Goal: Task Accomplishment & Management: Manage account settings

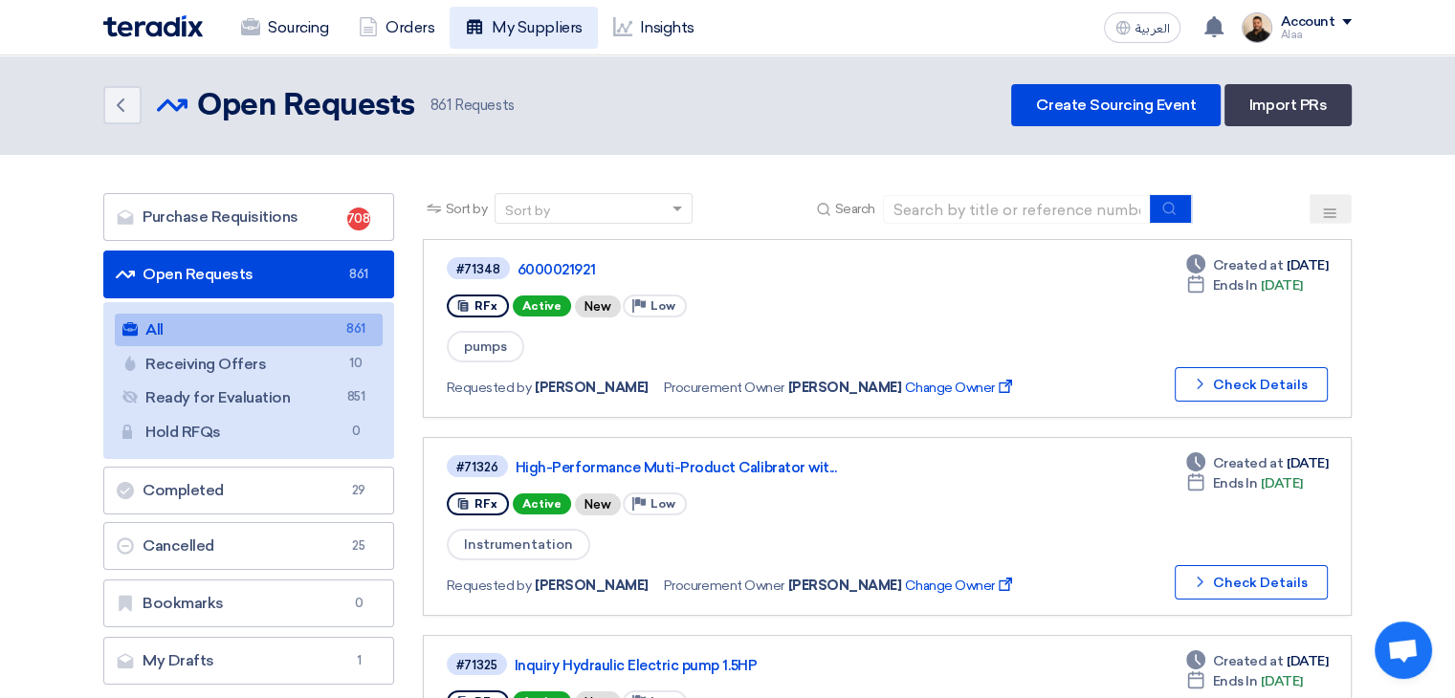
click at [536, 24] on link "My Suppliers" at bounding box center [522, 28] width 147 height 42
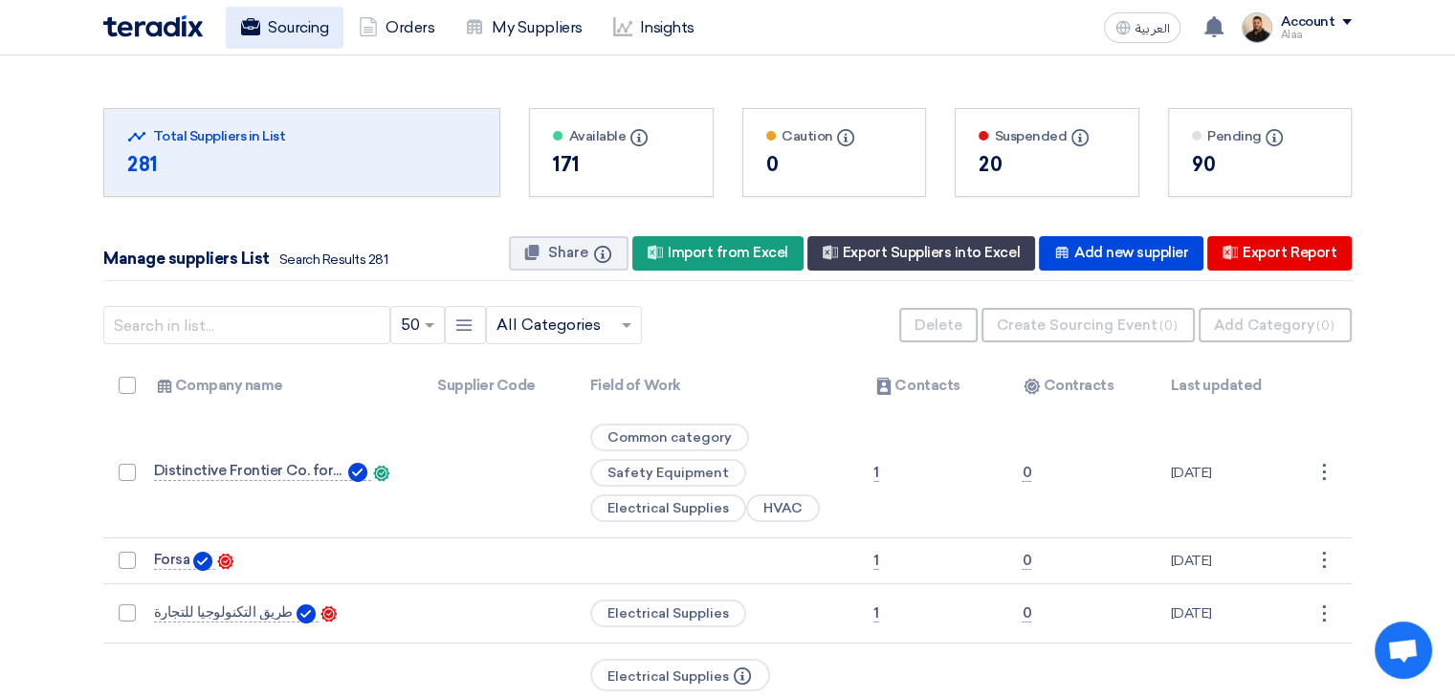
click at [310, 39] on link "Sourcing" at bounding box center [285, 28] width 118 height 42
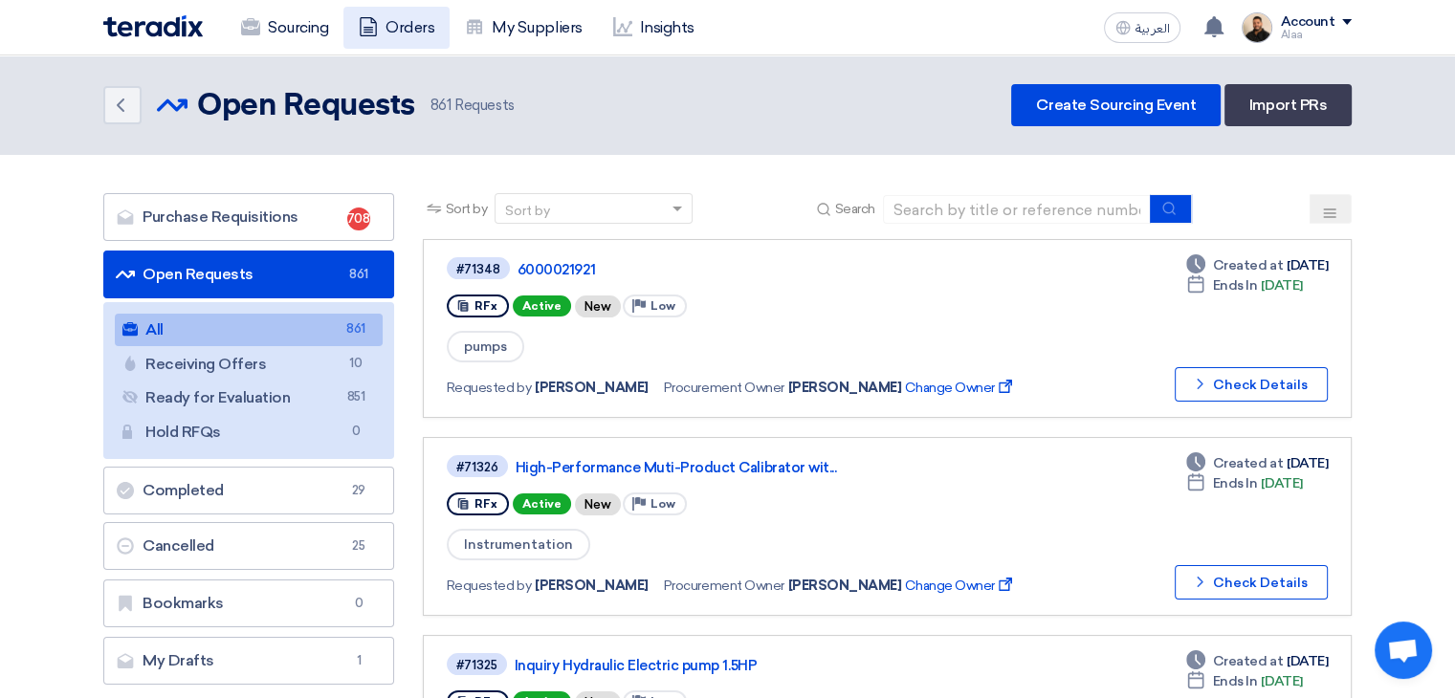
click at [402, 18] on link "Orders" at bounding box center [396, 28] width 106 height 42
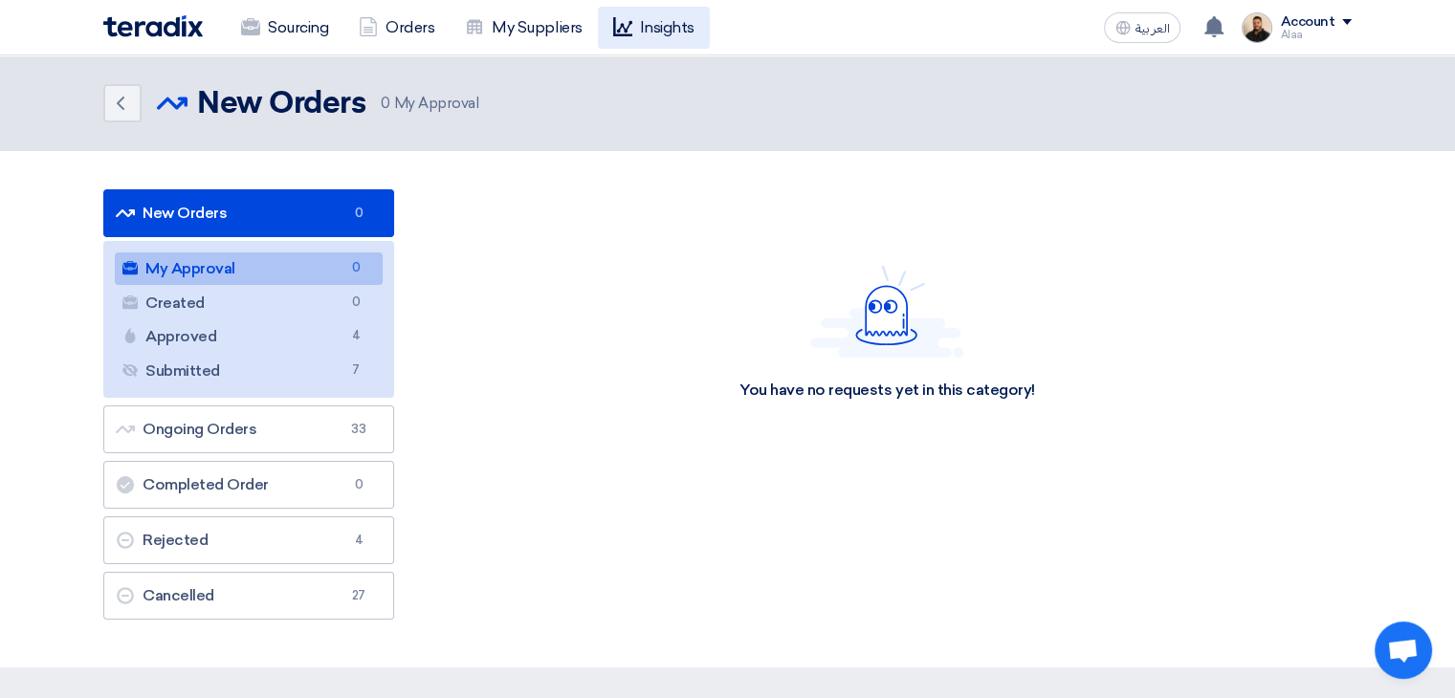
click at [629, 20] on use at bounding box center [622, 26] width 19 height 19
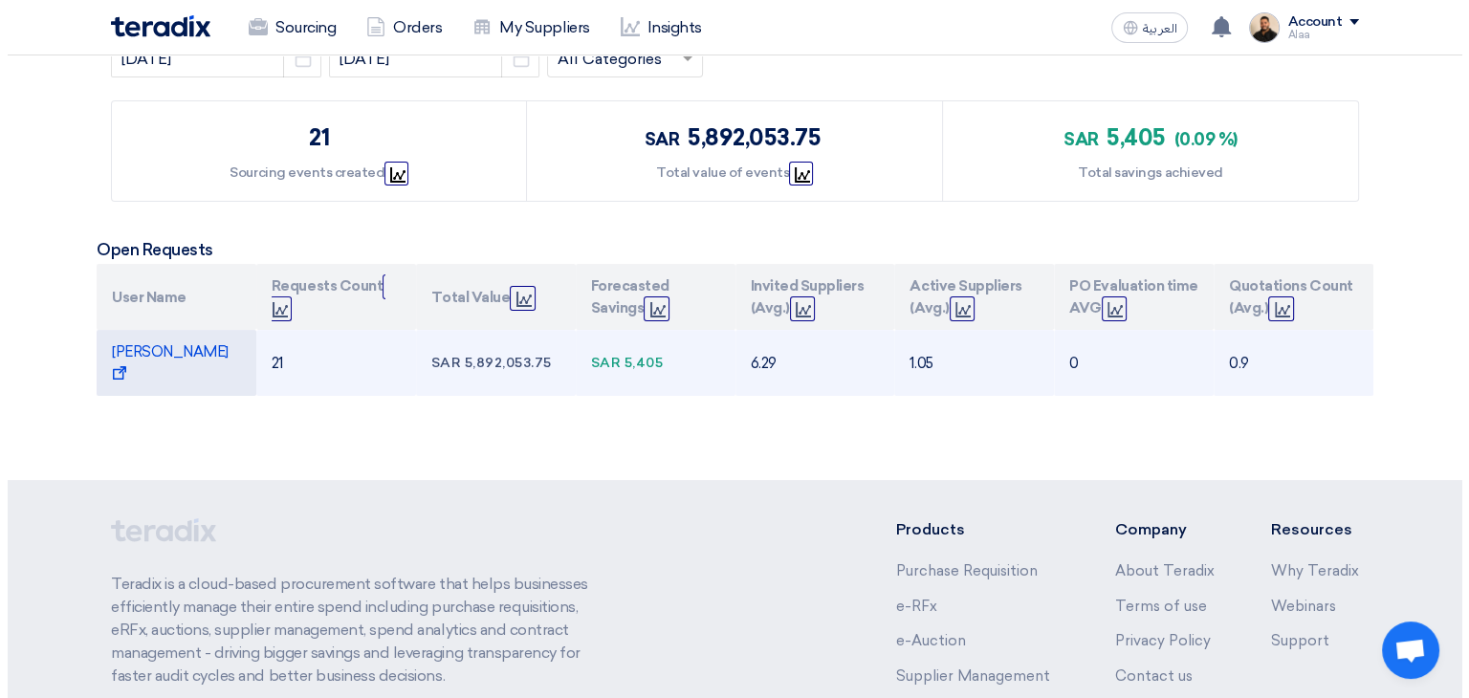
scroll to position [287, 0]
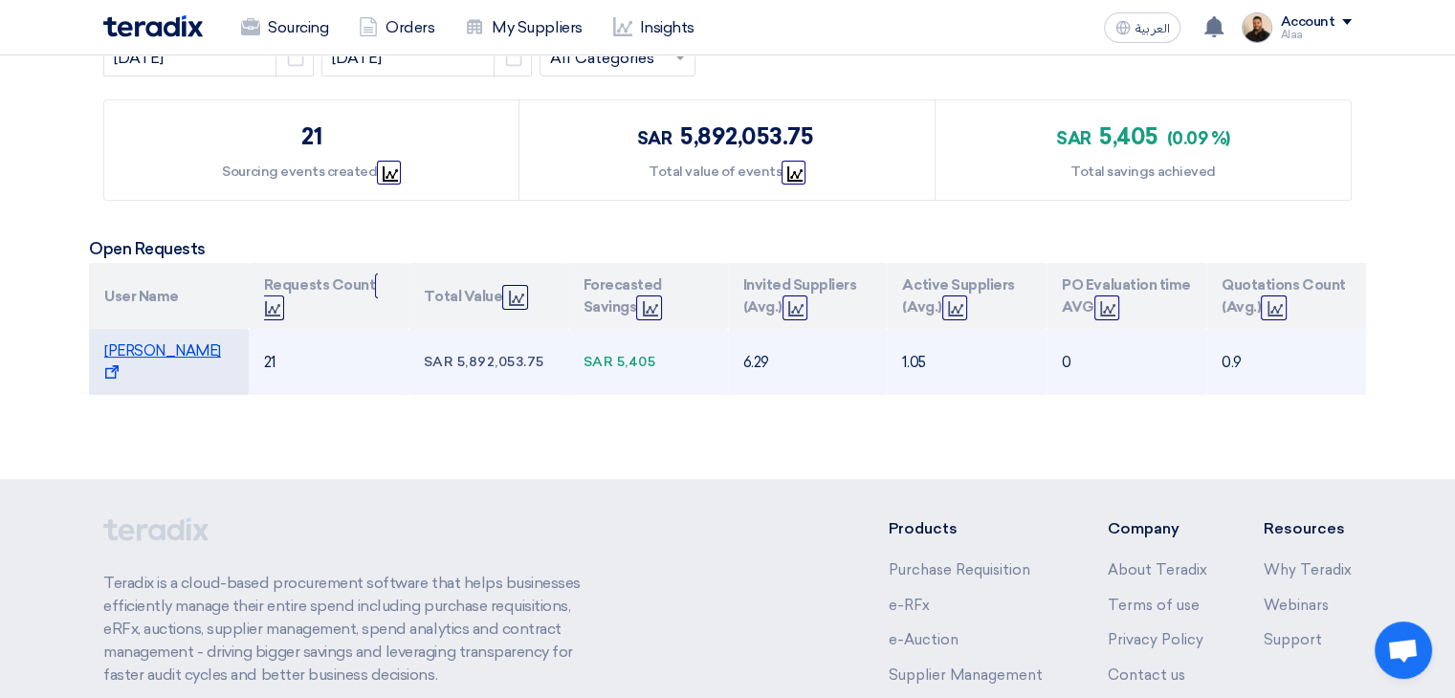
click at [161, 342] on span "Alaa Najeh Show Projects" at bounding box center [162, 361] width 117 height 39
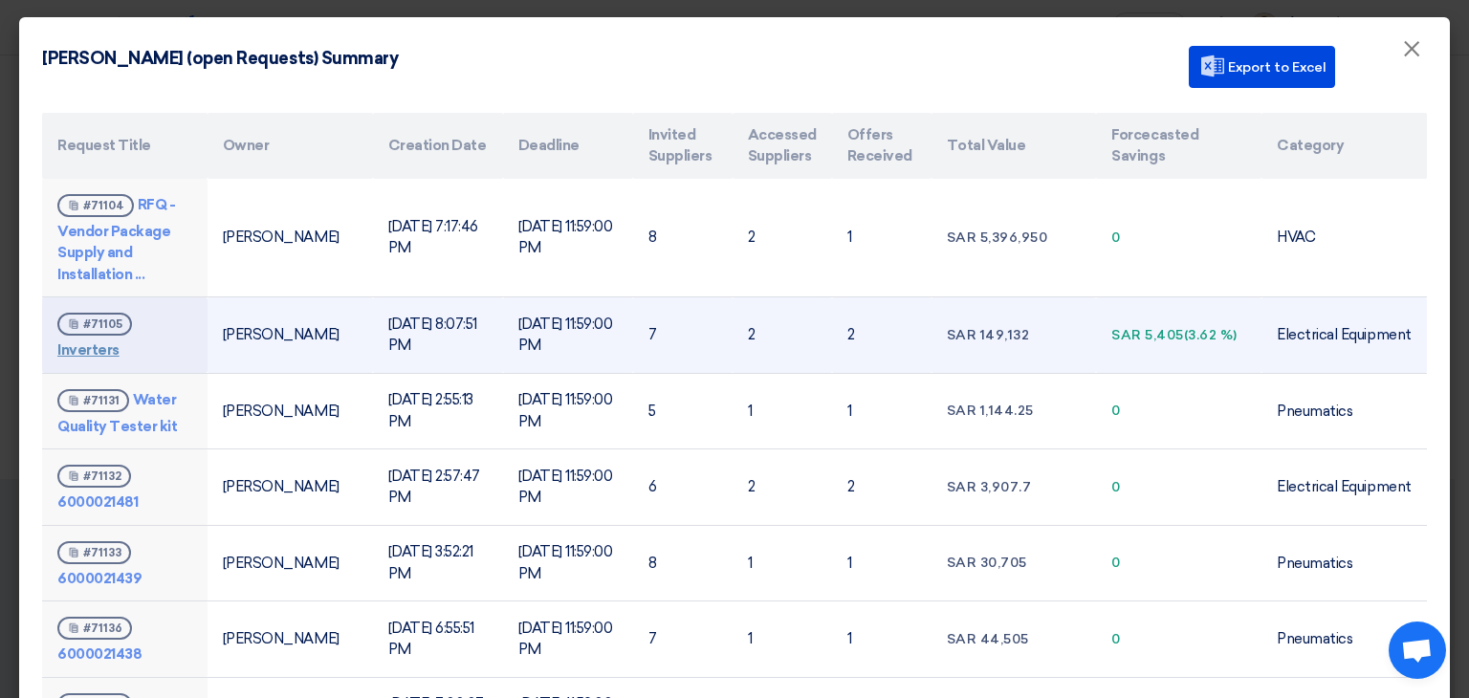
click at [88, 347] on link "Inverters" at bounding box center [88, 349] width 62 height 17
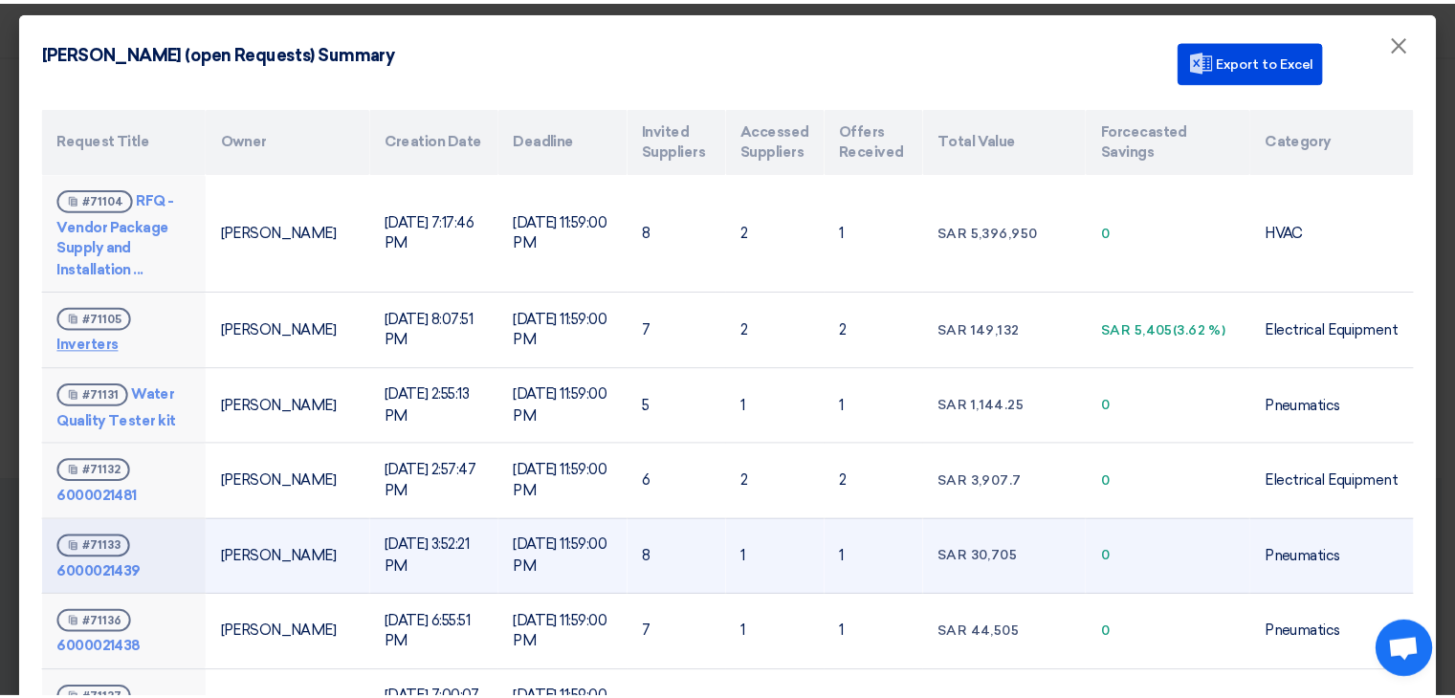
scroll to position [0, 0]
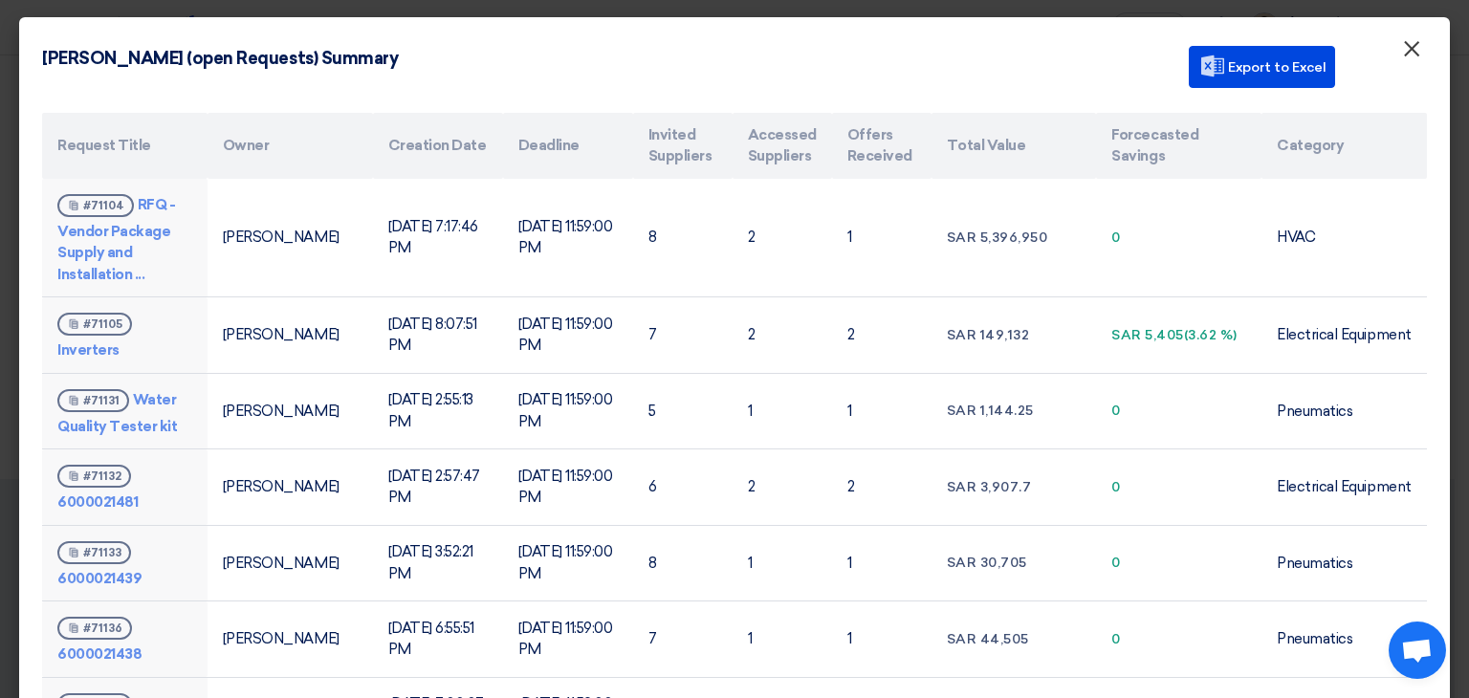
click at [1402, 58] on span "×" at bounding box center [1411, 53] width 19 height 38
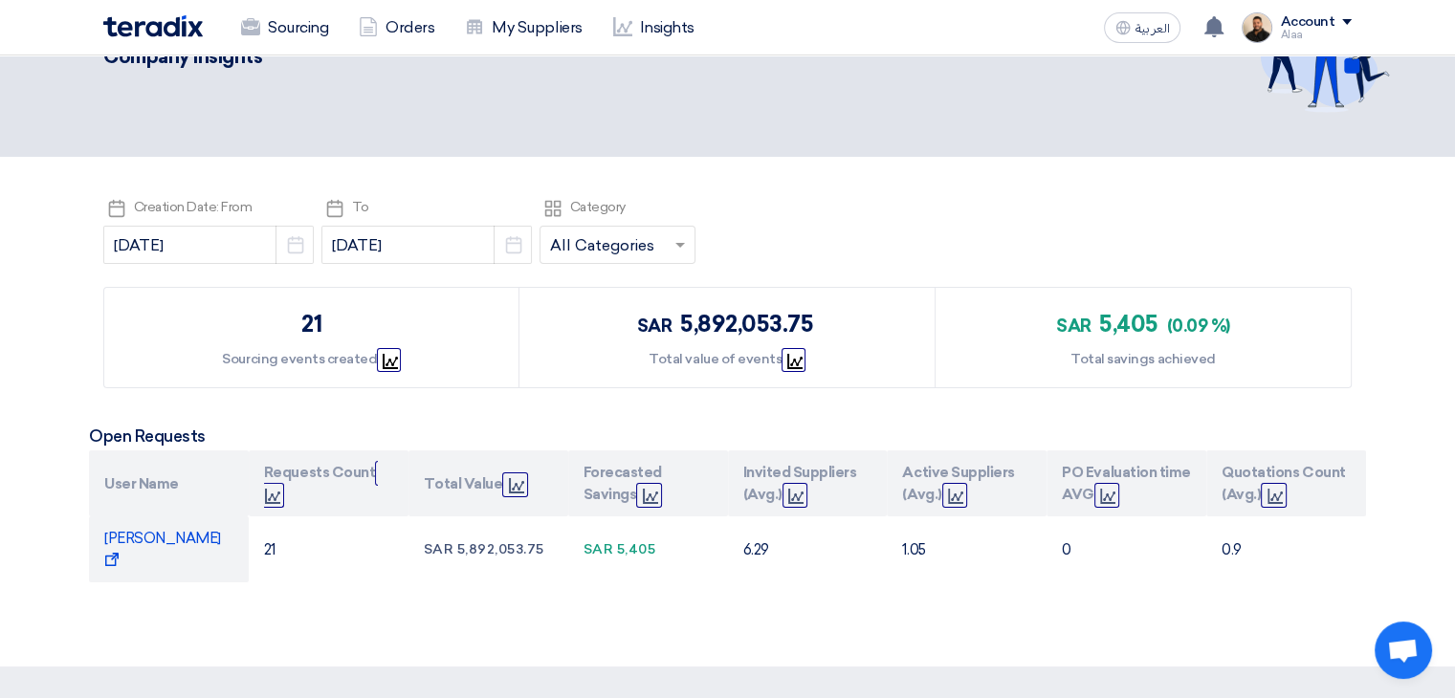
scroll to position [96, 0]
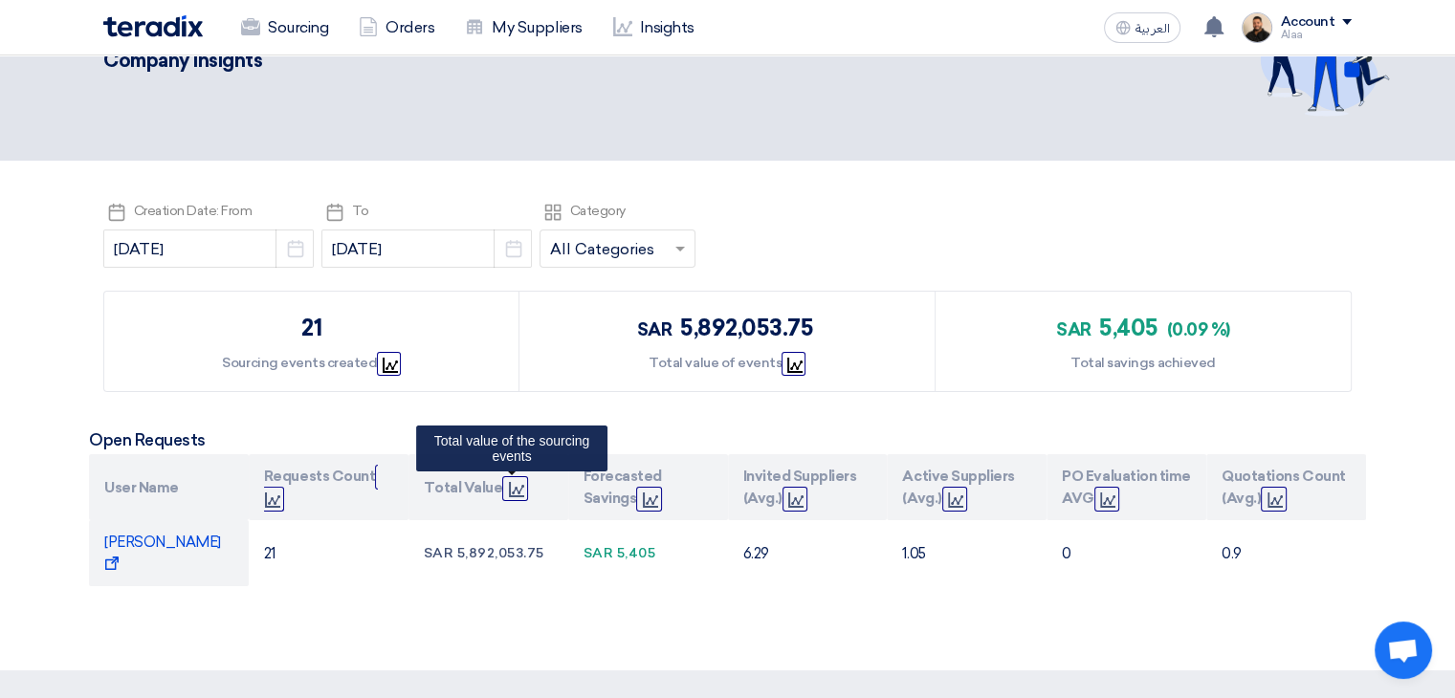
click at [509, 492] on use at bounding box center [516, 489] width 15 height 15
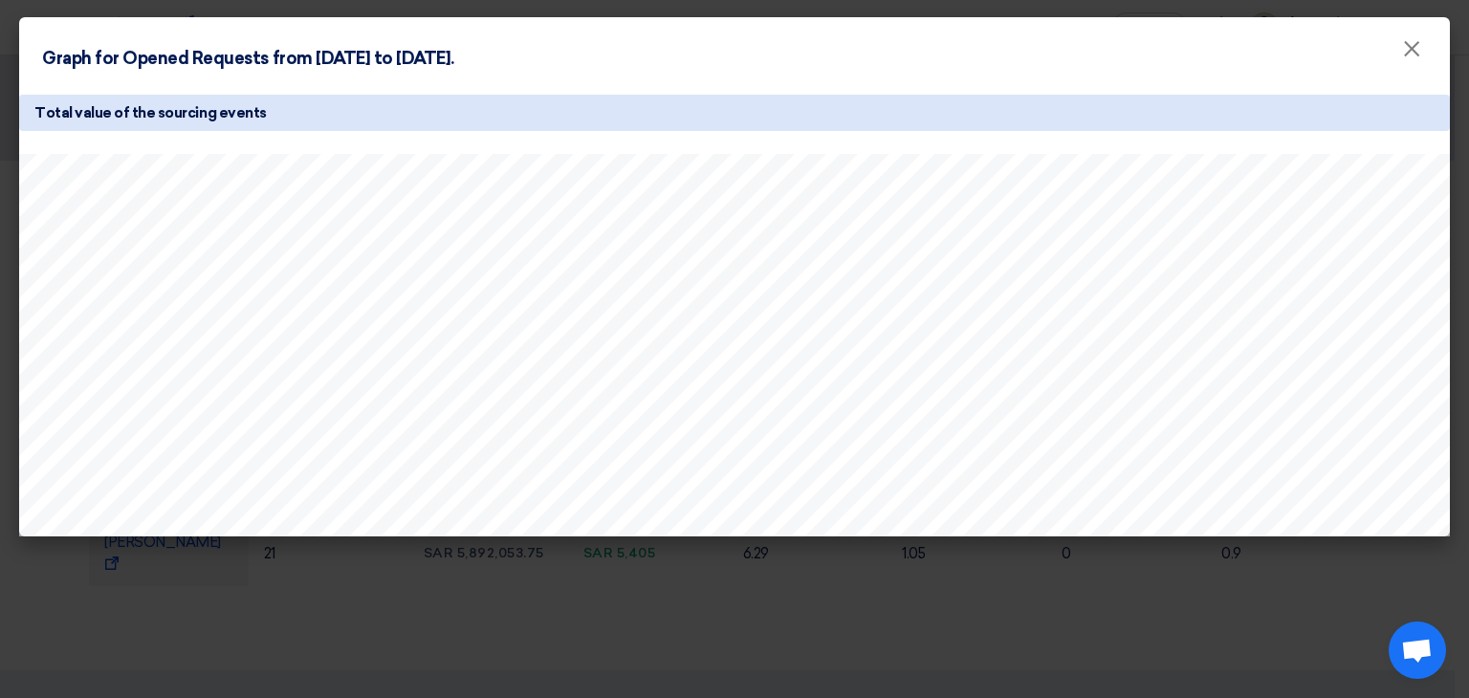
click at [972, 580] on modal-container "Graph for Opened Requests from 2025-08-01 to 2025-09-10. × Total value of the s…" at bounding box center [734, 349] width 1469 height 698
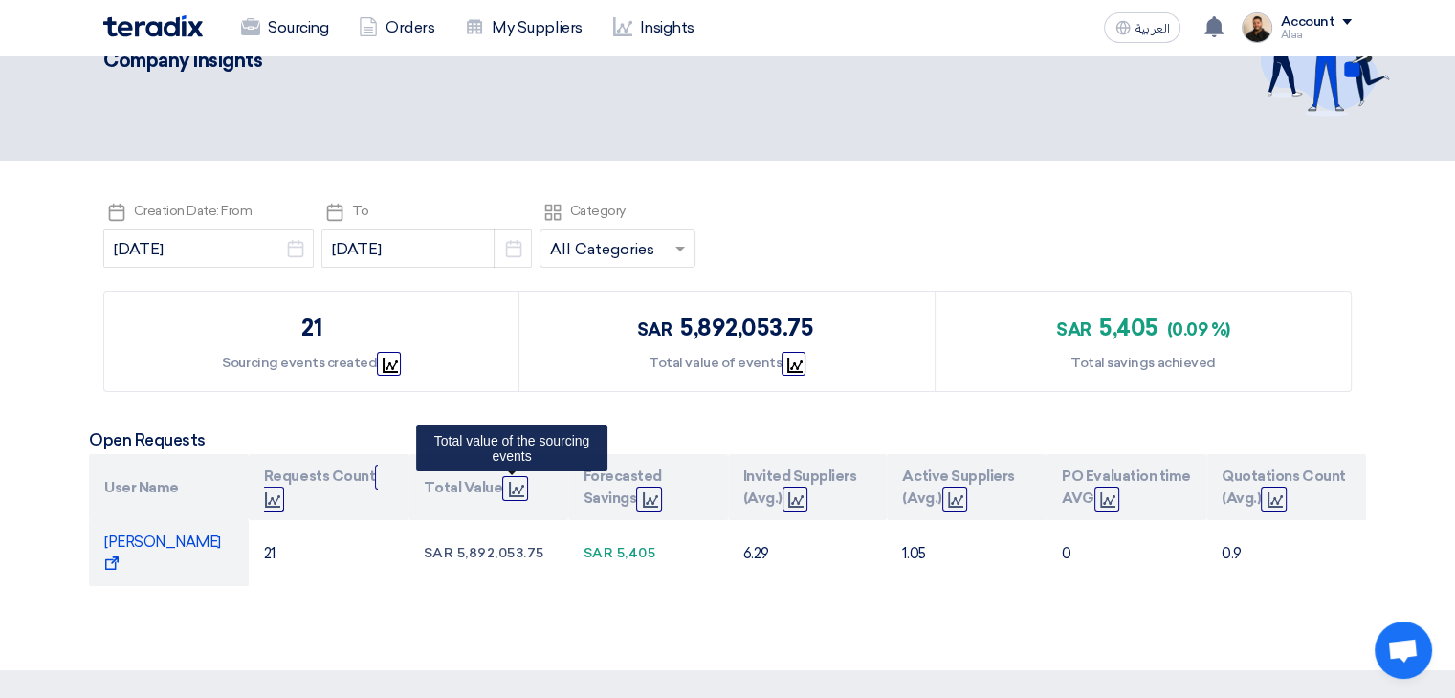
click at [515, 483] on icon "Graph" at bounding box center [516, 489] width 15 height 15
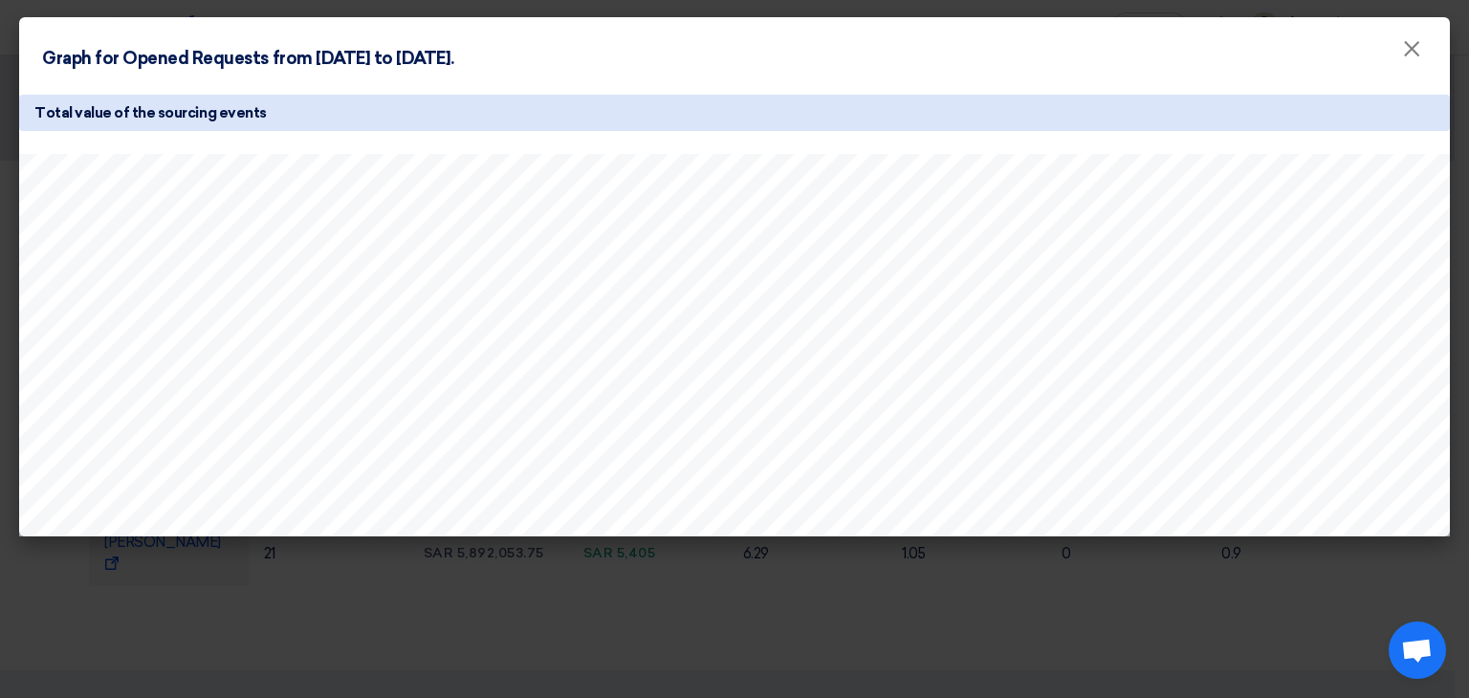
click at [543, 593] on modal-container "Graph for Opened Requests from 2025-08-01 to 2025-09-10. × Total value of the s…" at bounding box center [734, 349] width 1469 height 698
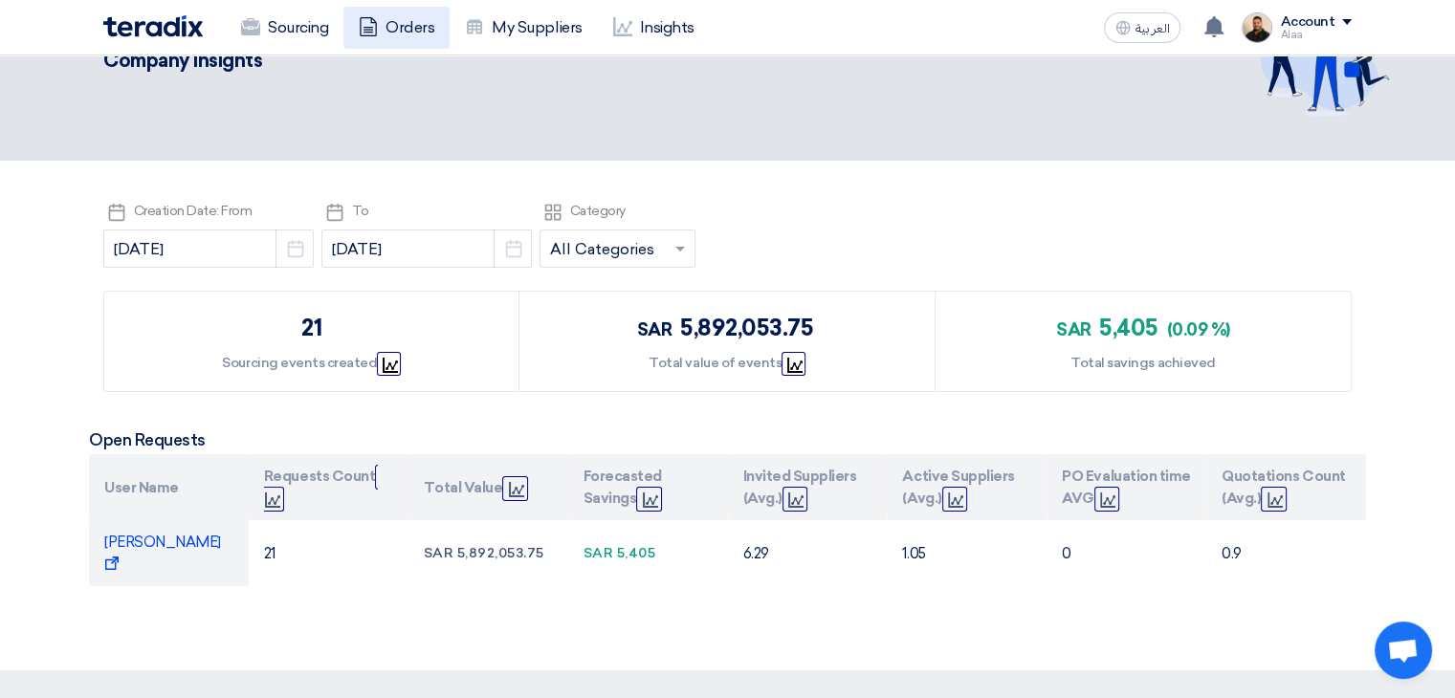
click at [376, 19] on icon at bounding box center [368, 26] width 19 height 19
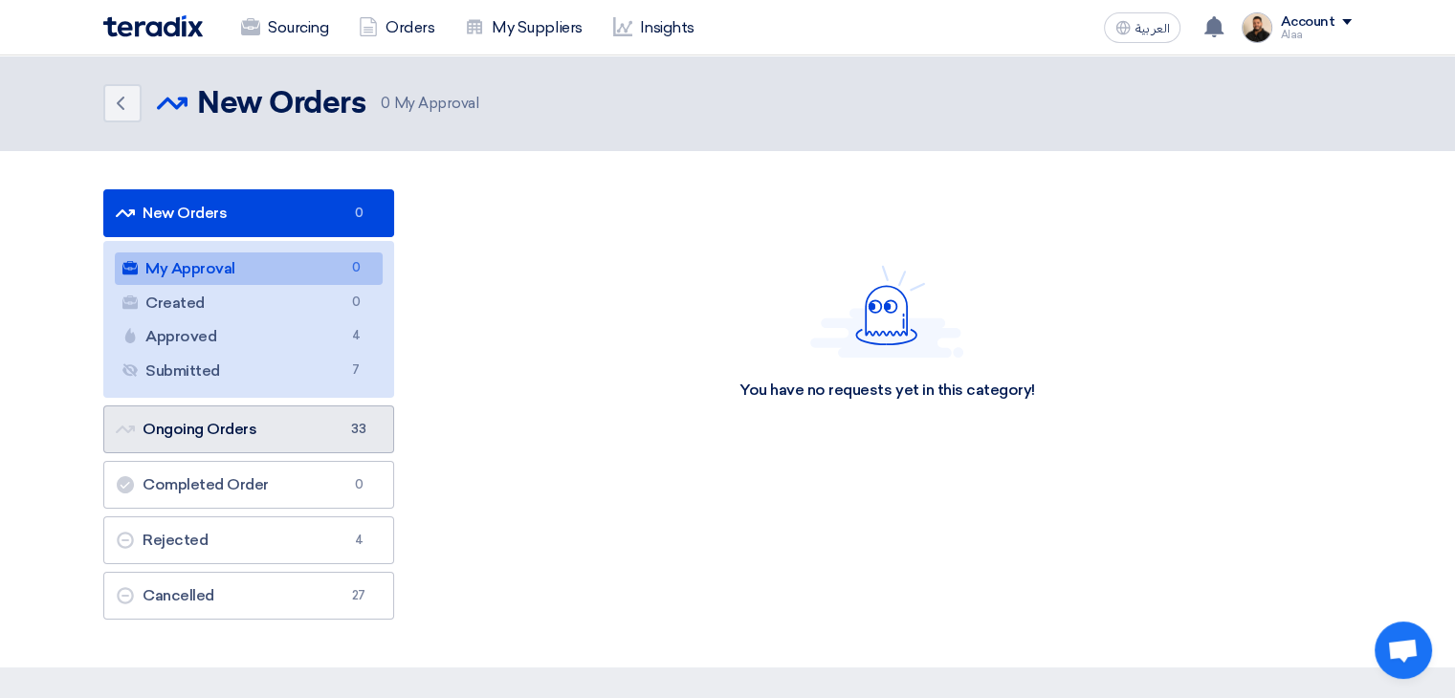
click at [318, 431] on link "Ongoing Orders Ongoing Orders 33" at bounding box center [248, 429] width 291 height 48
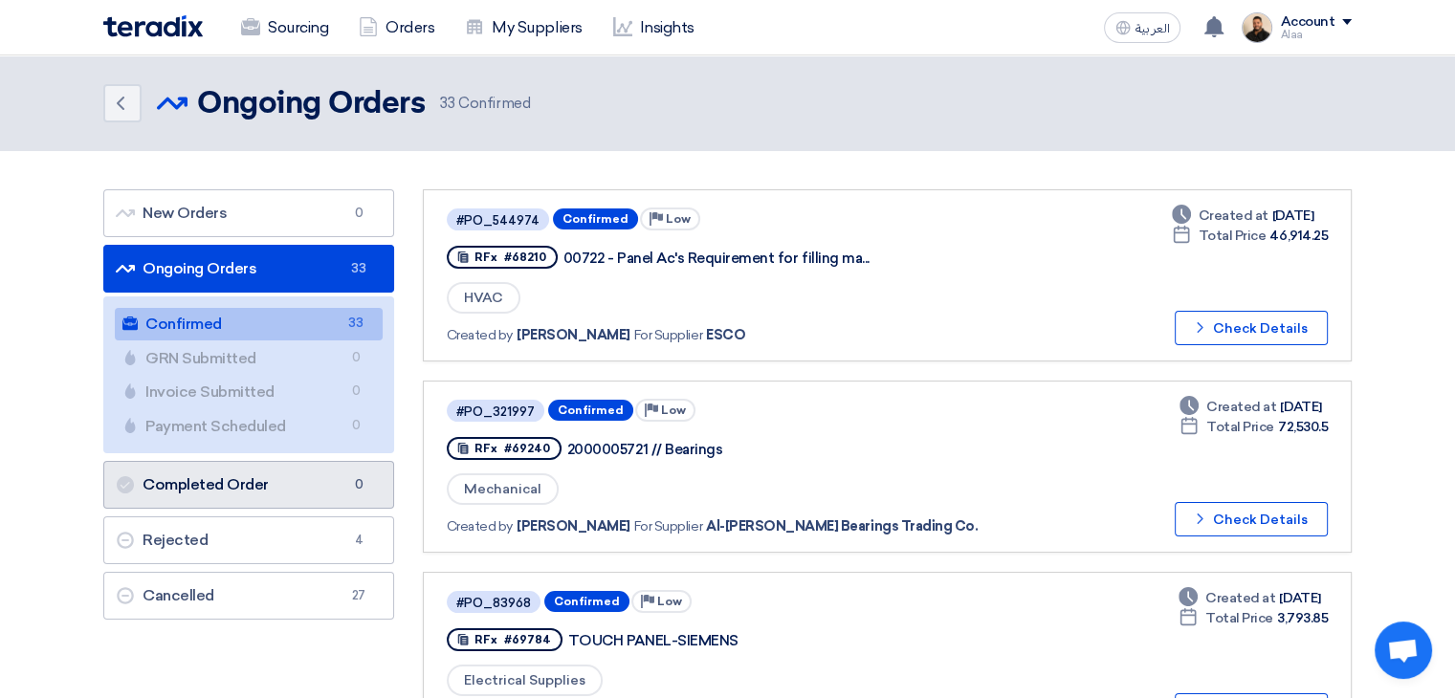
click at [318, 482] on link "Completed Order Completed Order 0" at bounding box center [248, 485] width 291 height 48
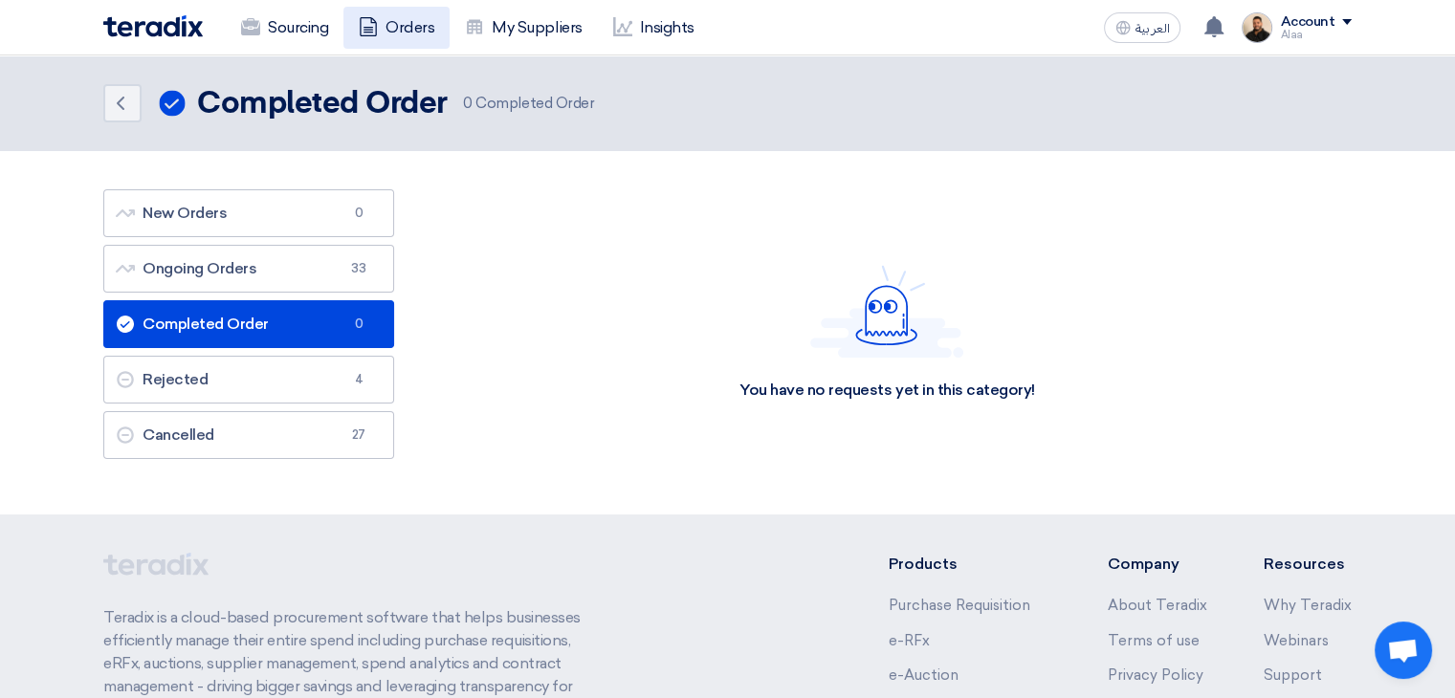
click at [394, 21] on link "Orders" at bounding box center [396, 28] width 106 height 42
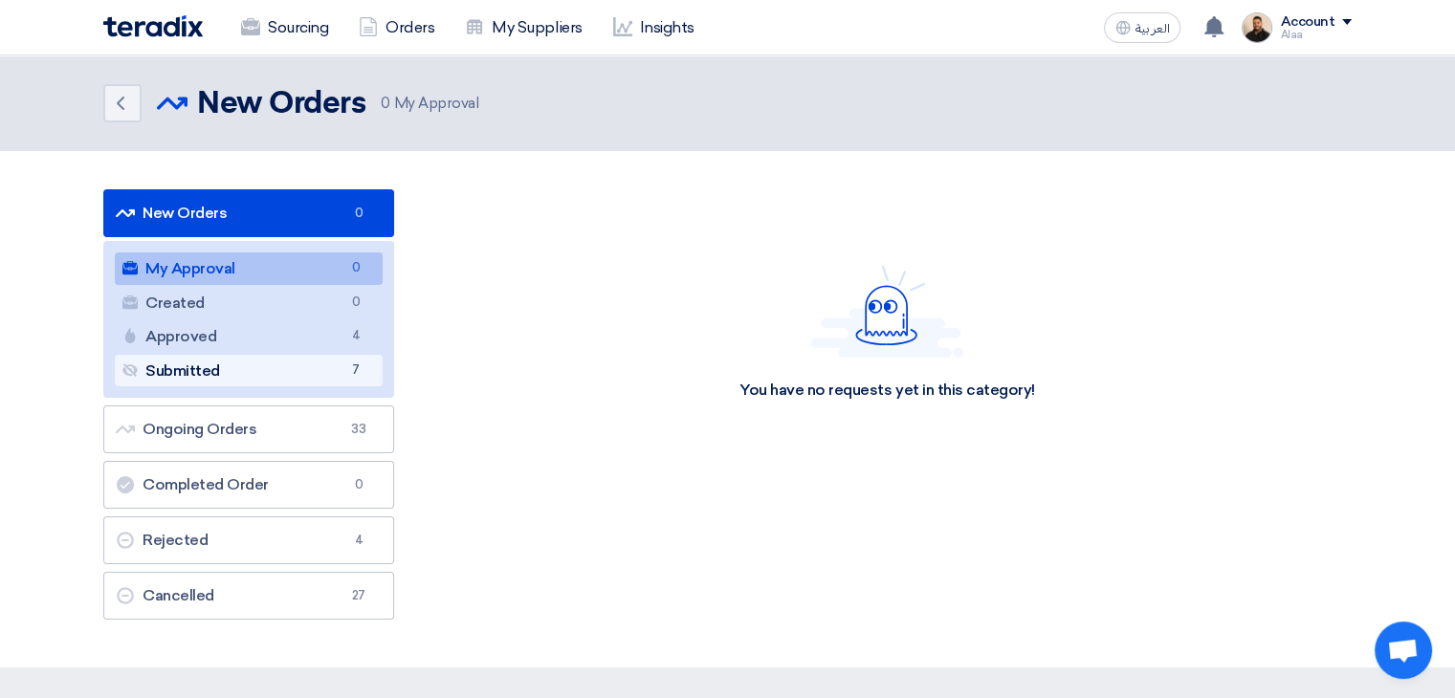
click at [306, 376] on link "Submitted Submitted 7" at bounding box center [249, 371] width 268 height 33
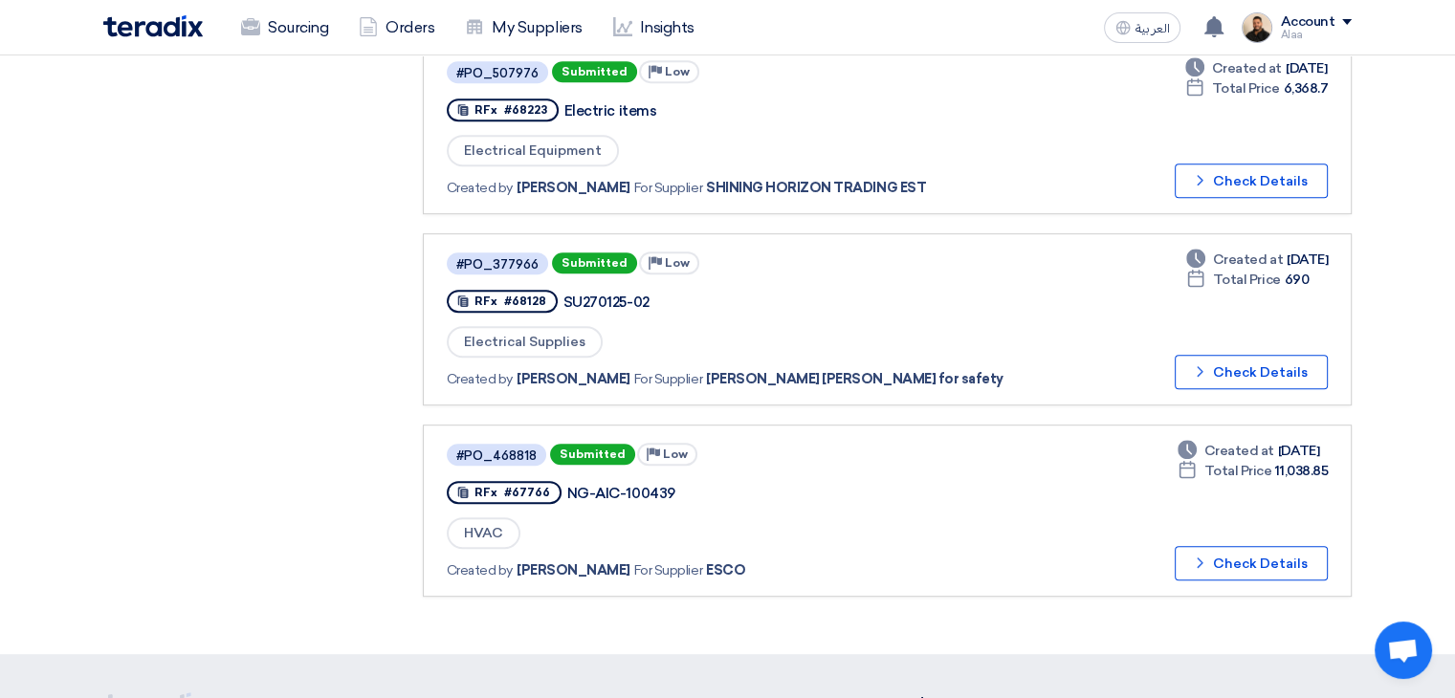
scroll to position [956, 0]
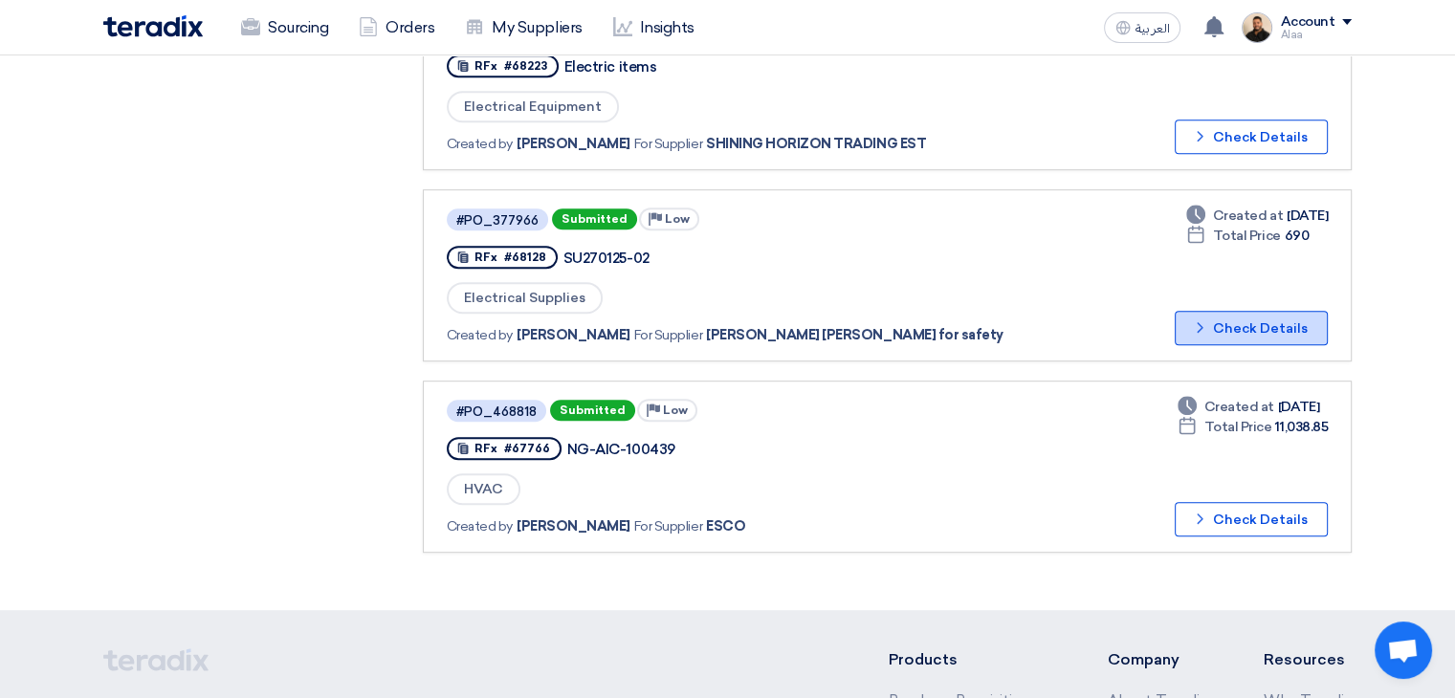
click at [1205, 318] on icon "Check details" at bounding box center [1200, 327] width 18 height 18
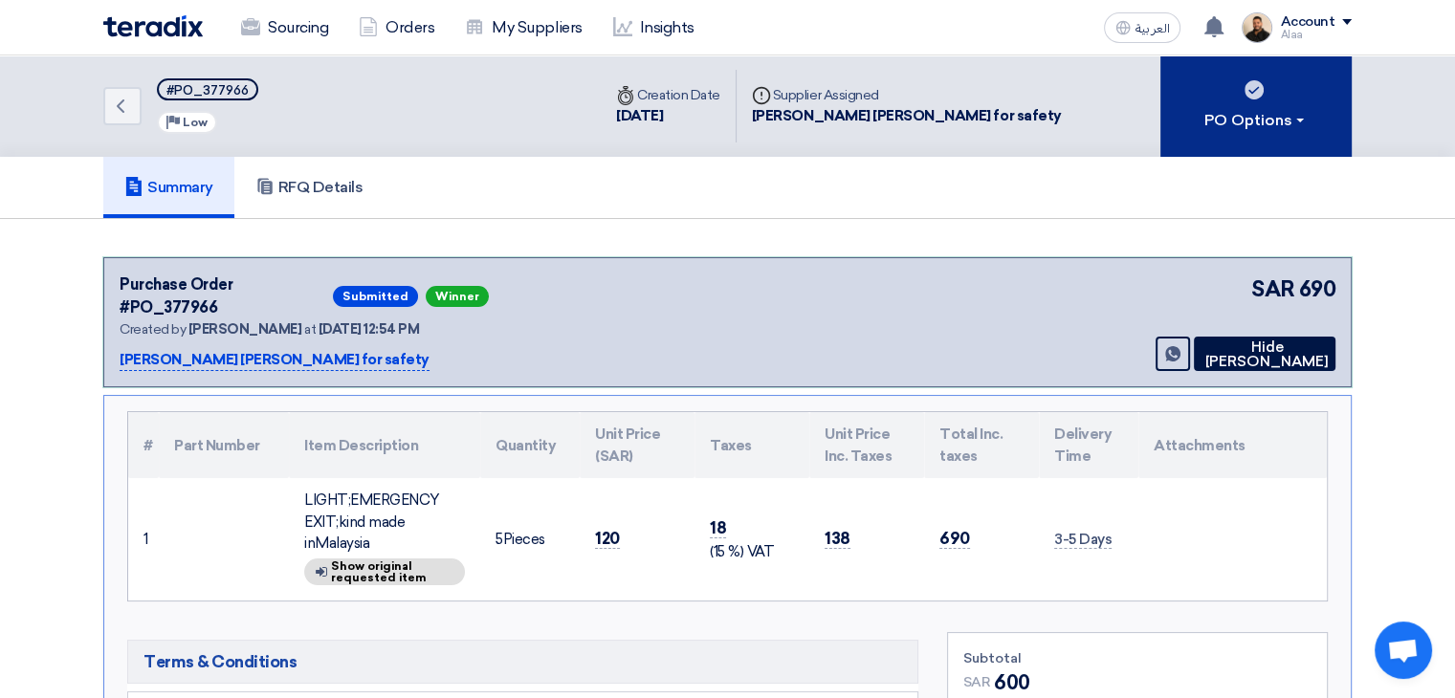
click at [1259, 115] on div "PO Options" at bounding box center [1255, 120] width 103 height 23
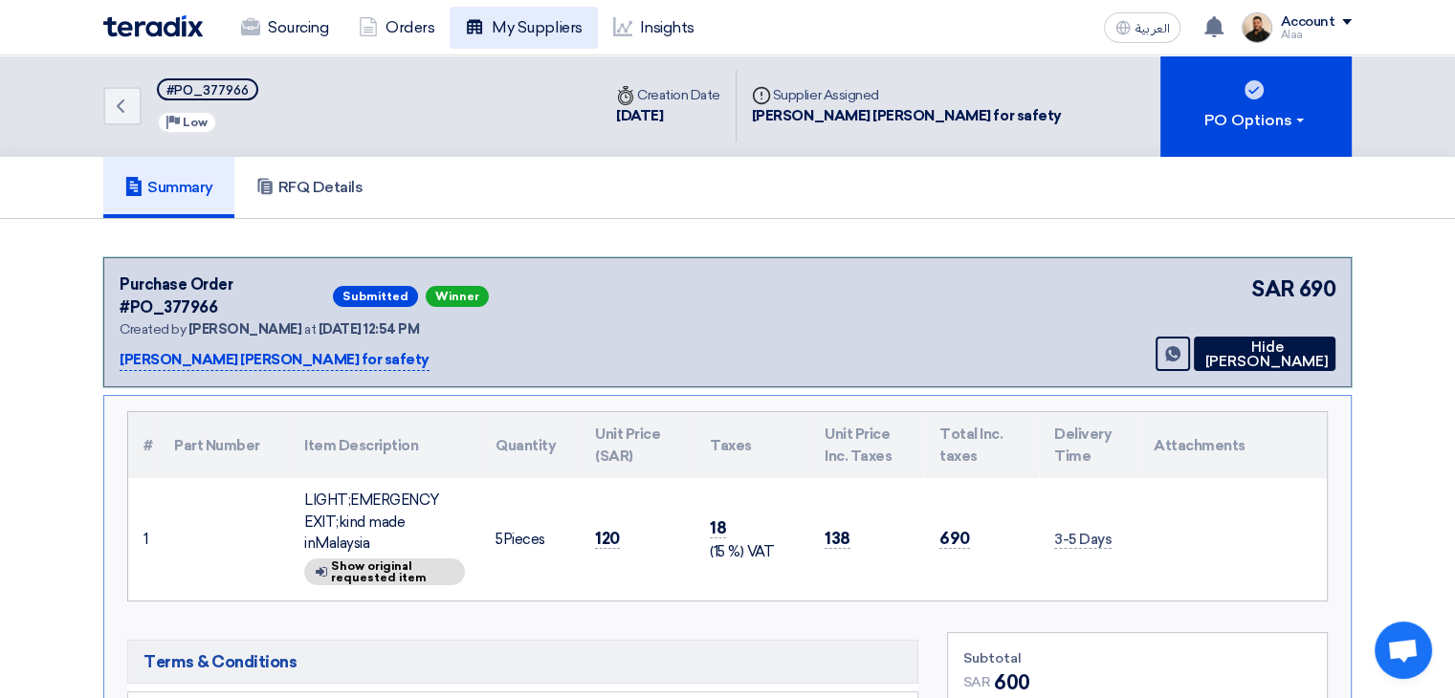
click at [496, 28] on link "My Suppliers" at bounding box center [522, 28] width 147 height 42
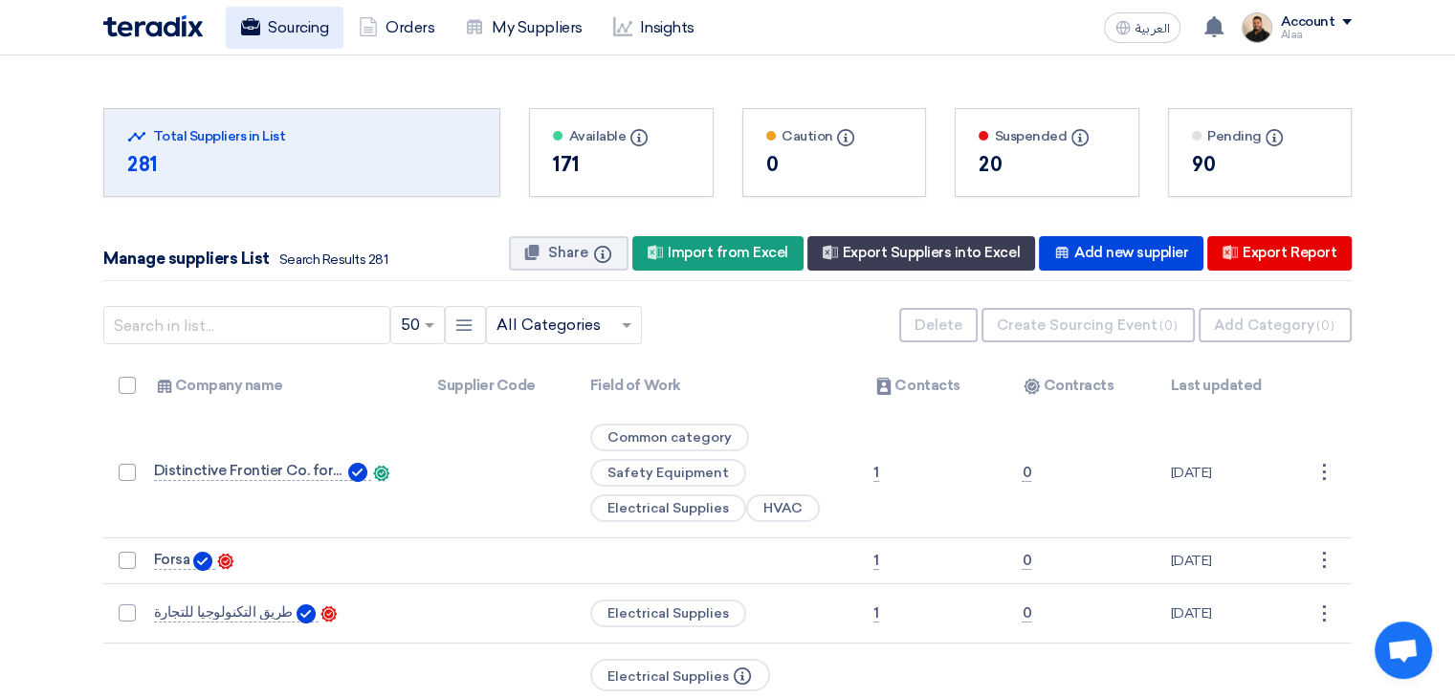
click at [302, 33] on link "Sourcing" at bounding box center [285, 28] width 118 height 42
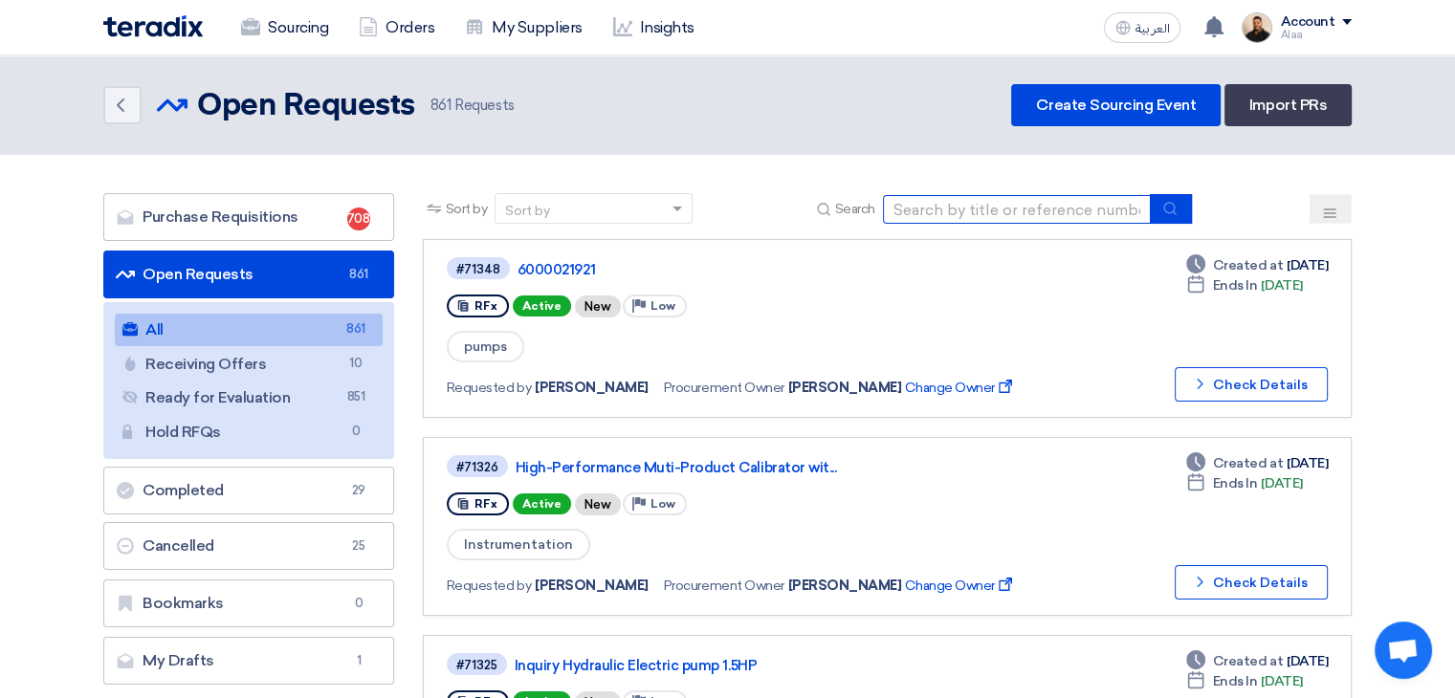
click at [1007, 202] on input at bounding box center [1017, 209] width 268 height 29
paste input "6000021877"
type input "6000021877"
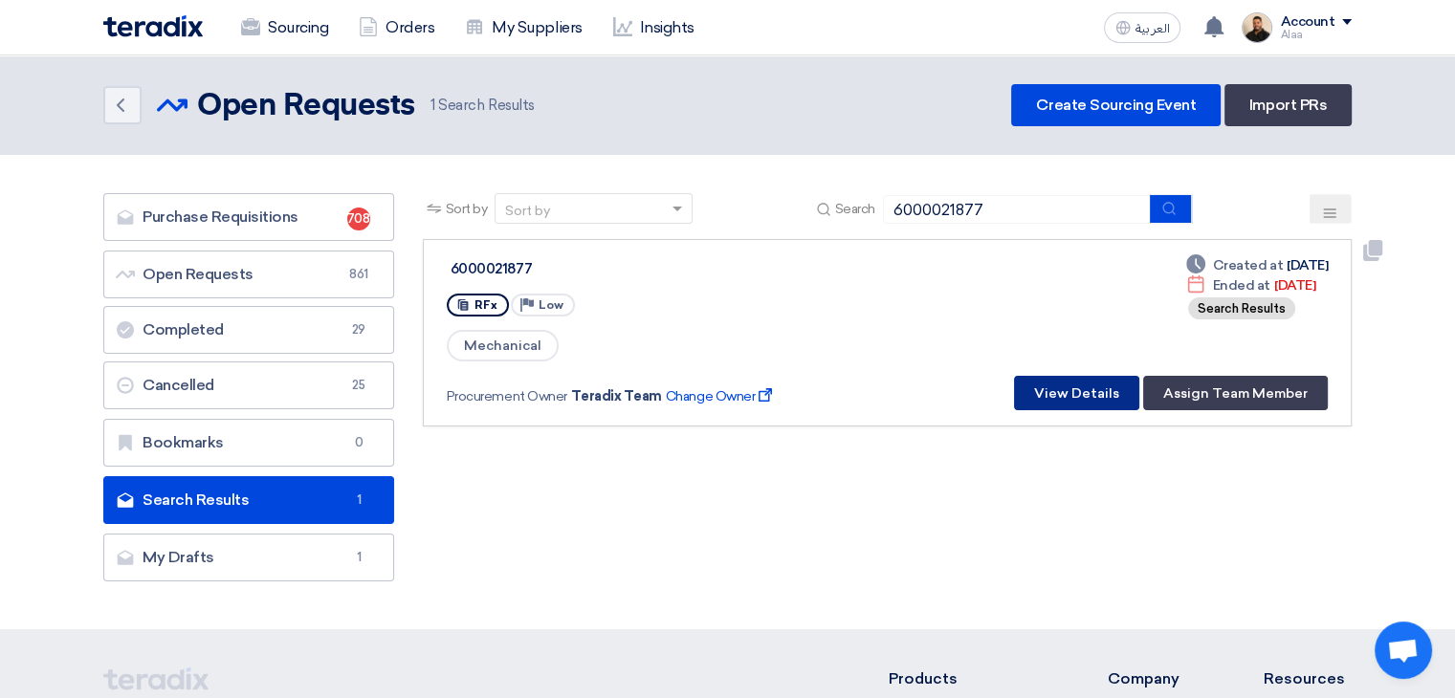
click at [1083, 386] on button "View Details" at bounding box center [1076, 393] width 125 height 34
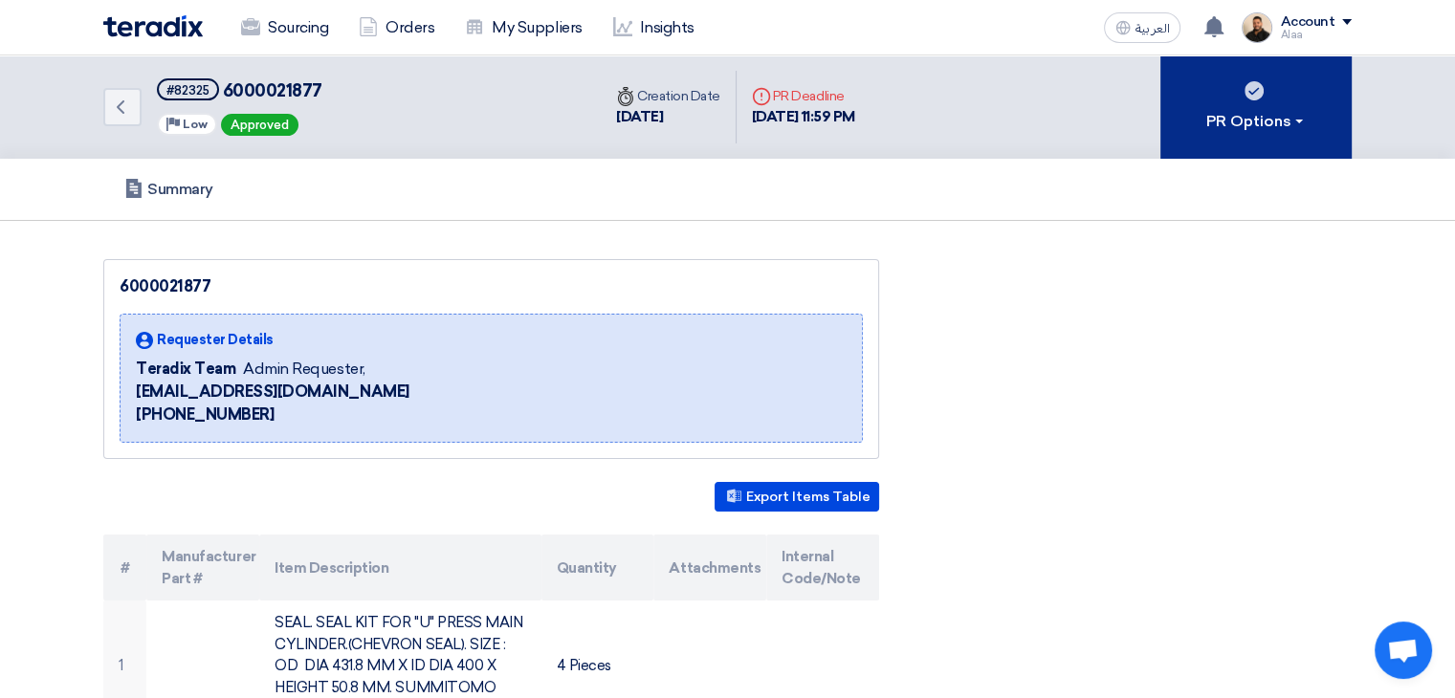
click at [1263, 100] on button "PR Options" at bounding box center [1255, 106] width 191 height 103
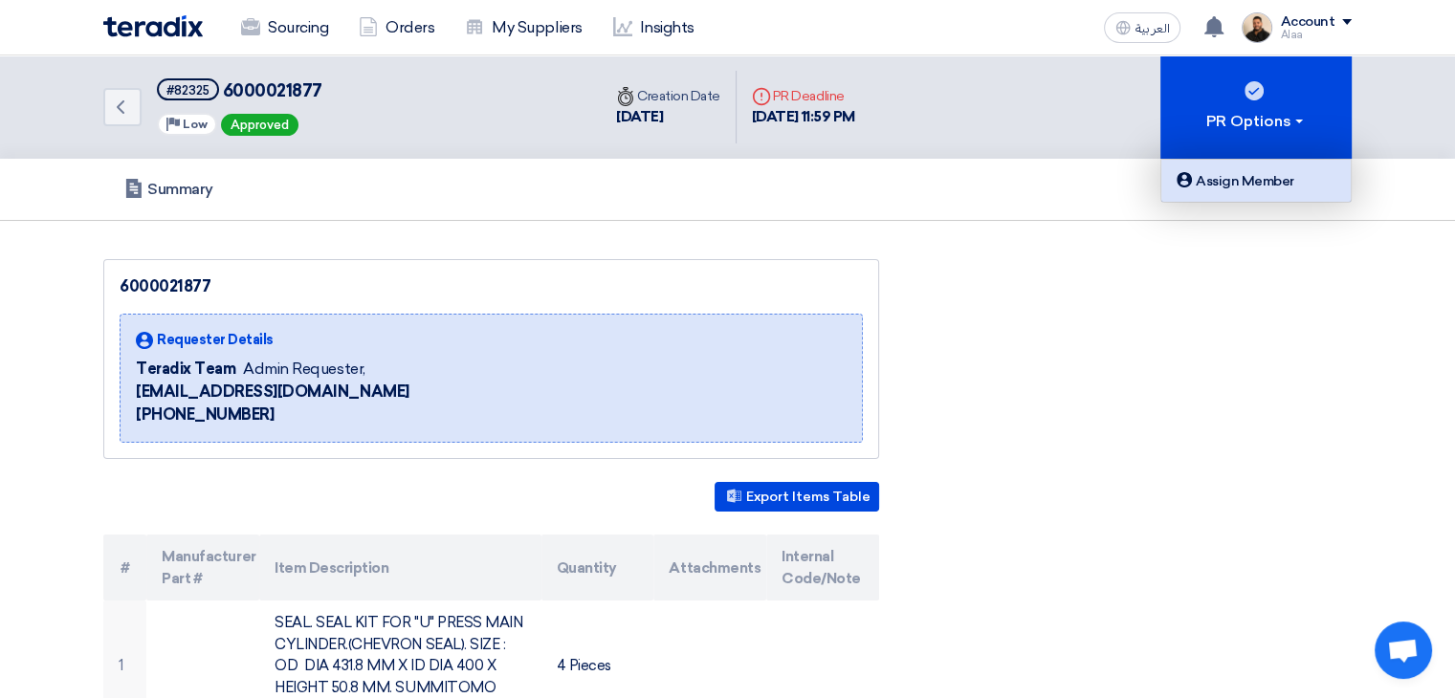
click at [1253, 188] on div "Assign Member" at bounding box center [1255, 180] width 166 height 23
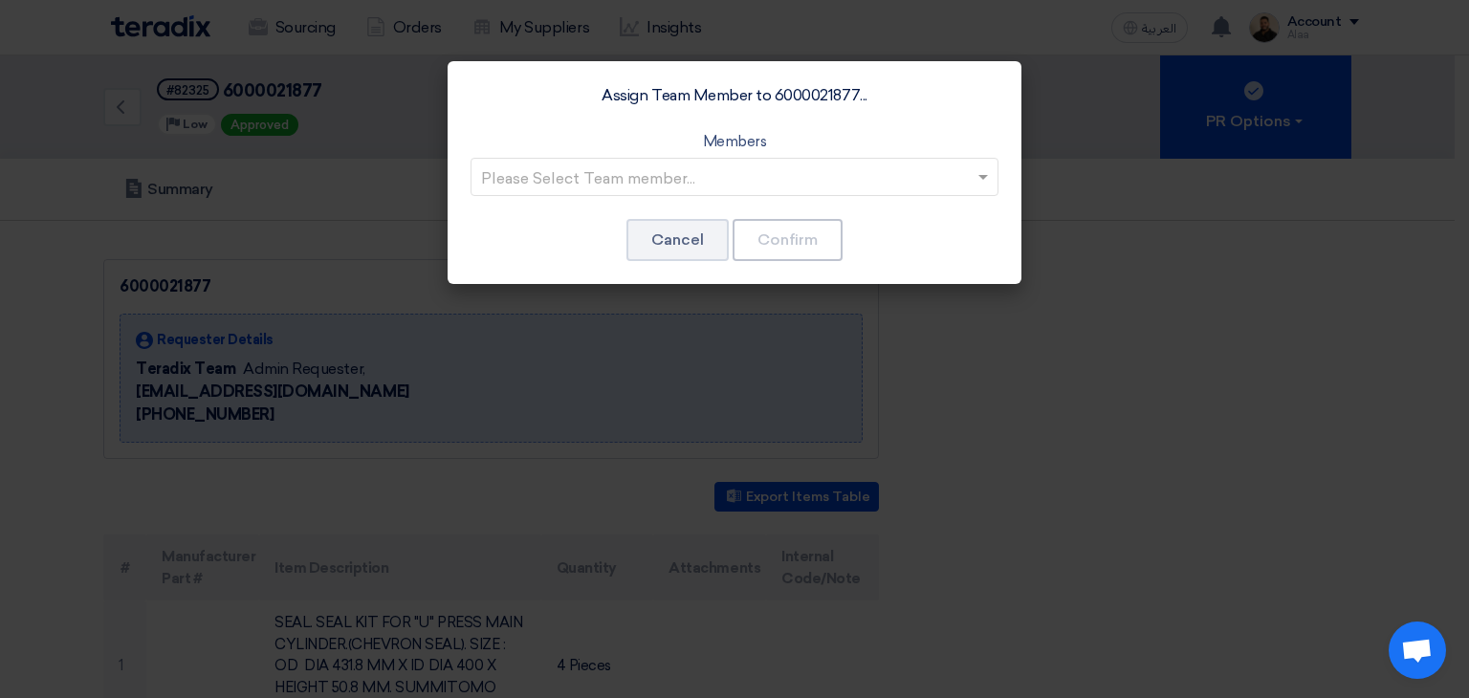
click at [829, 185] on input "text" at bounding box center [725, 179] width 488 height 32
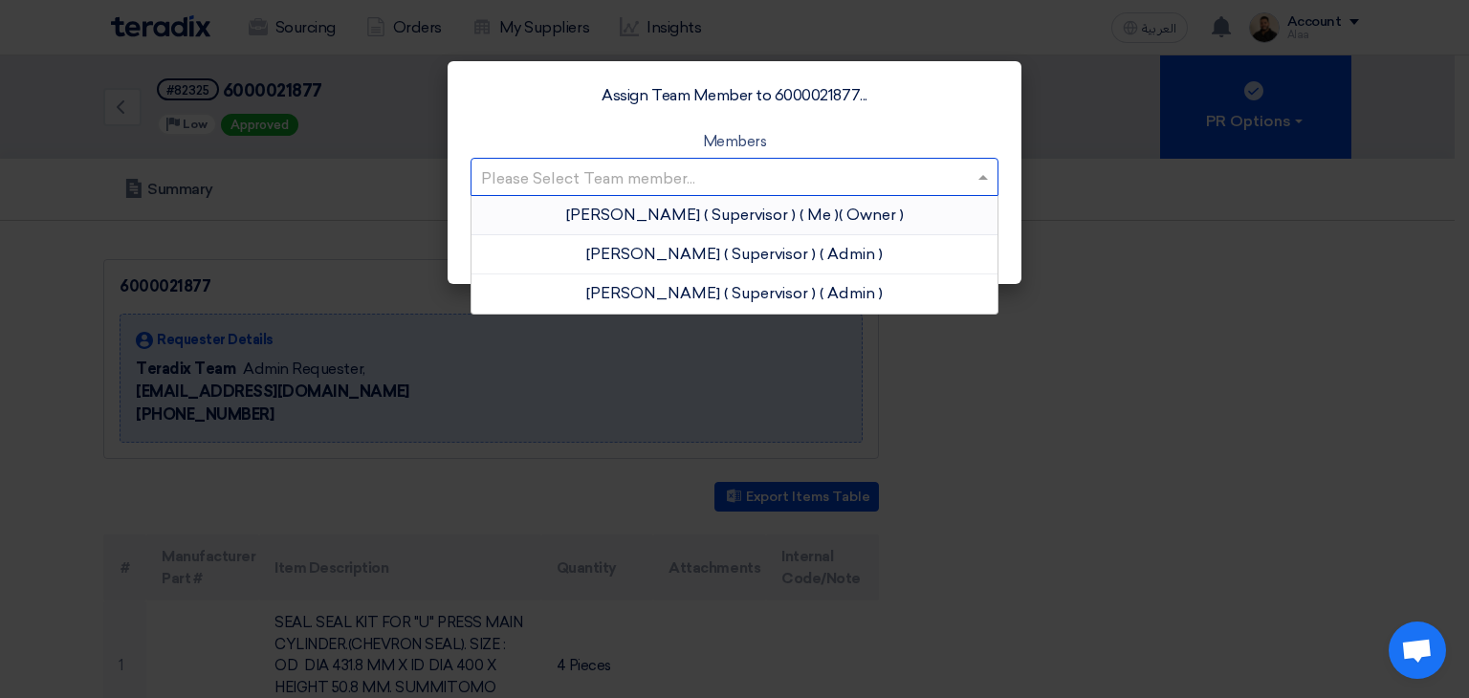
click at [812, 212] on div "Alaa Najeh ( Supervisor ) ( Me ) ( Owner )" at bounding box center [734, 215] width 526 height 39
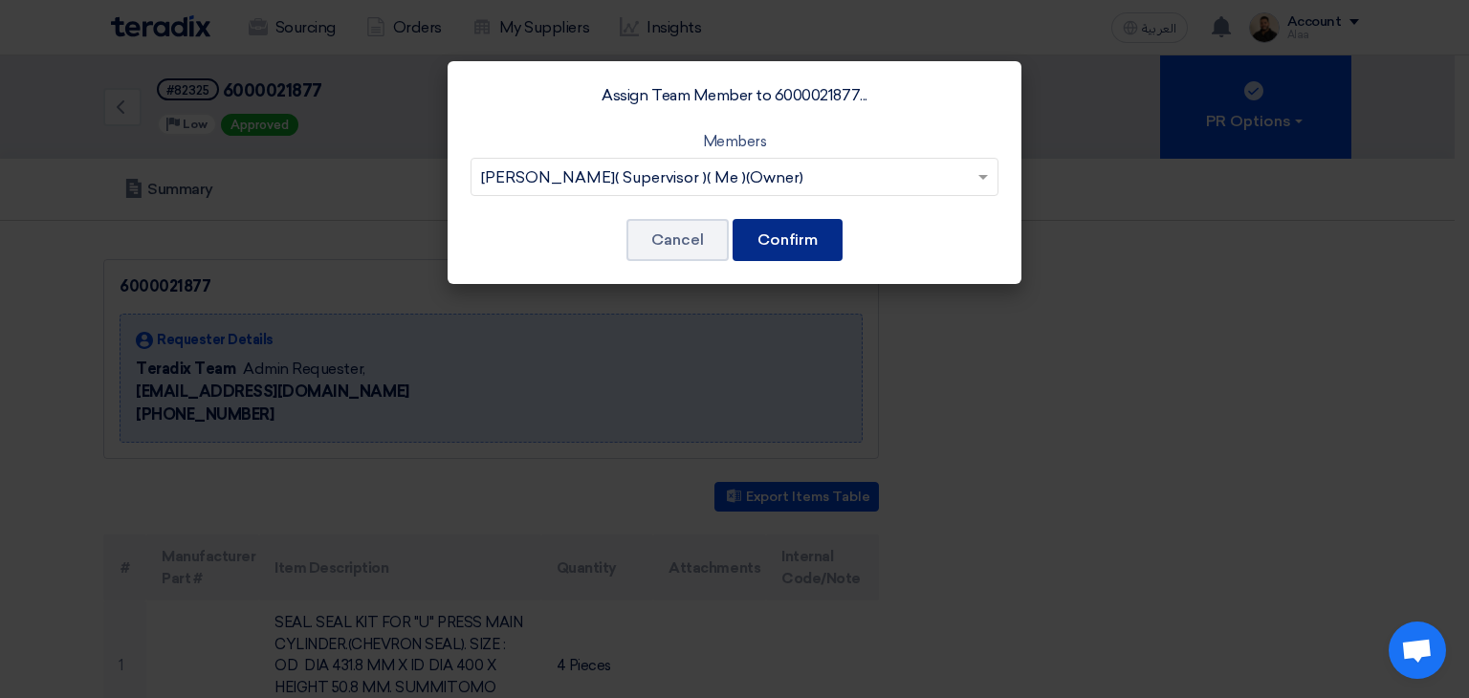
click at [823, 244] on button "Confirm" at bounding box center [788, 240] width 110 height 42
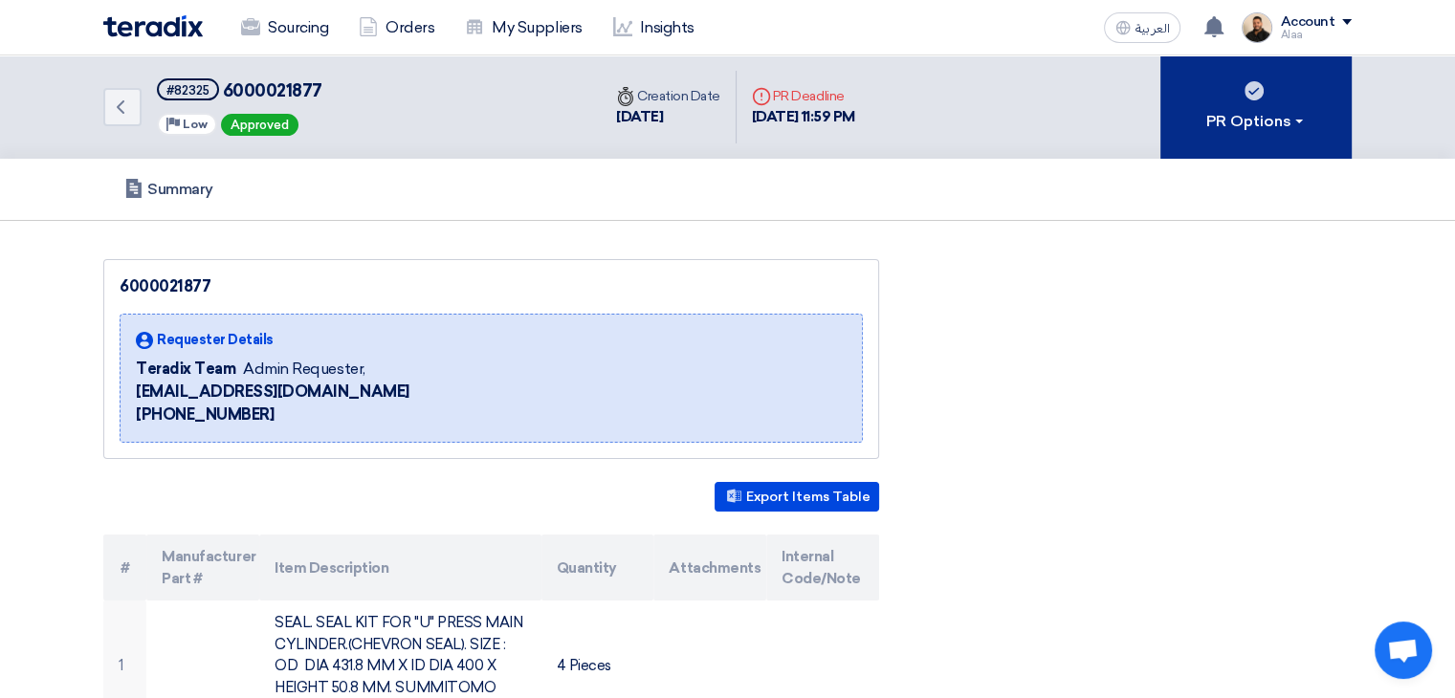
click at [1233, 110] on div "PR Options" at bounding box center [1256, 121] width 100 height 23
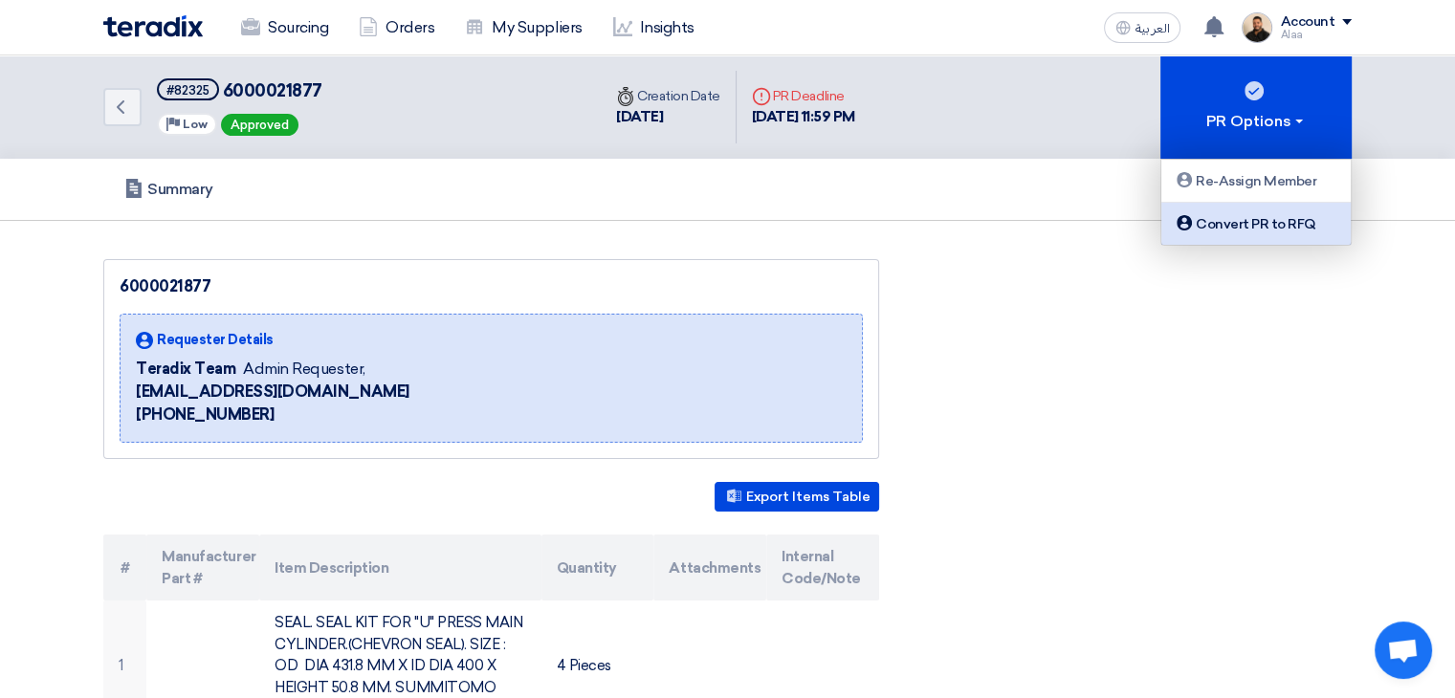
click at [1268, 220] on div "Convert PR to RFQ" at bounding box center [1255, 223] width 166 height 23
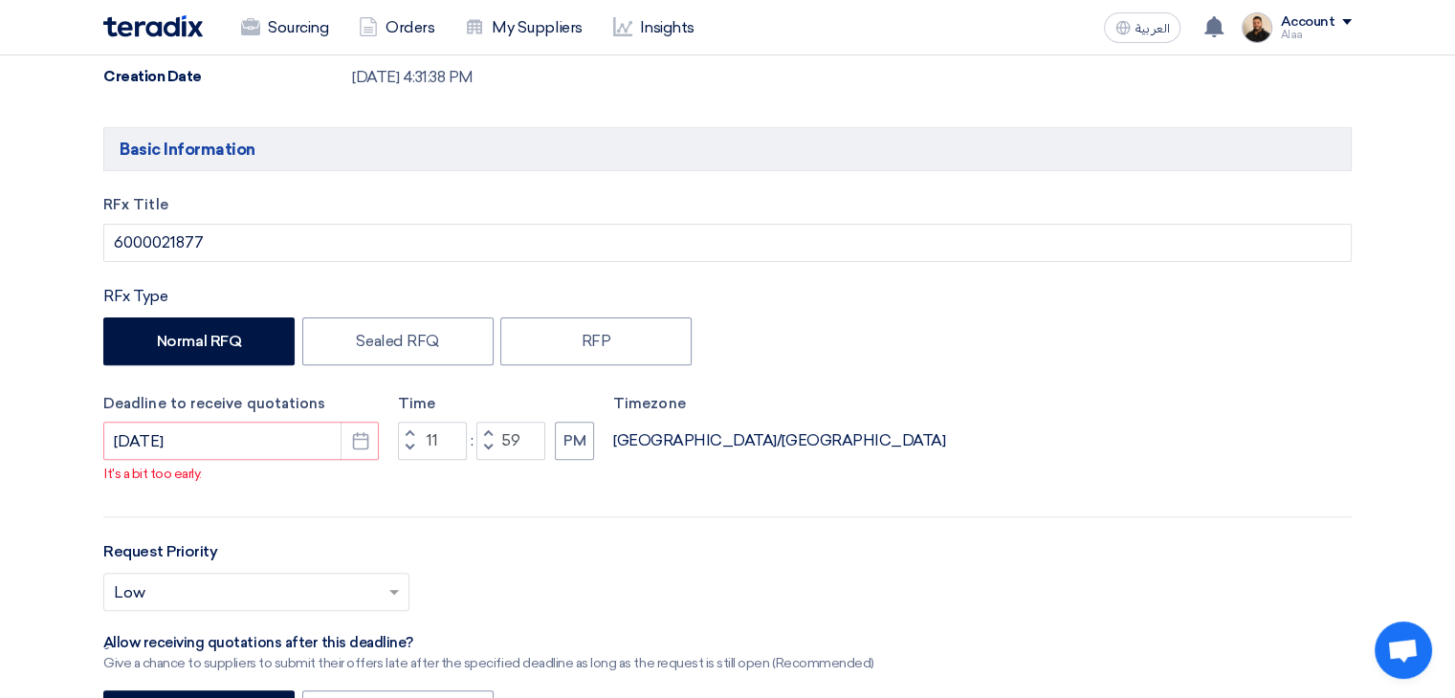
scroll to position [574, 0]
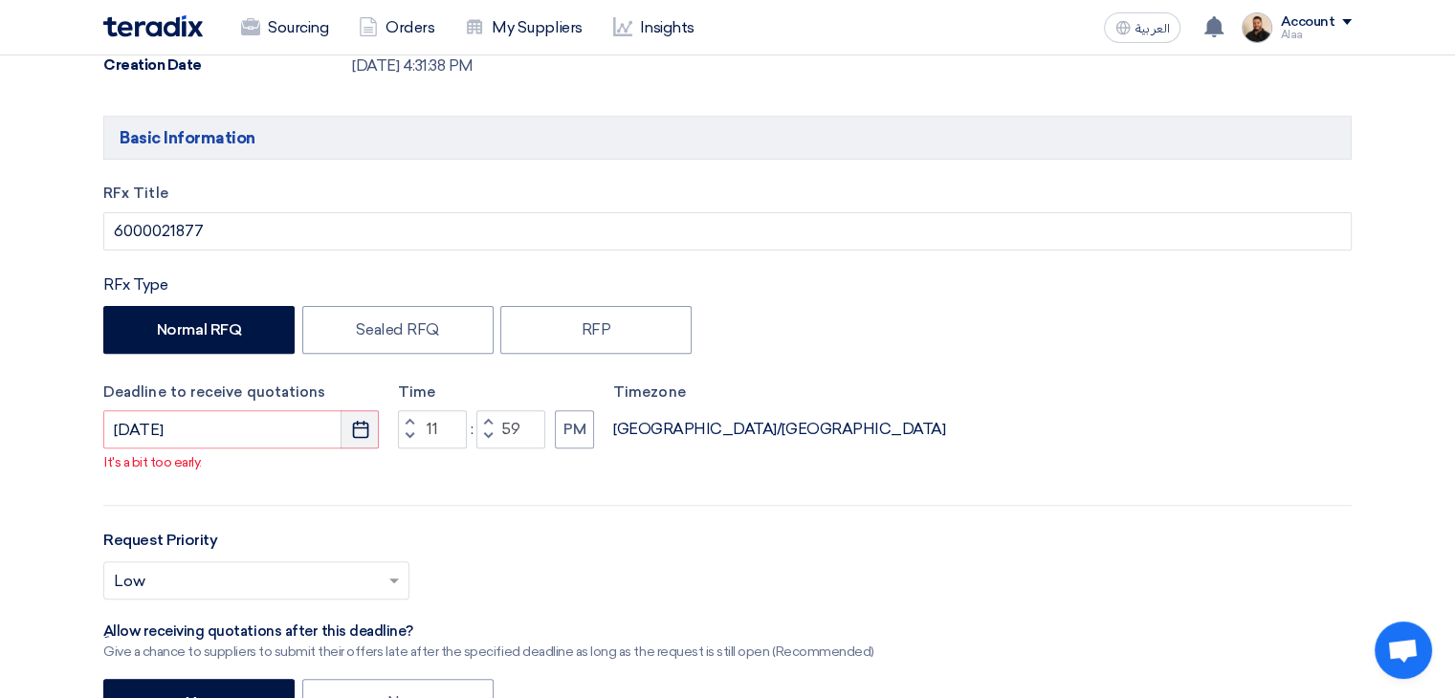
click at [367, 442] on button "Pick a date" at bounding box center [359, 429] width 38 height 38
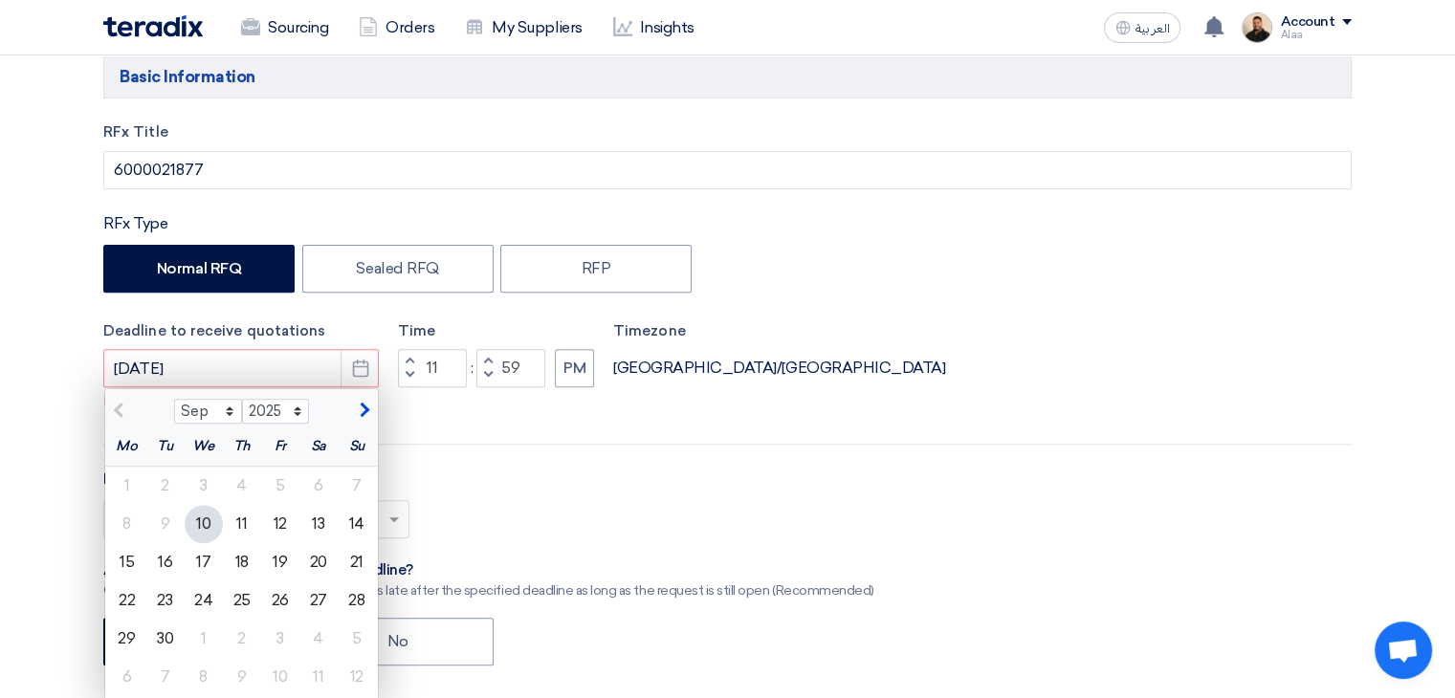
scroll to position [669, 0]
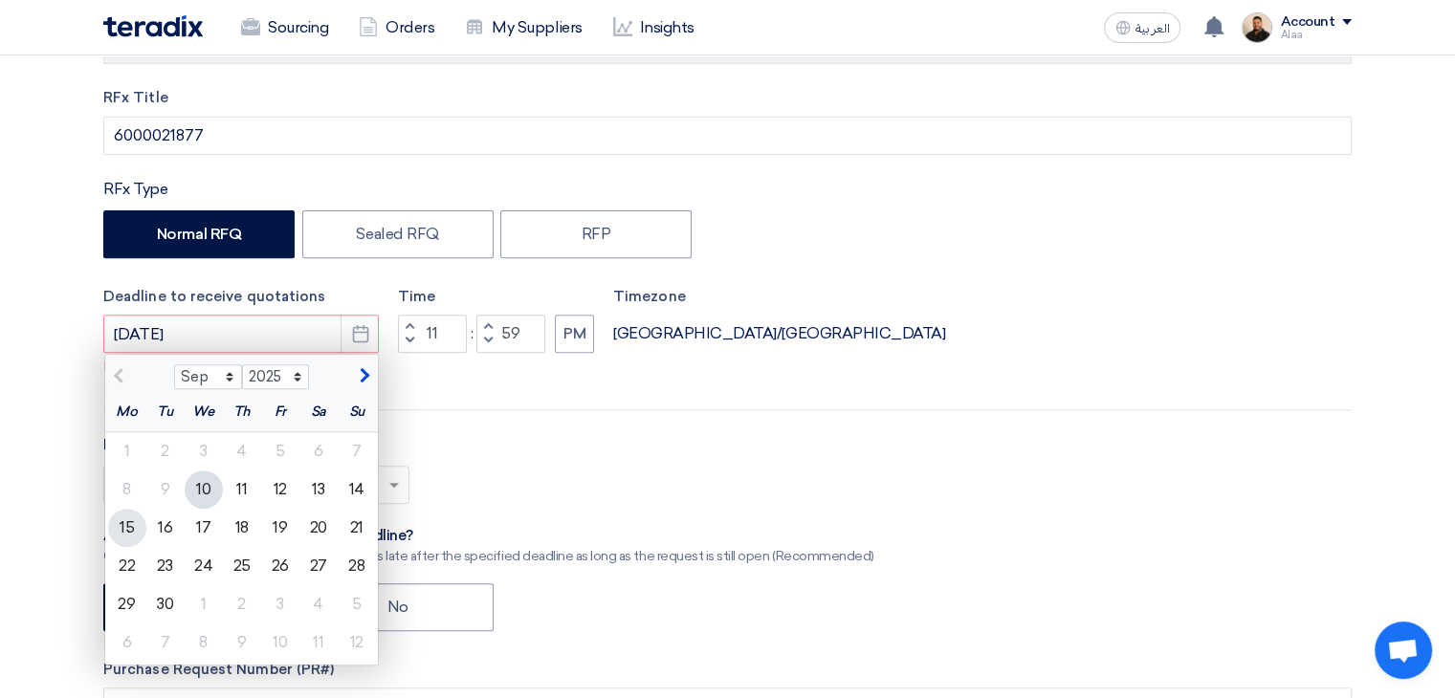
click at [134, 529] on div "15" at bounding box center [127, 528] width 38 height 38
type input "9/15/2025"
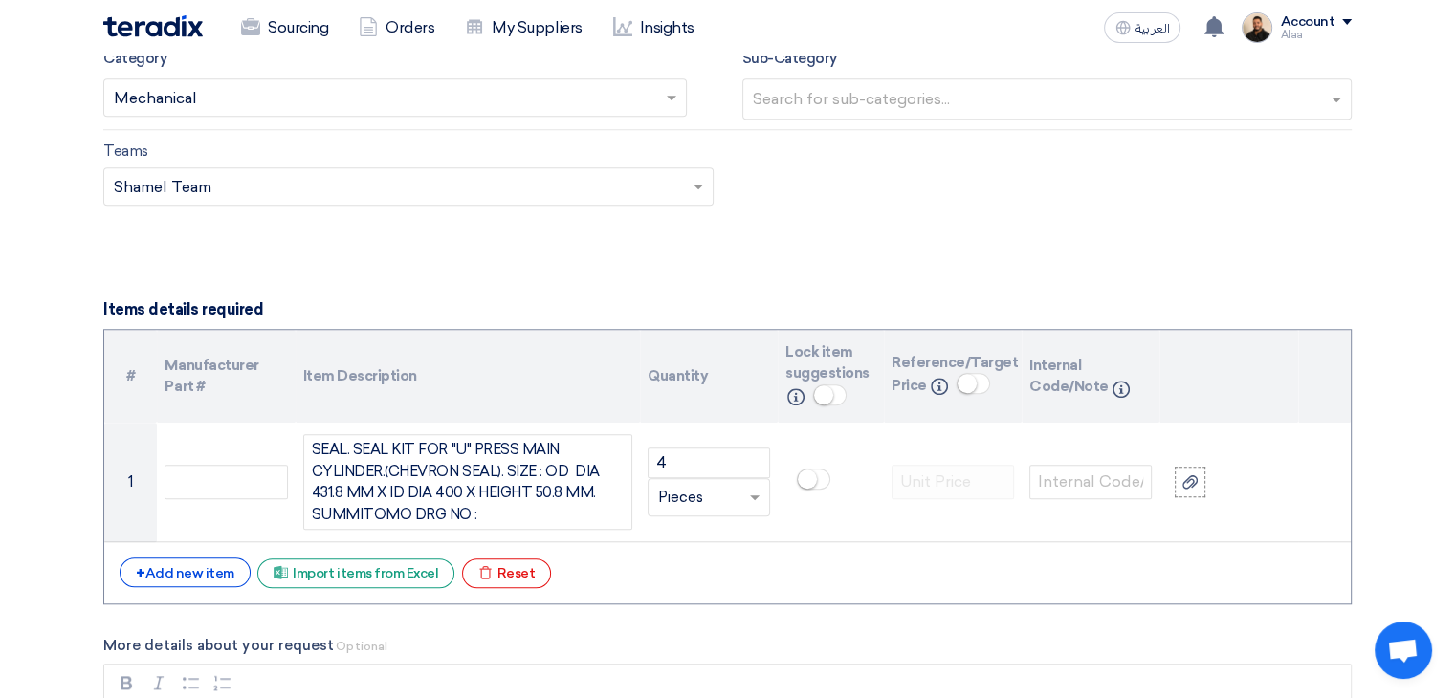
scroll to position [1434, 0]
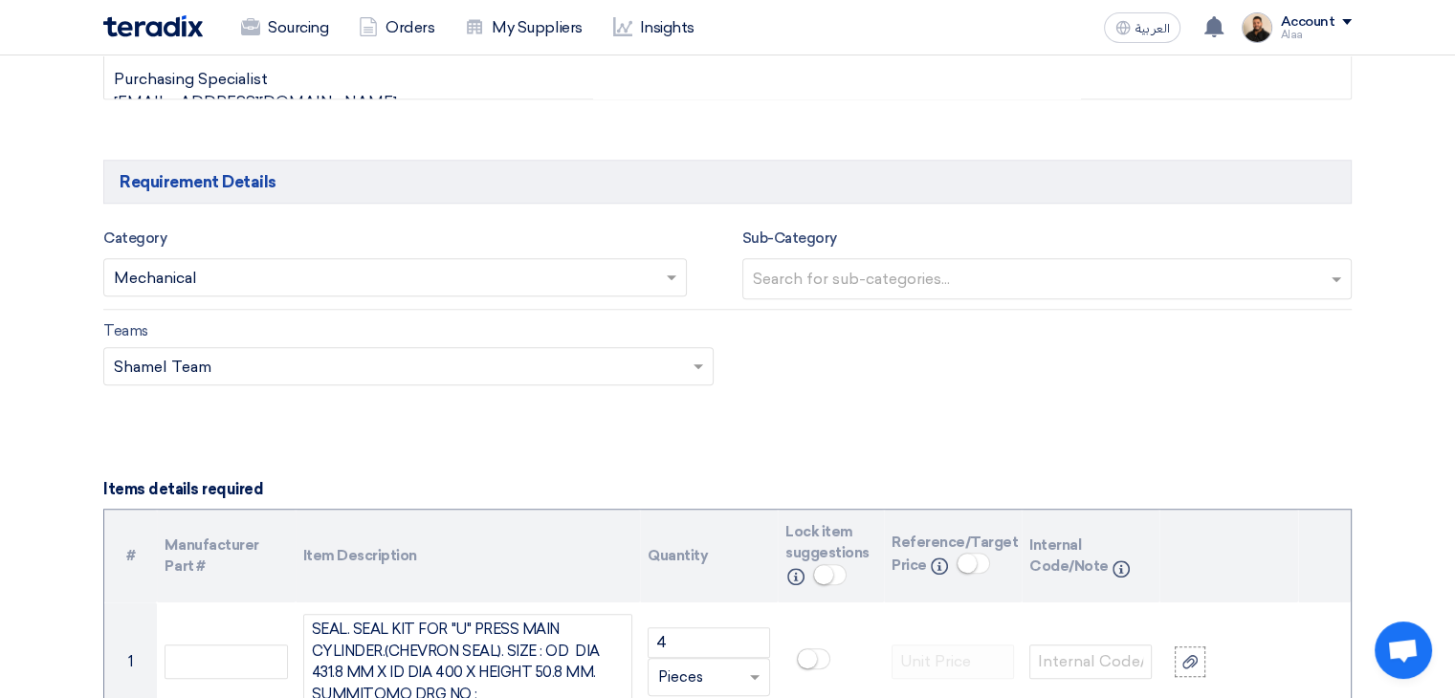
click at [935, 289] on input "text" at bounding box center [1050, 281] width 594 height 32
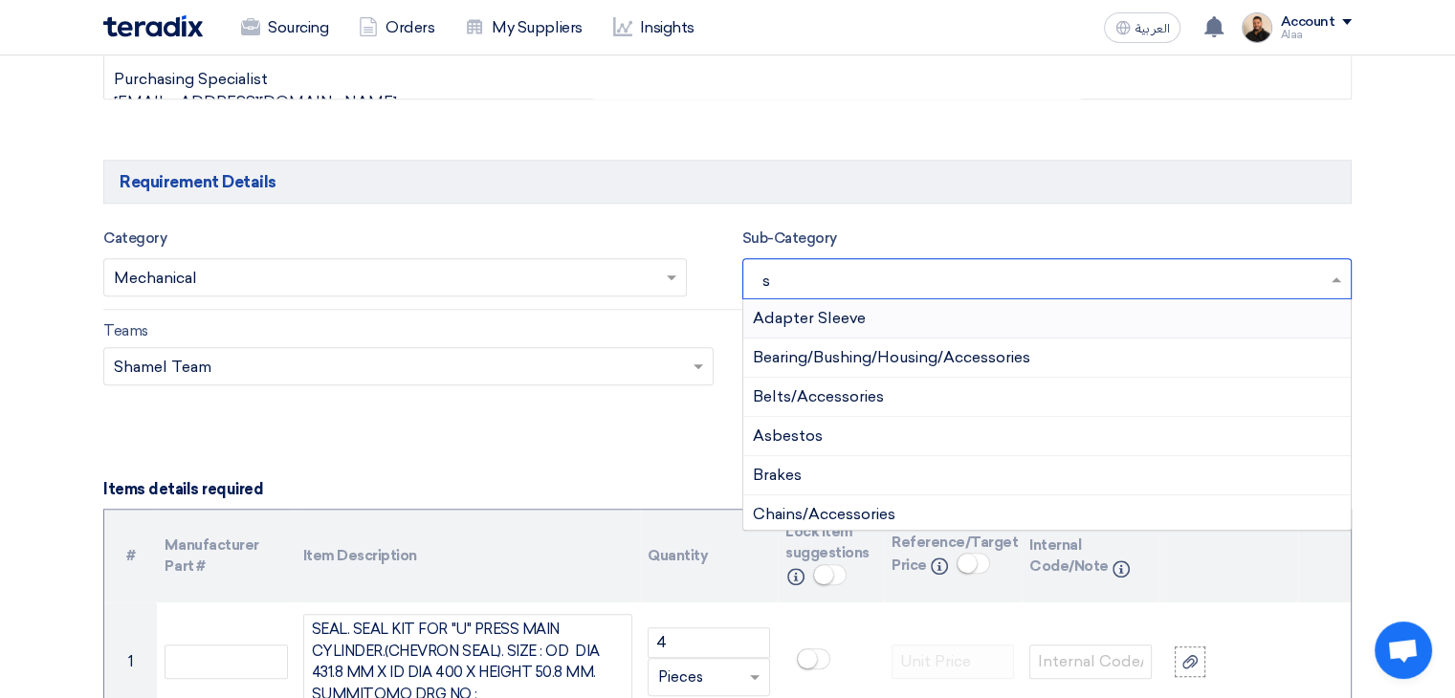
type input "se"
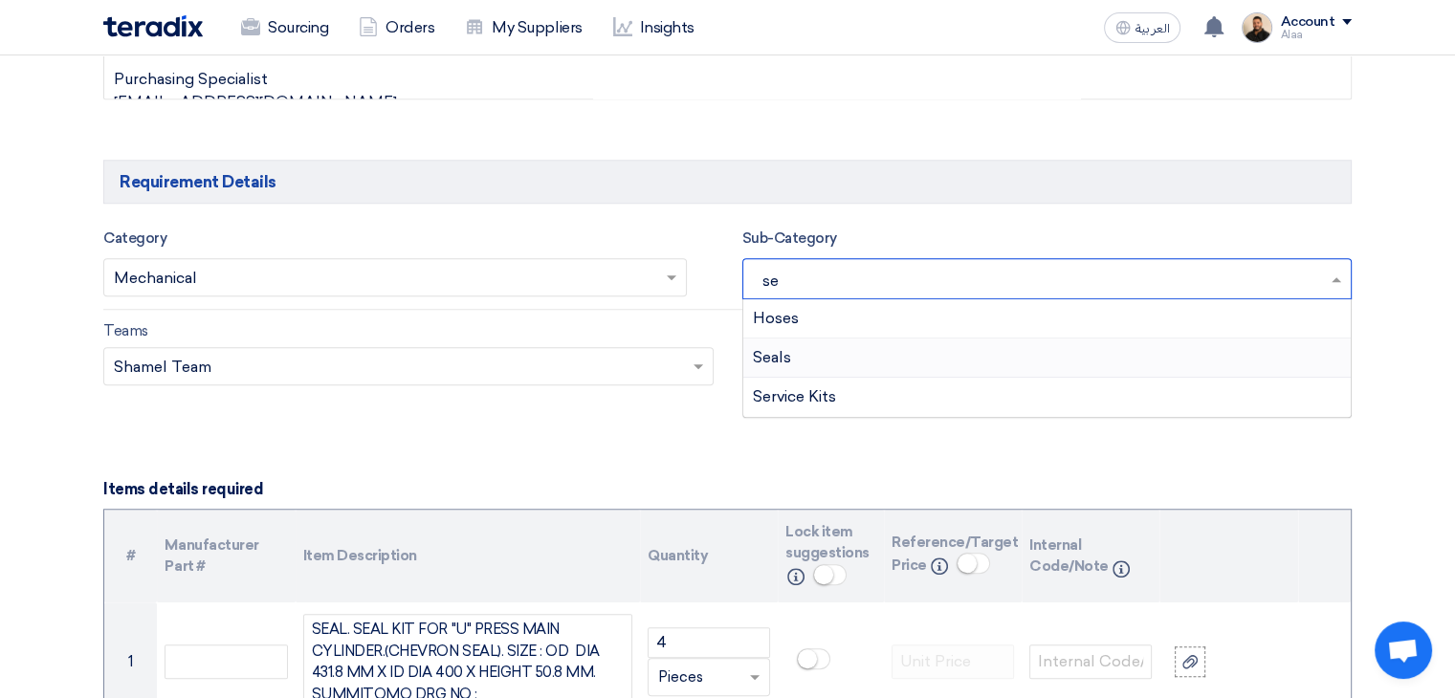
click at [1024, 352] on div "Seals" at bounding box center [1047, 358] width 608 height 39
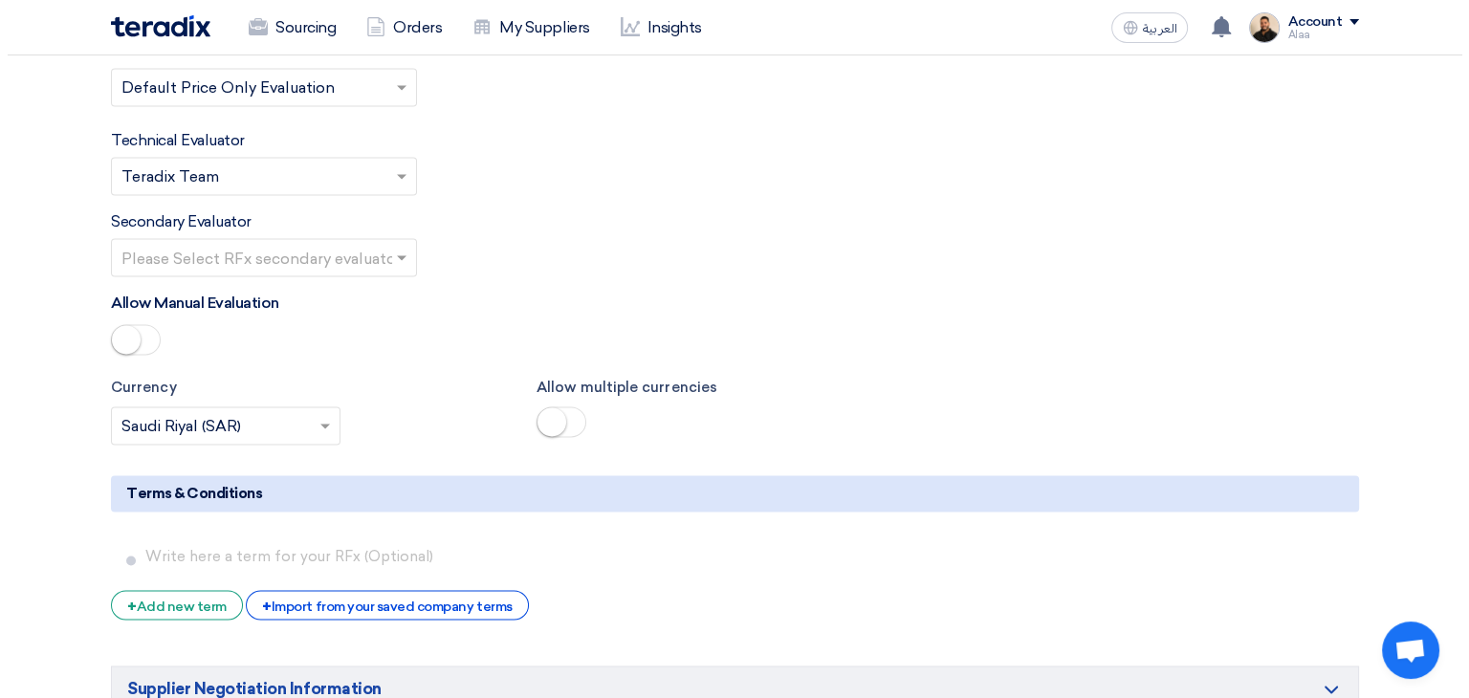
scroll to position [3156, 0]
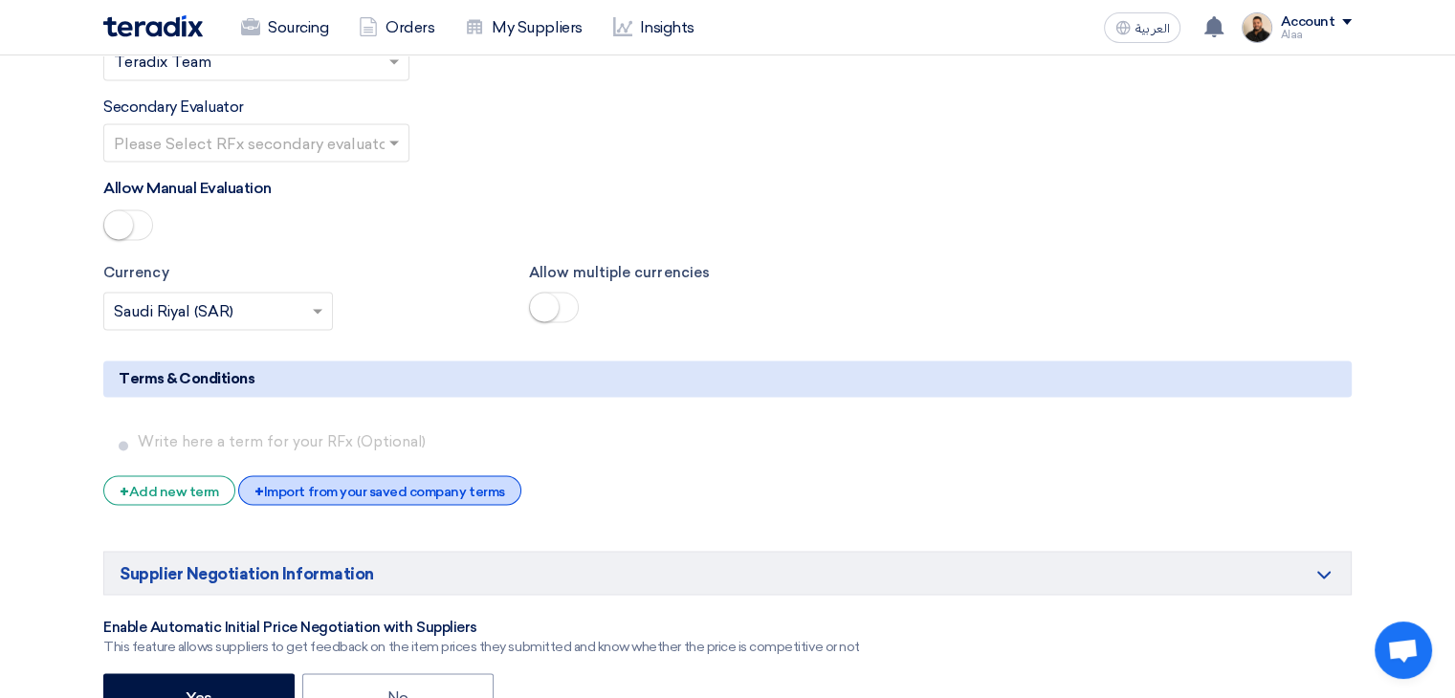
click at [440, 475] on div "+ Import from your saved company terms" at bounding box center [379, 490] width 282 height 30
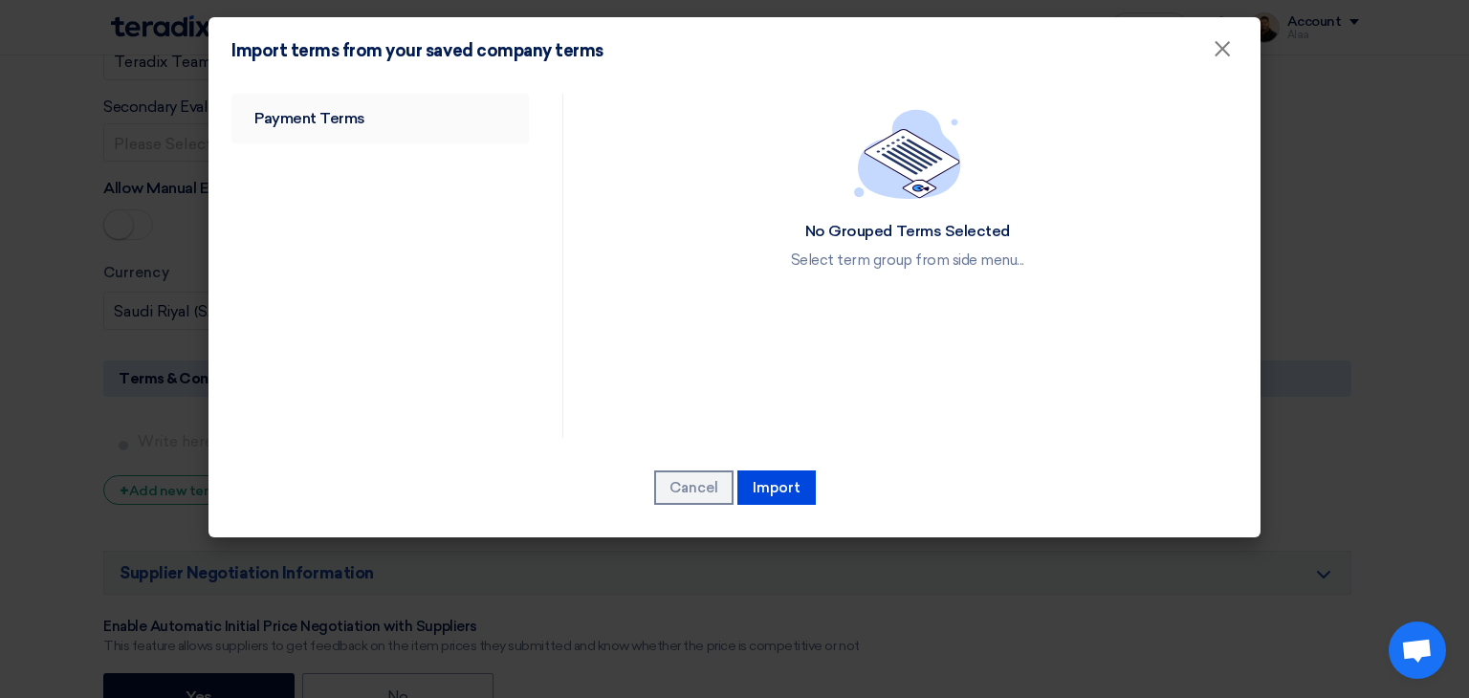
click at [271, 104] on link "Payment Terms" at bounding box center [379, 119] width 297 height 50
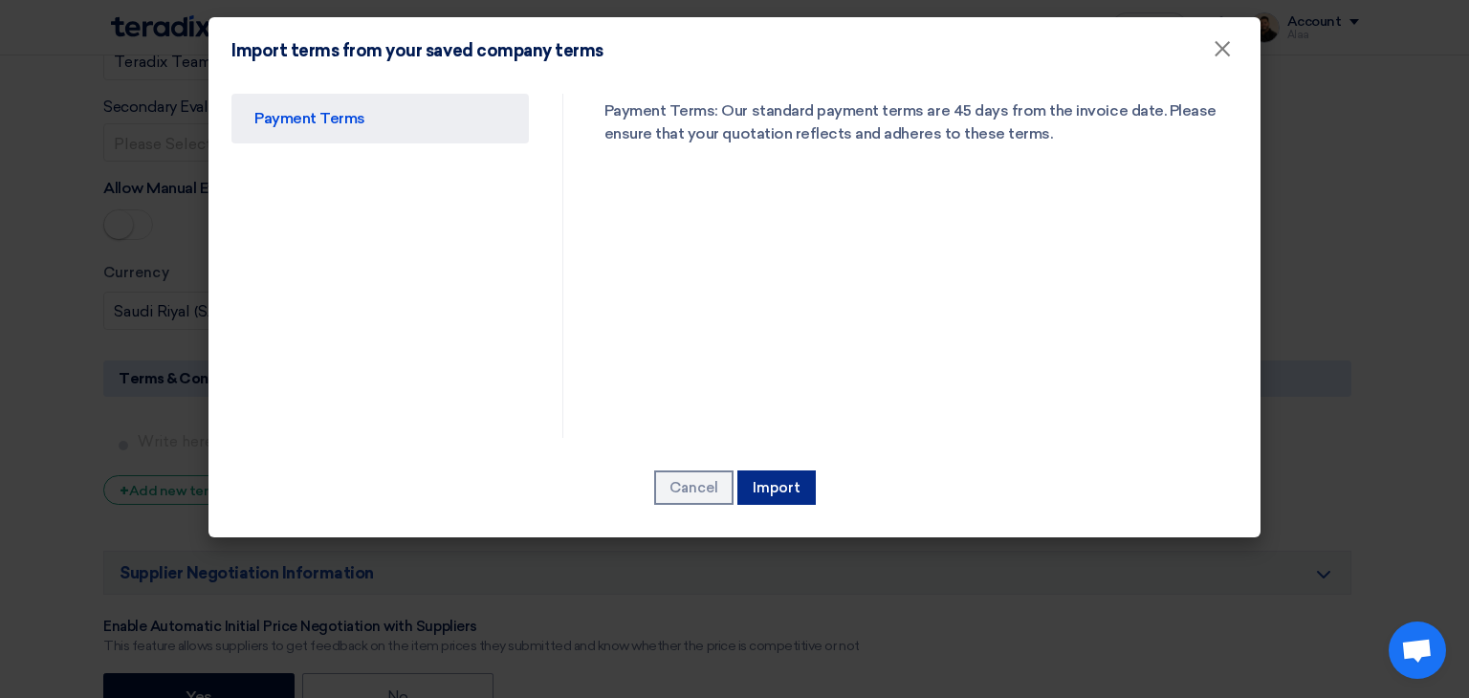
click at [764, 484] on button "Import" at bounding box center [776, 488] width 78 height 34
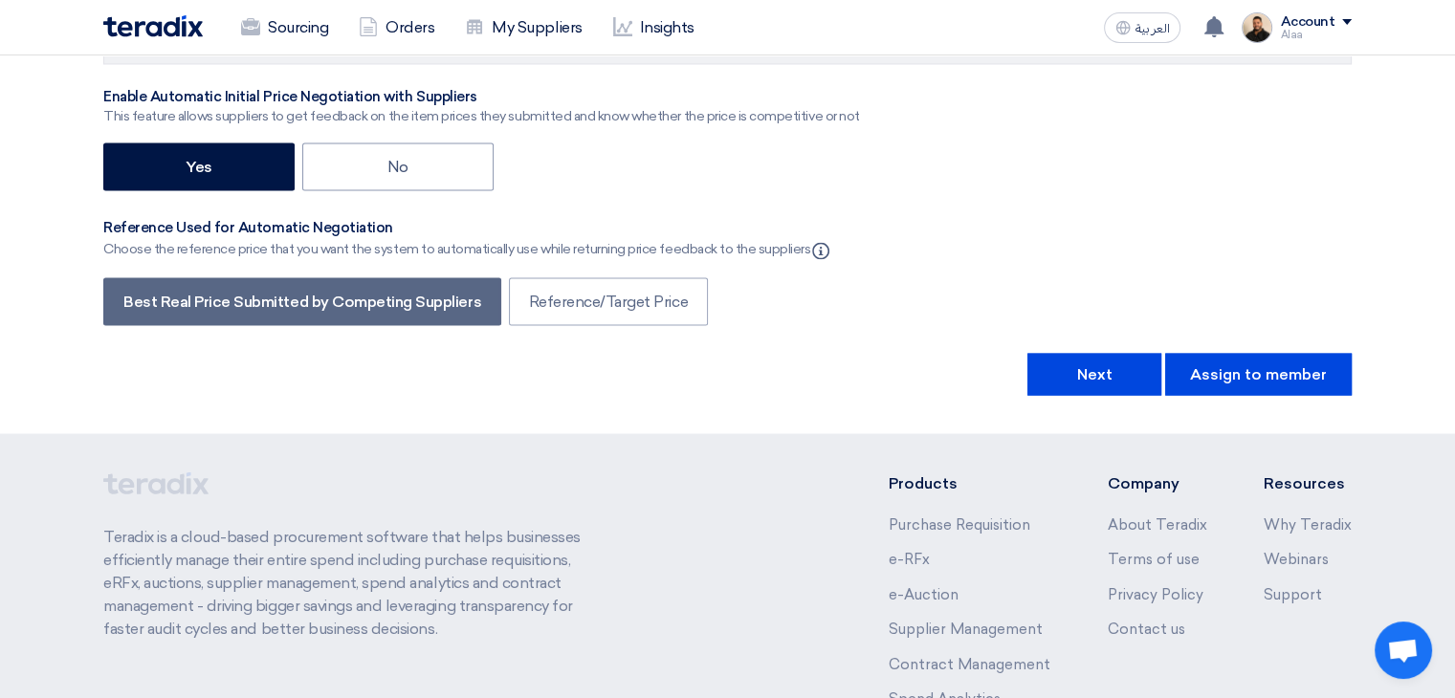
scroll to position [3696, 0]
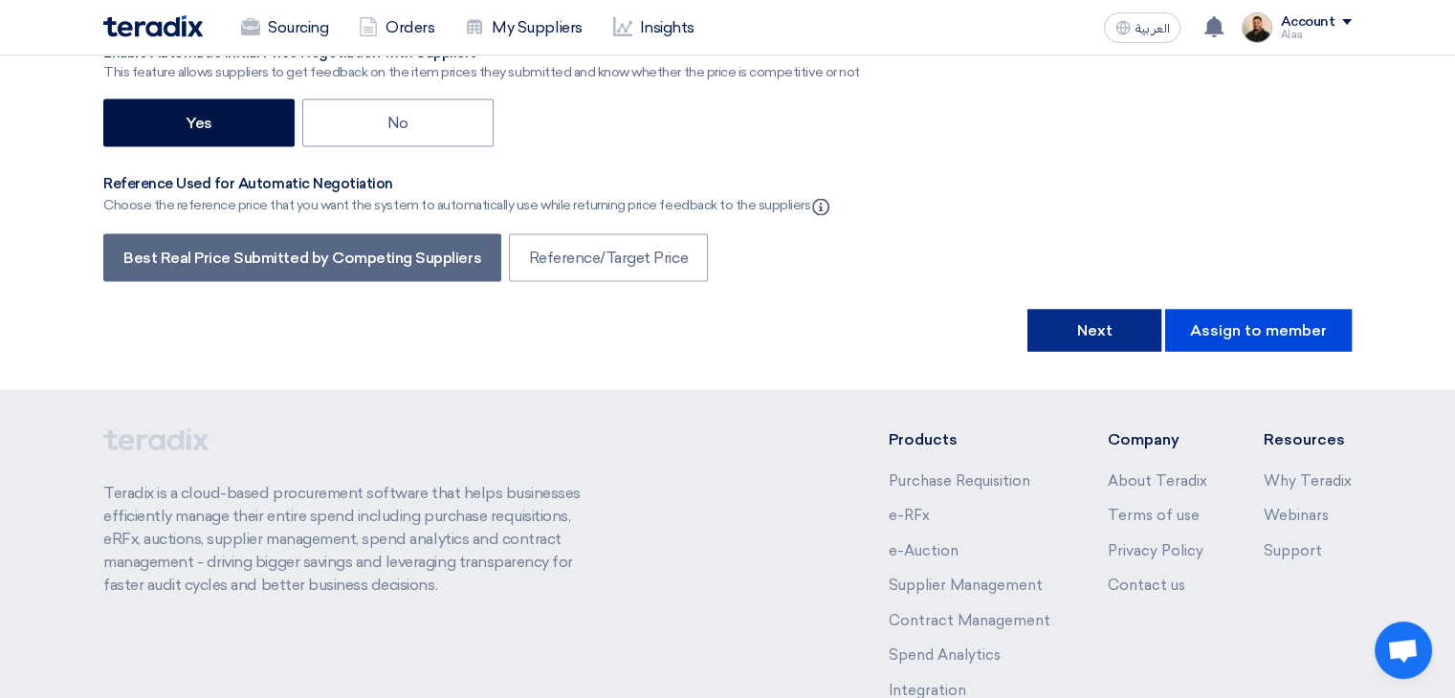
click at [1111, 310] on button "Next" at bounding box center [1094, 331] width 134 height 42
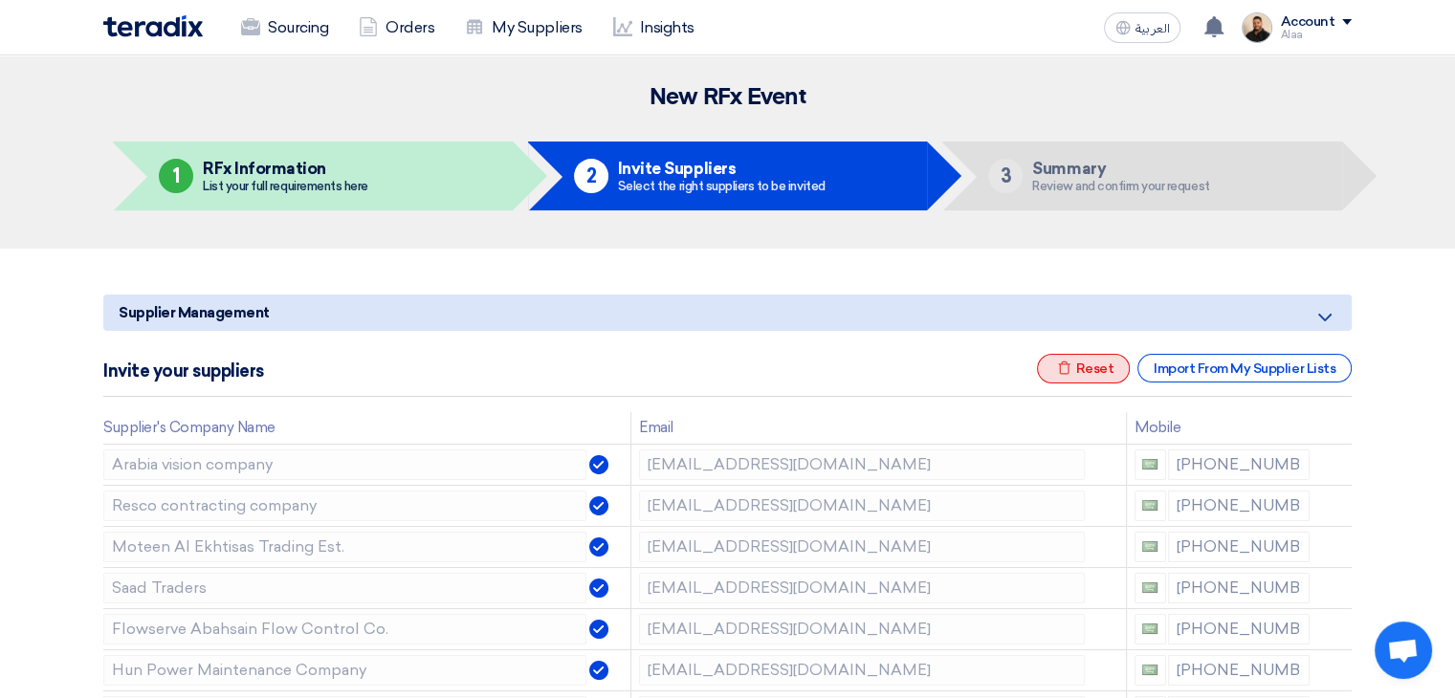
click at [1065, 375] on use at bounding box center [1064, 367] width 12 height 13
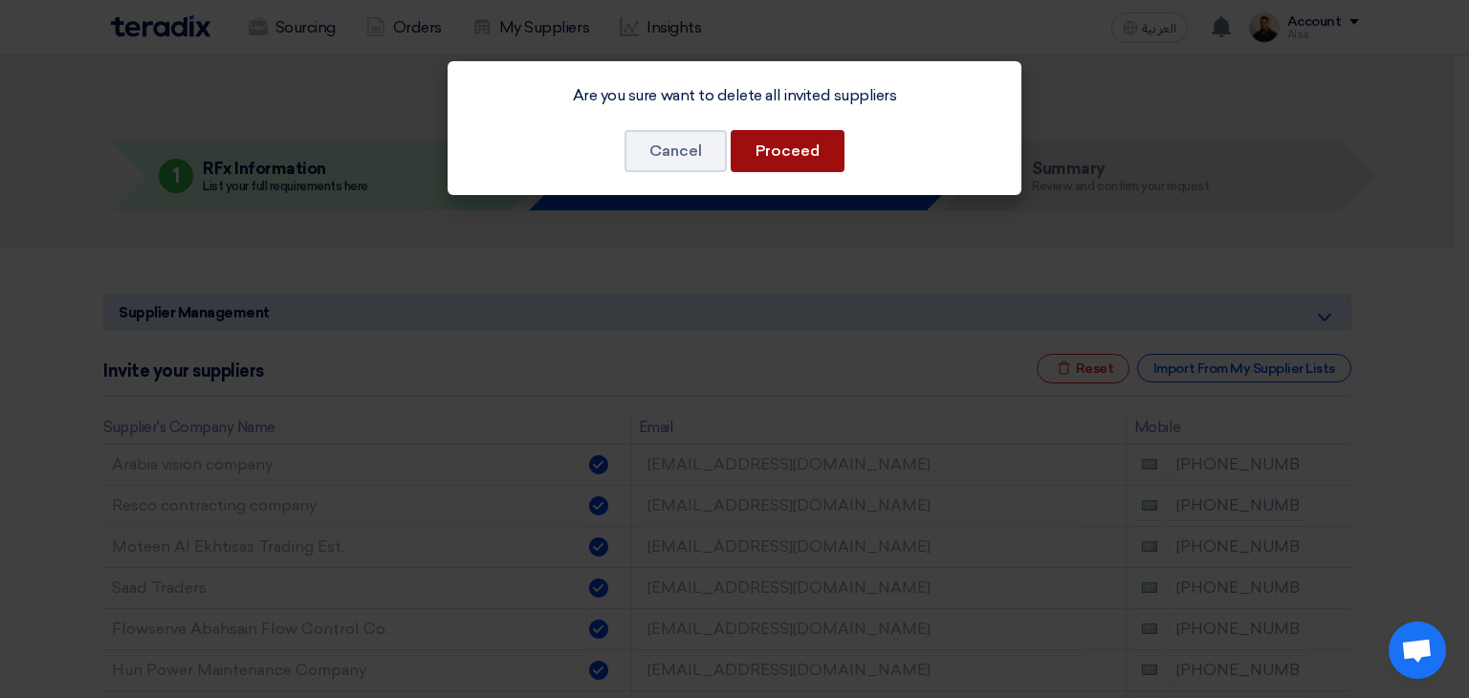
click at [803, 150] on button "Proceed" at bounding box center [788, 151] width 114 height 42
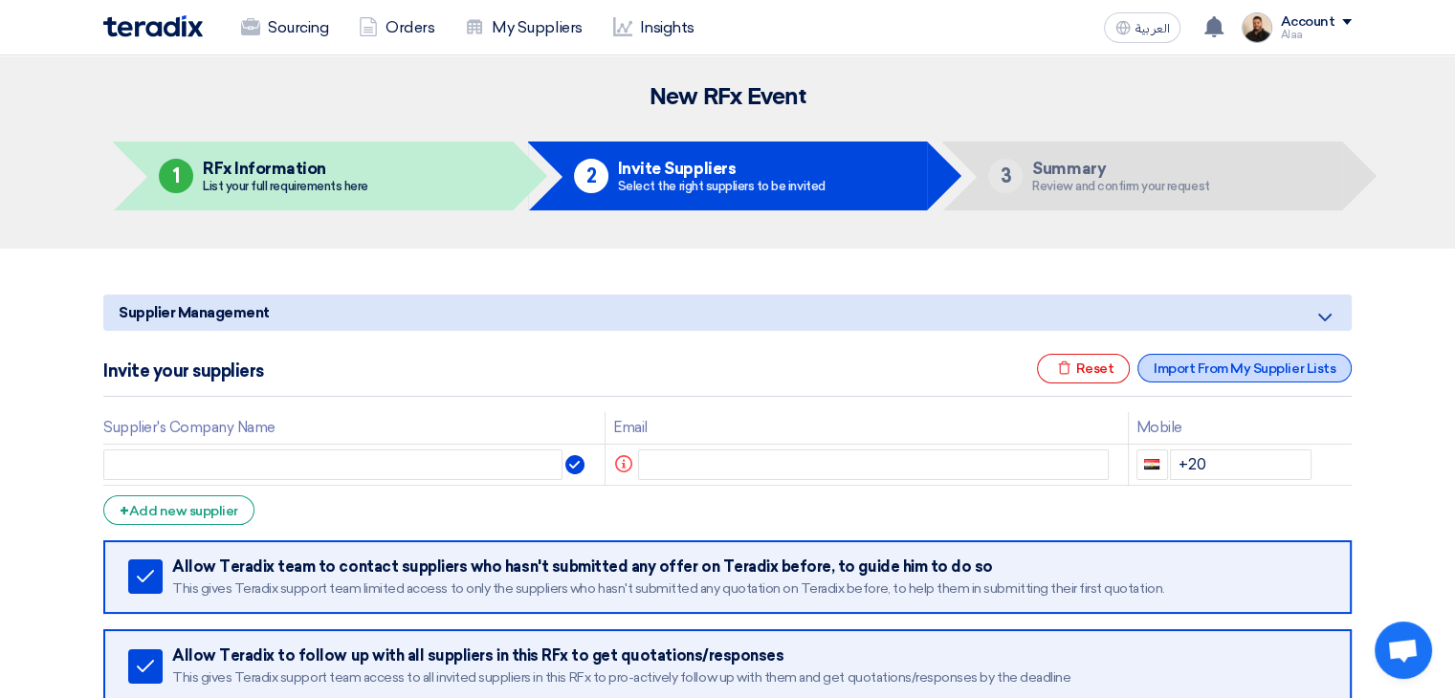
click at [1179, 358] on div "Import From My Supplier Lists" at bounding box center [1244, 368] width 214 height 29
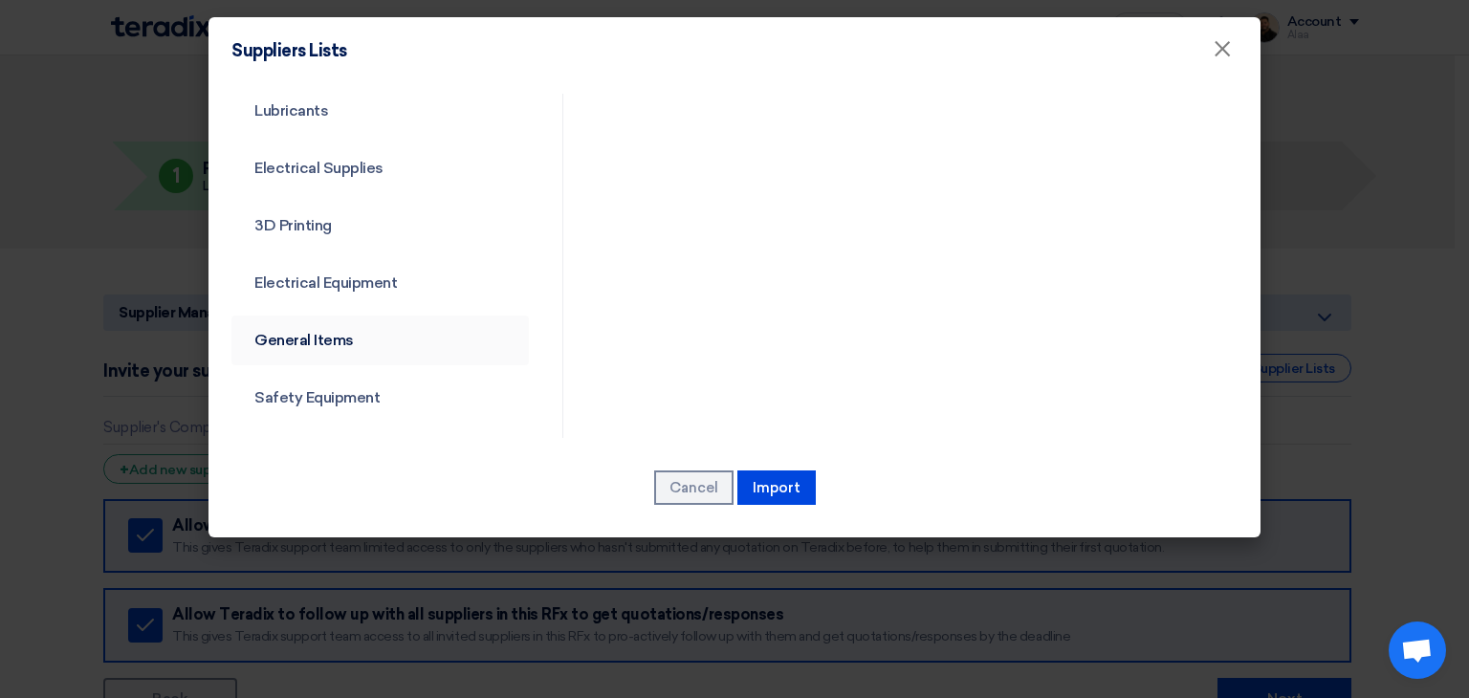
scroll to position [690, 0]
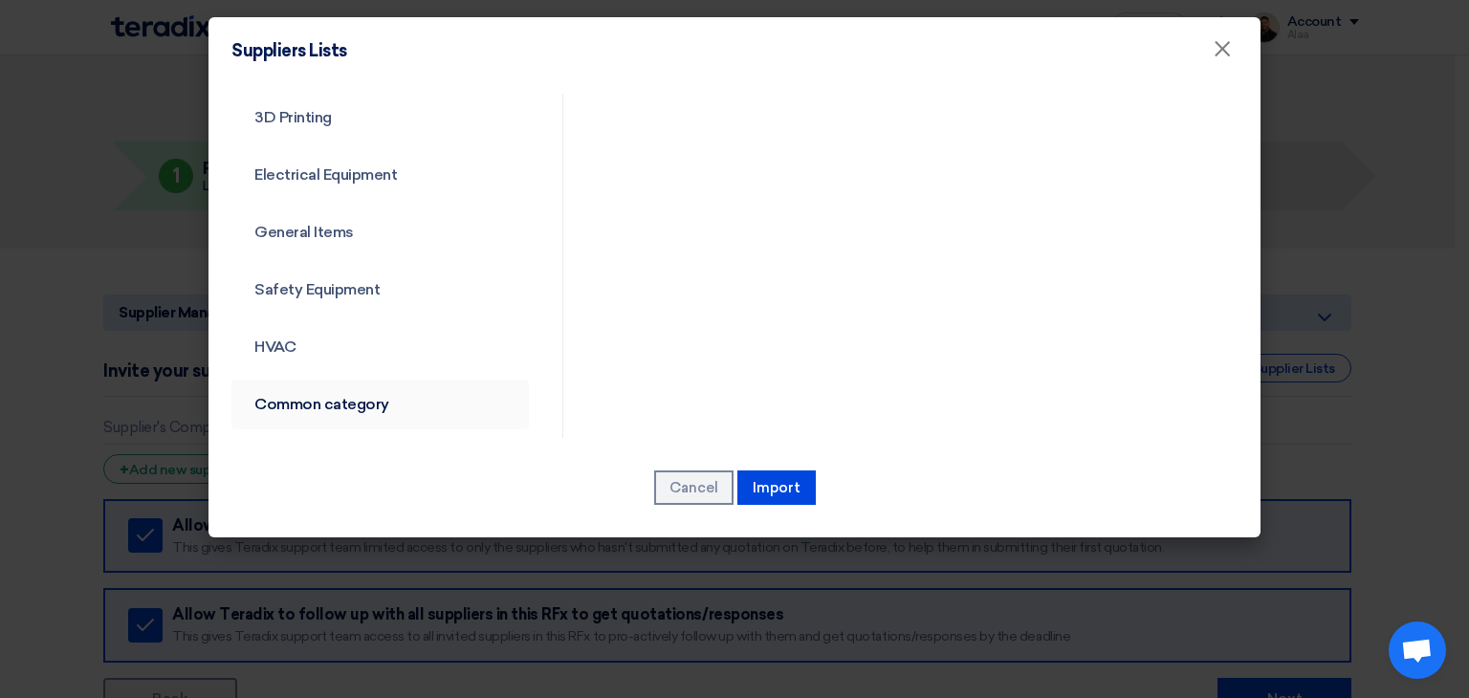
click at [315, 408] on link "Common category" at bounding box center [379, 405] width 297 height 50
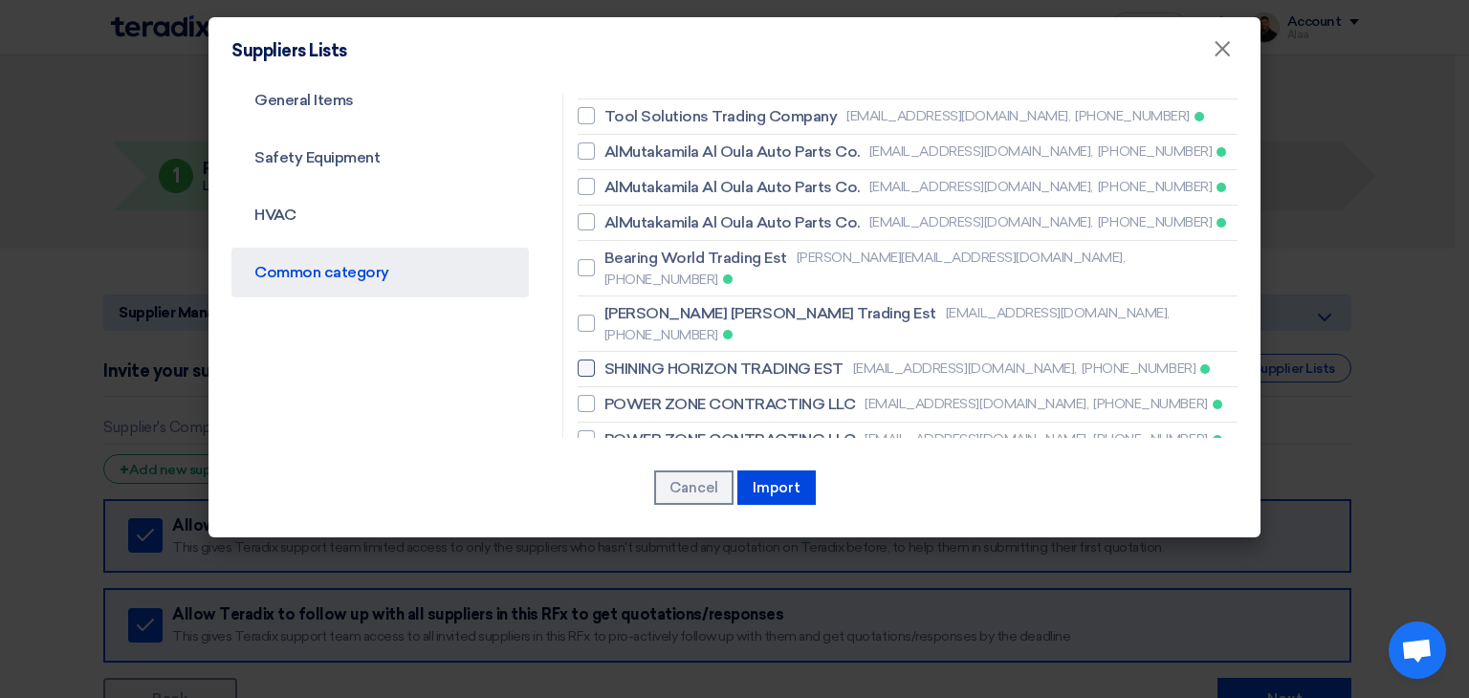
scroll to position [785, 0]
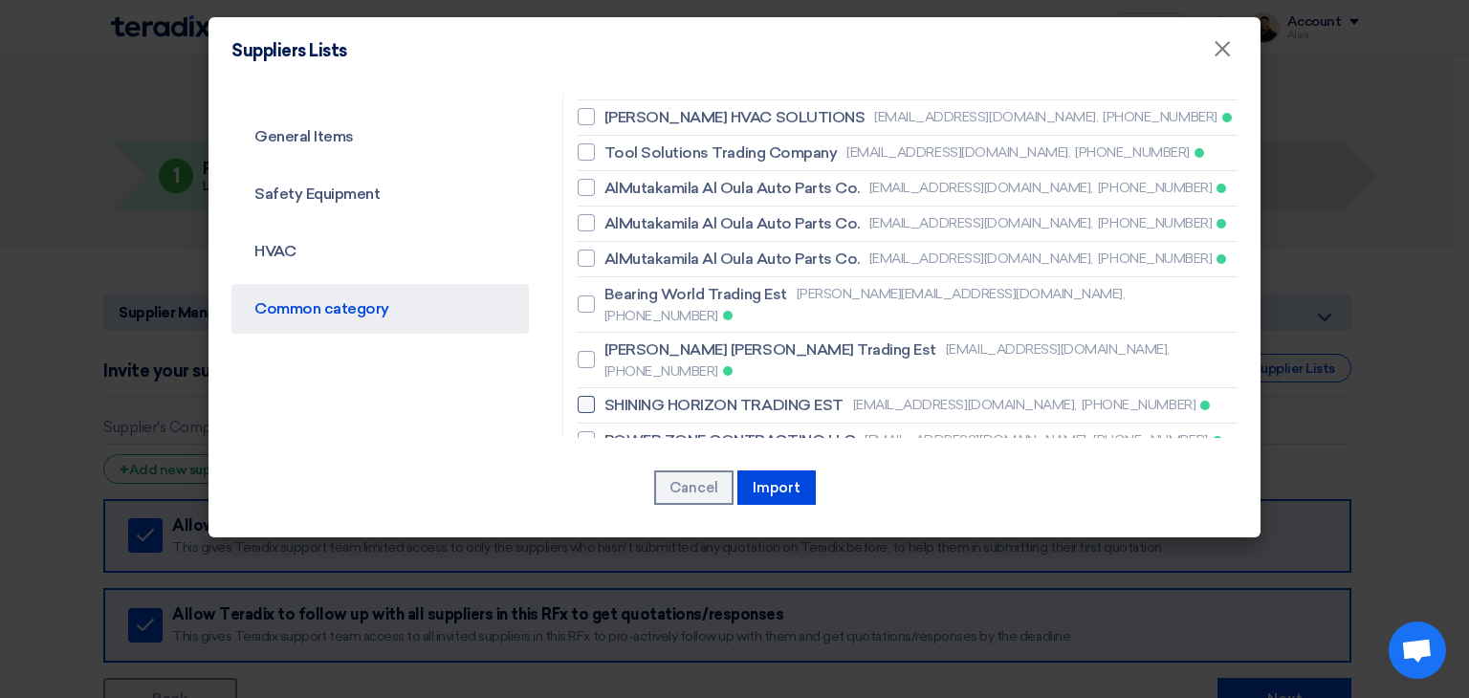
click at [710, 394] on span "SHINING HORIZON TRADING EST" at bounding box center [723, 405] width 239 height 23
click at [617, 399] on input "SHINING HORIZON TRADING EST sales2@shininghorizon.com, +966536598520" at bounding box center [610, 405] width 12 height 12
checkbox input "true"
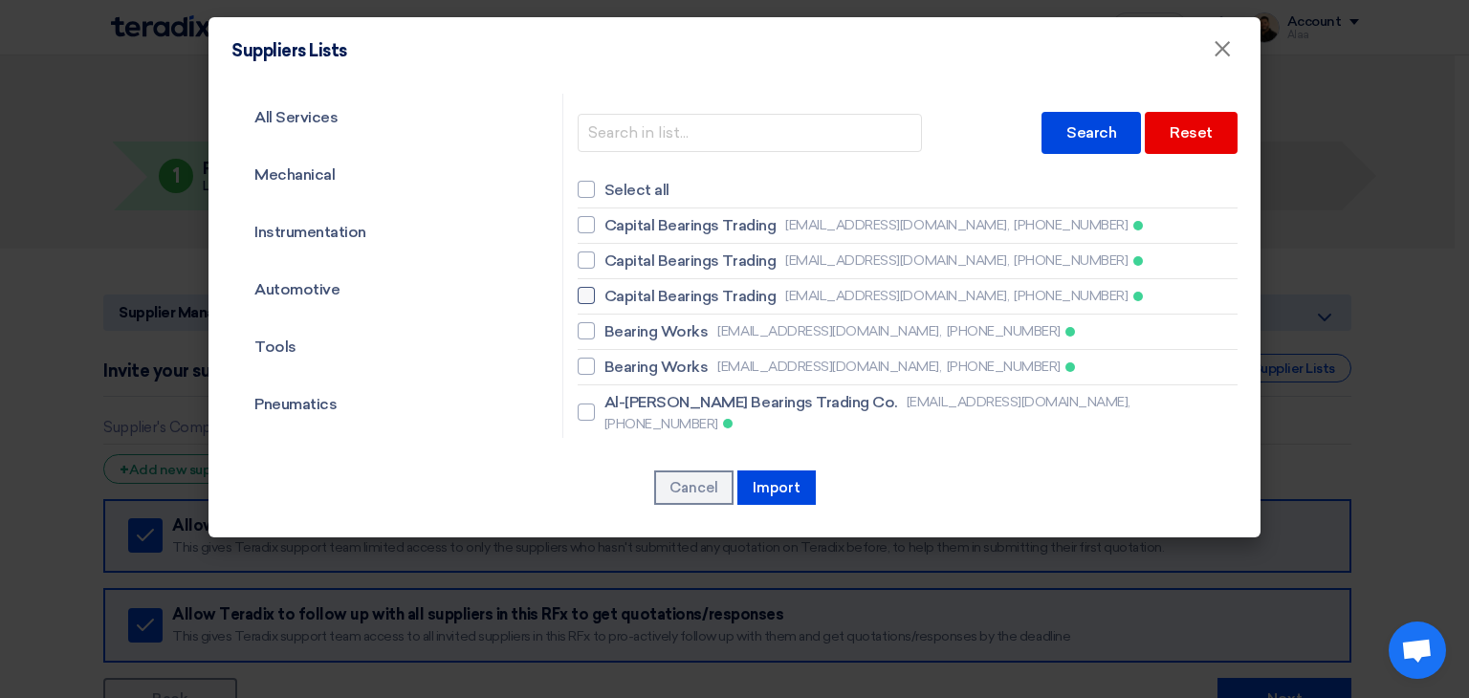
scroll to position [0, 0]
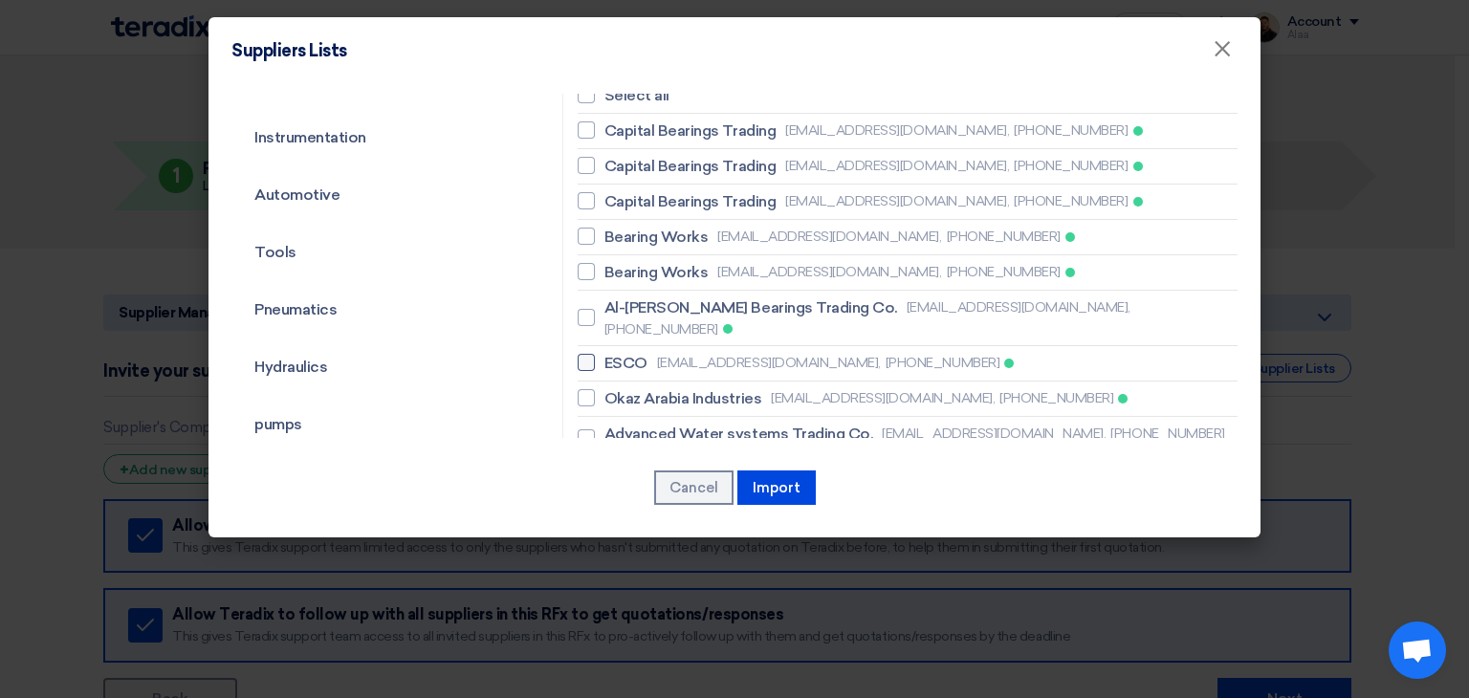
click at [625, 352] on span "ESCO" at bounding box center [625, 363] width 43 height 23
click at [617, 357] on input "ESCO sales@escosaudi.com, +966549669267" at bounding box center [610, 363] width 12 height 12
checkbox input "true"
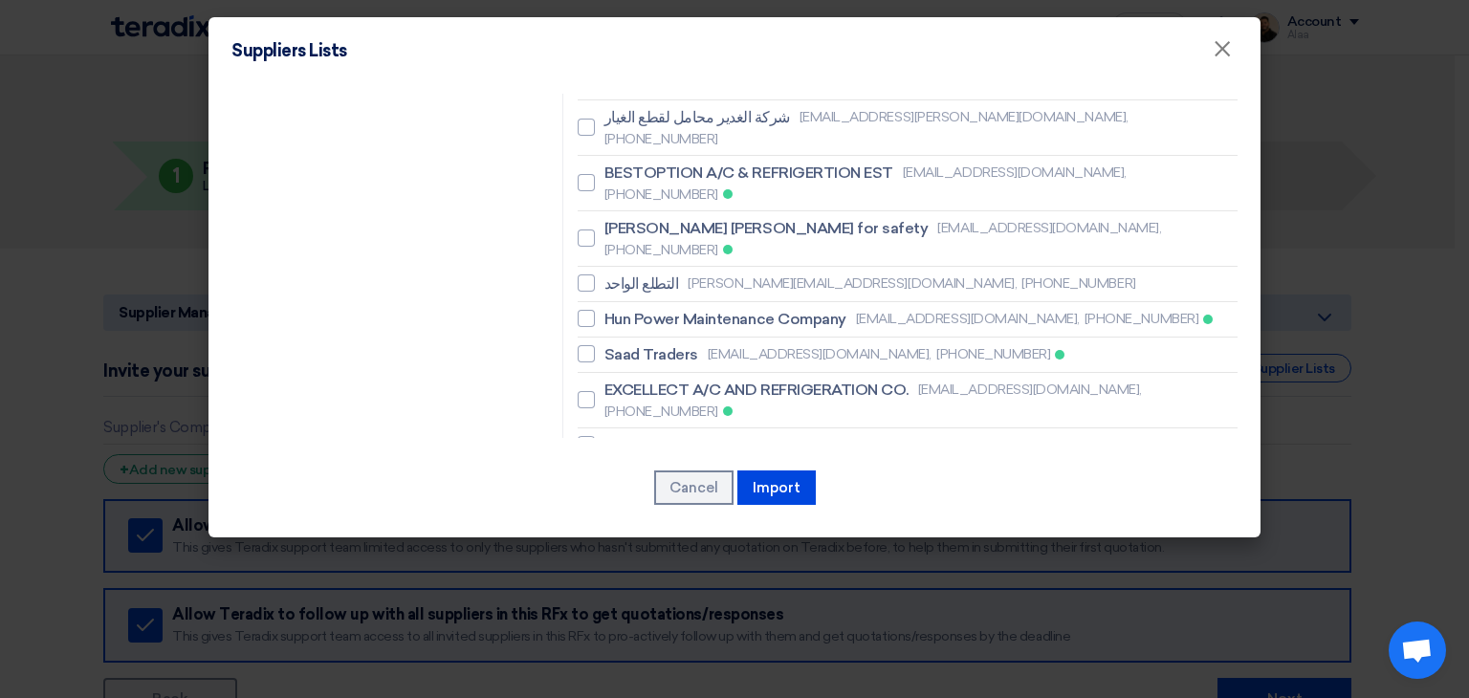
scroll to position [1630, 0]
click at [679, 539] on span "Resco contracting company" at bounding box center [705, 550] width 202 height 23
click at [617, 544] on input "Resco contracting company nizam@rescosaudi.com, +966537075900" at bounding box center [610, 550] width 12 height 12
checkbox input "true"
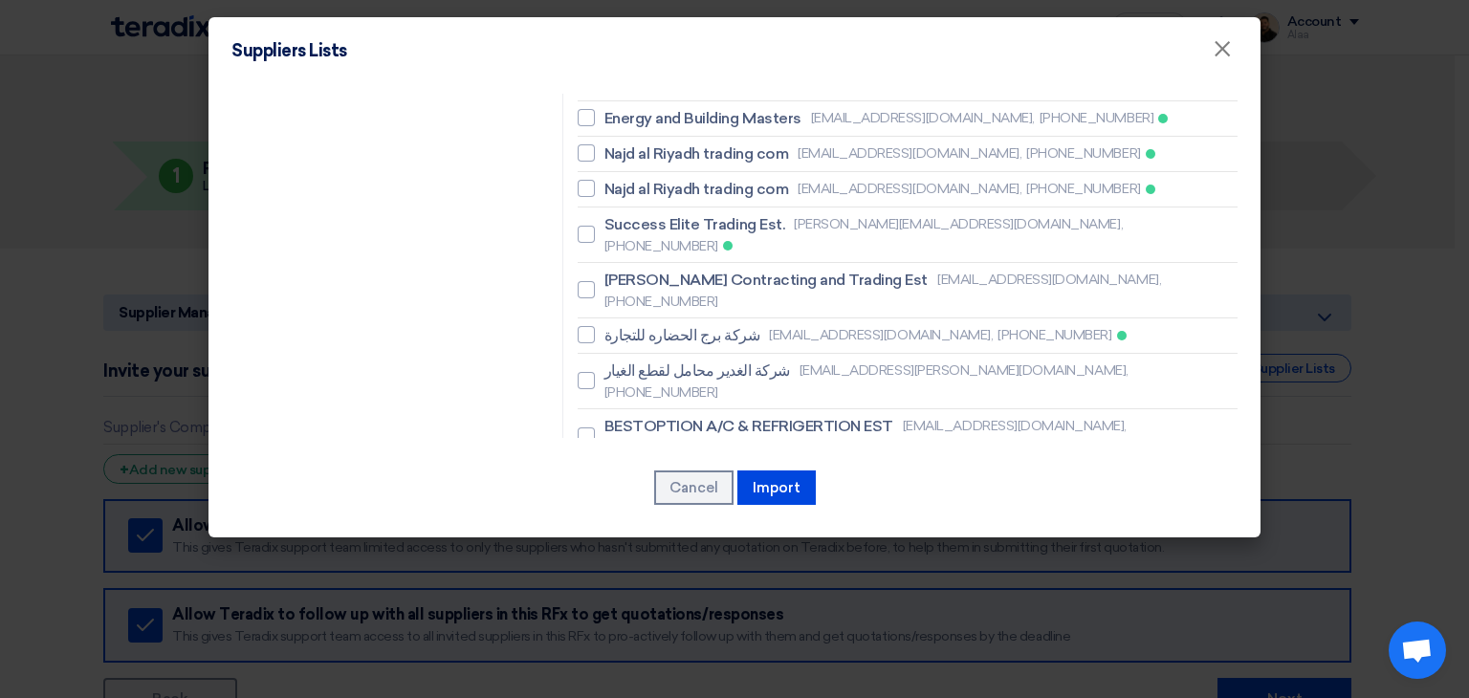
scroll to position [1343, 0]
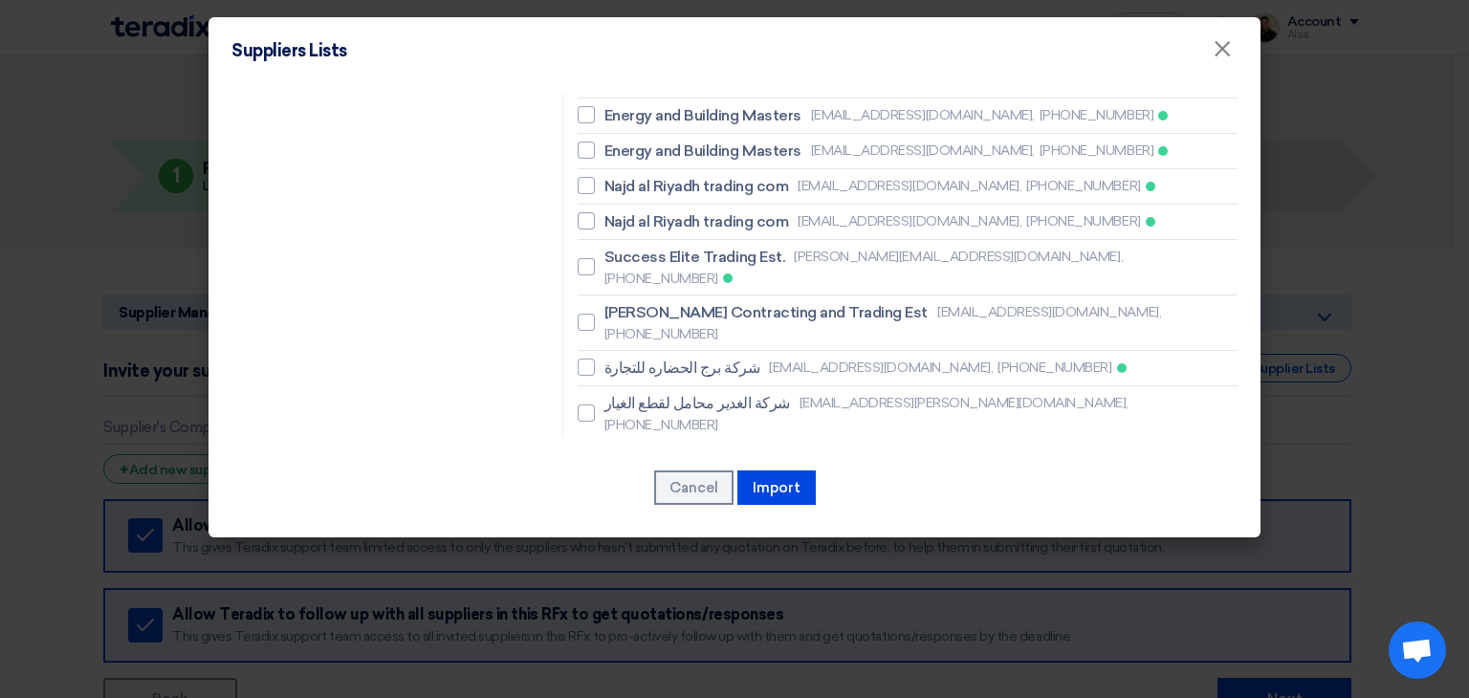
click at [685, 448] on span "BESTOPTION A/C & REFRIGERTION EST" at bounding box center [748, 459] width 289 height 23
click at [617, 463] on input "BESTOPTION A/C & REFRIGERTION EST sales@bestoption-co.com, +966500030937" at bounding box center [610, 469] width 12 height 12
checkbox input "true"
click at [630, 629] on span "Saad Traders" at bounding box center [651, 640] width 94 height 23
click at [617, 634] on input "Saad Traders arfanqamar@saad-trader.com, +966508878723" at bounding box center [610, 640] width 12 height 12
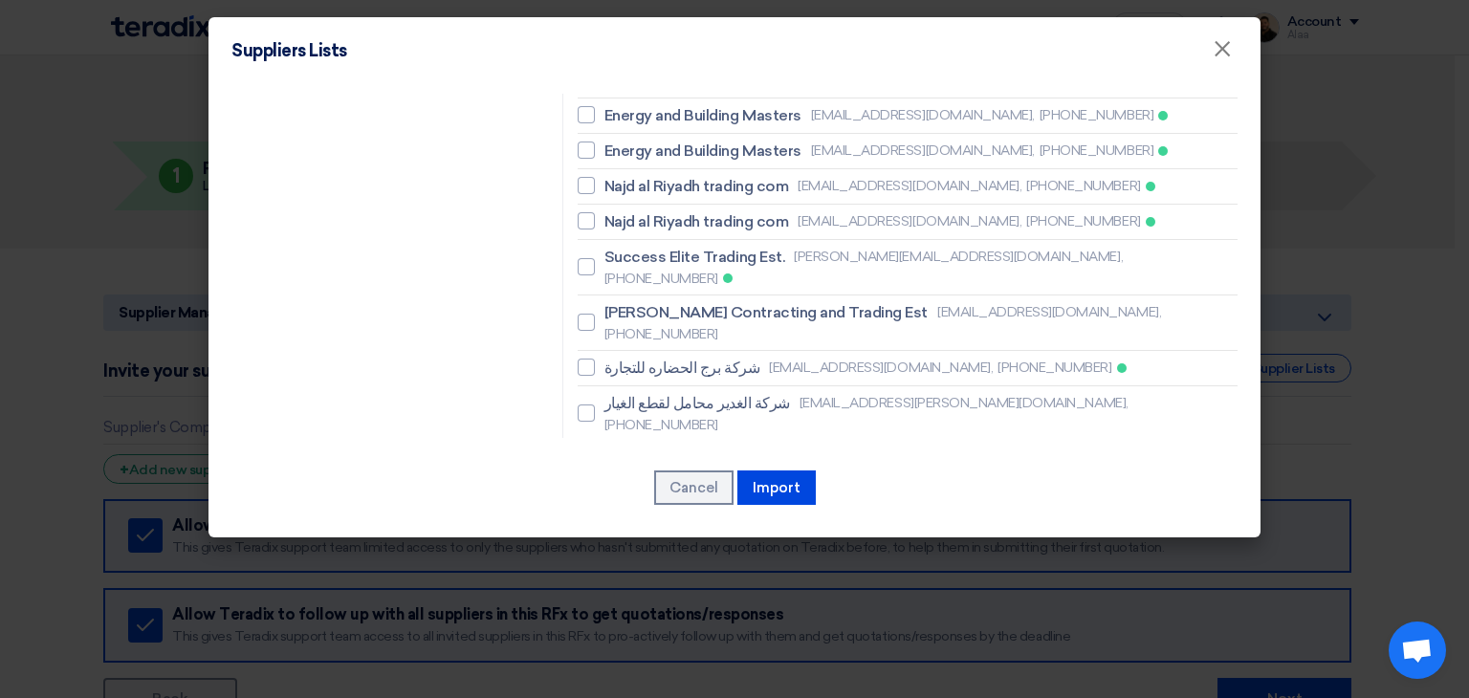
checkbox input "true"
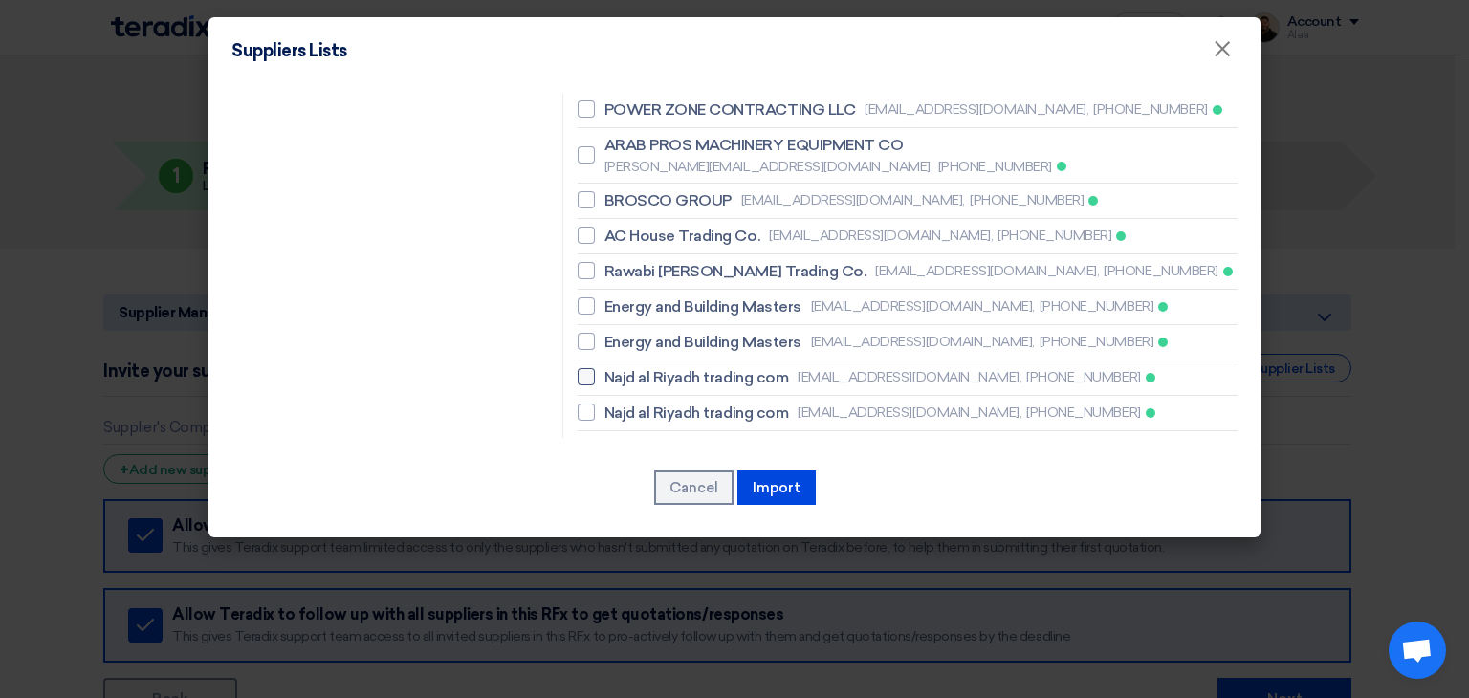
scroll to position [1056, 0]
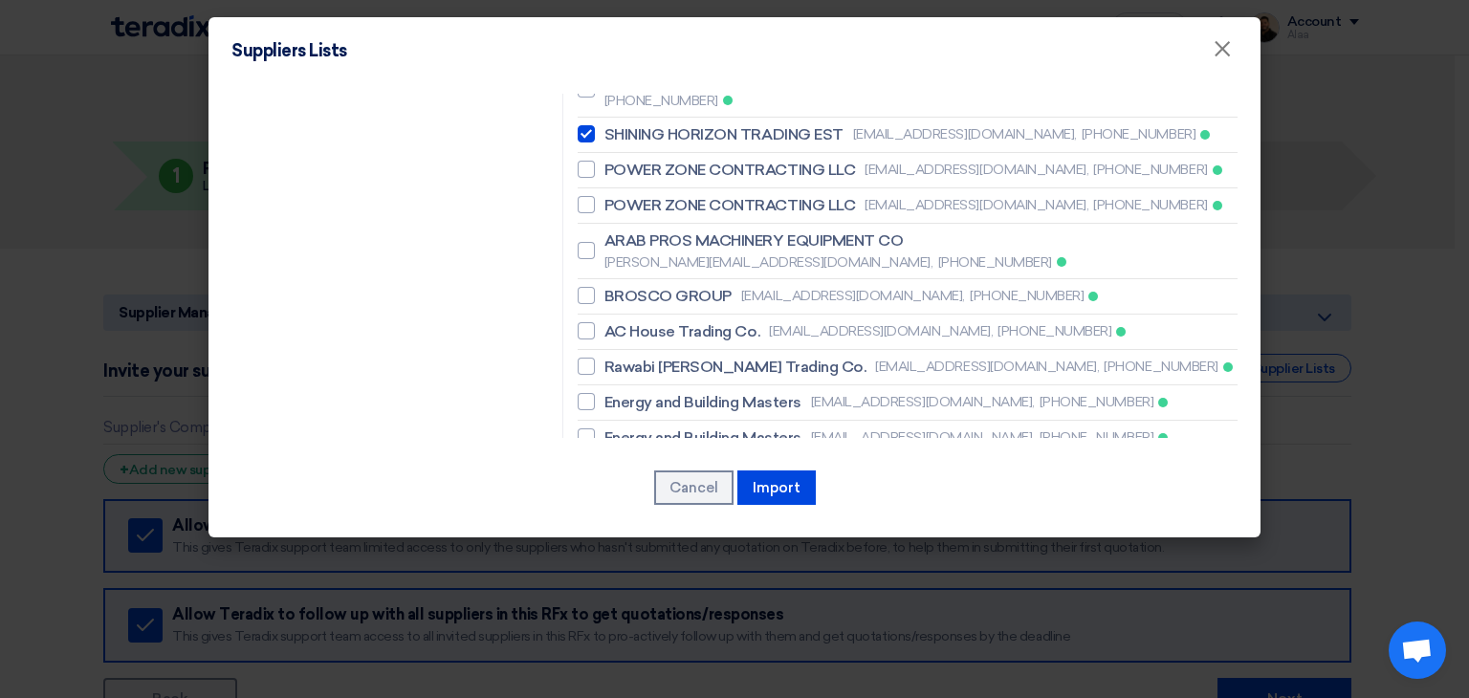
click at [666, 533] on span "Success Elite Trading Est." at bounding box center [694, 544] width 181 height 23
click at [617, 548] on input "Success Elite Trading Est. aziz@elite-groupholding.com, +966532310486" at bounding box center [610, 554] width 12 height 12
checkbox input "true"
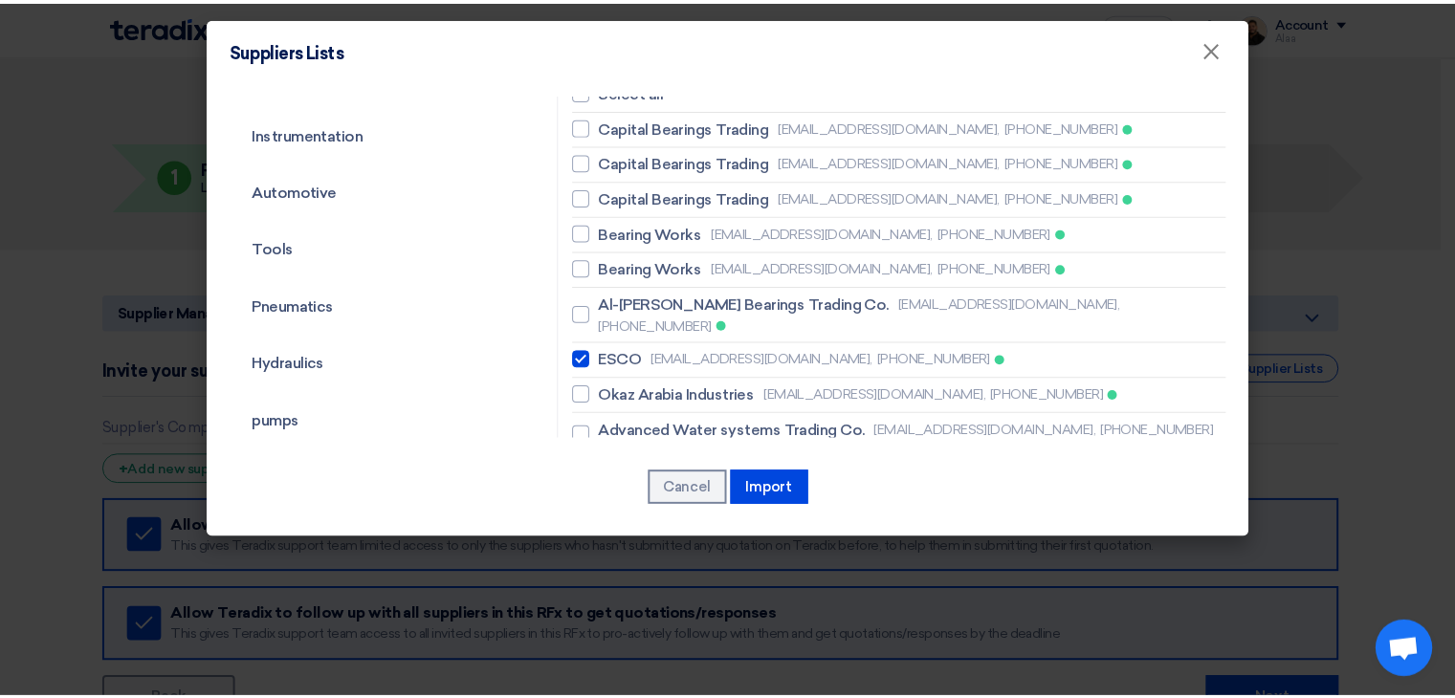
scroll to position [4, 0]
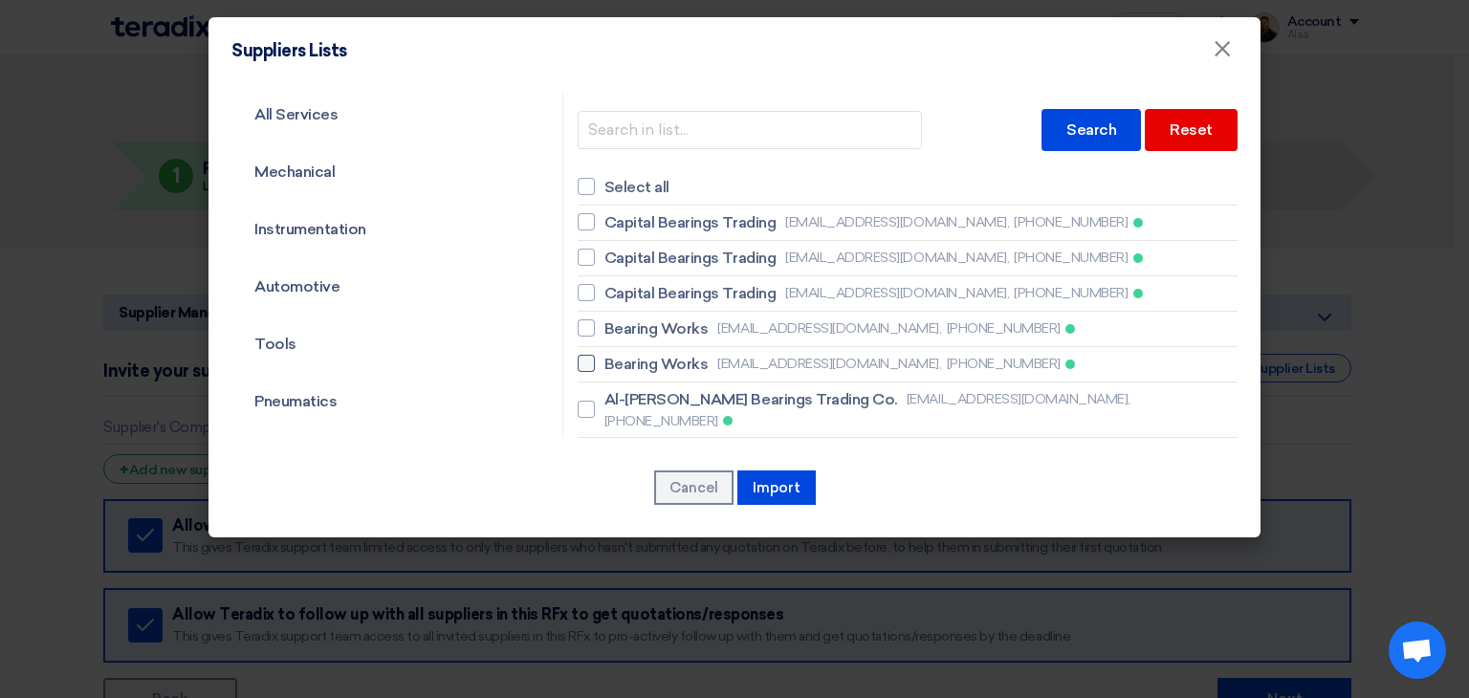
click at [683, 367] on span "Bearing Works" at bounding box center [656, 364] width 104 height 23
click at [617, 367] on input "Bearing Works ammar@bw-saudi.com, +966504449205" at bounding box center [610, 364] width 12 height 12
click at [685, 366] on span "Bearing Works" at bounding box center [656, 364] width 104 height 23
click at [617, 366] on input "Bearing Works ammar@bw-saudi.com, +966504449205" at bounding box center [610, 364] width 12 height 12
checkbox input "false"
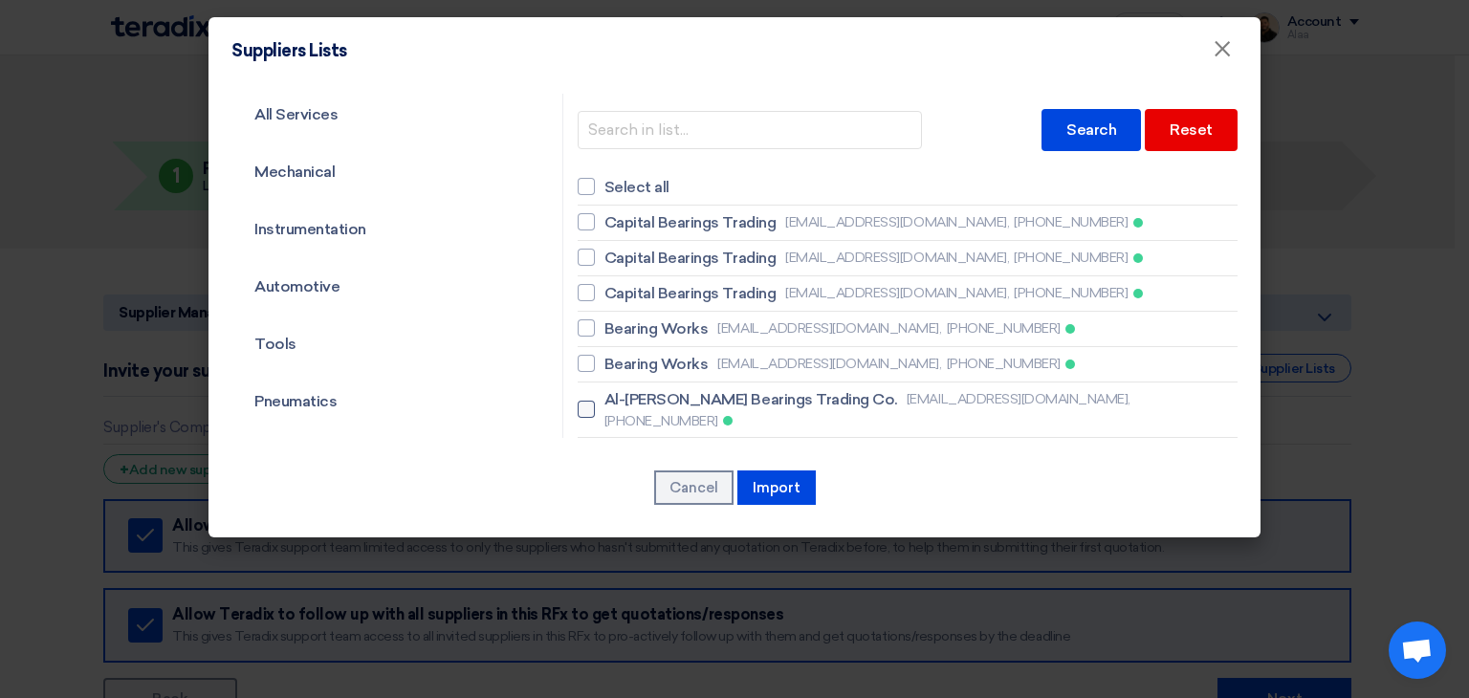
click at [687, 391] on span "Al-Hanoo Bearings Trading Co." at bounding box center [750, 399] width 293 height 23
click at [617, 404] on input "Al-Hanoo Bearings Trading Co. marsabearings1990@gmail.com, +966533929664" at bounding box center [610, 410] width 12 height 12
checkbox input "true"
click at [764, 490] on button "Import" at bounding box center [776, 488] width 78 height 34
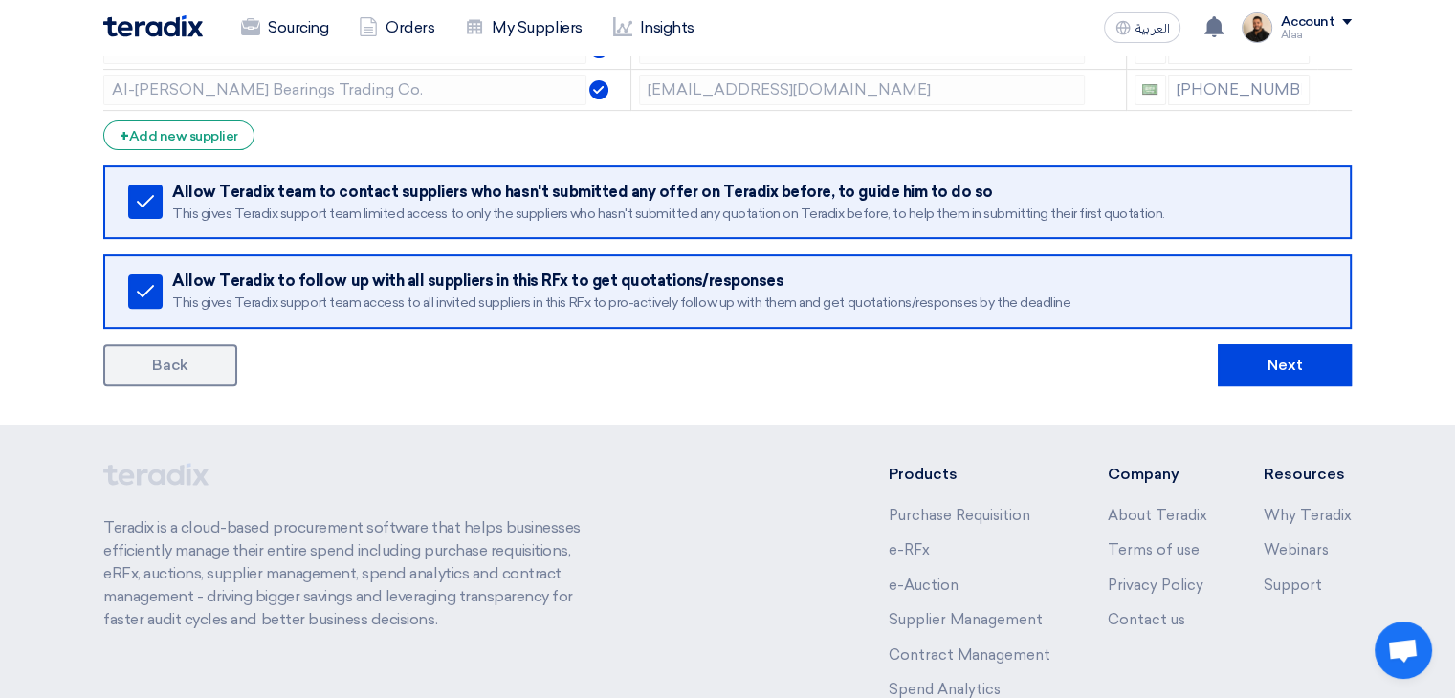
scroll to position [669, 0]
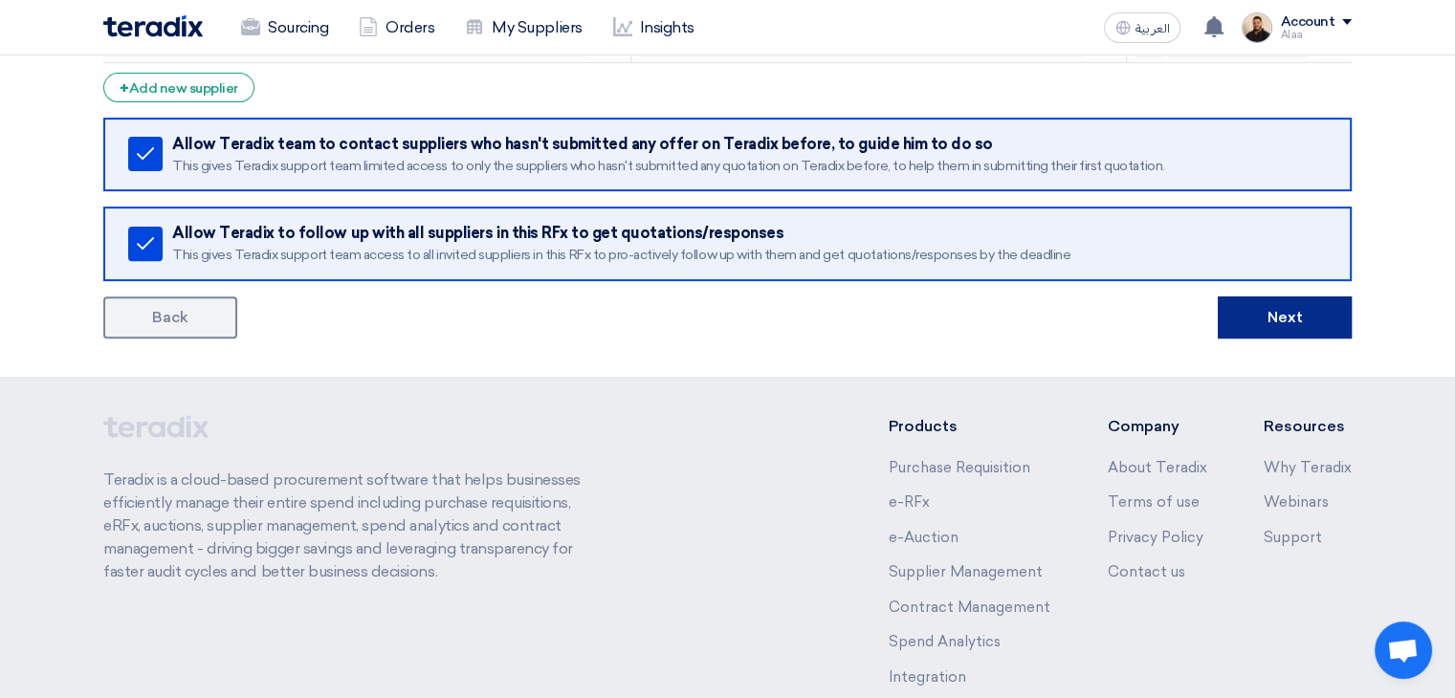
click at [1259, 330] on button "Next" at bounding box center [1284, 317] width 134 height 42
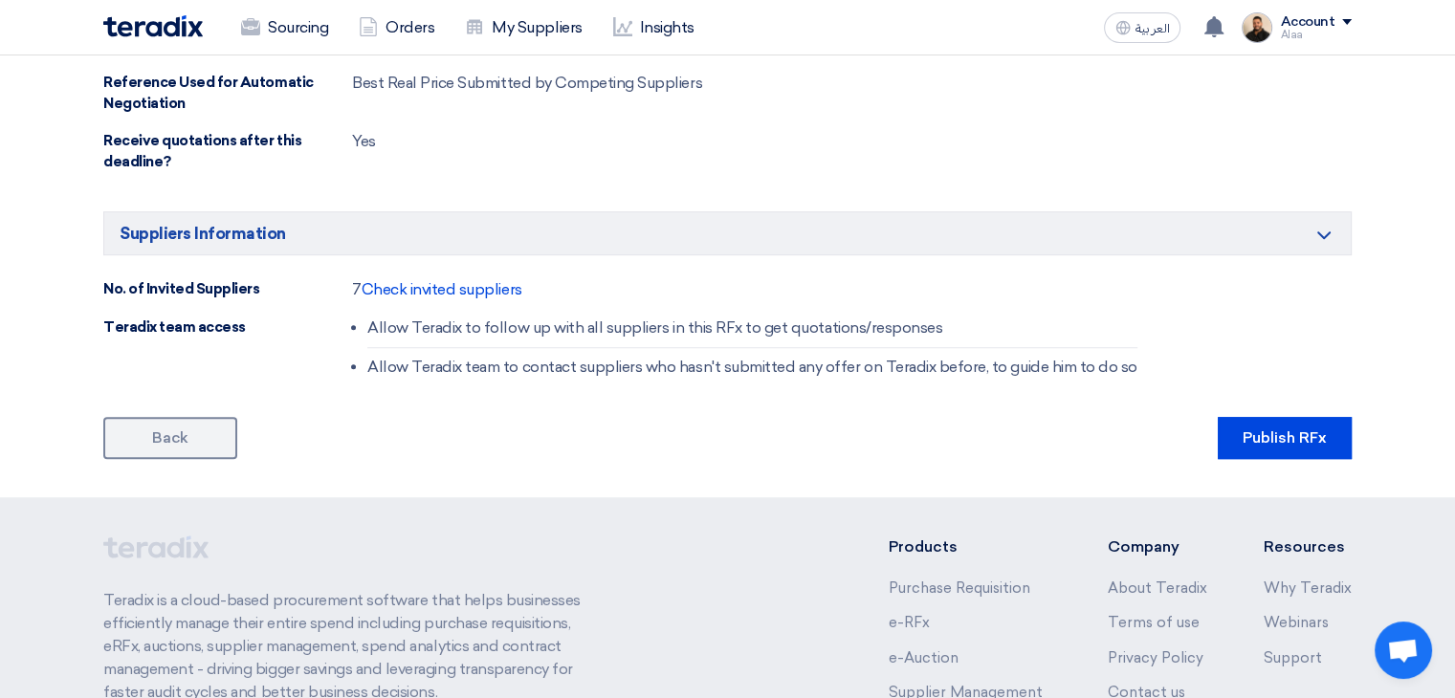
scroll to position [1243, 0]
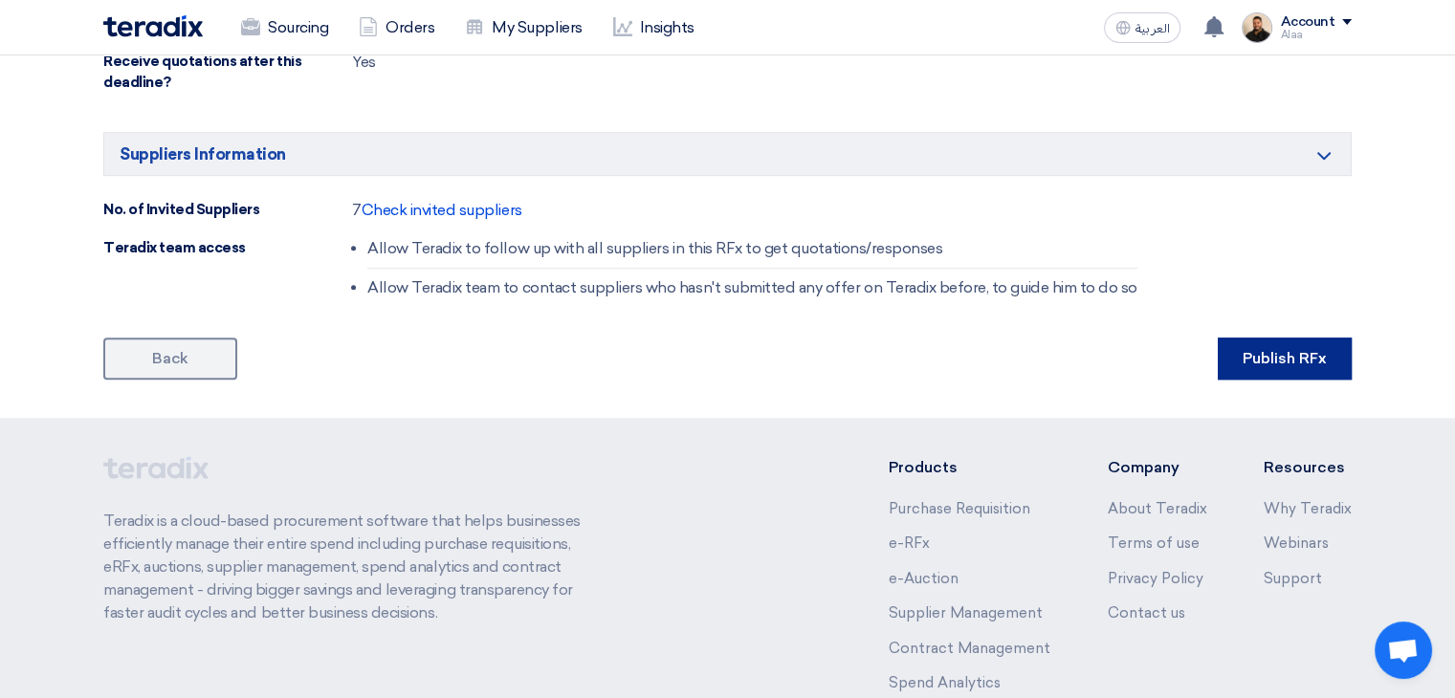
click at [1276, 372] on button "Publish RFx" at bounding box center [1284, 359] width 134 height 42
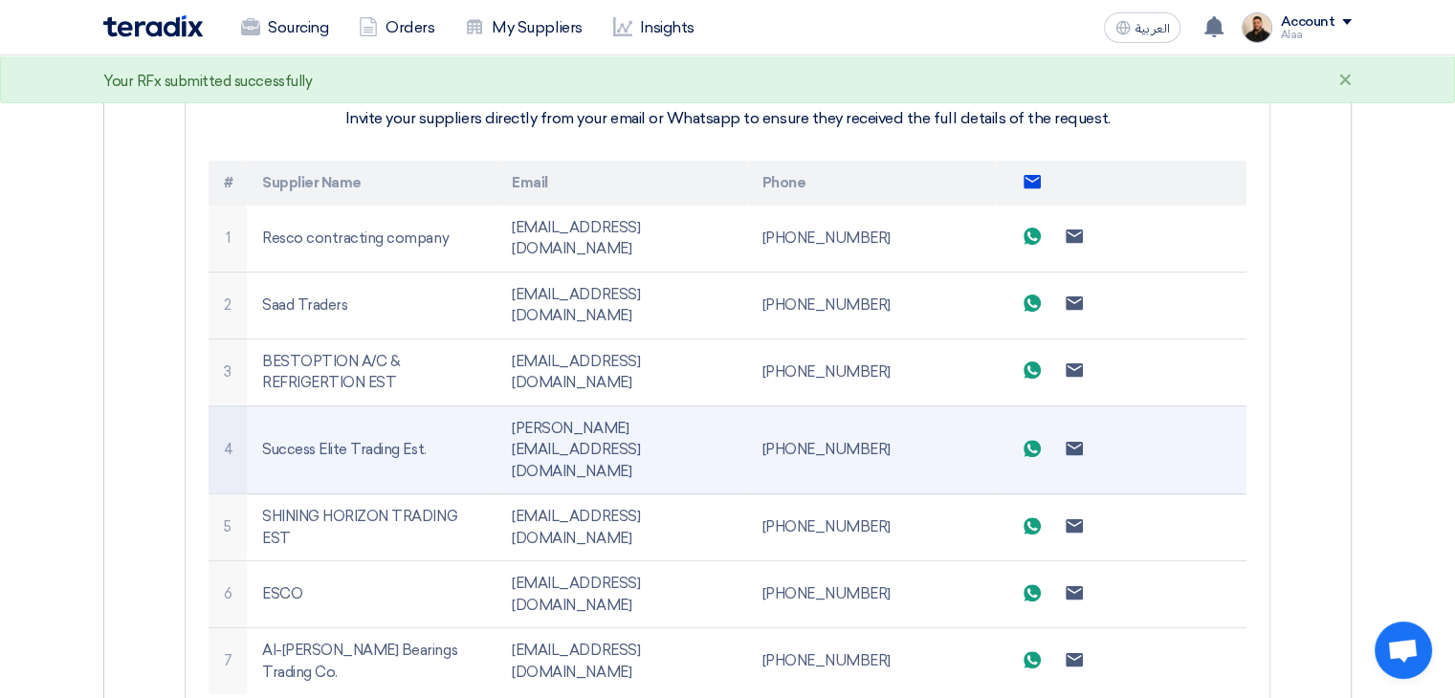
scroll to position [542, 0]
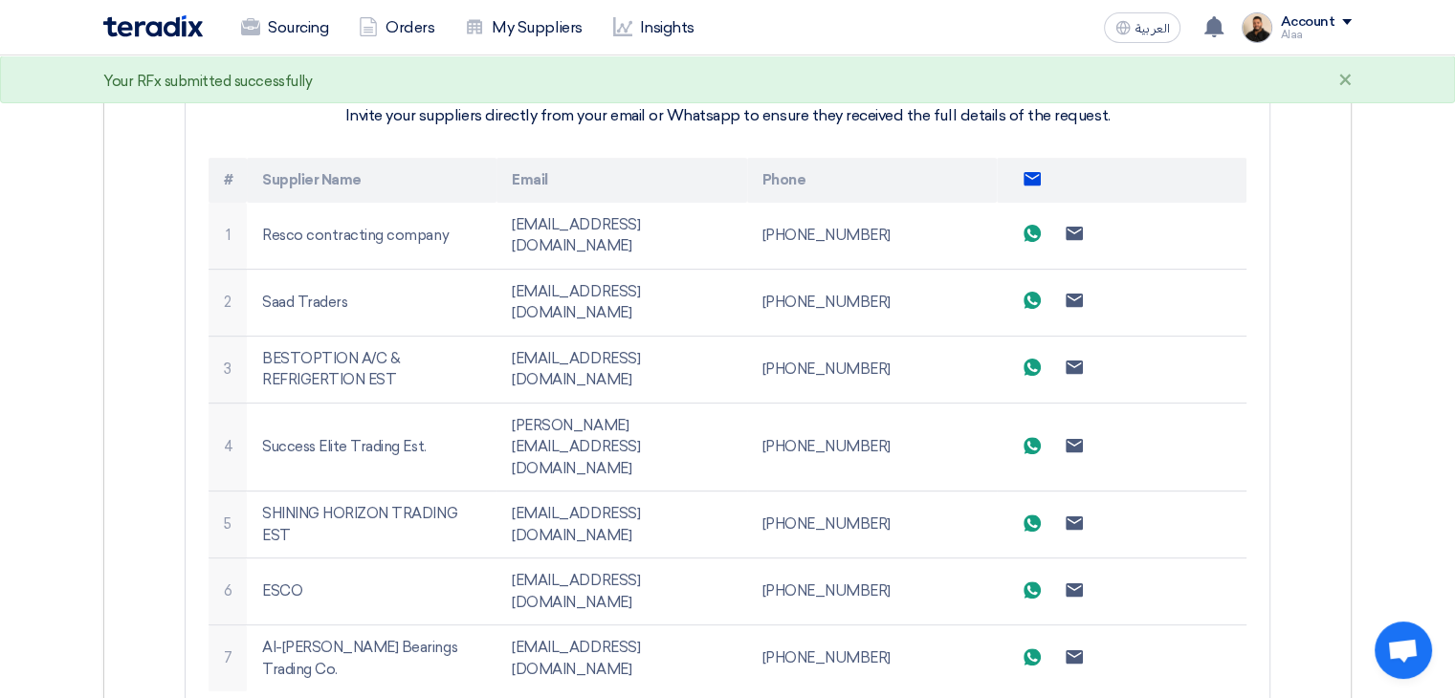
click at [1029, 177] on icon "Send email to all suppliers" at bounding box center [1031, 178] width 17 height 17
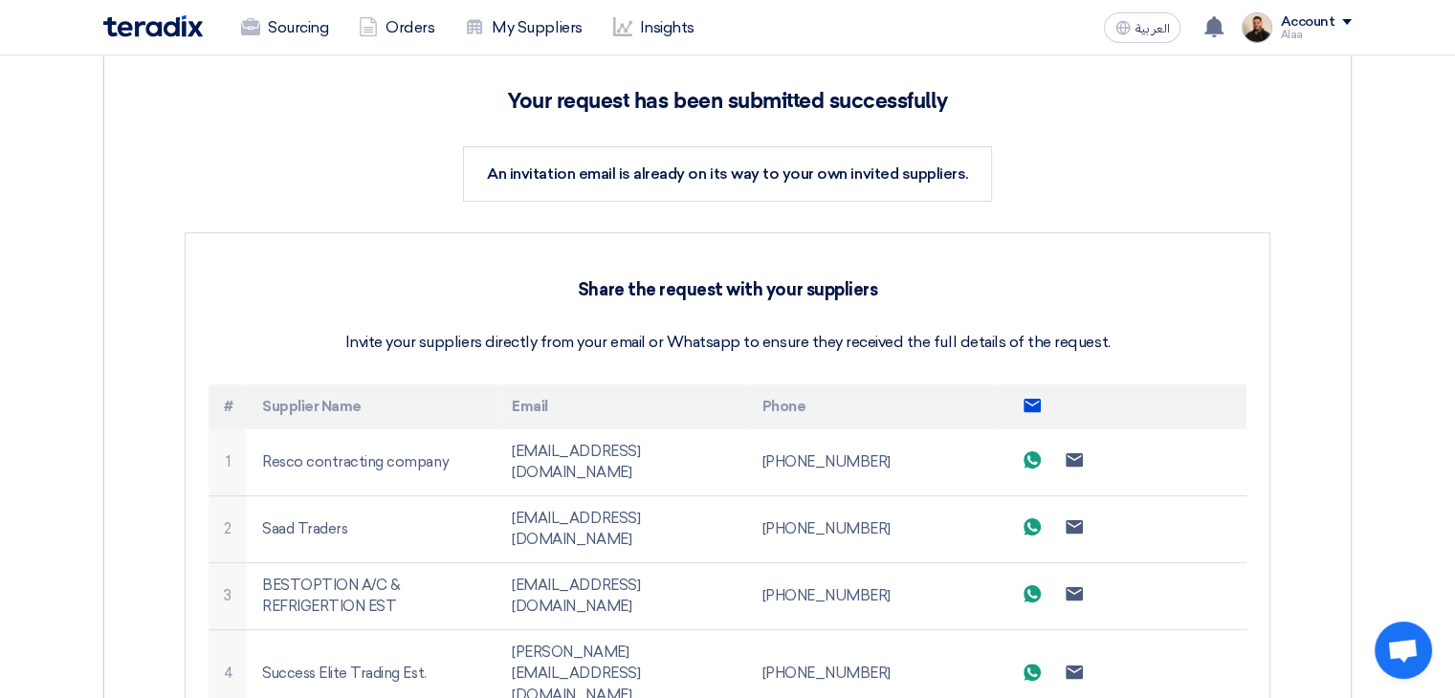
scroll to position [0, 0]
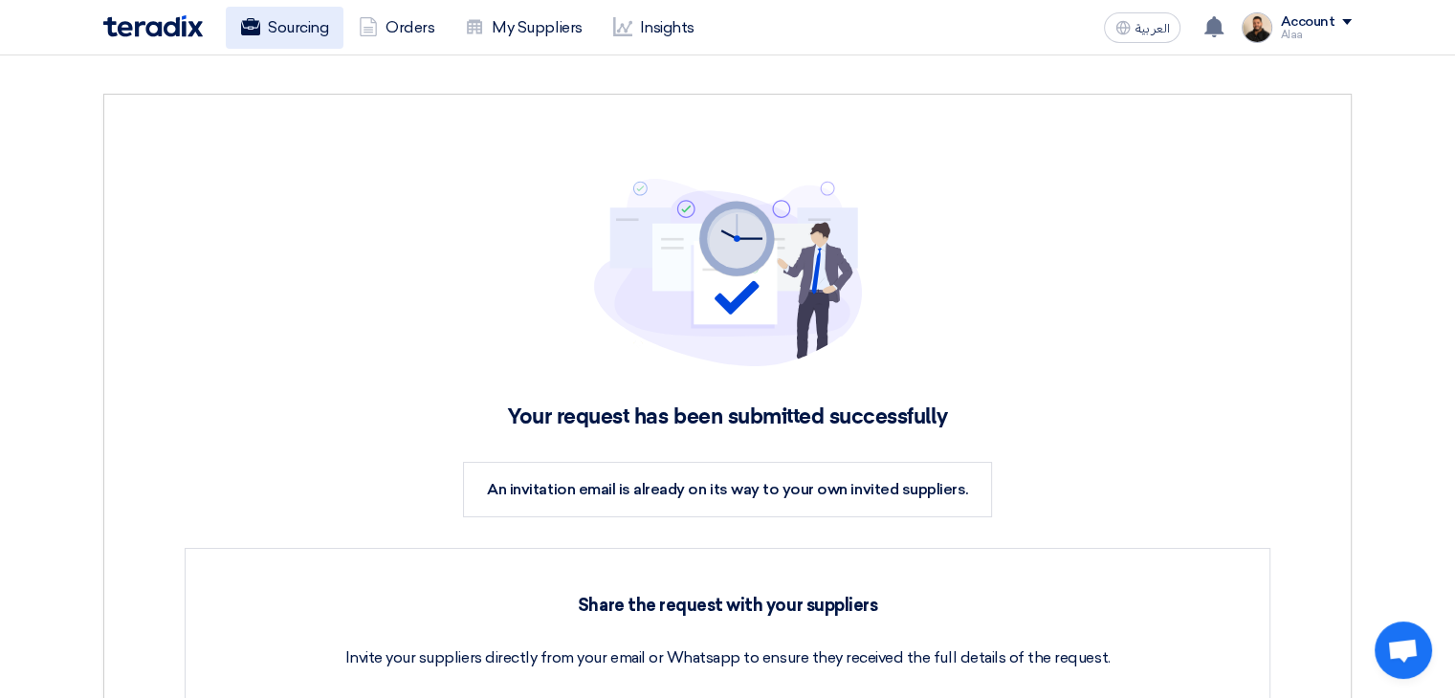
click at [299, 20] on link "Sourcing" at bounding box center [285, 28] width 118 height 42
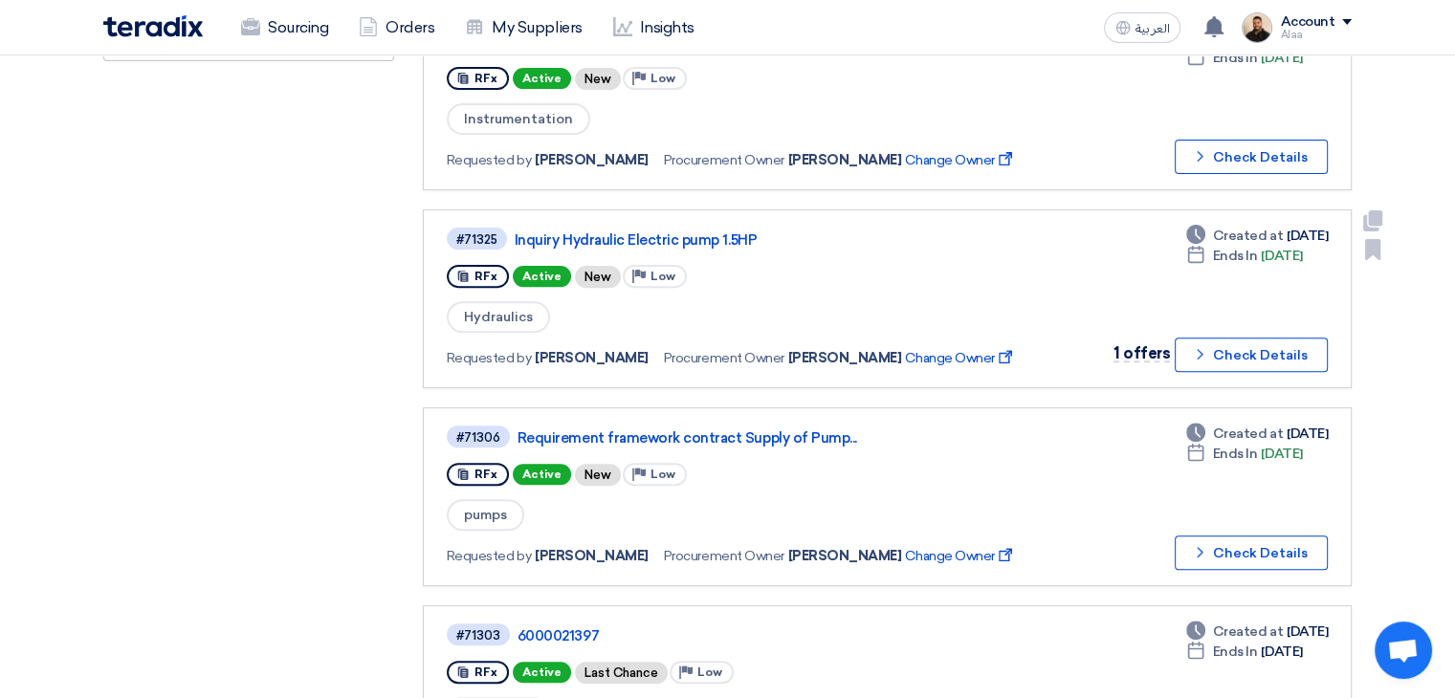
scroll to position [574, 0]
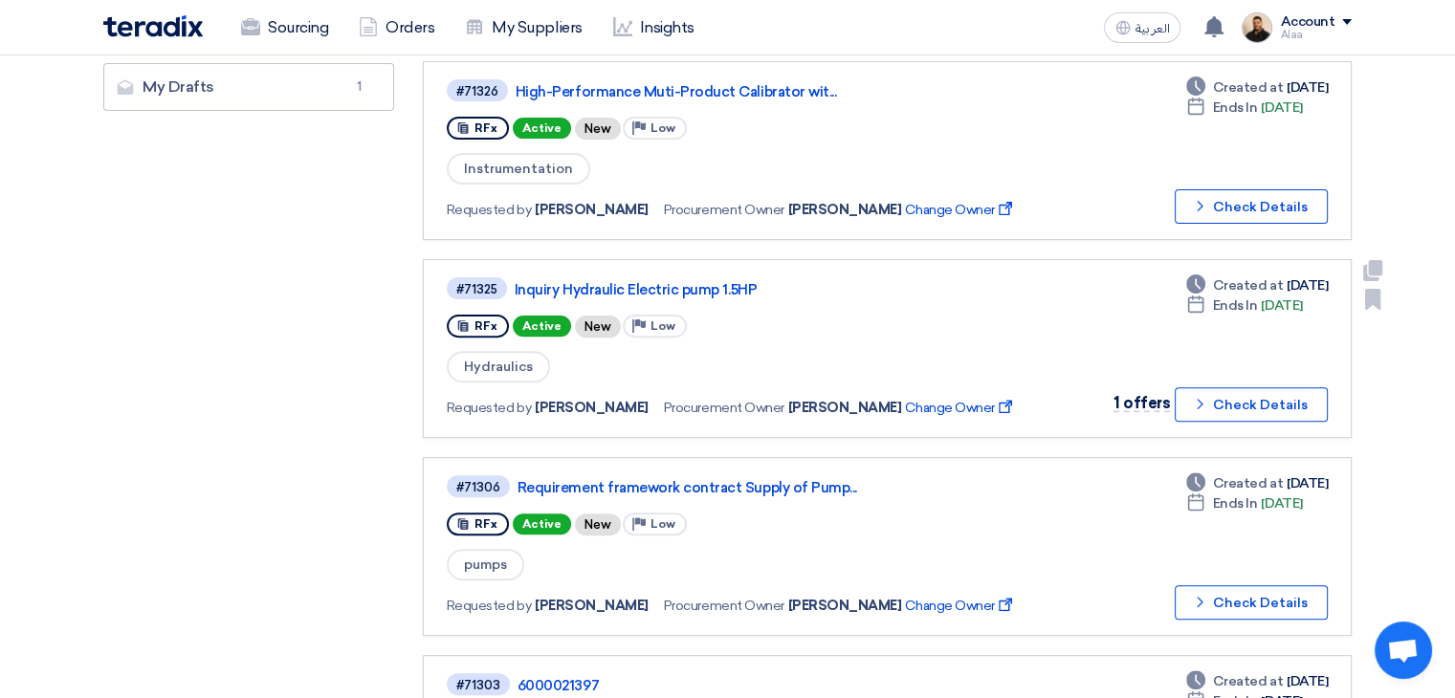
click at [690, 288] on link "Inquiry Hydraulic Electric pump 1.5HP" at bounding box center [754, 289] width 478 height 17
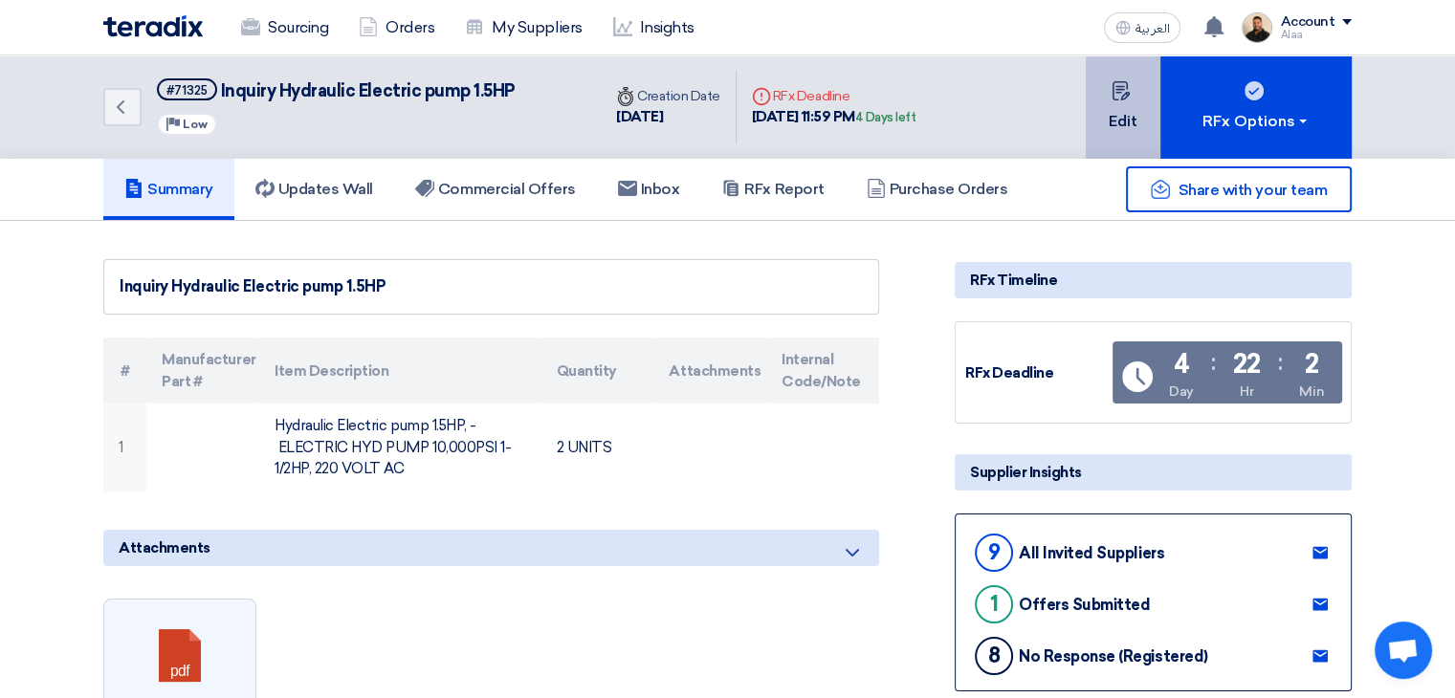
click at [1119, 118] on button "Edit" at bounding box center [1122, 106] width 75 height 103
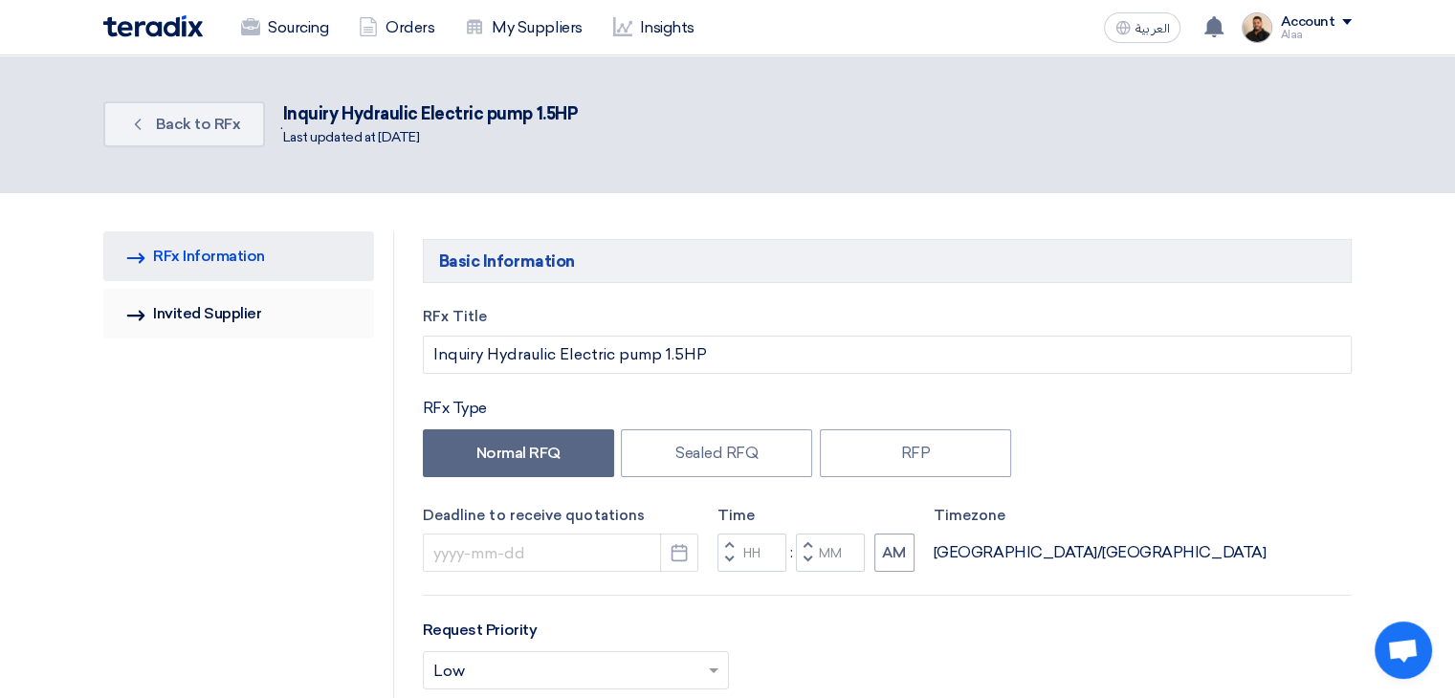
type input "9/14/2025"
type input "11"
type input "59"
click at [218, 318] on link "Invited Suppliers Invited Supplier" at bounding box center [238, 314] width 271 height 50
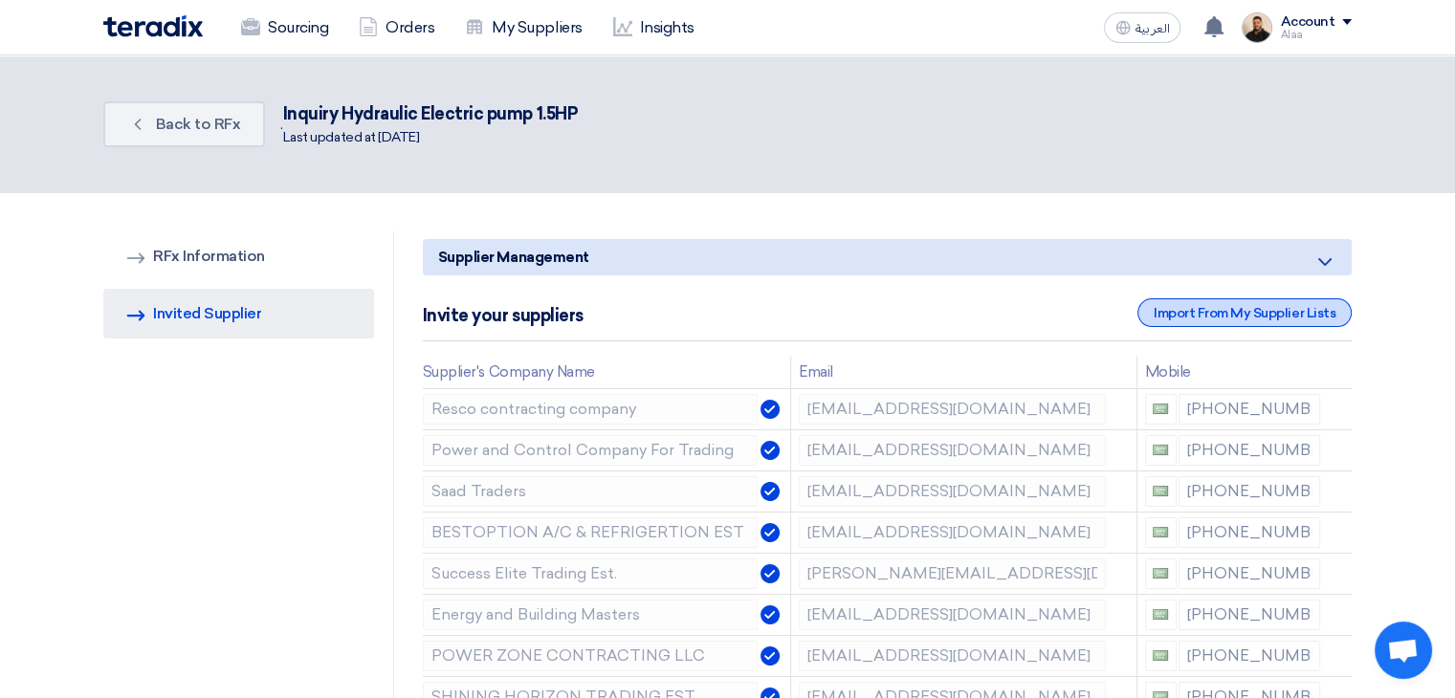
click at [1276, 316] on div "Import From My Supplier Lists" at bounding box center [1244, 312] width 214 height 29
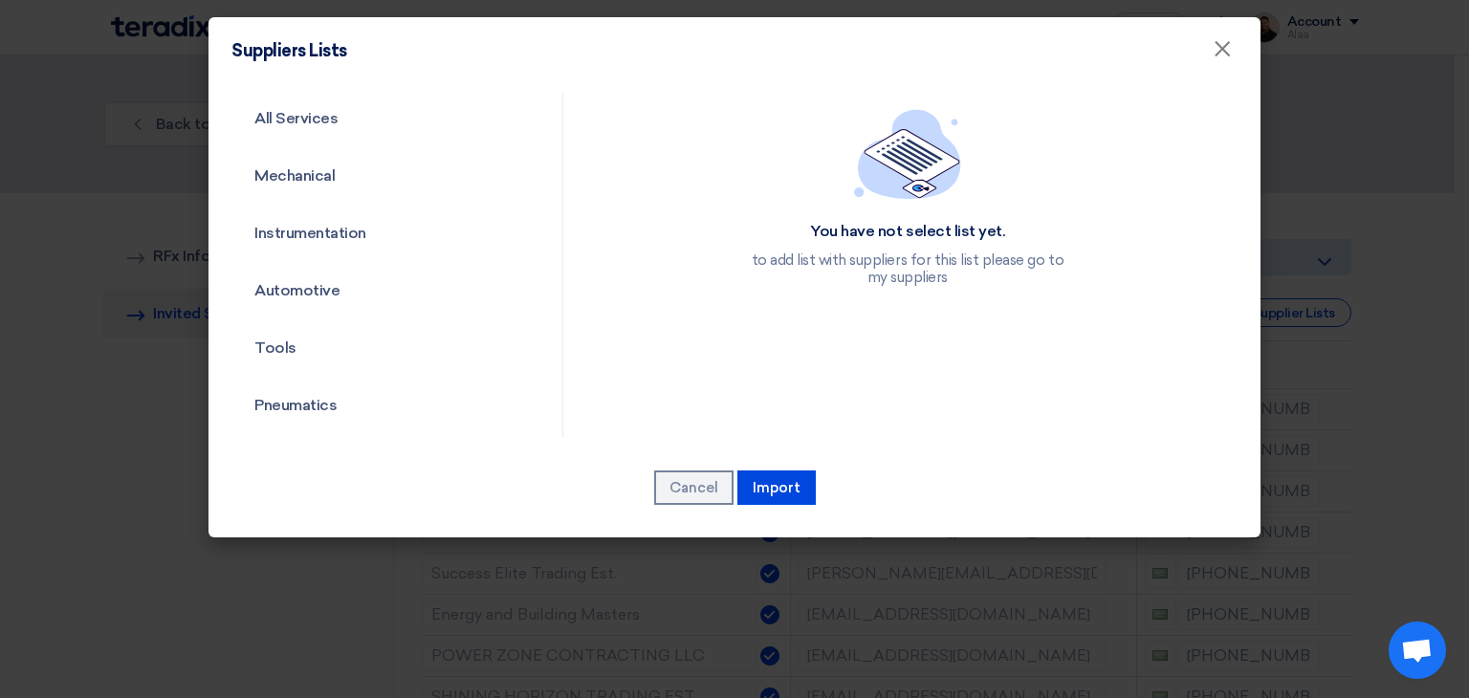
click at [98, 404] on modal-container "Suppliers Lists × All Services Mechanical Instrumentation Automotive Tools Pneu…" at bounding box center [734, 349] width 1469 height 698
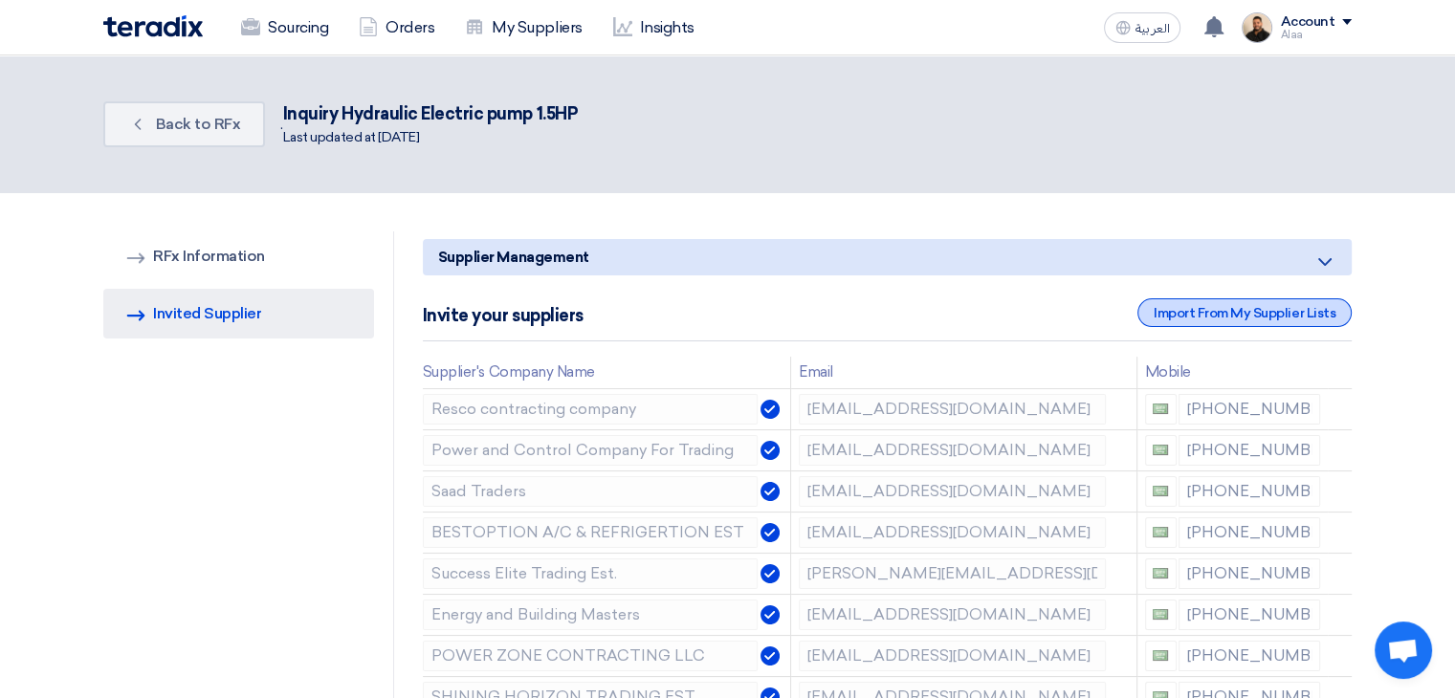
click at [1301, 315] on div "Import From My Supplier Lists" at bounding box center [1244, 312] width 214 height 29
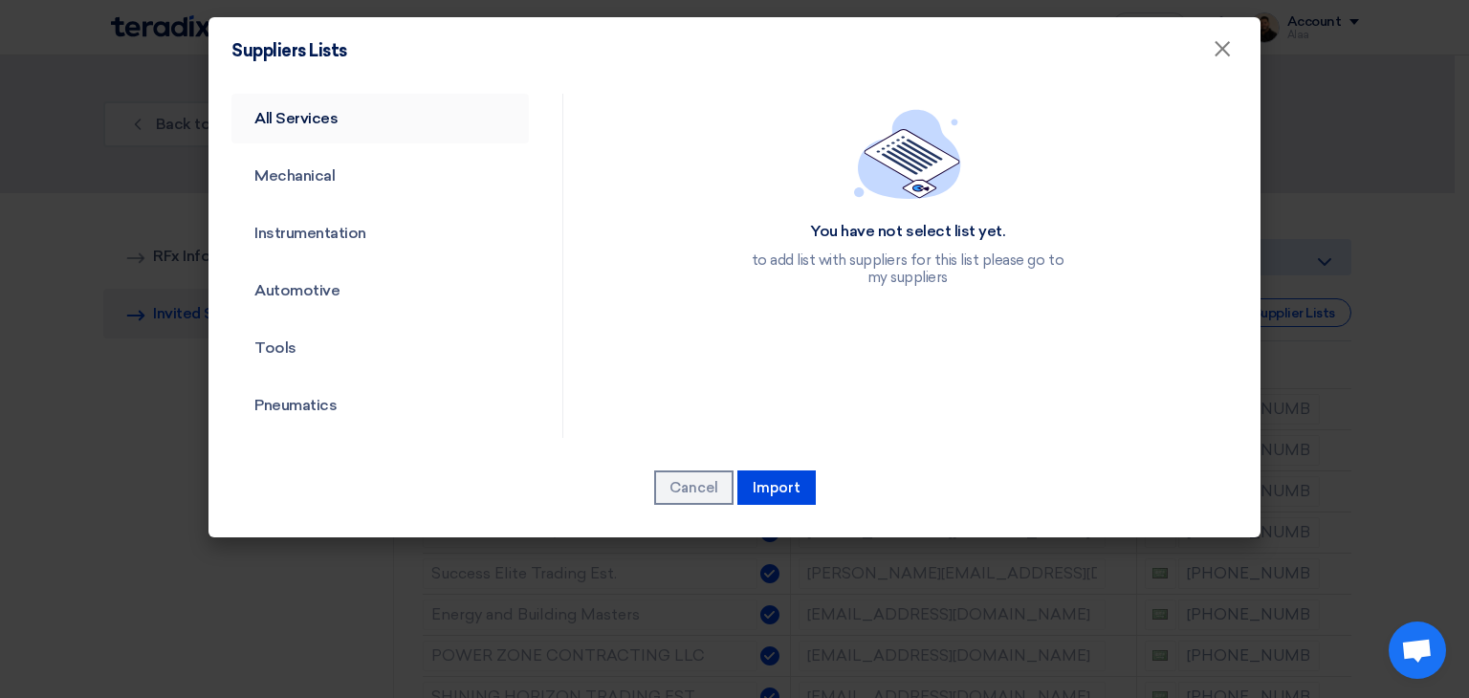
click at [273, 118] on link "All Services" at bounding box center [379, 119] width 297 height 50
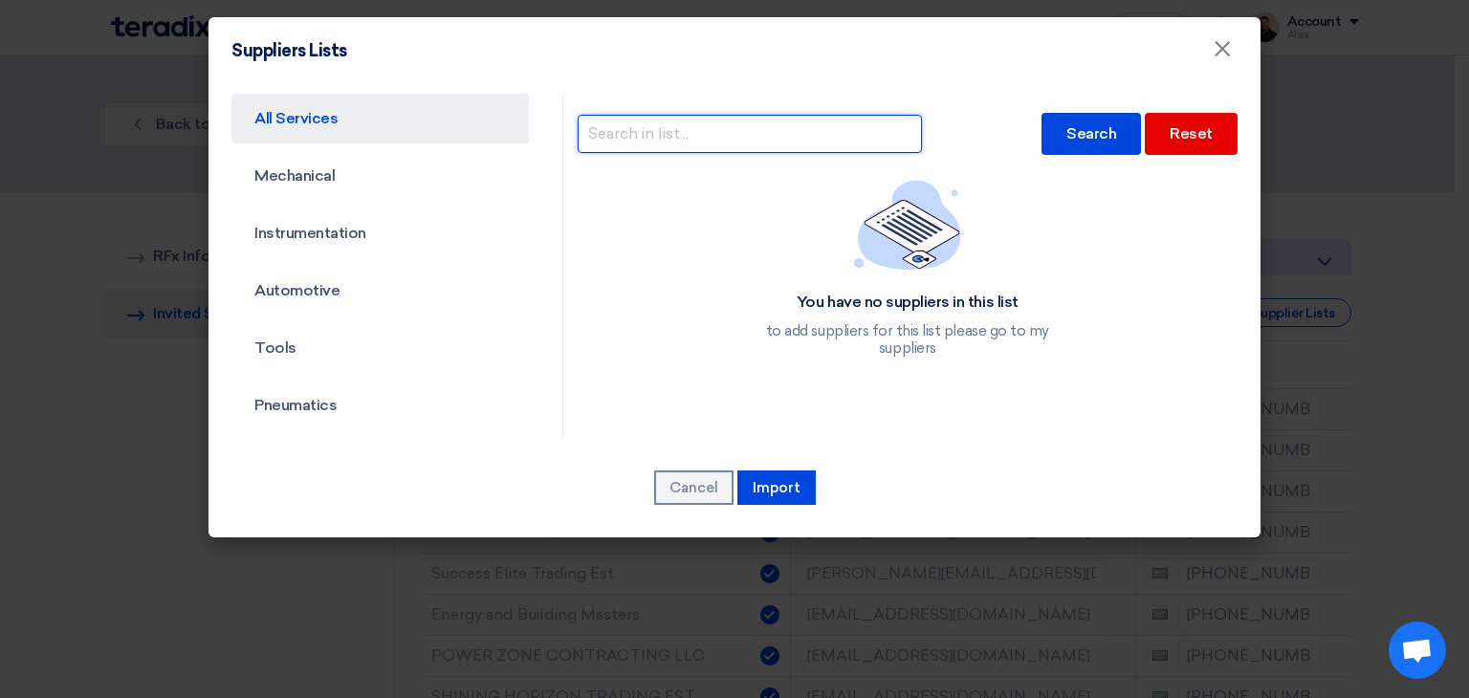
click at [710, 125] on input "text" at bounding box center [750, 134] width 344 height 38
type input "utc"
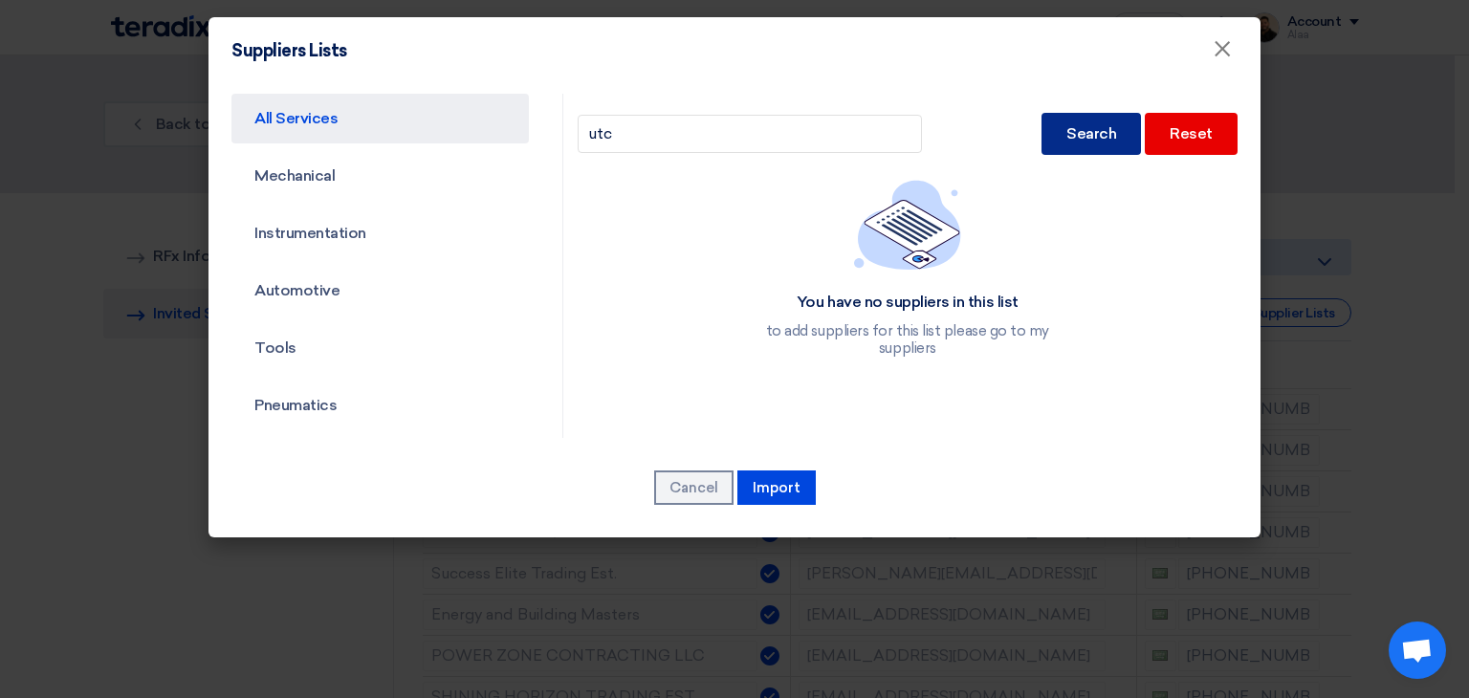
click at [1074, 142] on div "Search" at bounding box center [1090, 134] width 99 height 42
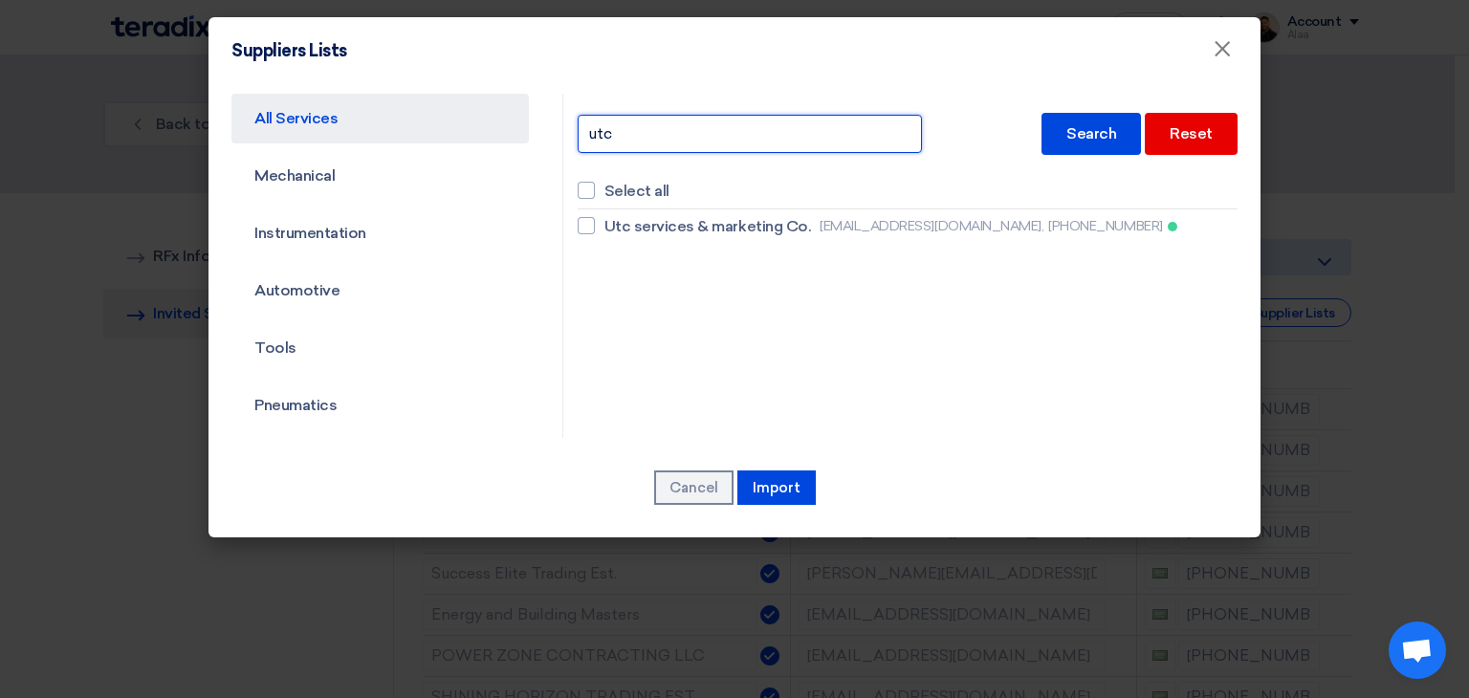
click at [684, 139] on input "utc" at bounding box center [750, 134] width 344 height 38
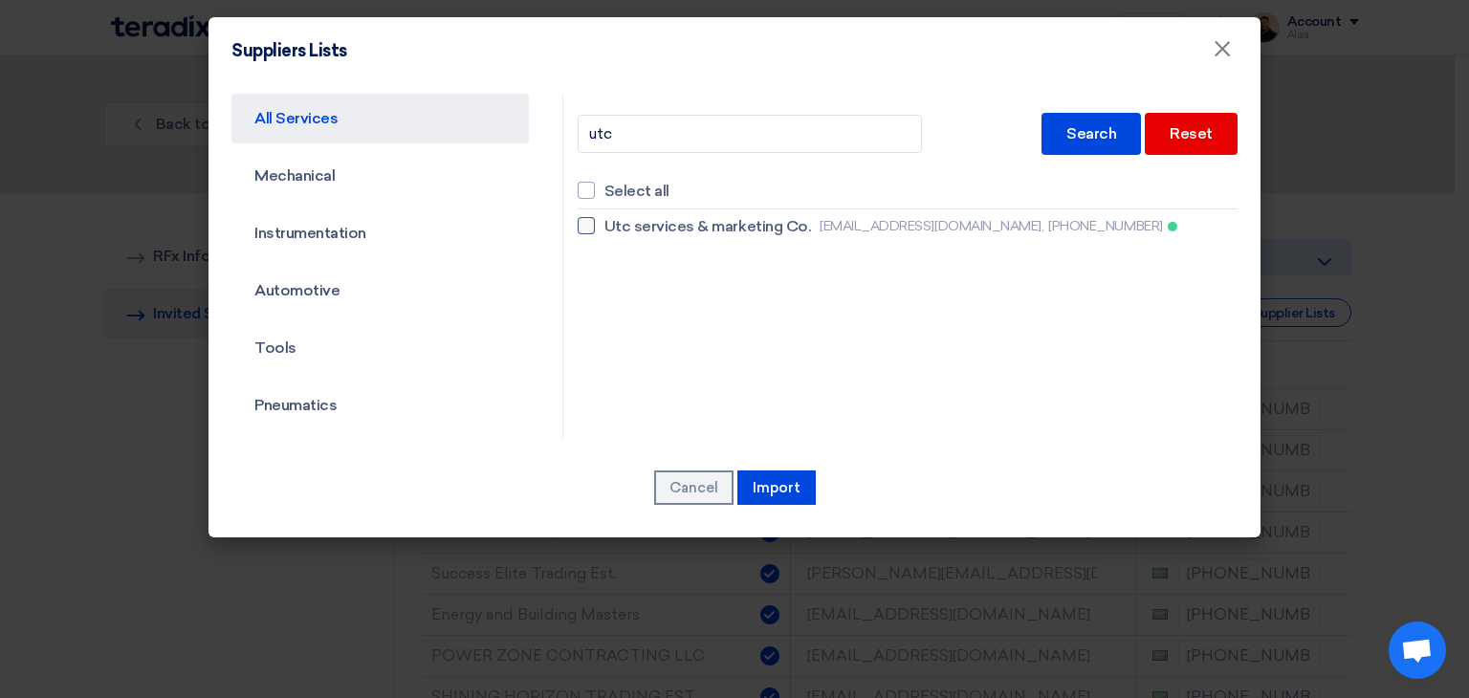
click at [702, 227] on span "Utc services & marketing Co." at bounding box center [707, 226] width 207 height 23
click at [617, 227] on input "Utc services & marketing Co. omer@utctechnology.com, +966533446910" at bounding box center [610, 226] width 12 height 12
checkbox input "true"
checkbox input "false"
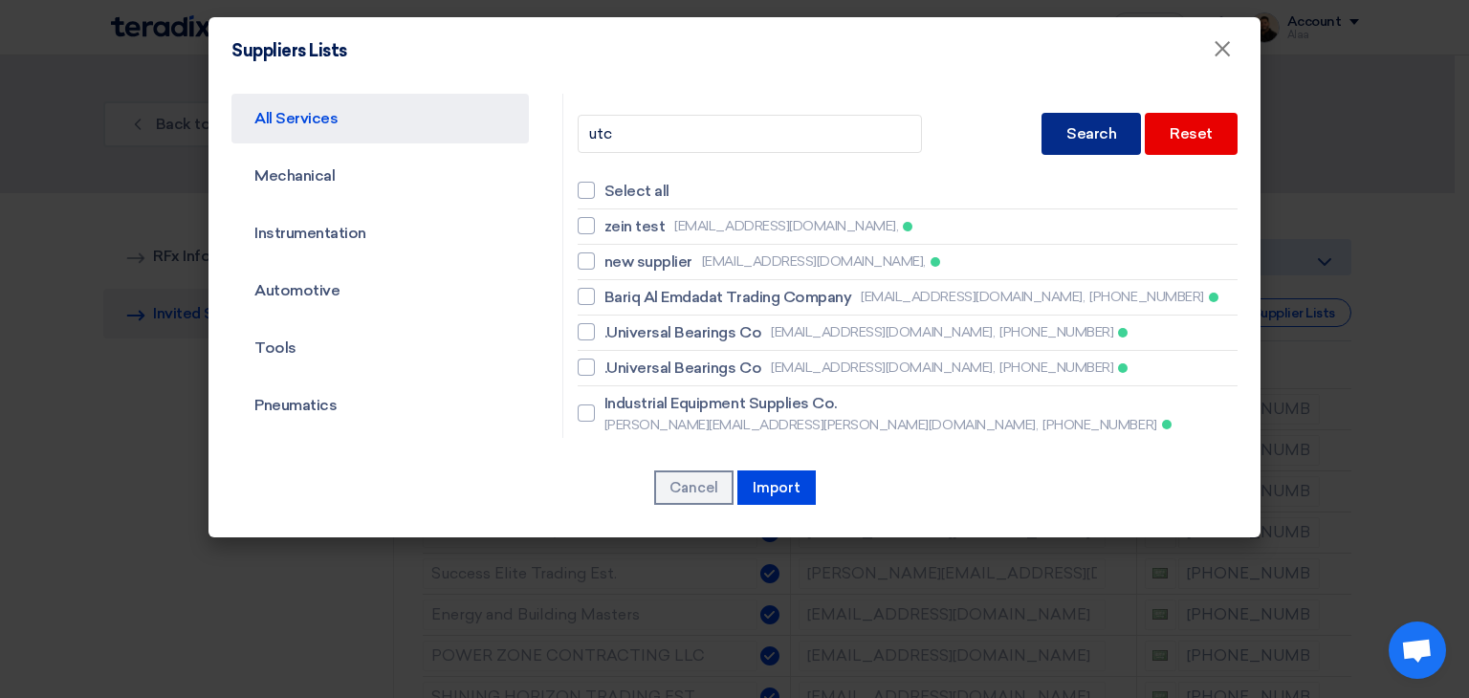
click at [1098, 120] on div "Search" at bounding box center [1090, 134] width 99 height 42
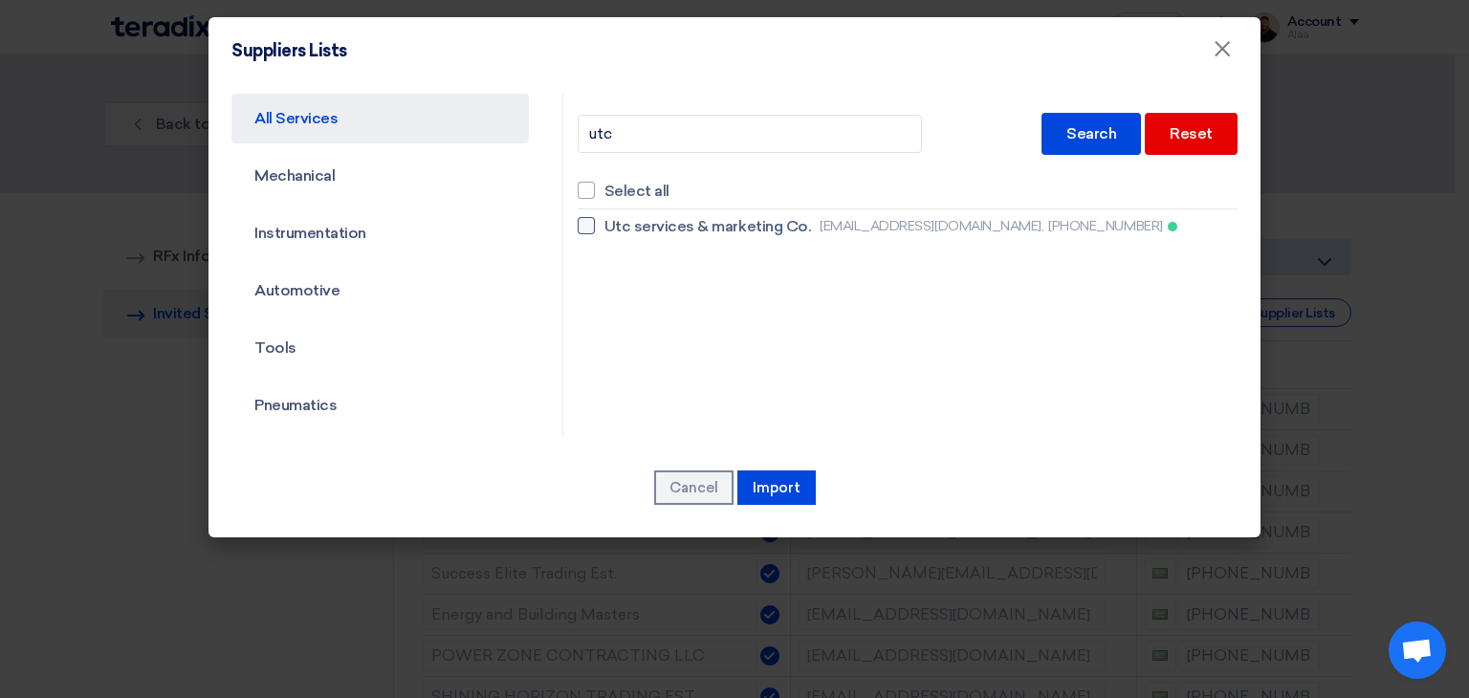
click at [734, 215] on span "Utc services & marketing Co." at bounding box center [707, 226] width 207 height 23
click at [617, 220] on input "Utc services & marketing Co. omer@utctechnology.com, +966533446910" at bounding box center [610, 226] width 12 height 12
checkbox input "true"
click at [780, 471] on button "Import" at bounding box center [776, 488] width 78 height 34
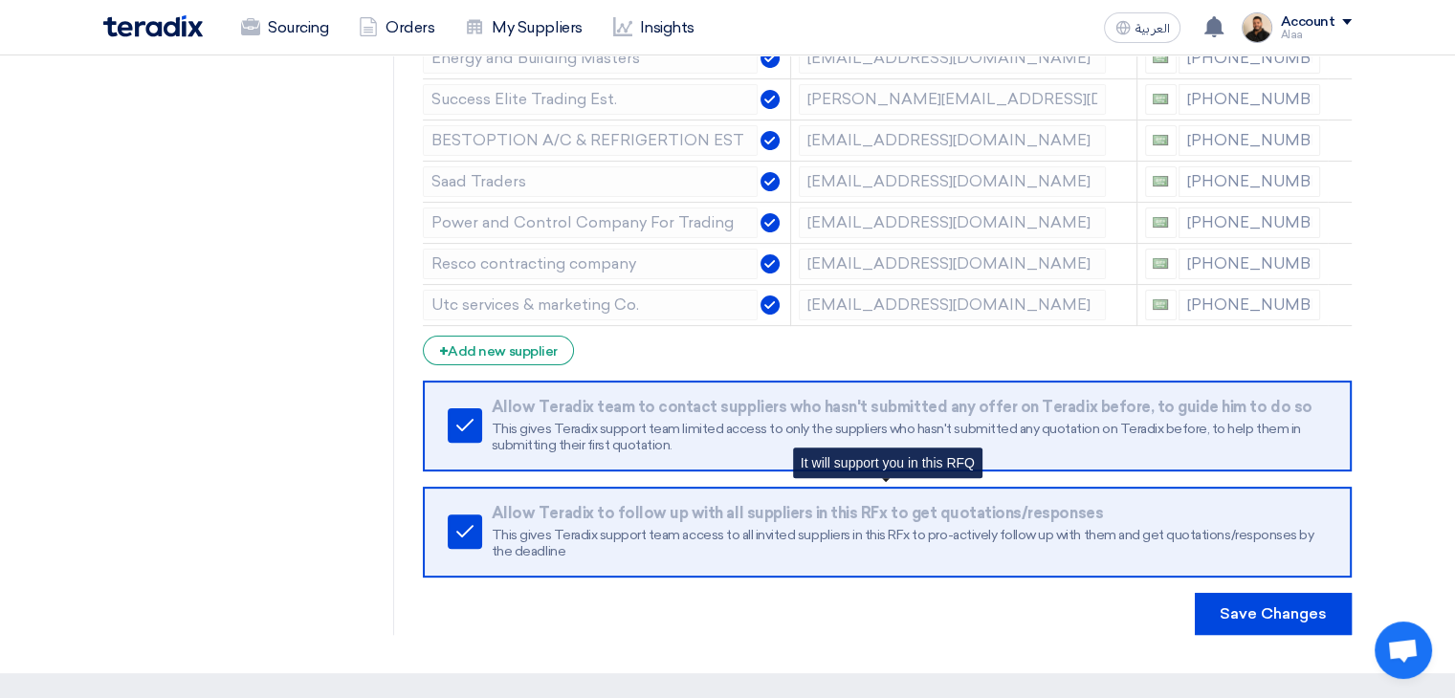
scroll to position [478, 0]
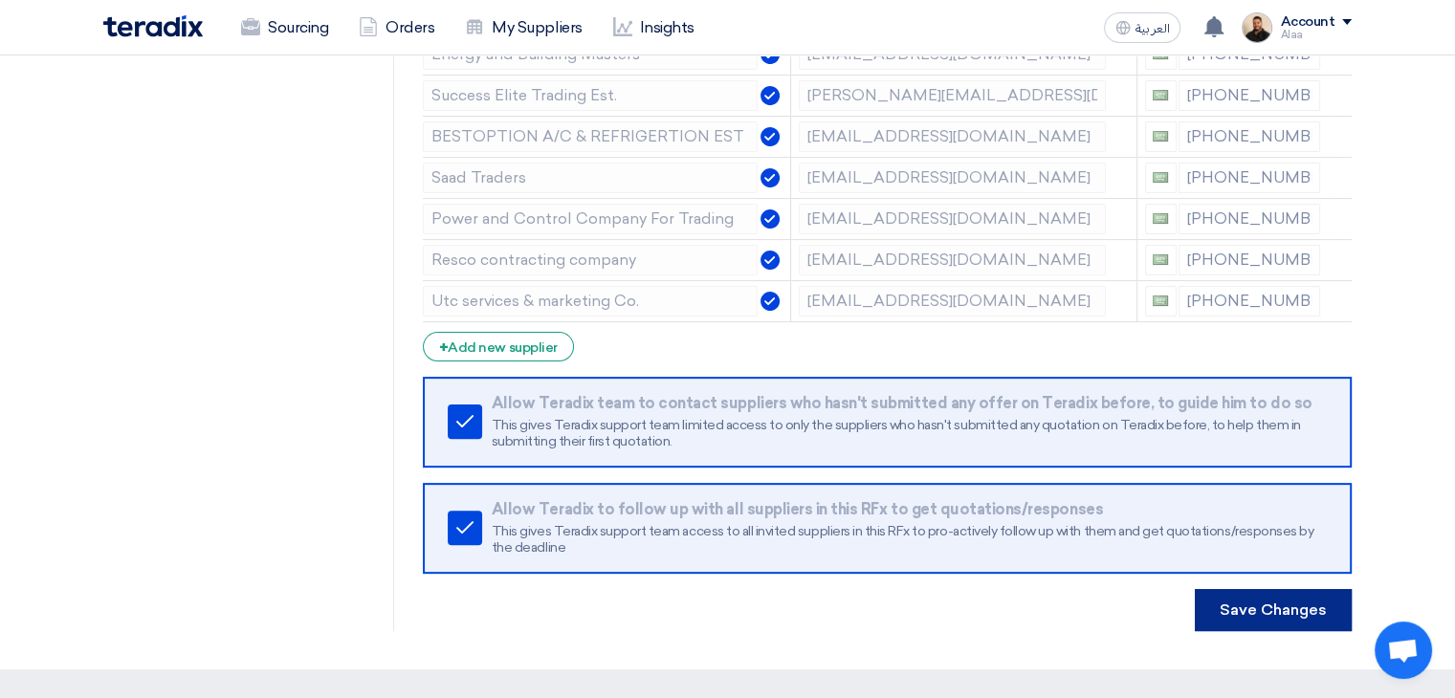
click at [1283, 608] on button "Save Changes" at bounding box center [1272, 610] width 157 height 42
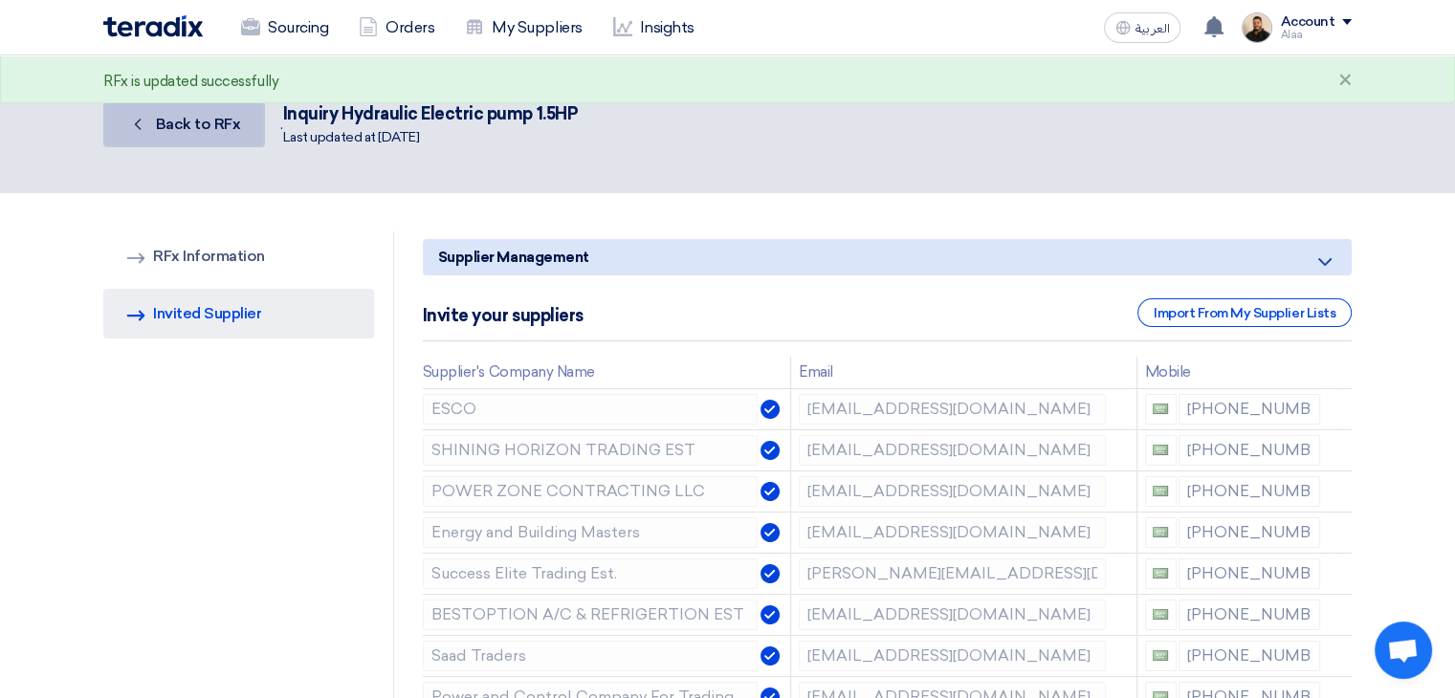
click at [197, 122] on span "Back to RFx" at bounding box center [198, 124] width 85 height 18
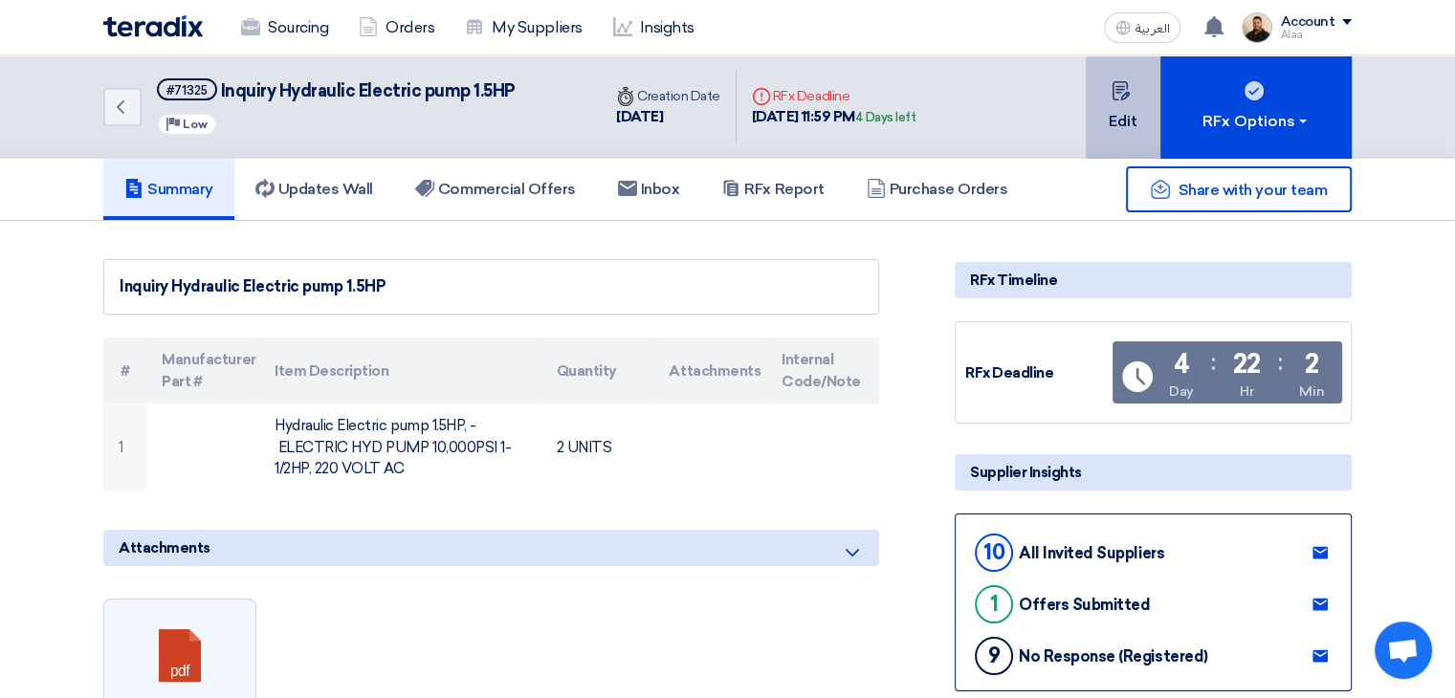
click at [1128, 120] on button "Edit" at bounding box center [1122, 106] width 75 height 103
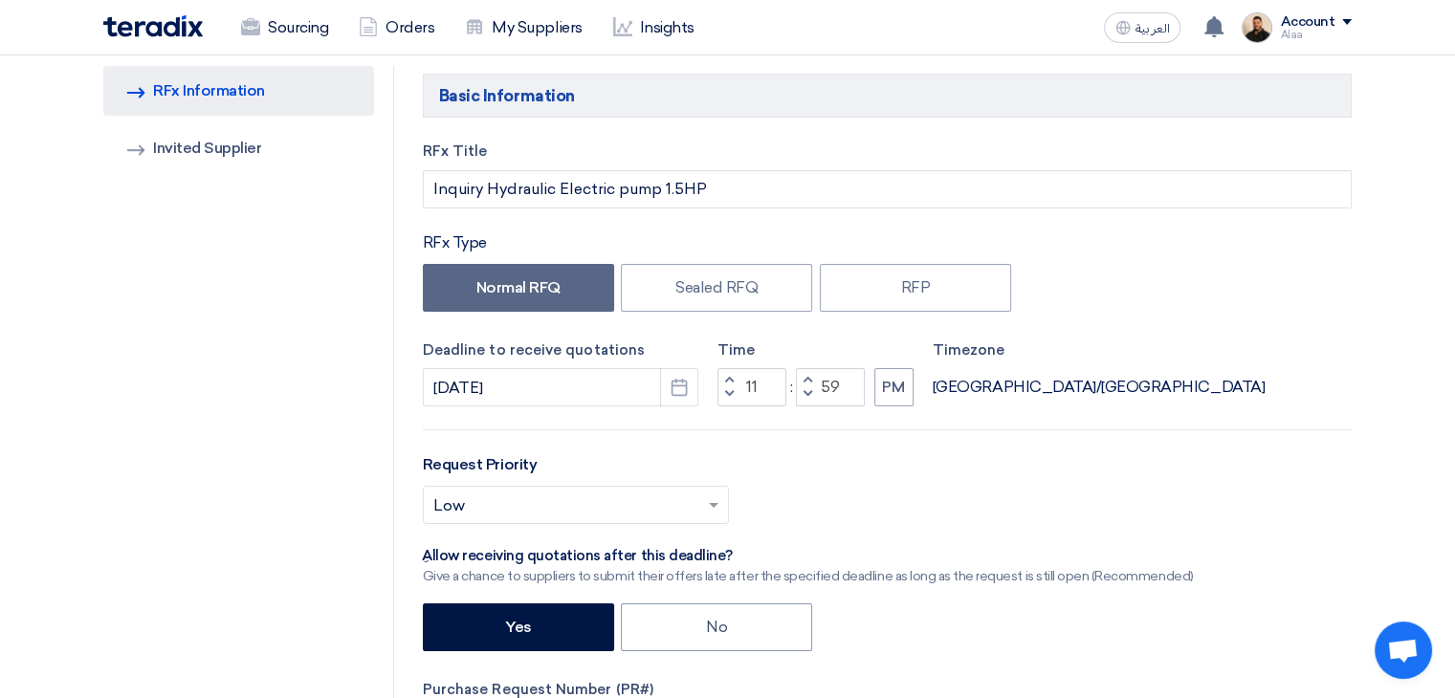
scroll to position [191, 0]
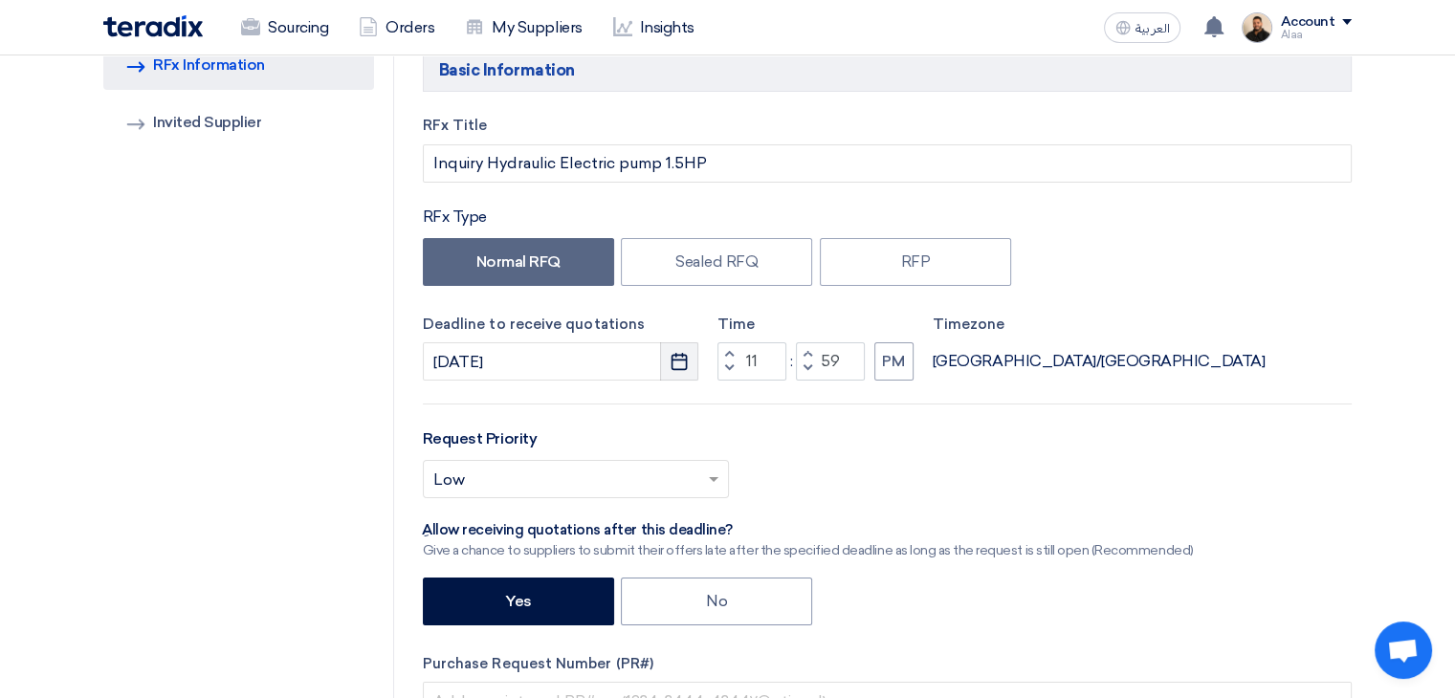
click at [675, 375] on button "Pick a date" at bounding box center [679, 361] width 38 height 38
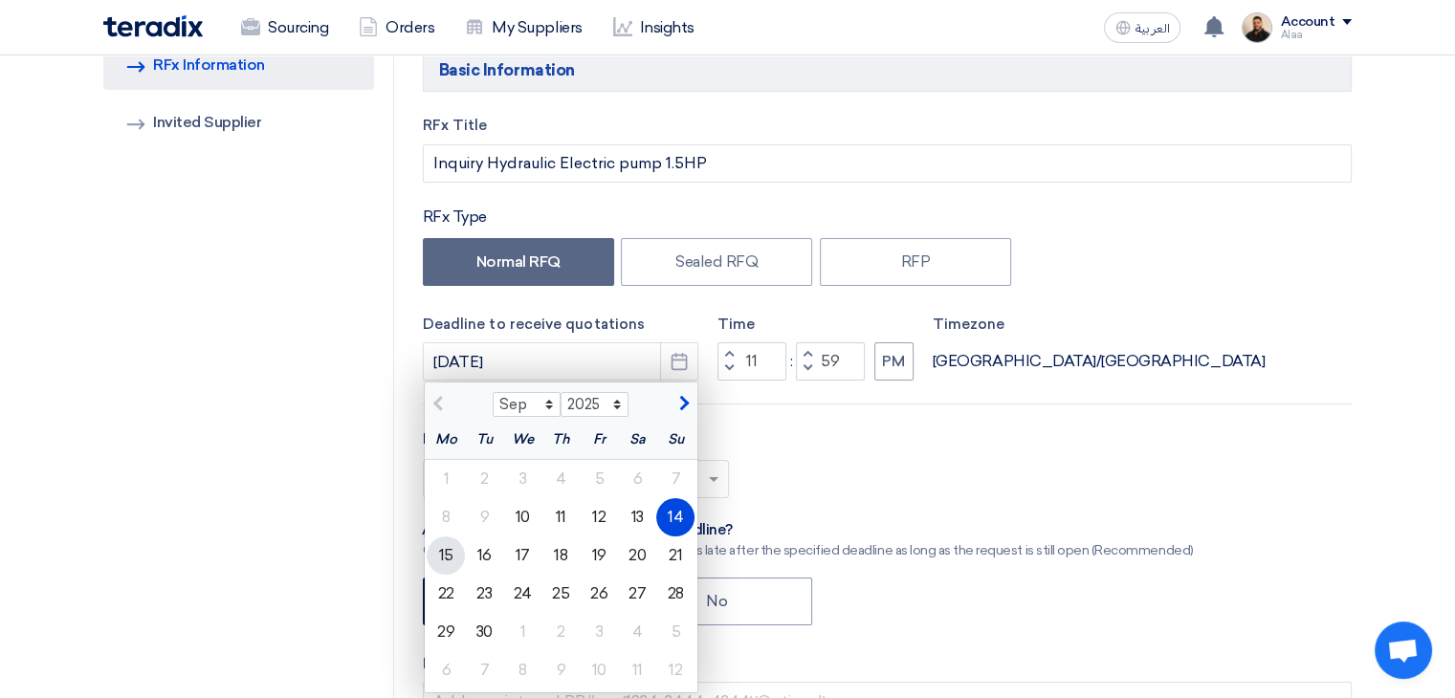
click at [441, 553] on div "15" at bounding box center [446, 556] width 38 height 38
type input "9/15/2025"
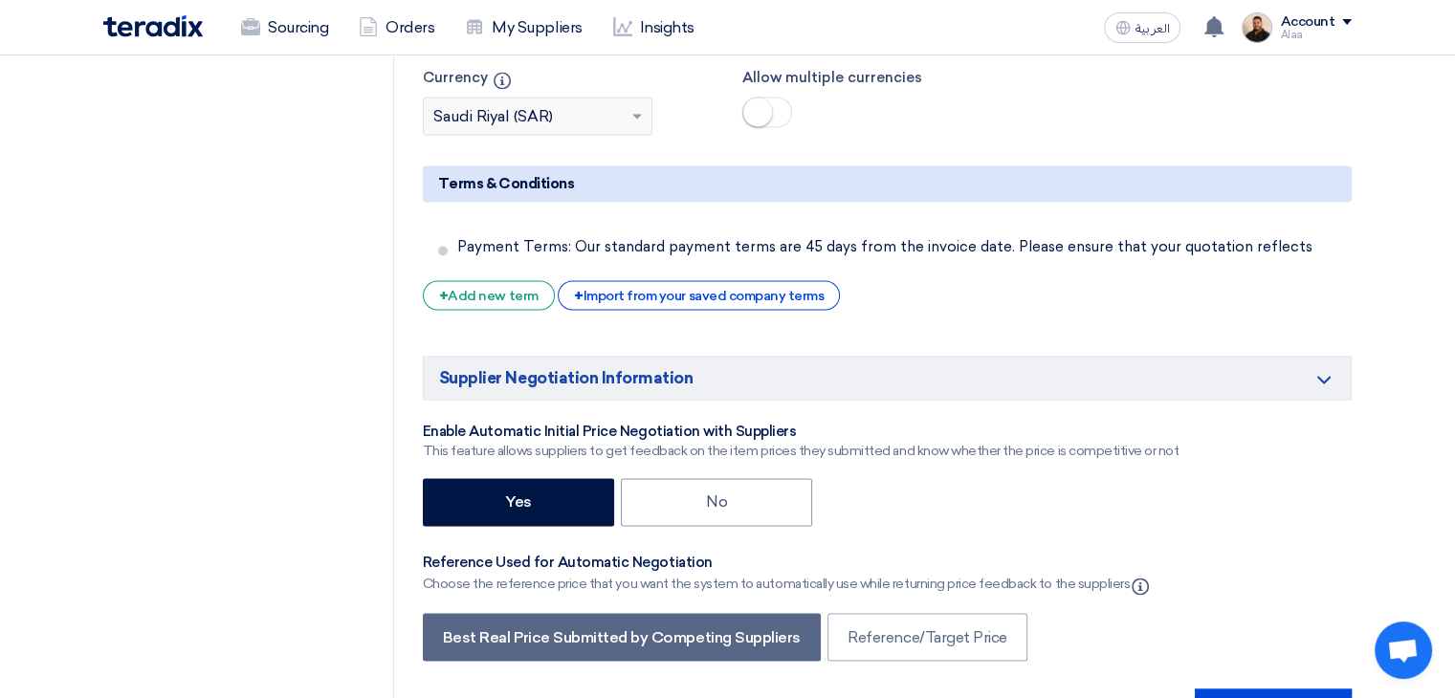
scroll to position [3252, 0]
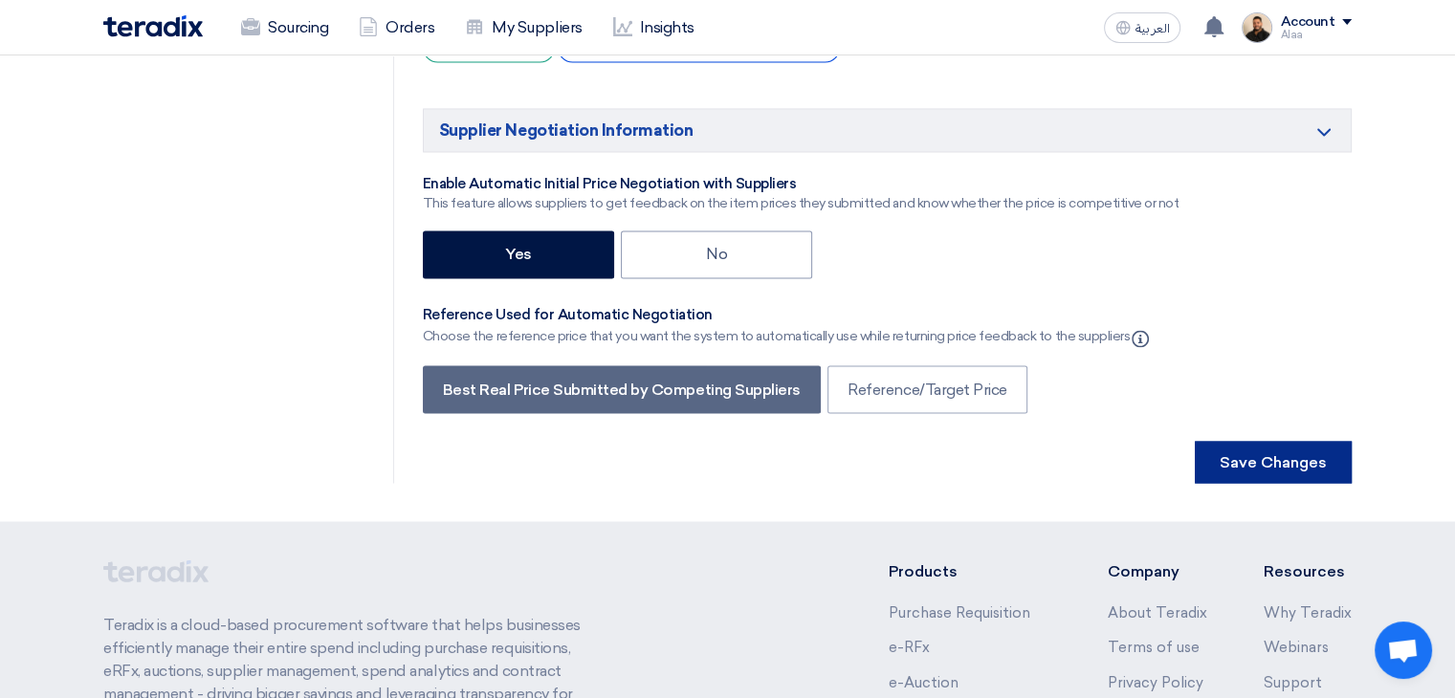
click at [1238, 441] on button "Save Changes" at bounding box center [1272, 462] width 157 height 42
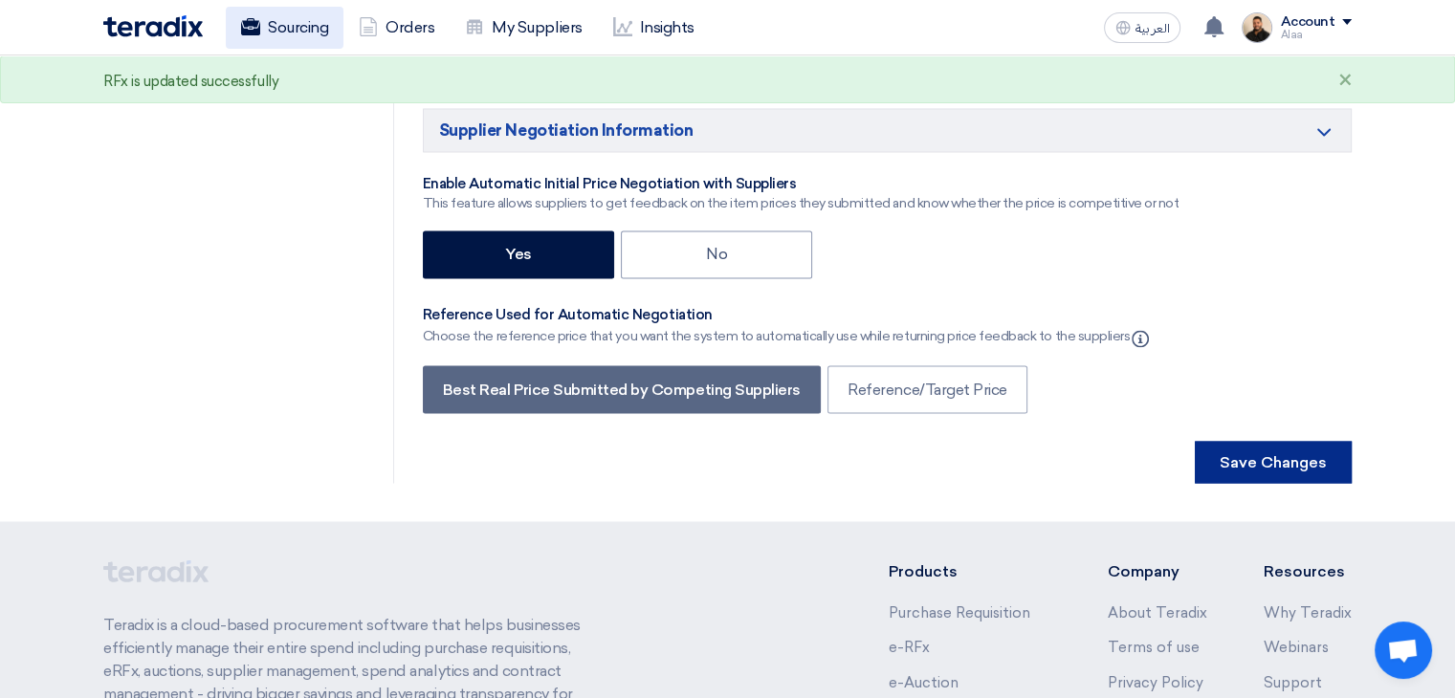
scroll to position [0, 0]
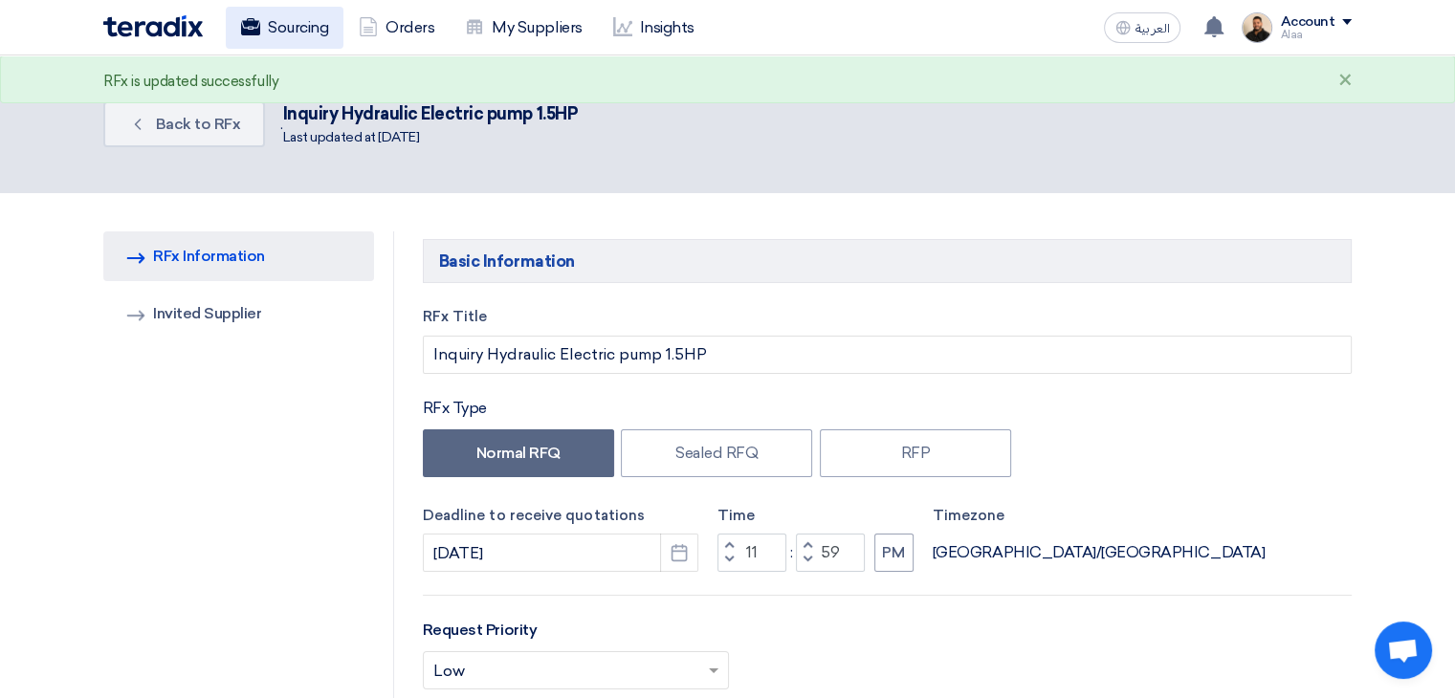
click at [283, 25] on link "Sourcing" at bounding box center [285, 28] width 118 height 42
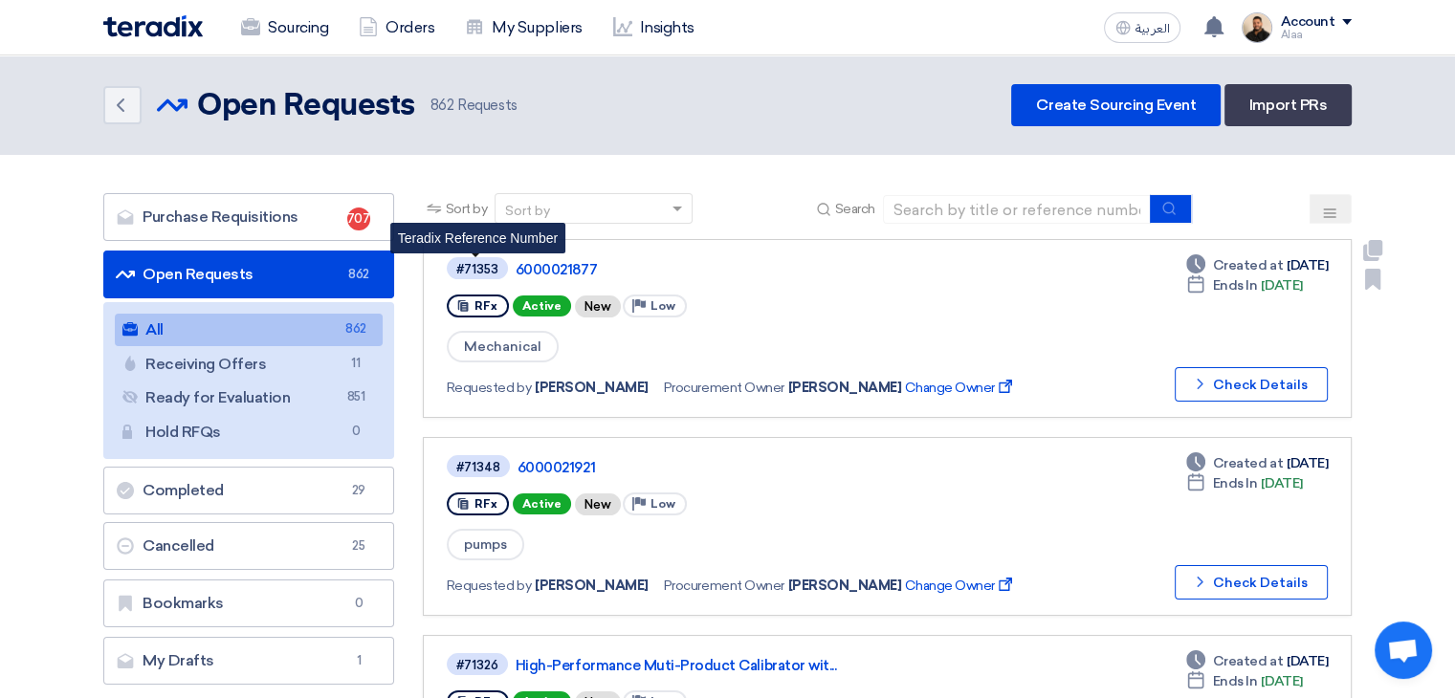
click at [483, 263] on div "#71353" at bounding box center [477, 269] width 42 height 12
copy div "71353"
click at [493, 348] on span "Mechanical" at bounding box center [503, 347] width 112 height 32
click at [494, 347] on span "Mechanical" at bounding box center [503, 347] width 112 height 32
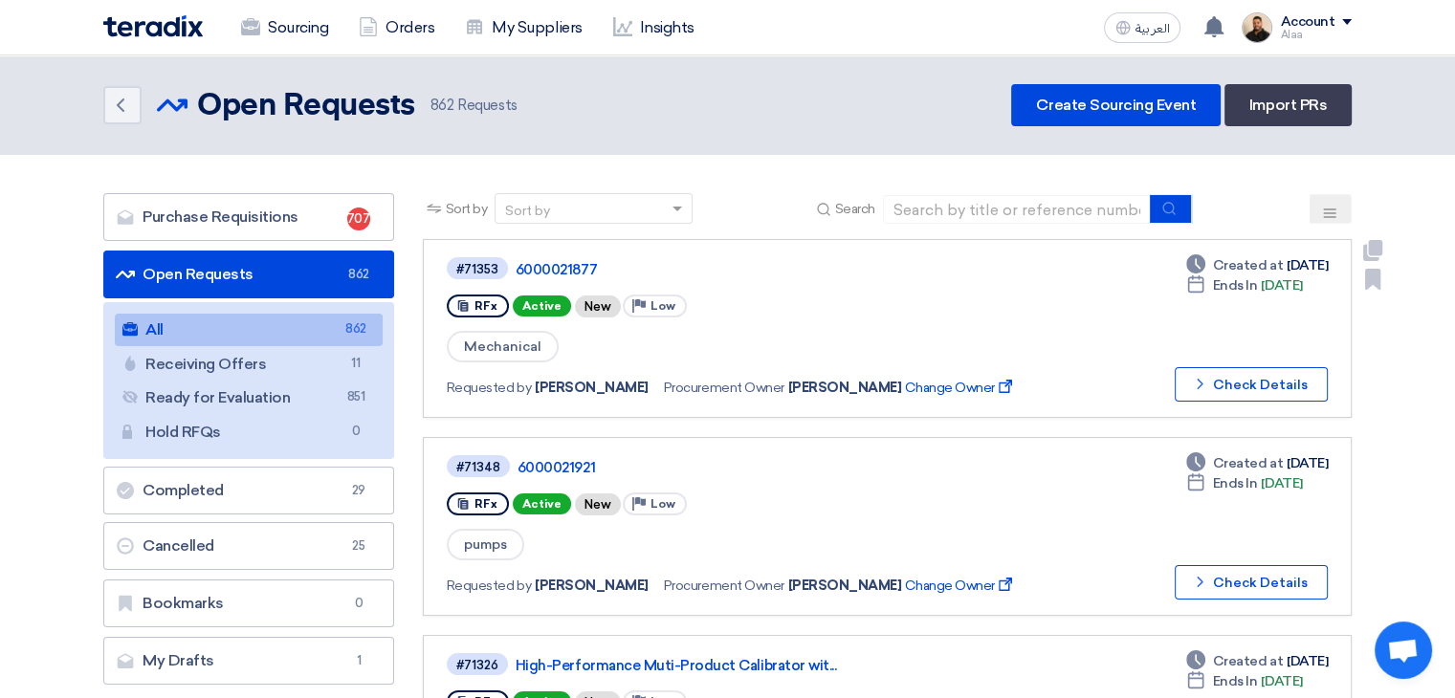
copy span "Mechanical"
click at [339, 221] on link "Purchase Requisitions Purchase Requisitions 707" at bounding box center [248, 217] width 291 height 48
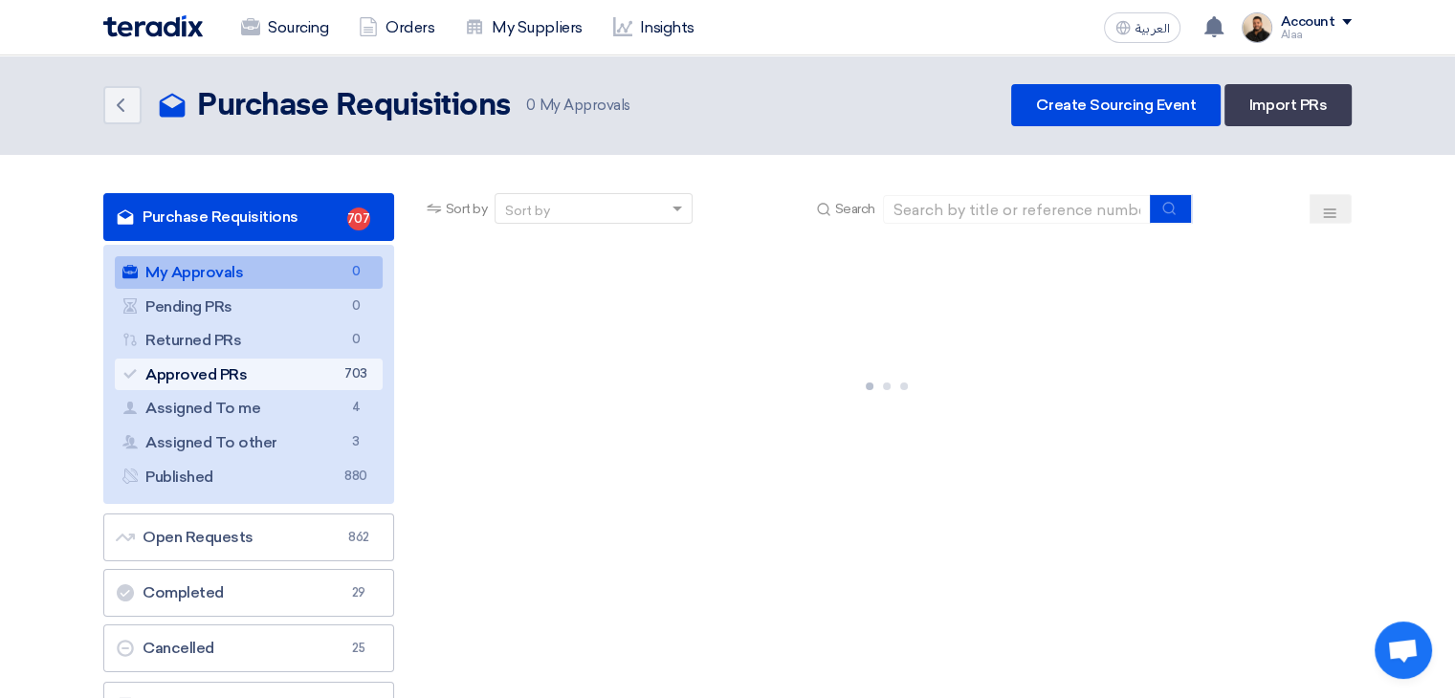
click at [338, 375] on link "Approved PRs Approved PRs 703" at bounding box center [249, 375] width 268 height 33
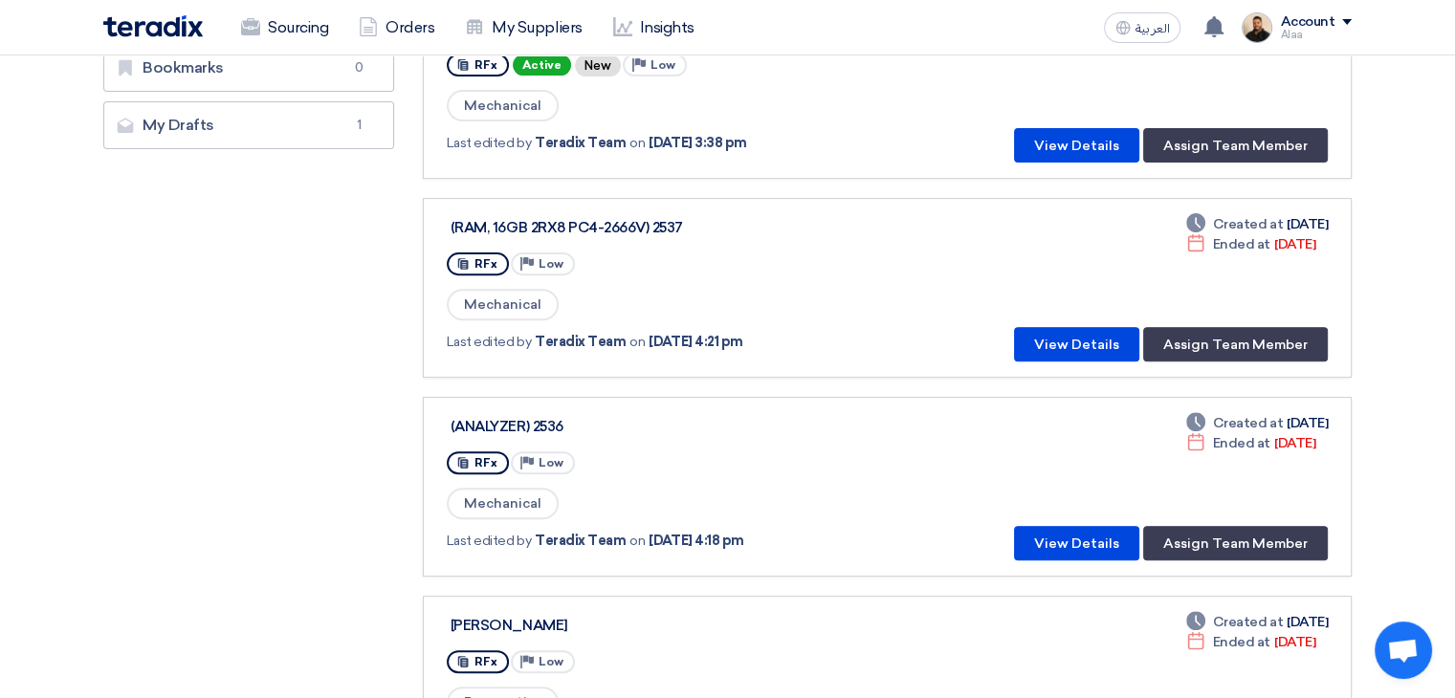
scroll to position [669, 0]
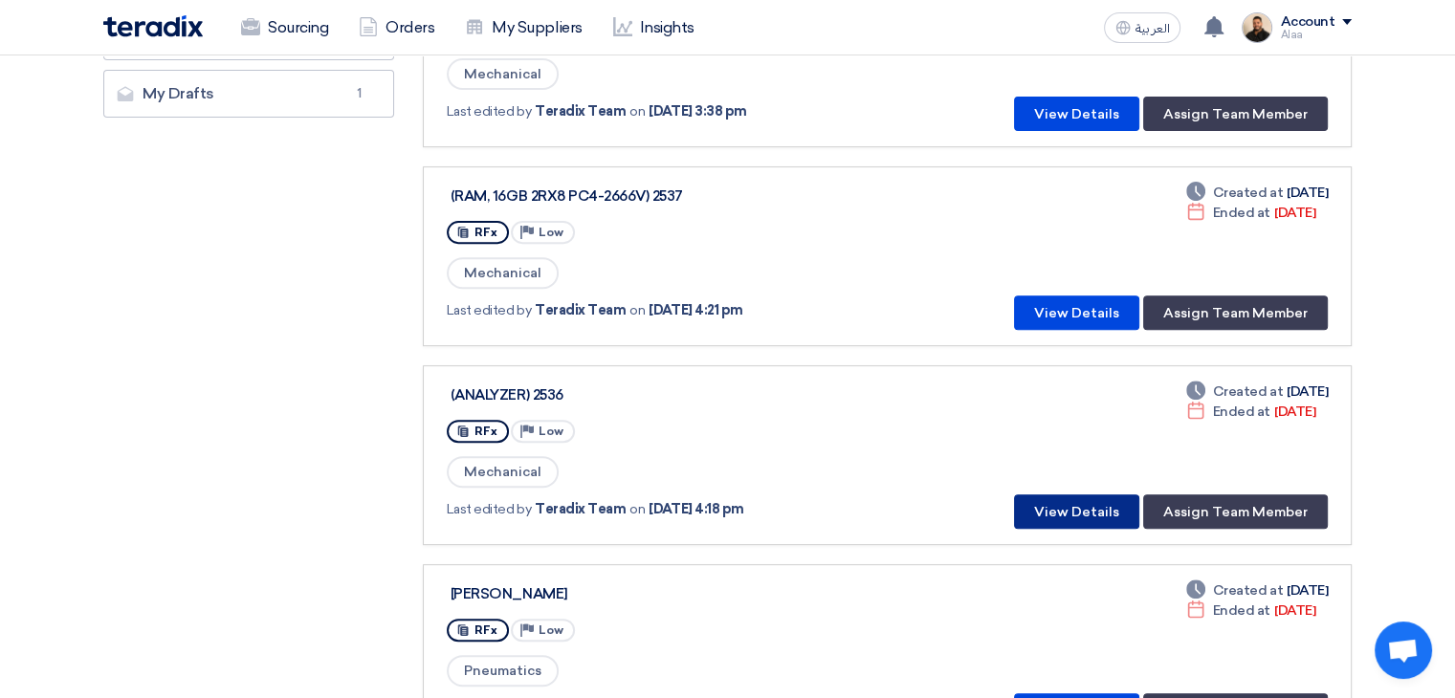
click at [1061, 494] on button "View Details" at bounding box center [1076, 511] width 125 height 34
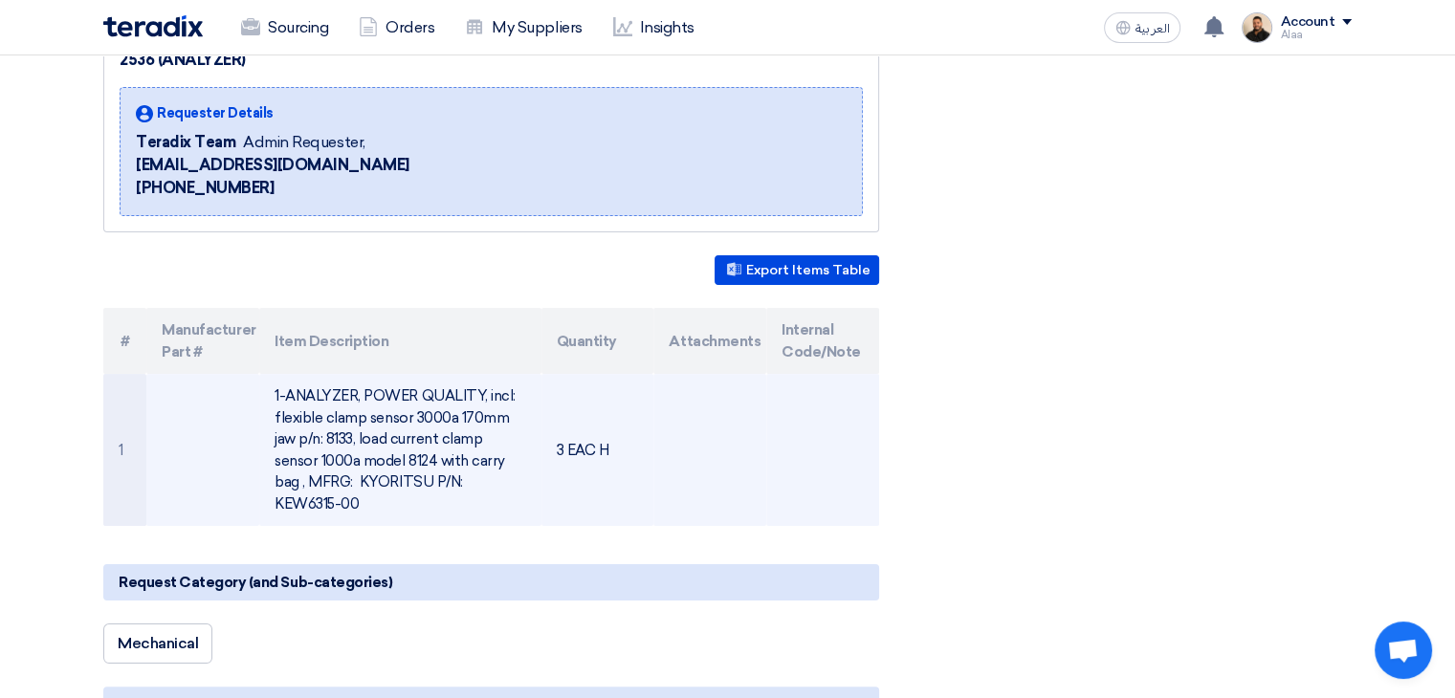
scroll to position [287, 0]
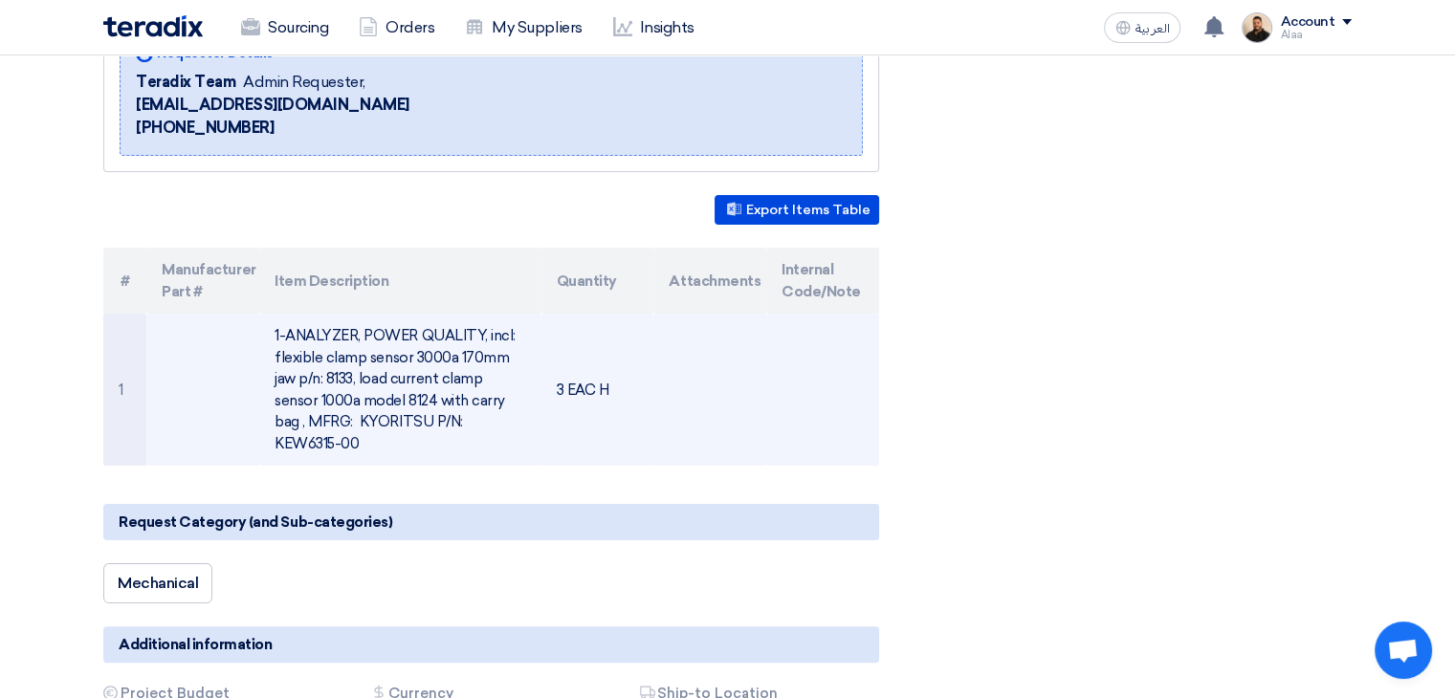
click at [365, 396] on td "1-ANALYZER, POWER QUALITY, incl: flexible clamp sensor 3000a 170mm jaw p/n: 813…" at bounding box center [399, 390] width 281 height 152
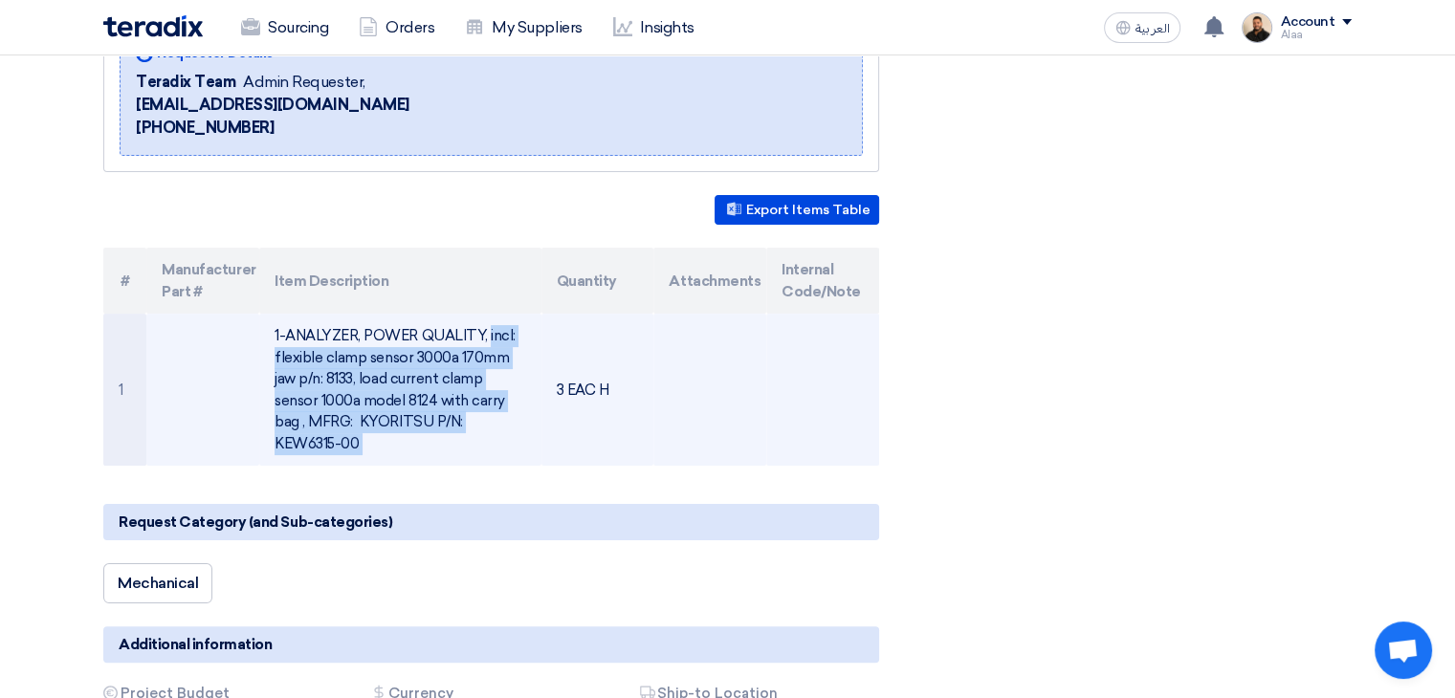
click at [365, 396] on td "1-ANALYZER, POWER QUALITY, incl: flexible clamp sensor 3000a 170mm jaw p/n: 813…" at bounding box center [399, 390] width 281 height 152
click at [462, 437] on td "1-ANALYZER, POWER QUALITY, incl: flexible clamp sensor 3000a 170mm jaw p/n: 813…" at bounding box center [399, 390] width 281 height 152
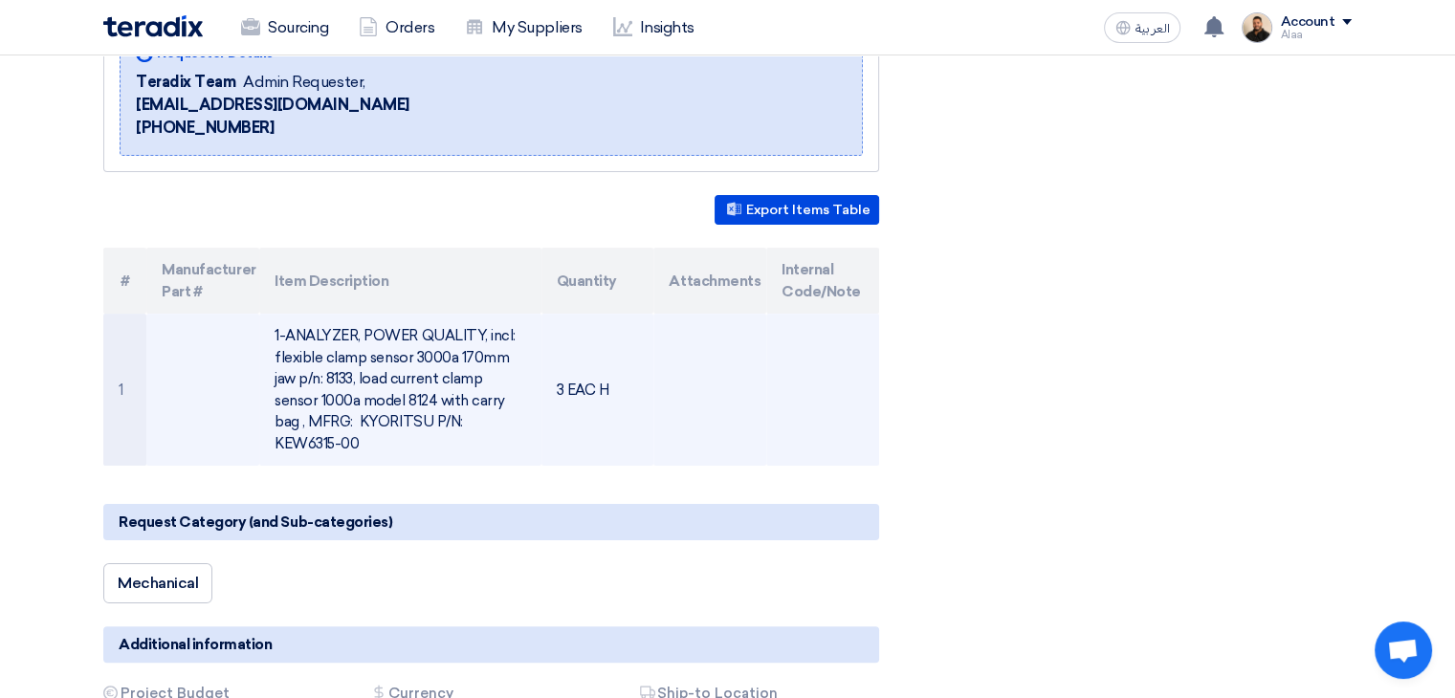
click at [320, 443] on td "1-ANALYZER, POWER QUALITY, incl: flexible clamp sensor 3000a 170mm jaw p/n: 813…" at bounding box center [399, 390] width 281 height 152
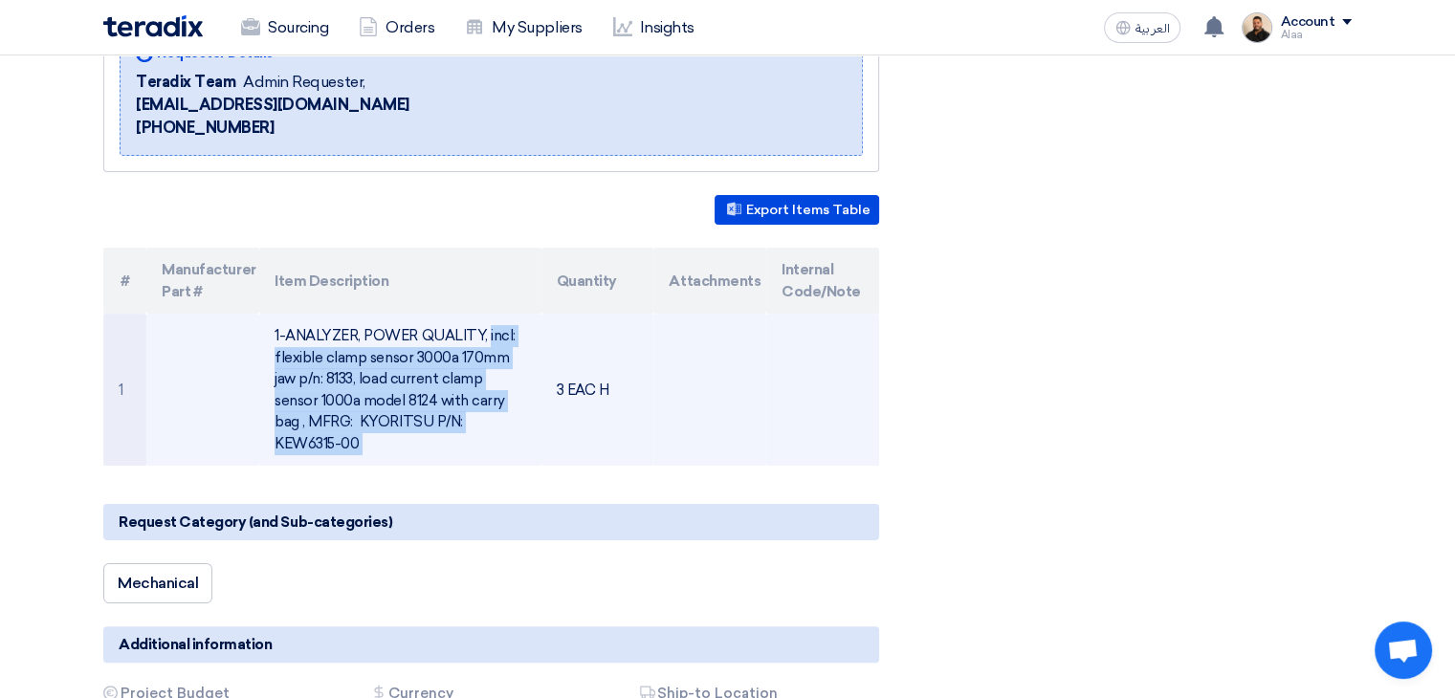
click at [320, 443] on td "1-ANALYZER, POWER QUALITY, incl: flexible clamp sensor 3000a 170mm jaw p/n: 813…" at bounding box center [399, 390] width 281 height 152
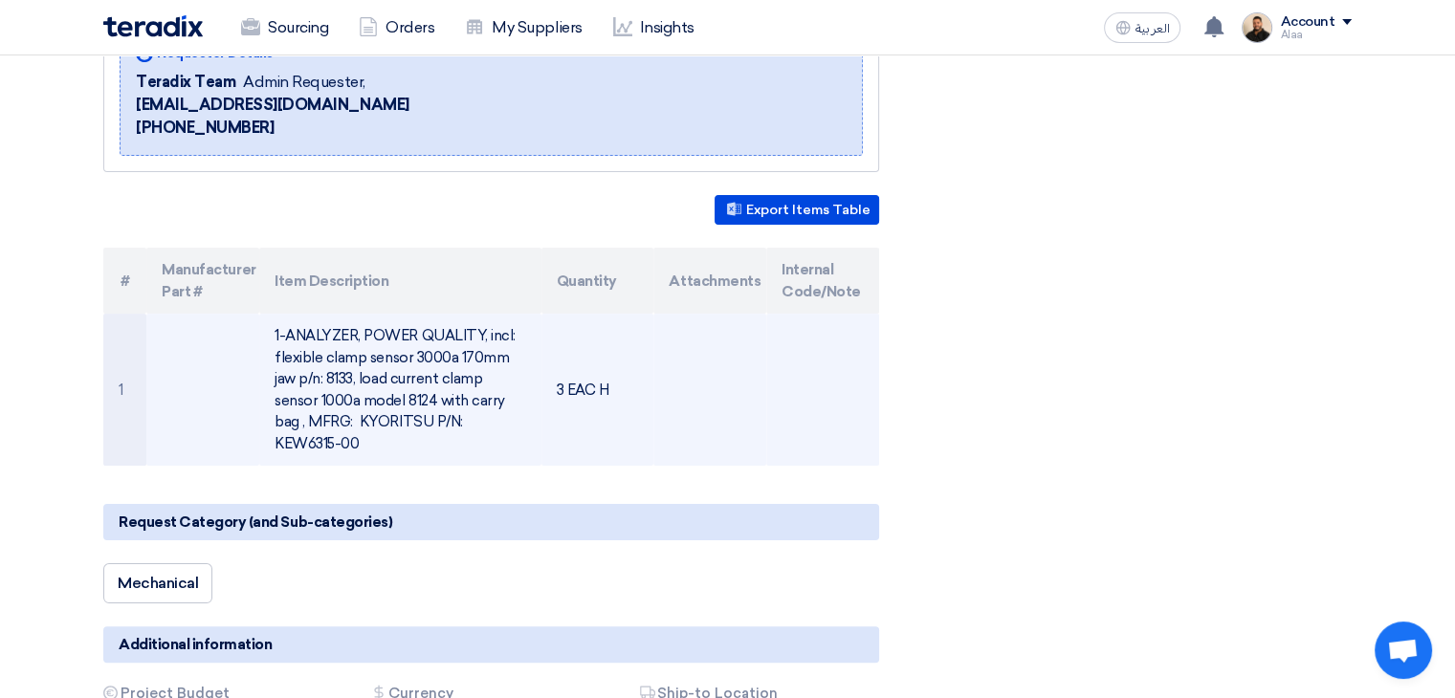
drag, startPoint x: 366, startPoint y: 441, endPoint x: 275, endPoint y: 441, distance: 90.9
click at [275, 441] on td "1-ANALYZER, POWER QUALITY, incl: flexible clamp sensor 3000a 170mm jaw p/n: 813…" at bounding box center [399, 390] width 281 height 152
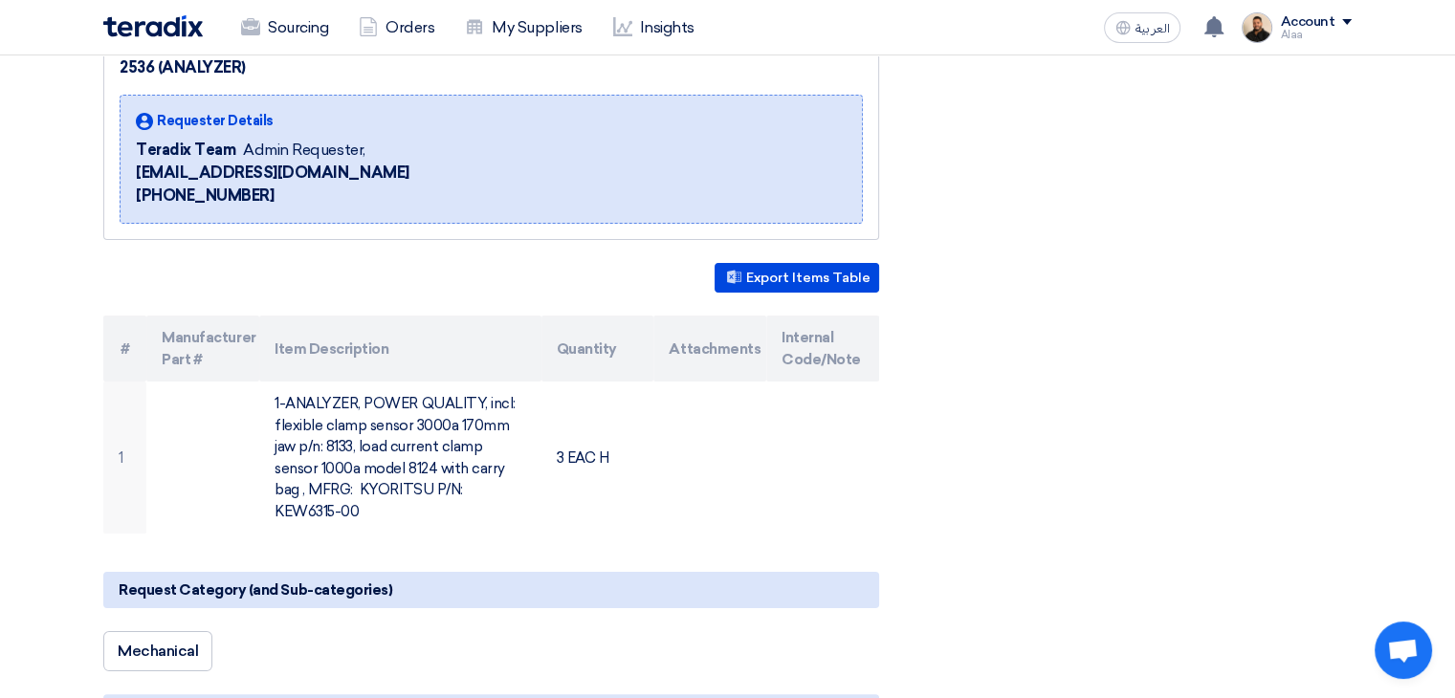
scroll to position [0, 0]
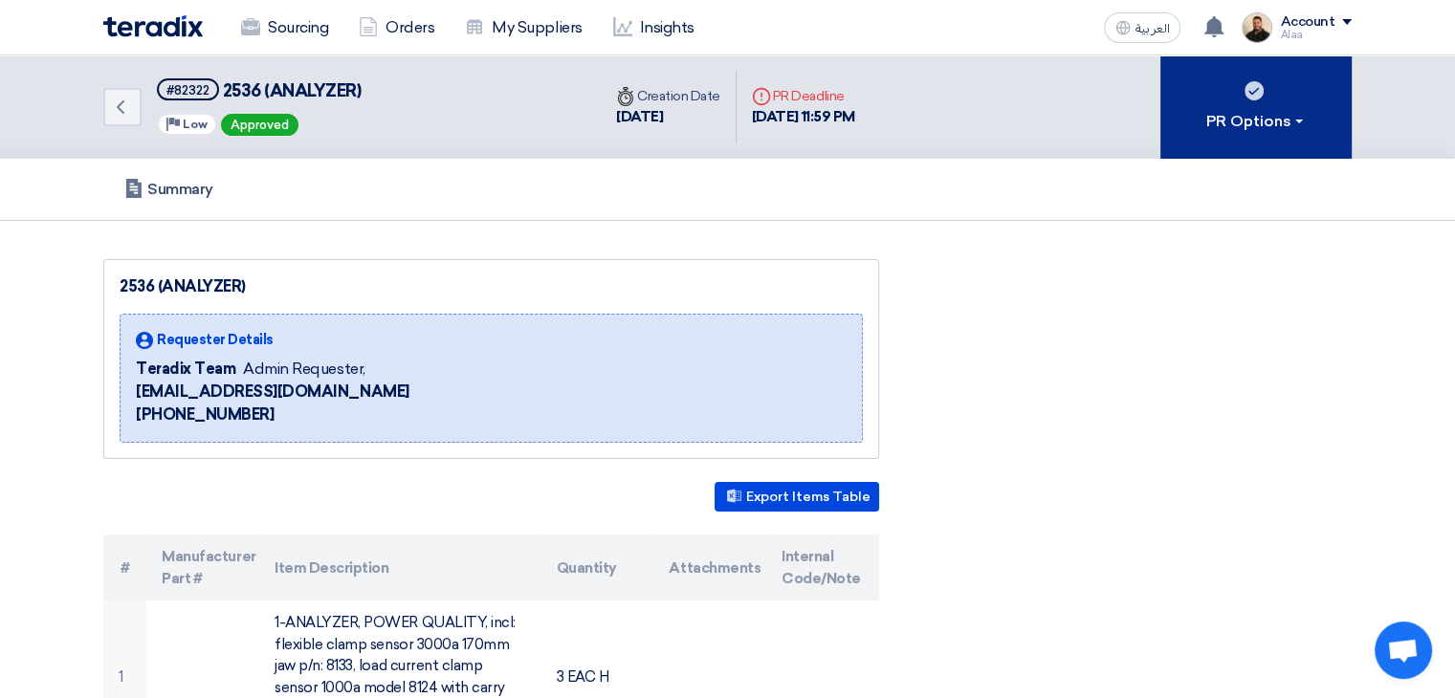
click at [1275, 121] on div "PR Options" at bounding box center [1256, 121] width 100 height 23
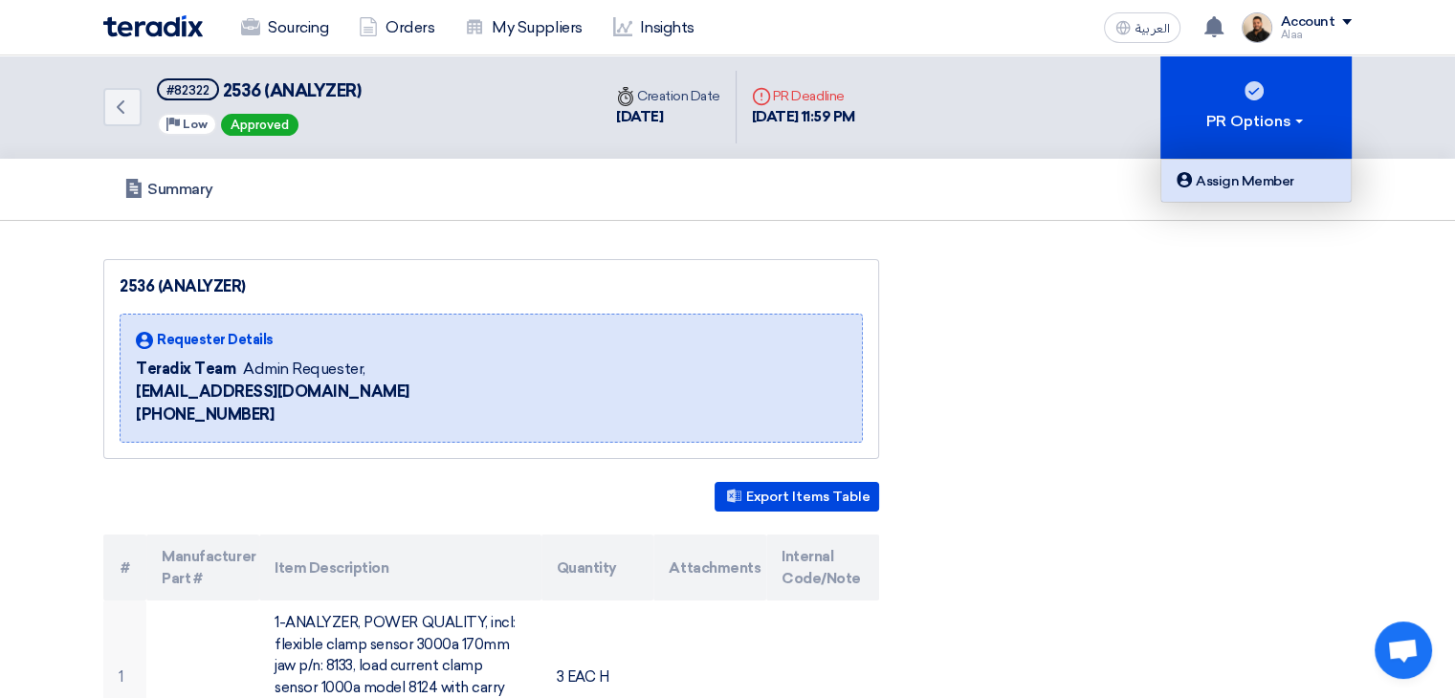
click at [1253, 177] on div "Assign Member" at bounding box center [1255, 180] width 166 height 23
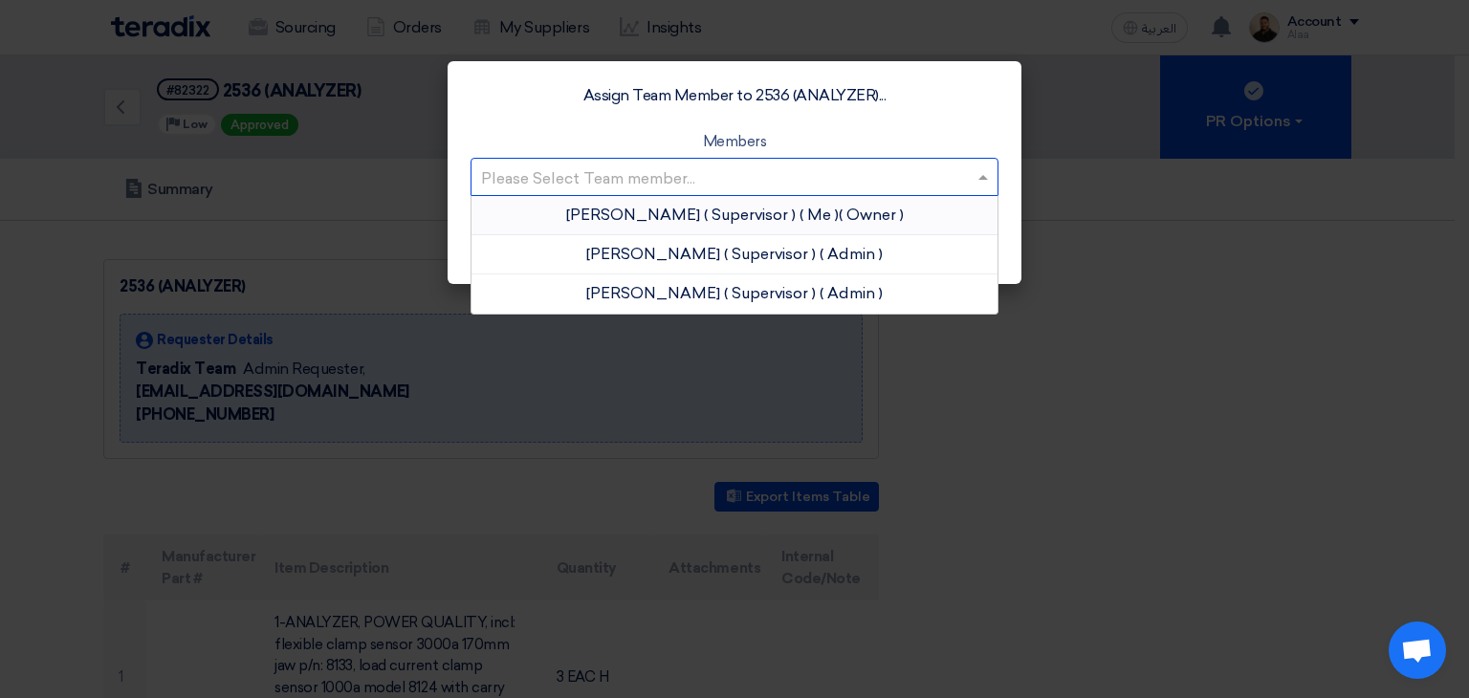
click at [800, 179] on input "text" at bounding box center [725, 179] width 488 height 32
click at [799, 213] on span "( Me )" at bounding box center [818, 215] width 39 height 18
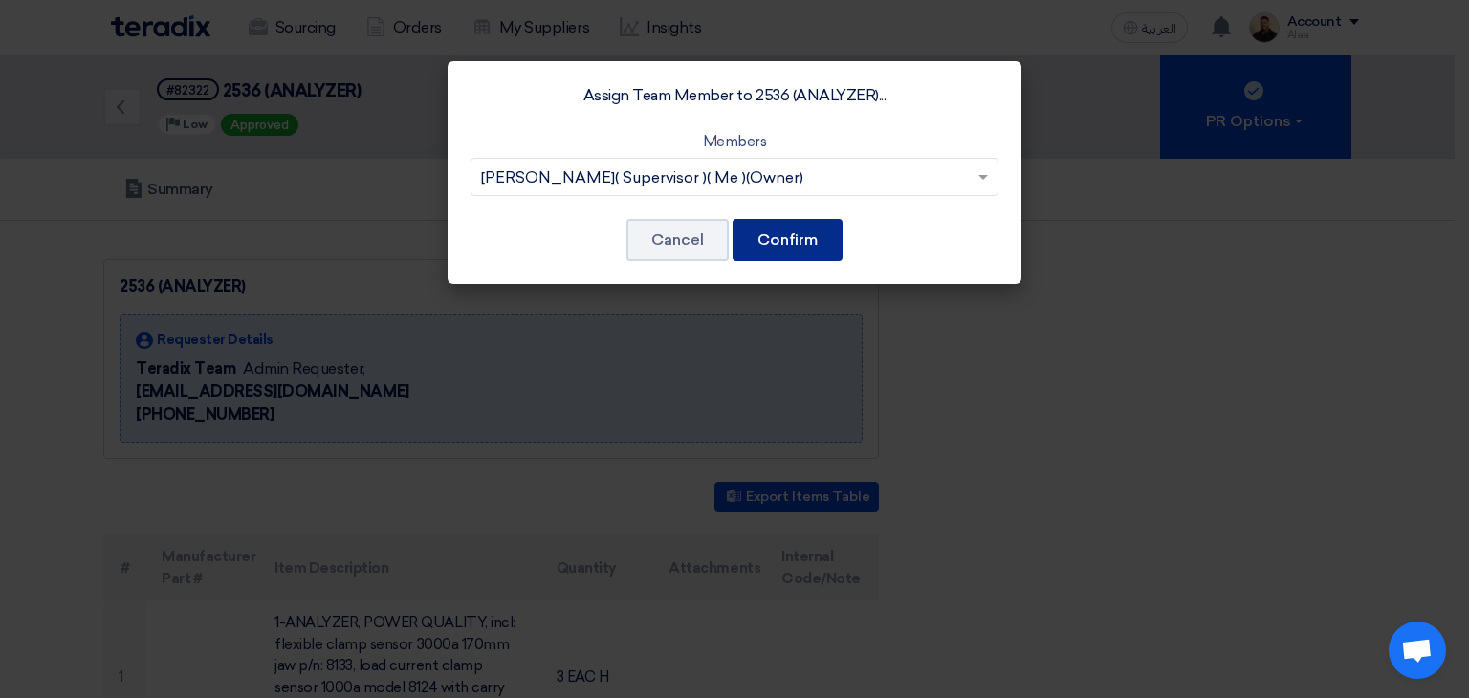
click at [791, 246] on button "Confirm" at bounding box center [788, 240] width 110 height 42
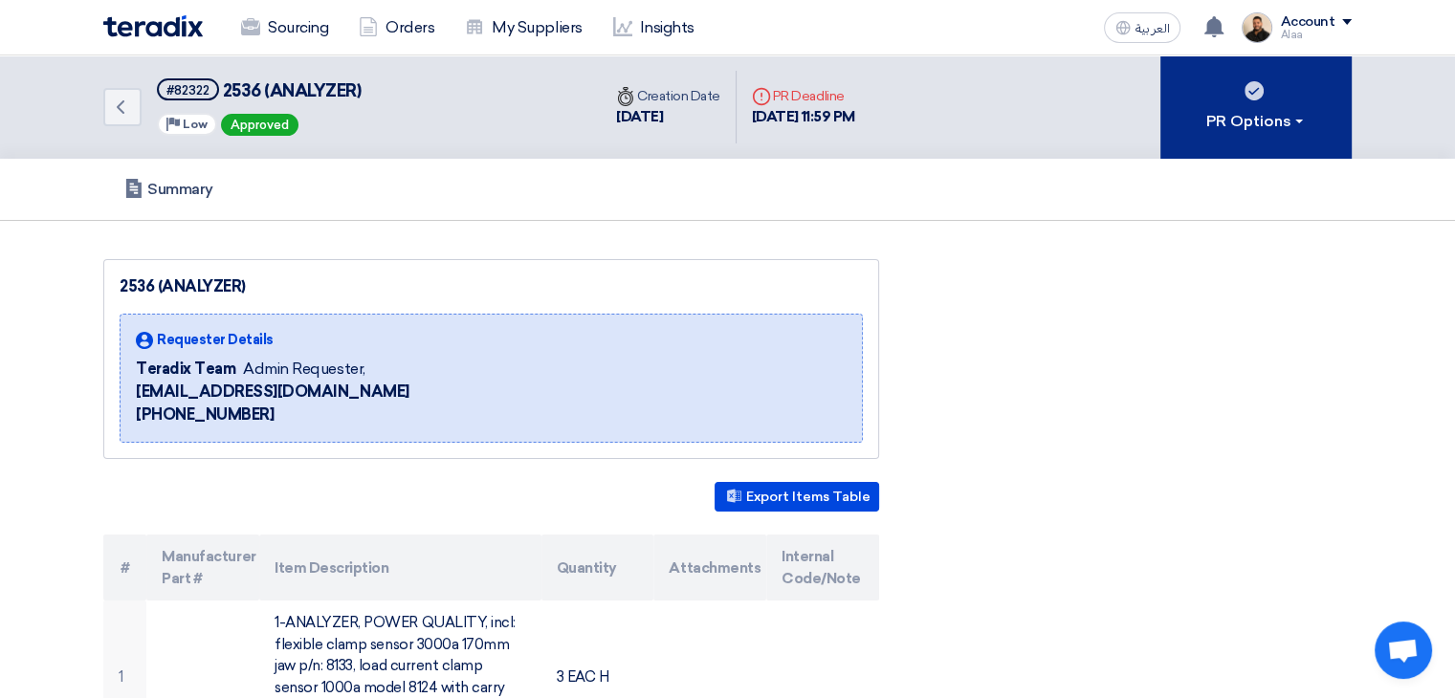
click at [1266, 121] on div "PR Options" at bounding box center [1256, 121] width 100 height 23
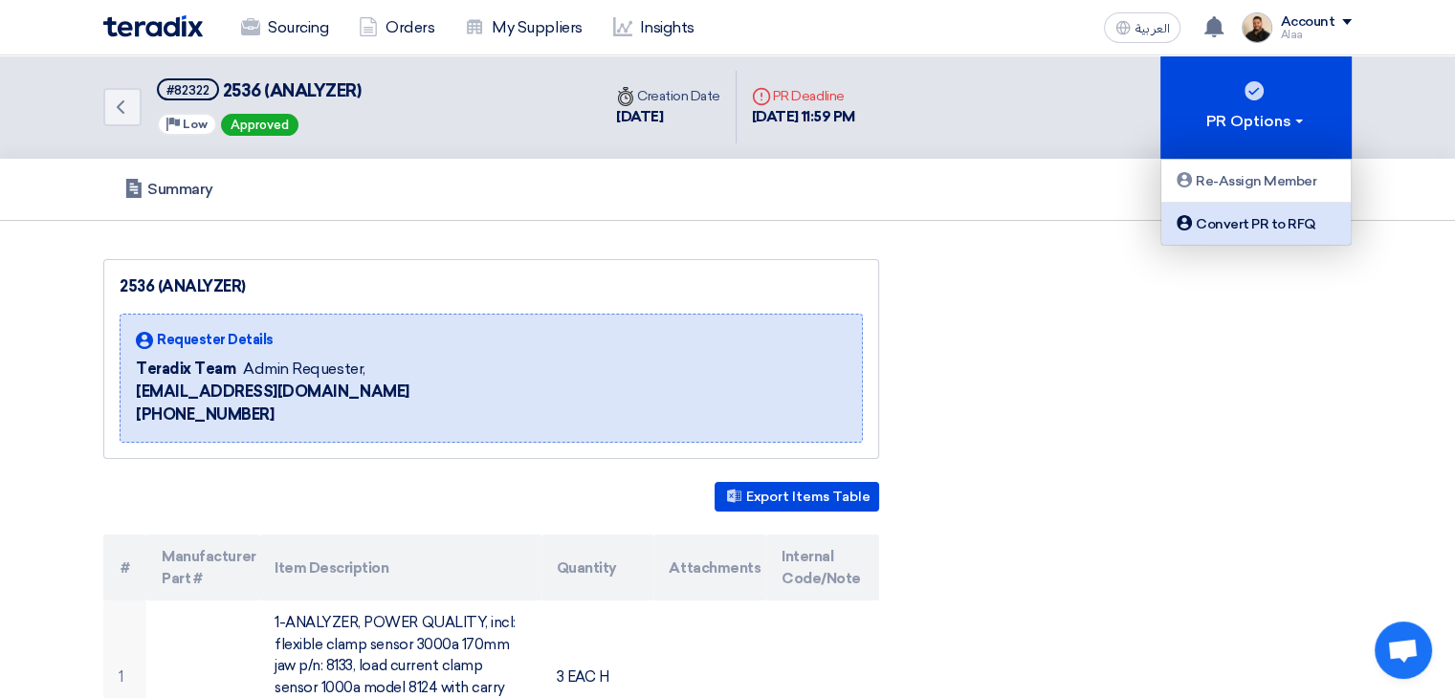
click at [1261, 214] on div "Convert PR to RFQ" at bounding box center [1255, 223] width 166 height 23
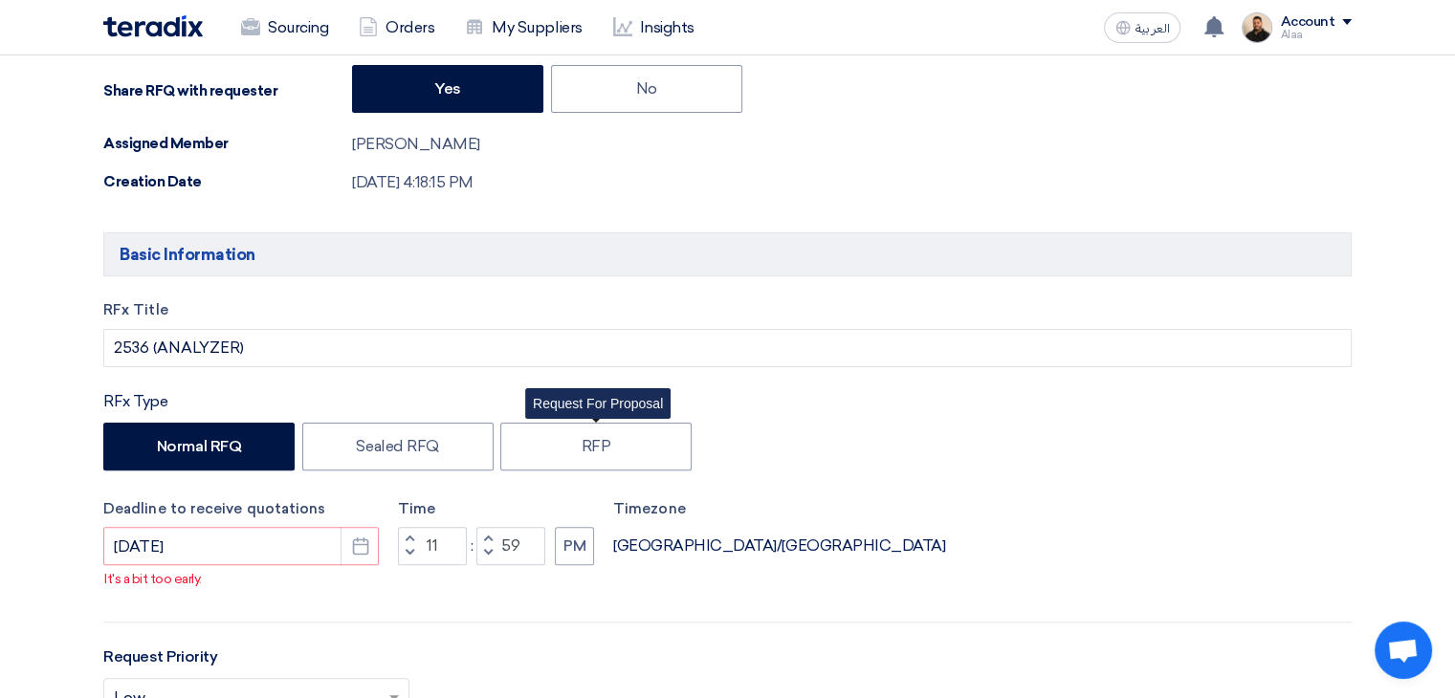
scroll to position [574, 0]
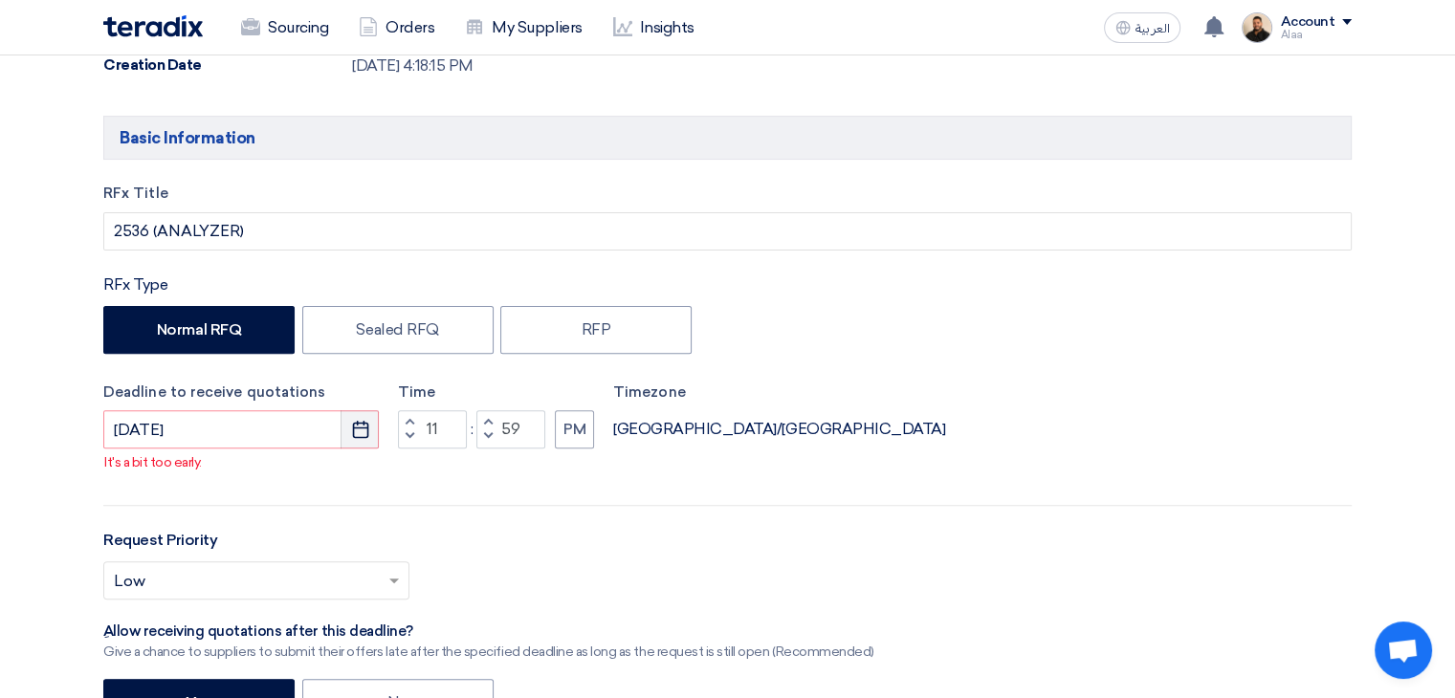
click at [366, 427] on use "button" at bounding box center [360, 429] width 16 height 17
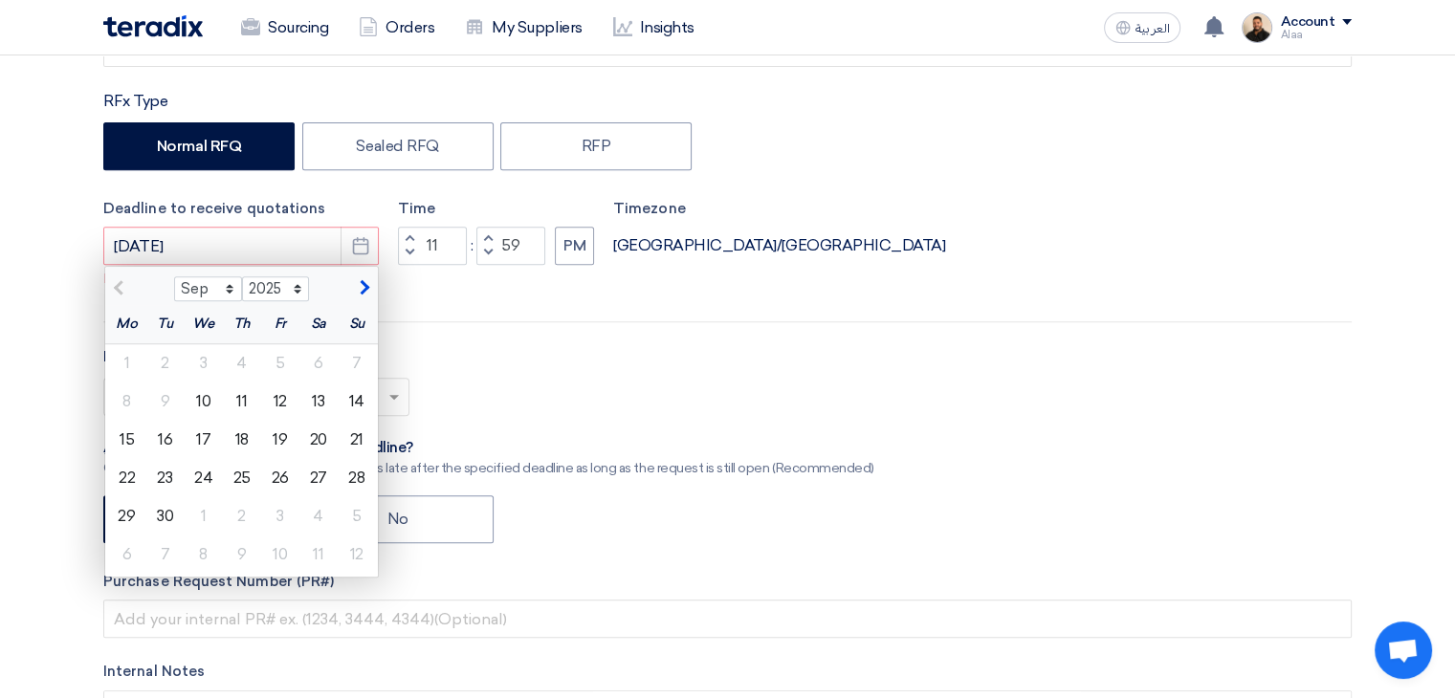
scroll to position [765, 0]
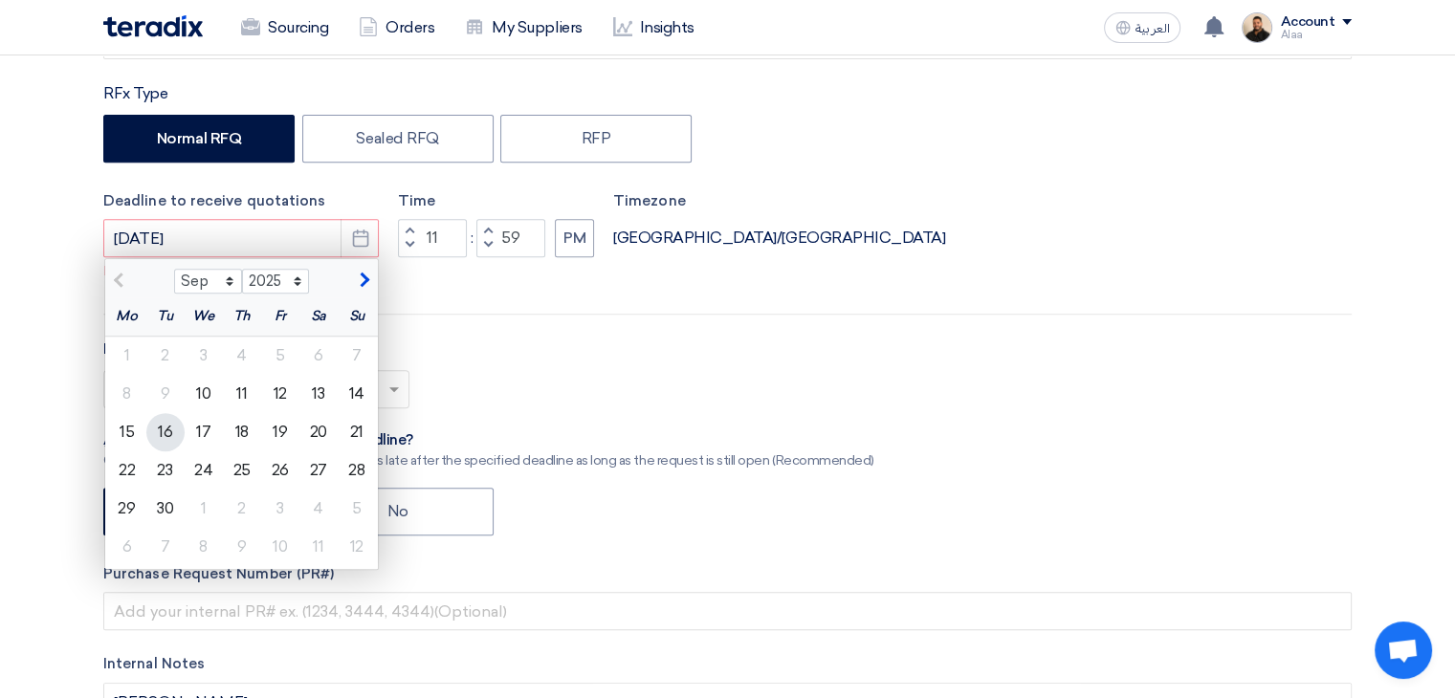
click at [158, 435] on div "16" at bounding box center [165, 432] width 38 height 38
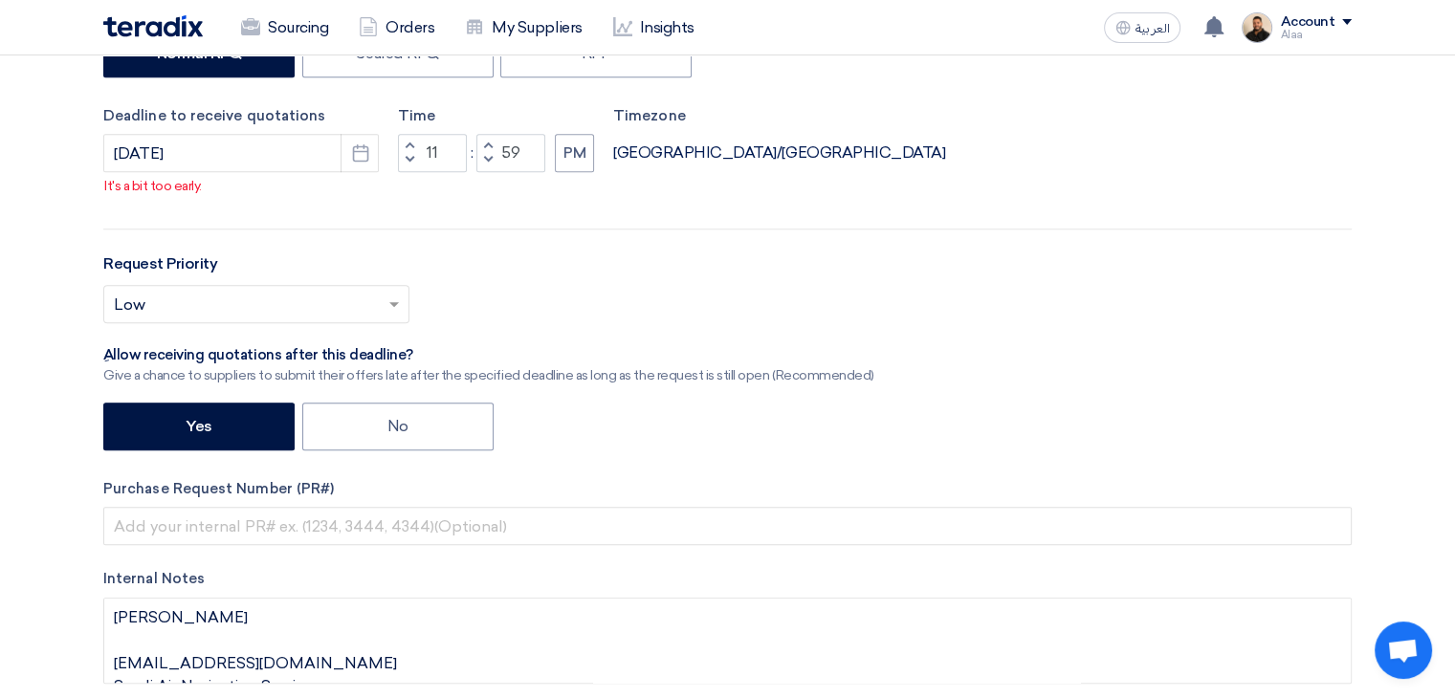
scroll to position [669, 0]
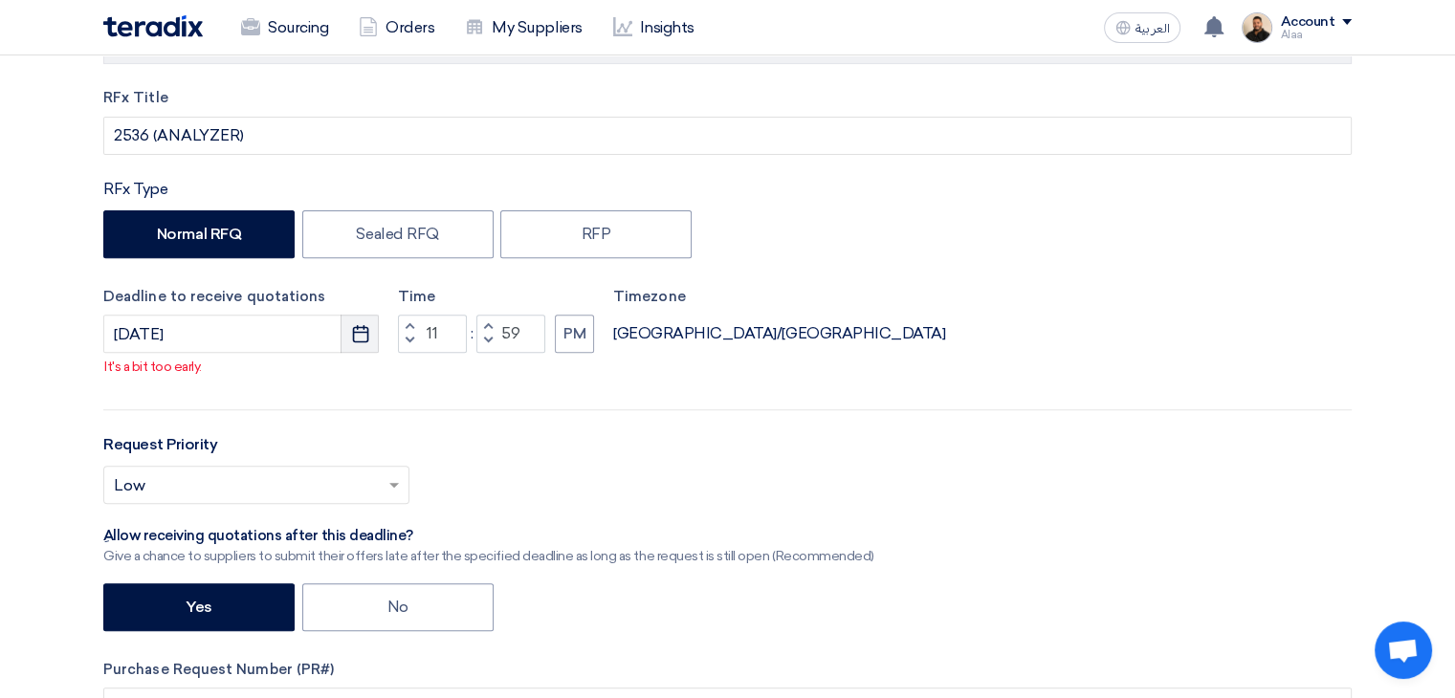
click at [353, 336] on use "button" at bounding box center [360, 333] width 16 height 17
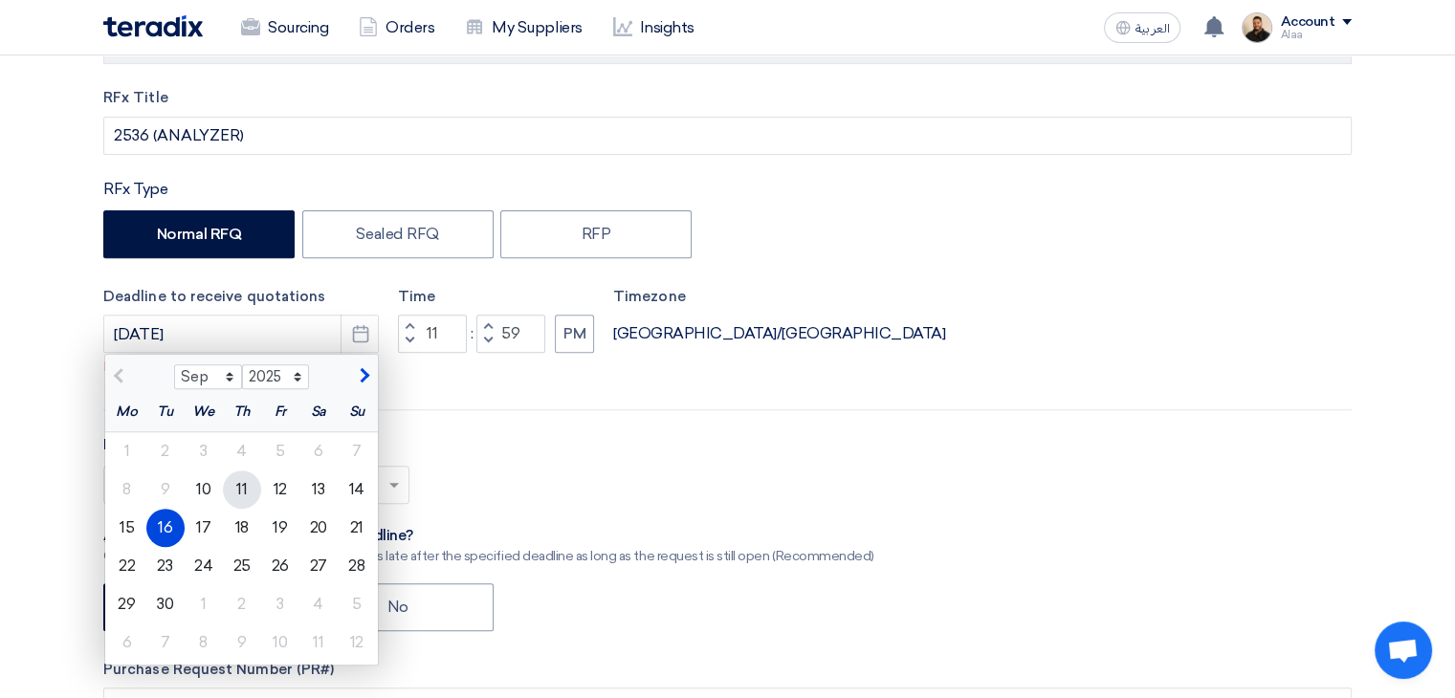
click at [245, 488] on div "11" at bounding box center [242, 490] width 38 height 38
type input "9/11/2025"
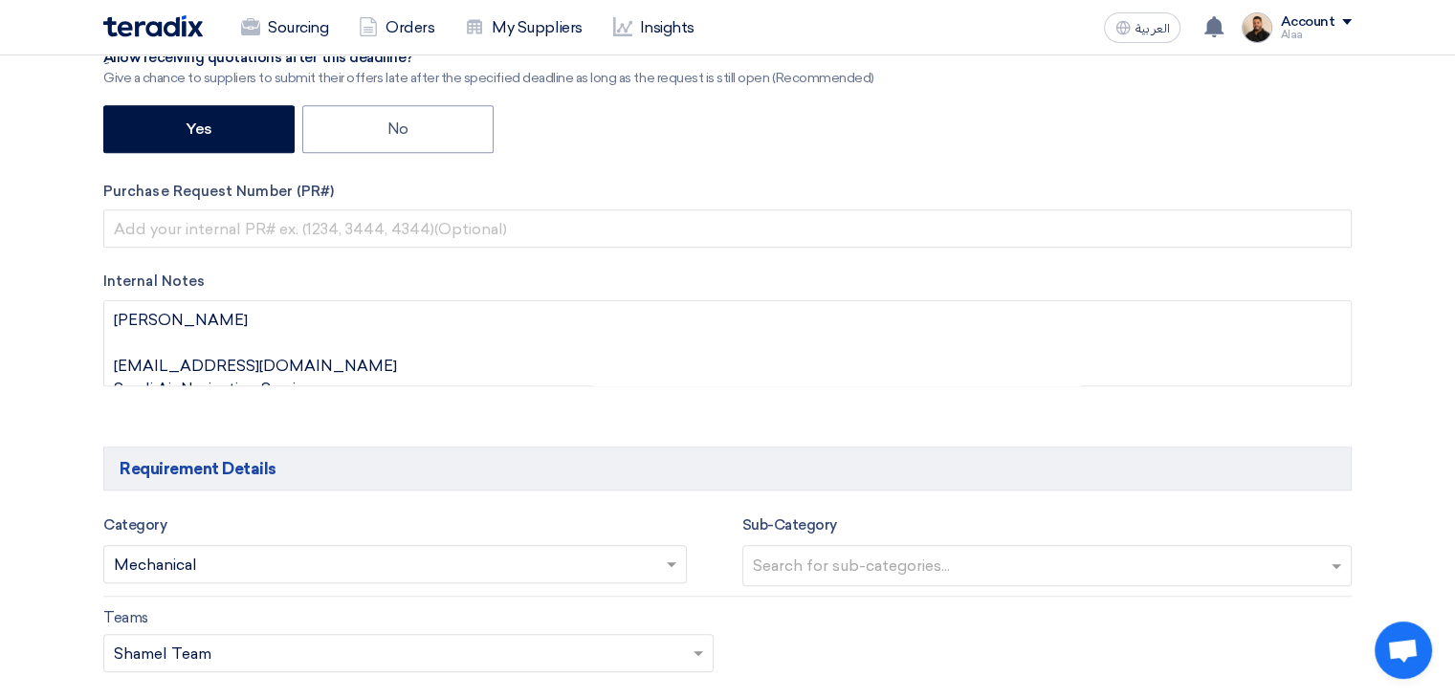
scroll to position [1339, 0]
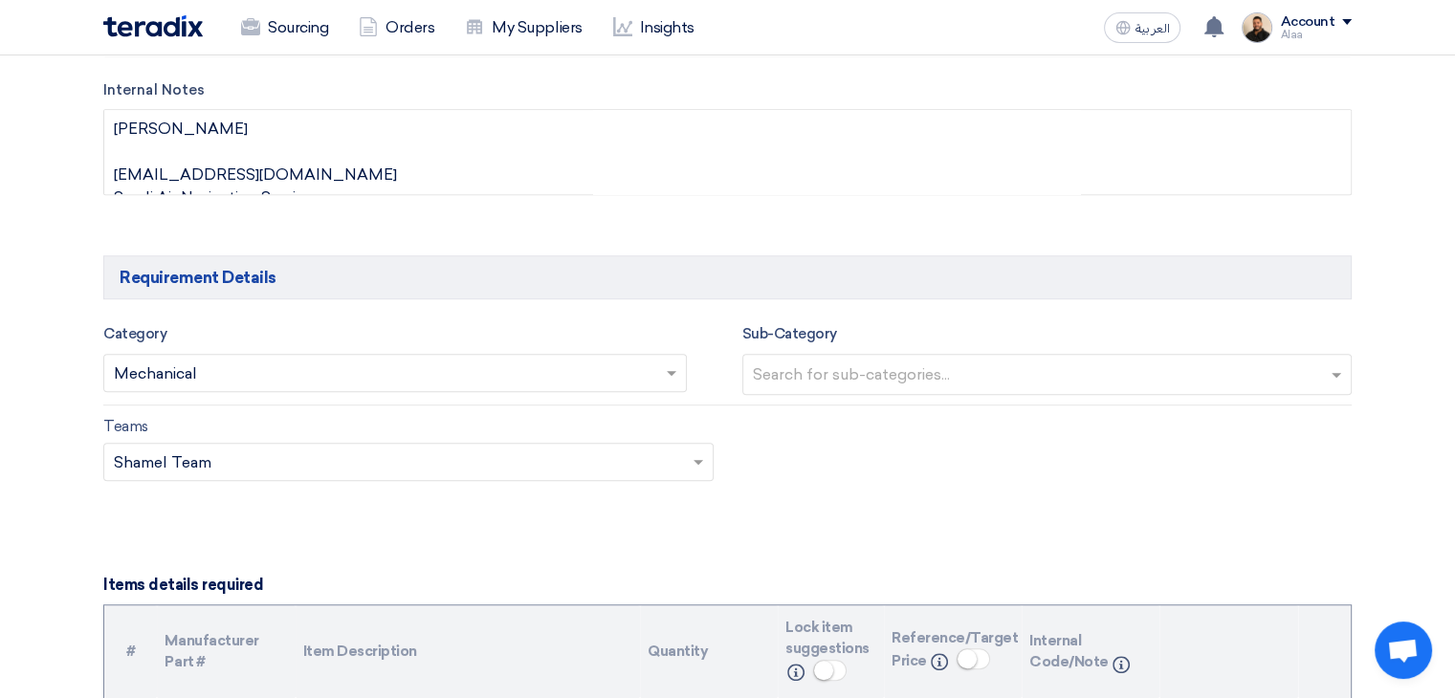
click at [657, 367] on div at bounding box center [394, 374] width 581 height 32
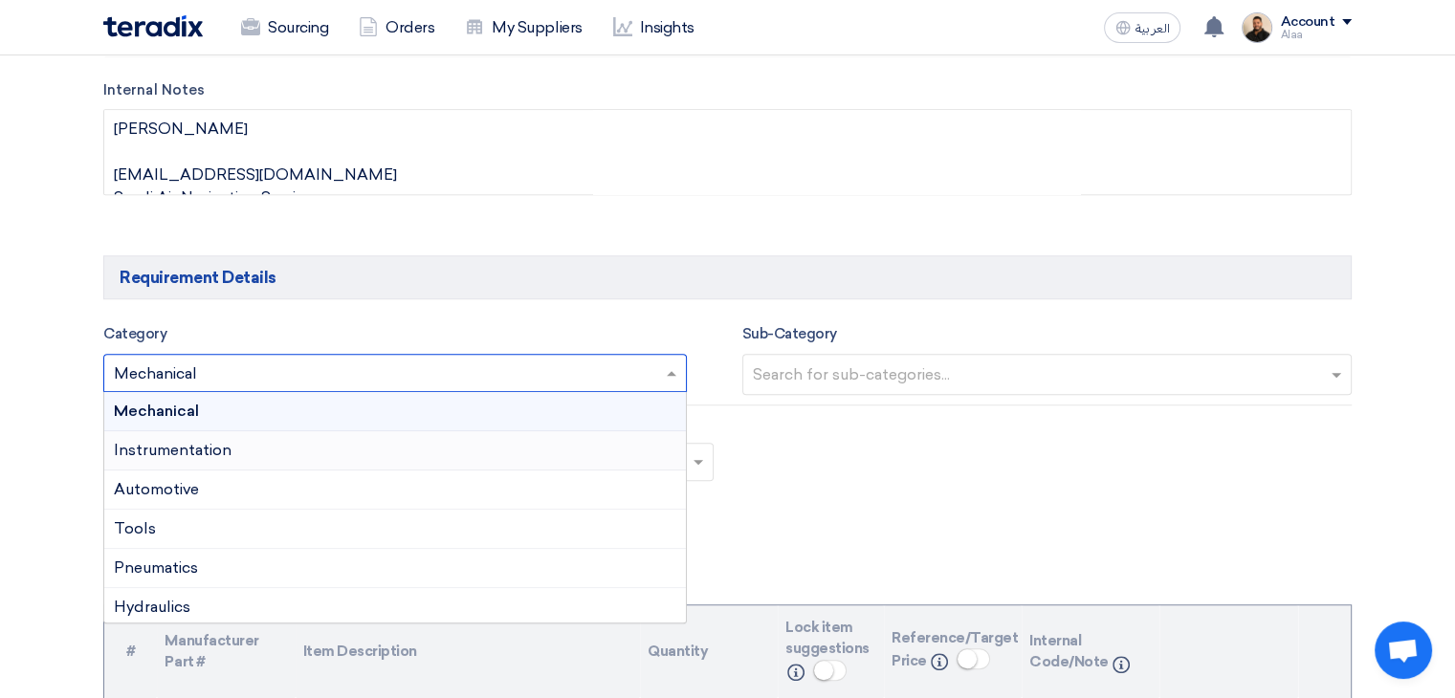
click at [387, 443] on div "Instrumentation" at bounding box center [394, 450] width 581 height 39
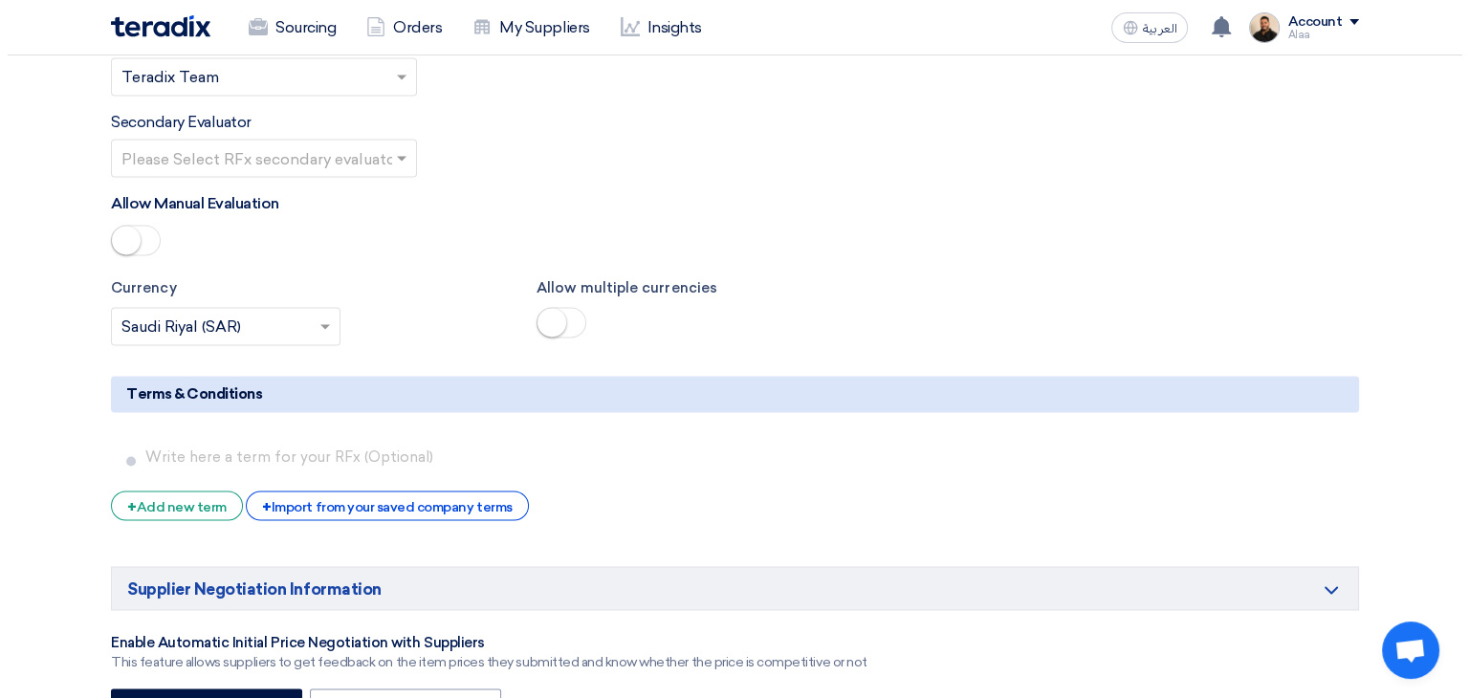
scroll to position [3156, 0]
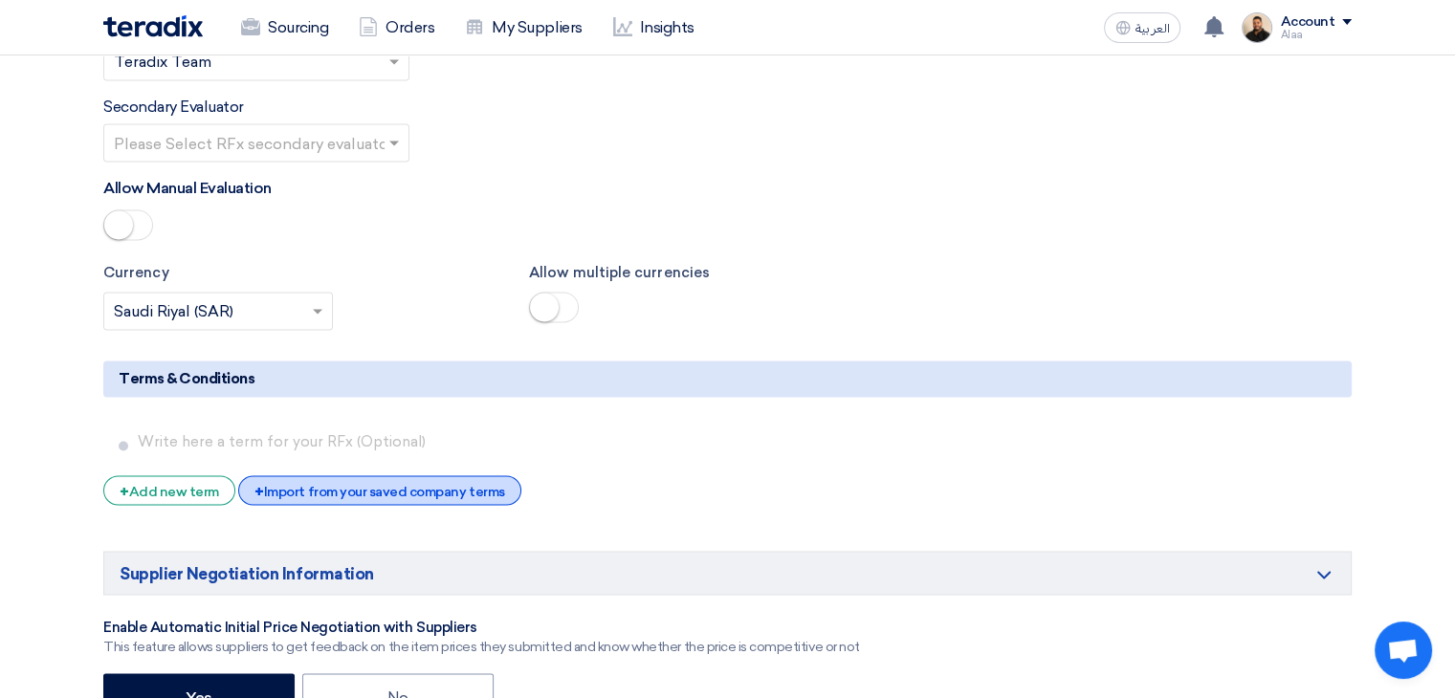
click at [396, 475] on div "+ Import from your saved company terms" at bounding box center [379, 490] width 282 height 30
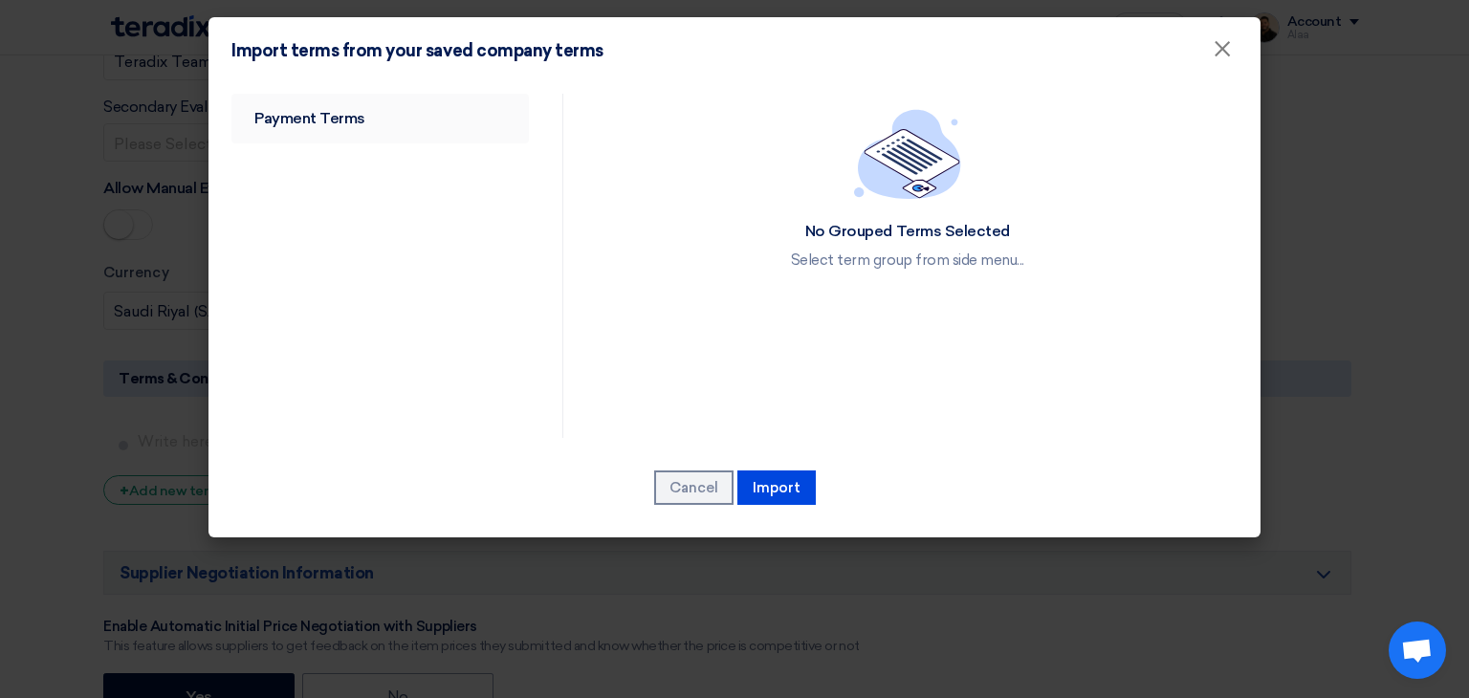
click at [325, 115] on link "Payment Terms" at bounding box center [379, 119] width 297 height 50
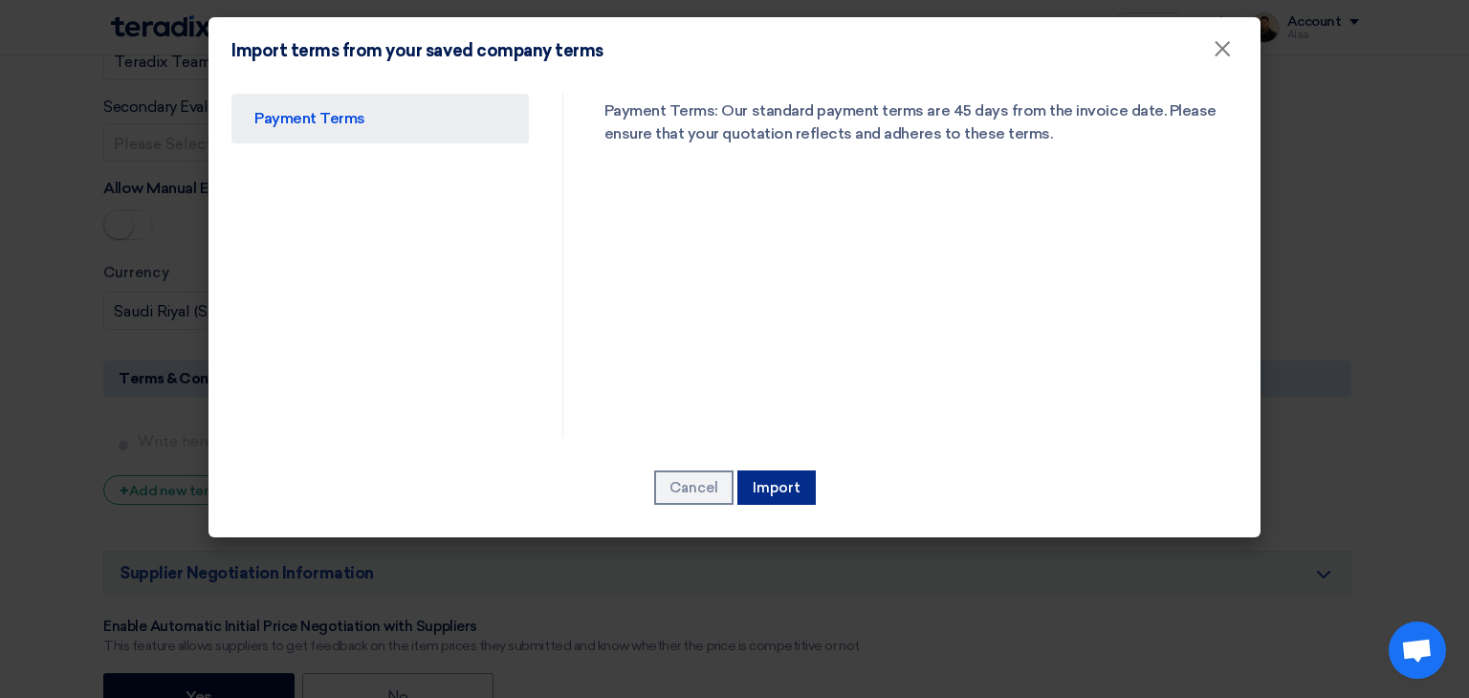
click at [755, 485] on button "Import" at bounding box center [776, 488] width 78 height 34
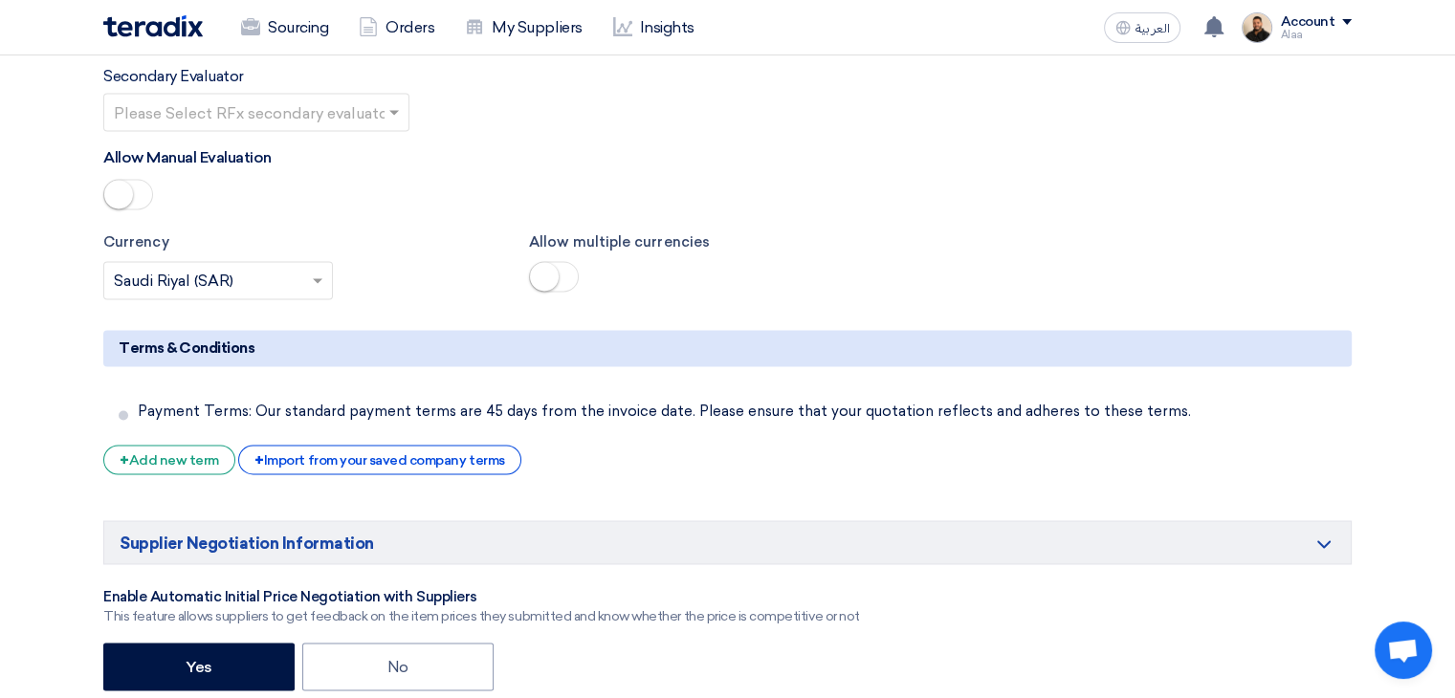
scroll to position [3505, 0]
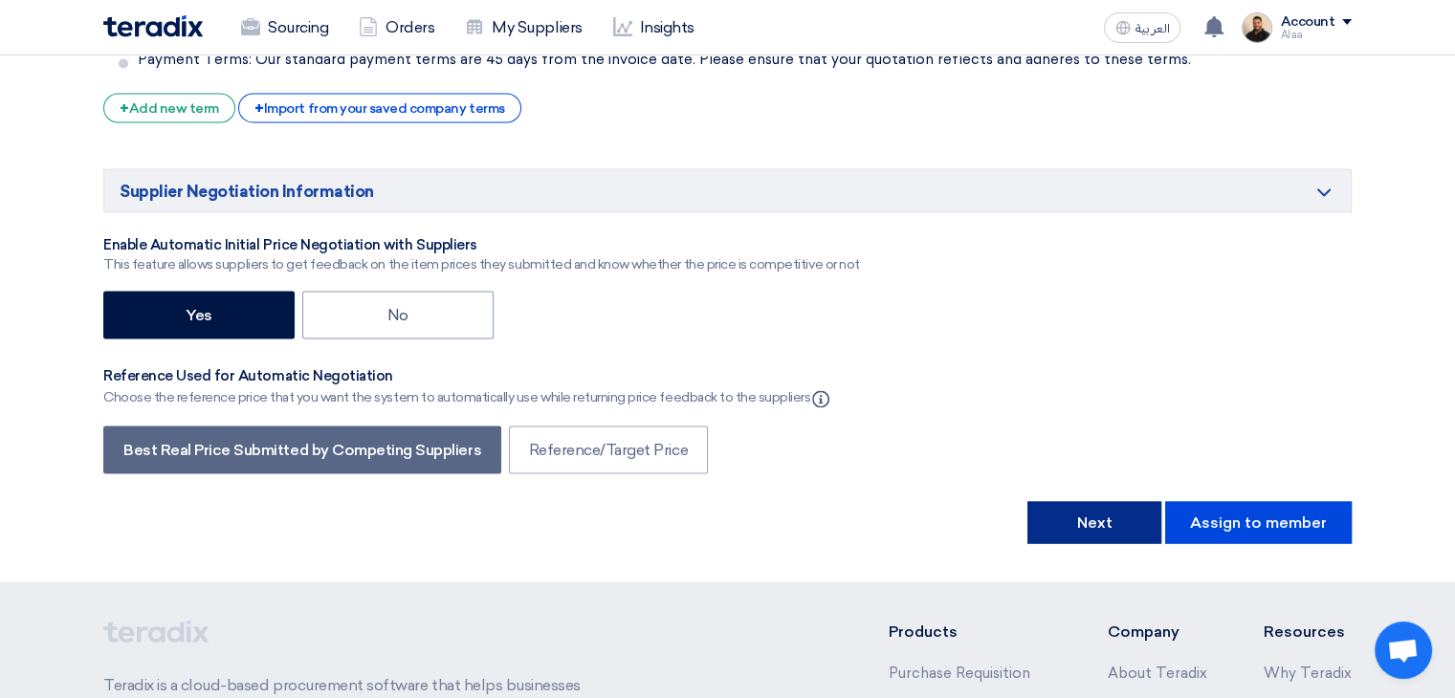
click at [1101, 501] on button "Next" at bounding box center [1094, 522] width 134 height 42
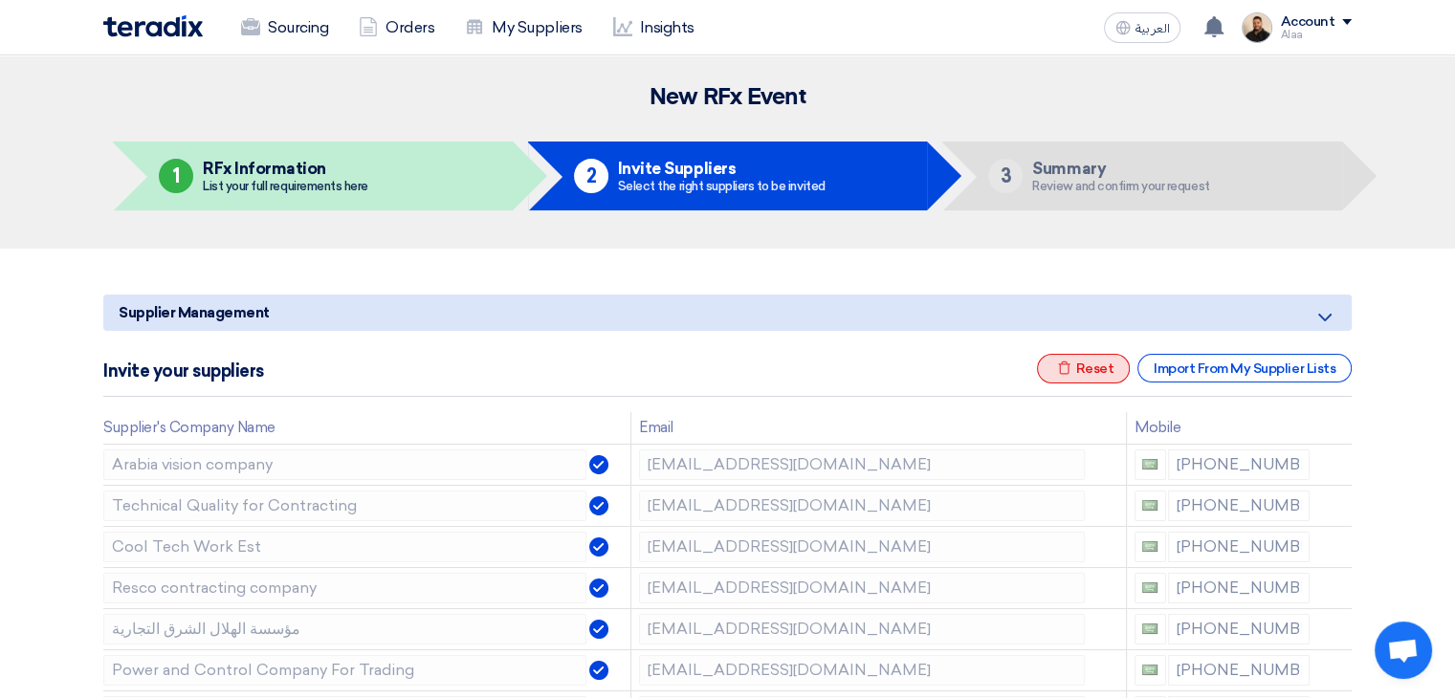
click at [1070, 361] on icon "Excel file" at bounding box center [1064, 368] width 14 height 14
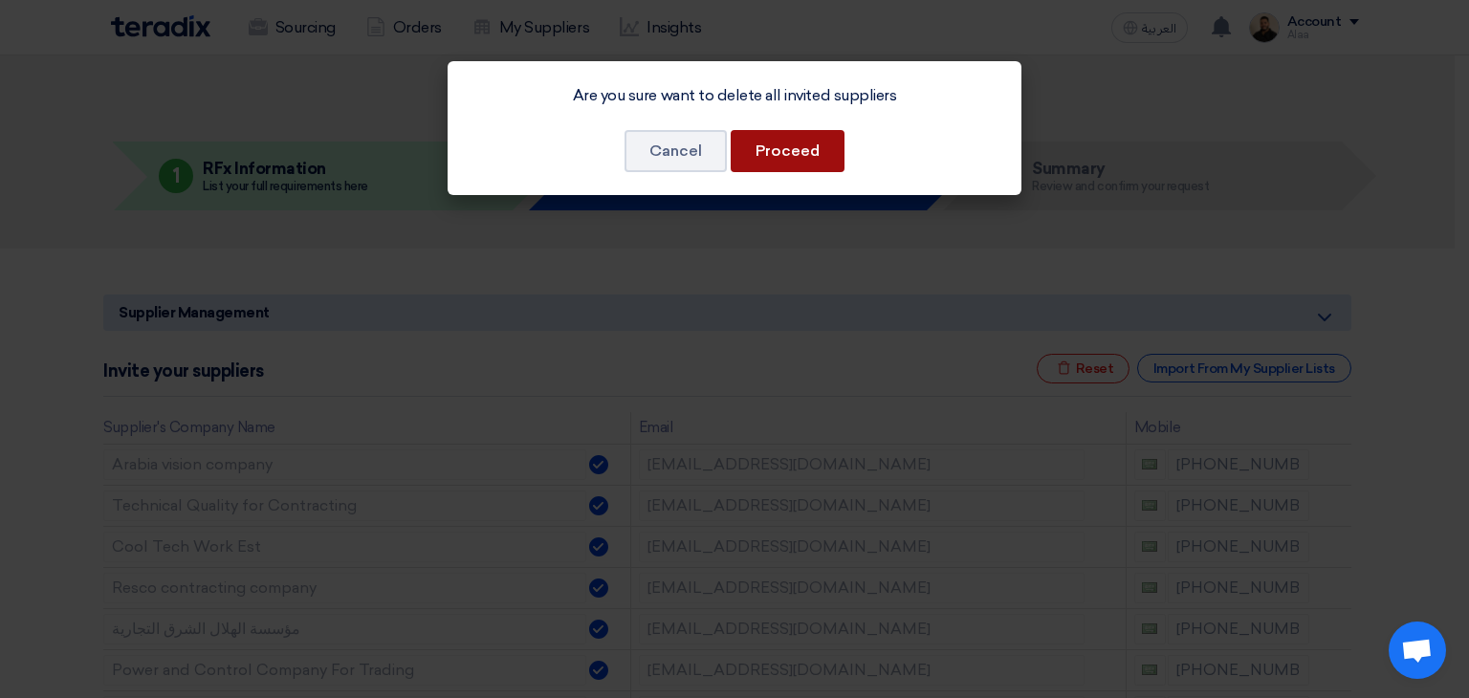
click at [777, 159] on button "Proceed" at bounding box center [788, 151] width 114 height 42
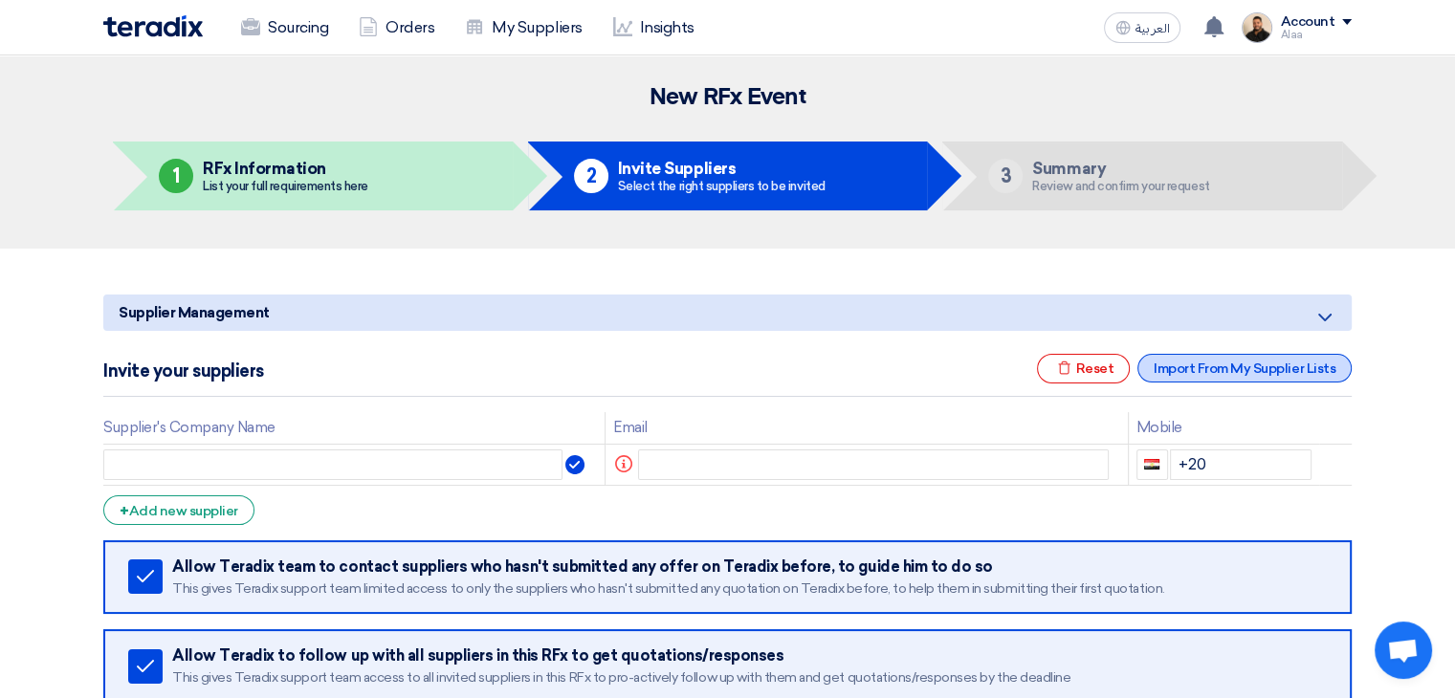
click at [1192, 368] on div "Import From My Supplier Lists" at bounding box center [1244, 368] width 214 height 29
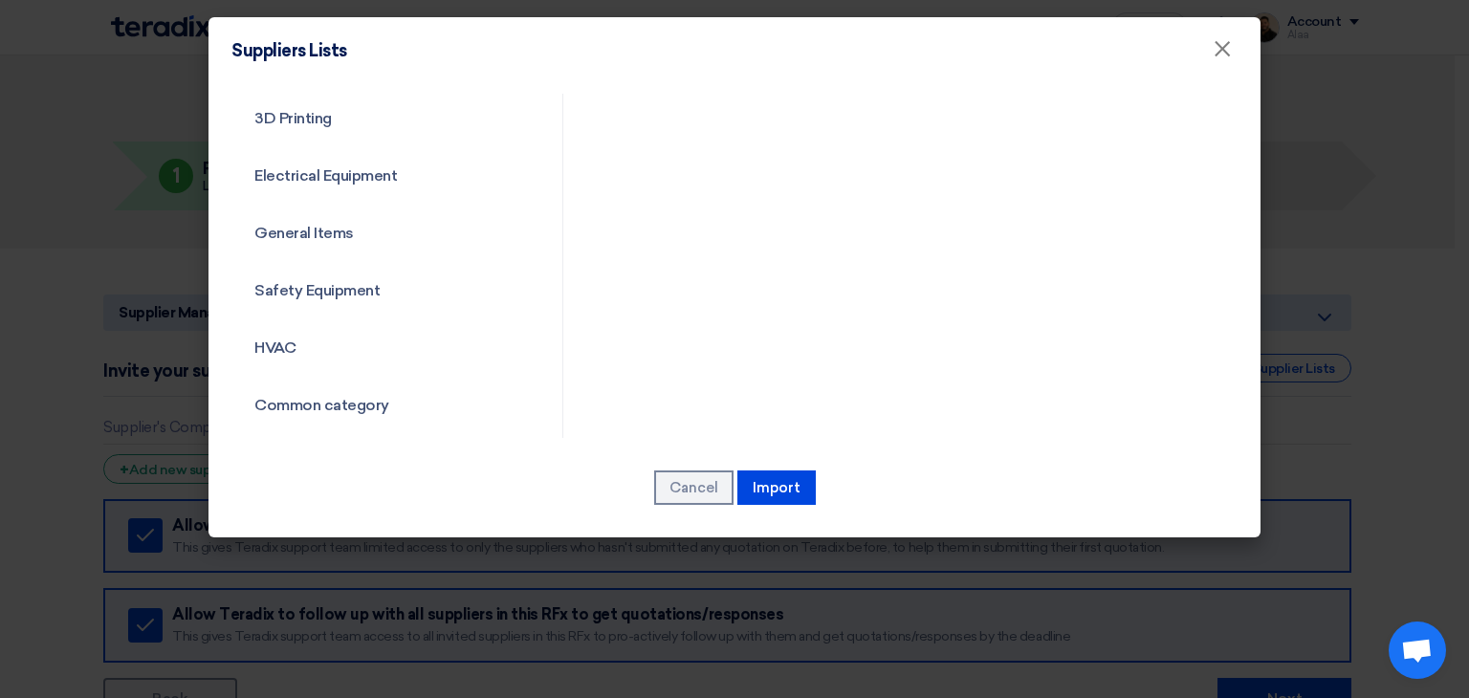
scroll to position [690, 0]
click at [361, 400] on link "Common category" at bounding box center [379, 405] width 297 height 50
click at [287, 402] on link "Common category" at bounding box center [379, 405] width 297 height 50
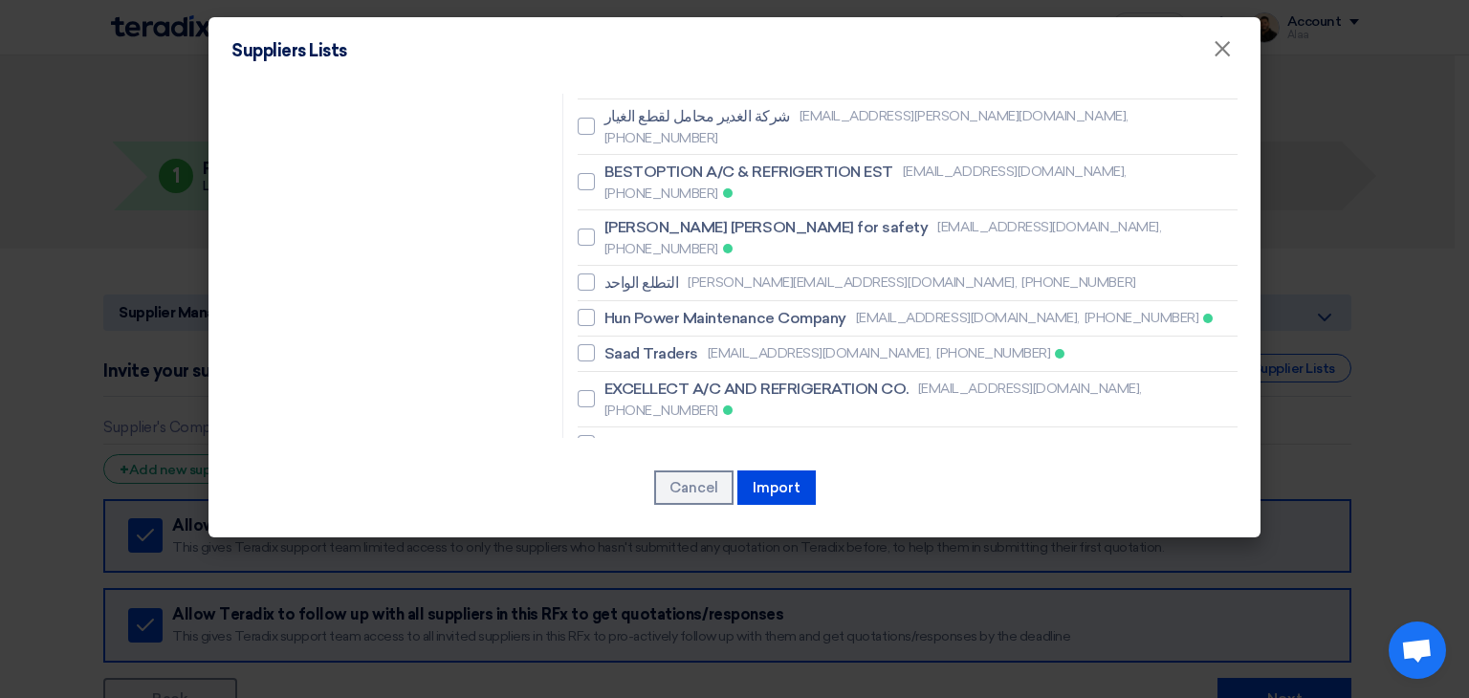
scroll to position [1534, 0]
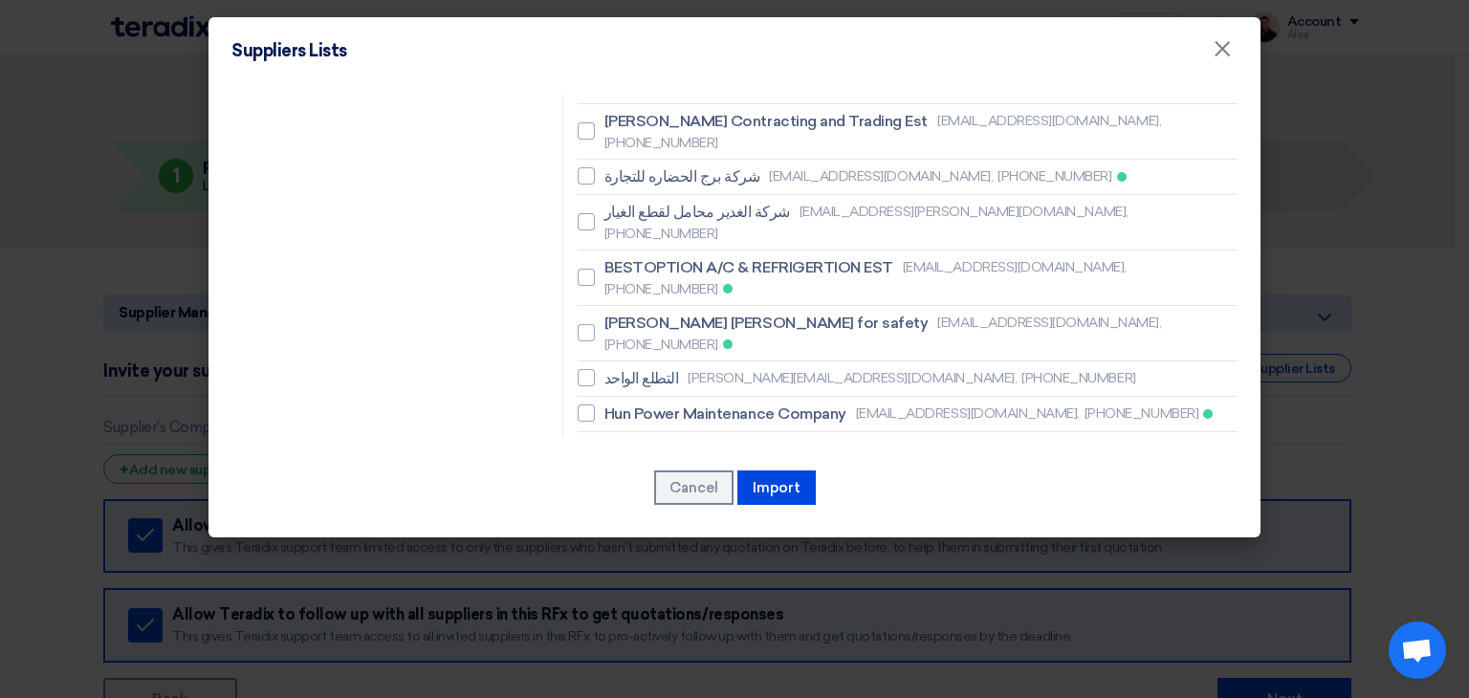
click at [652, 635] on span "Resco contracting company" at bounding box center [705, 646] width 202 height 23
click at [617, 640] on input "Resco contracting company nizam@rescosaudi.com, +966537075900" at bounding box center [610, 646] width 12 height 12
checkbox input "true"
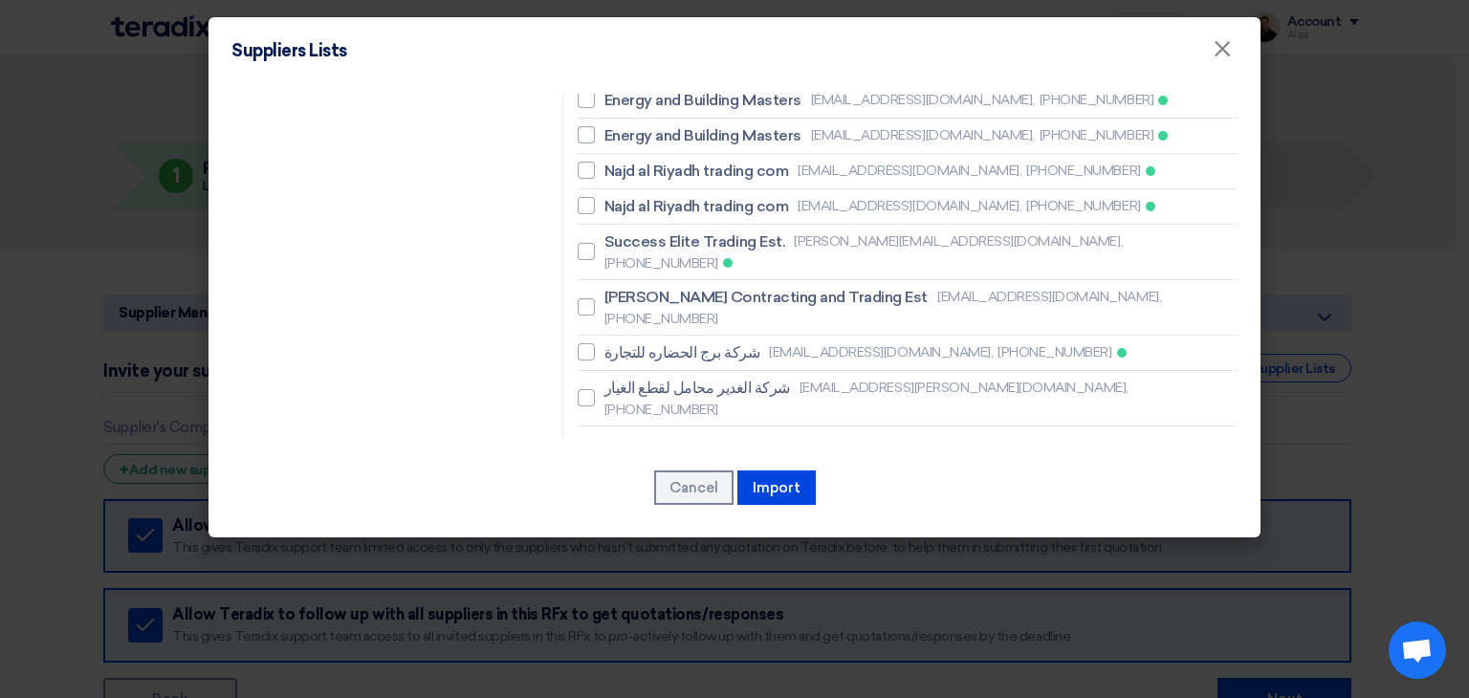
scroll to position [1343, 0]
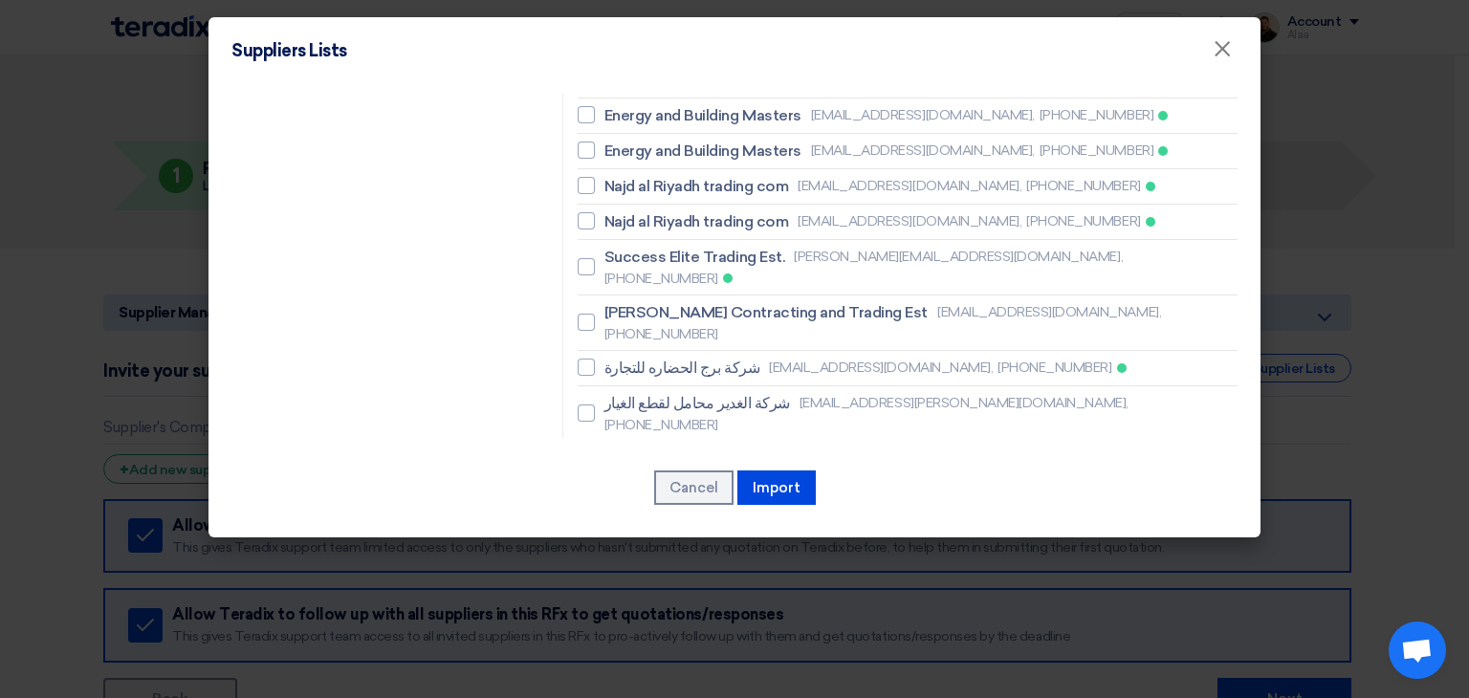
click at [636, 629] on span "Saad Traders" at bounding box center [651, 640] width 94 height 23
click at [617, 634] on input "Saad Traders arfanqamar@saad-trader.com, +966508878723" at bounding box center [610, 640] width 12 height 12
checkbox input "true"
click at [634, 448] on span "BESTOPTION A/C & REFRIGERTION EST" at bounding box center [748, 459] width 289 height 23
click at [617, 463] on input "BESTOPTION A/C & REFRIGERTION EST sales@bestoption-co.com, +966500030937" at bounding box center [610, 469] width 12 height 12
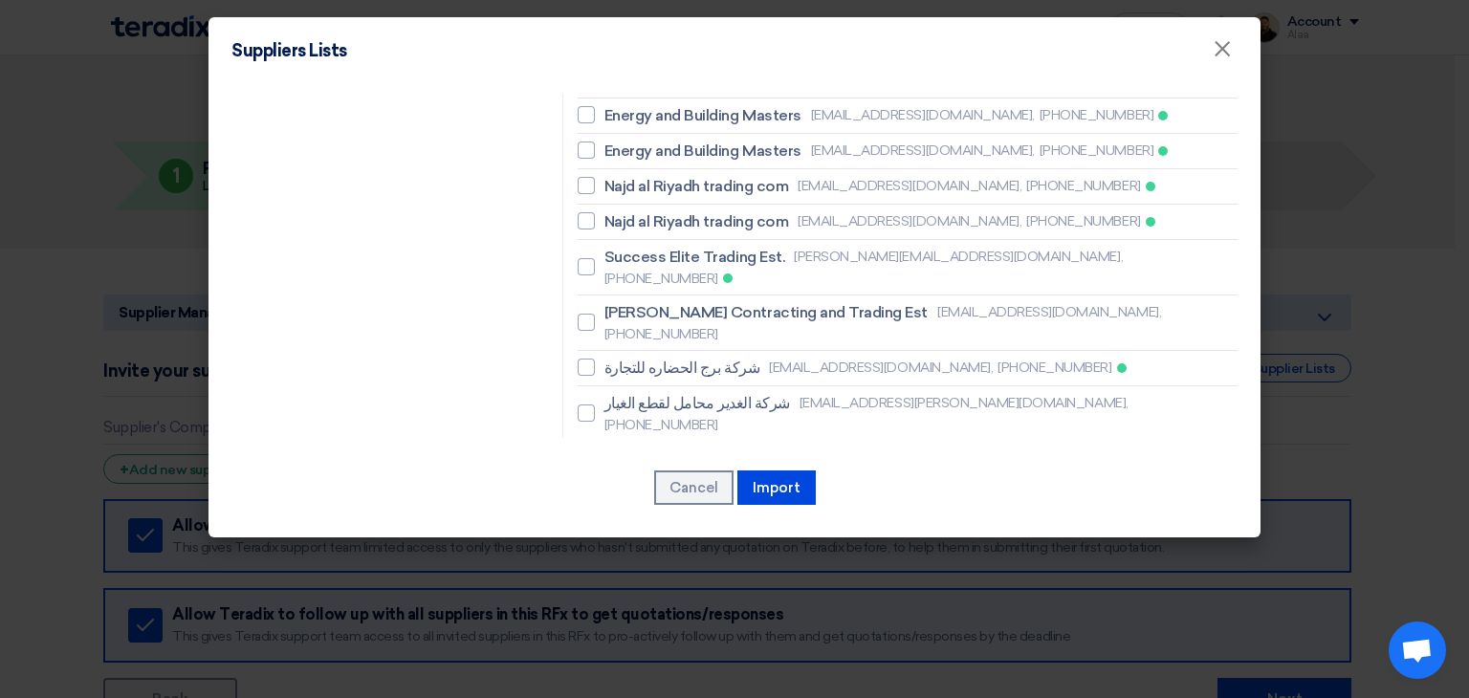
checkbox input "true"
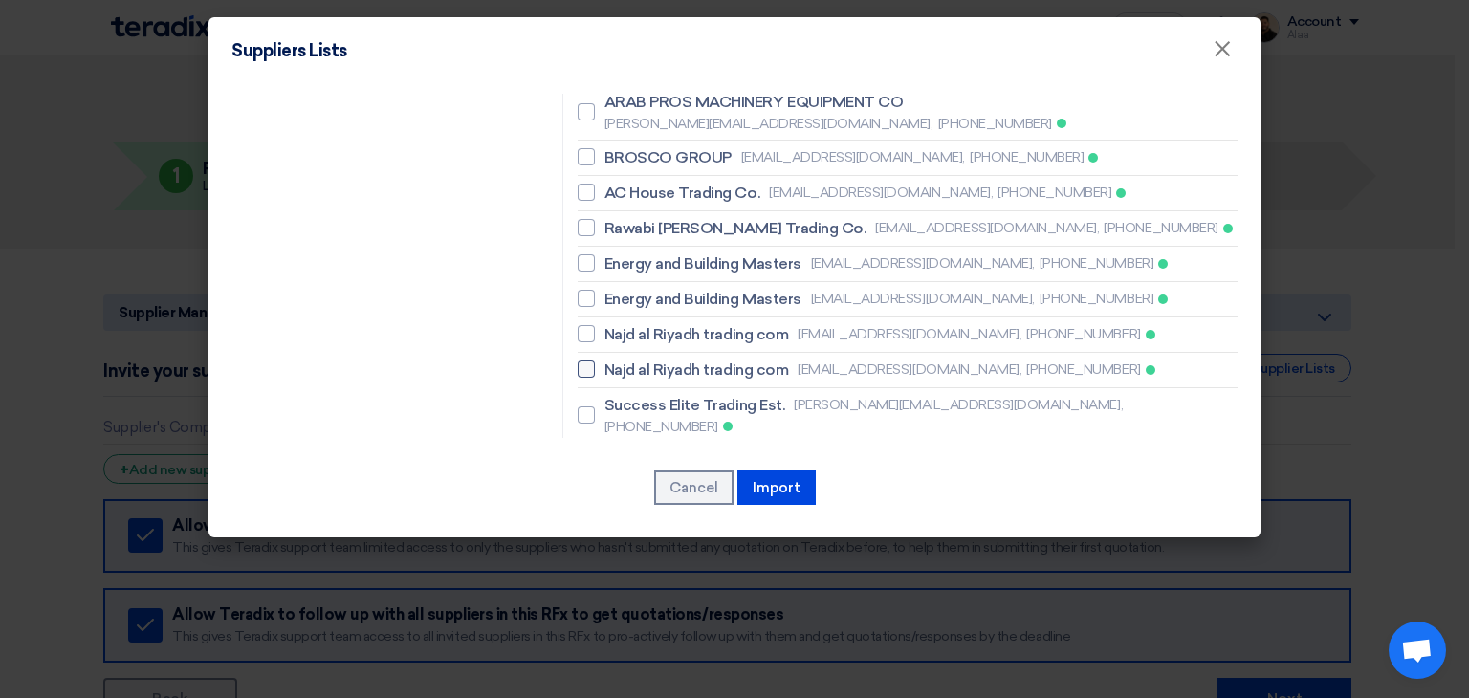
scroll to position [1151, 0]
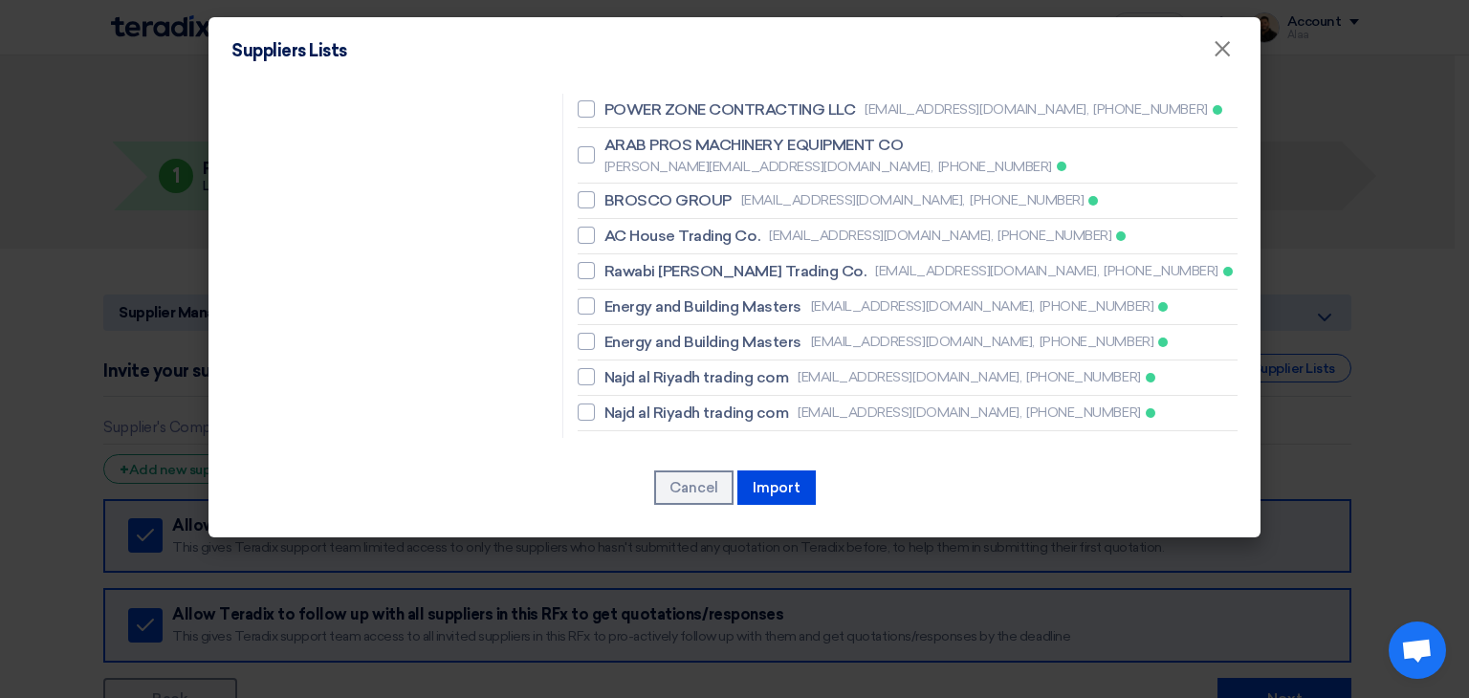
click at [640, 437] on span "Success Elite Trading Est." at bounding box center [694, 448] width 181 height 23
click at [617, 452] on input "Success Elite Trading Est. aziz@elite-groupholding.com, +966532310486" at bounding box center [610, 458] width 12 height 12
checkbox input "true"
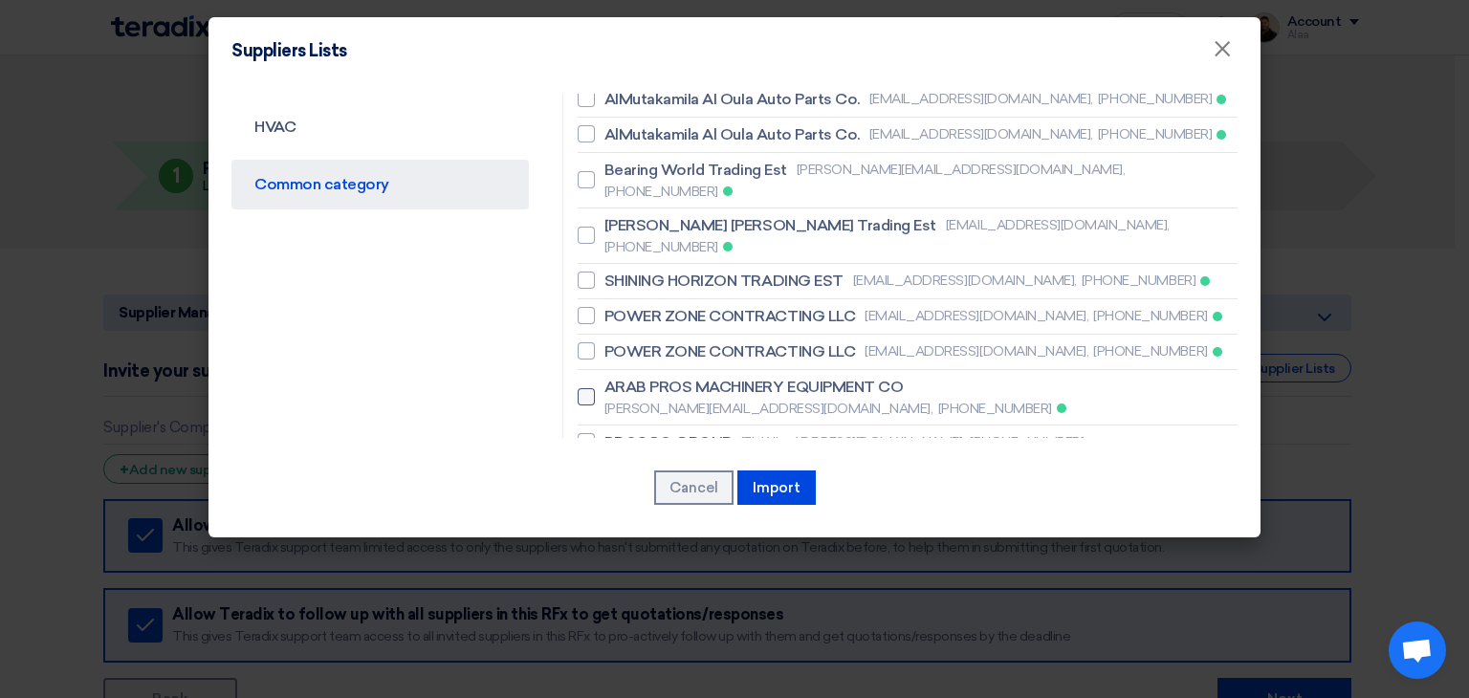
scroll to position [865, 0]
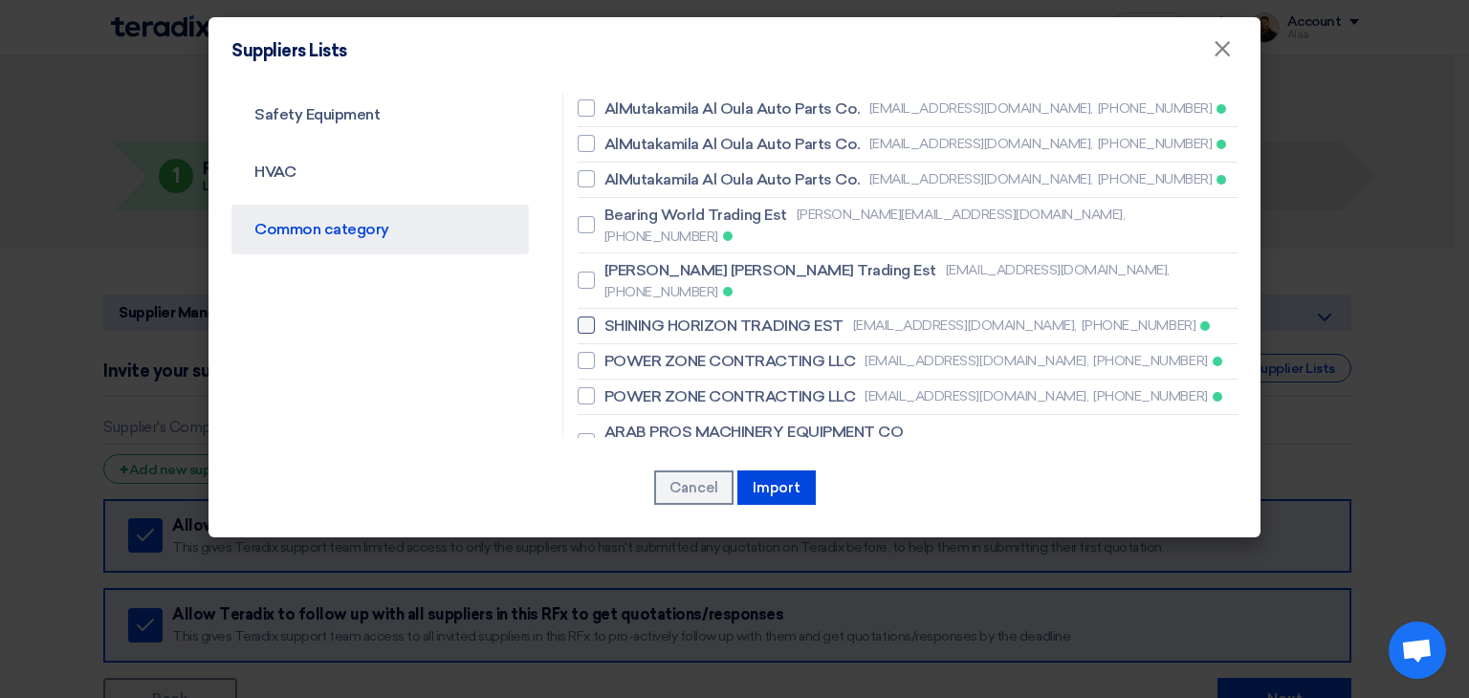
click at [663, 315] on span "SHINING HORIZON TRADING EST" at bounding box center [723, 326] width 239 height 23
click at [617, 319] on input "SHINING HORIZON TRADING EST sales2@shininghorizon.com, +966536598520" at bounding box center [610, 325] width 12 height 12
checkbox input "true"
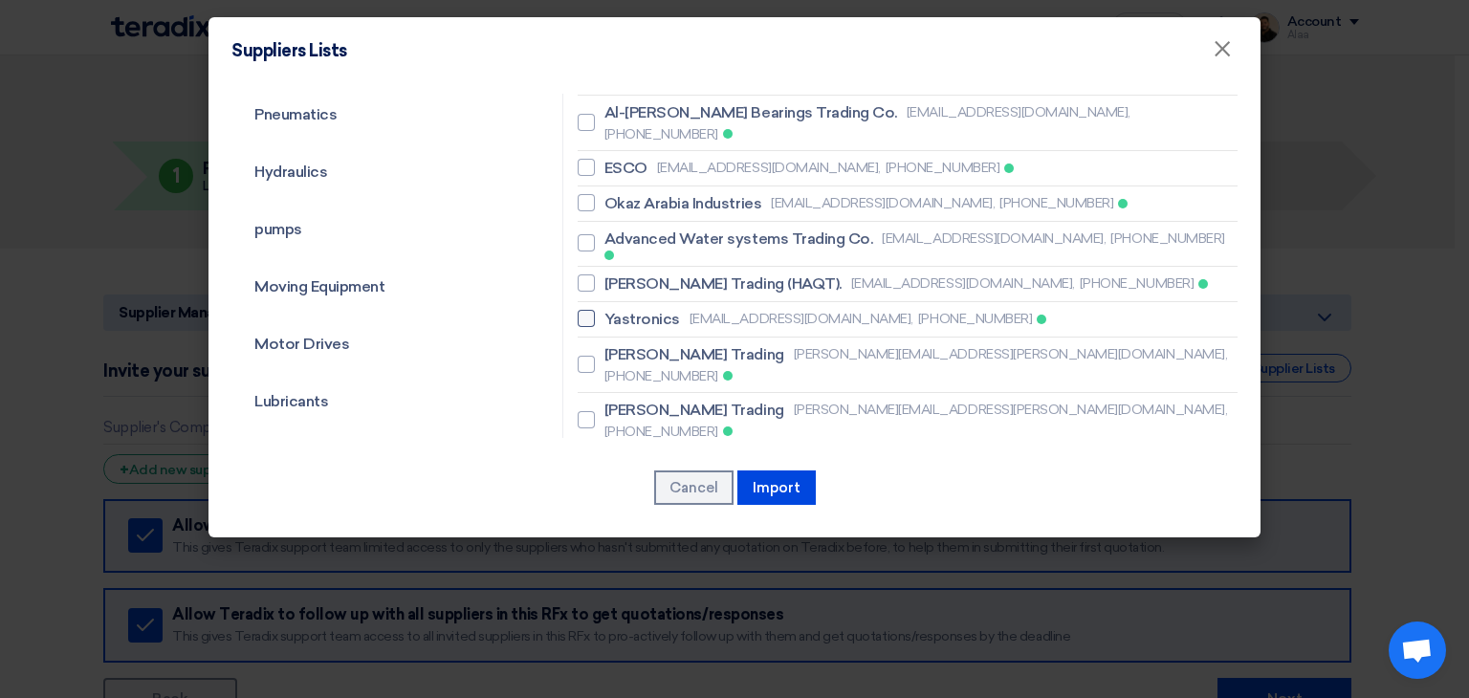
scroll to position [195, 0]
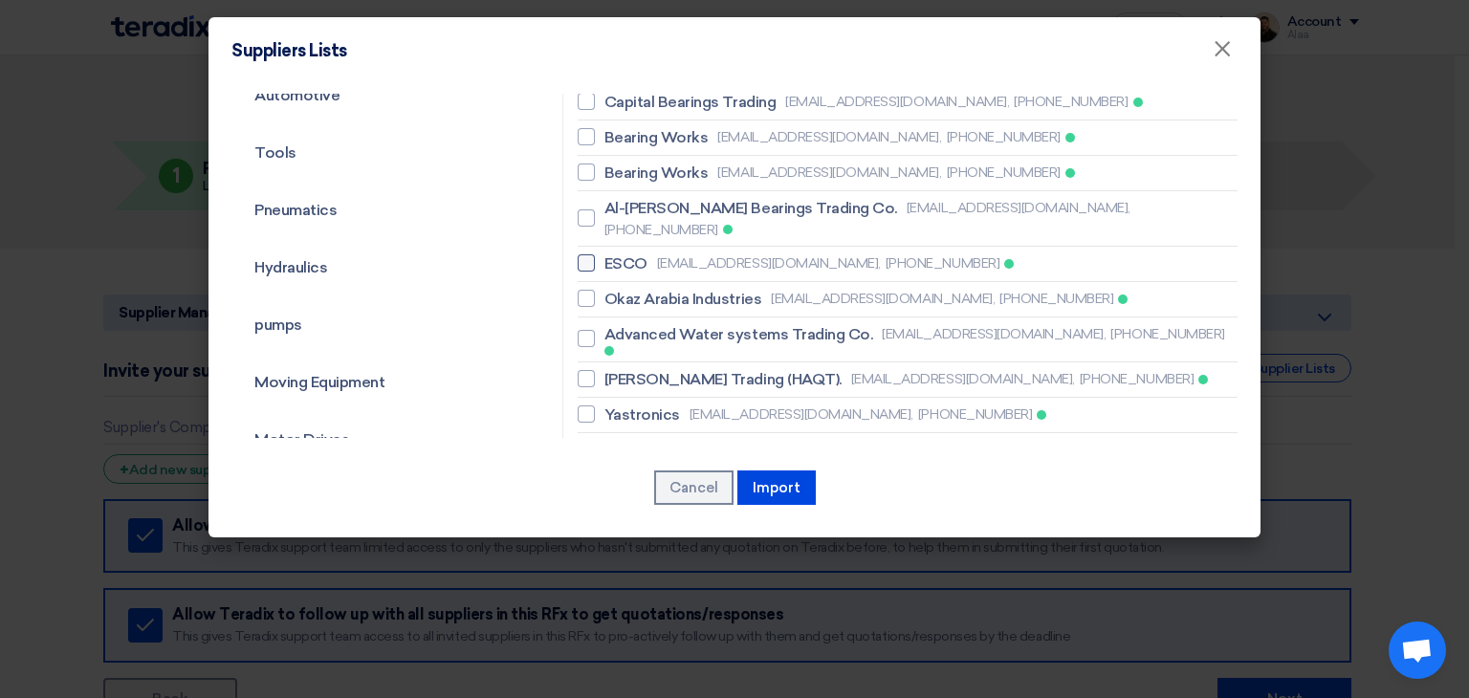
click at [625, 252] on span "ESCO" at bounding box center [625, 263] width 43 height 23
click at [617, 257] on input "ESCO sales@escosaudi.com, +966549669267" at bounding box center [610, 263] width 12 height 12
checkbox input "true"
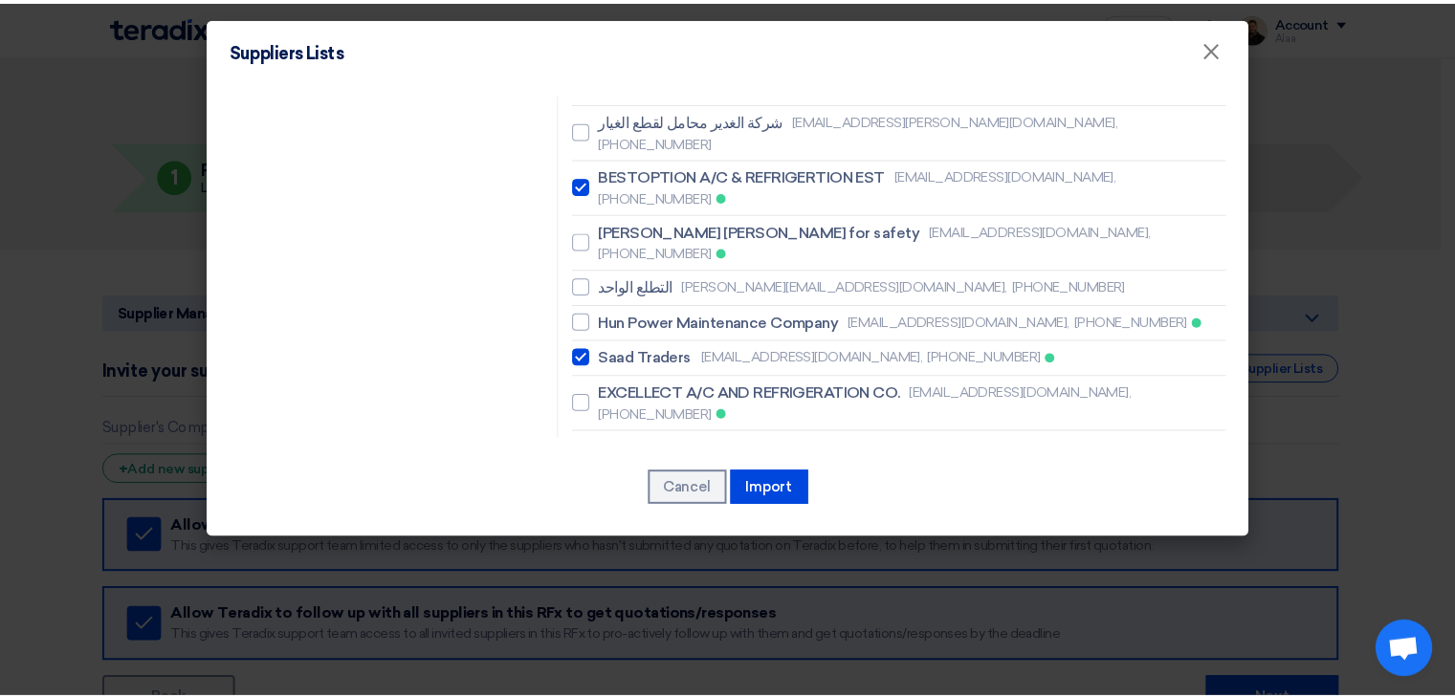
scroll to position [1630, 0]
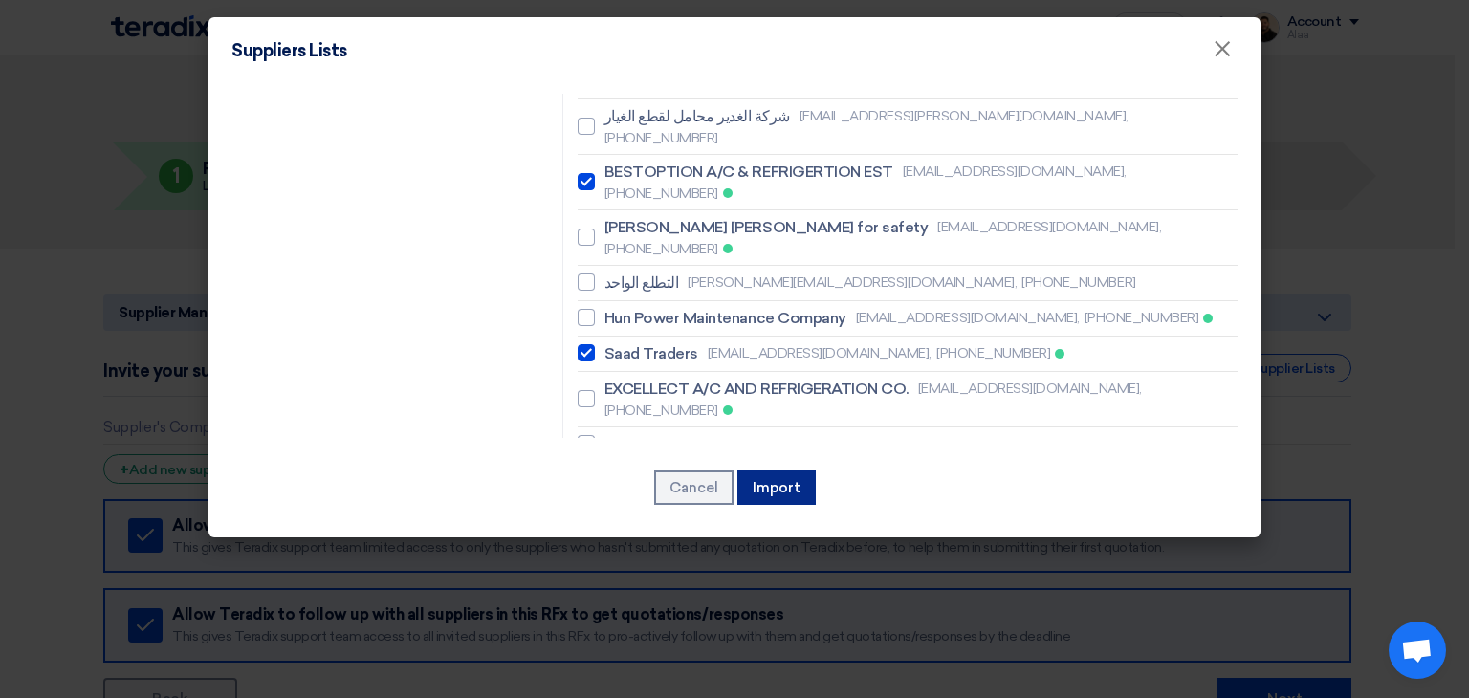
click at [780, 491] on button "Import" at bounding box center [776, 488] width 78 height 34
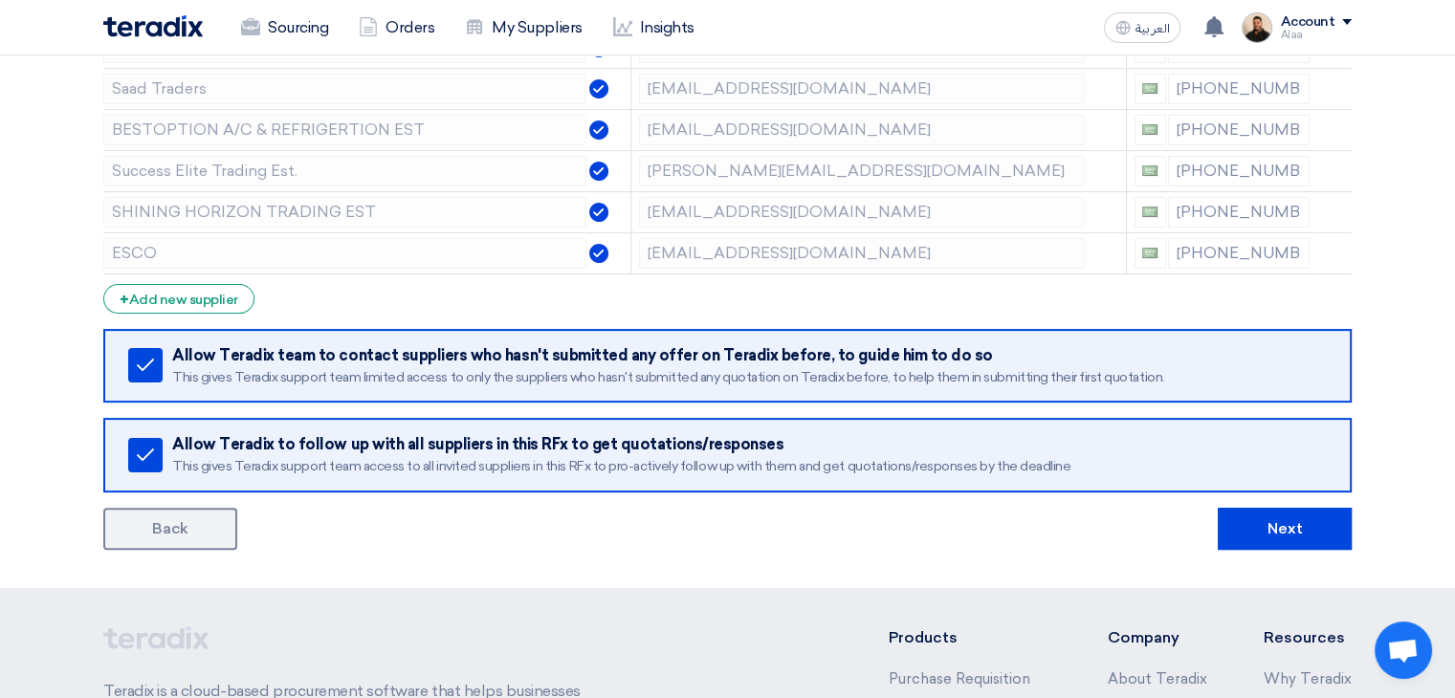
scroll to position [478, 0]
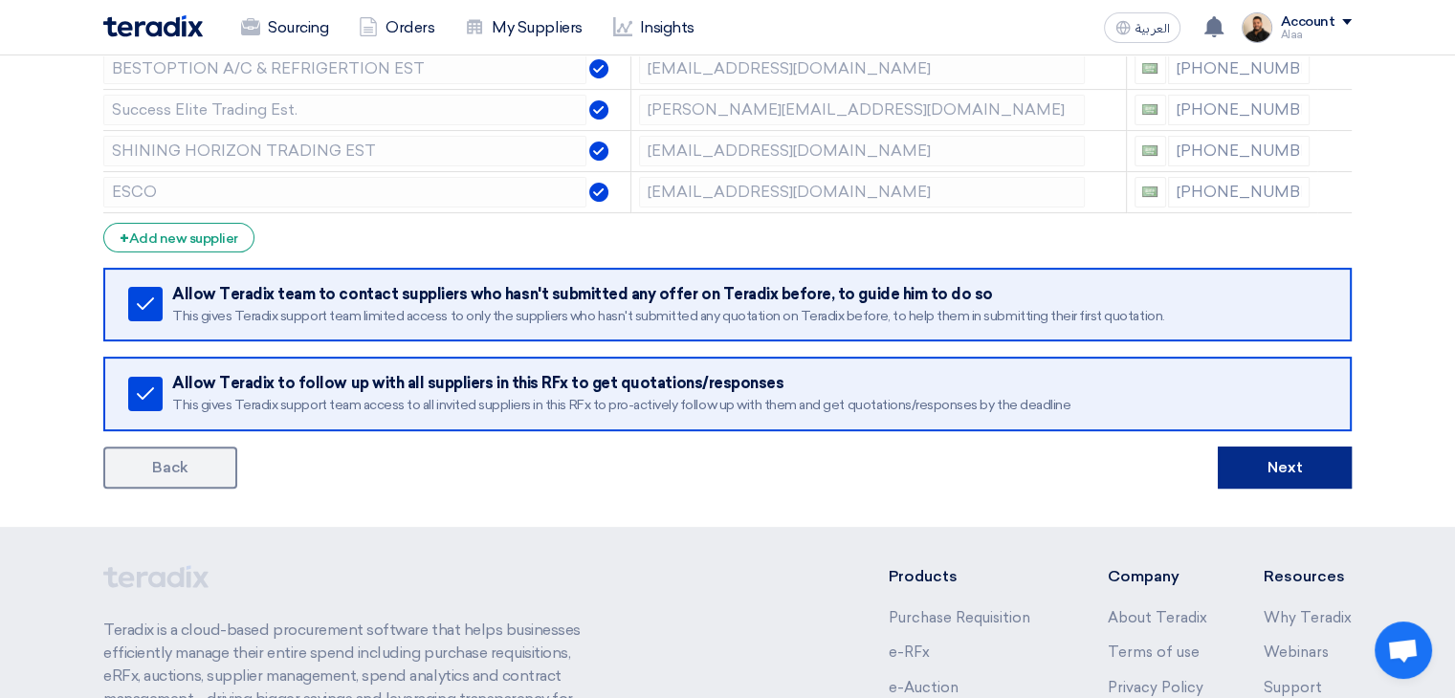
click at [1259, 460] on button "Next" at bounding box center [1284, 468] width 134 height 42
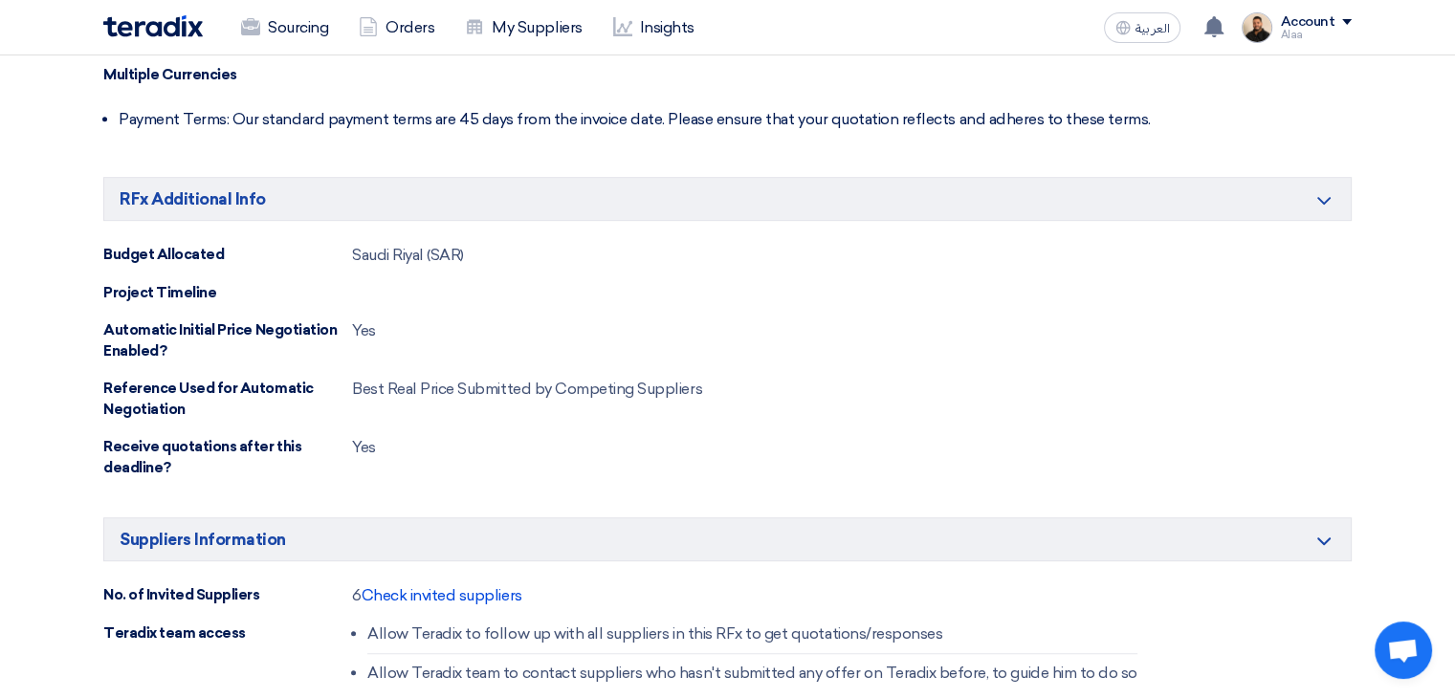
scroll to position [1243, 0]
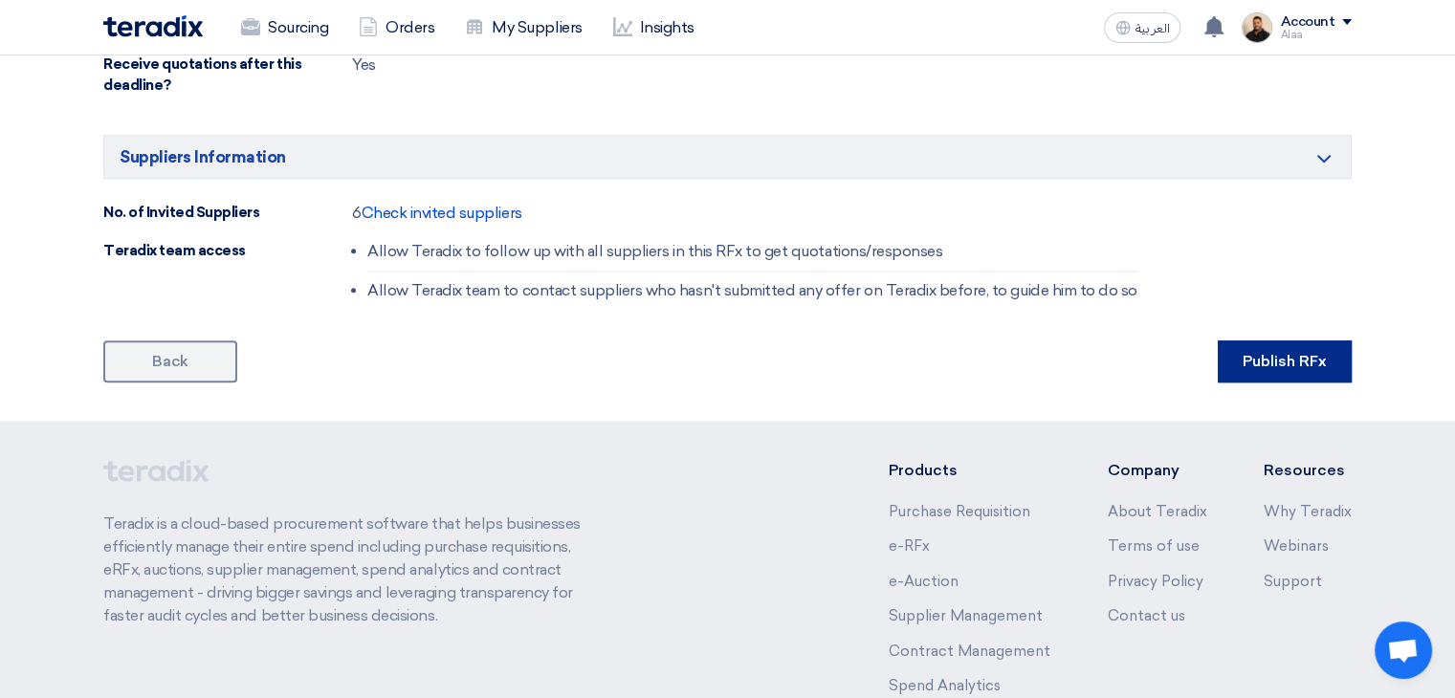
click at [1274, 340] on button "Publish RFx" at bounding box center [1284, 361] width 134 height 42
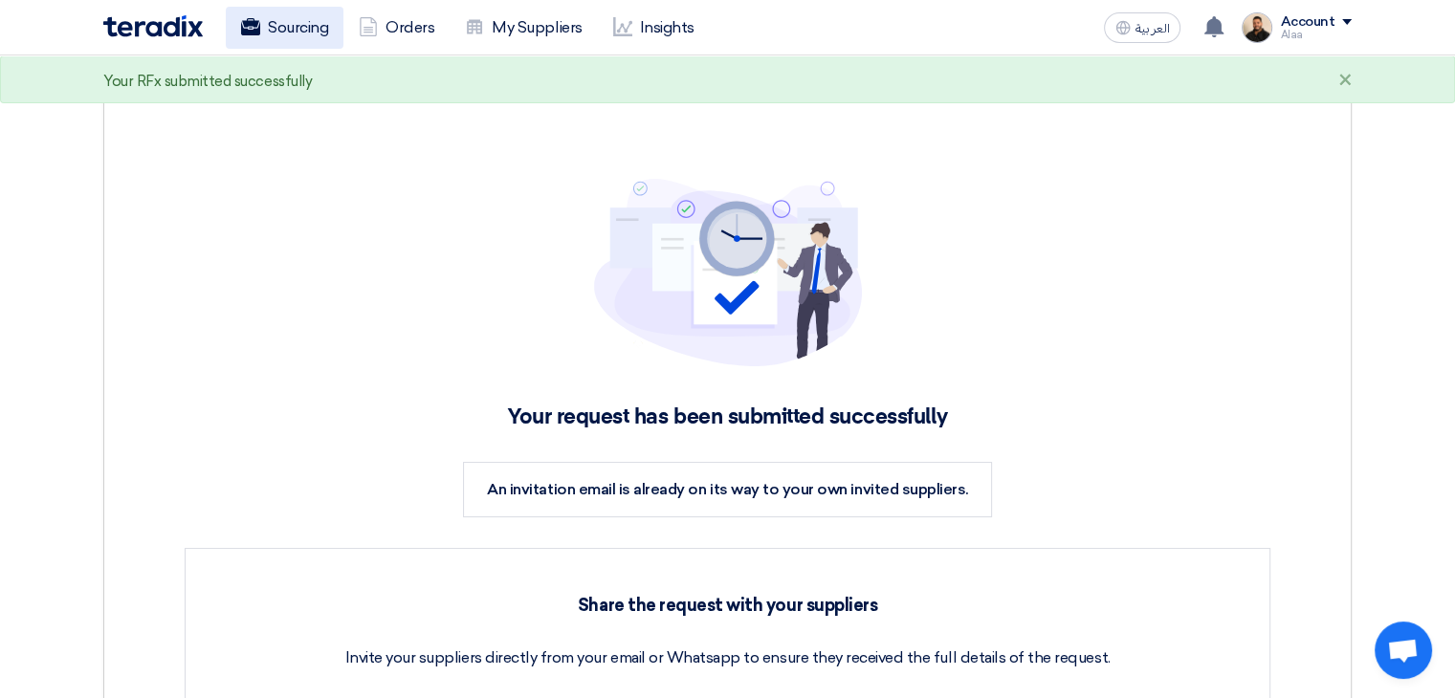
click at [314, 43] on link "Sourcing" at bounding box center [285, 28] width 118 height 42
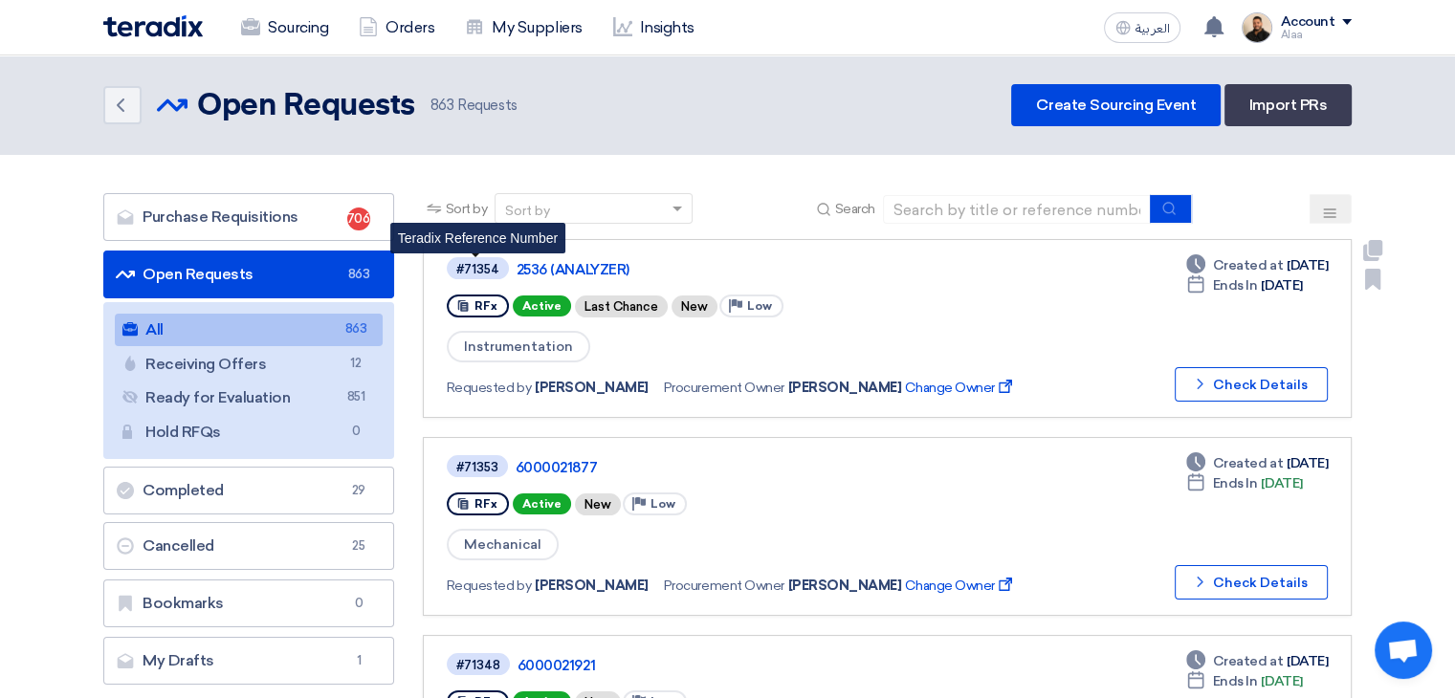
click at [477, 267] on div "#71354" at bounding box center [477, 269] width 43 height 12
copy div "71354"
click at [510, 346] on span "Instrumentation" at bounding box center [518, 347] width 143 height 32
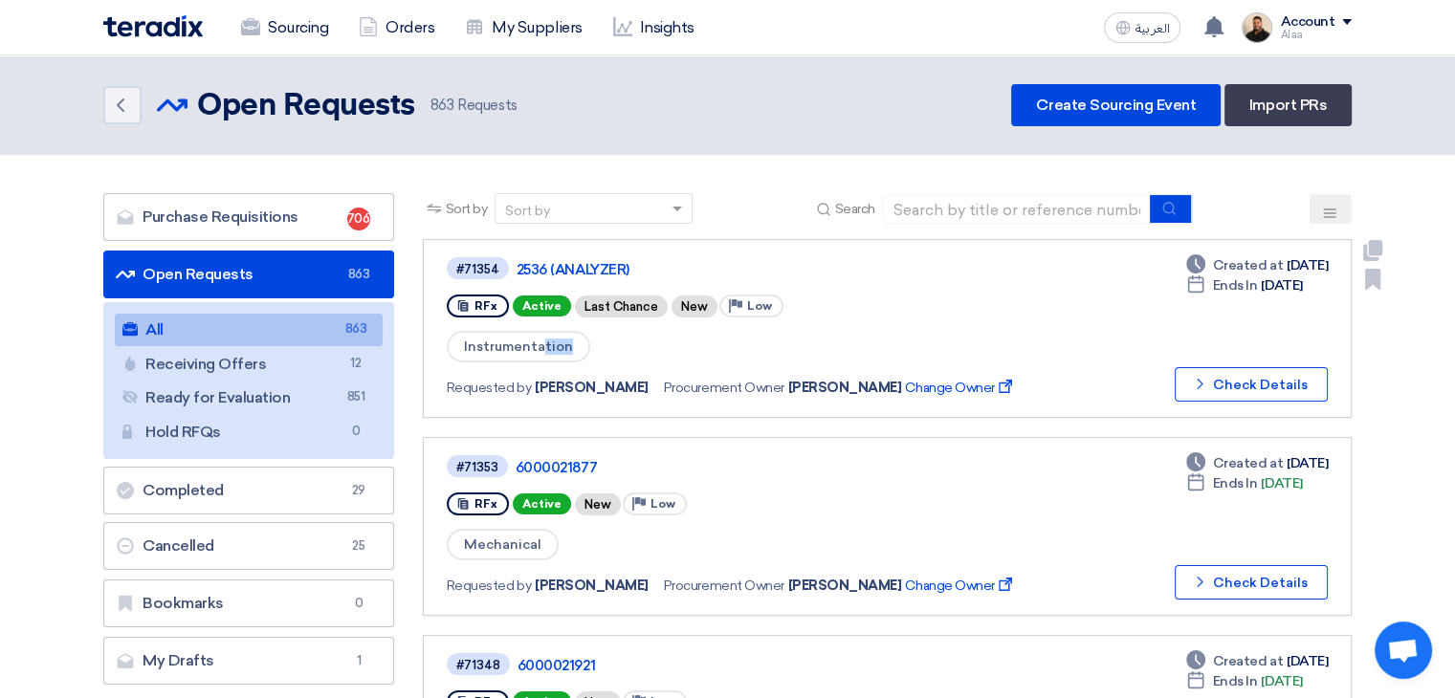
click at [510, 346] on span "Instrumentation" at bounding box center [518, 347] width 143 height 32
copy div "Instrumentation"
click at [994, 196] on input at bounding box center [1017, 209] width 268 height 29
paste input "EATON Contactors"
type input "EATON Contactors"
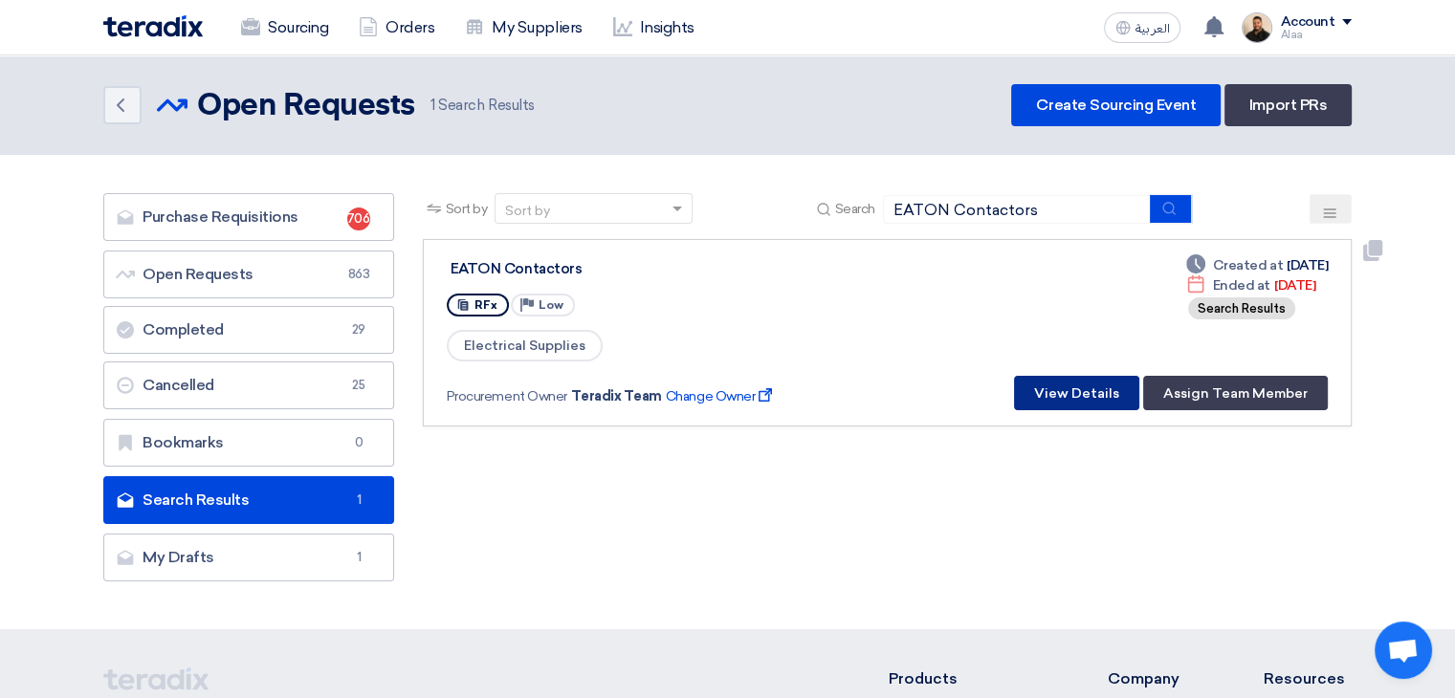
click at [1064, 383] on button "View Details" at bounding box center [1076, 393] width 125 height 34
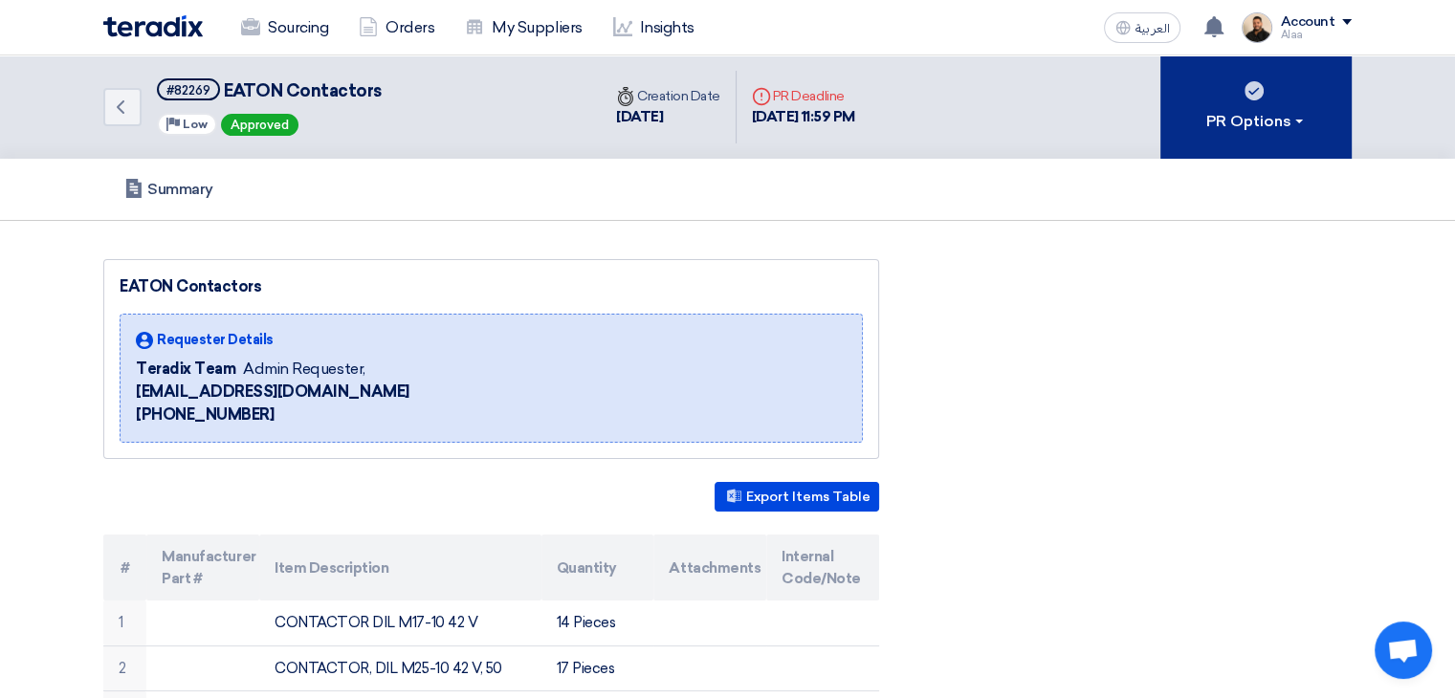
click at [1252, 98] on use at bounding box center [1253, 90] width 19 height 19
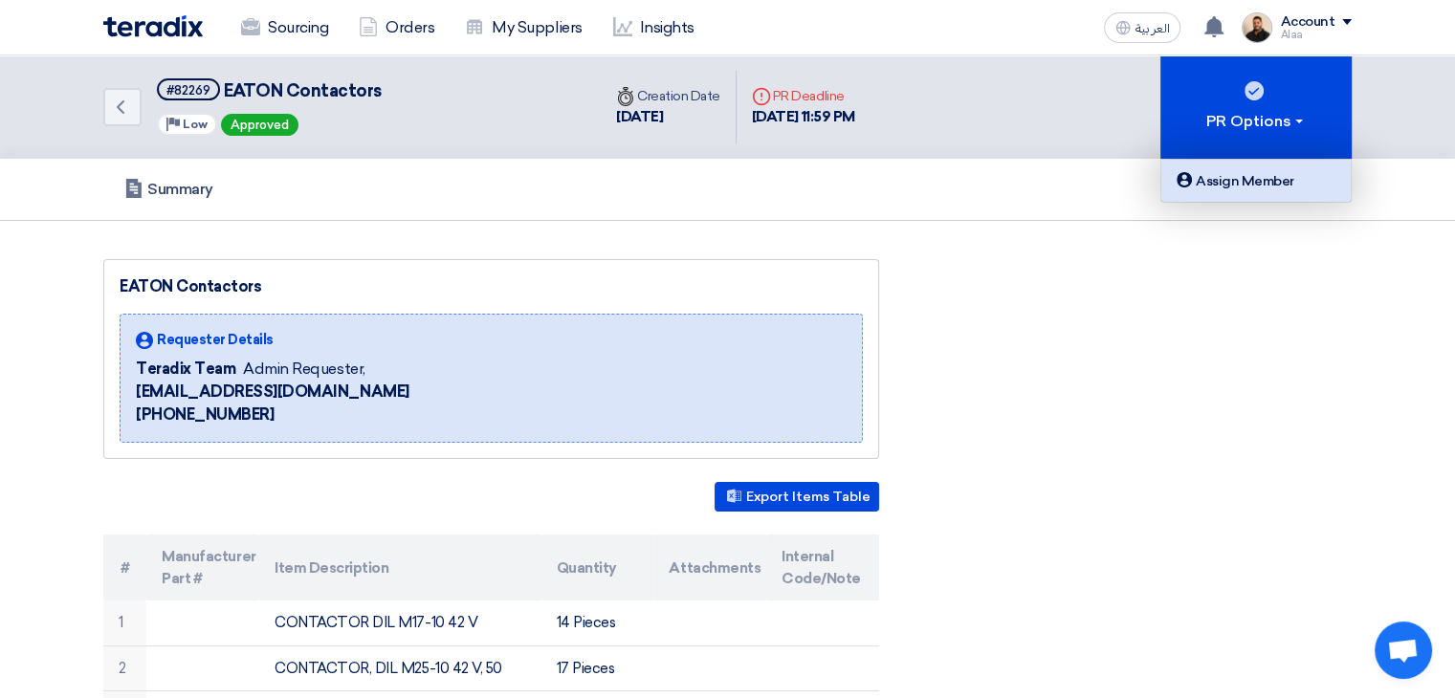
click at [1249, 180] on div "Assign Member" at bounding box center [1255, 180] width 166 height 23
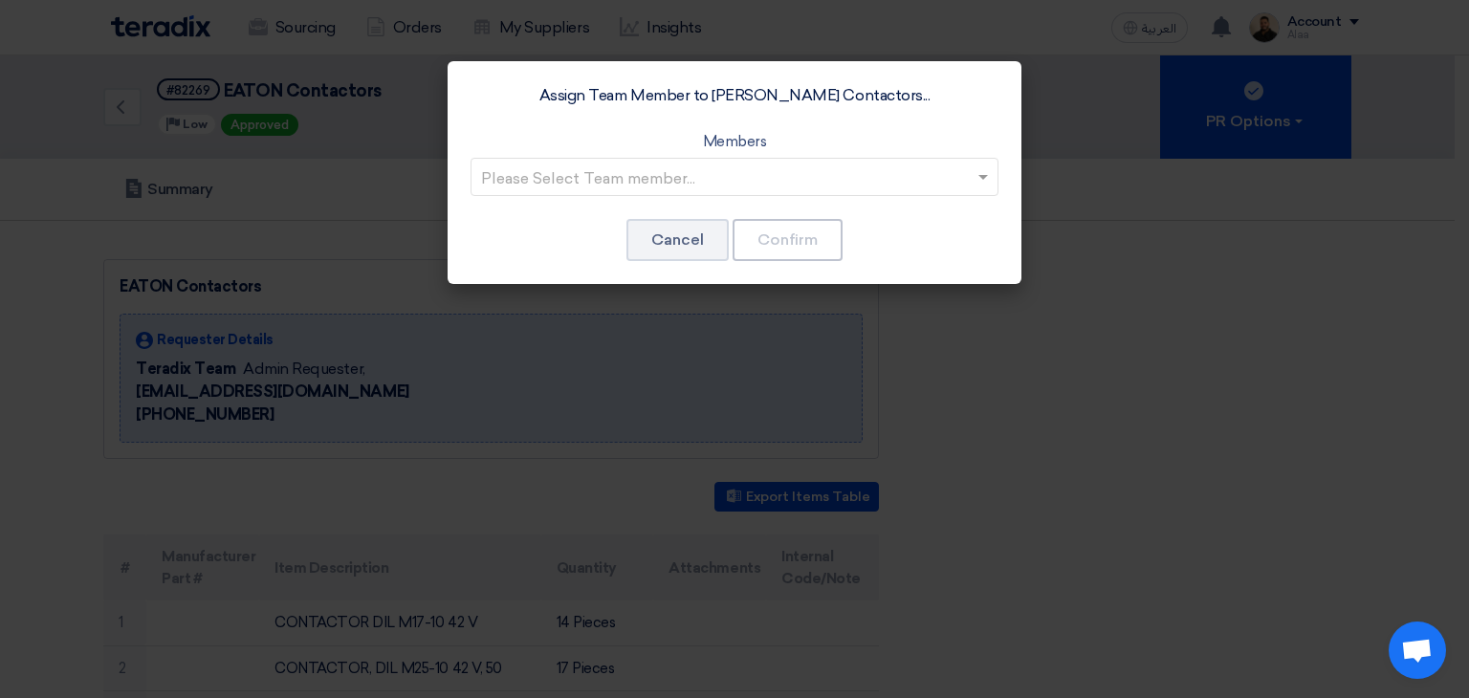
drag, startPoint x: 909, startPoint y: 176, endPoint x: 894, endPoint y: 187, distance: 18.4
click at [908, 177] on input "text" at bounding box center [725, 179] width 488 height 32
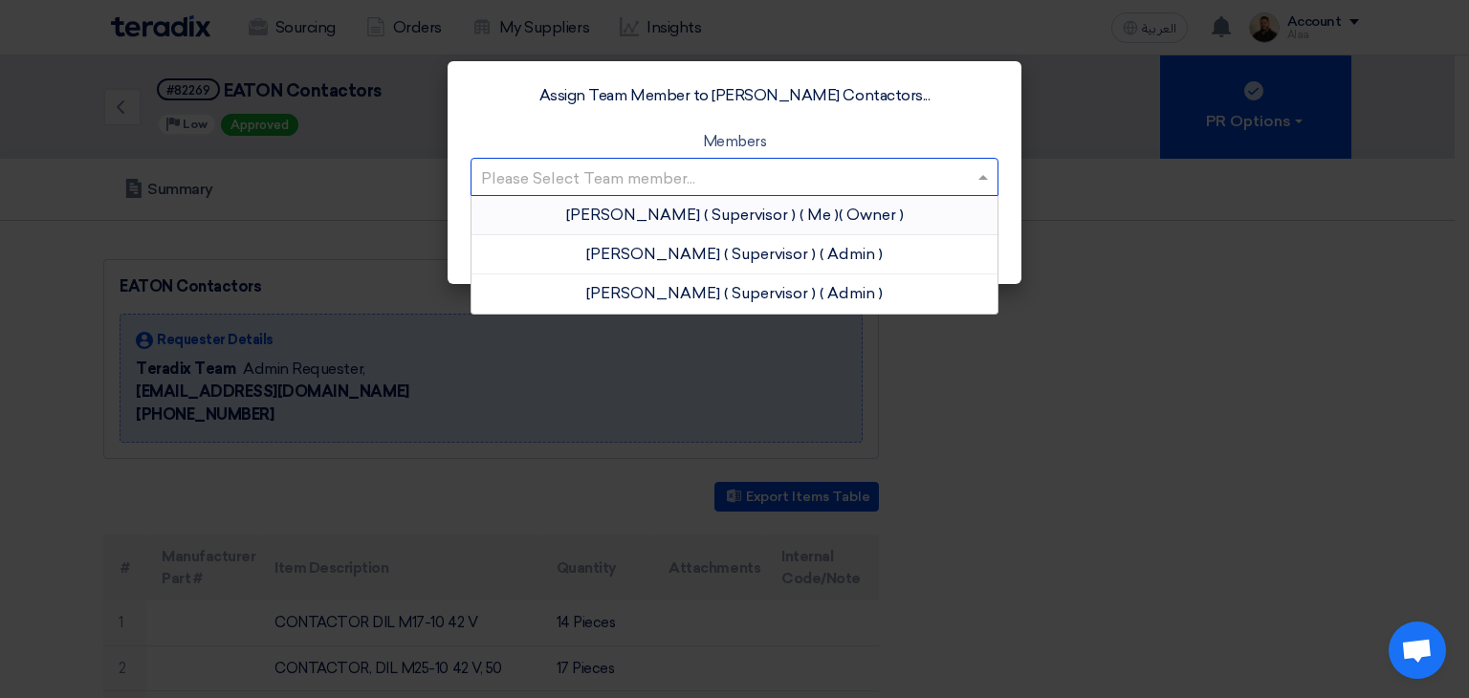
click at [843, 215] on app-roles "Owner" at bounding box center [871, 215] width 57 height 18
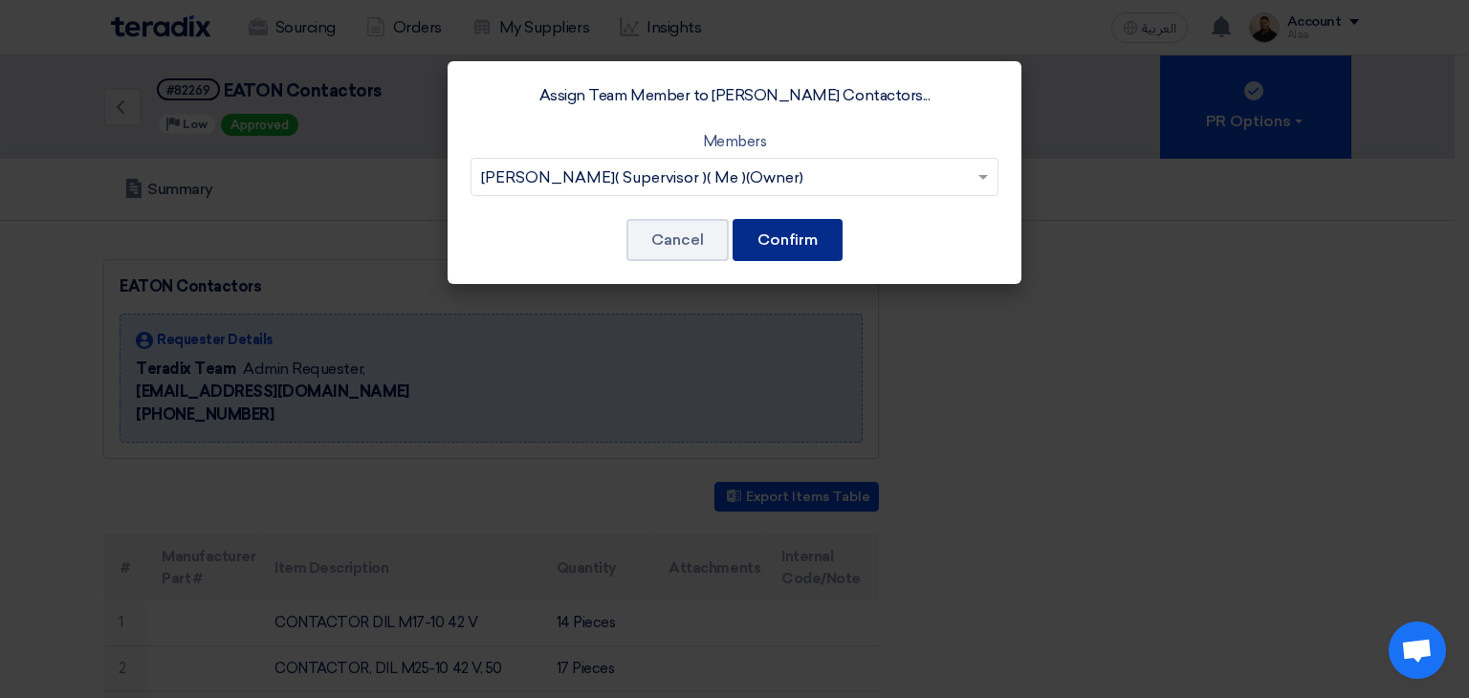
click at [815, 248] on button "Confirm" at bounding box center [788, 240] width 110 height 42
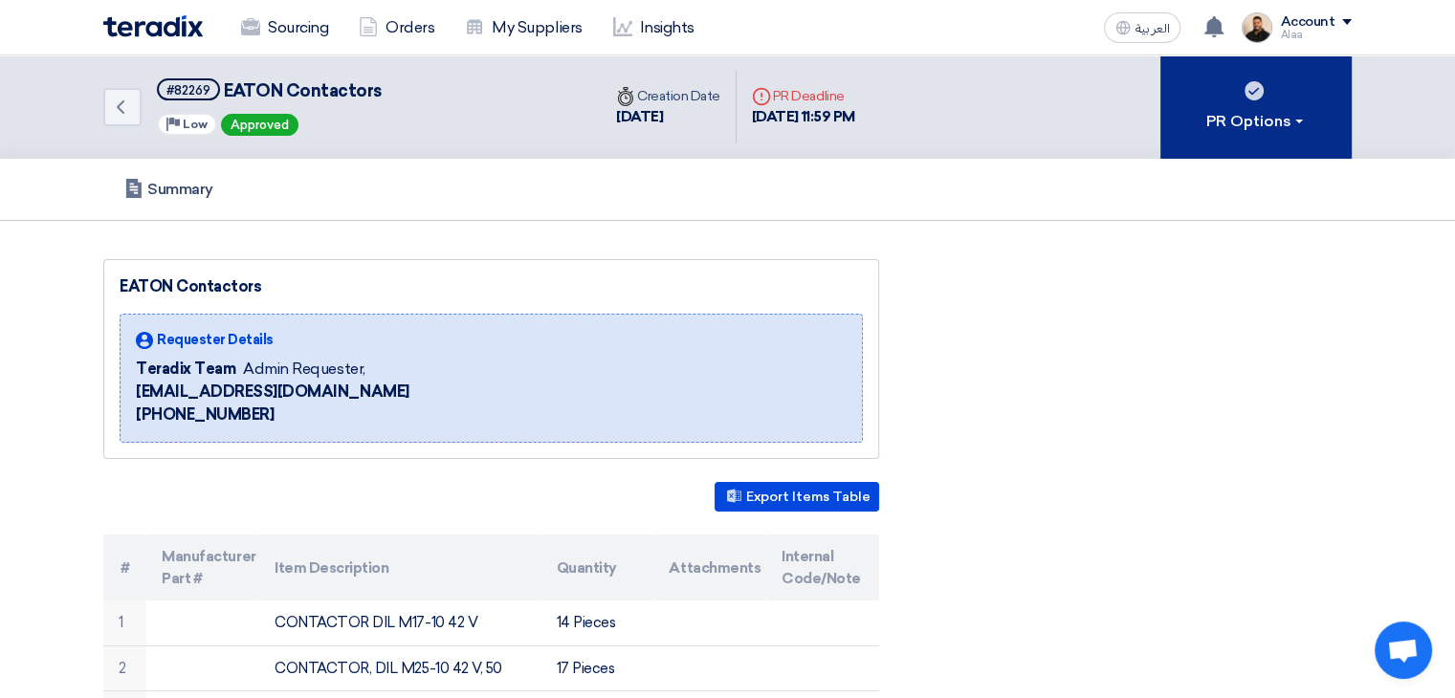
click at [1231, 135] on button "PR Options" at bounding box center [1255, 106] width 191 height 103
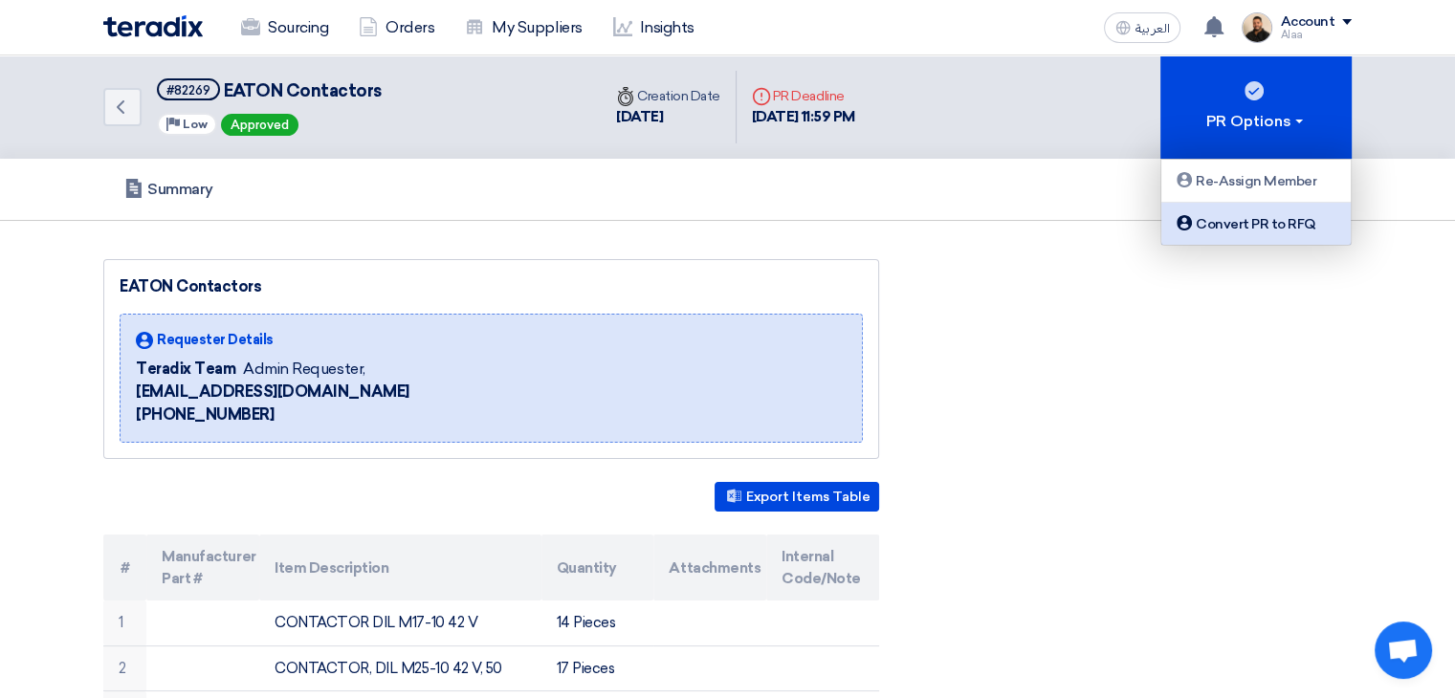
click at [1223, 215] on div "Convert PR to RFQ" at bounding box center [1255, 223] width 166 height 23
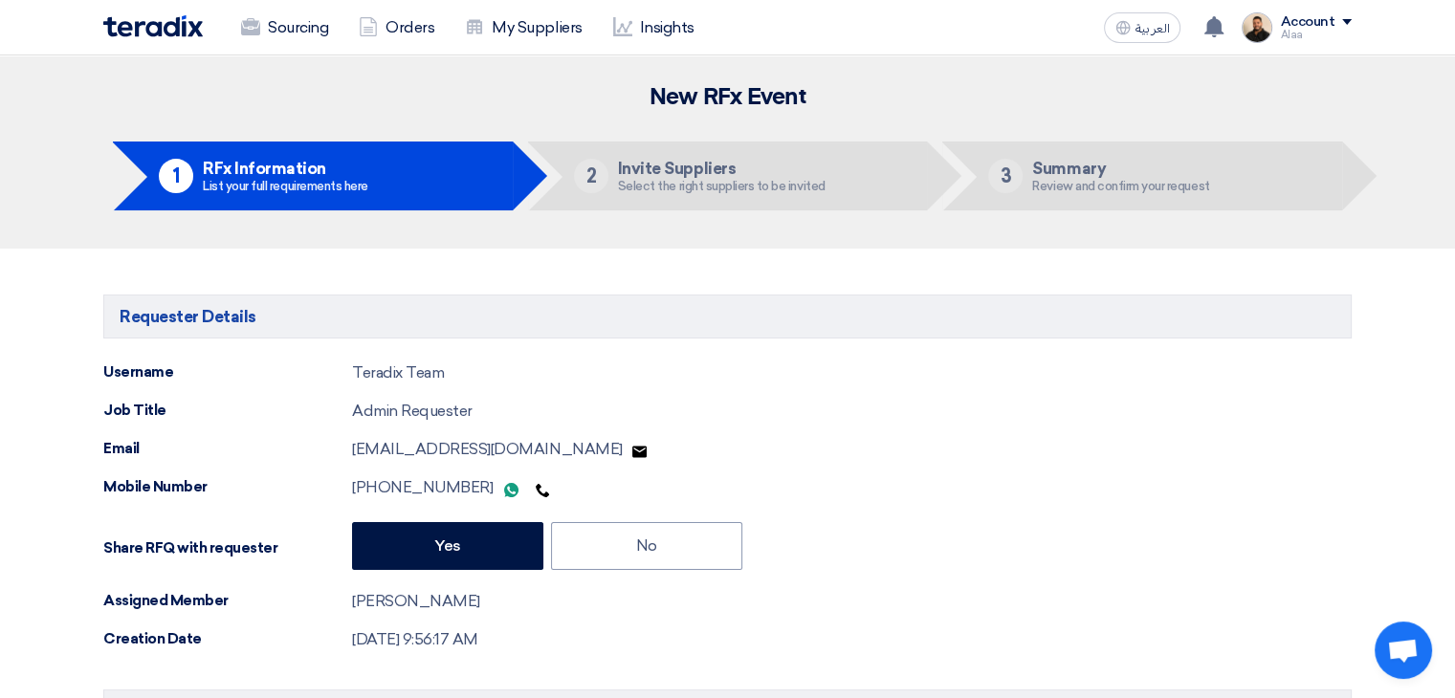
radio input "true"
type input "8/27/2025"
type input "11"
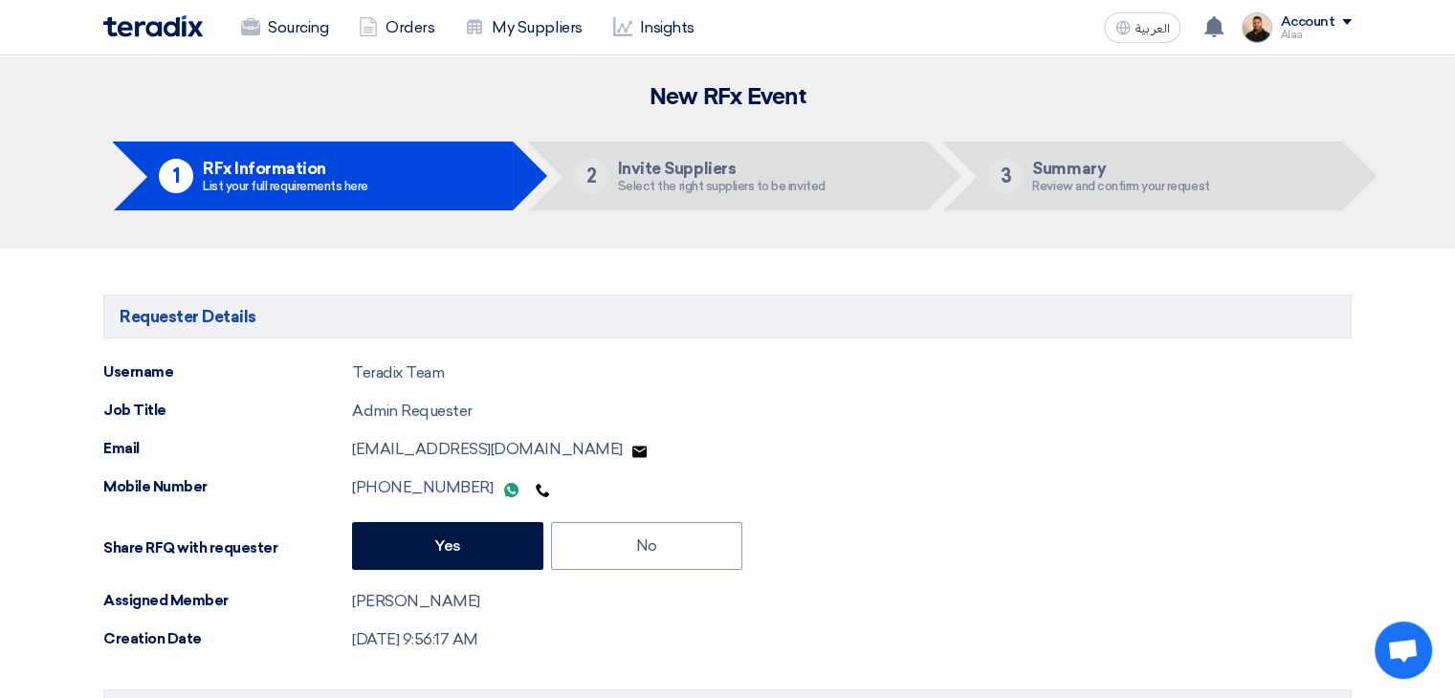
type input "59"
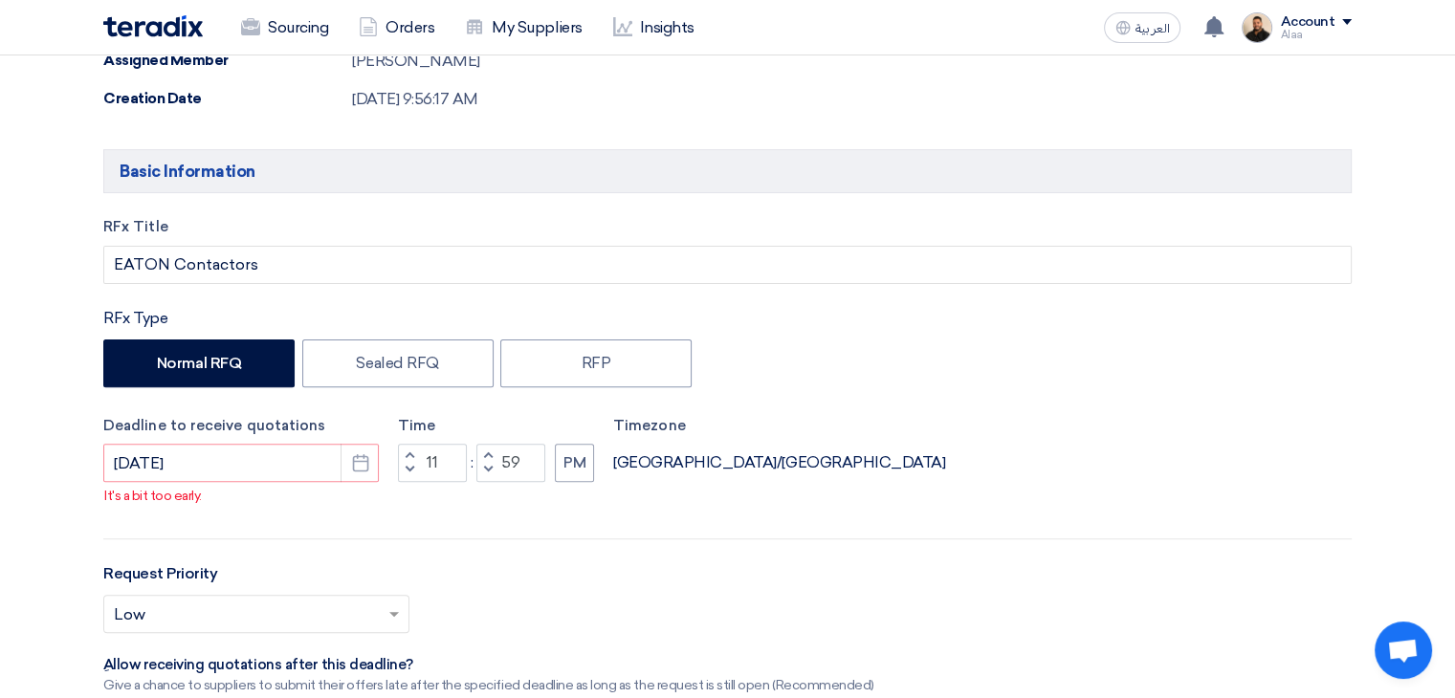
scroll to position [574, 0]
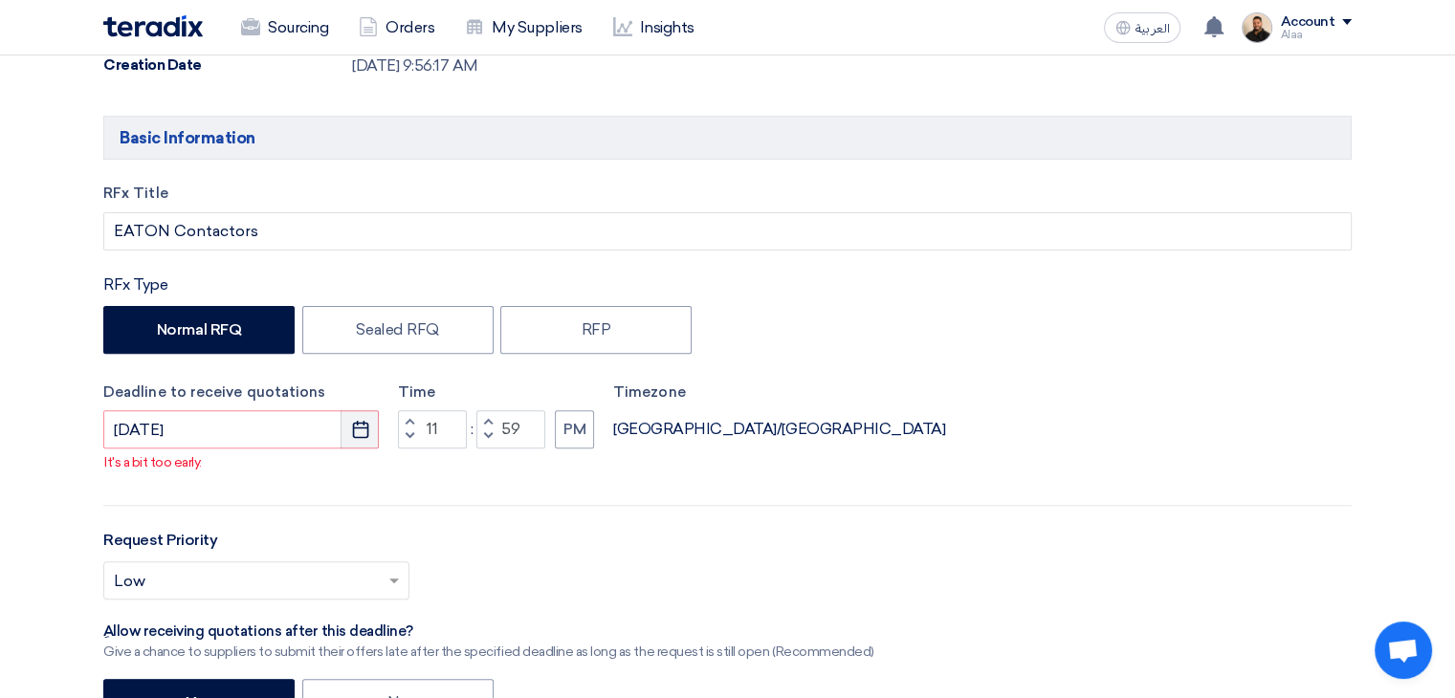
click at [363, 424] on icon "Pick a date" at bounding box center [360, 429] width 19 height 19
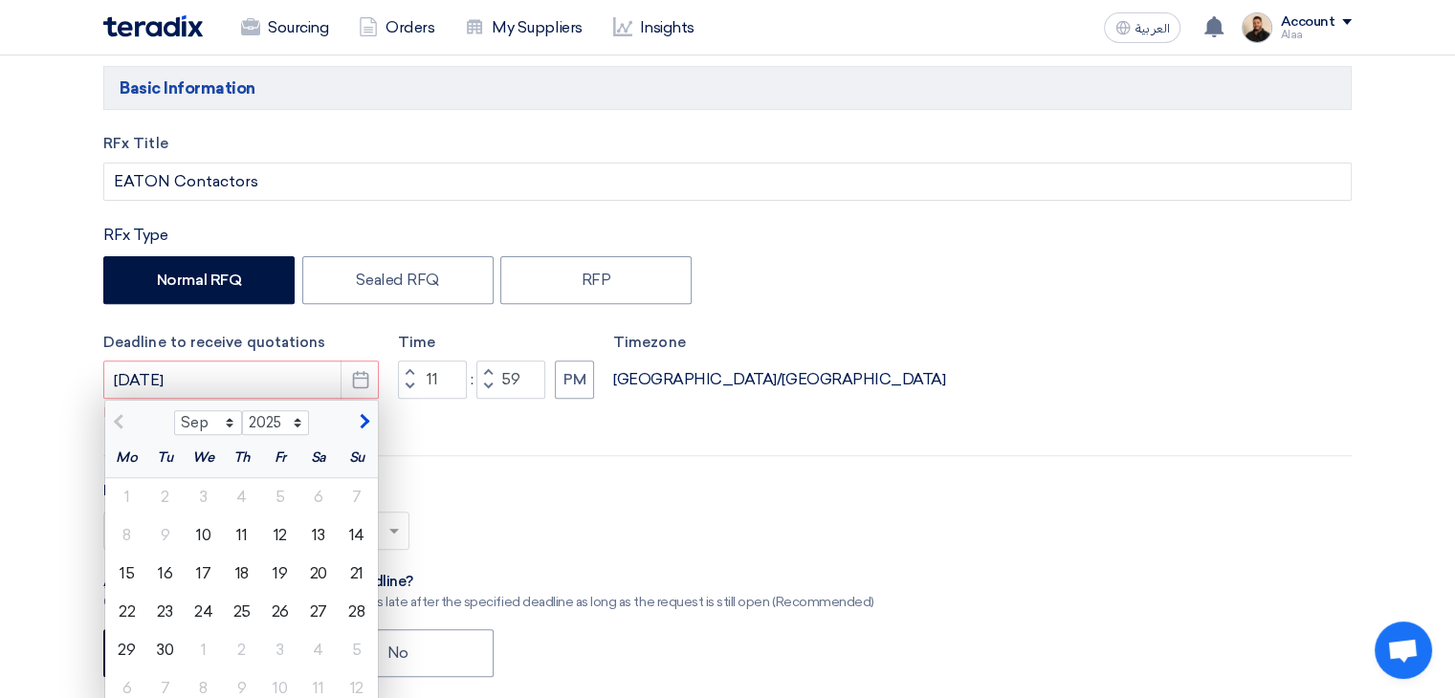
scroll to position [765, 0]
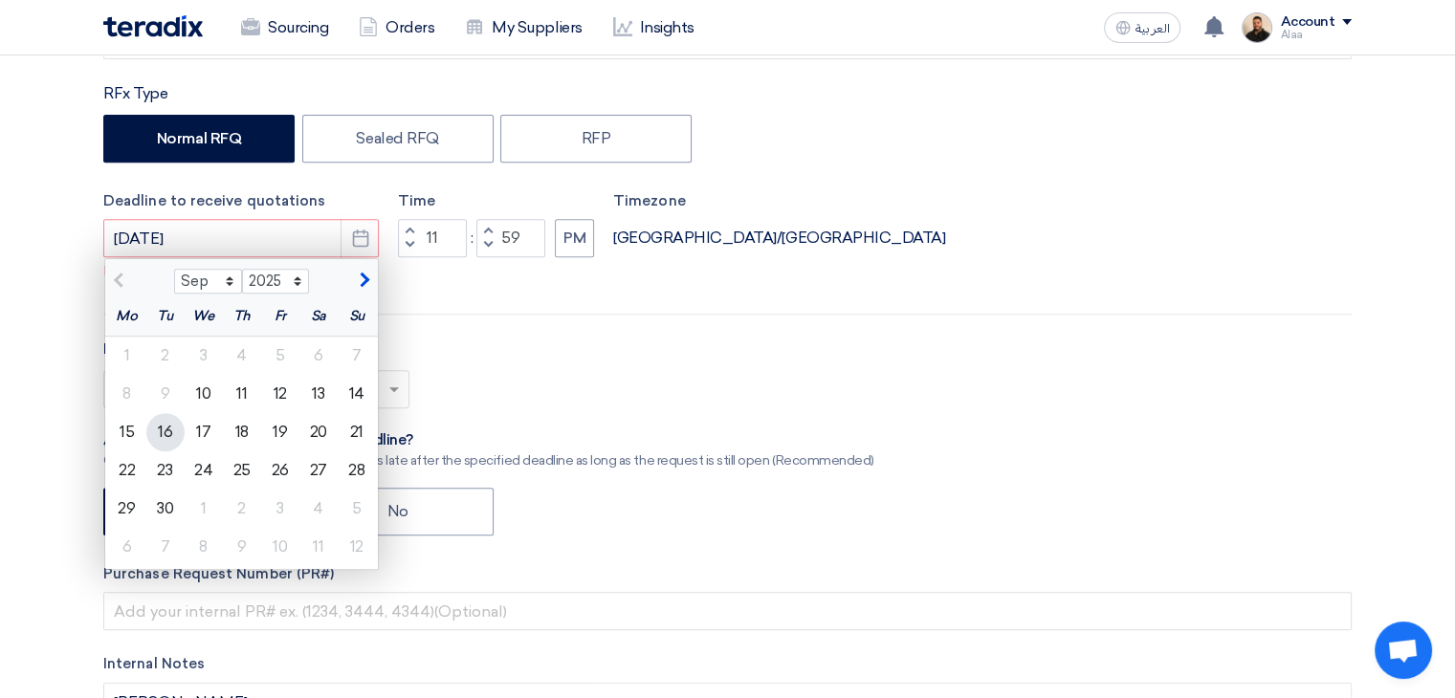
click at [159, 431] on div "16" at bounding box center [165, 432] width 38 height 38
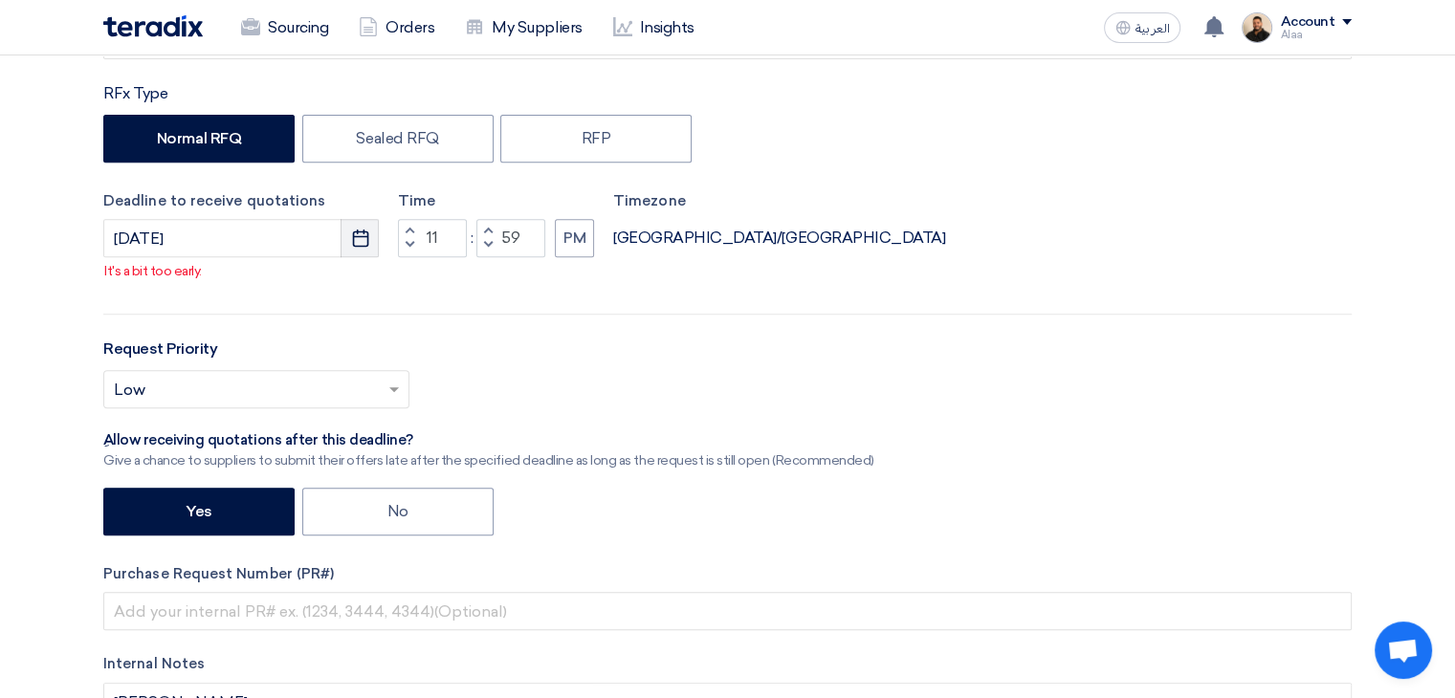
click at [356, 231] on icon "Pick a date" at bounding box center [360, 238] width 19 height 19
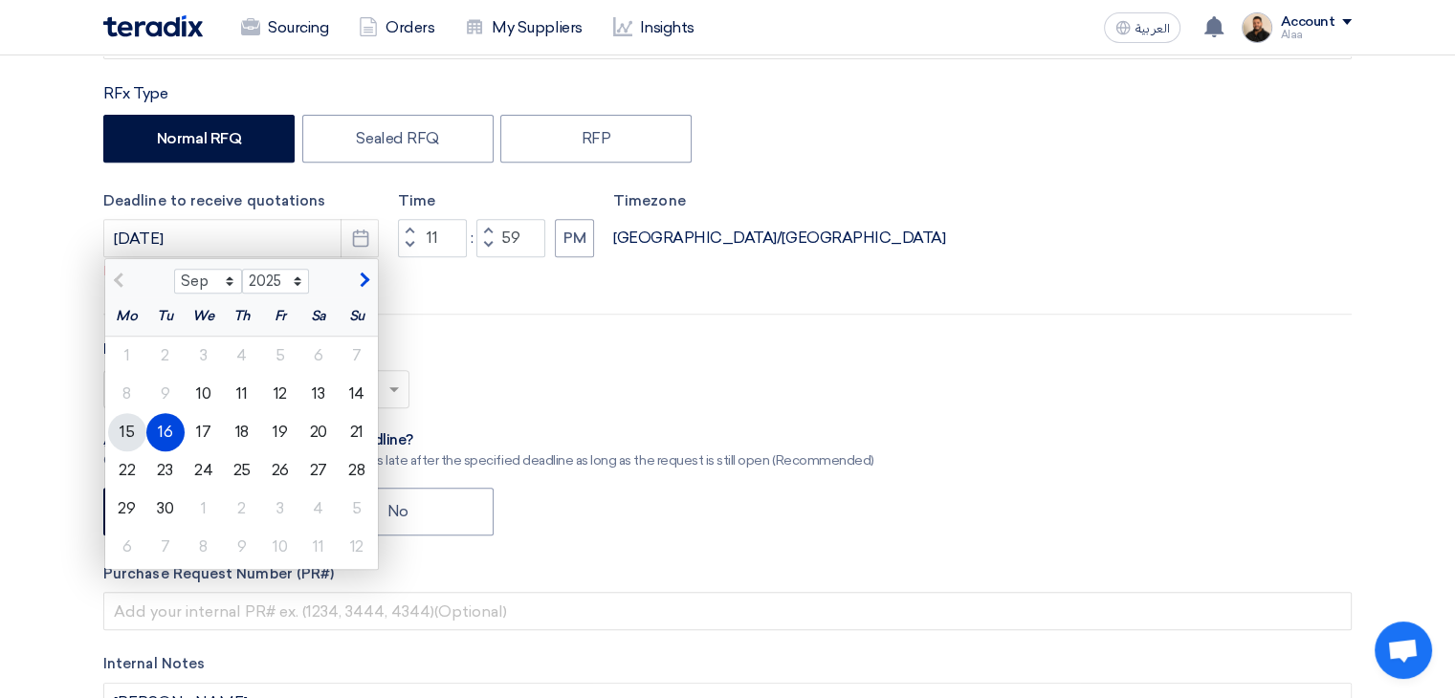
click at [126, 429] on div "15" at bounding box center [127, 432] width 38 height 38
type input "9/15/2025"
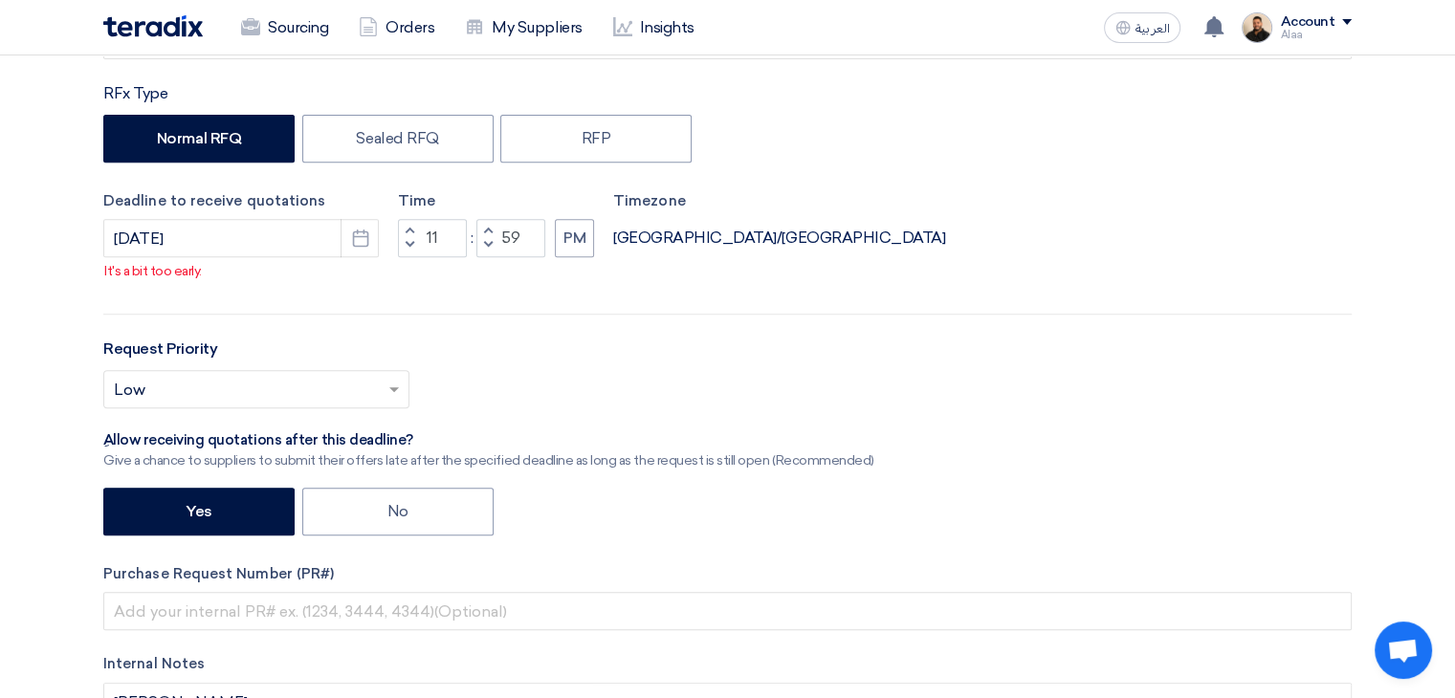
click at [974, 392] on div "Select priority... × Low ×" at bounding box center [727, 397] width 1248 height 54
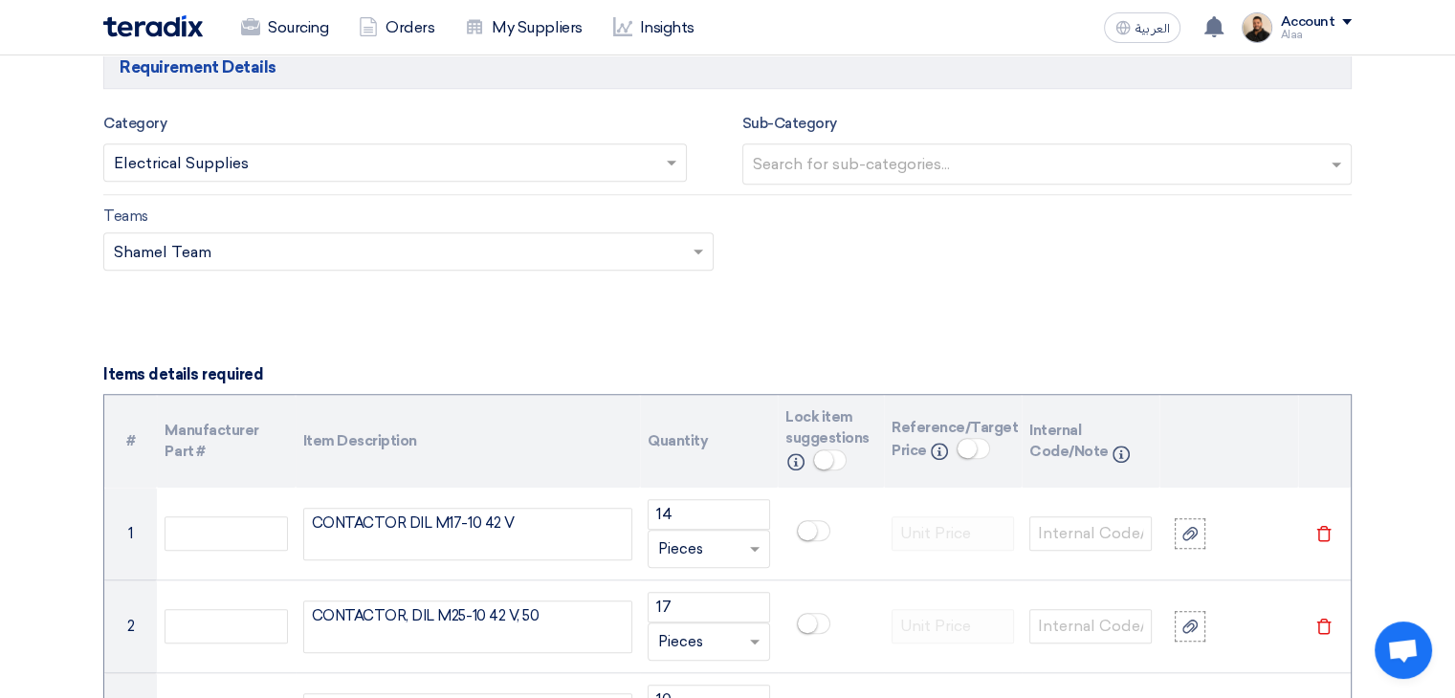
scroll to position [1434, 0]
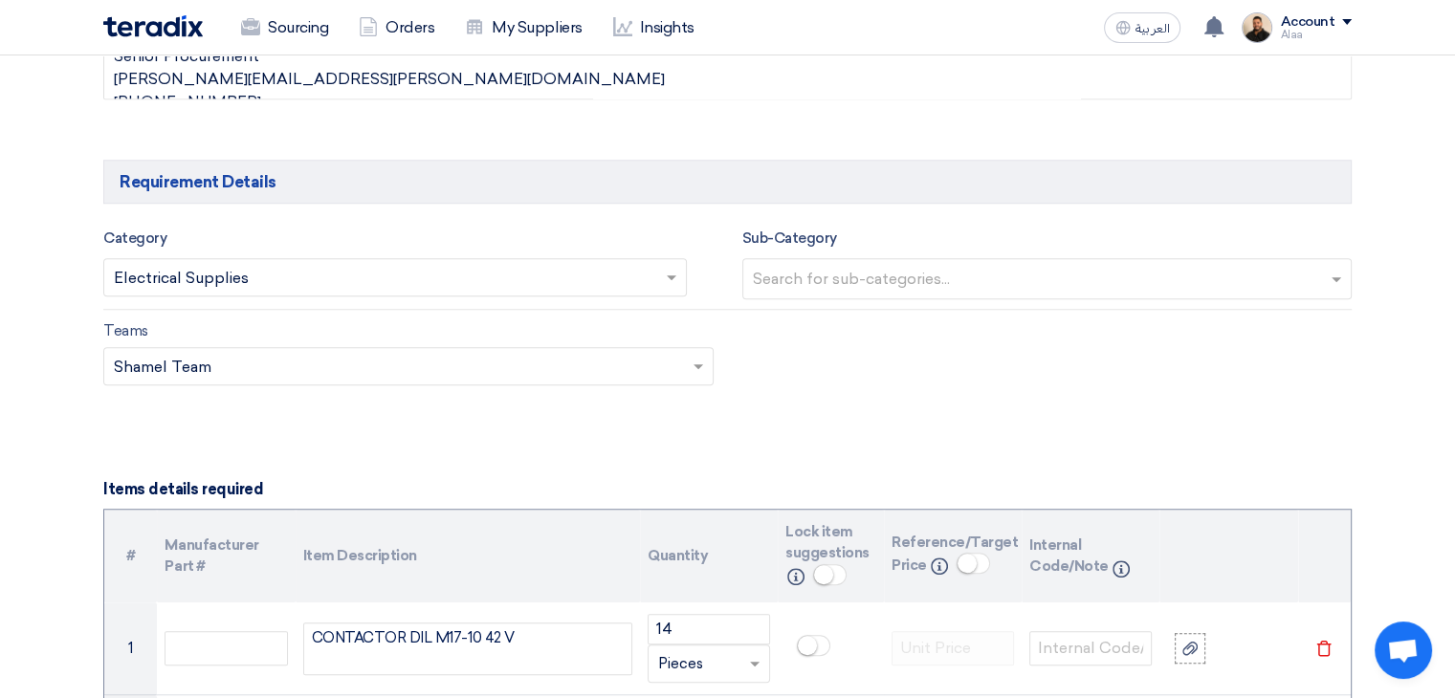
click at [575, 274] on input "text" at bounding box center [385, 280] width 543 height 32
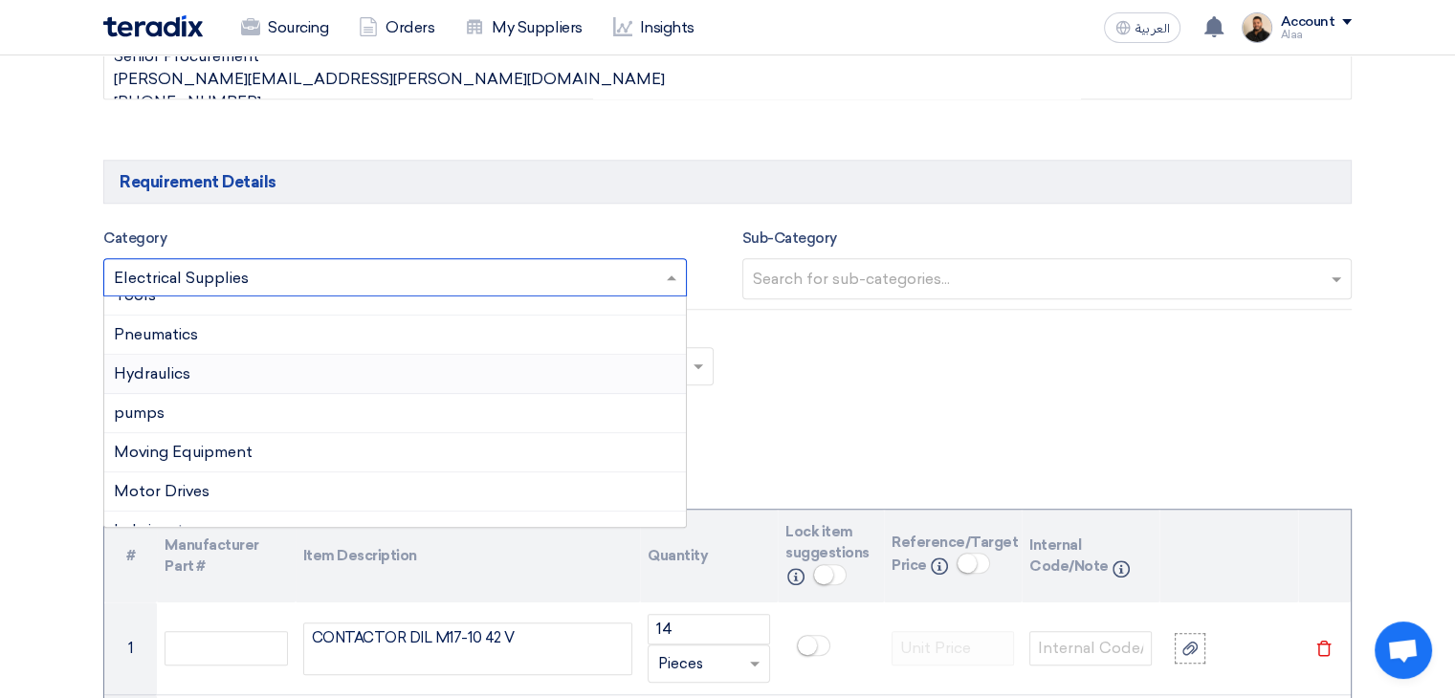
scroll to position [191, 0]
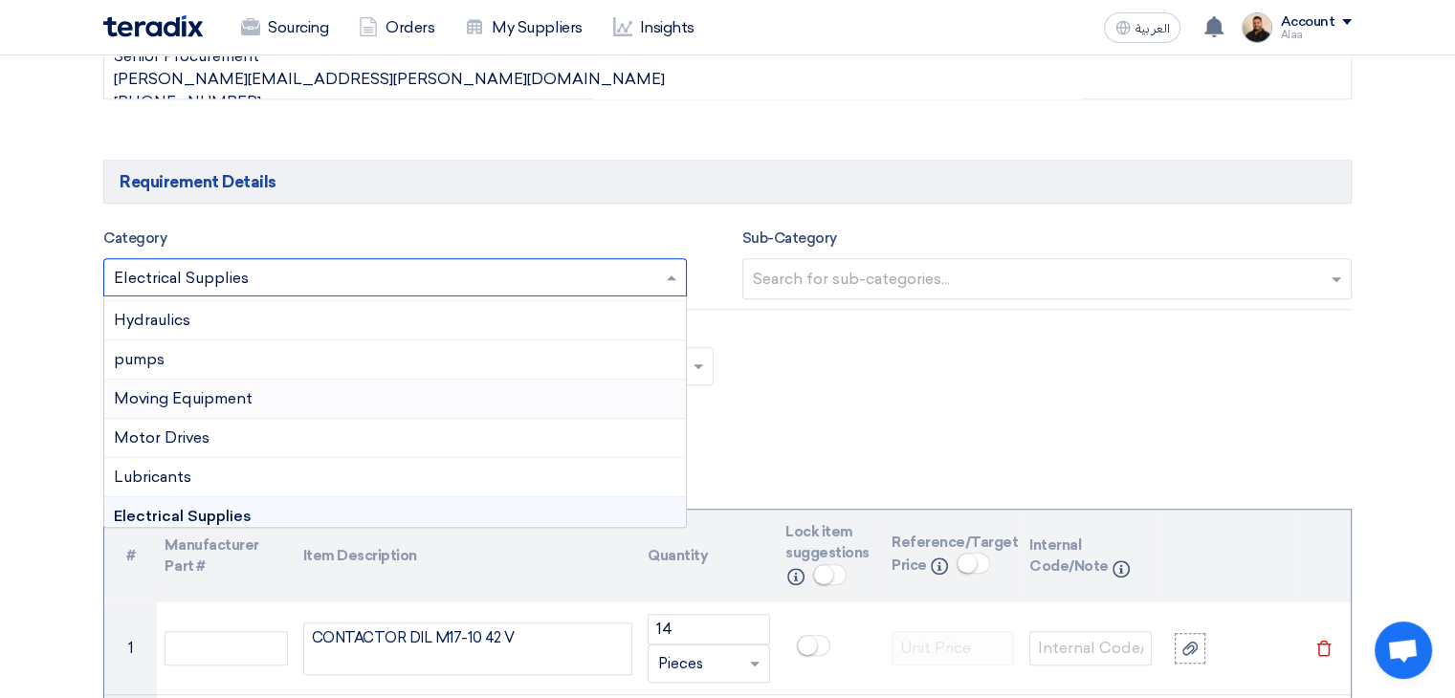
click at [238, 404] on div "Moving Equipment" at bounding box center [394, 399] width 581 height 39
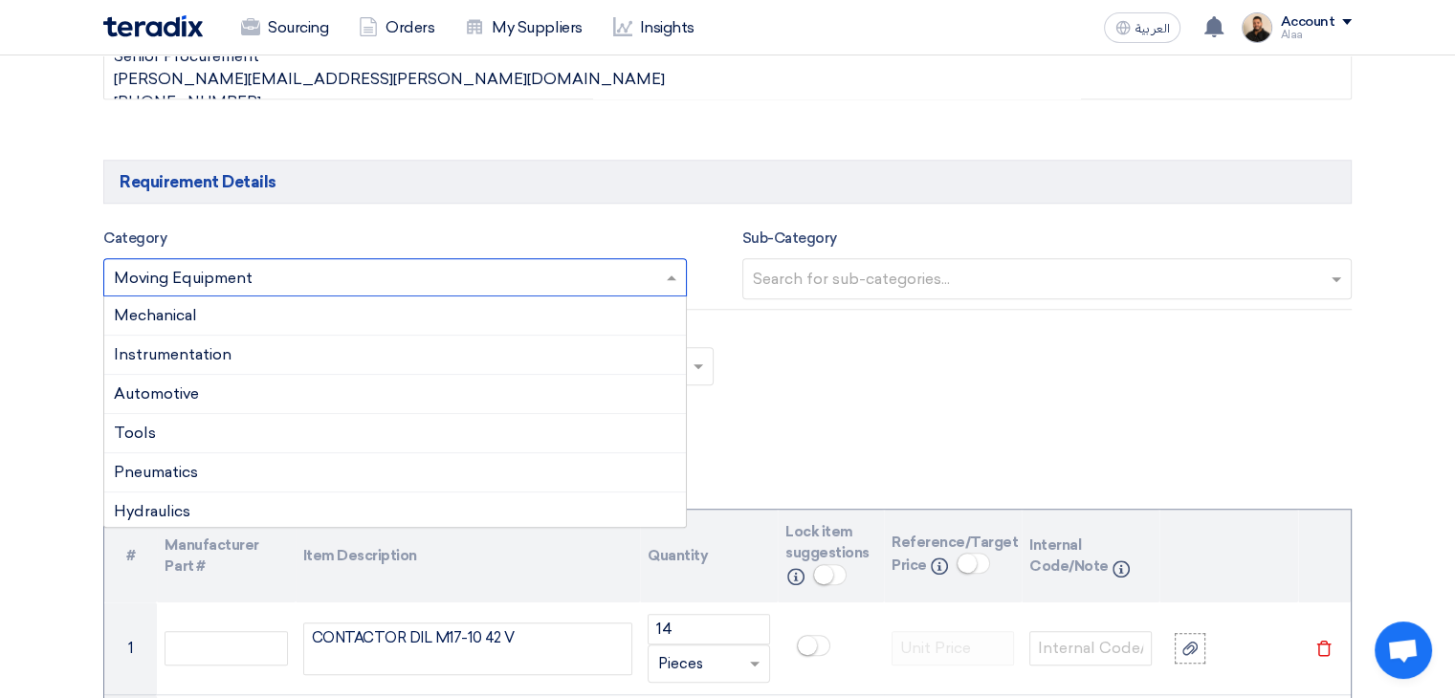
click at [311, 275] on input "text" at bounding box center [385, 280] width 543 height 32
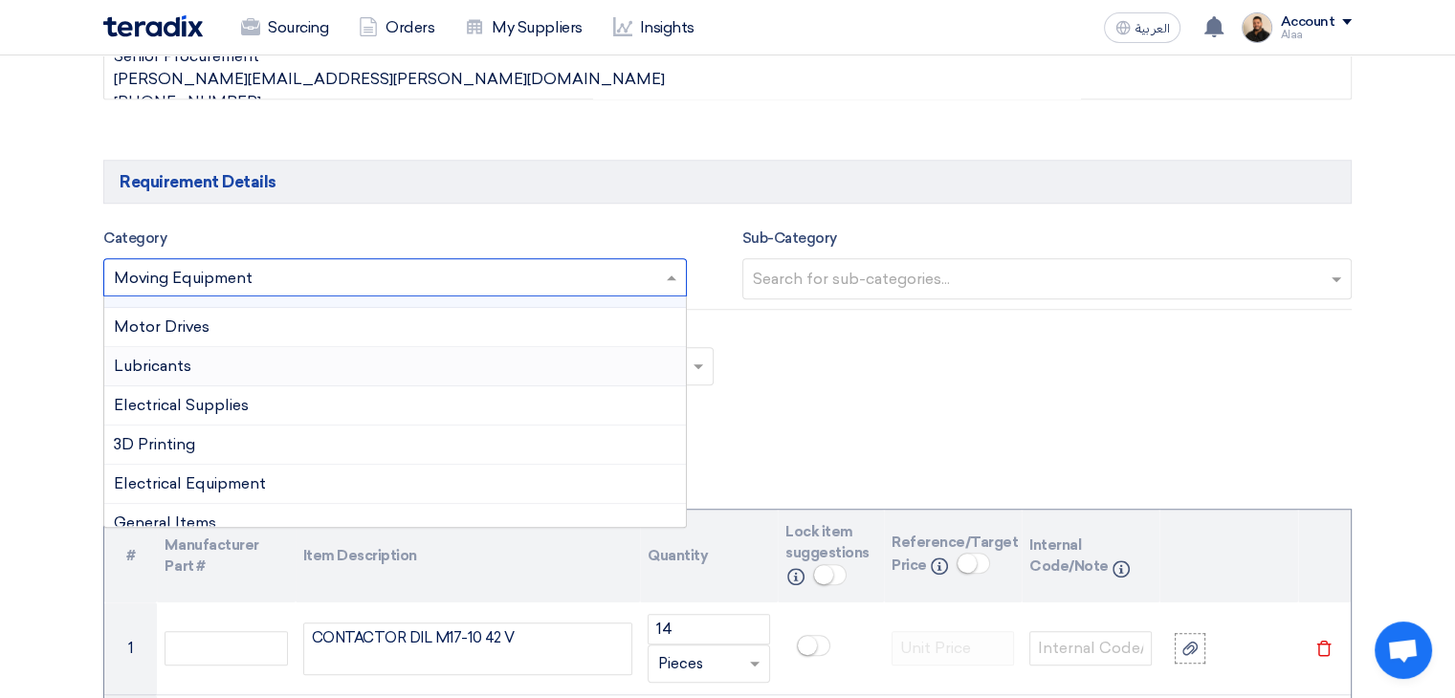
scroll to position [302, 0]
click at [264, 469] on div "Electrical Equipment" at bounding box center [394, 484] width 581 height 39
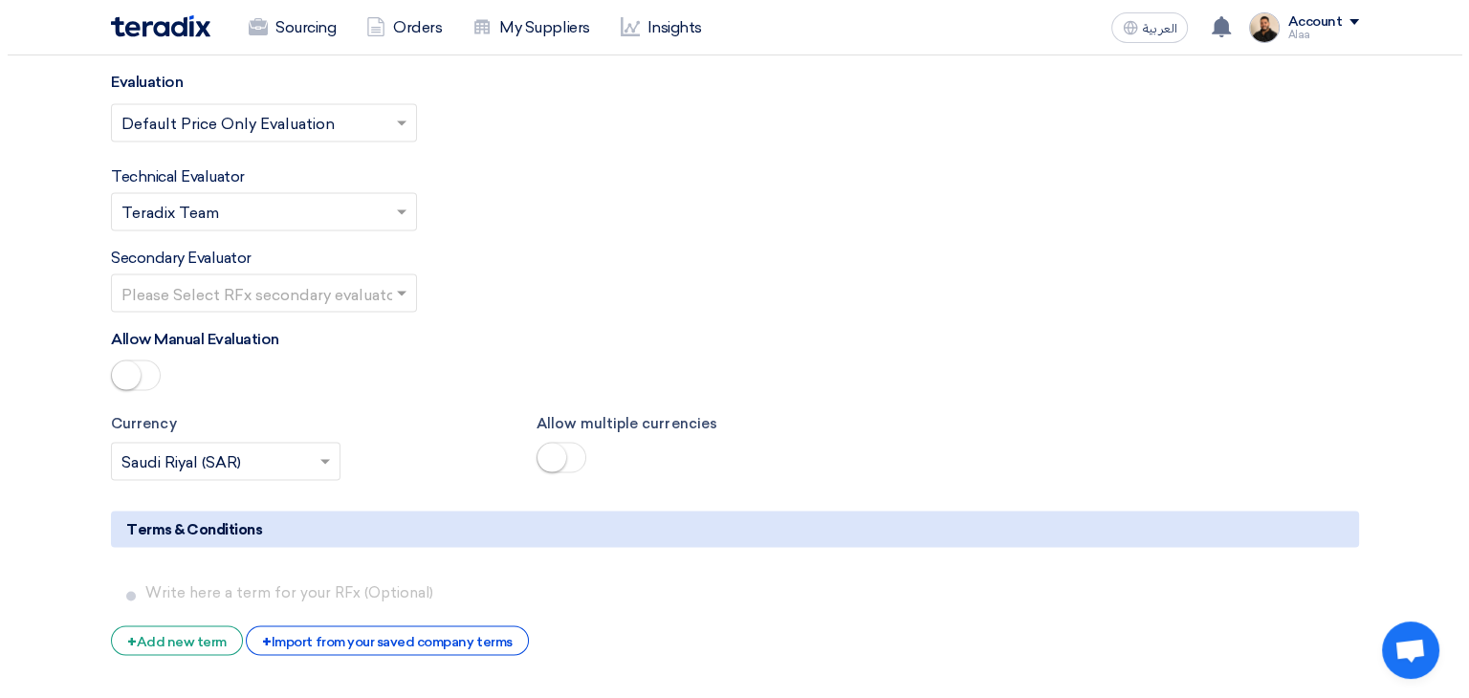
scroll to position [3538, 0]
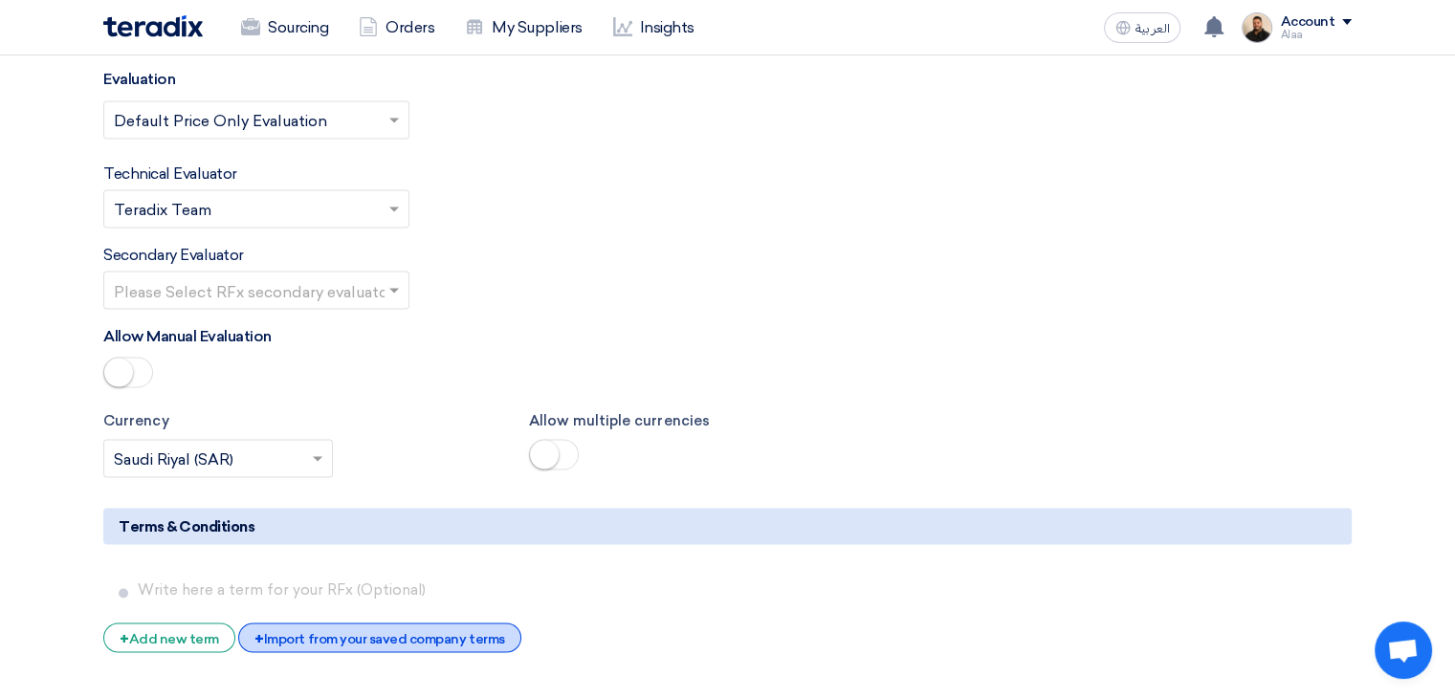
click at [297, 623] on div "+ Import from your saved company terms" at bounding box center [379, 638] width 282 height 30
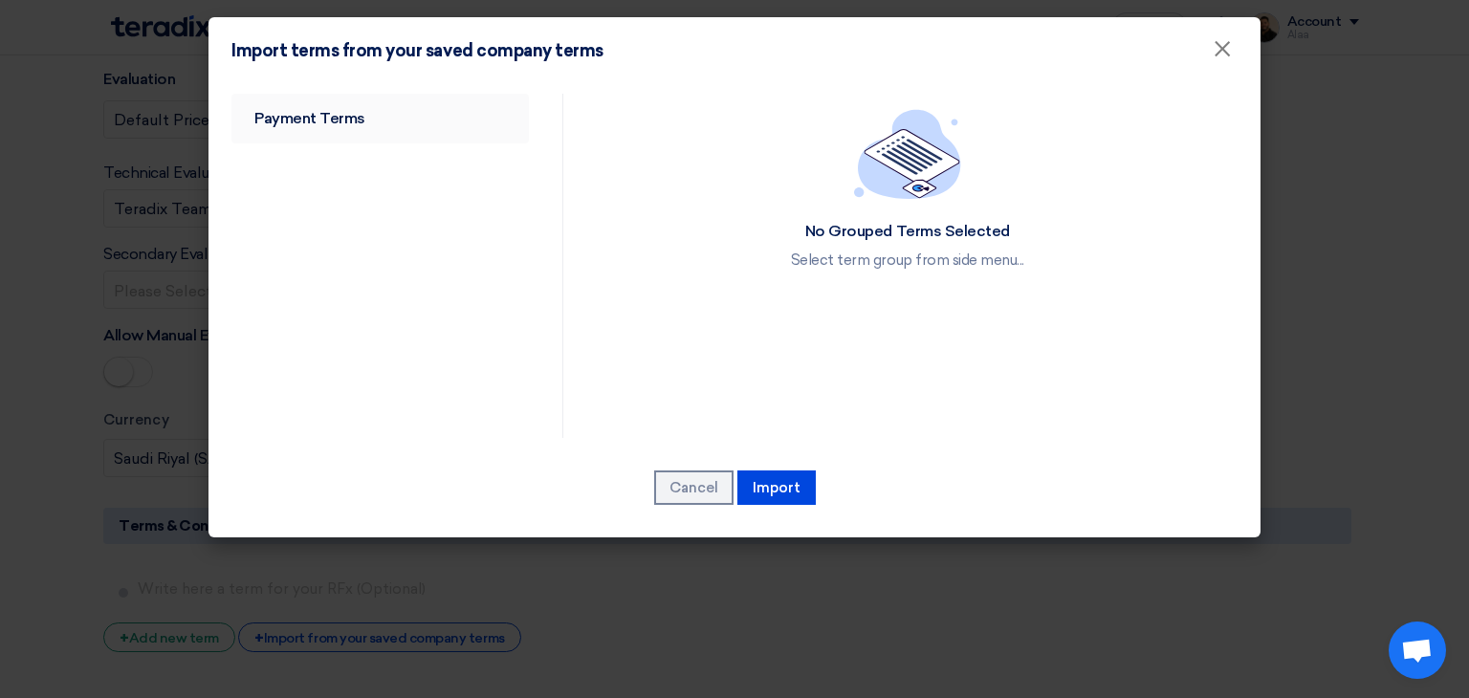
click at [318, 110] on link "Payment Terms" at bounding box center [379, 119] width 297 height 50
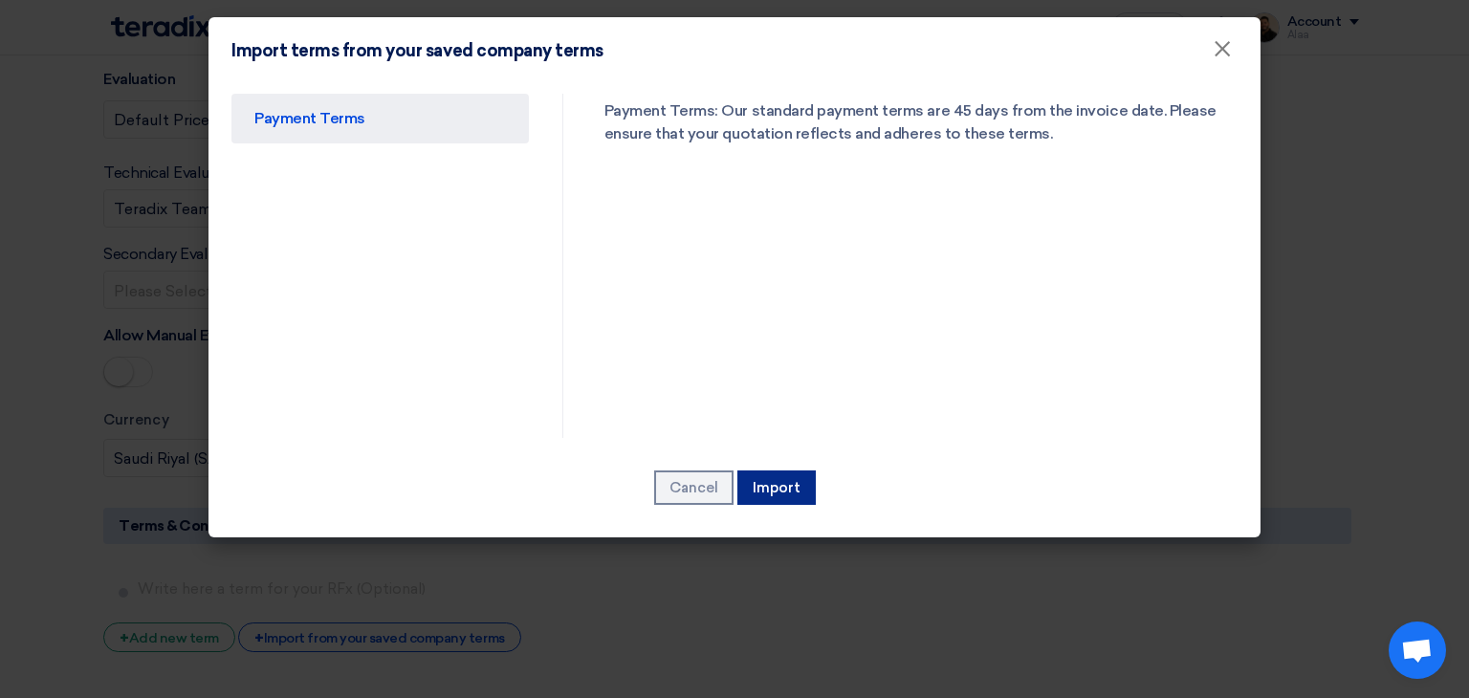
click at [799, 479] on button "Import" at bounding box center [776, 488] width 78 height 34
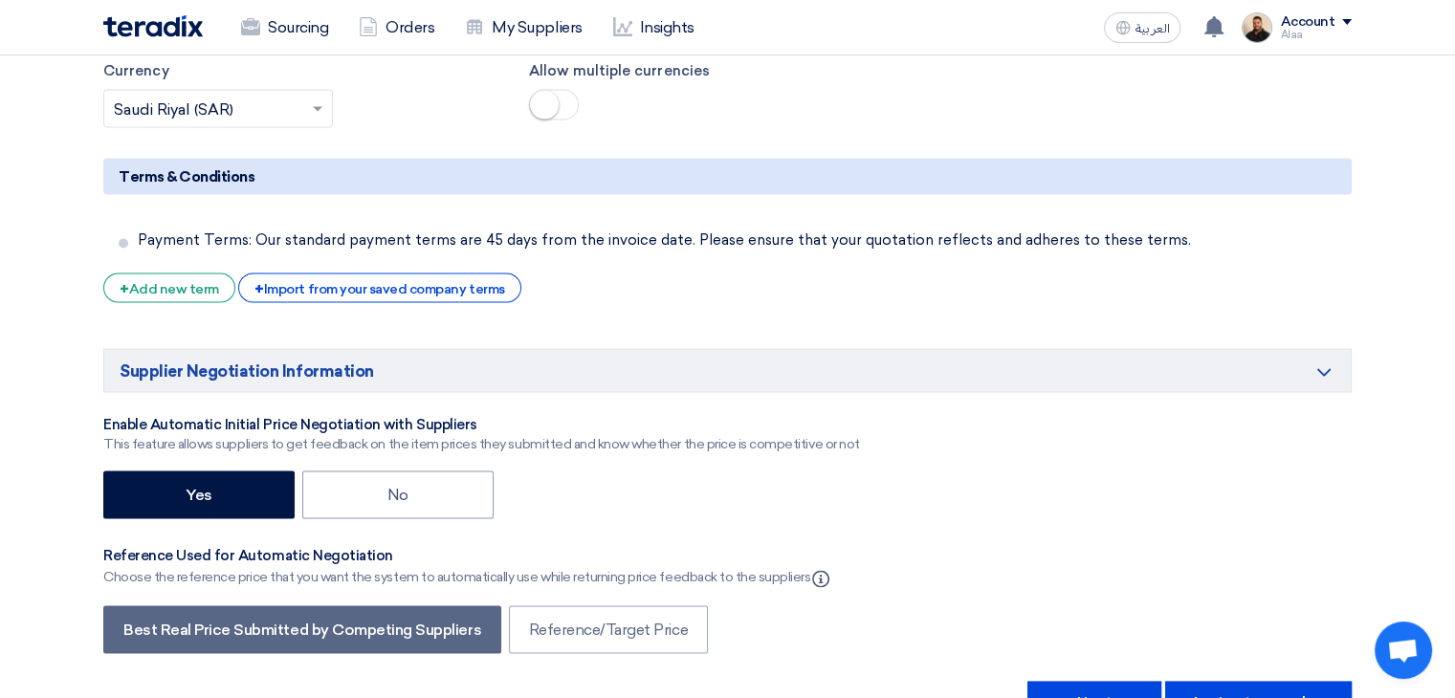
scroll to position [3887, 0]
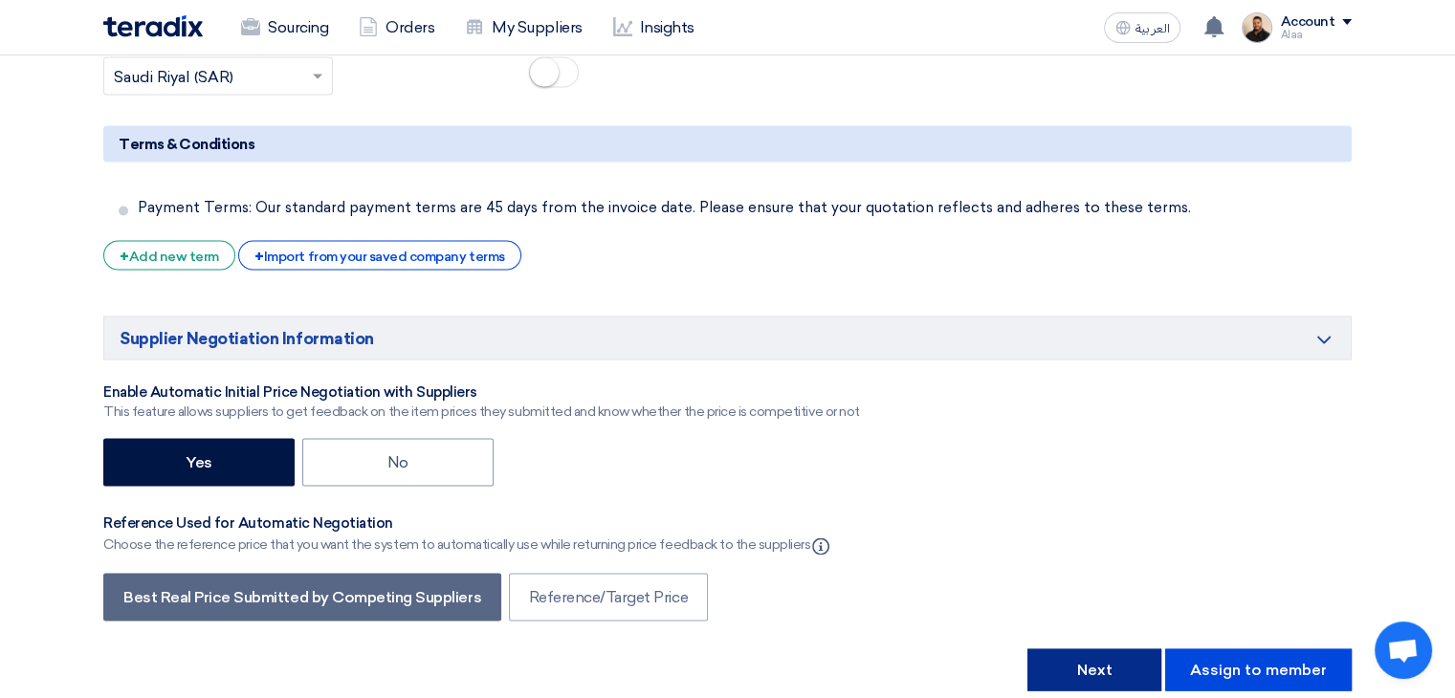
click at [1097, 649] on button "Next" at bounding box center [1094, 670] width 134 height 42
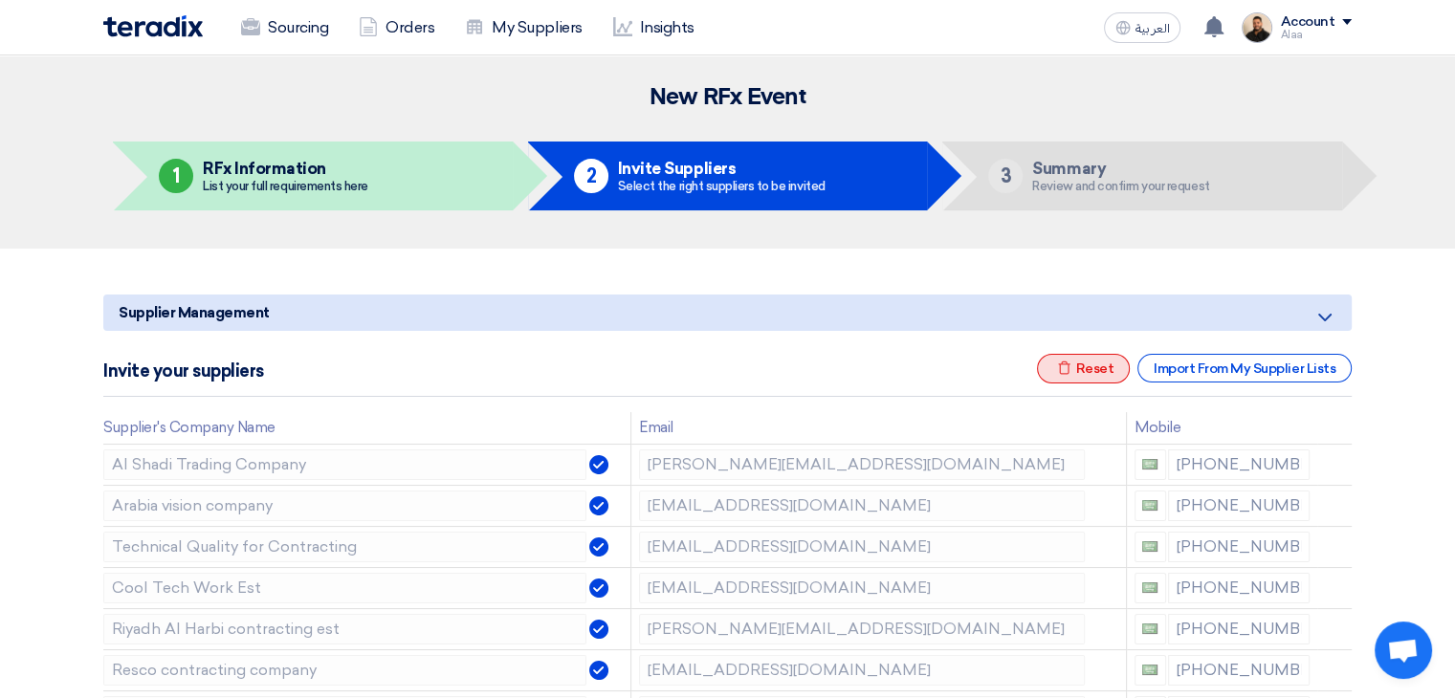
click at [1075, 362] on div "Excel file Reset" at bounding box center [1084, 369] width 94 height 30
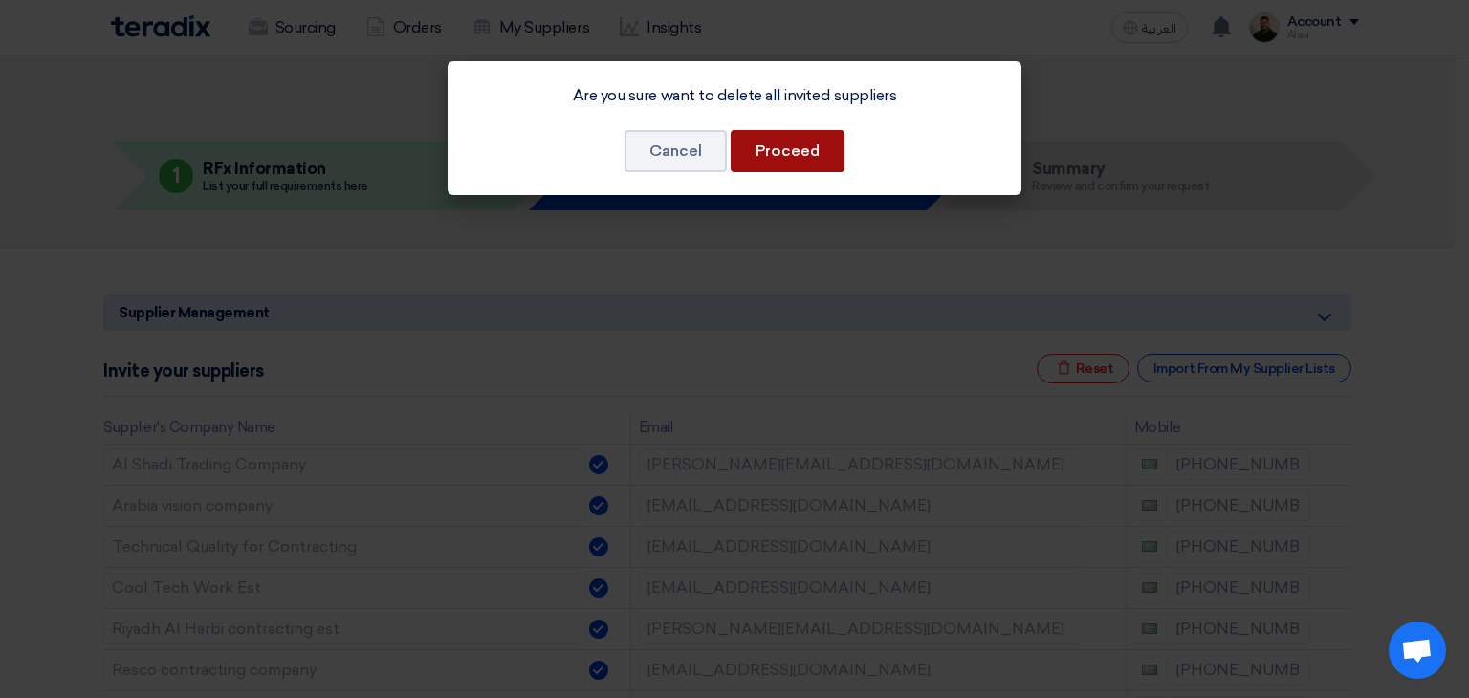
click at [784, 142] on button "Proceed" at bounding box center [788, 151] width 114 height 42
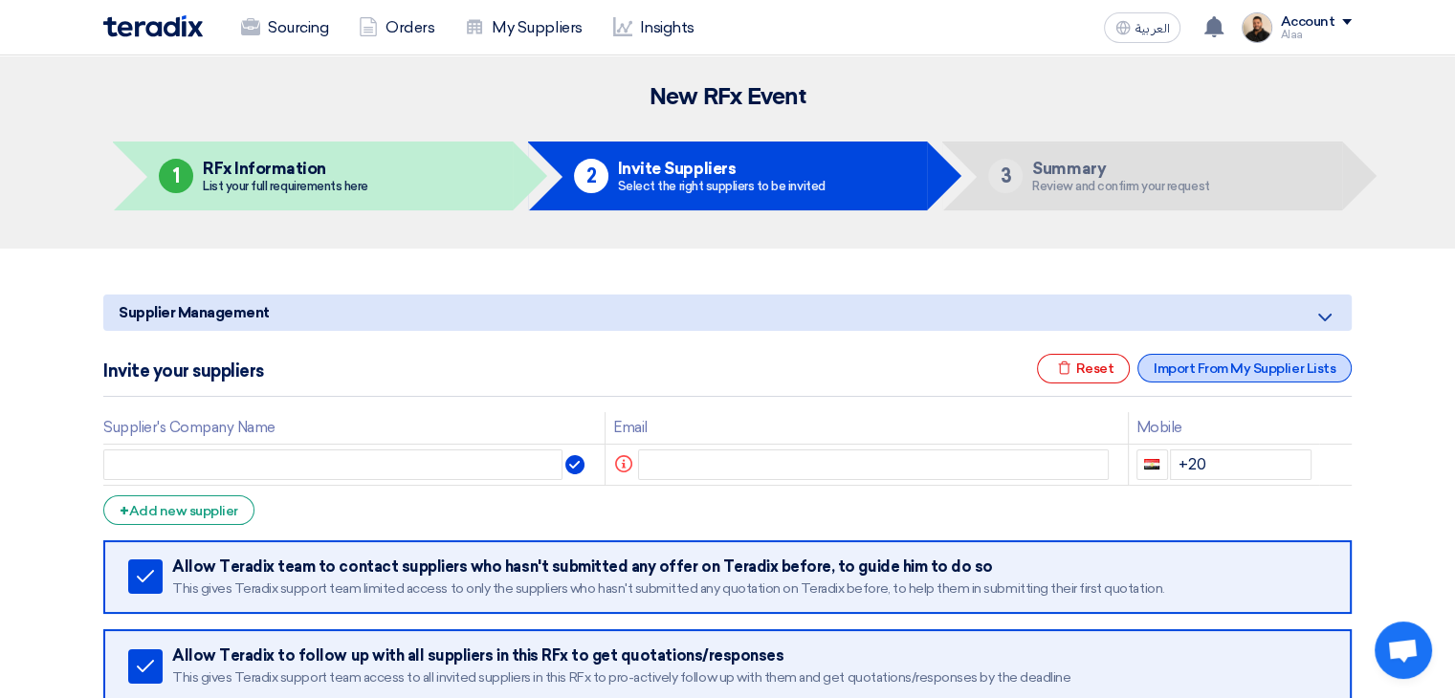
click at [1244, 361] on div "Import From My Supplier Lists" at bounding box center [1244, 368] width 214 height 29
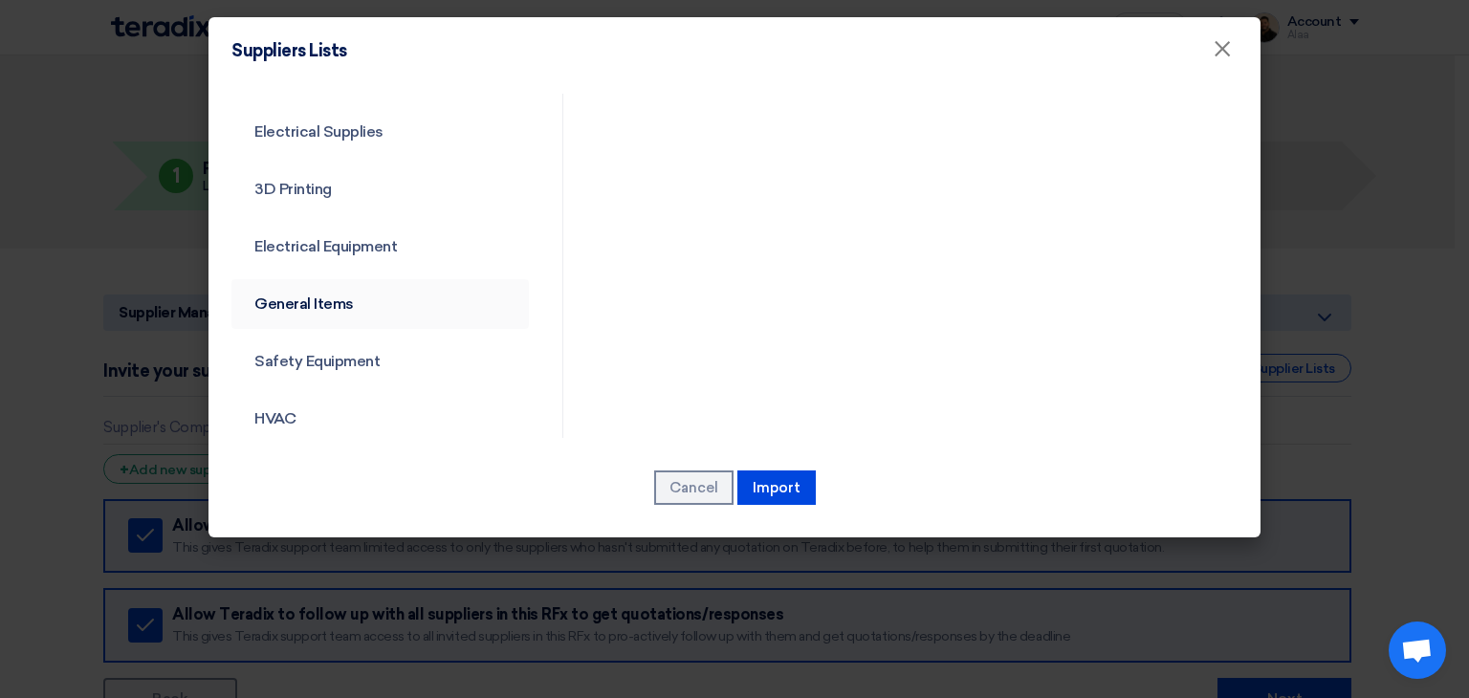
scroll to position [690, 0]
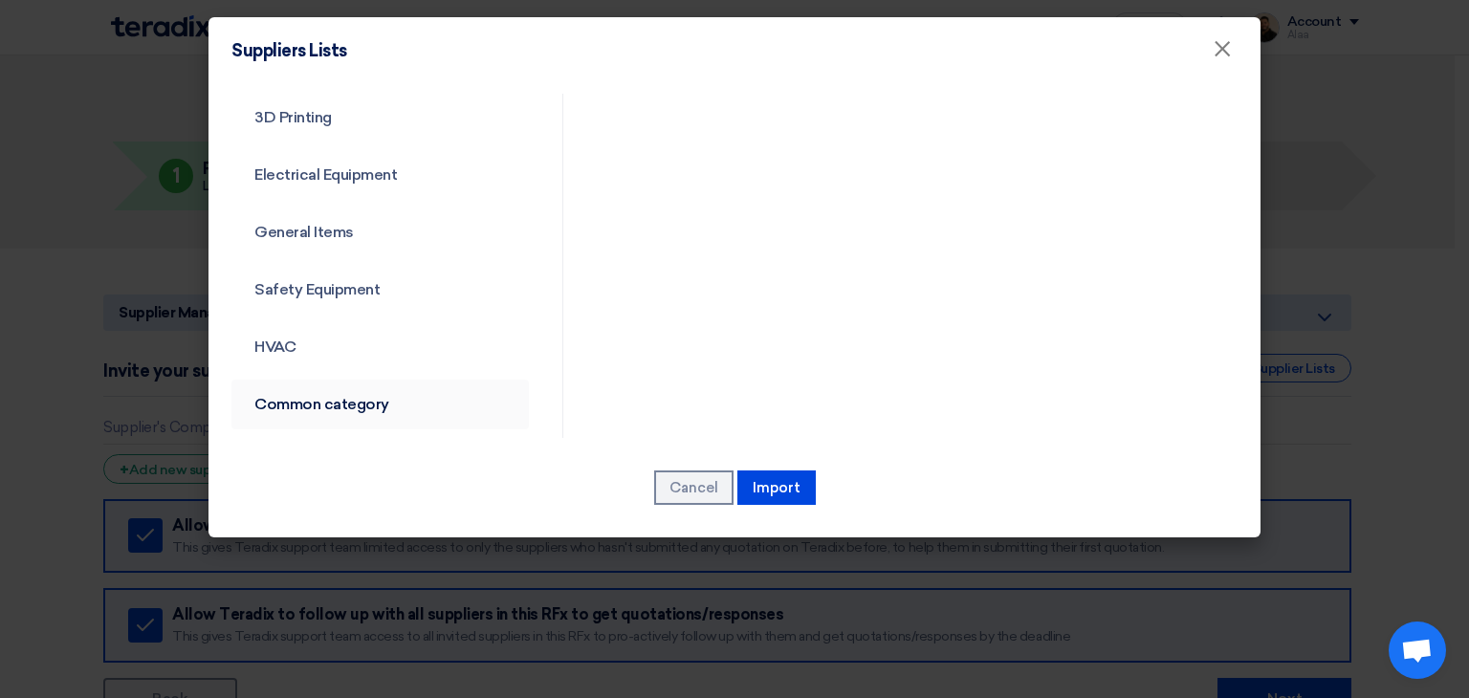
click at [306, 396] on link "Common category" at bounding box center [379, 405] width 297 height 50
click at [328, 402] on link "Common category" at bounding box center [379, 405] width 297 height 50
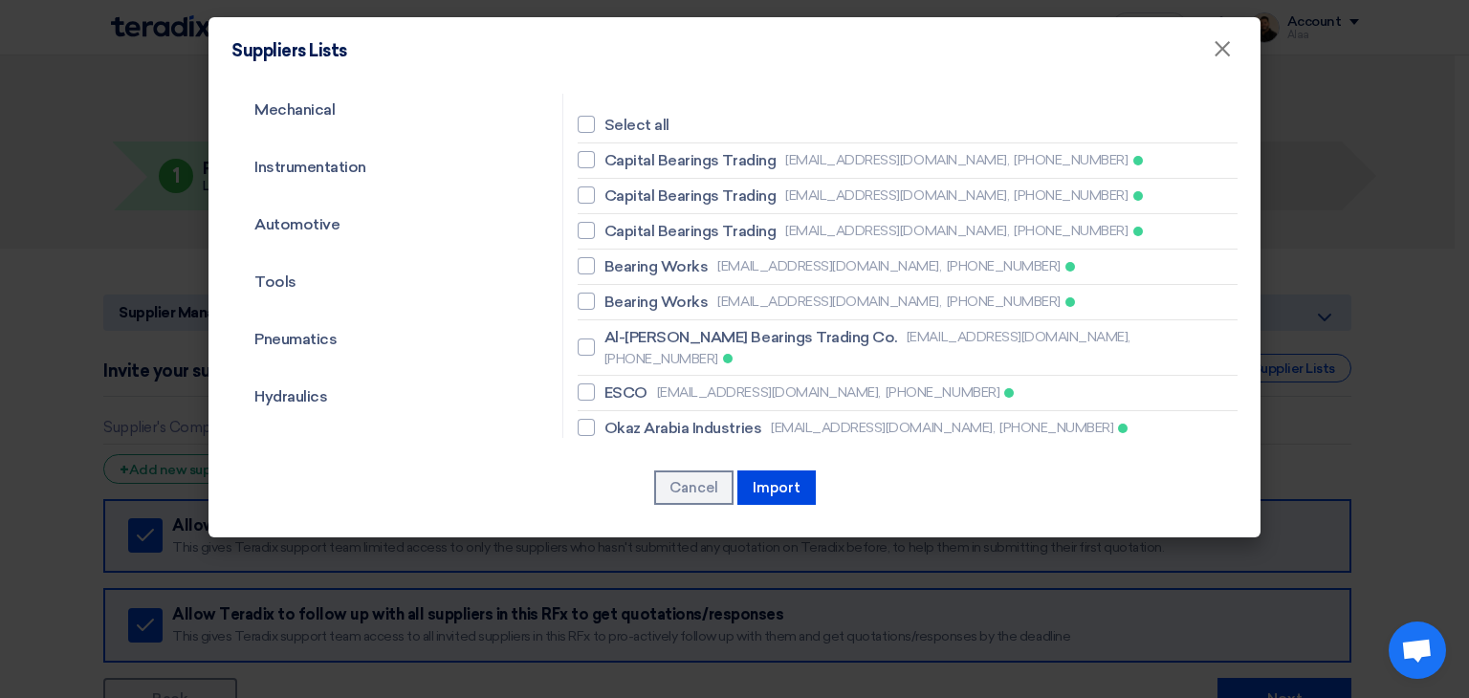
scroll to position [96, 0]
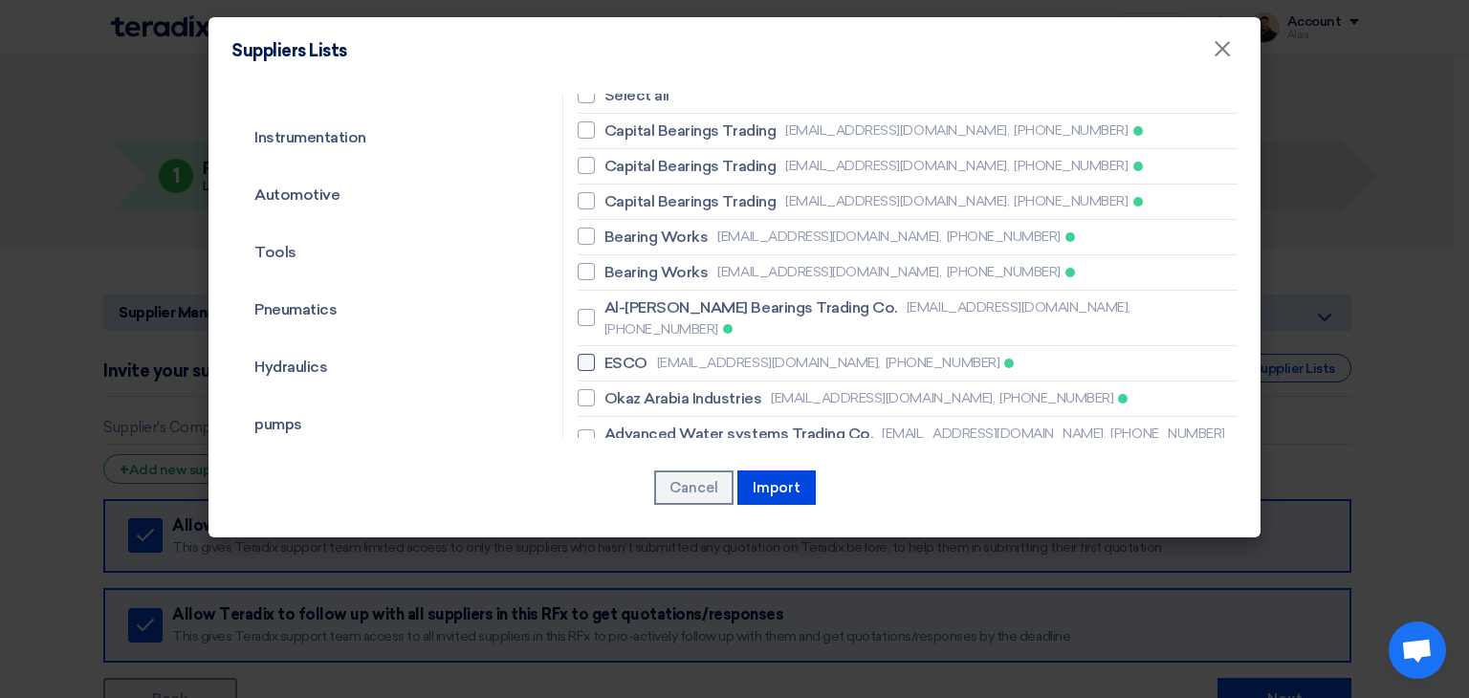
click at [610, 352] on span "ESCO" at bounding box center [625, 363] width 43 height 23
click at [610, 357] on input "ESCO sales@escosaudi.com, +966549669267" at bounding box center [610, 363] width 12 height 12
checkbox input "true"
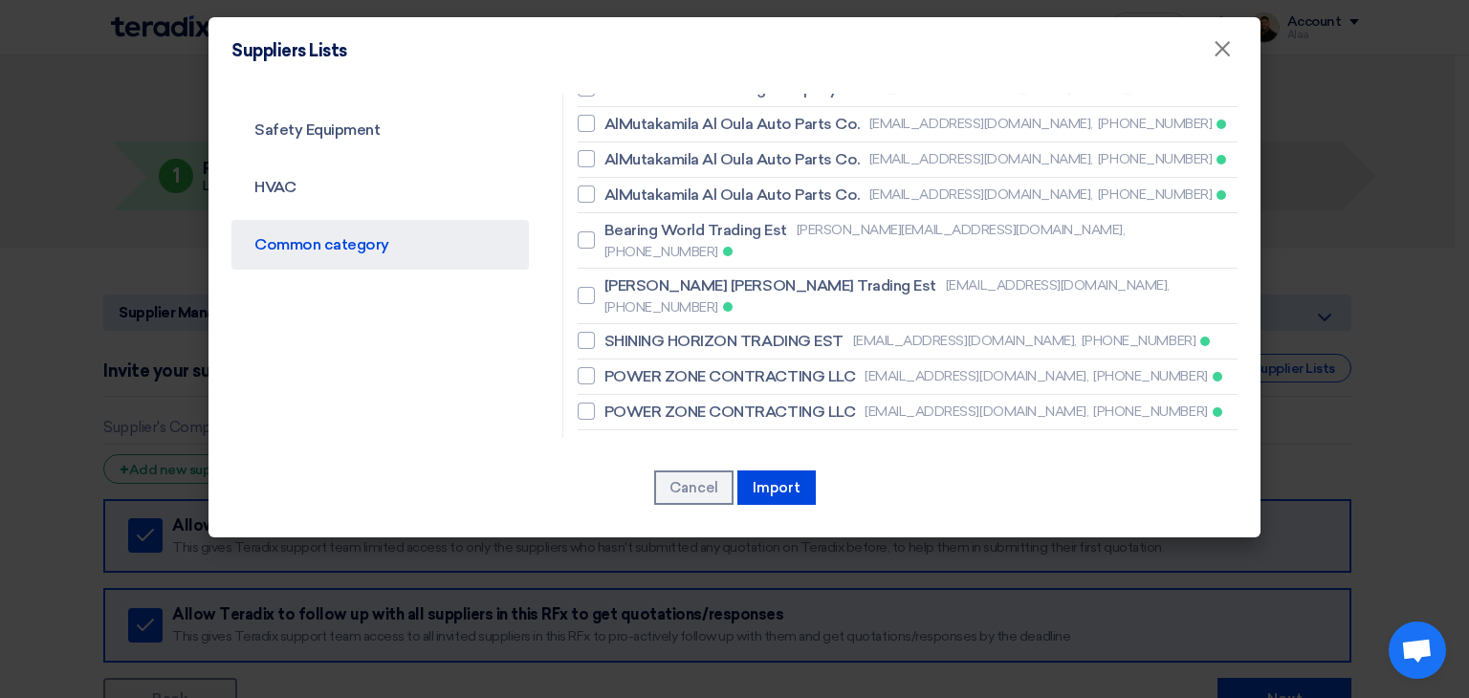
scroll to position [861, 0]
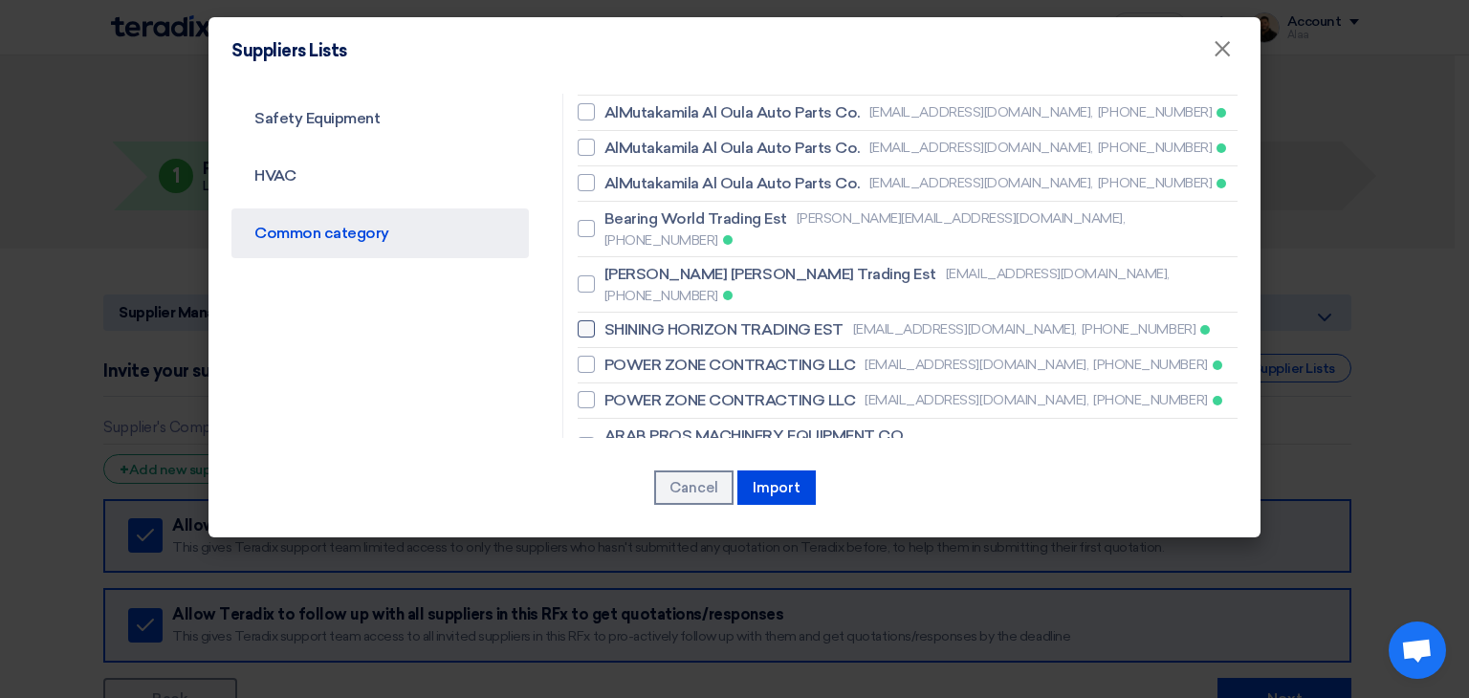
click at [653, 318] on span "SHINING HORIZON TRADING EST" at bounding box center [723, 329] width 239 height 23
click at [617, 323] on input "SHINING HORIZON TRADING EST sales2@shininghorizon.com, +966536598520" at bounding box center [610, 329] width 12 height 12
checkbox input "true"
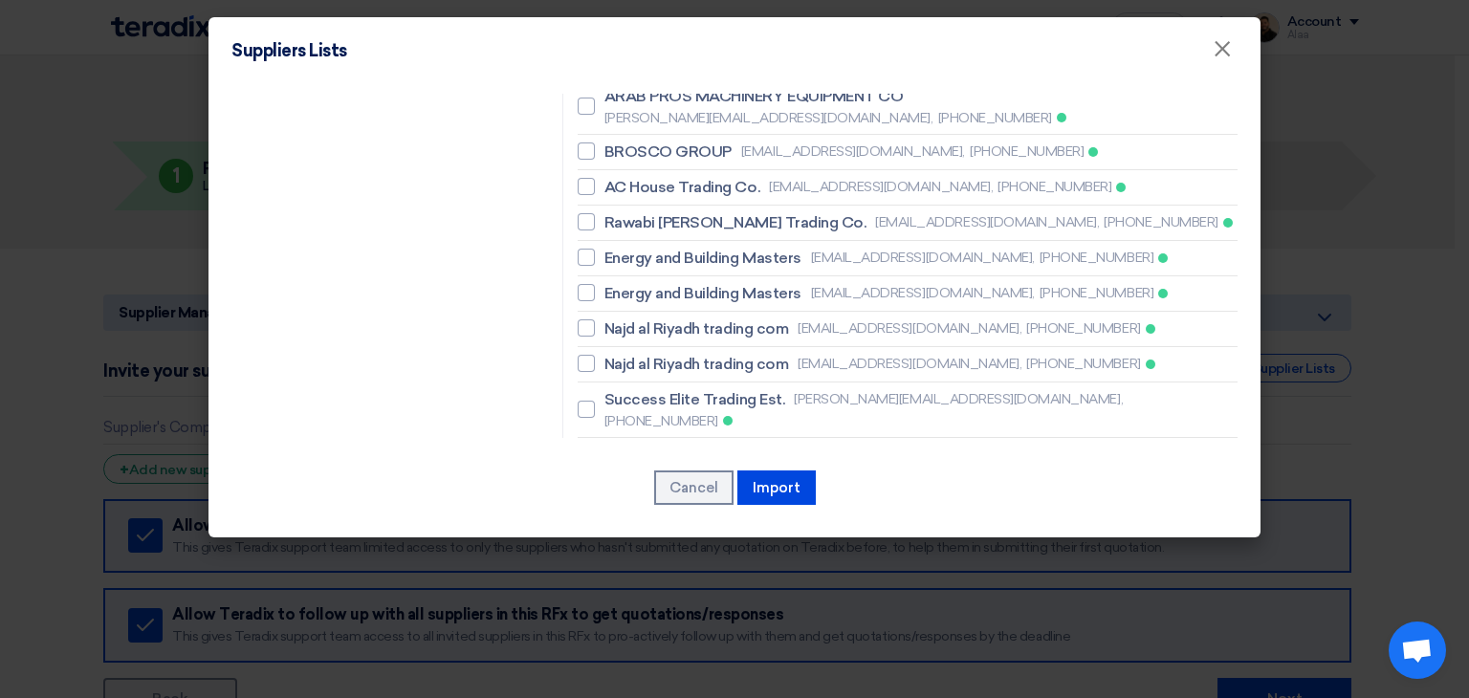
scroll to position [1243, 0]
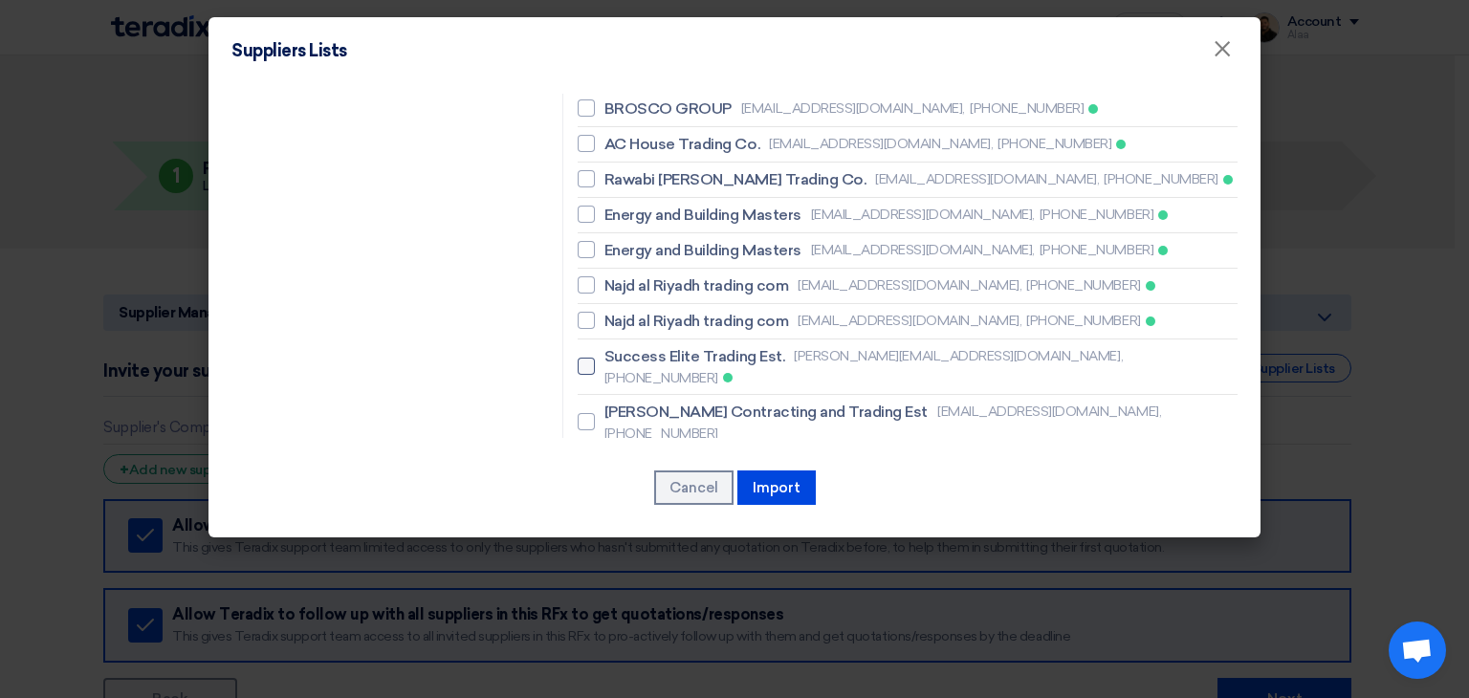
click at [654, 345] on span "Success Elite Trading Est." at bounding box center [694, 356] width 181 height 23
click at [617, 361] on input "Success Elite Trading Est. aziz@elite-groupholding.com, +966532310486" at bounding box center [610, 367] width 12 height 12
checkbox input "true"
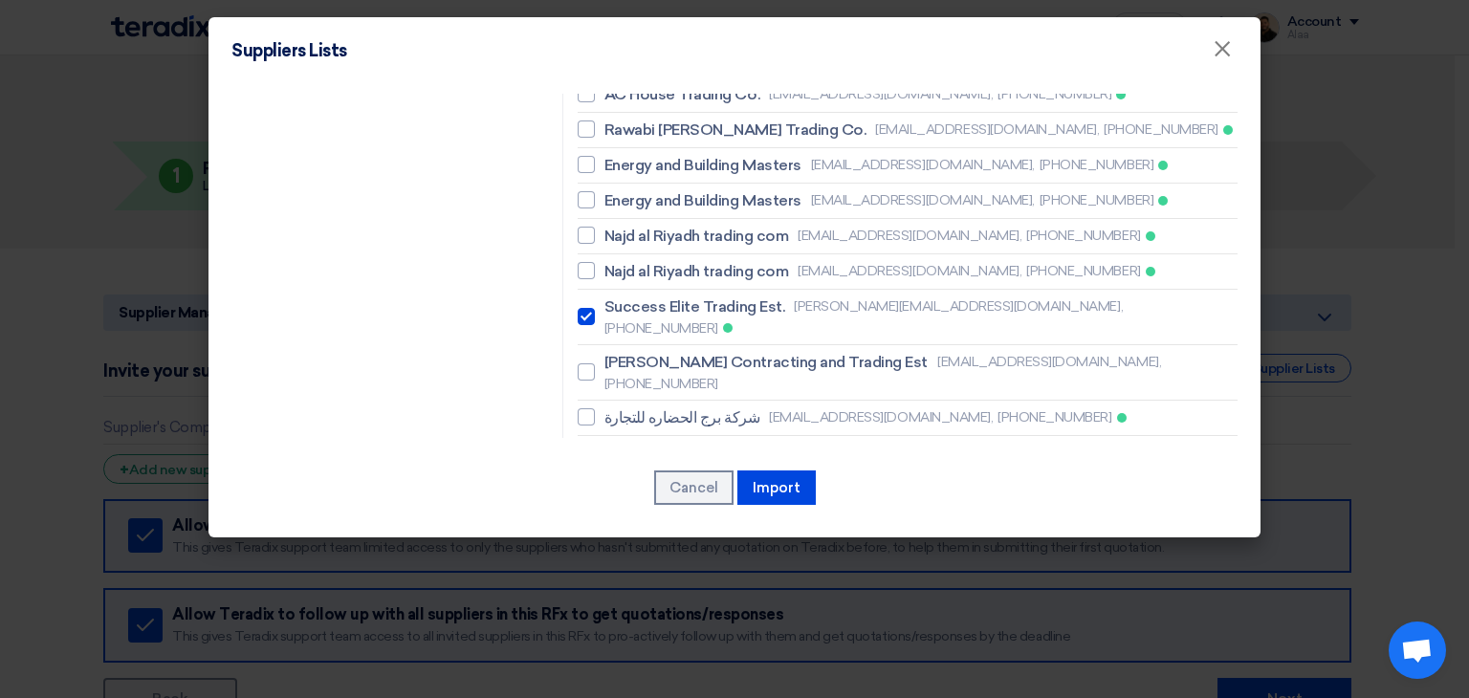
scroll to position [1339, 0]
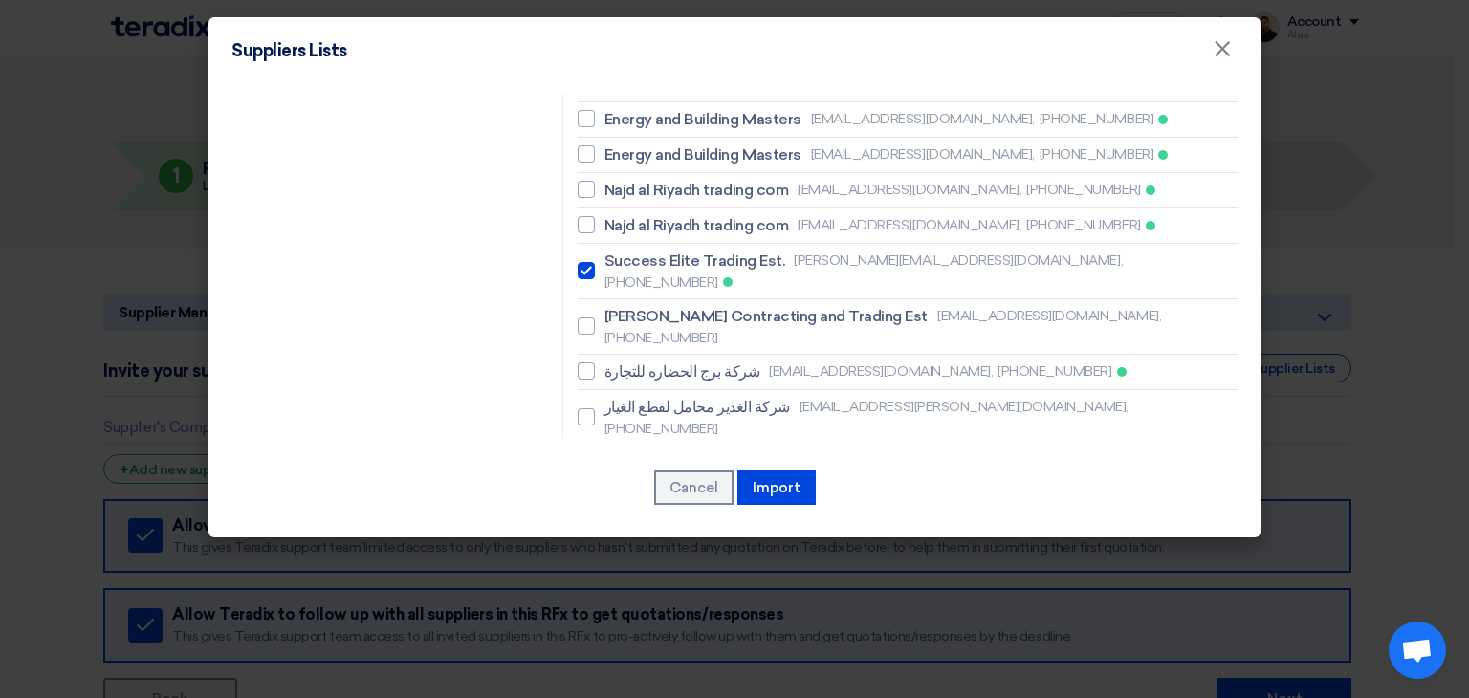
click at [647, 451] on span "BESTOPTION A/C & REFRIGERTION EST" at bounding box center [748, 462] width 289 height 23
click at [617, 467] on input "BESTOPTION A/C & REFRIGERTION EST sales@bestoption-co.com, +966500030937" at bounding box center [610, 473] width 12 height 12
checkbox input "true"
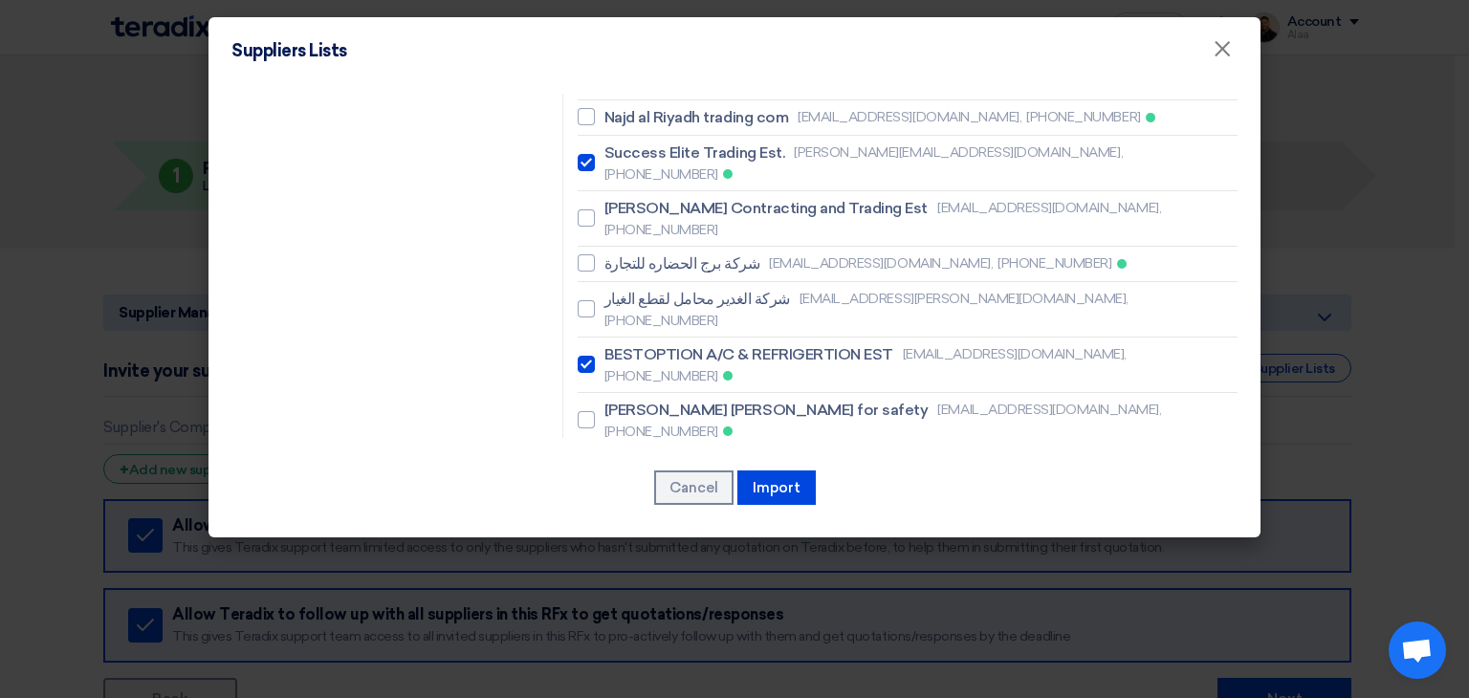
scroll to position [1530, 0]
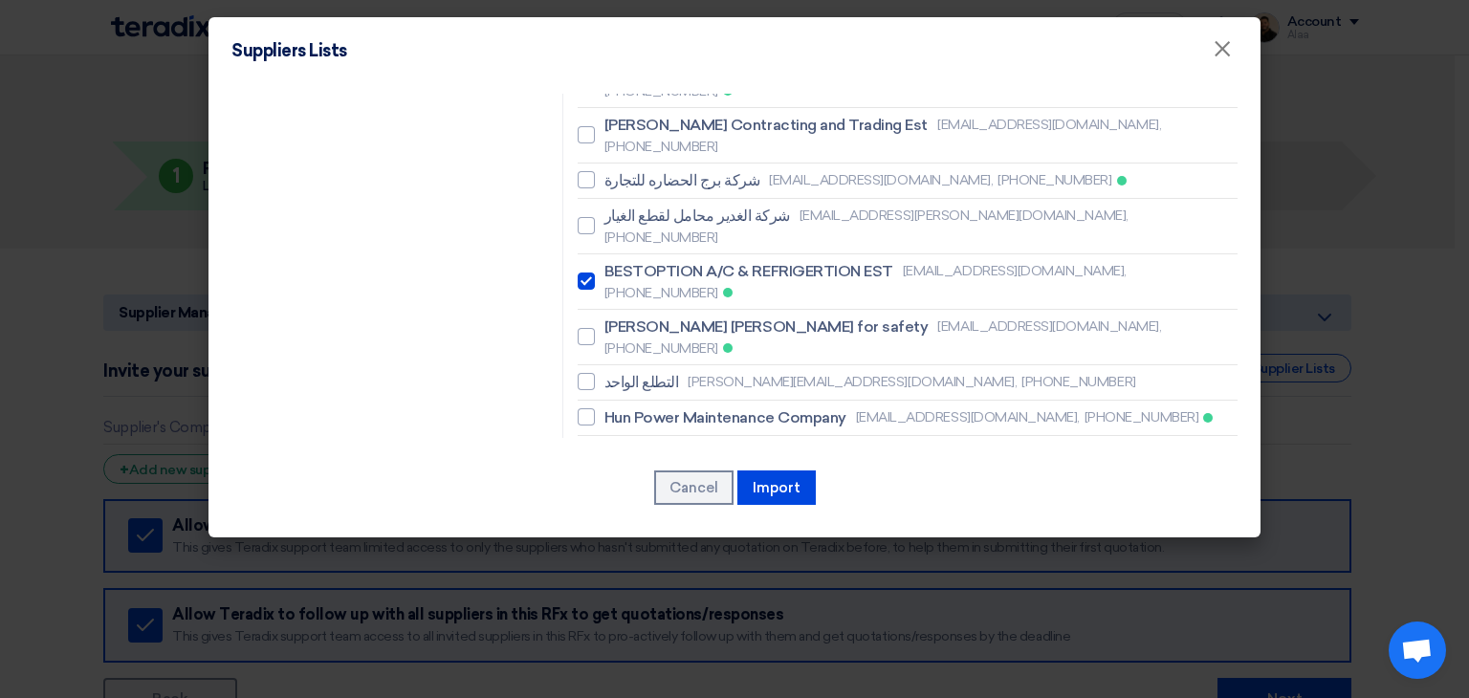
click at [649, 442] on span "Saad Traders" at bounding box center [651, 453] width 94 height 23
click at [617, 447] on input "Saad Traders arfanqamar@saad-trader.com, +966508878723" at bounding box center [610, 453] width 12 height 12
checkbox input "true"
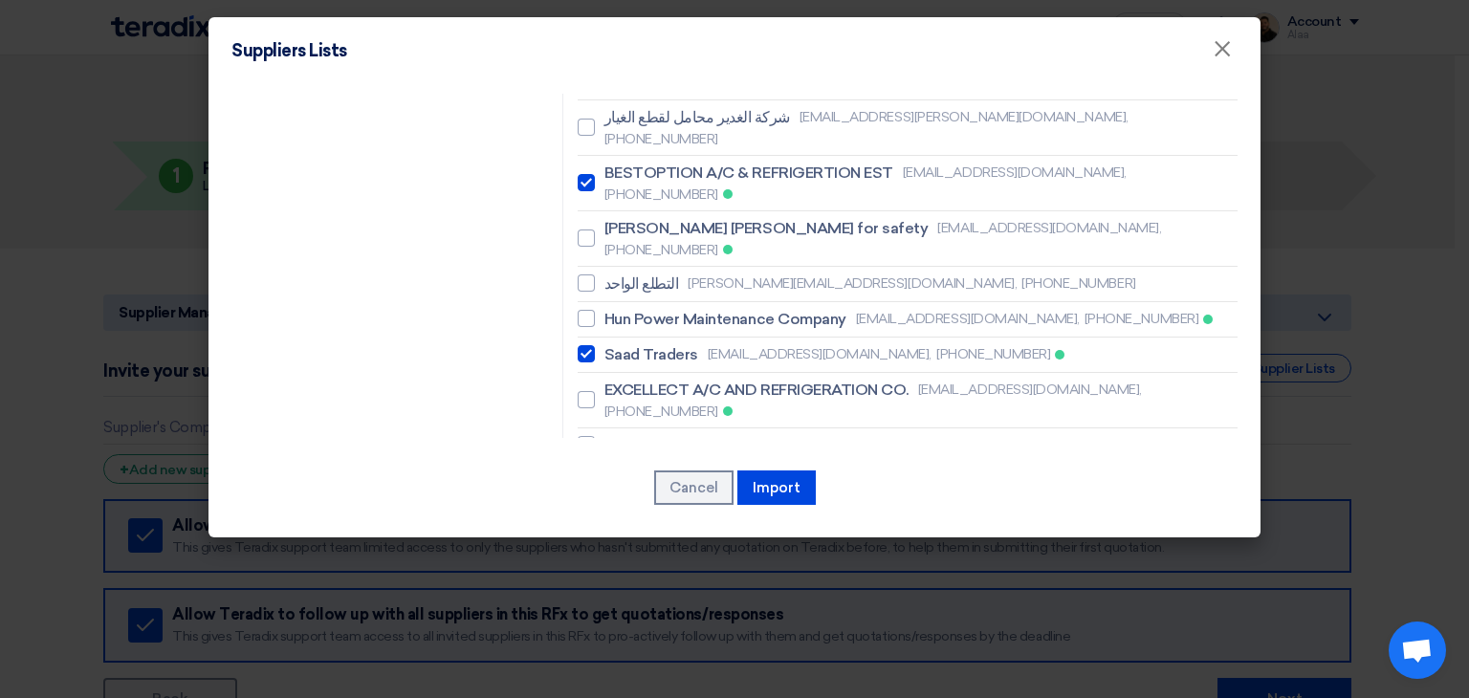
scroll to position [1630, 0]
click at [654, 539] on span "Resco contracting company" at bounding box center [705, 550] width 202 height 23
click at [617, 544] on input "Resco contracting company nizam@rescosaudi.com, +966537075900" at bounding box center [610, 550] width 12 height 12
checkbox input "true"
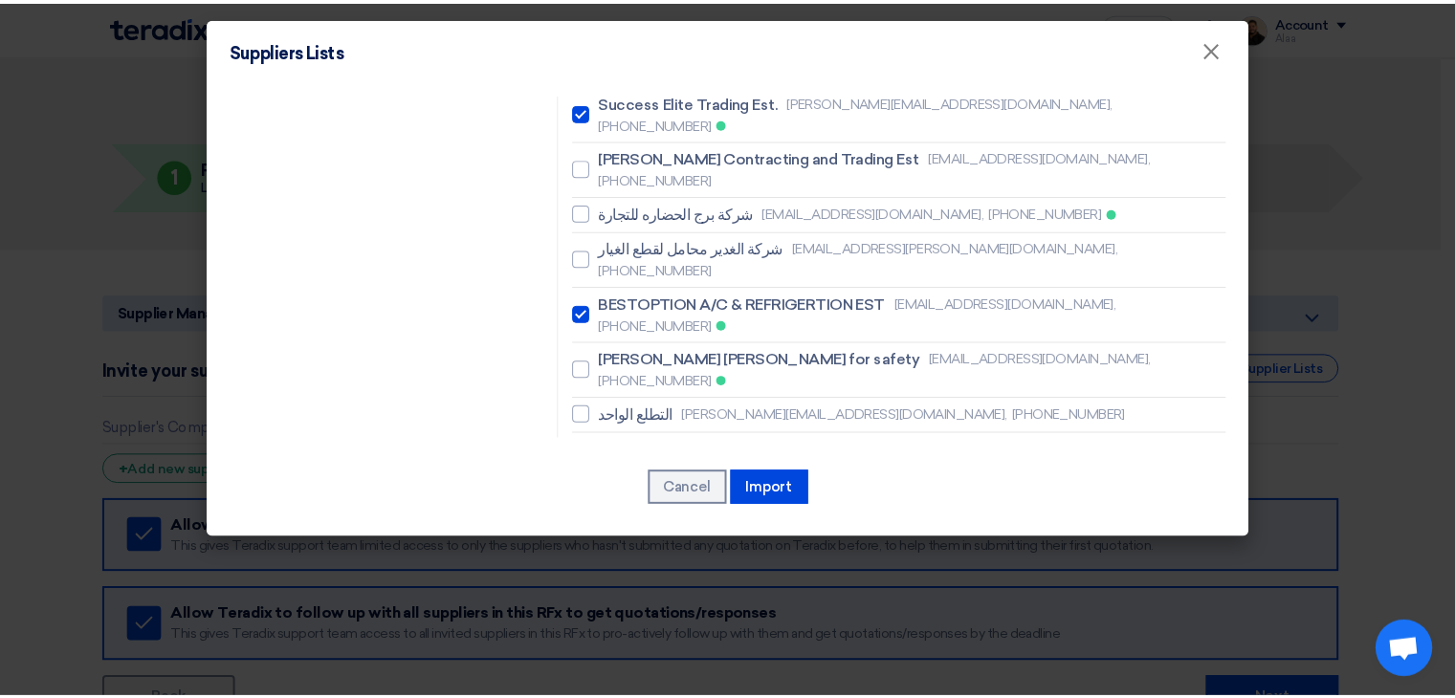
scroll to position [1626, 0]
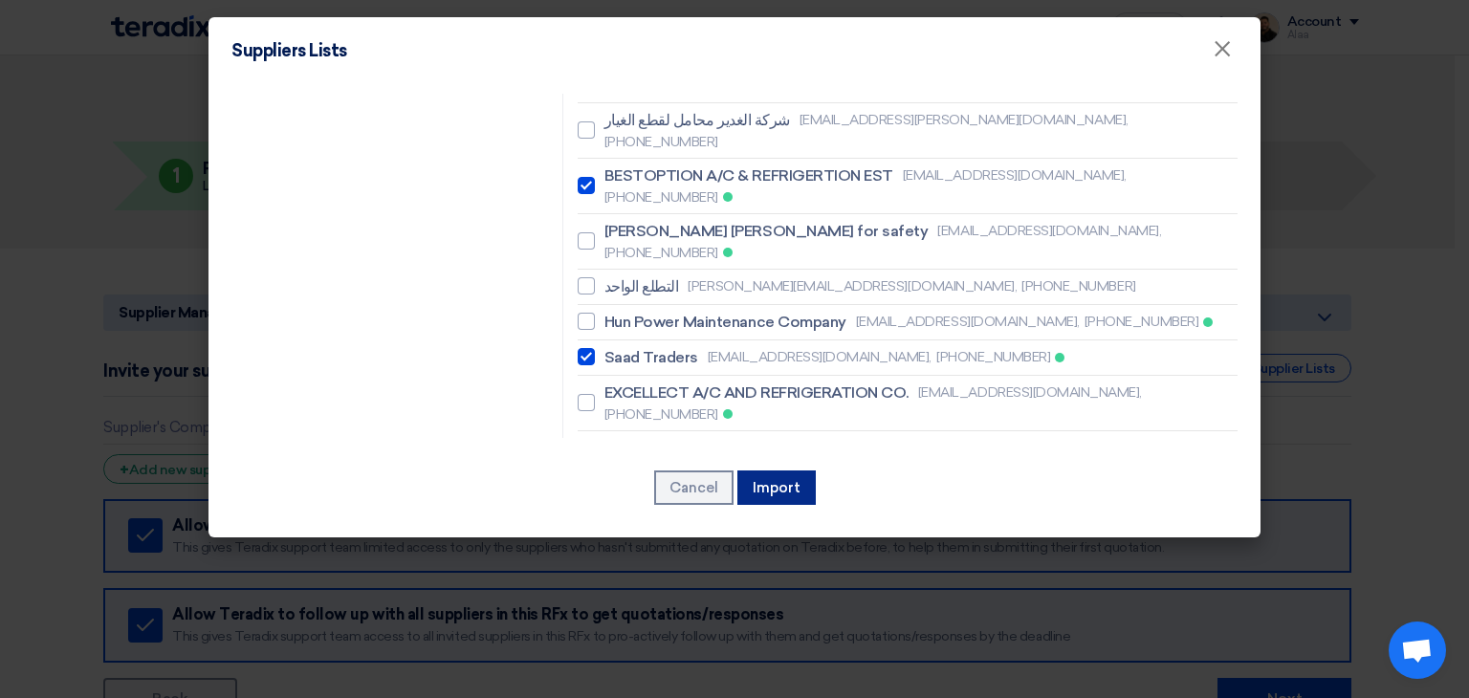
click at [776, 475] on button "Import" at bounding box center [776, 488] width 78 height 34
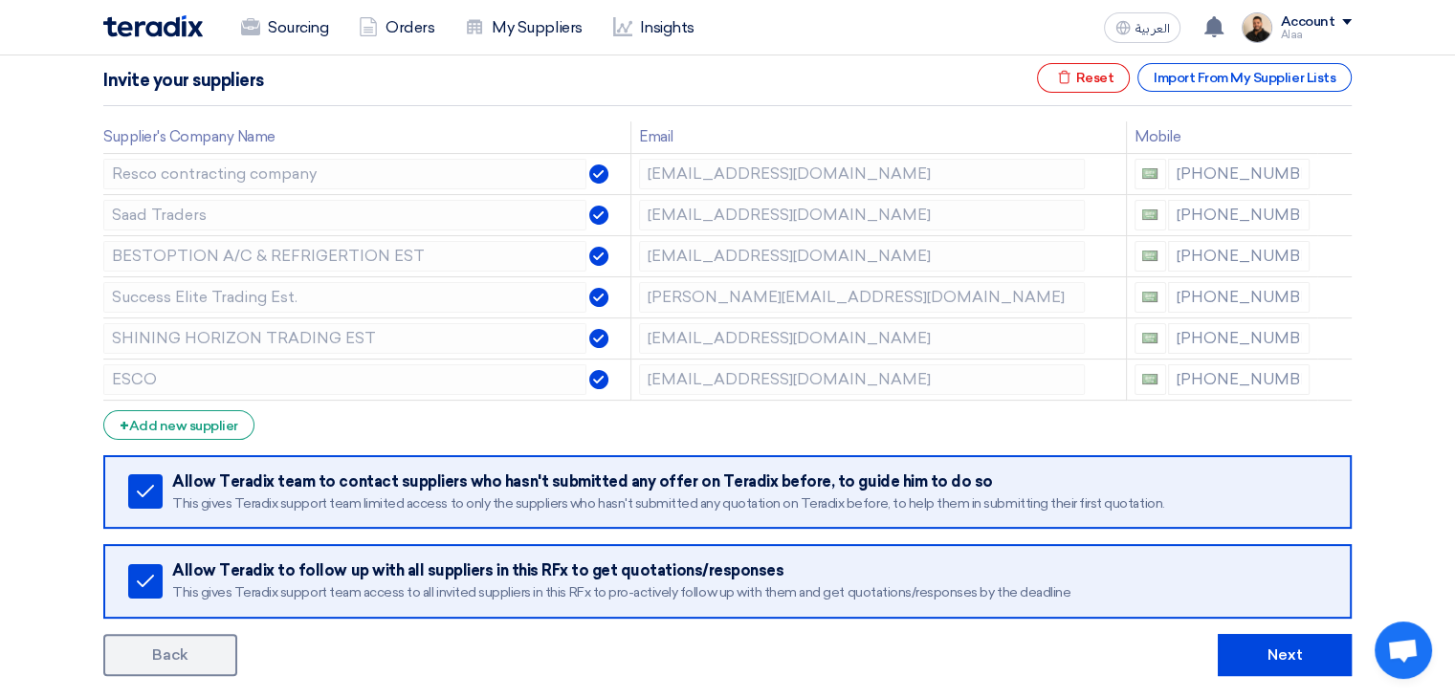
scroll to position [478, 0]
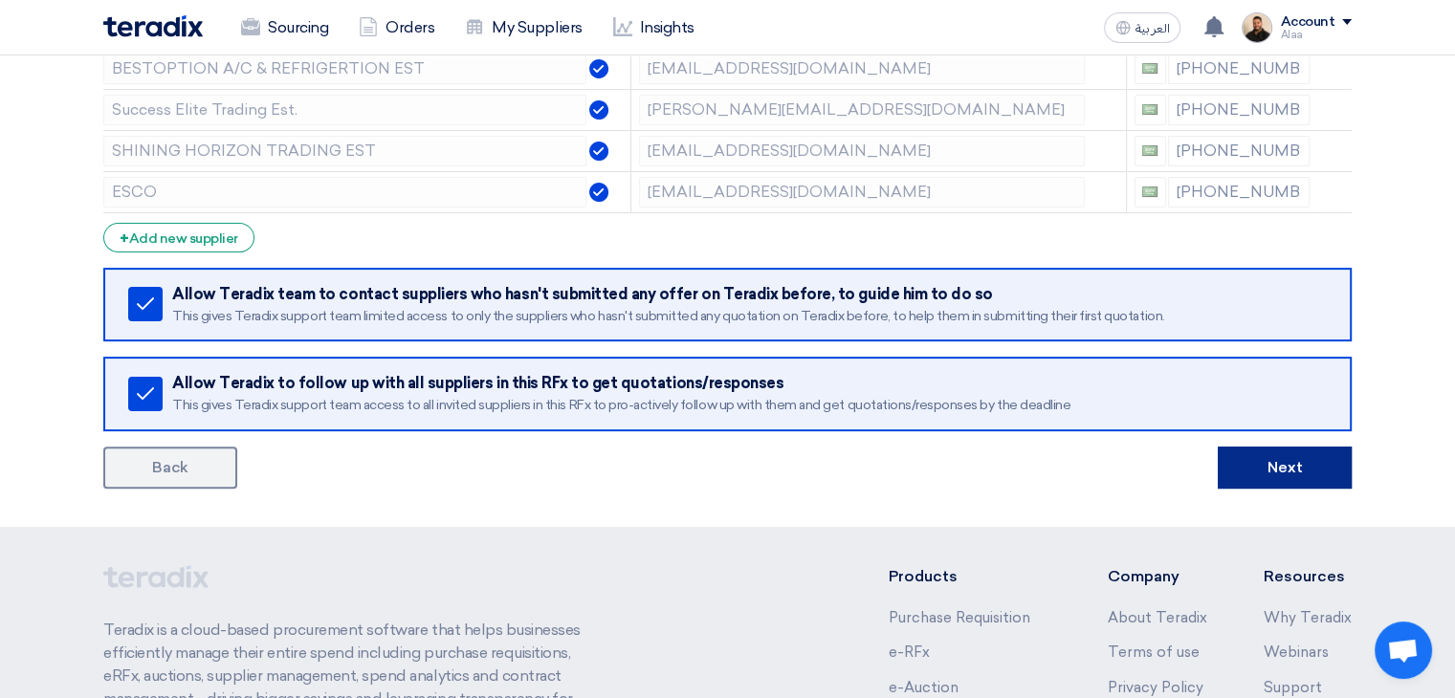
click at [1289, 464] on button "Next" at bounding box center [1284, 468] width 134 height 42
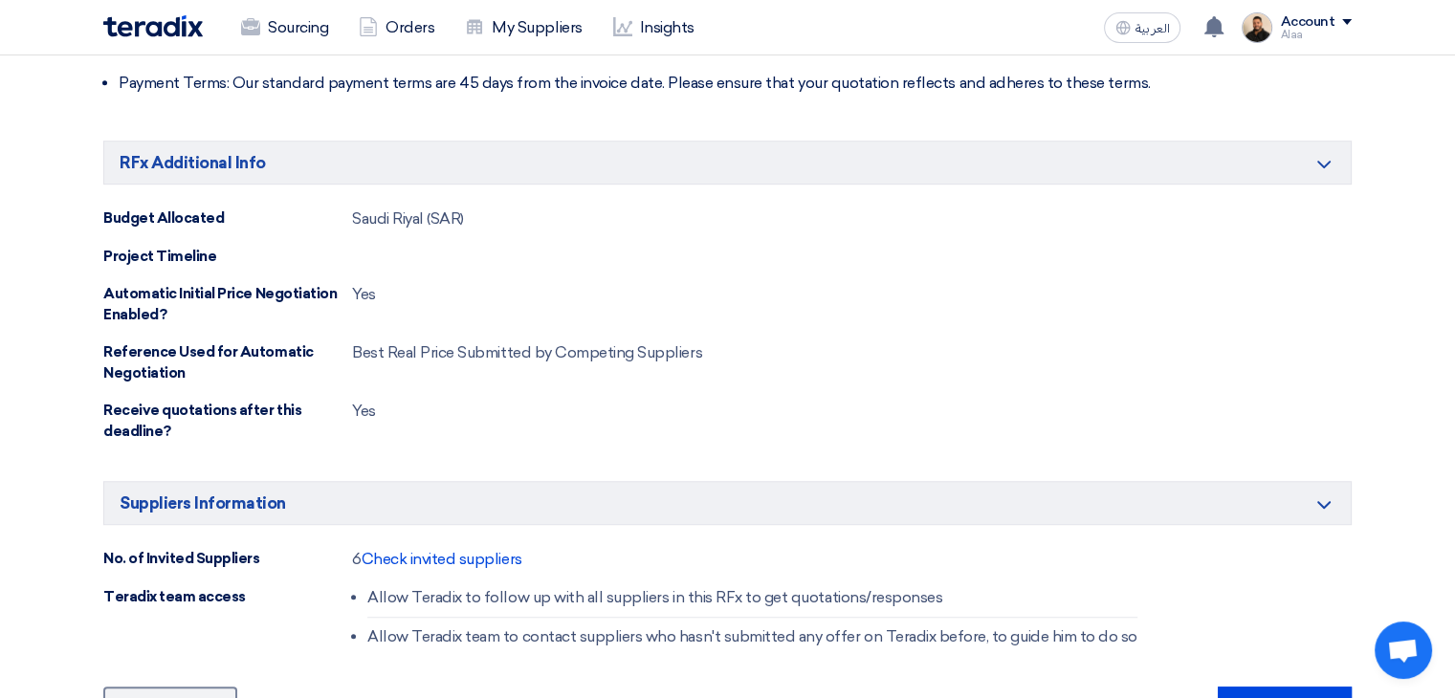
scroll to position [1339, 0]
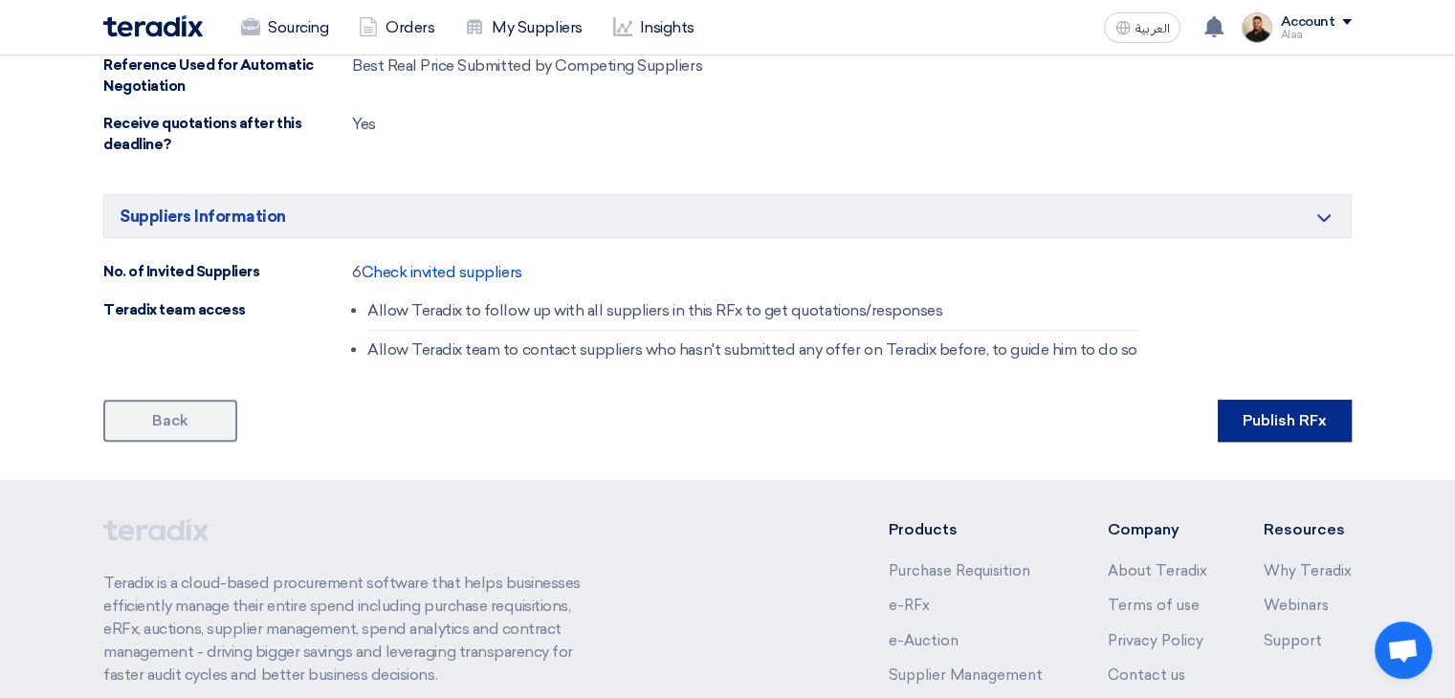
click at [1288, 426] on button "Publish RFx" at bounding box center [1284, 421] width 134 height 42
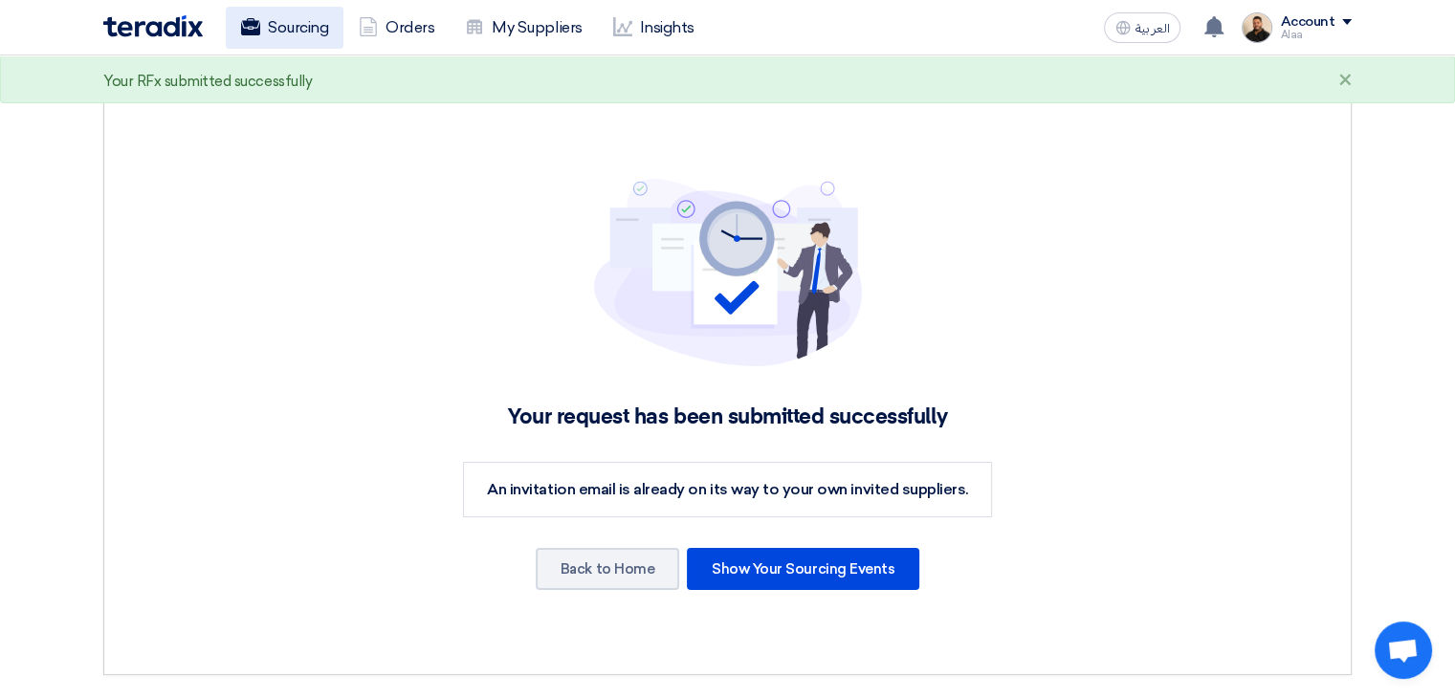
click at [303, 40] on link "Sourcing" at bounding box center [285, 28] width 118 height 42
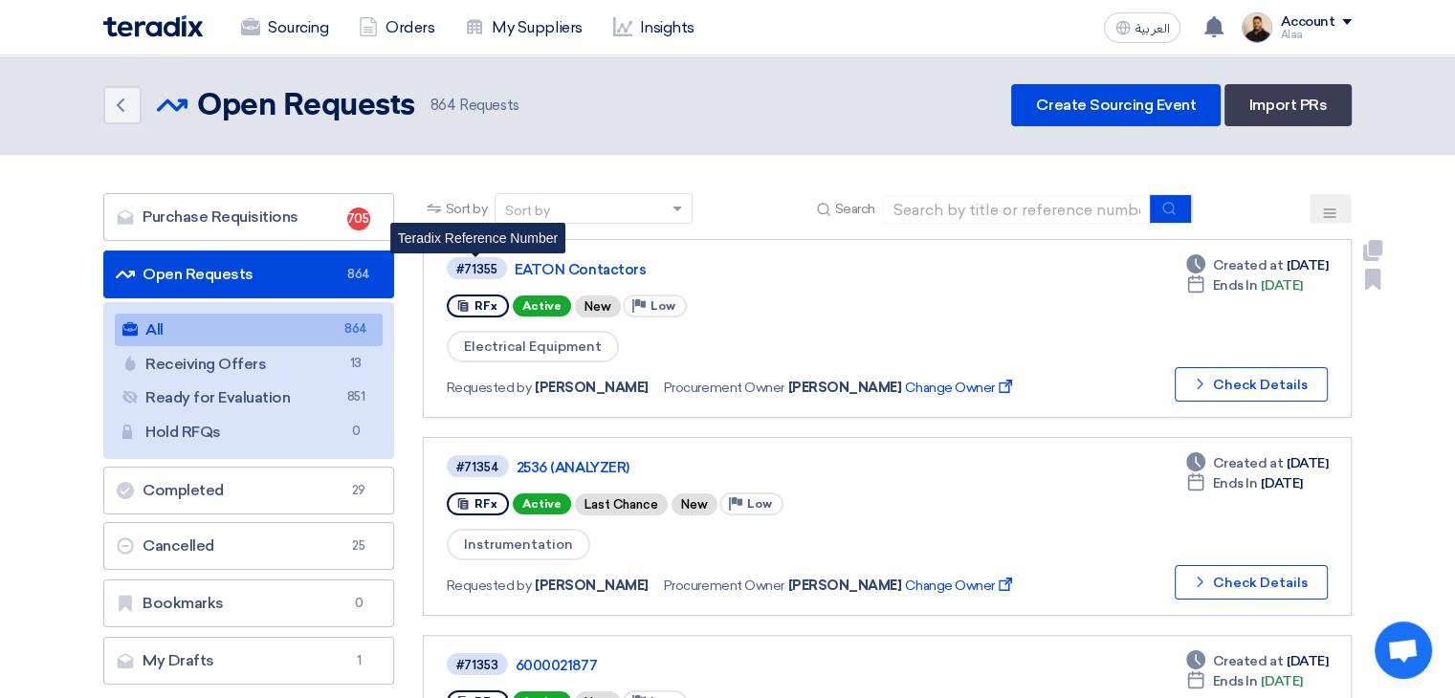
click at [484, 270] on div "#71355" at bounding box center [476, 269] width 41 height 12
click at [483, 270] on div "#71355" at bounding box center [476, 269] width 41 height 12
copy div "71355"
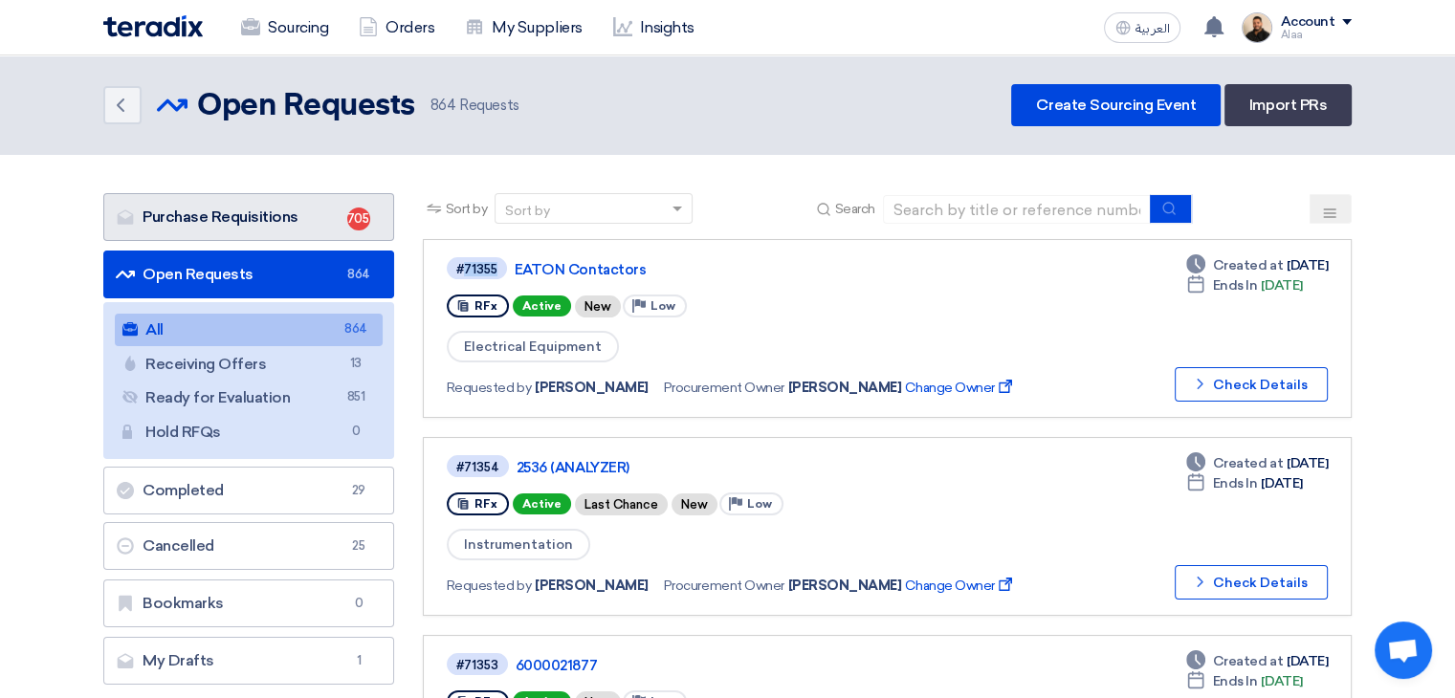
click at [307, 223] on link "Purchase Requisitions Purchase Requisitions 705" at bounding box center [248, 217] width 291 height 48
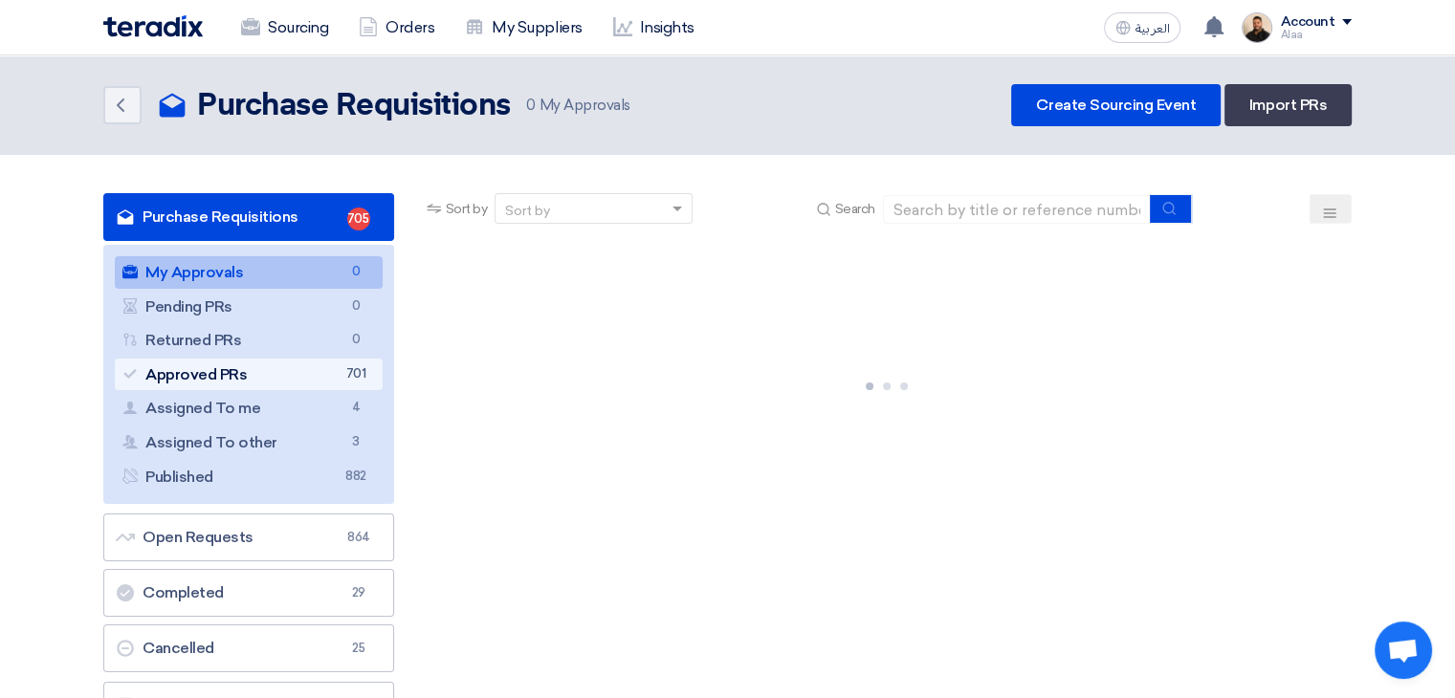
click at [311, 375] on link "Approved PRs Approved PRs 701" at bounding box center [249, 375] width 268 height 33
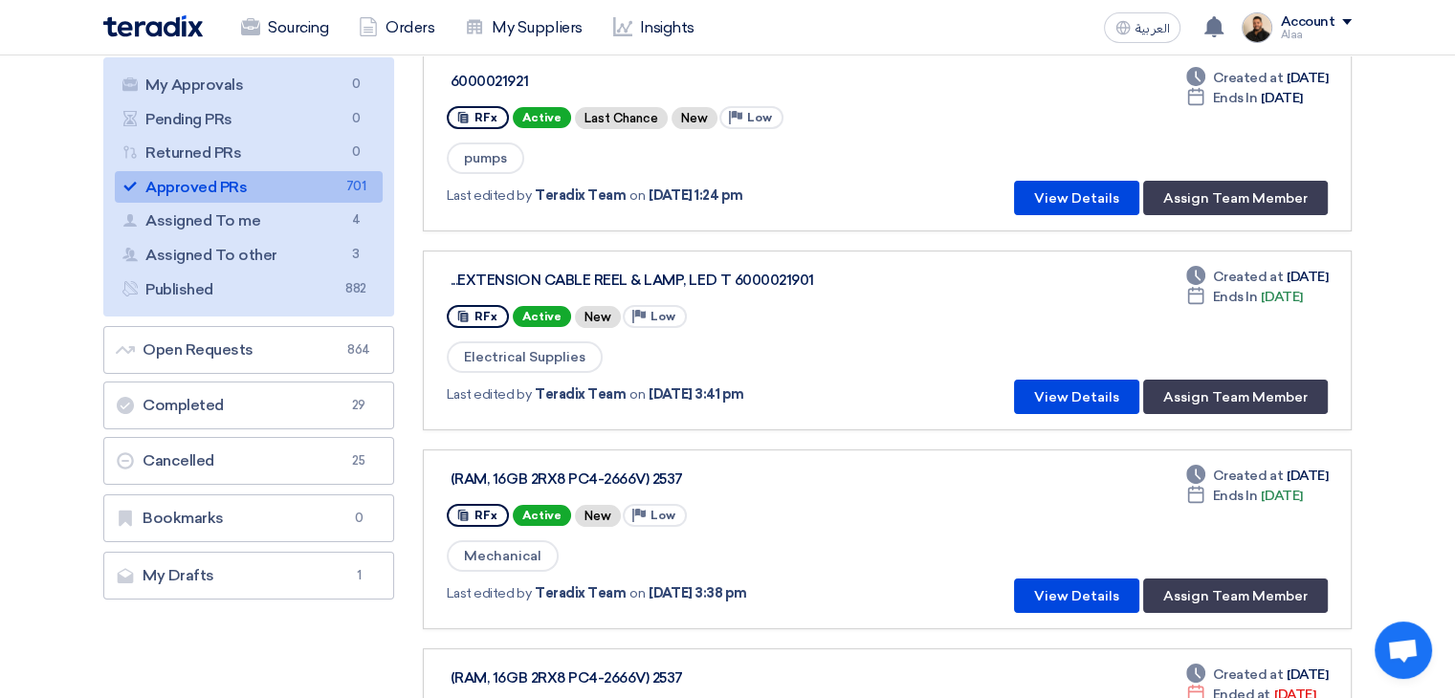
scroll to position [191, 0]
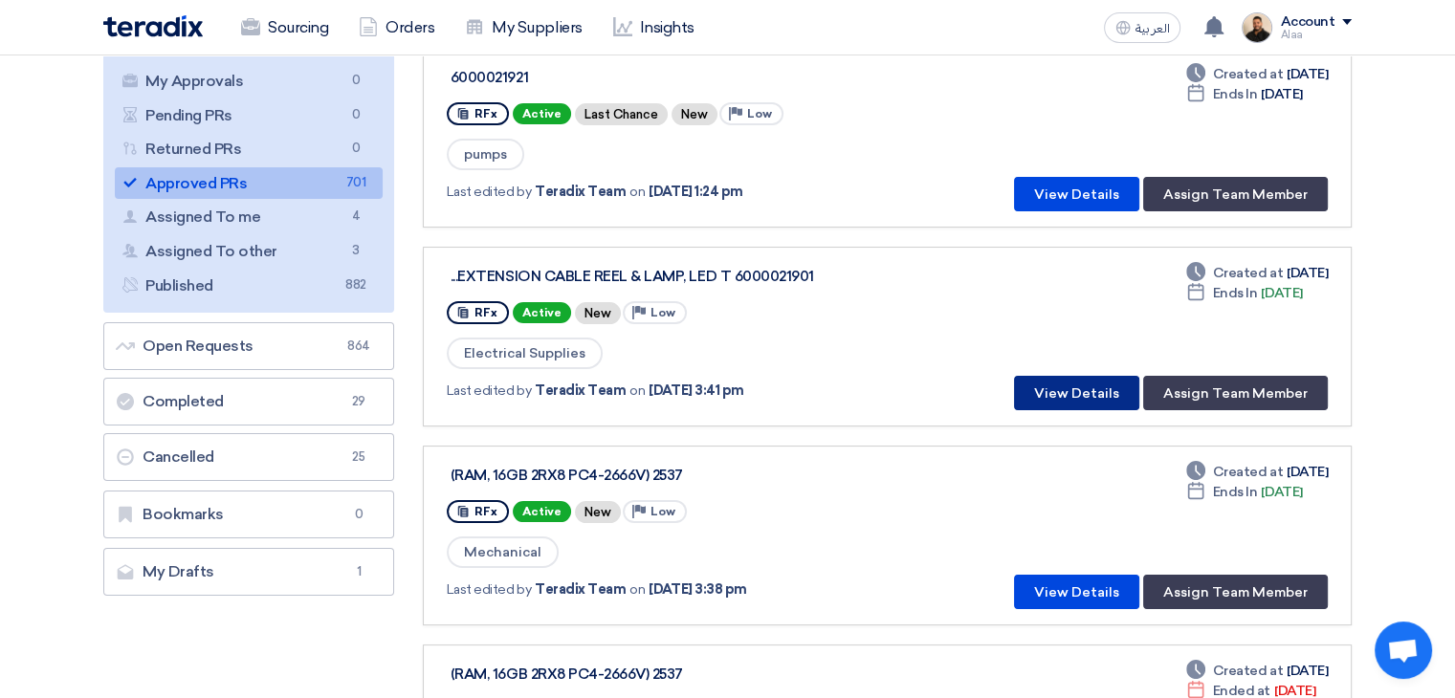
click at [1074, 383] on button "View Details" at bounding box center [1076, 393] width 125 height 34
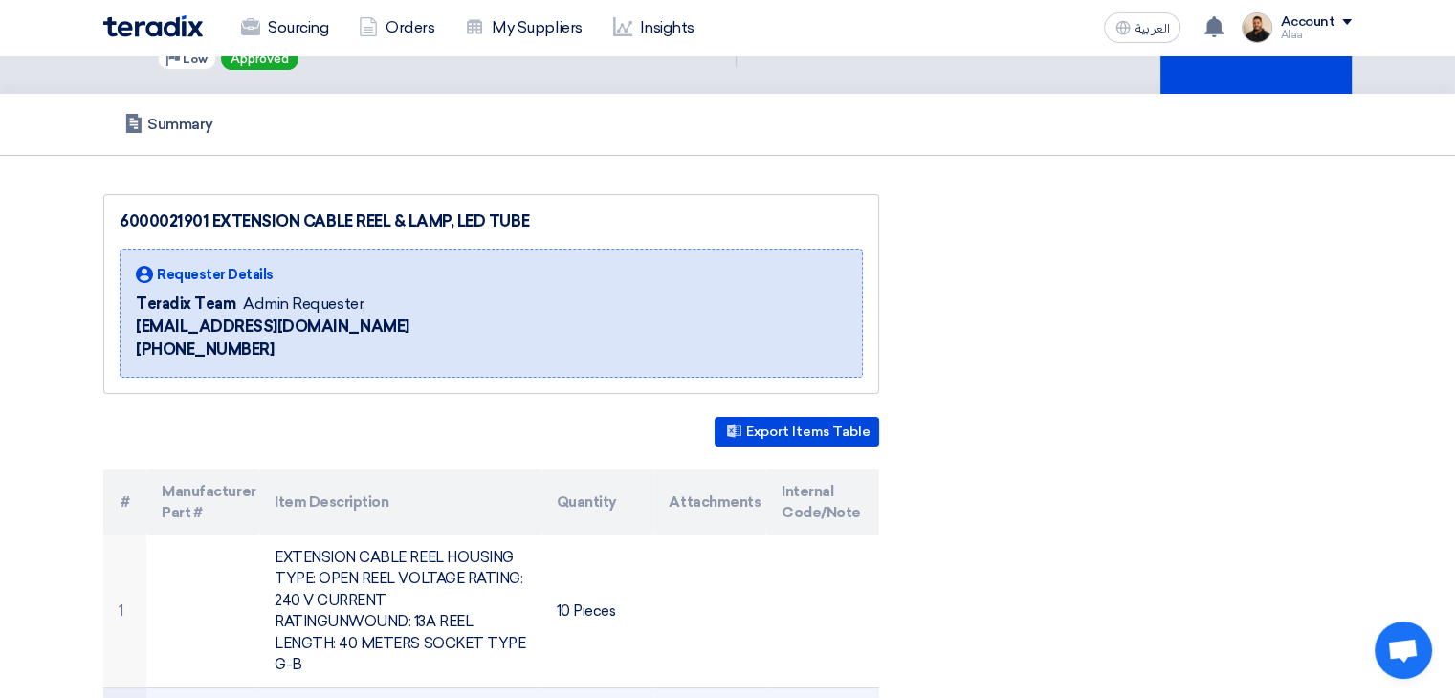
scroll to position [287, 0]
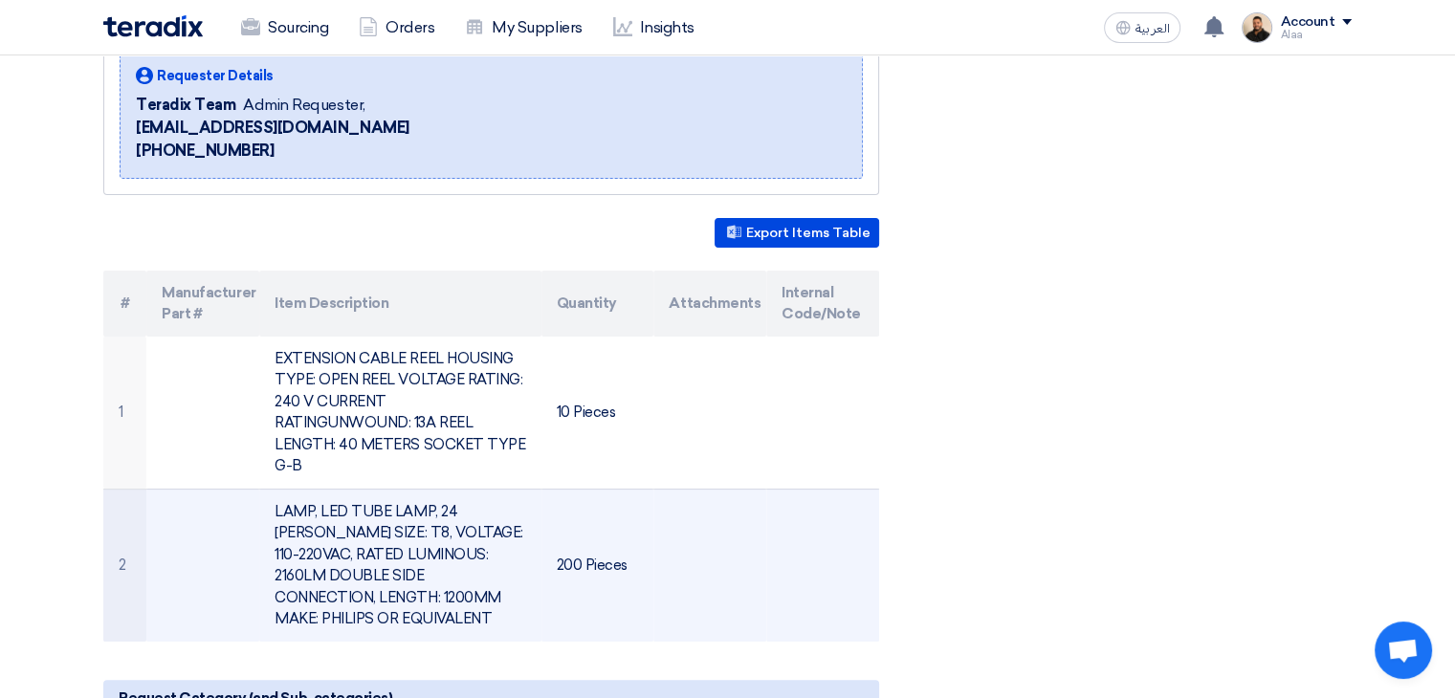
click at [392, 502] on td "LAMP, LED TUBE LAMP, 24 WATTS SIZE: T8, VOLTAGE: 110-220VAC, RATED LUMINOUS: 21…" at bounding box center [399, 565] width 281 height 153
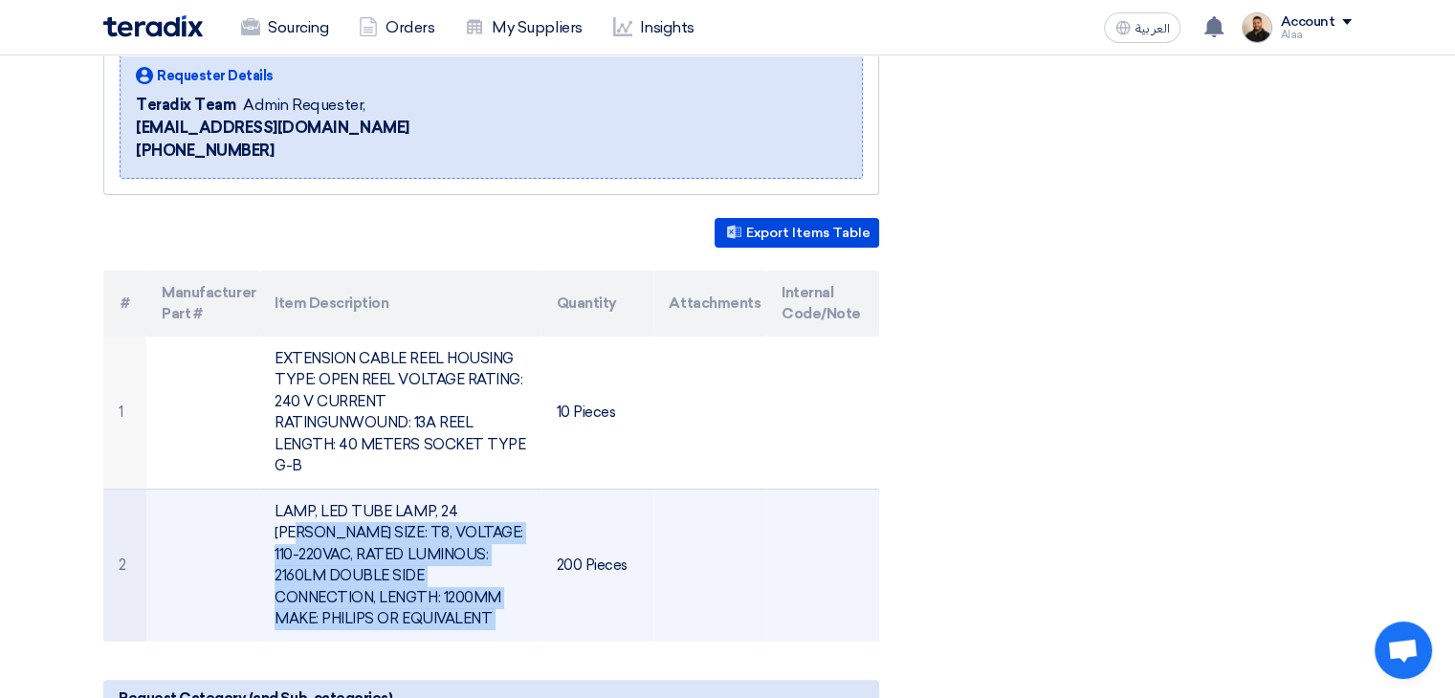
click at [392, 502] on td "LAMP, LED TUBE LAMP, 24 WATTS SIZE: T8, VOLTAGE: 110-220VAC, RATED LUMINOUS: 21…" at bounding box center [399, 565] width 281 height 153
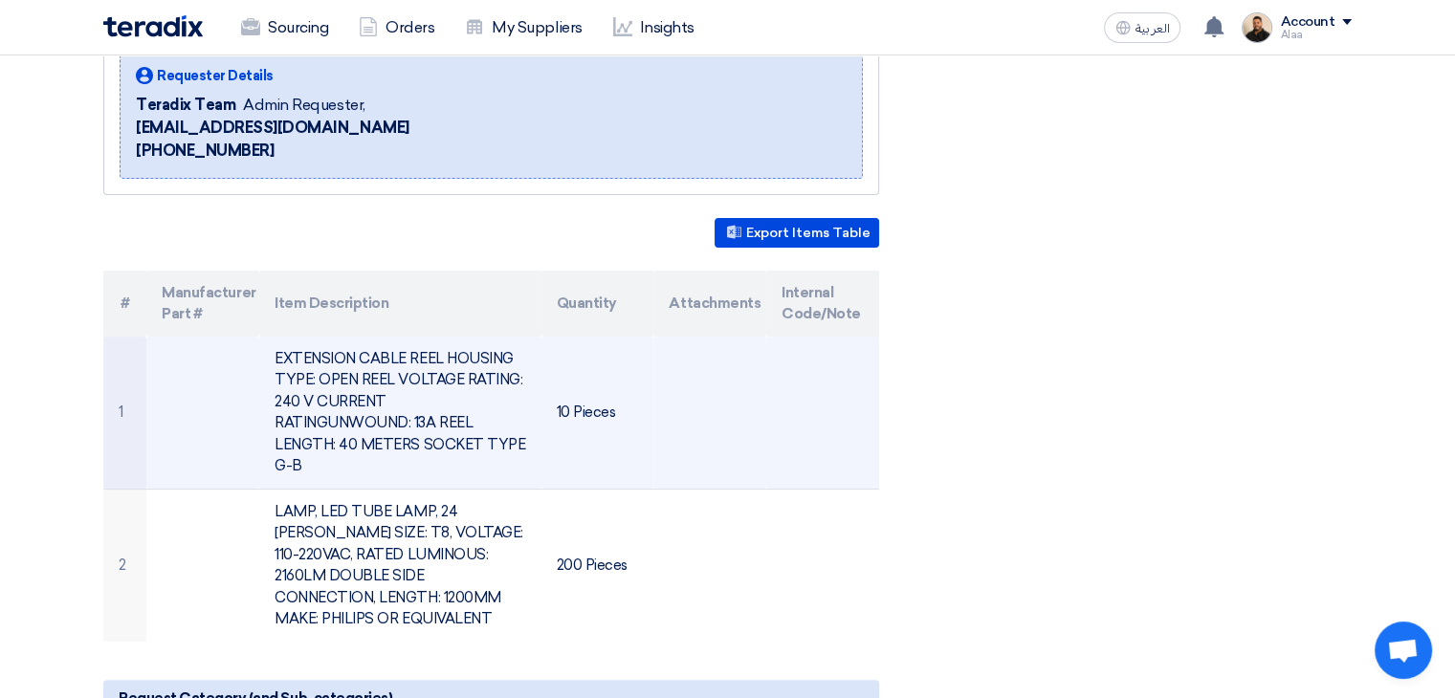
click at [373, 407] on td "EXTENSION CABLE REEL HOUSING TYPE: OPEN REEL VOLTAGE RATING: 240 V CURRENT RATI…" at bounding box center [399, 413] width 281 height 153
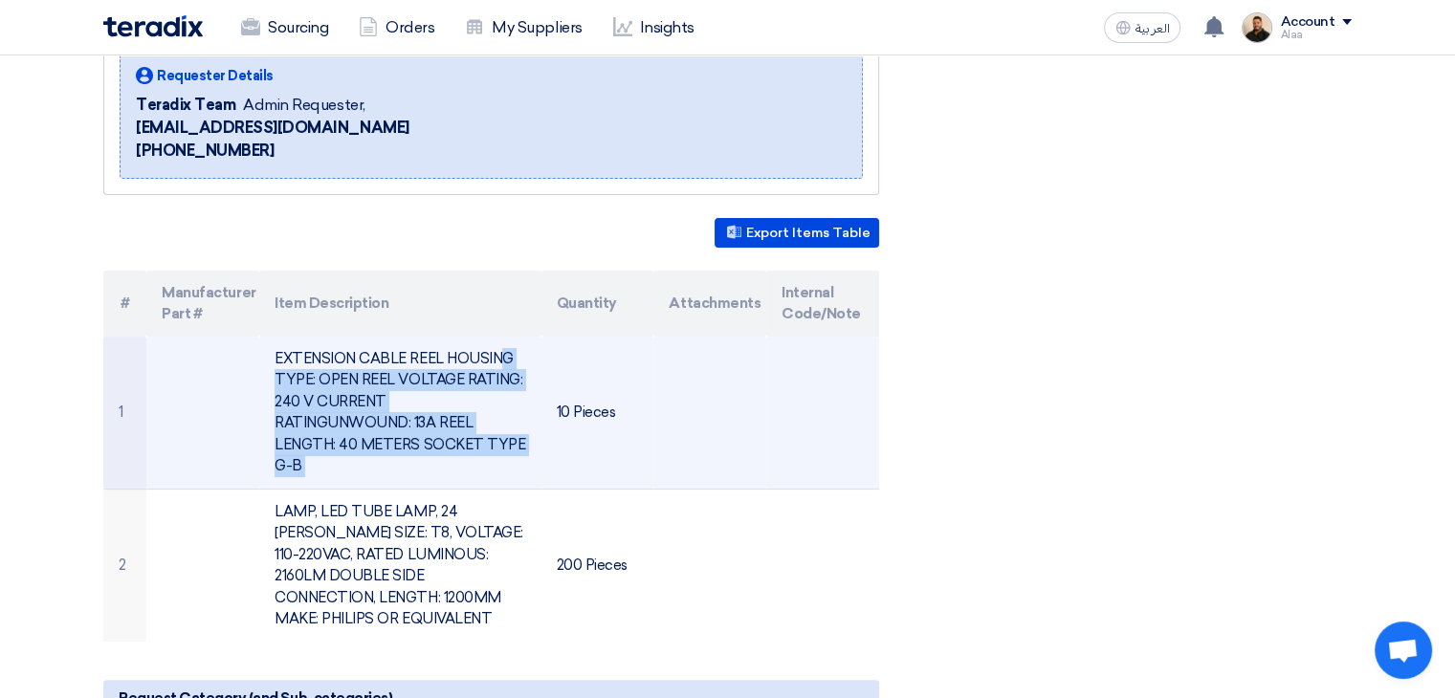
click at [373, 407] on td "EXTENSION CABLE REEL HOUSING TYPE: OPEN REEL VOLTAGE RATING: 240 V CURRENT RATI…" at bounding box center [399, 413] width 281 height 153
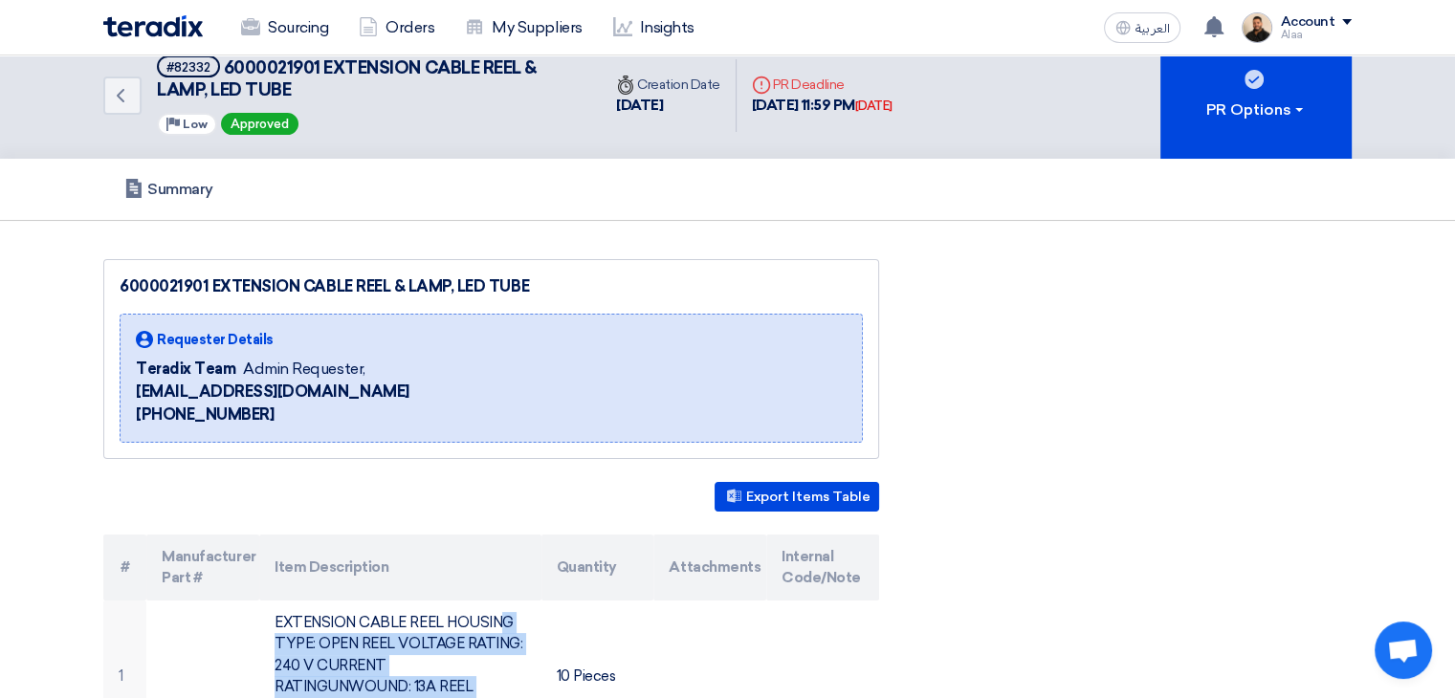
scroll to position [0, 0]
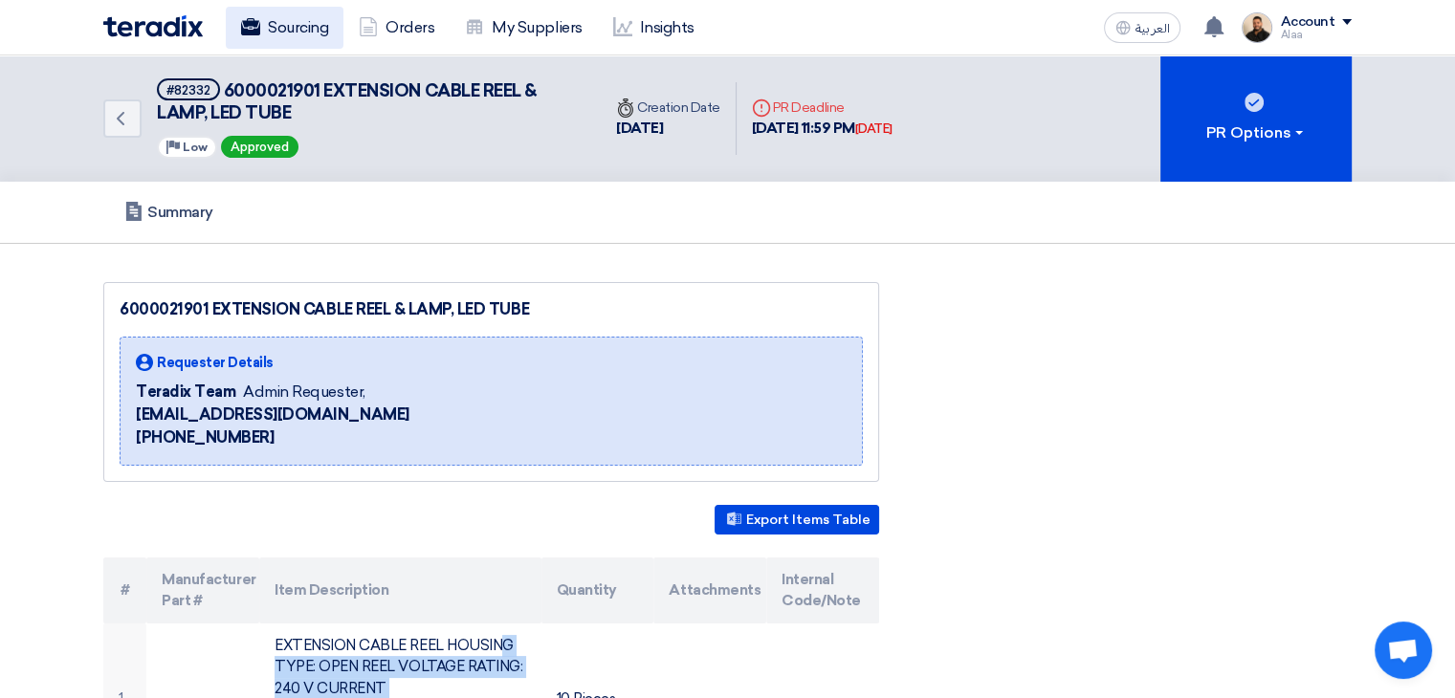
click at [260, 37] on link "Sourcing" at bounding box center [285, 28] width 118 height 42
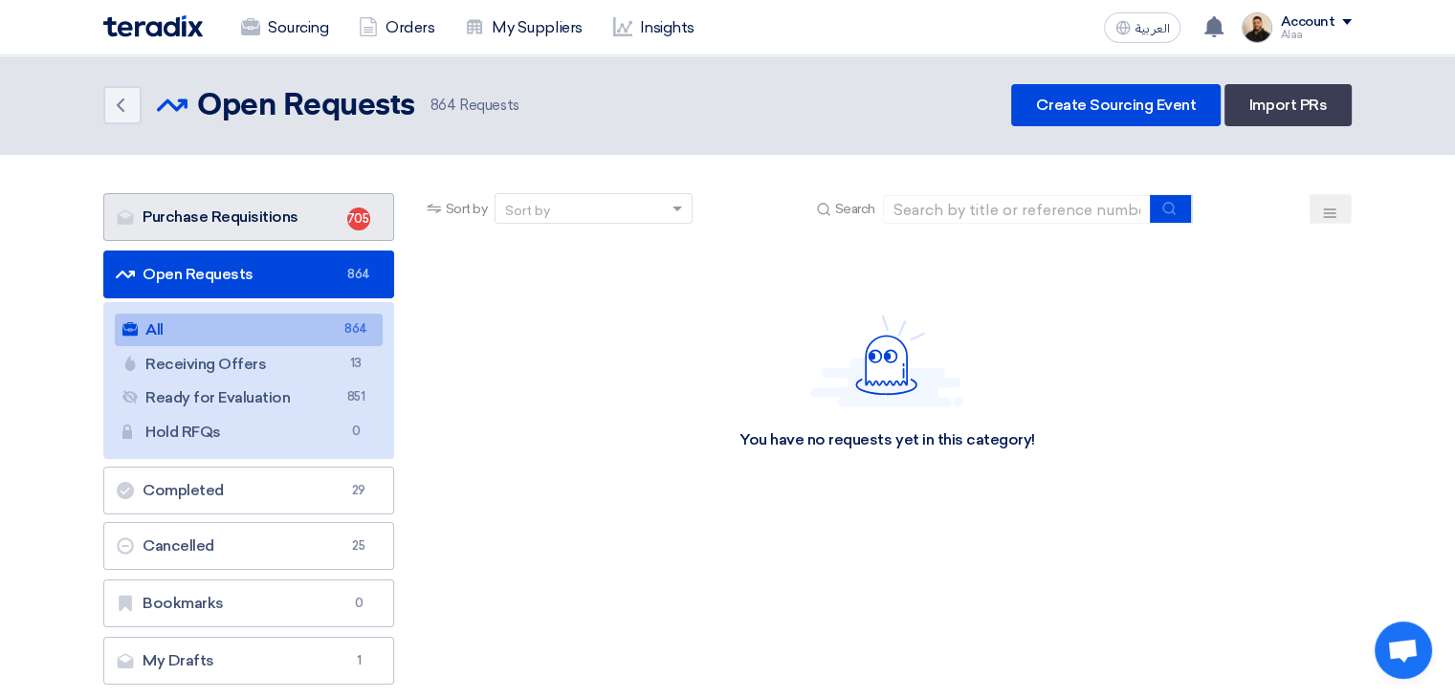
click at [303, 219] on link "Purchase Requisitions Purchase Requisitions 705" at bounding box center [248, 217] width 291 height 48
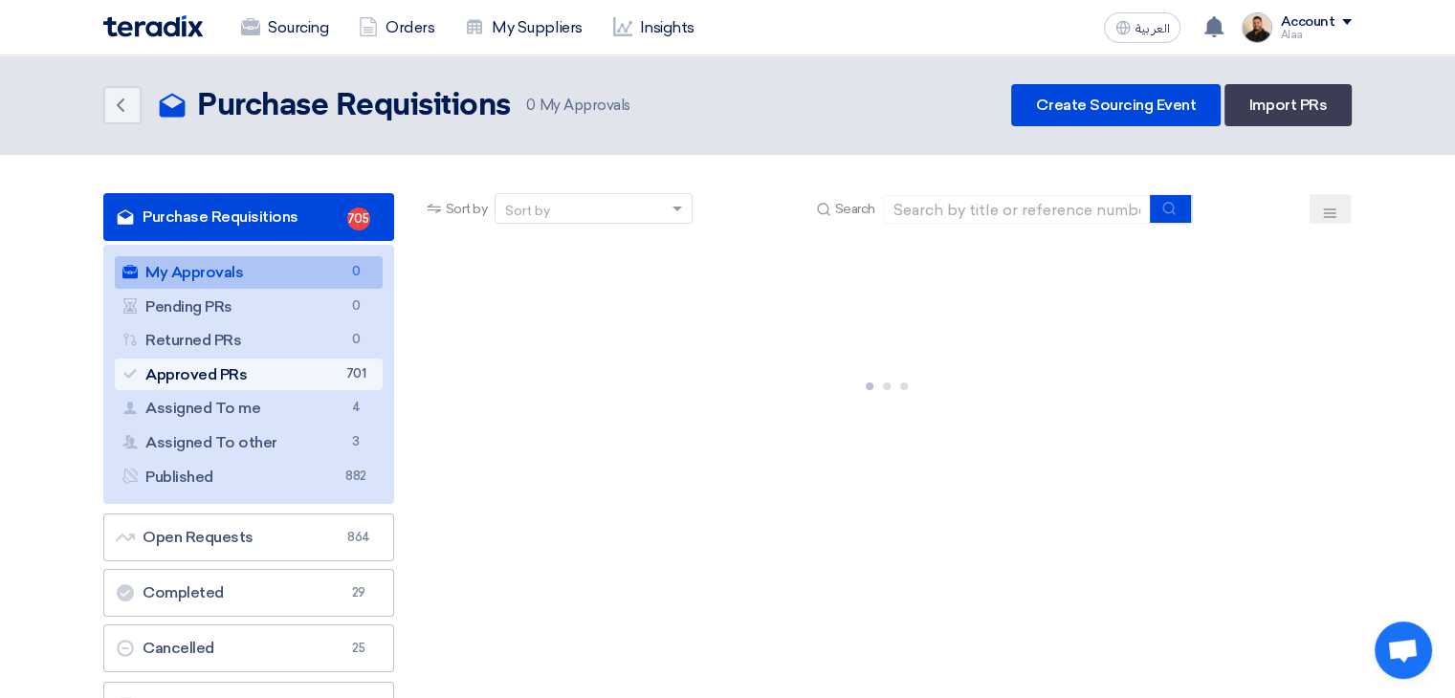
click at [314, 370] on link "Approved PRs Approved PRs 701" at bounding box center [249, 375] width 268 height 33
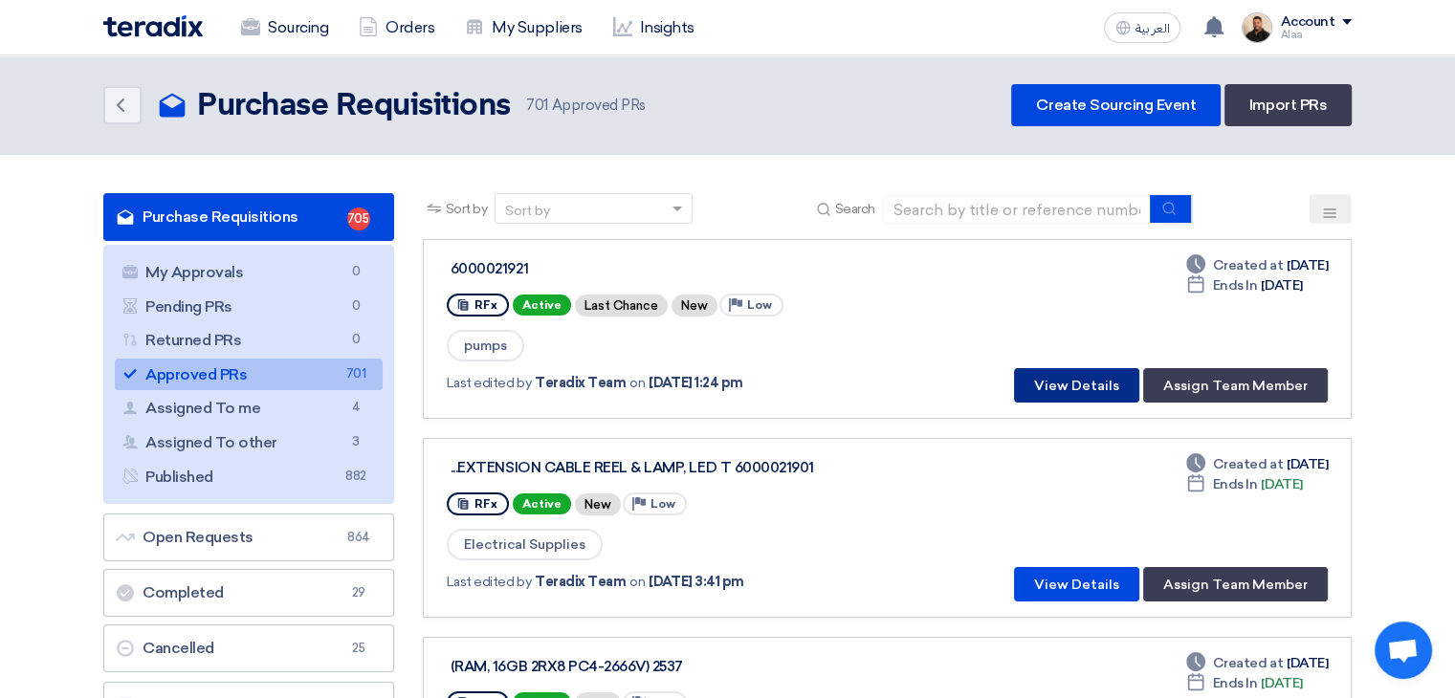
click at [1052, 372] on button "View Details" at bounding box center [1076, 385] width 125 height 34
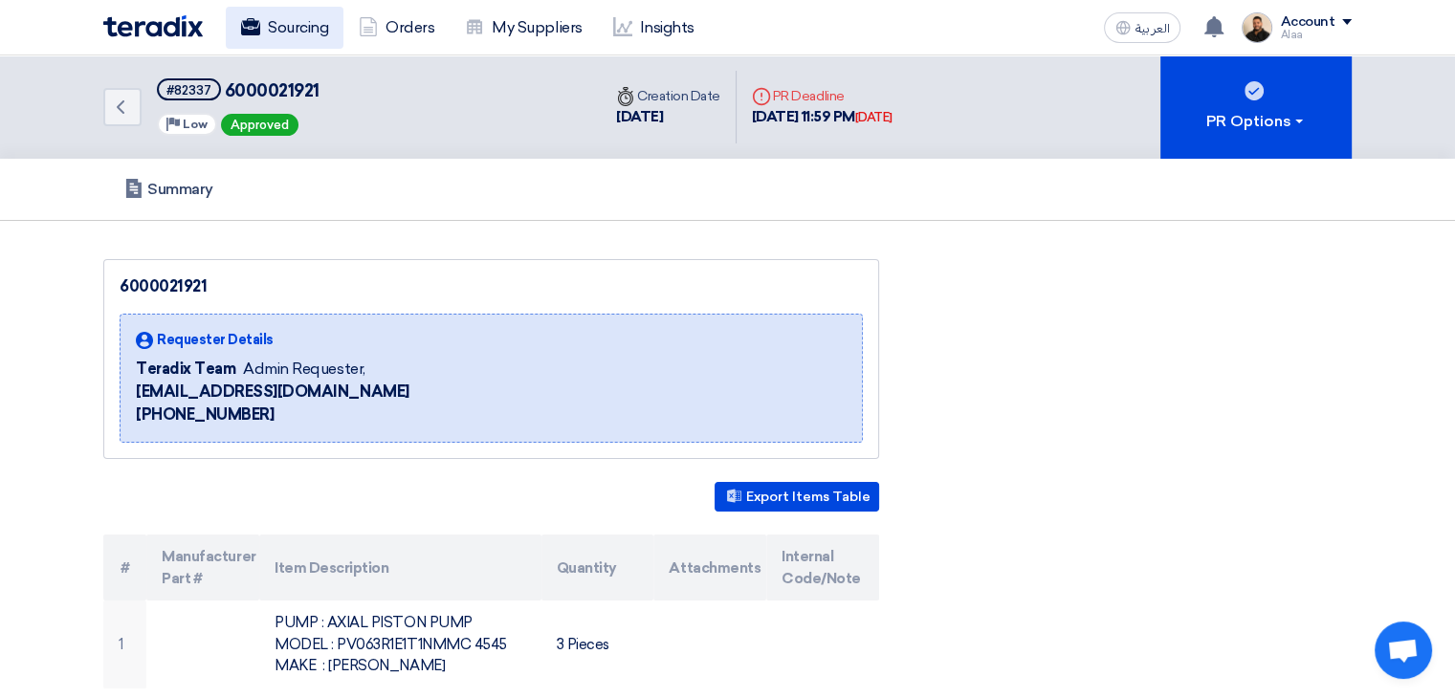
click at [313, 31] on link "Sourcing" at bounding box center [285, 28] width 118 height 42
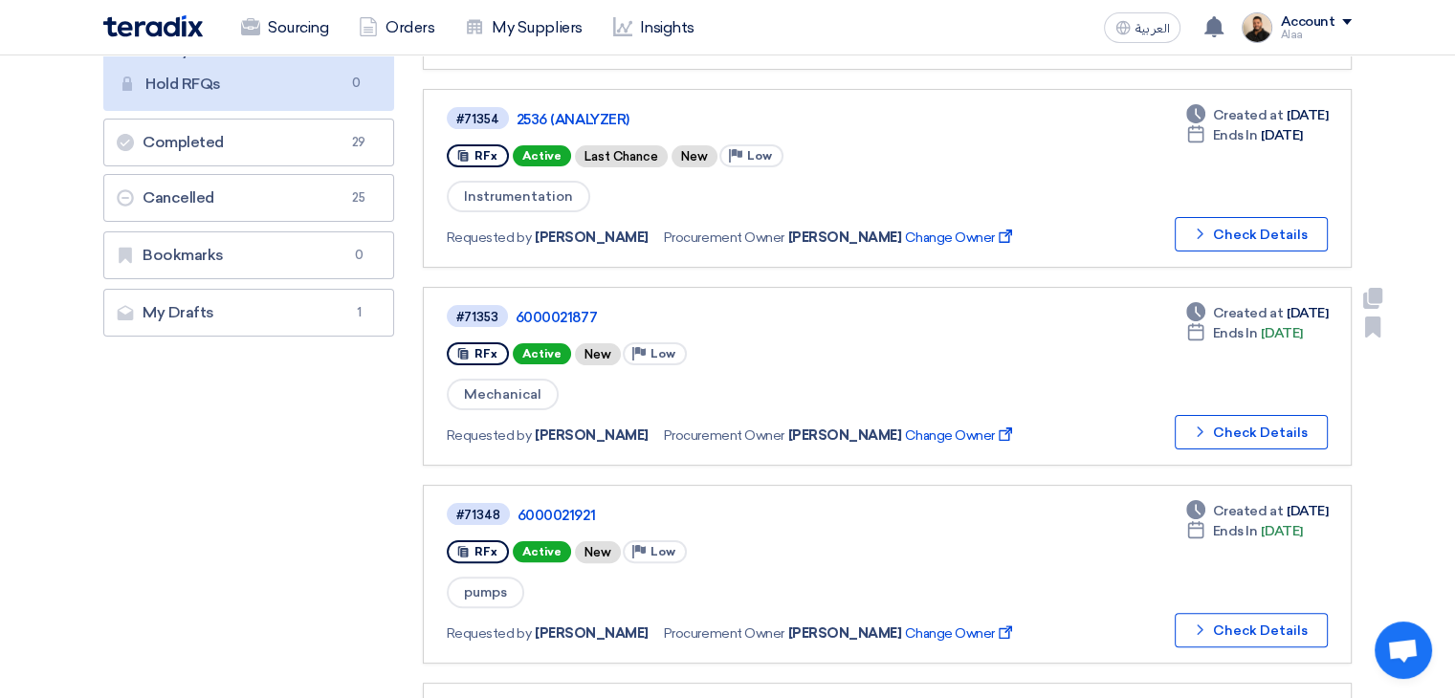
scroll to position [383, 0]
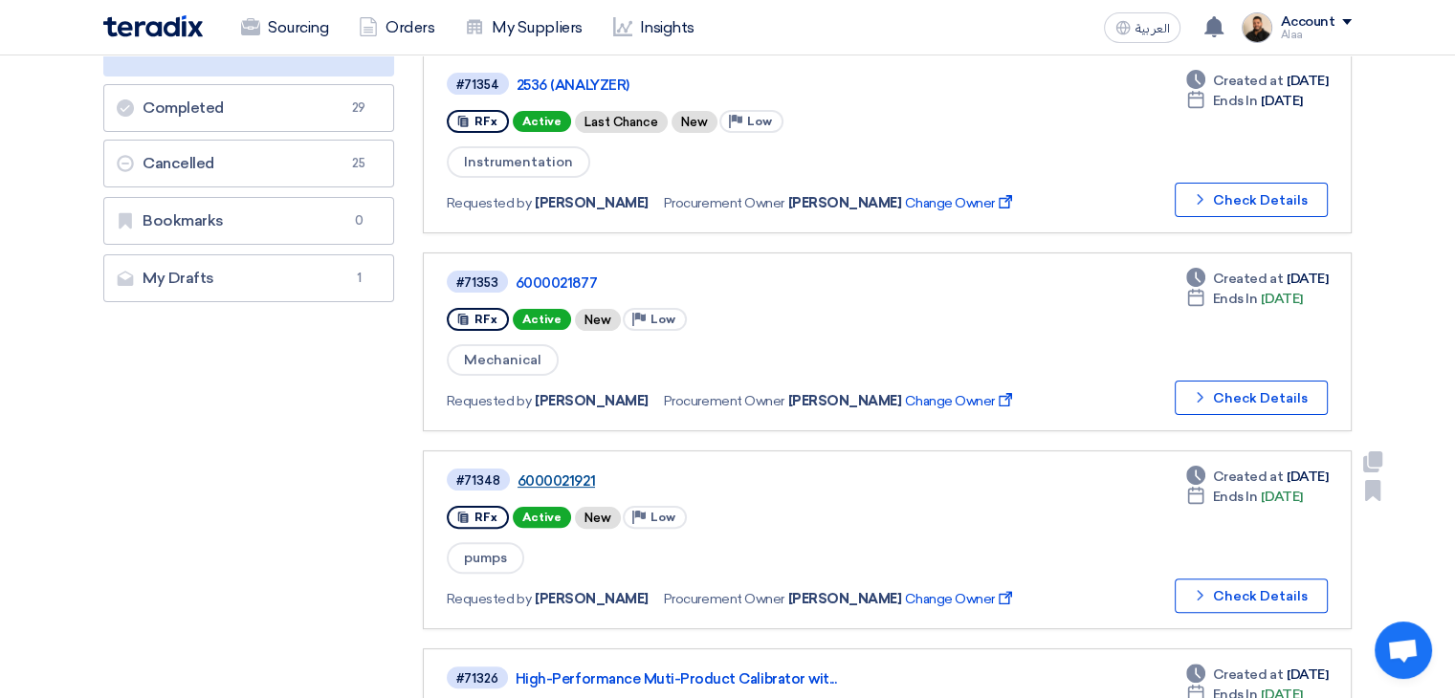
click at [572, 472] on link "6000021921" at bounding box center [756, 480] width 478 height 17
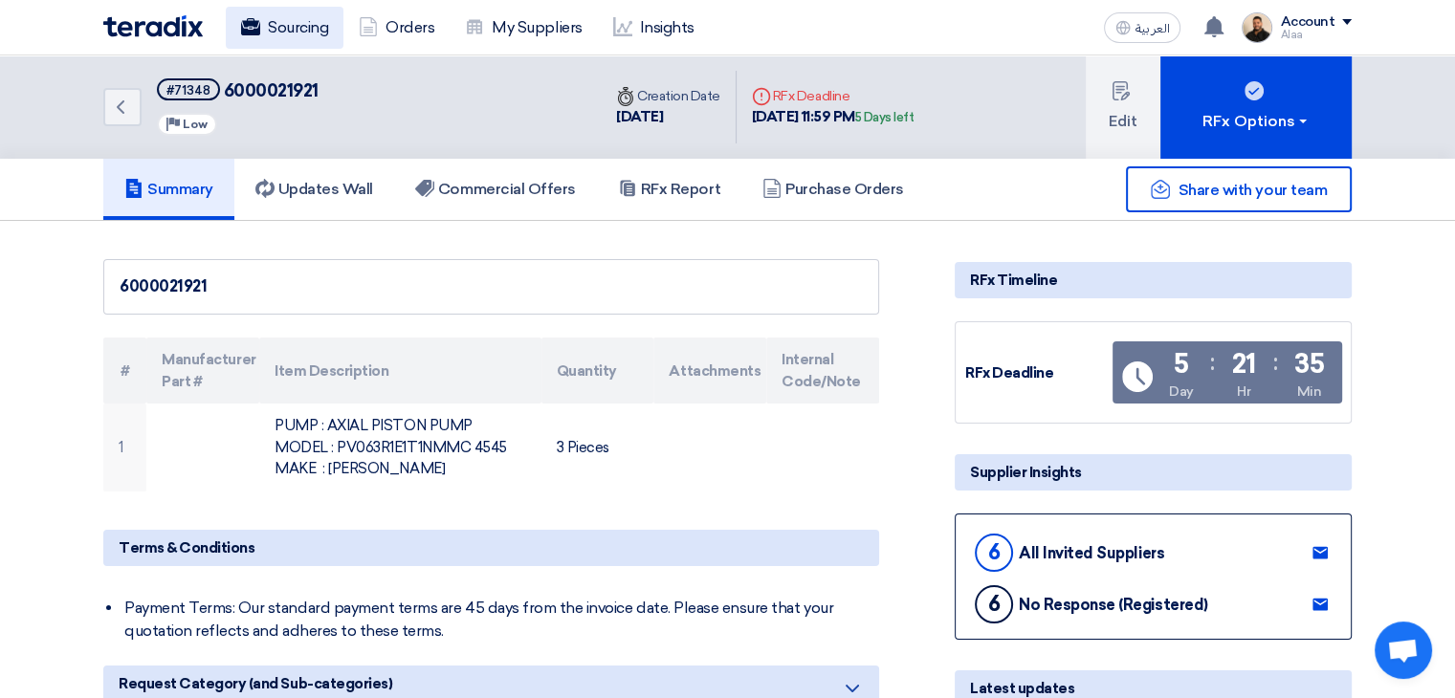
click at [307, 35] on link "Sourcing" at bounding box center [285, 28] width 118 height 42
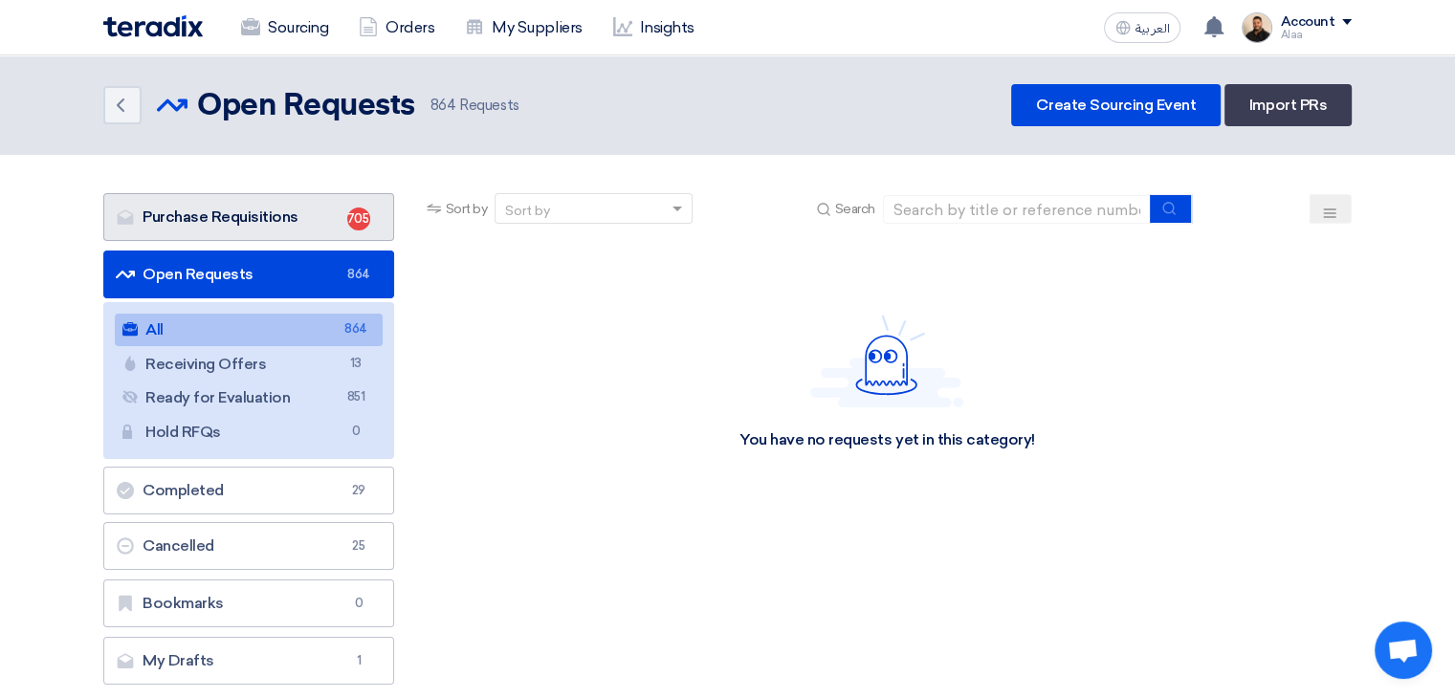
click at [297, 218] on link "Purchase Requisitions Purchase Requisitions 705" at bounding box center [248, 217] width 291 height 48
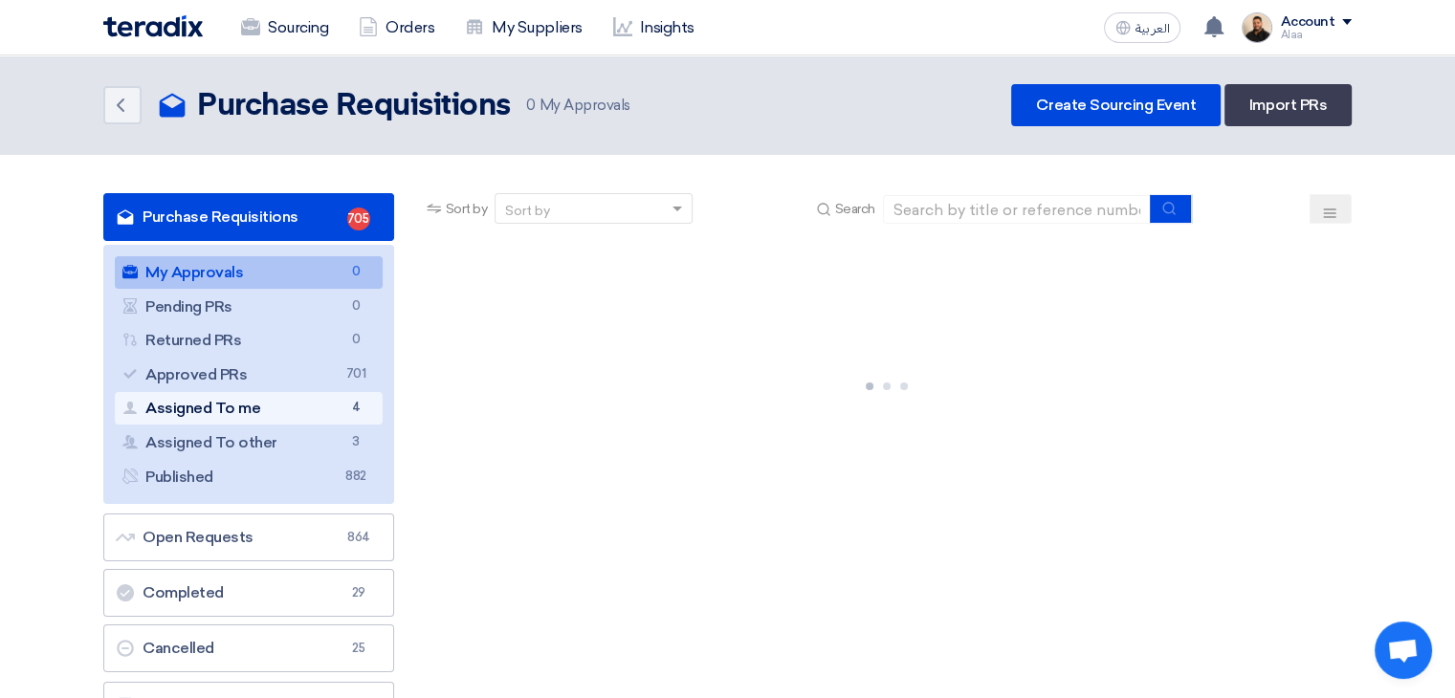
click at [327, 396] on link "Assigned To me Assigned To me 4" at bounding box center [249, 408] width 268 height 33
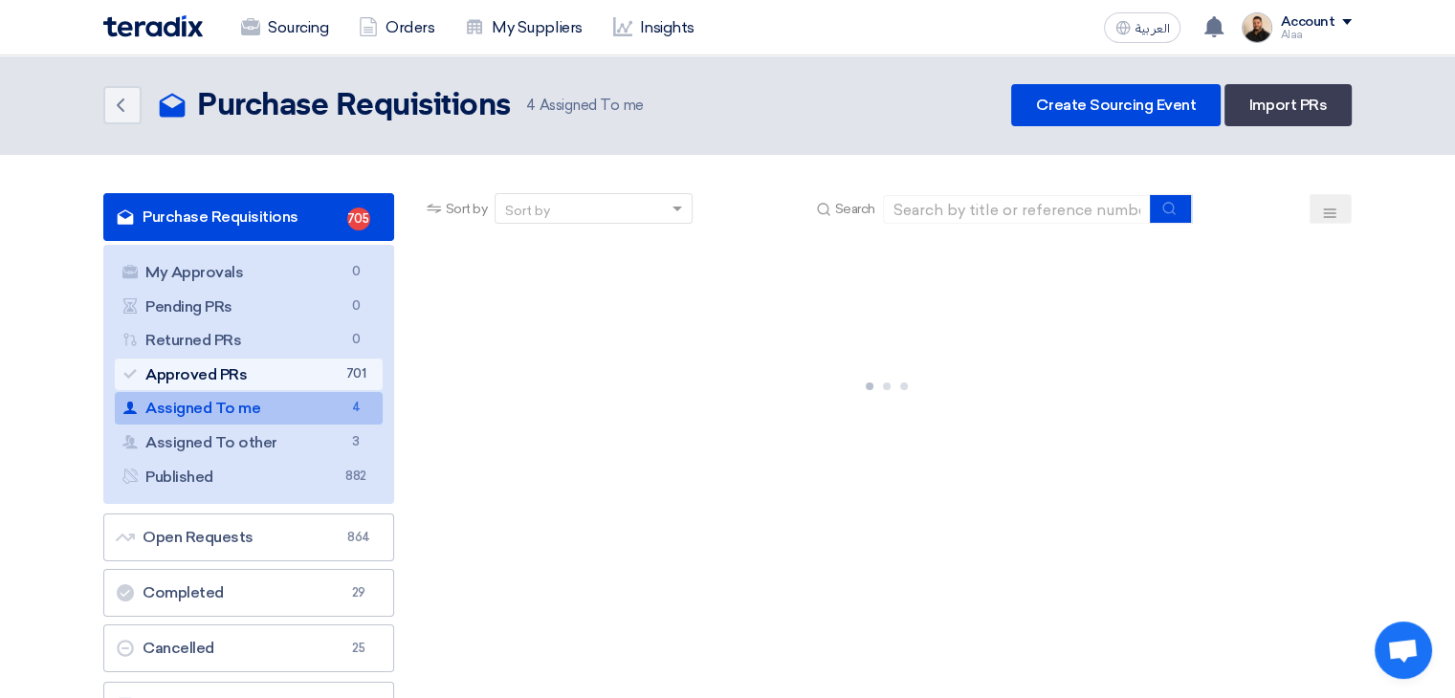
click at [333, 370] on link "Approved PRs Approved PRs 701" at bounding box center [249, 375] width 268 height 33
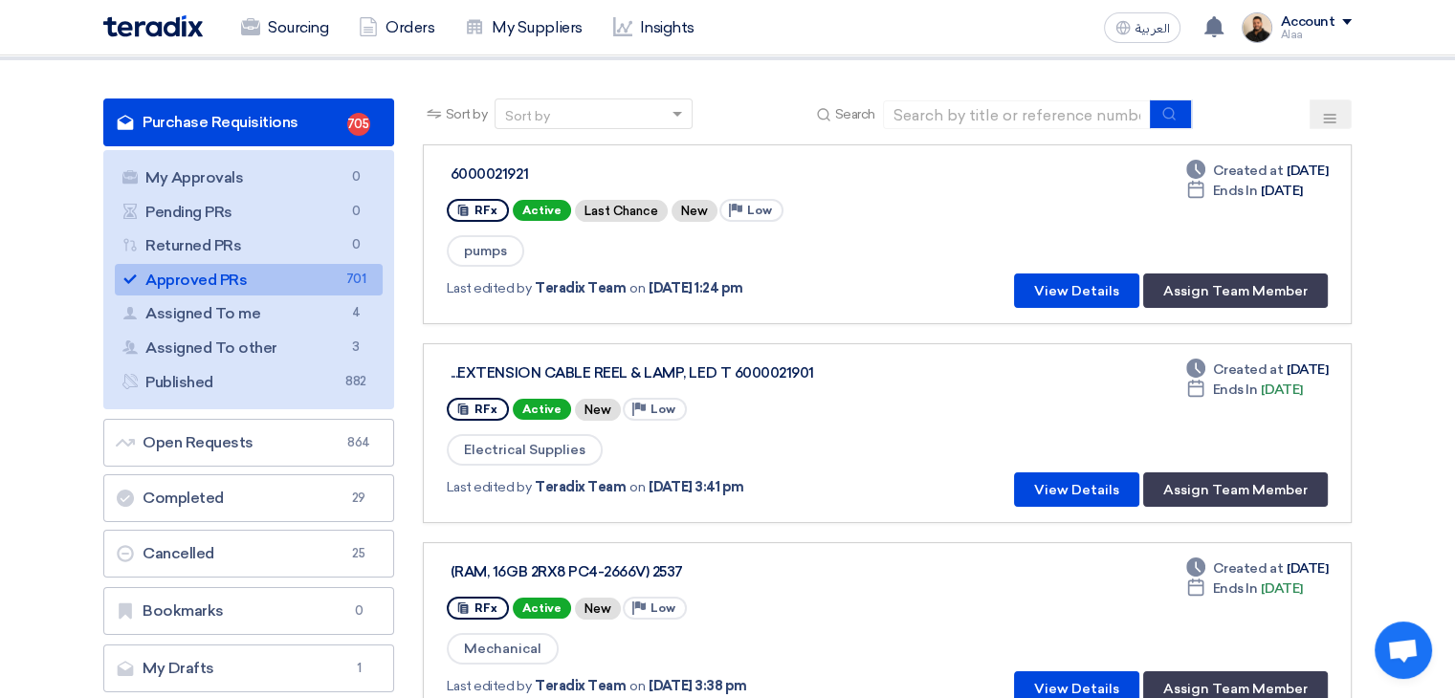
scroll to position [96, 0]
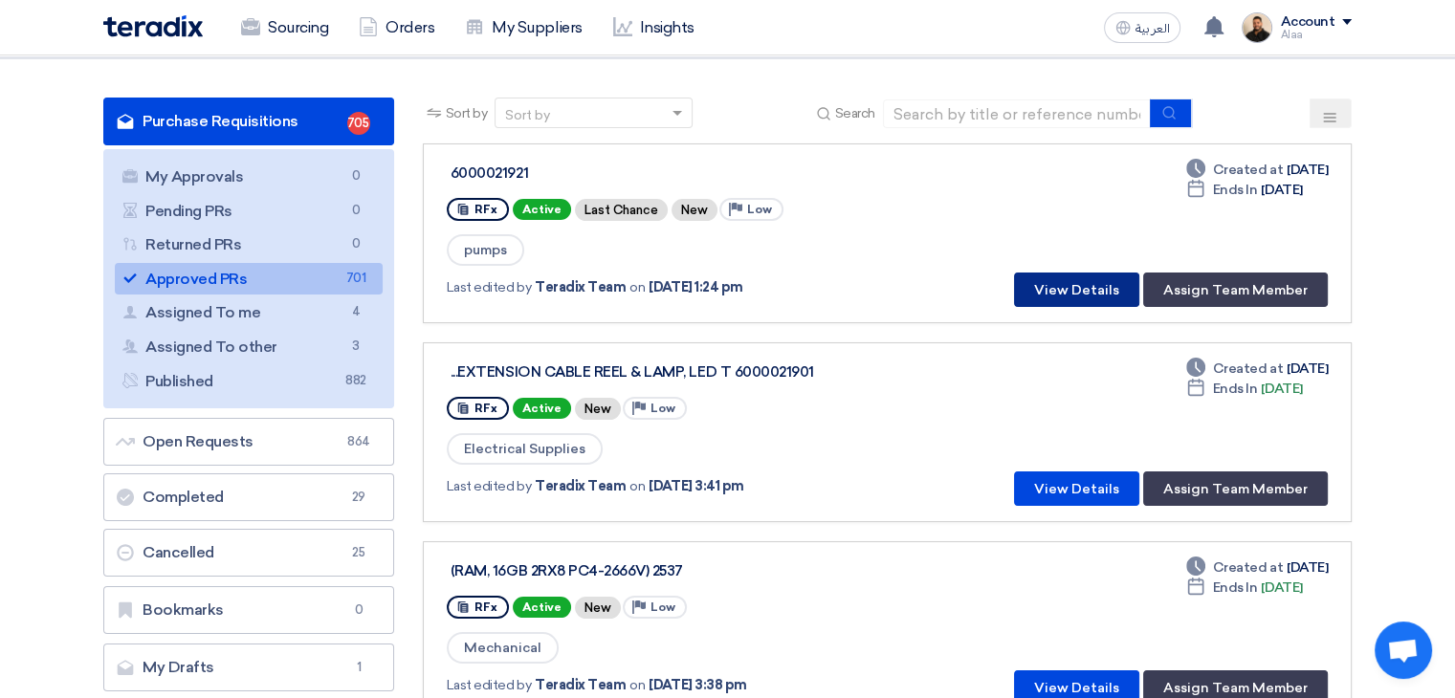
click at [1067, 288] on button "View Details" at bounding box center [1076, 290] width 125 height 34
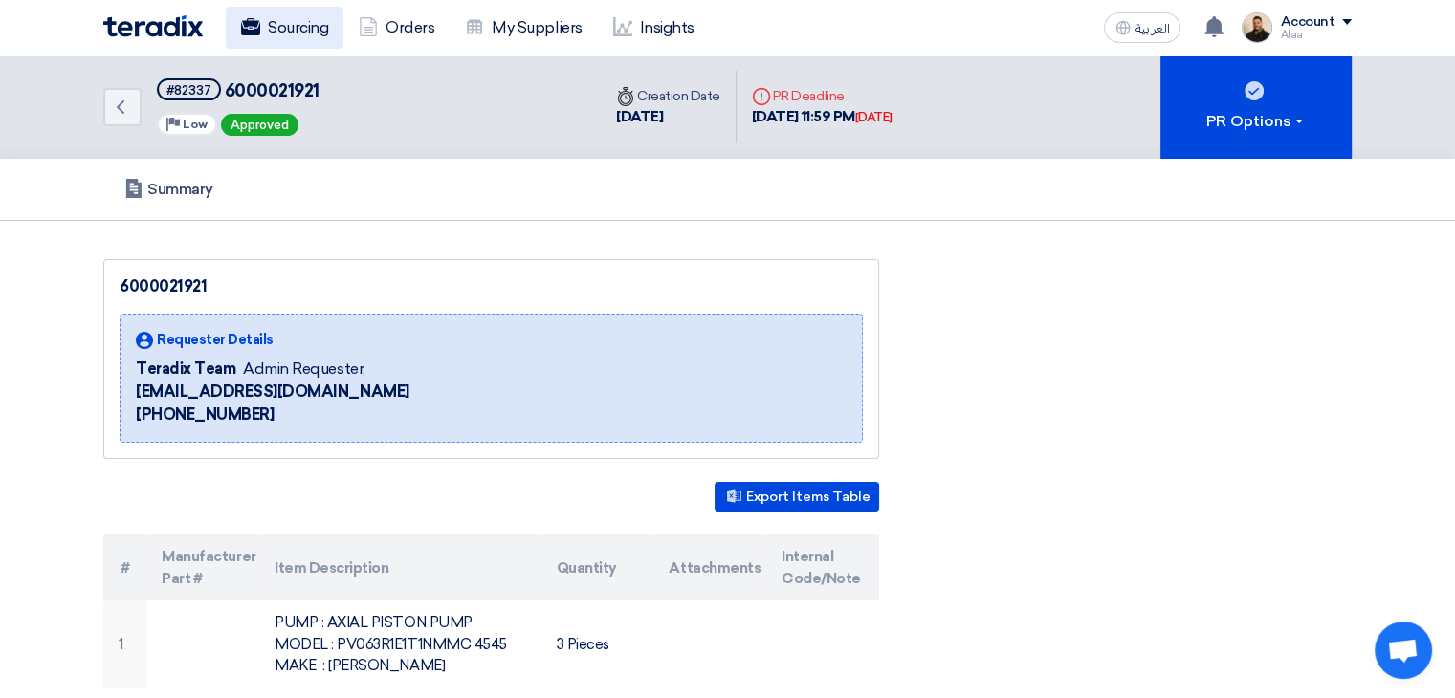
click at [311, 28] on link "Sourcing" at bounding box center [285, 28] width 118 height 42
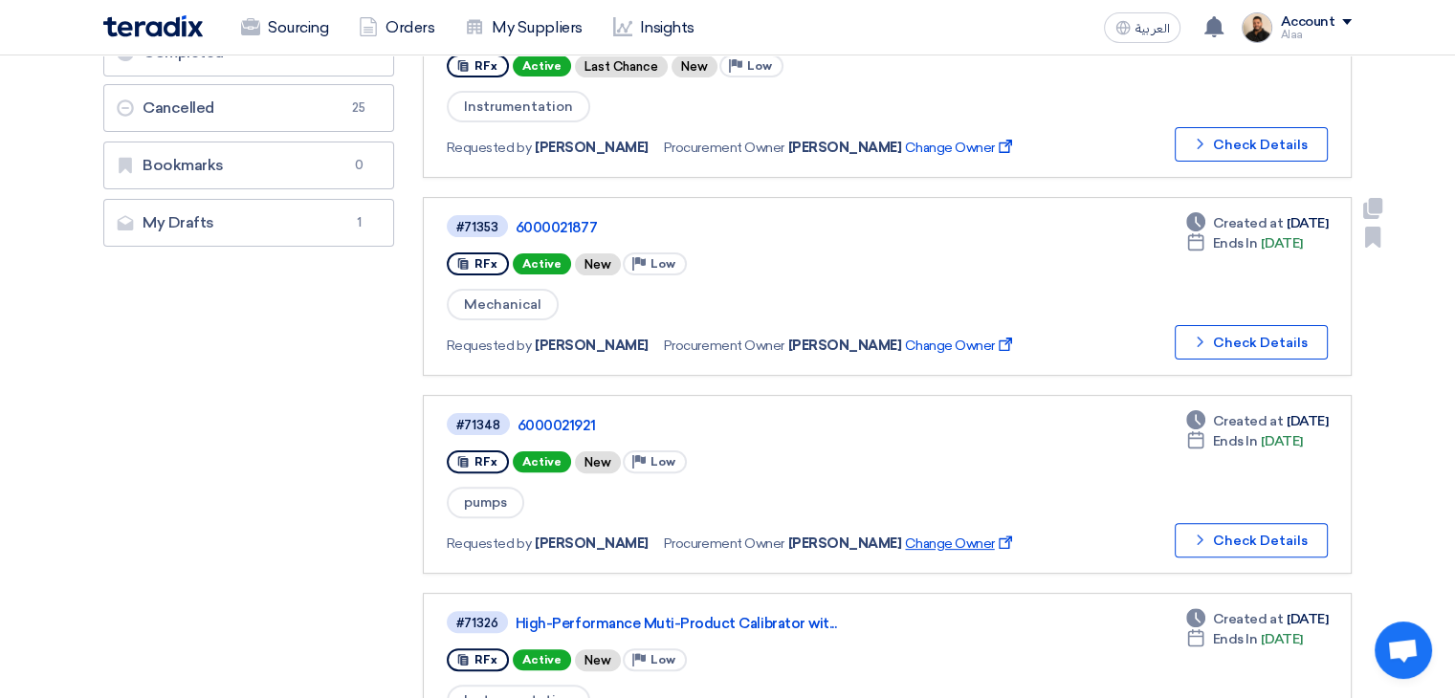
scroll to position [478, 0]
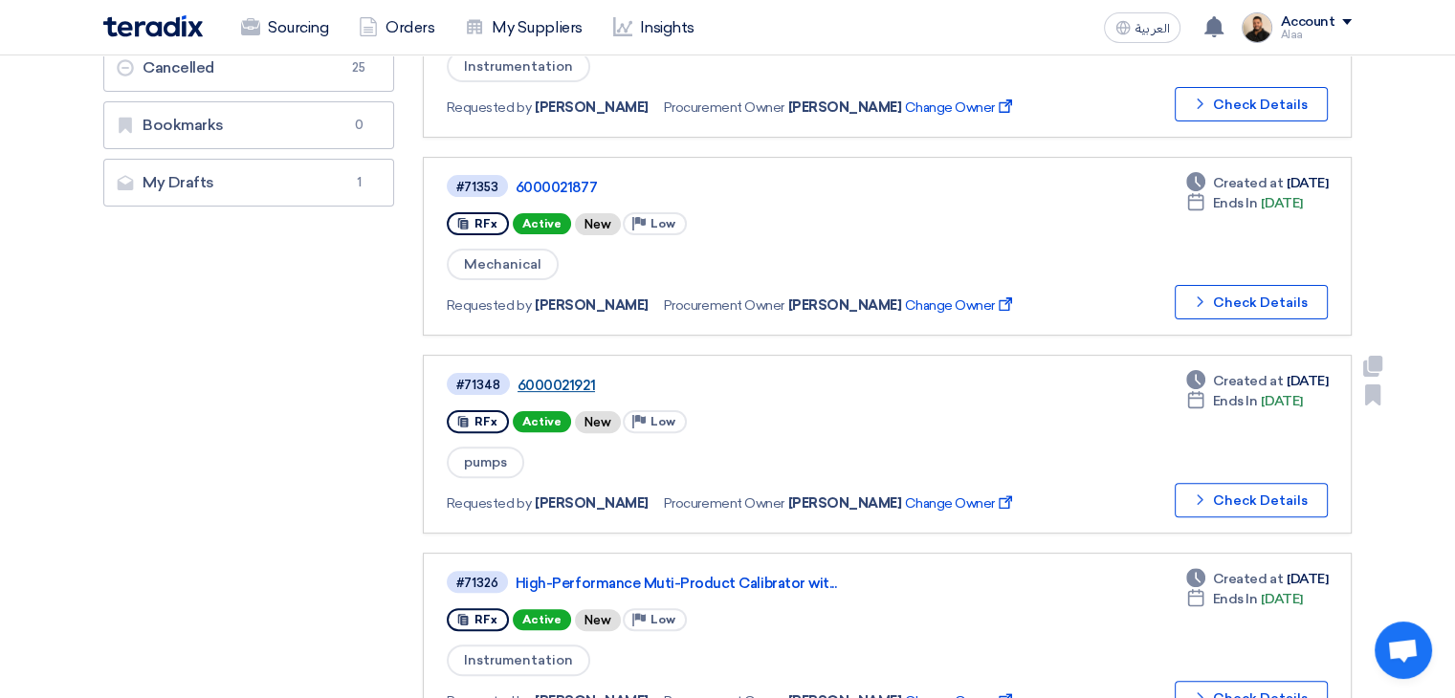
click at [551, 377] on link "6000021921" at bounding box center [756, 385] width 478 height 17
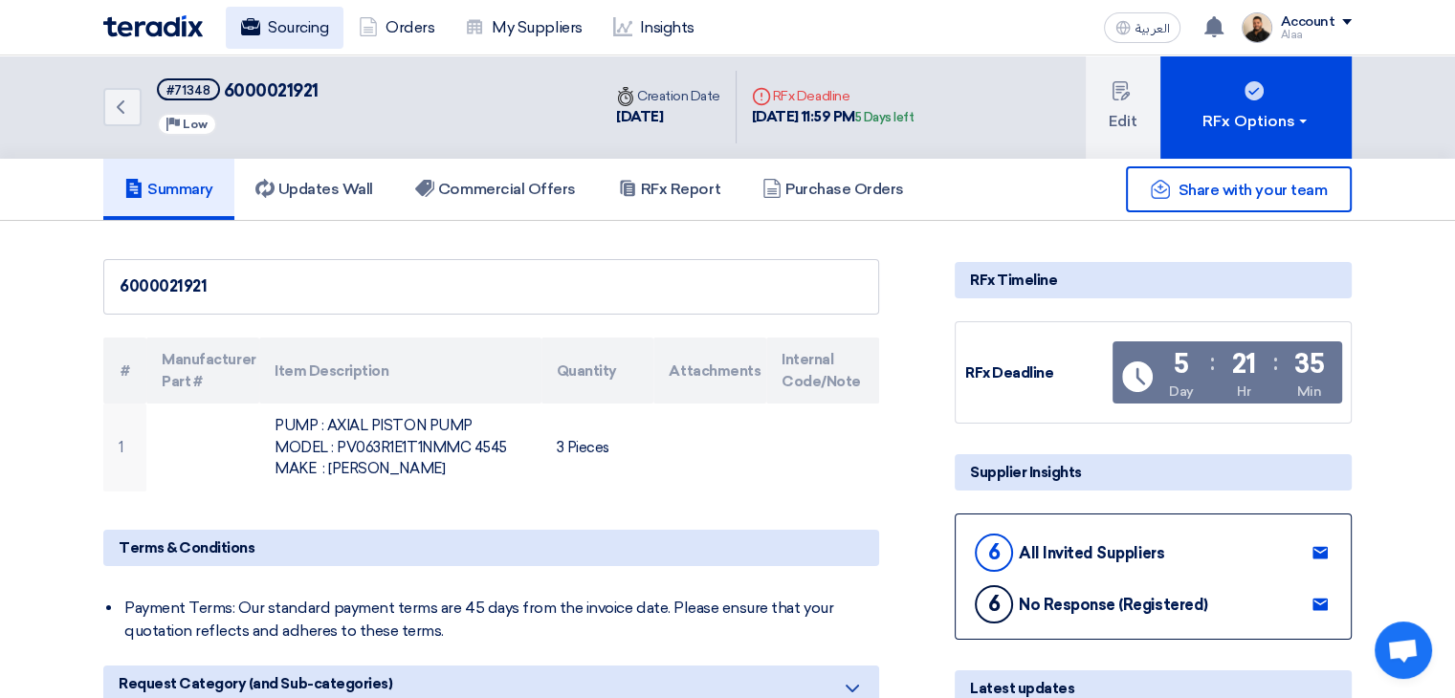
click at [318, 32] on link "Sourcing" at bounding box center [285, 28] width 118 height 42
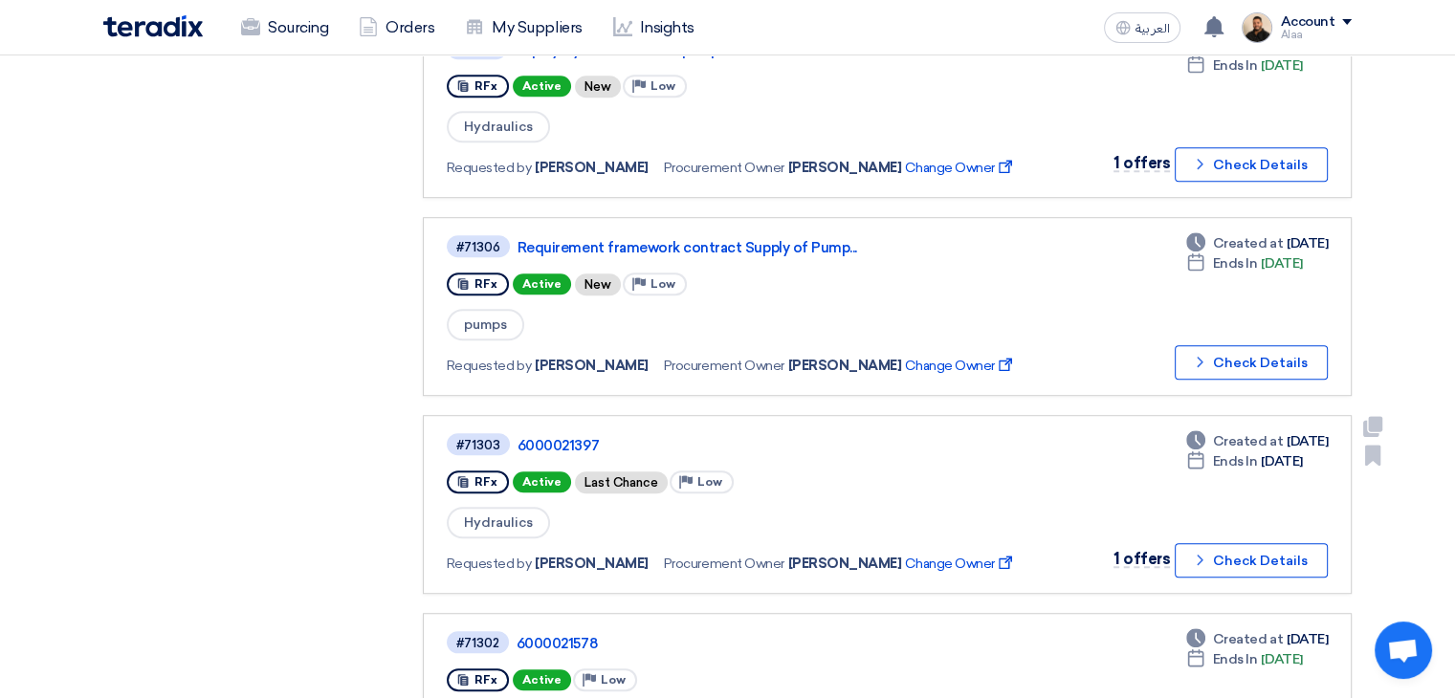
scroll to position [1243, 0]
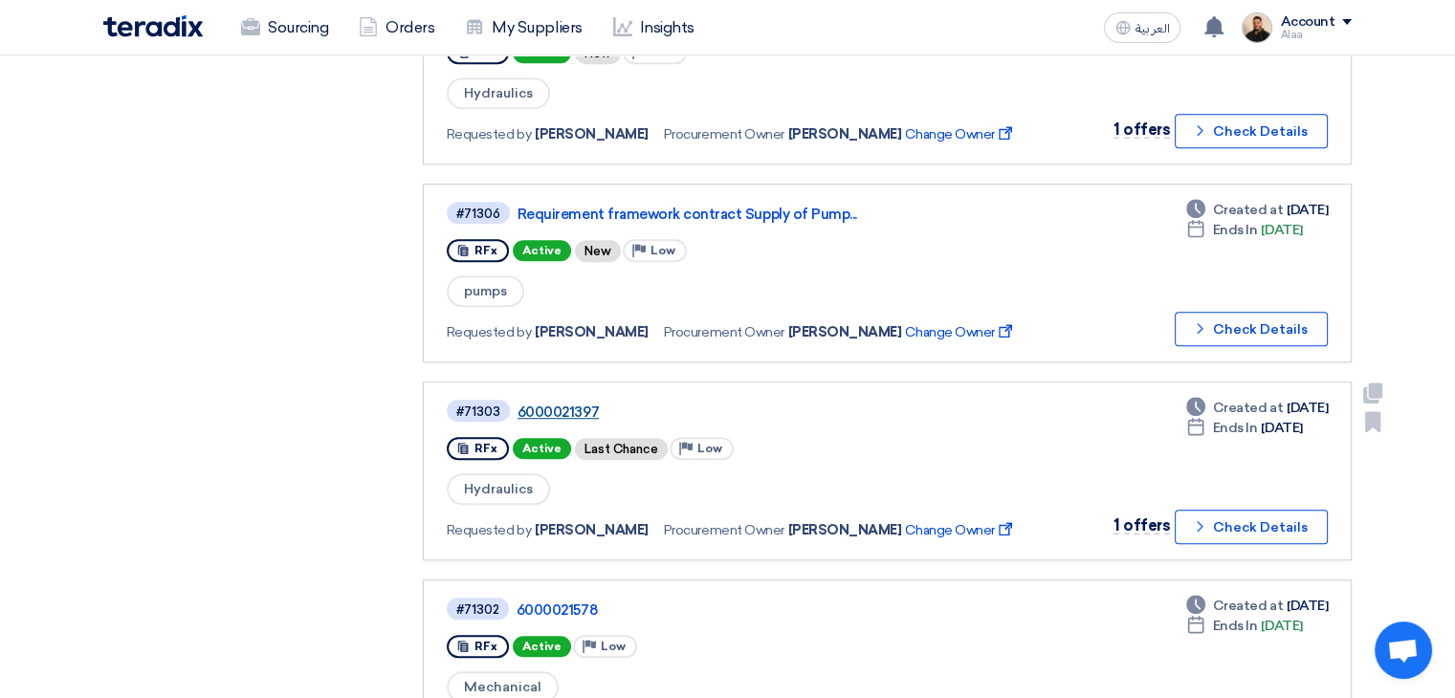
click at [568, 404] on link "6000021397" at bounding box center [756, 412] width 478 height 17
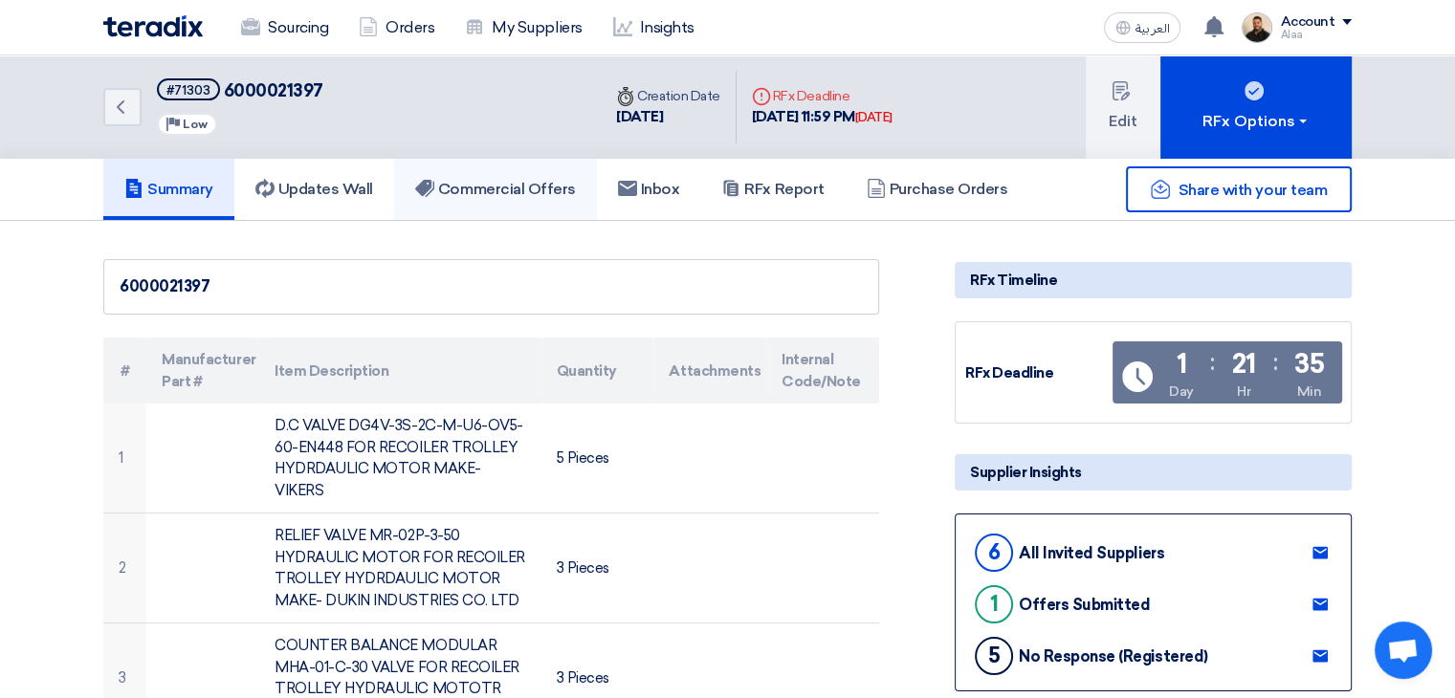
click at [513, 182] on h5 "Commercial Offers" at bounding box center [495, 189] width 161 height 19
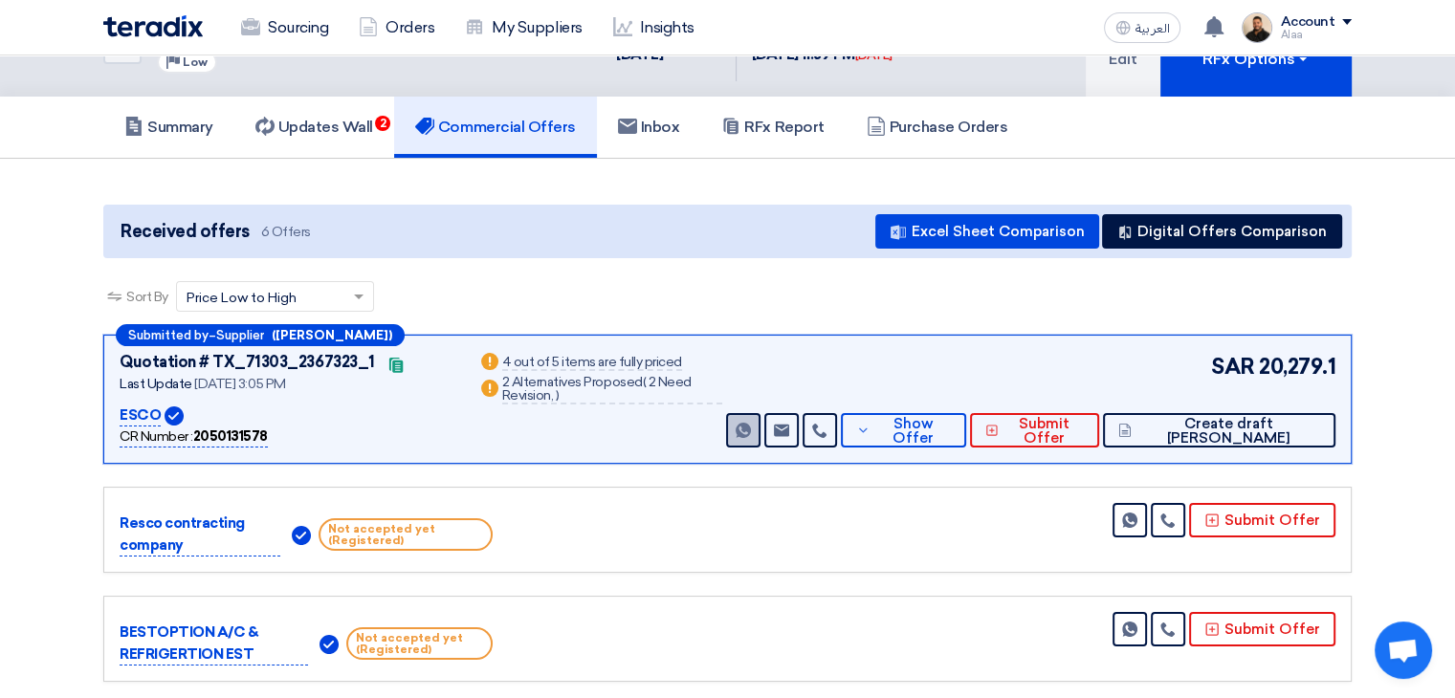
scroll to position [96, 0]
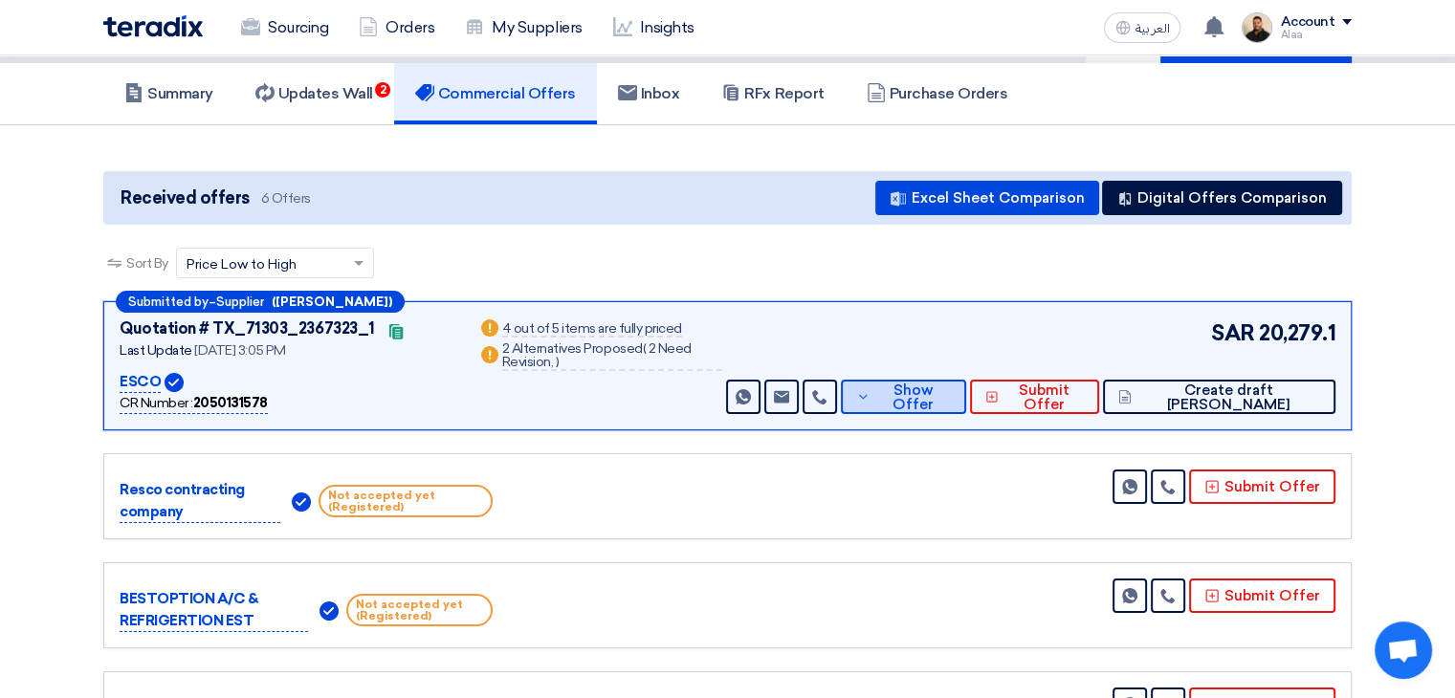
click at [941, 380] on button "Show Offer" at bounding box center [903, 397] width 125 height 34
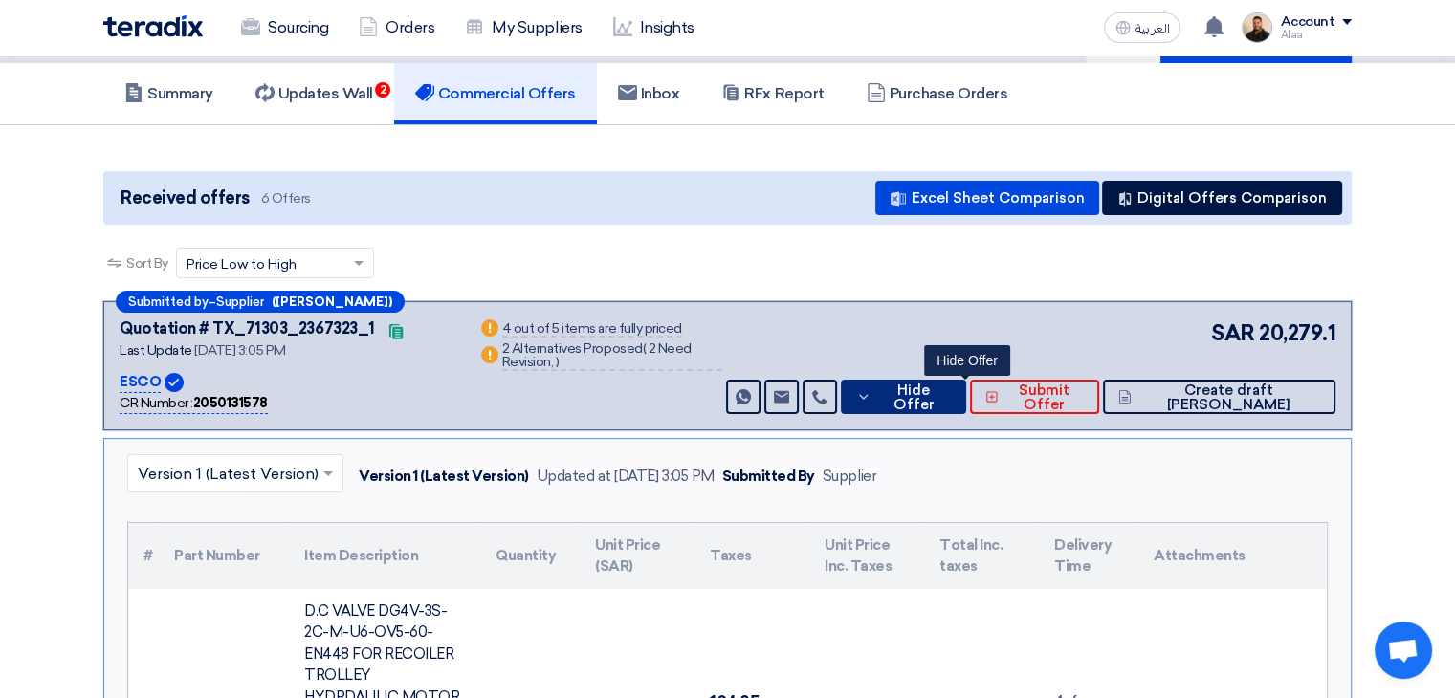
click at [951, 391] on span "Hide Offer" at bounding box center [913, 397] width 75 height 29
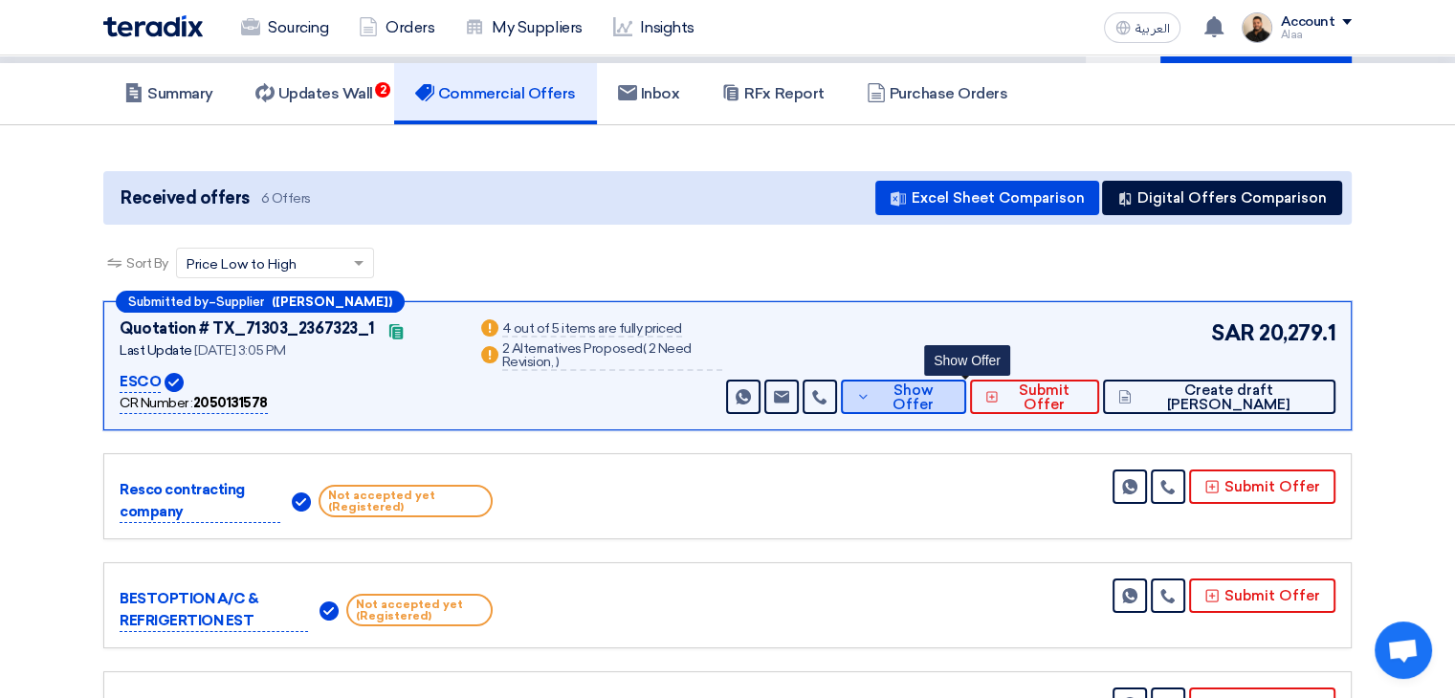
click at [869, 399] on icon at bounding box center [862, 396] width 13 height 15
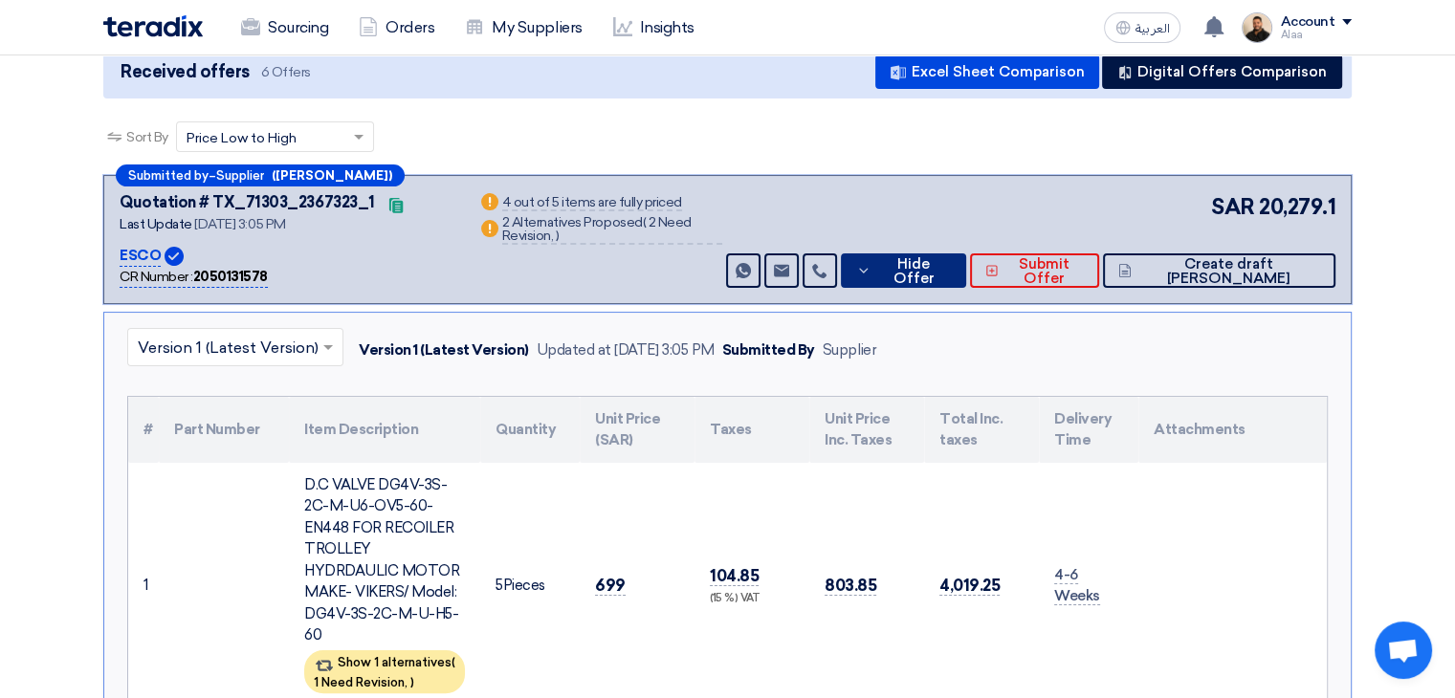
scroll to position [0, 0]
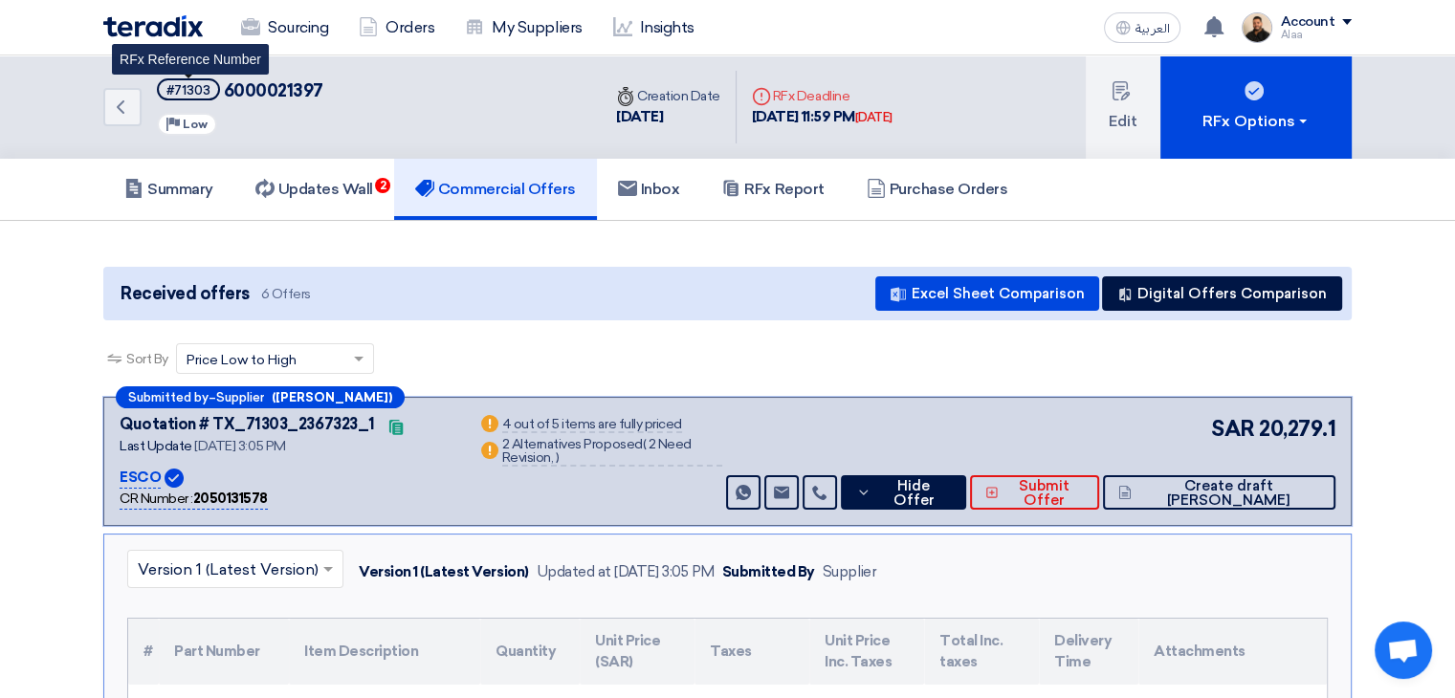
click at [192, 92] on div "#71303" at bounding box center [188, 90] width 44 height 12
copy div "71303"
drag, startPoint x: 737, startPoint y: 565, endPoint x: 658, endPoint y: 353, distance: 226.7
click at [658, 353] on div "Sort By Sort by × Price Low to High ×" at bounding box center [727, 370] width 1248 height 54
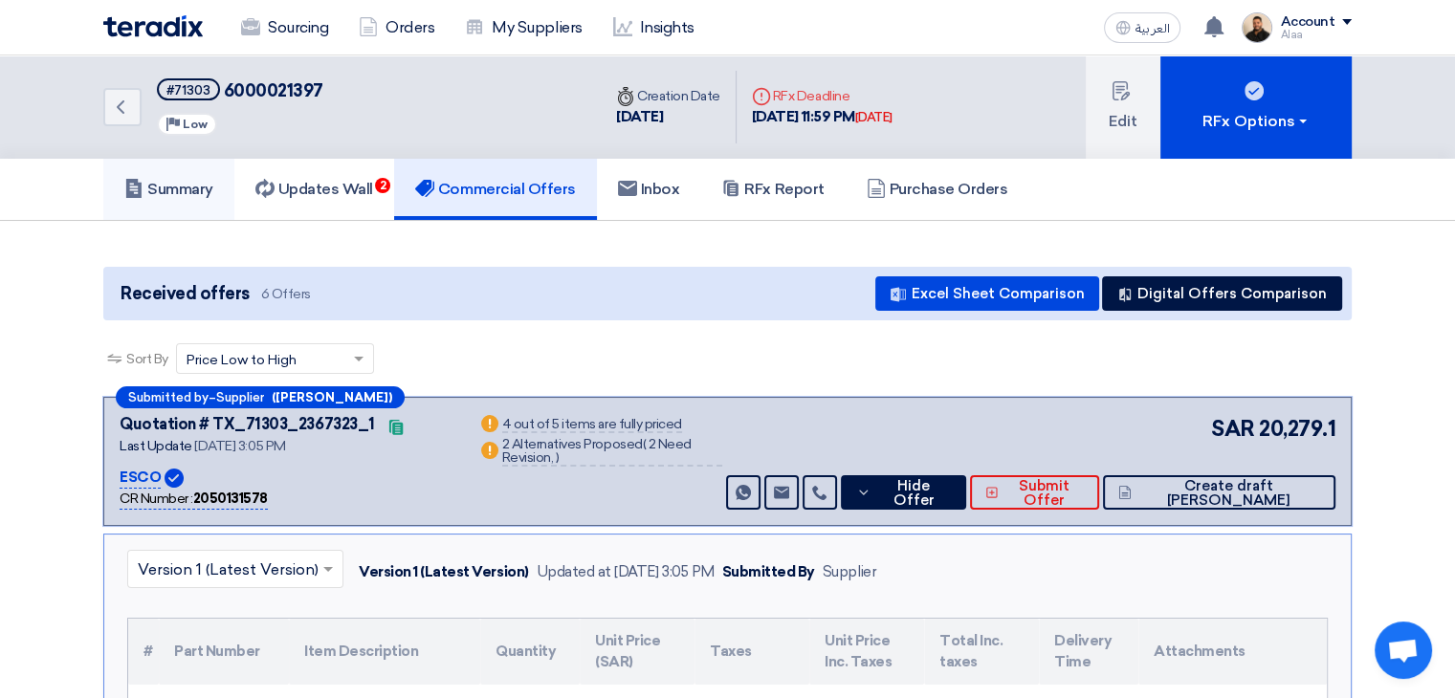
click at [172, 194] on h5 "Summary" at bounding box center [168, 189] width 89 height 19
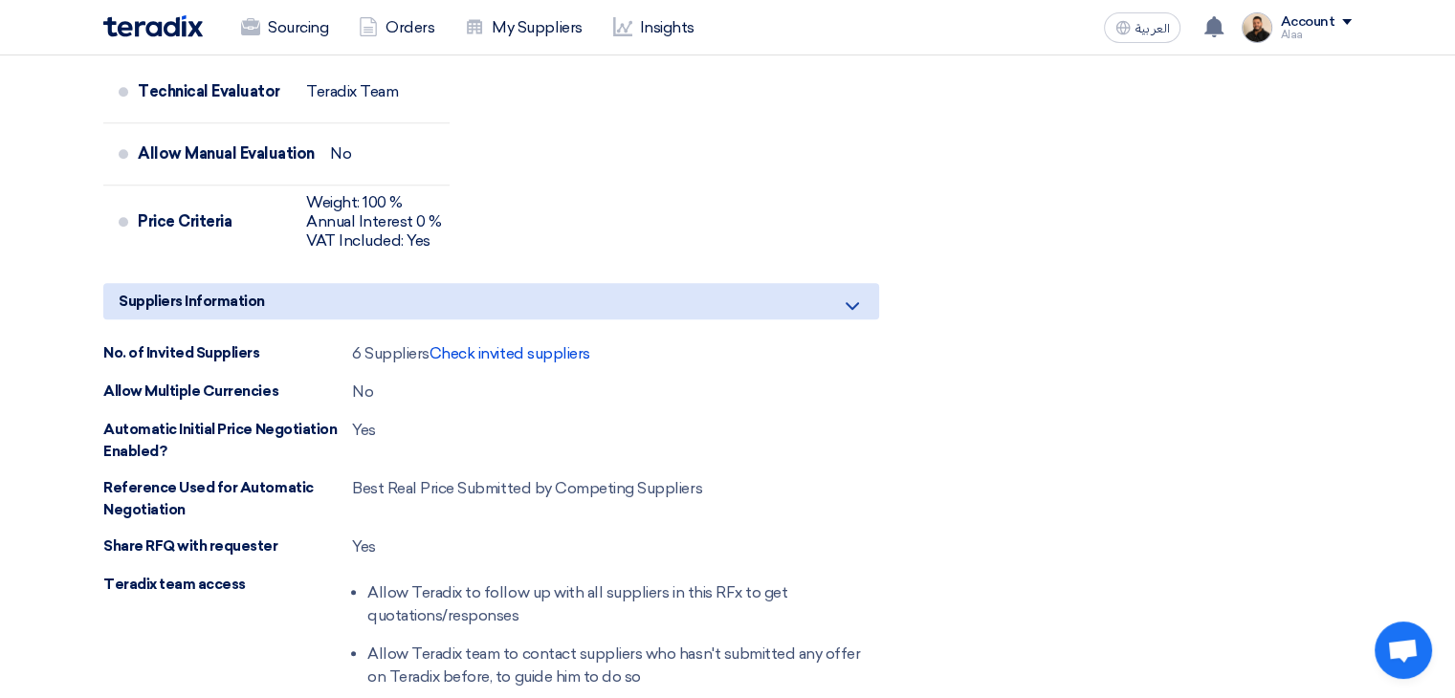
scroll to position [1243, 0]
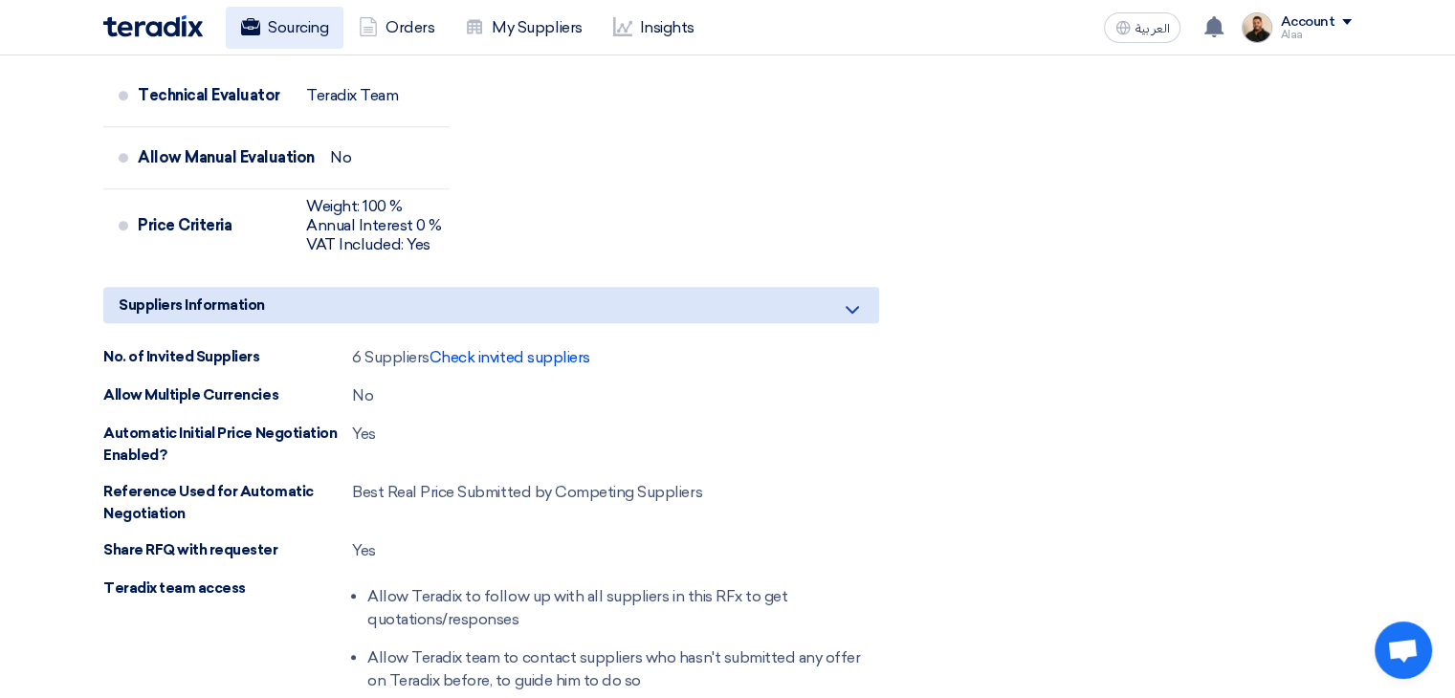
click at [311, 39] on link "Sourcing" at bounding box center [285, 28] width 118 height 42
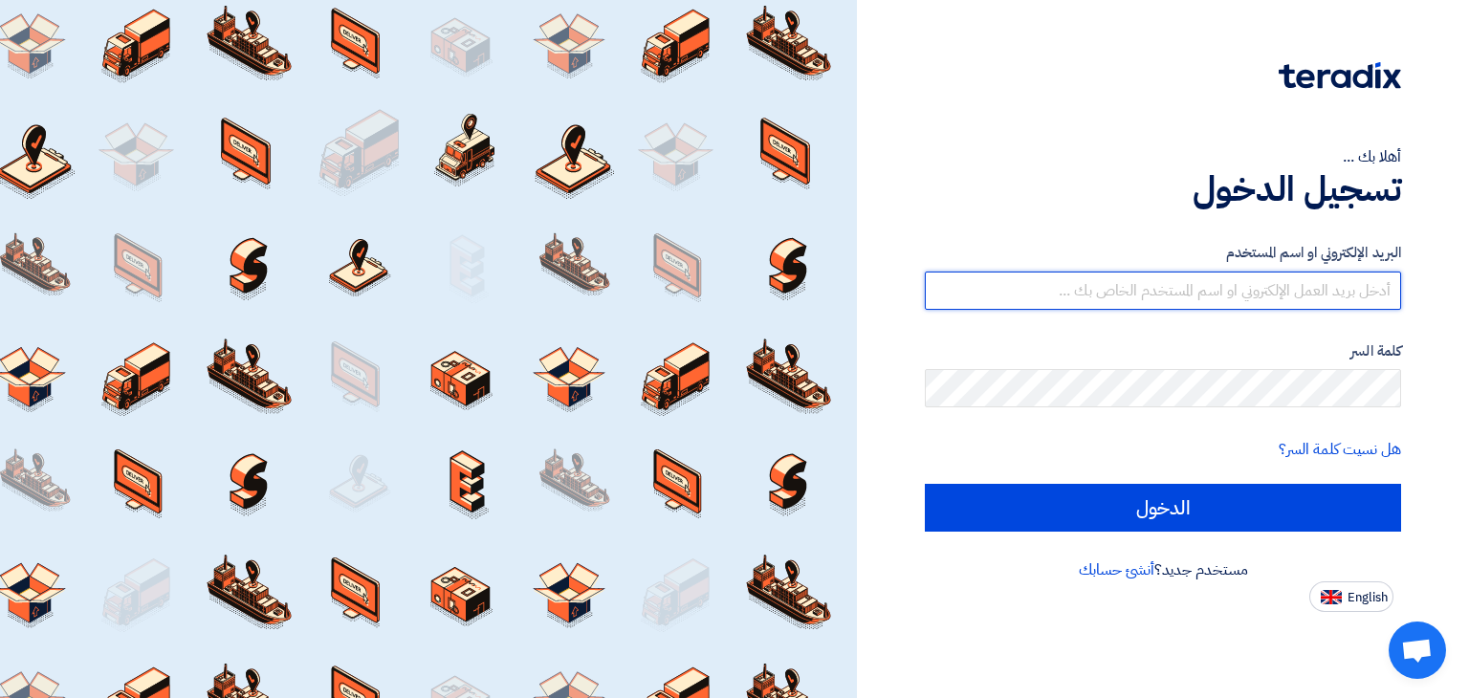
click at [1179, 308] on input "text" at bounding box center [1163, 291] width 476 height 38
type input "[EMAIL_ADDRESS][DOMAIN_NAME]"
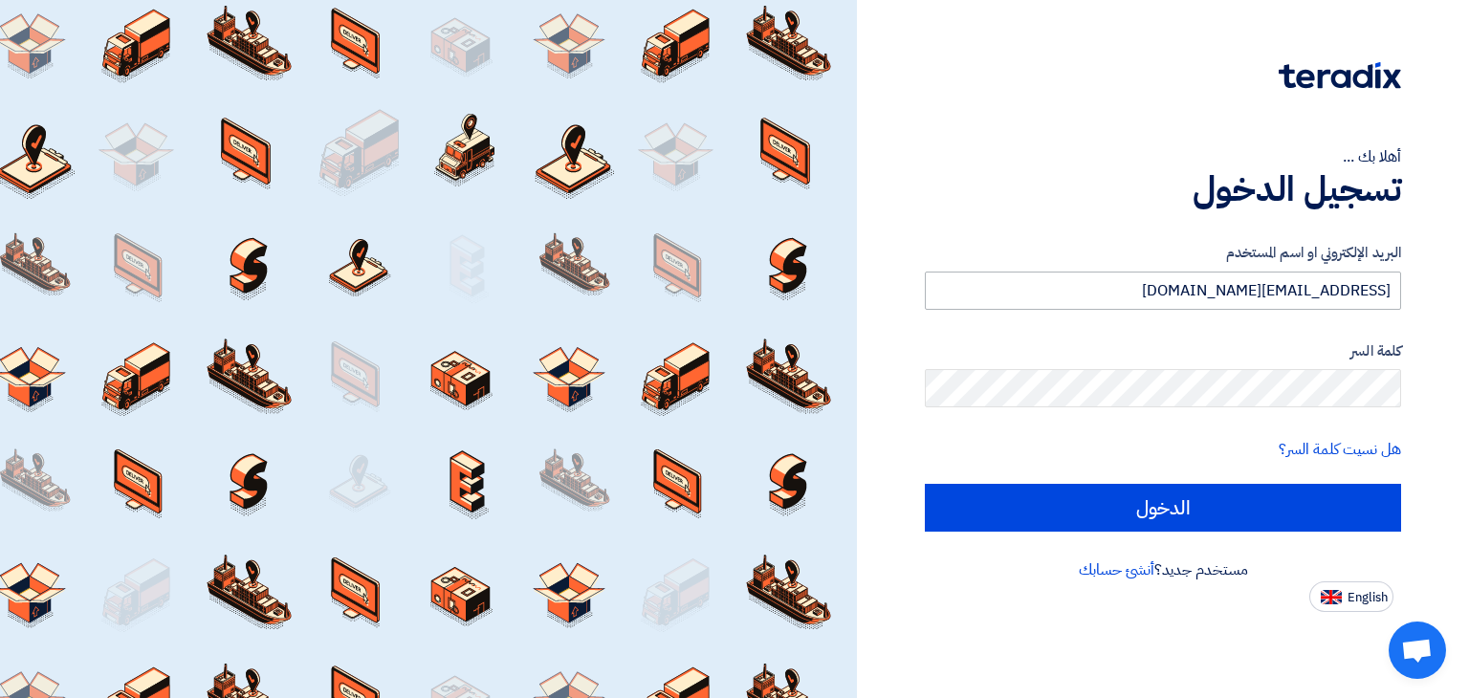
click at [925, 484] on input "الدخول" at bounding box center [1163, 508] width 476 height 48
type input "Sign in"
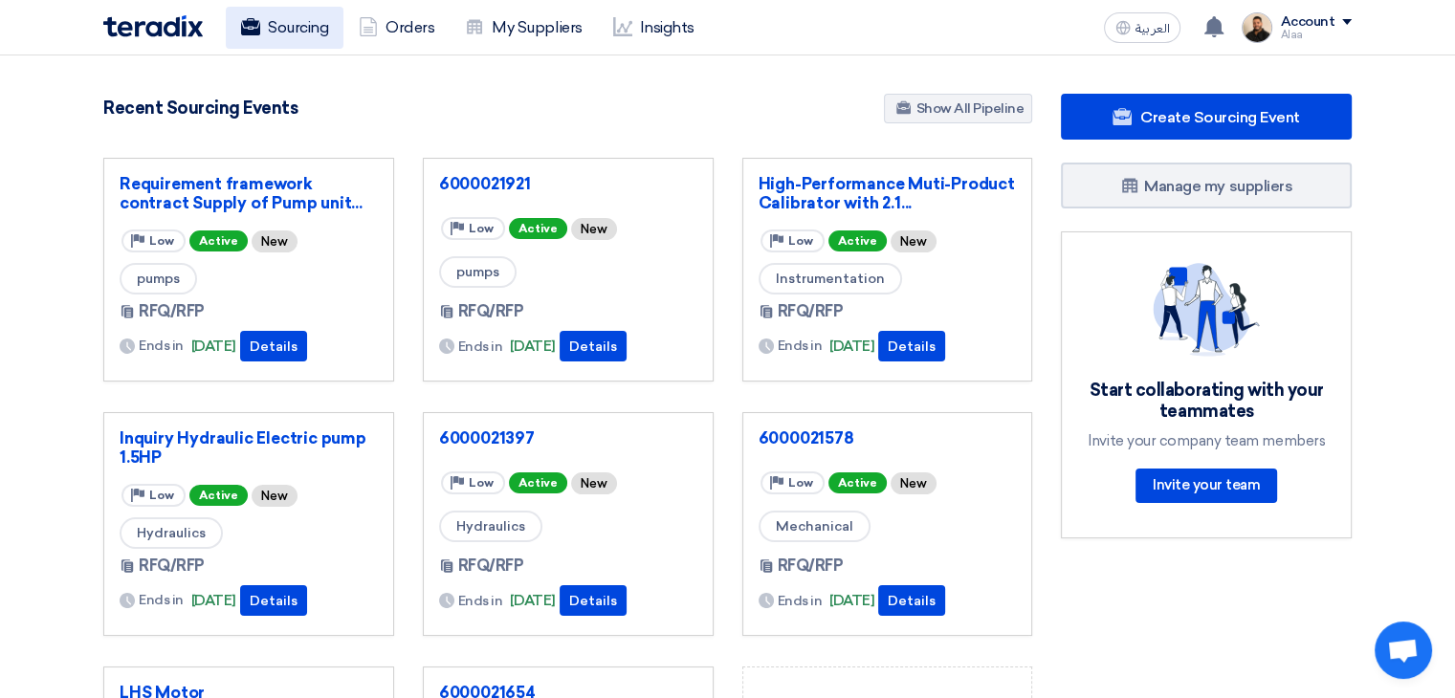
click at [260, 46] on link "Sourcing" at bounding box center [285, 28] width 118 height 42
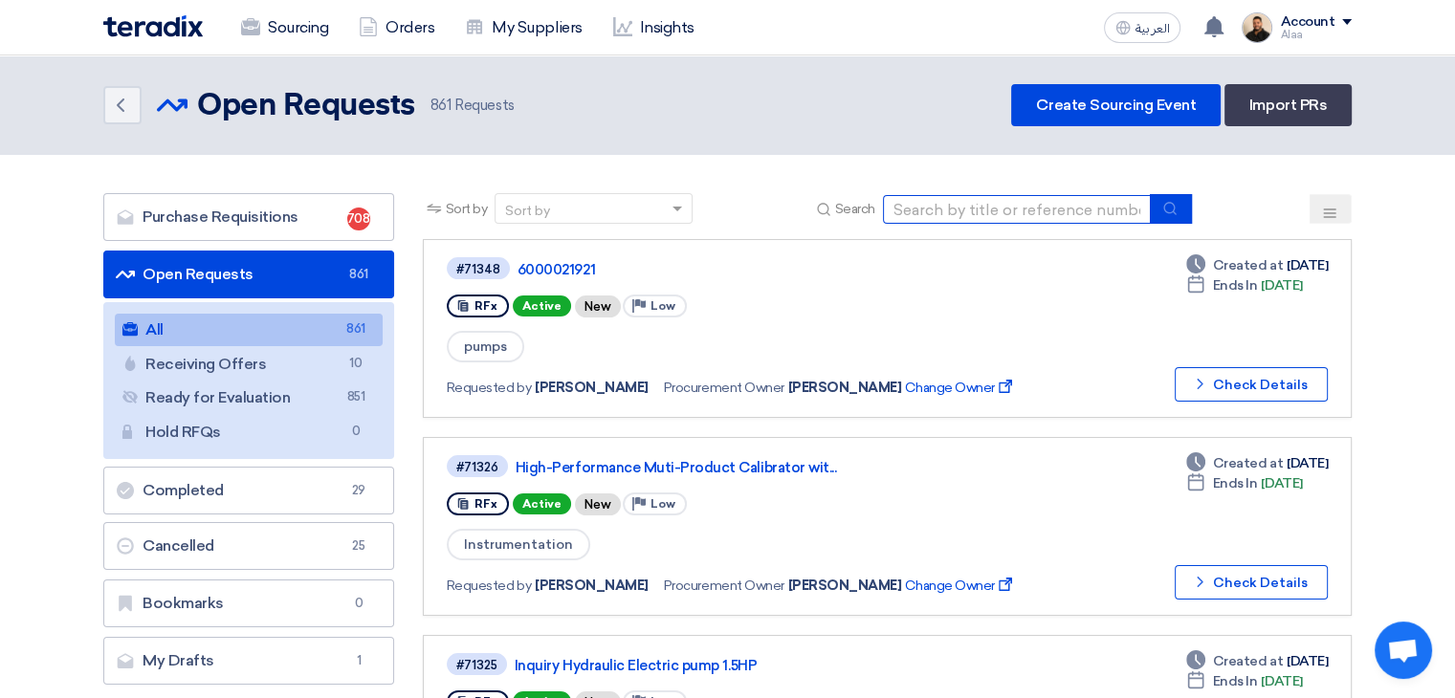
click at [1103, 208] on input at bounding box center [1017, 209] width 268 height 29
type input "71105"
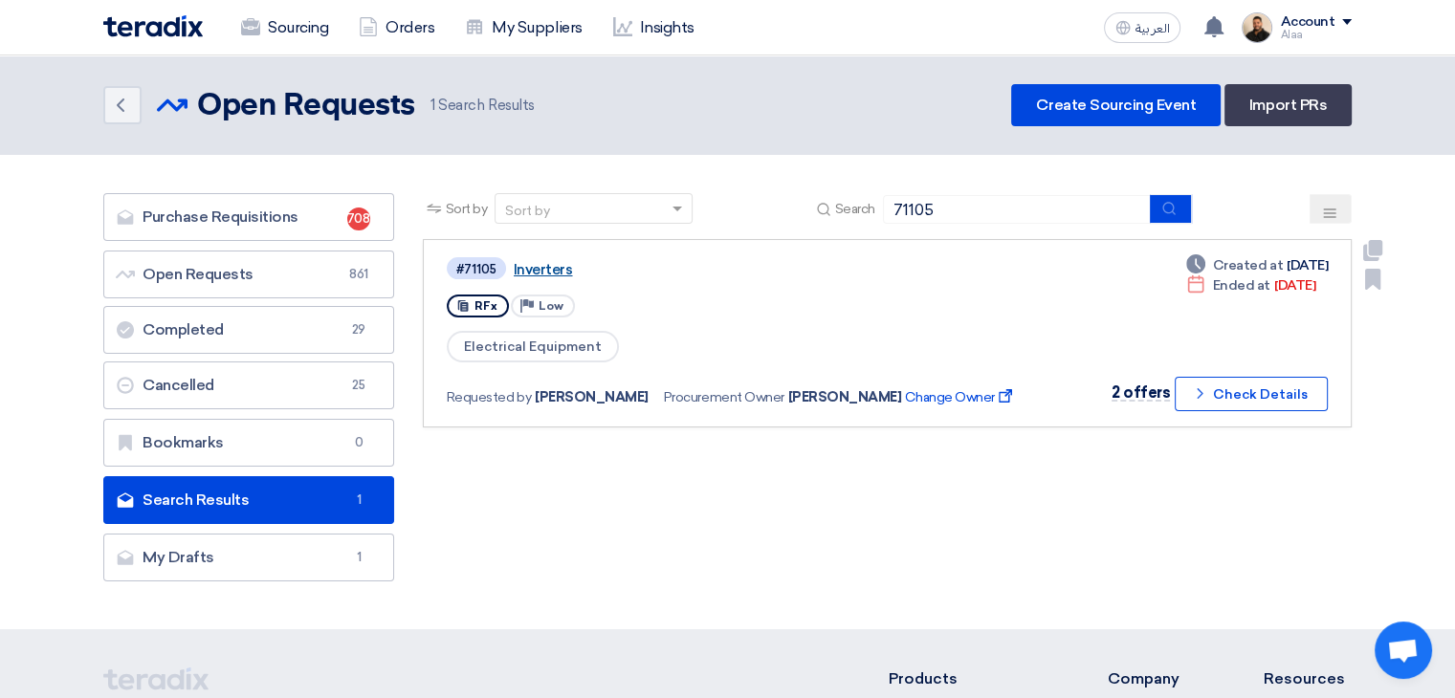
click at [533, 267] on link "Inverters" at bounding box center [753, 269] width 478 height 17
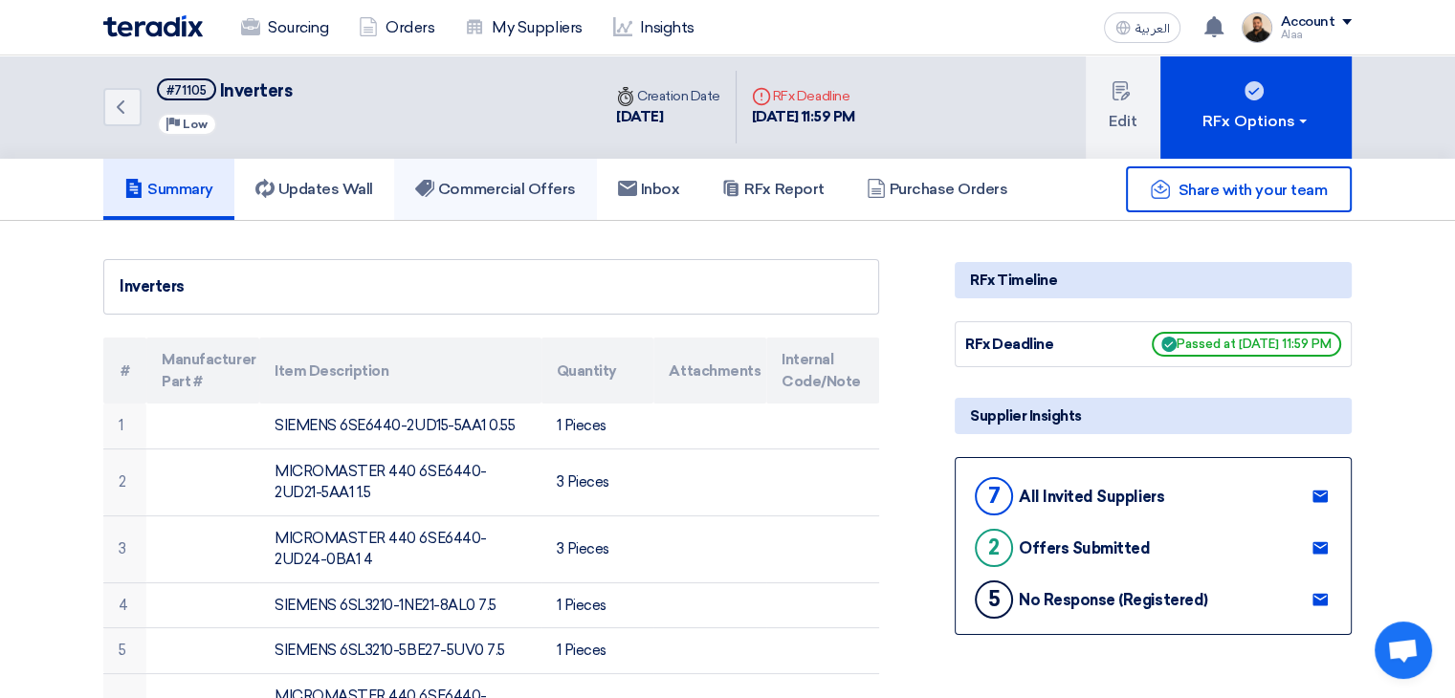
click at [514, 171] on link "Commercial Offers" at bounding box center [495, 189] width 203 height 61
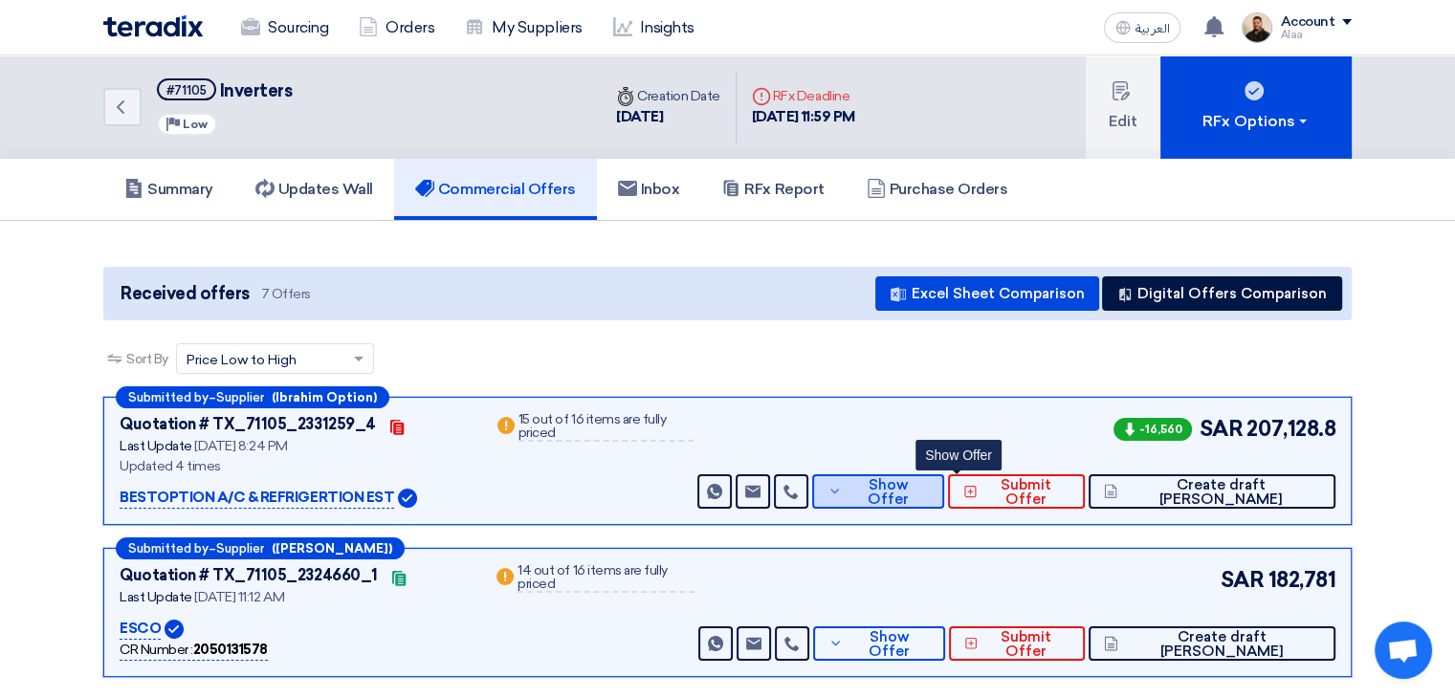
click at [944, 502] on button "Show Offer" at bounding box center [878, 491] width 132 height 34
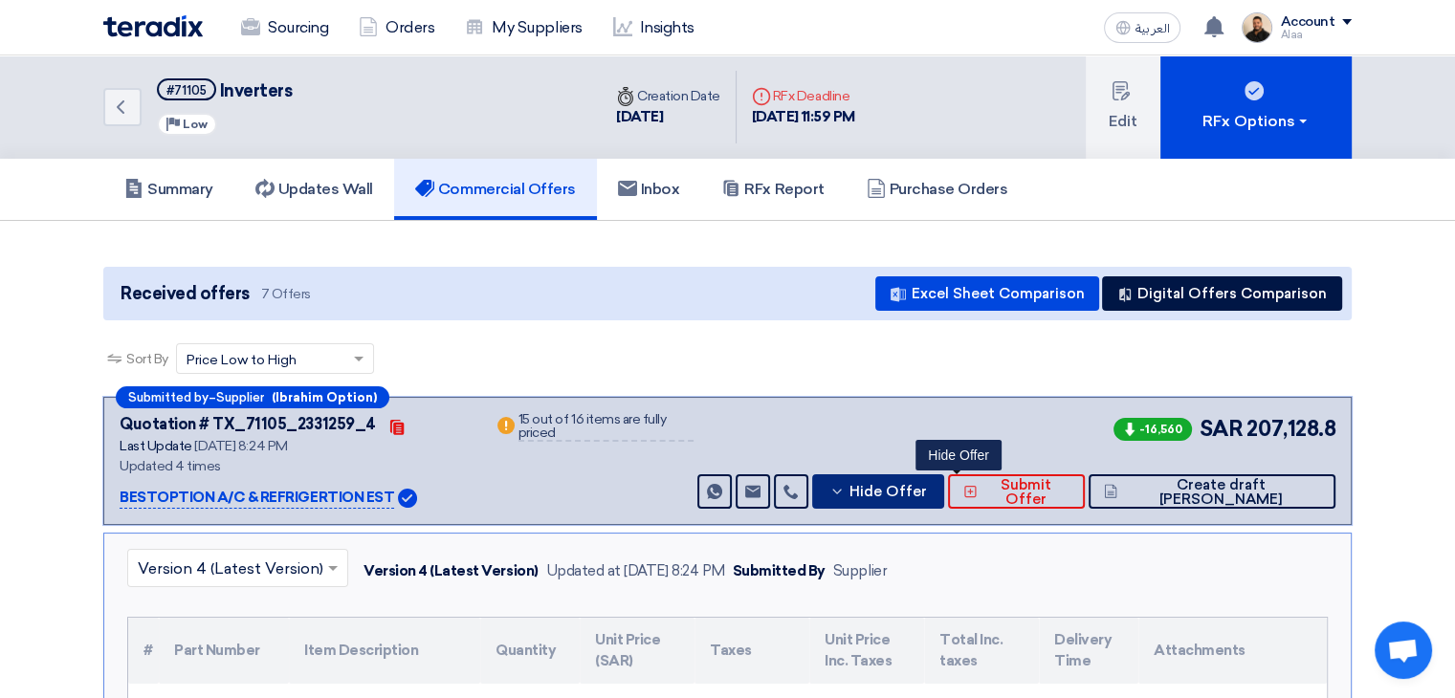
click at [930, 481] on button "Hide Offer" at bounding box center [878, 491] width 132 height 34
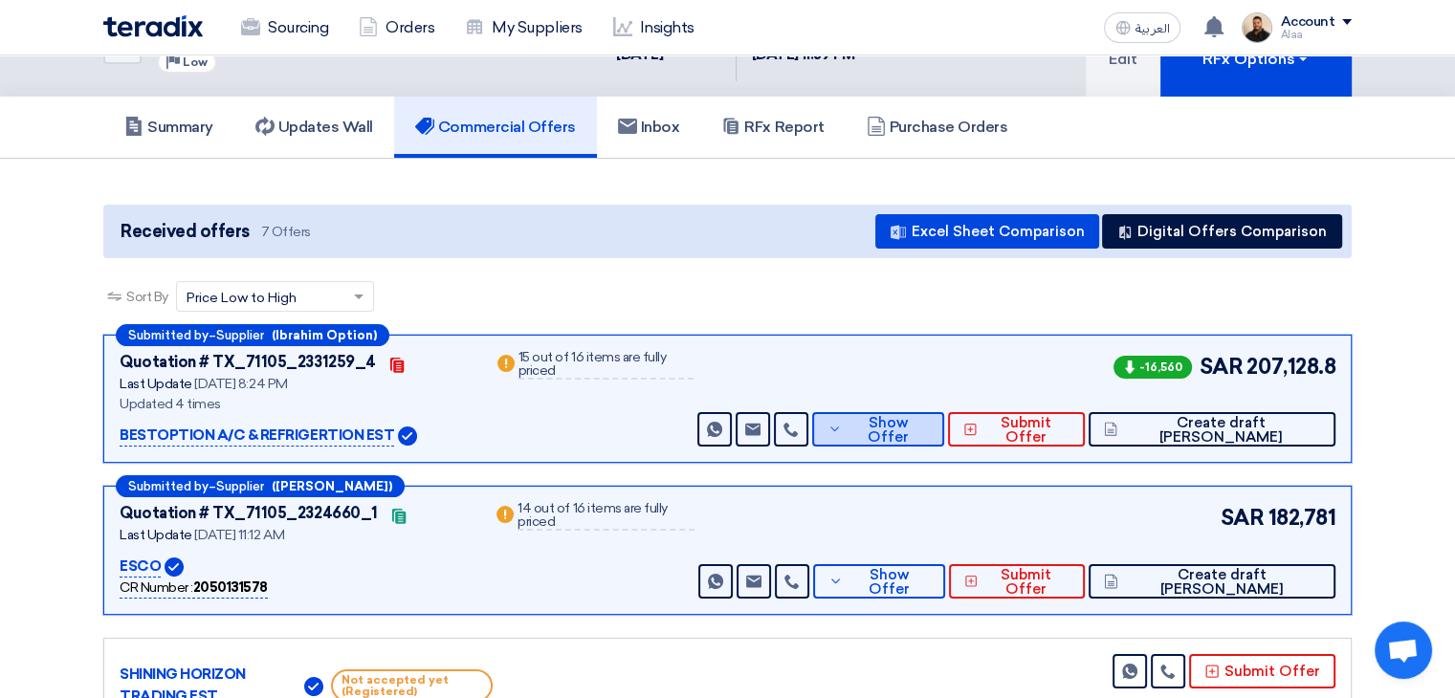
scroll to position [96, 0]
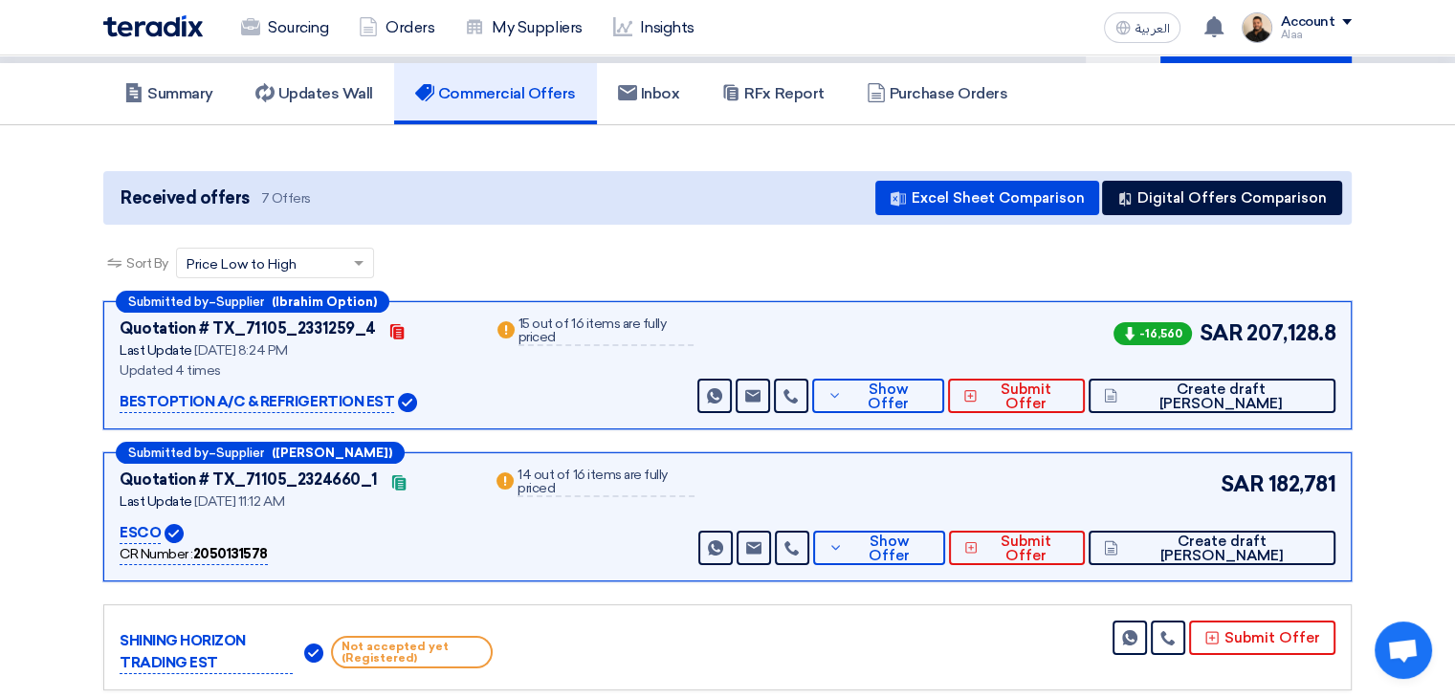
click at [1128, 327] on icon at bounding box center [1129, 333] width 13 height 13
click at [929, 394] on span "Show Offer" at bounding box center [887, 397] width 82 height 29
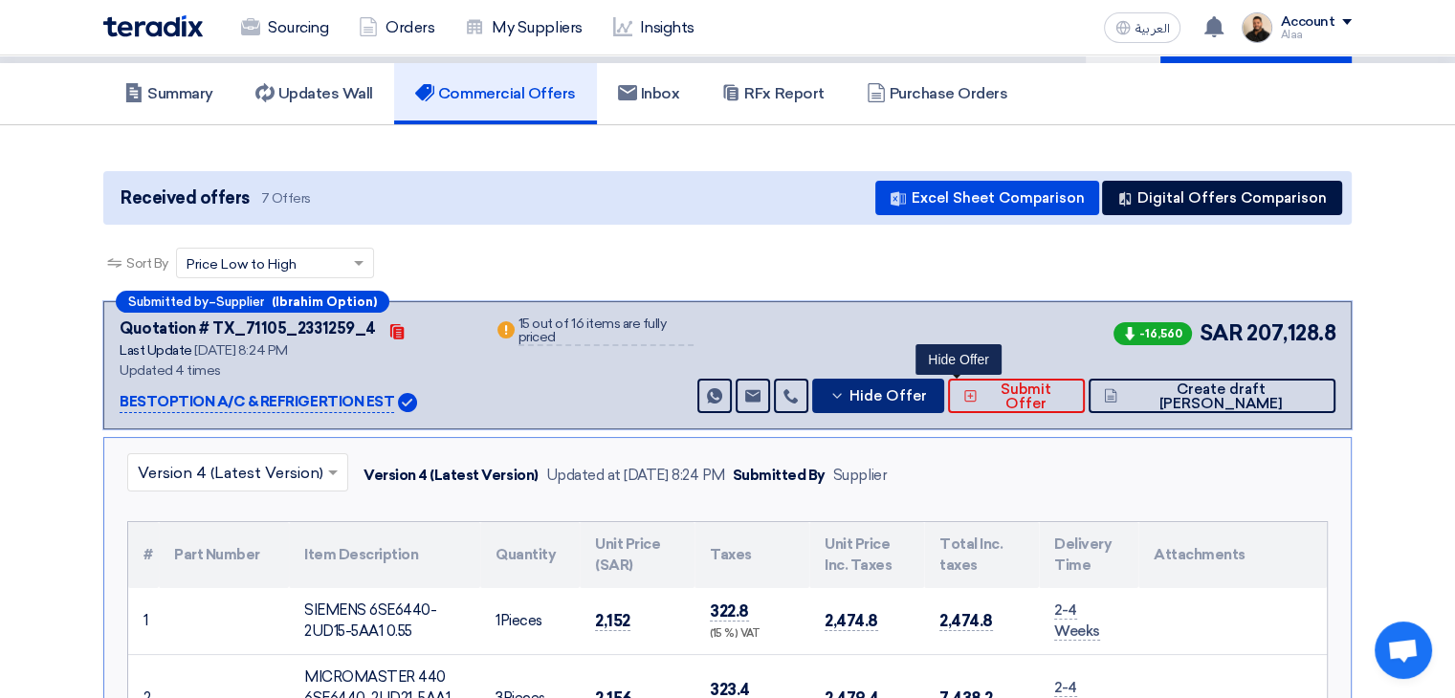
click at [927, 389] on span "Hide Offer" at bounding box center [887, 396] width 77 height 14
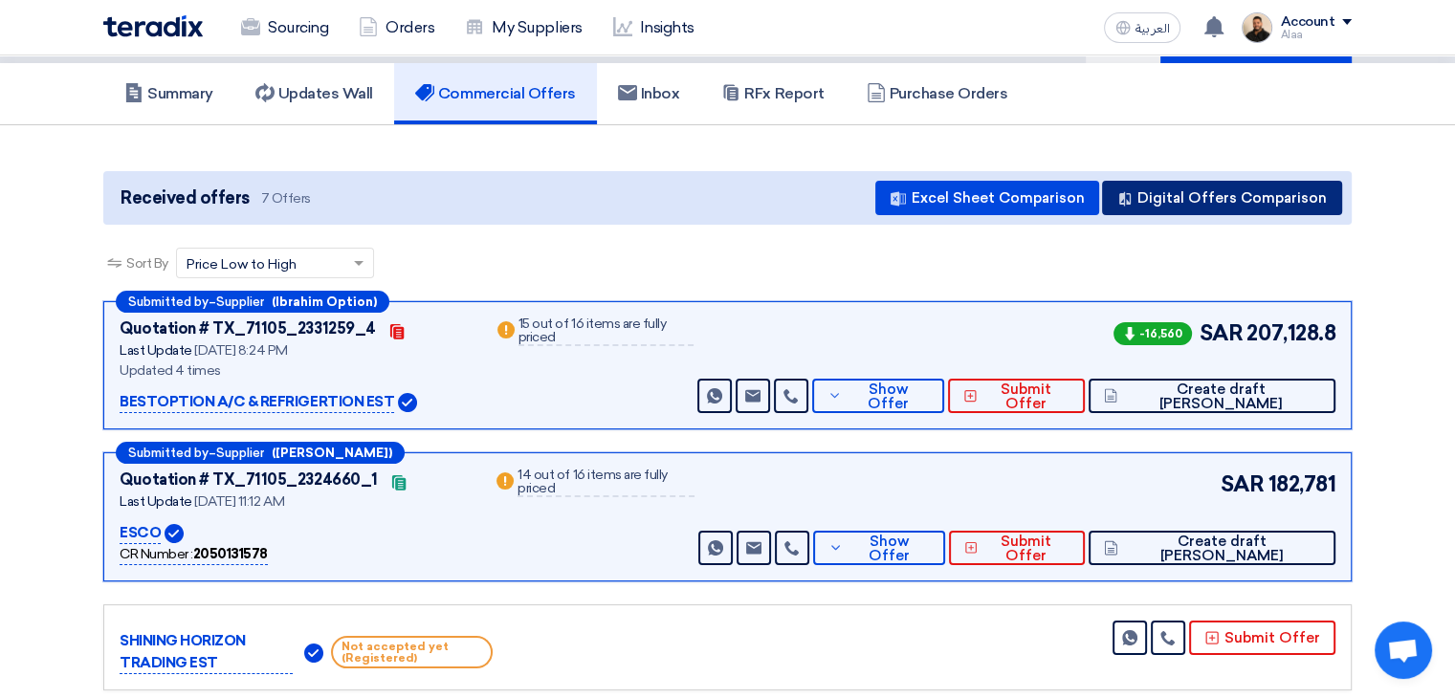
click at [1201, 200] on button "Digital Offers Comparison" at bounding box center [1222, 198] width 240 height 34
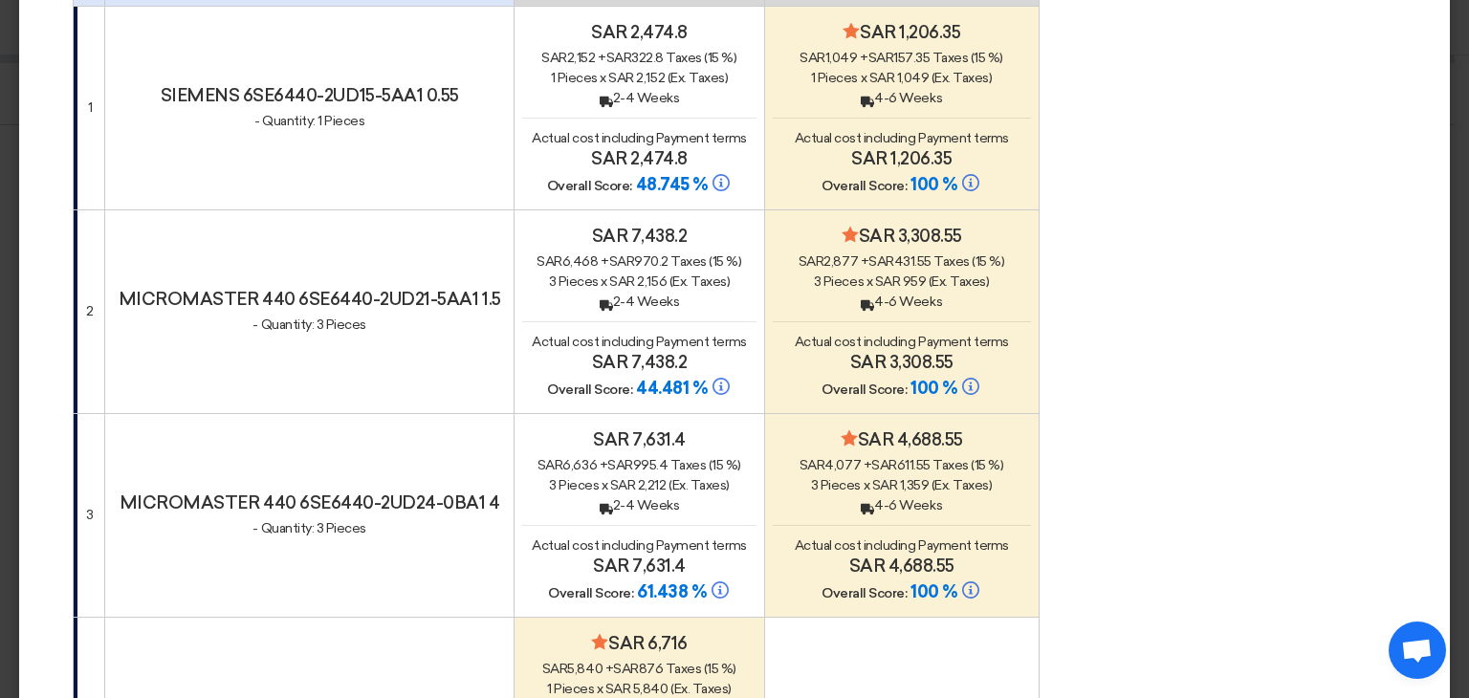
scroll to position [0, 0]
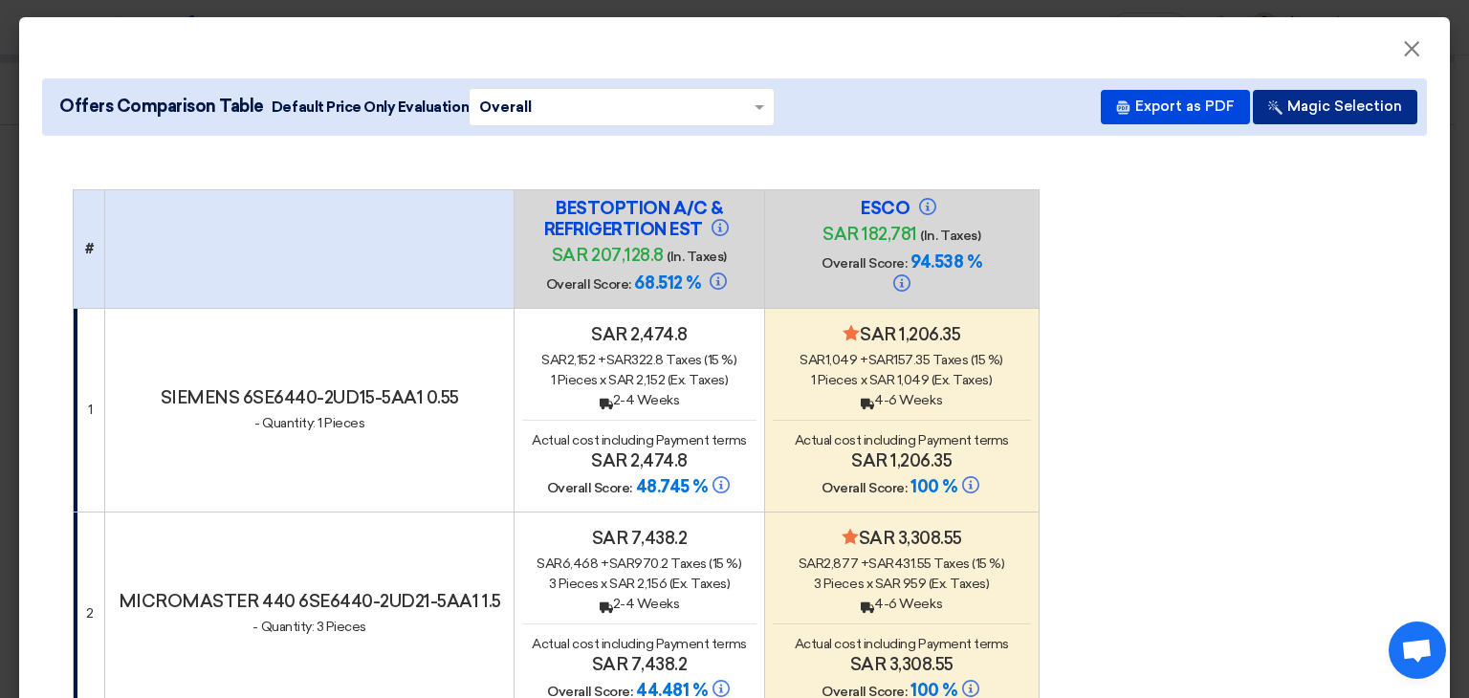
click at [1303, 114] on button "Magic Selection" at bounding box center [1335, 107] width 164 height 34
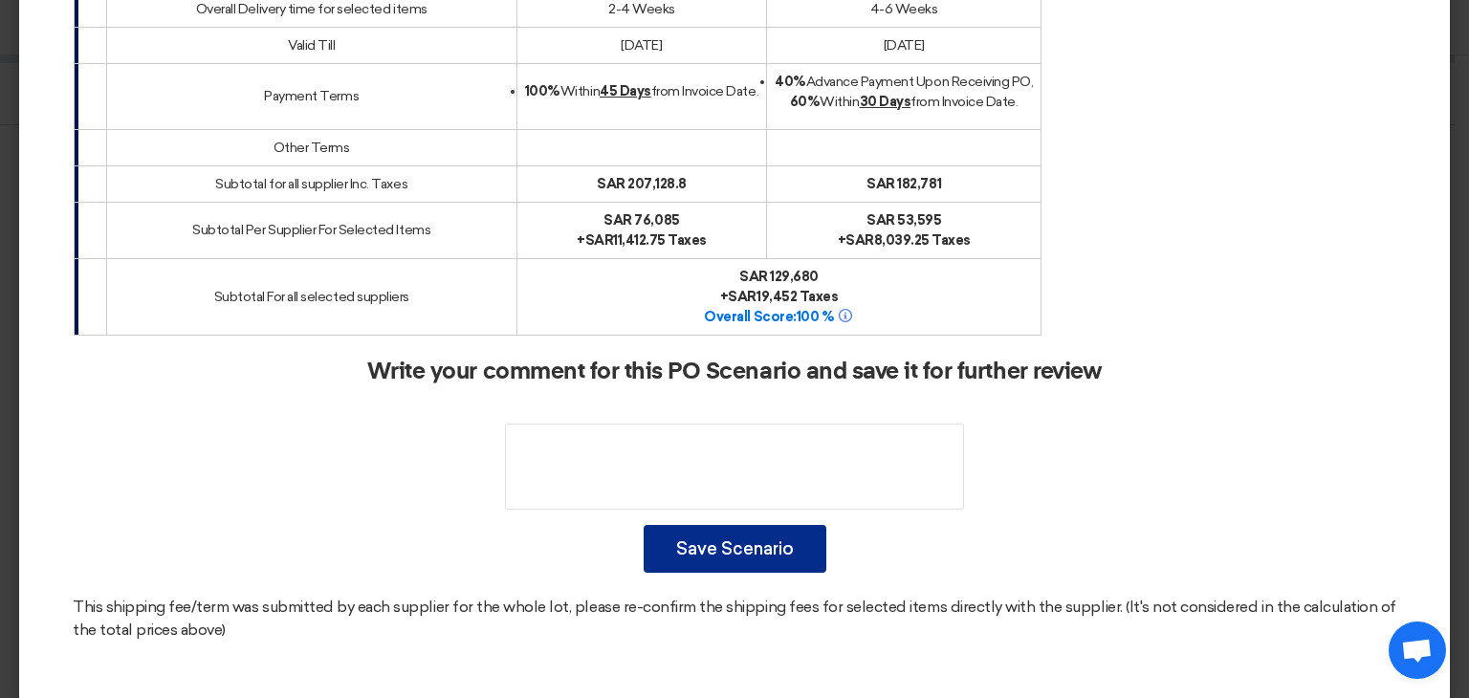
scroll to position [3537, 0]
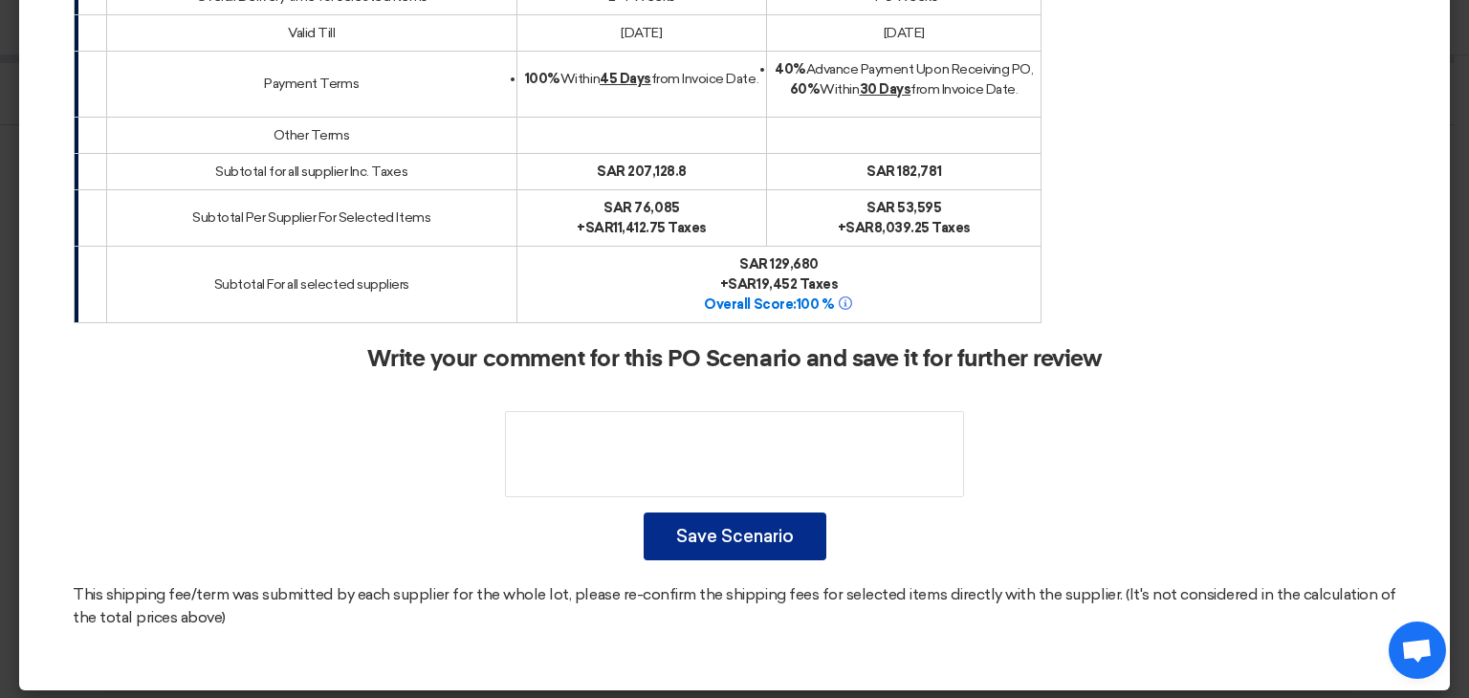
click at [749, 537] on button "Save Scenario" at bounding box center [735, 537] width 183 height 48
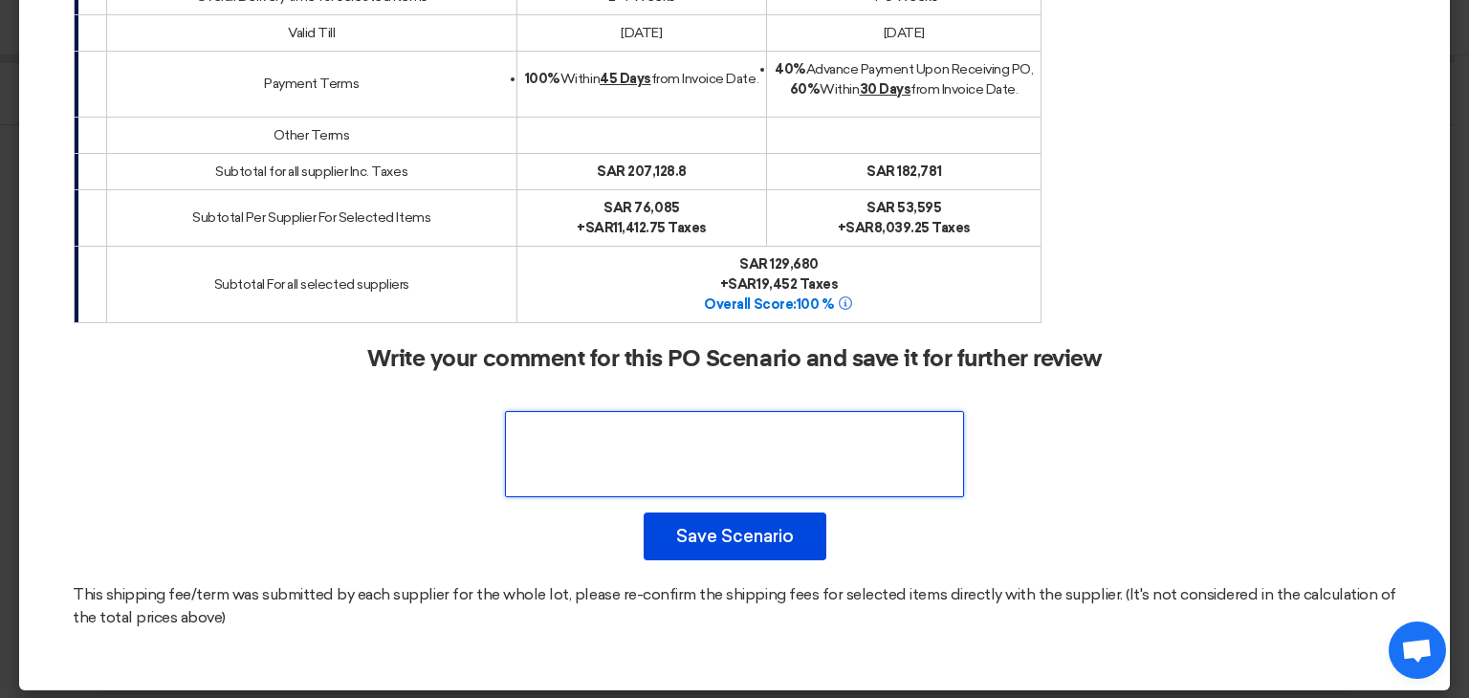
click at [765, 446] on textarea at bounding box center [734, 454] width 459 height 86
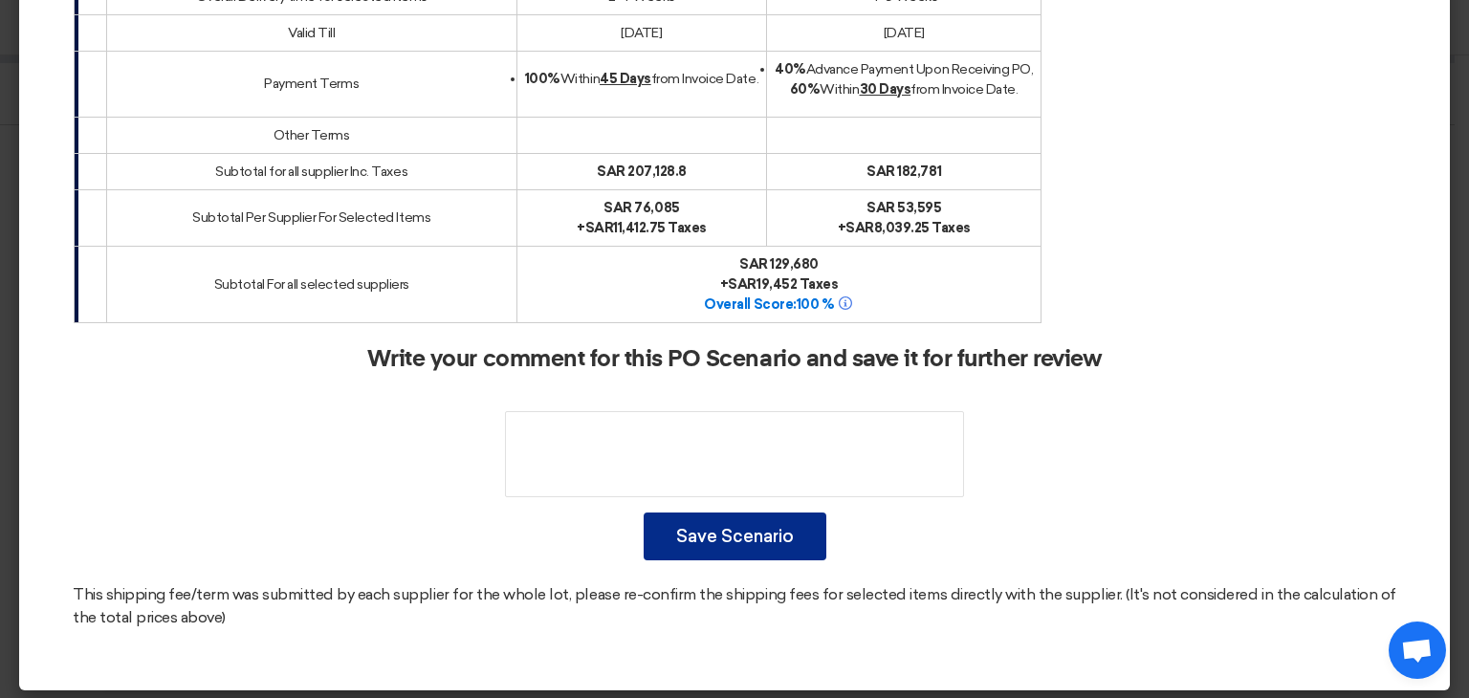
click at [750, 529] on button "Save Scenario" at bounding box center [735, 537] width 183 height 48
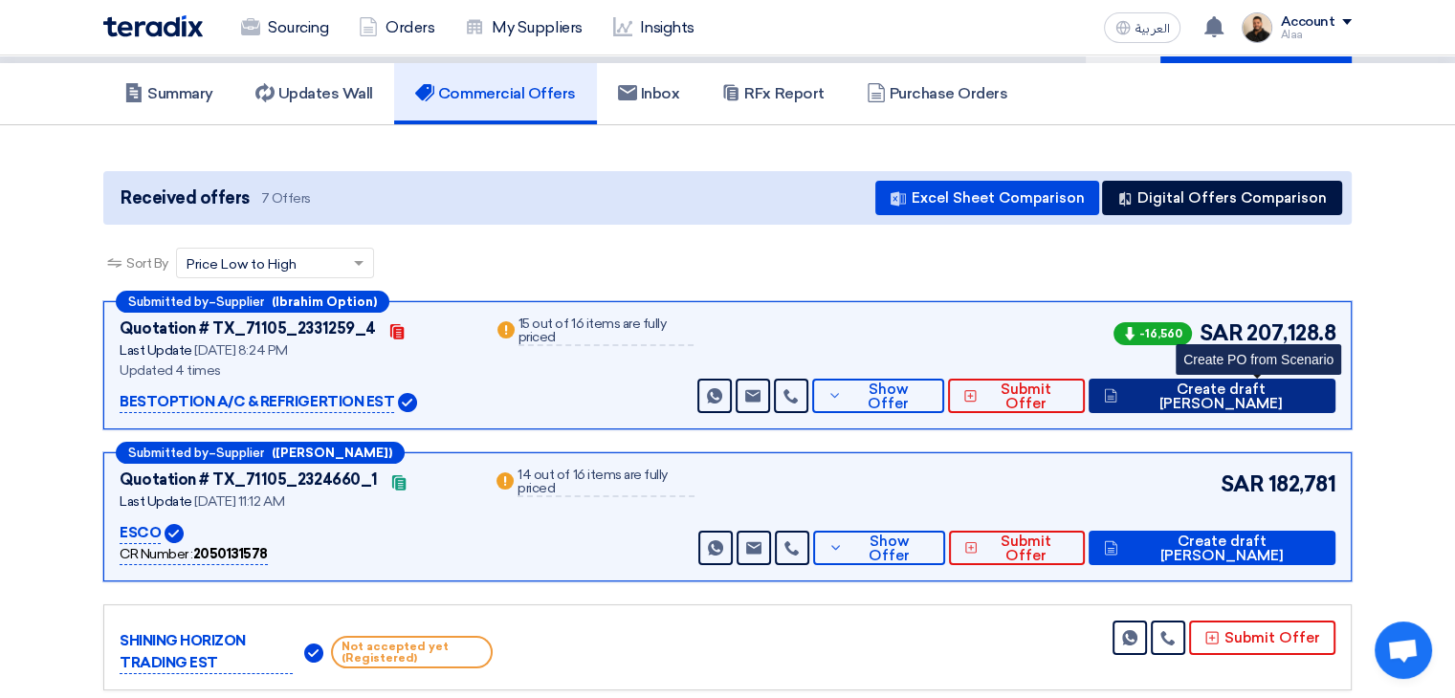
click at [1303, 402] on span "Create draft [PERSON_NAME]" at bounding box center [1221, 397] width 198 height 29
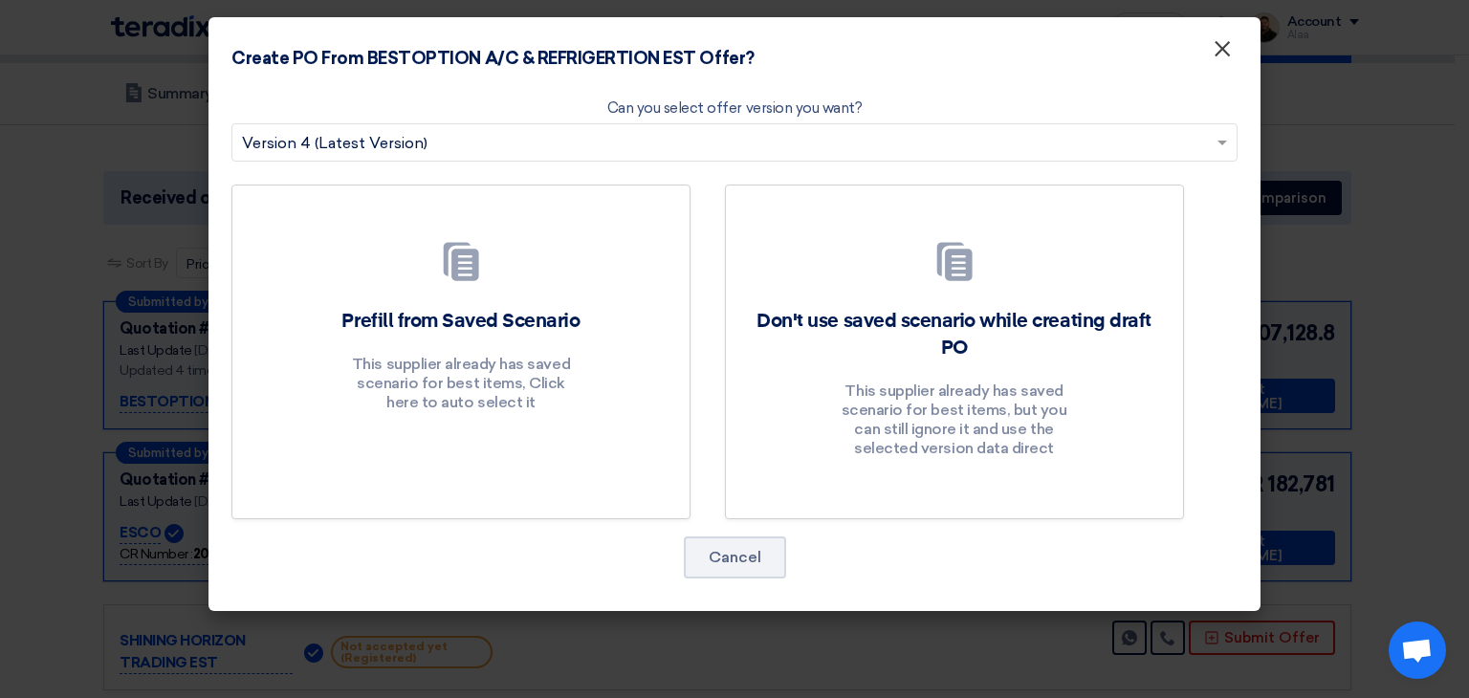
click at [1229, 55] on span "×" at bounding box center [1222, 53] width 19 height 38
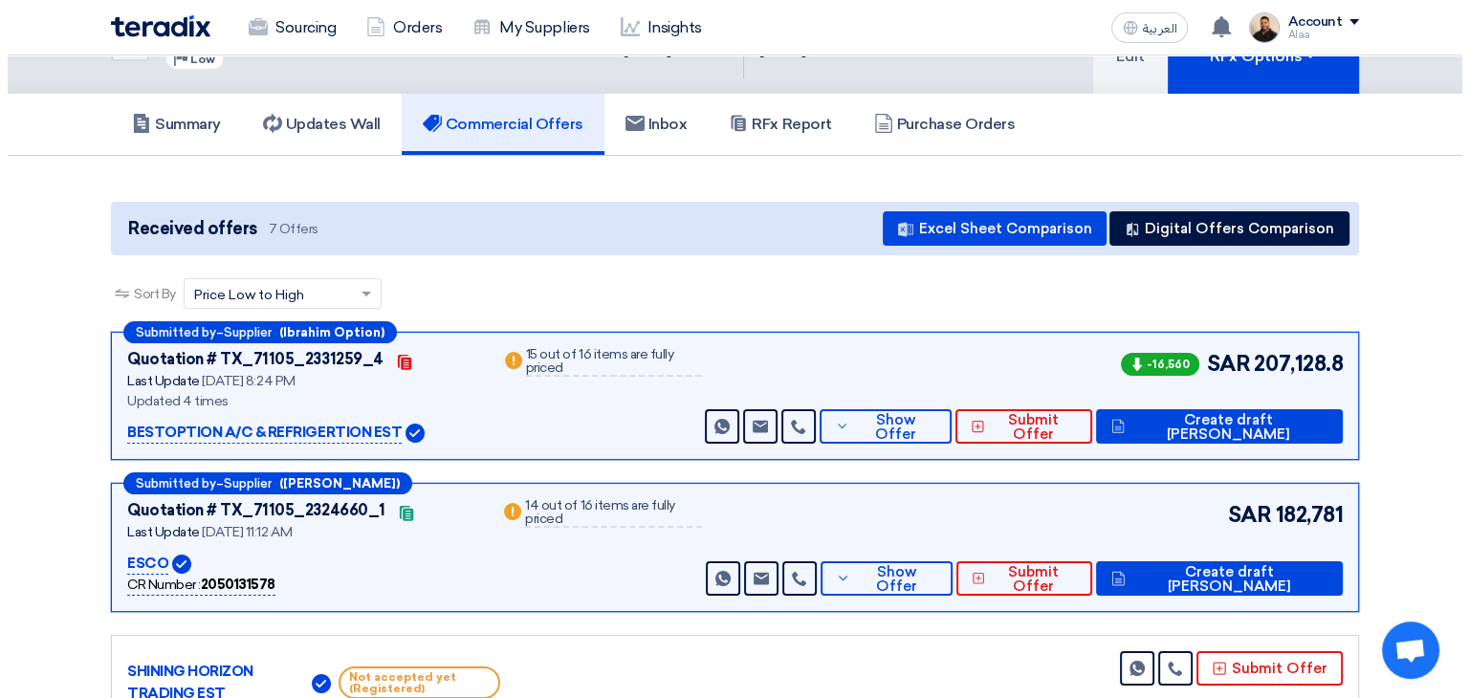
scroll to position [96, 0]
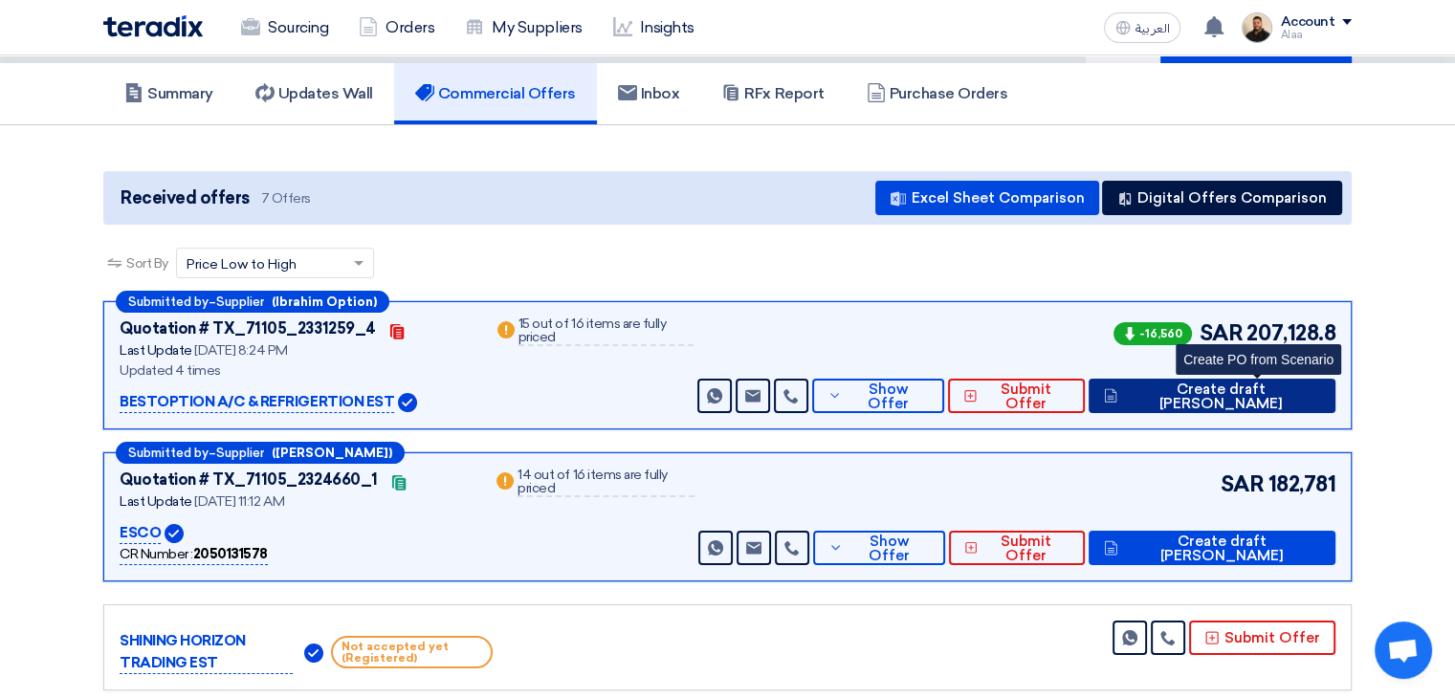
click at [1277, 408] on button "Create draft [PERSON_NAME]" at bounding box center [1211, 396] width 247 height 34
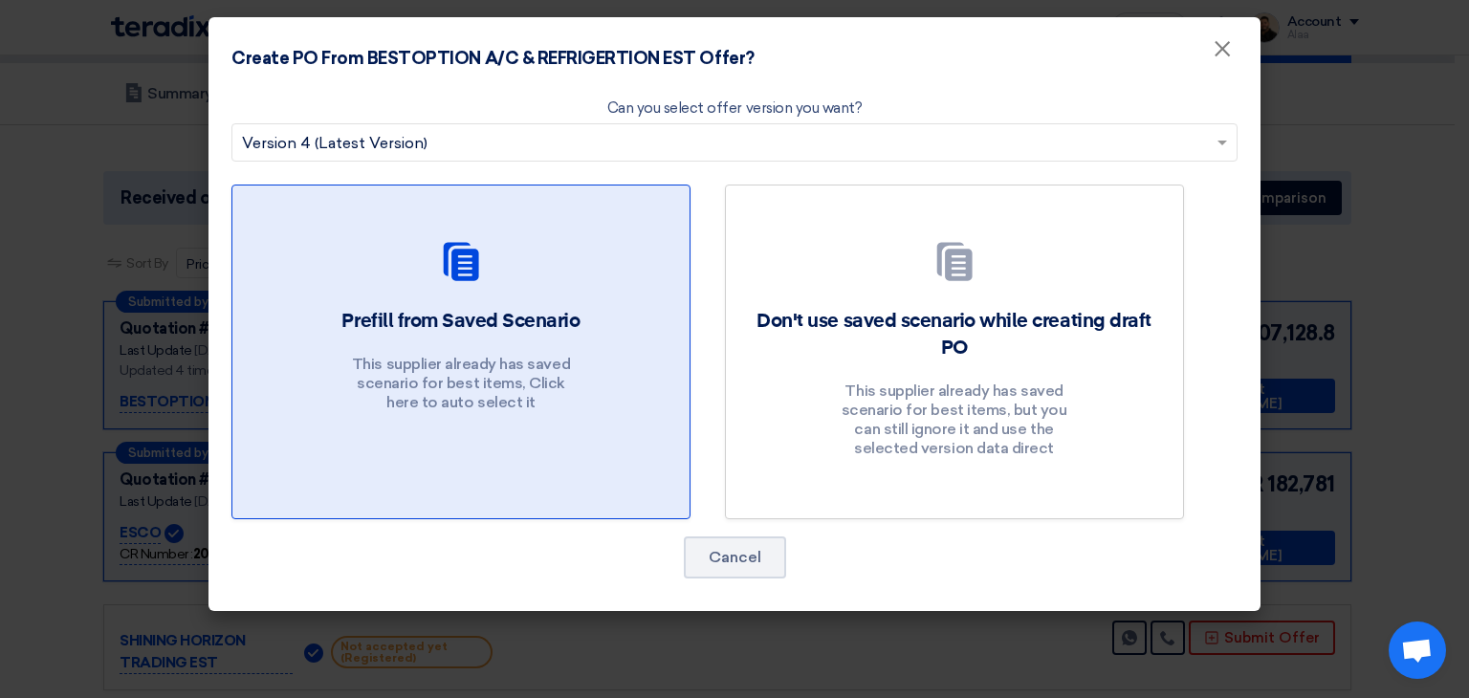
click at [537, 343] on div "Prefill from Saved Scenario This supplier already has saved scenario for best i…" at bounding box center [460, 365] width 411 height 114
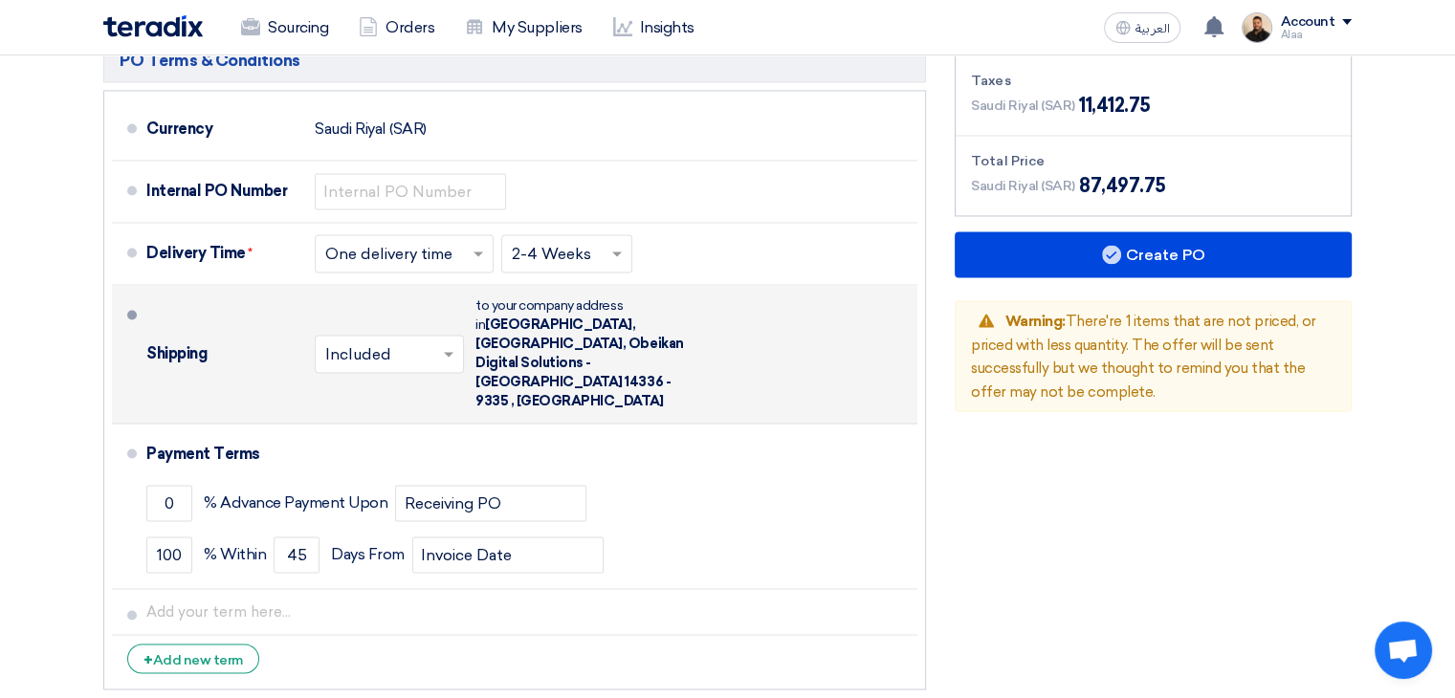
scroll to position [3347, 0]
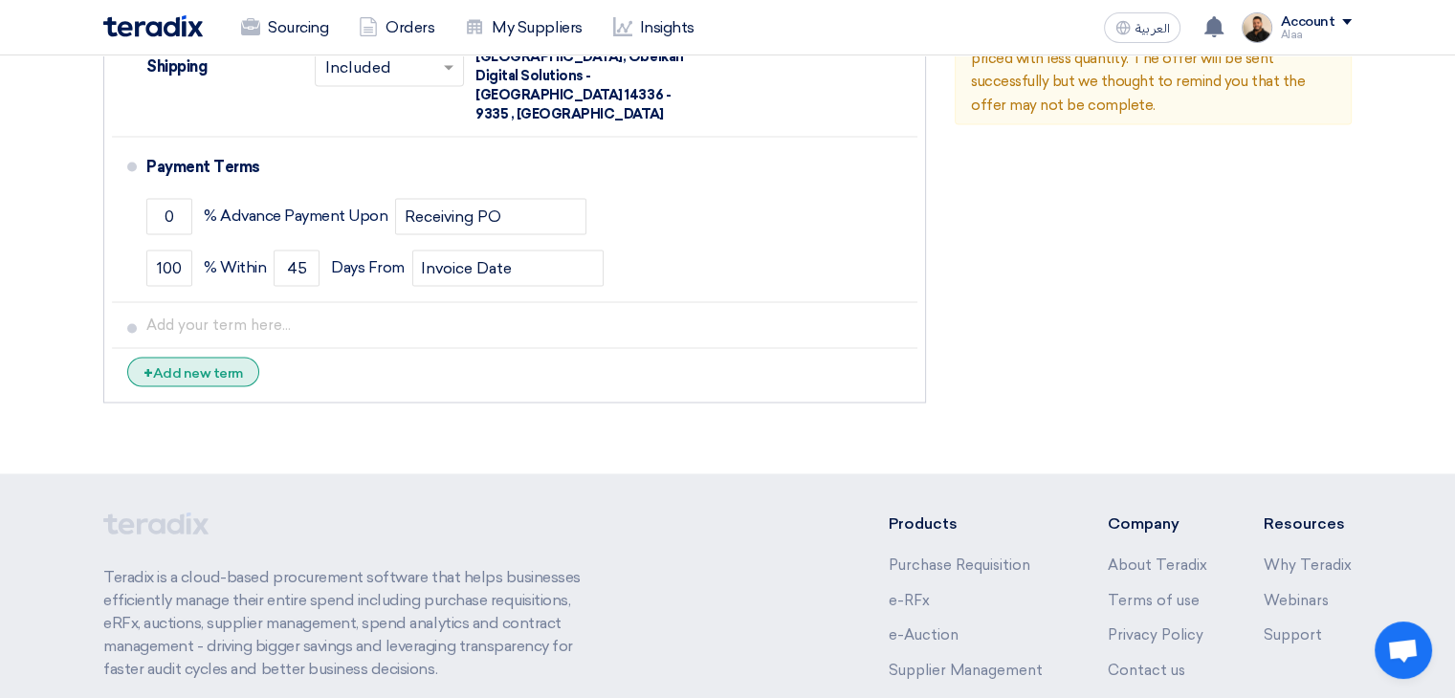
click at [226, 357] on div "+ Add new term" at bounding box center [193, 372] width 132 height 30
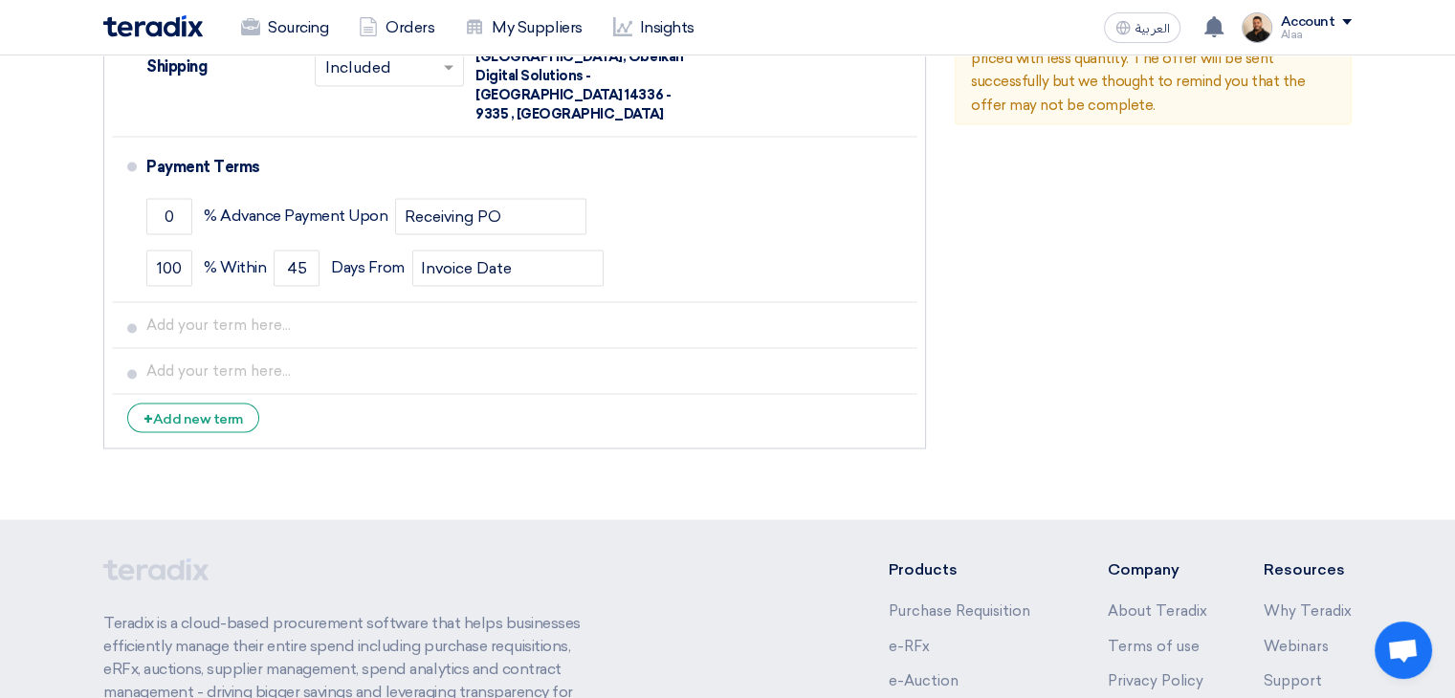
click at [0, 0] on icon "Delete" at bounding box center [0, 0] width 0 height 0
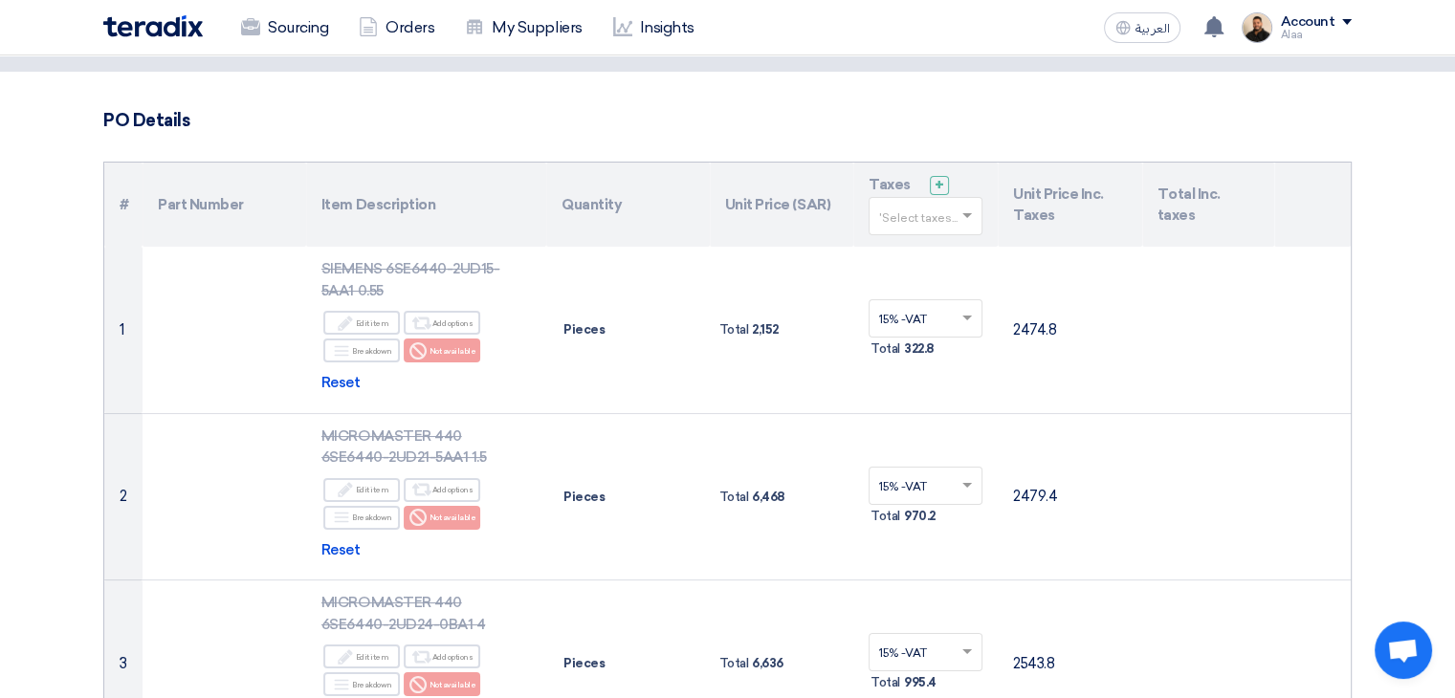
scroll to position [0, 0]
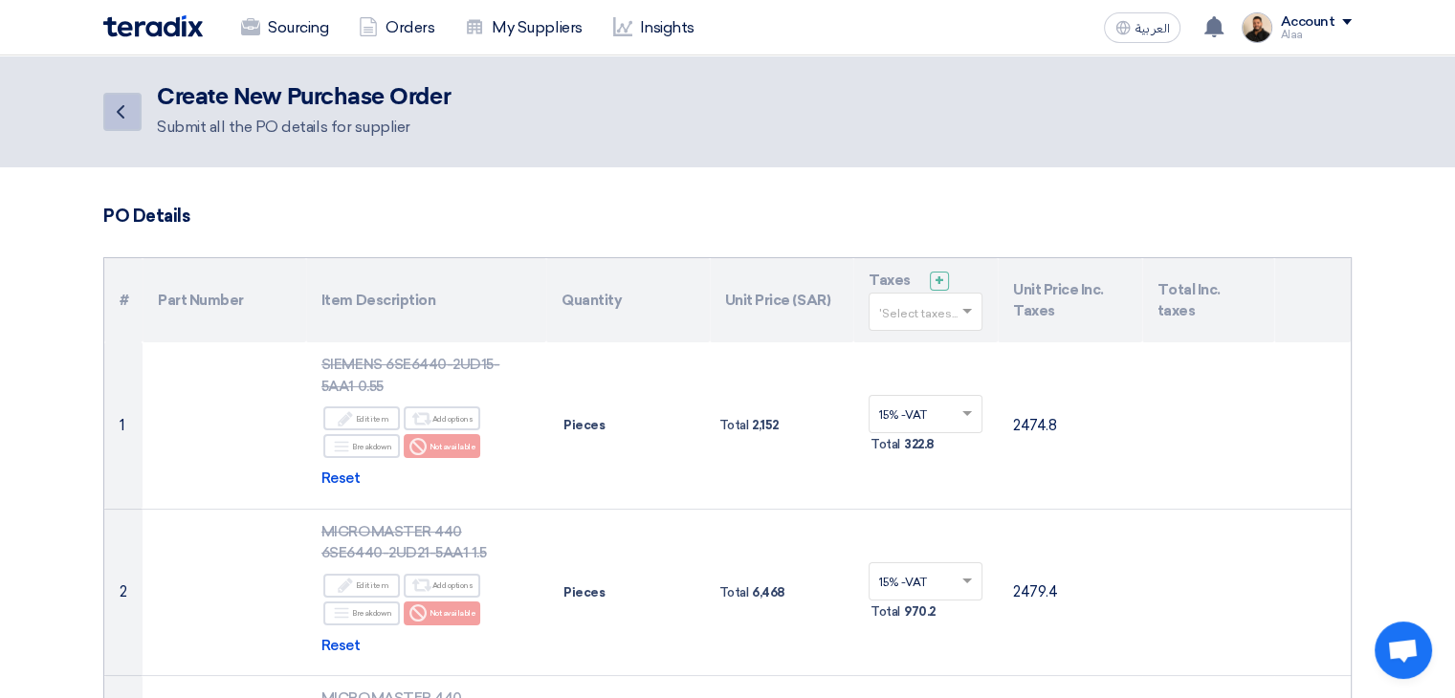
click at [110, 112] on icon "Back" at bounding box center [120, 111] width 23 height 23
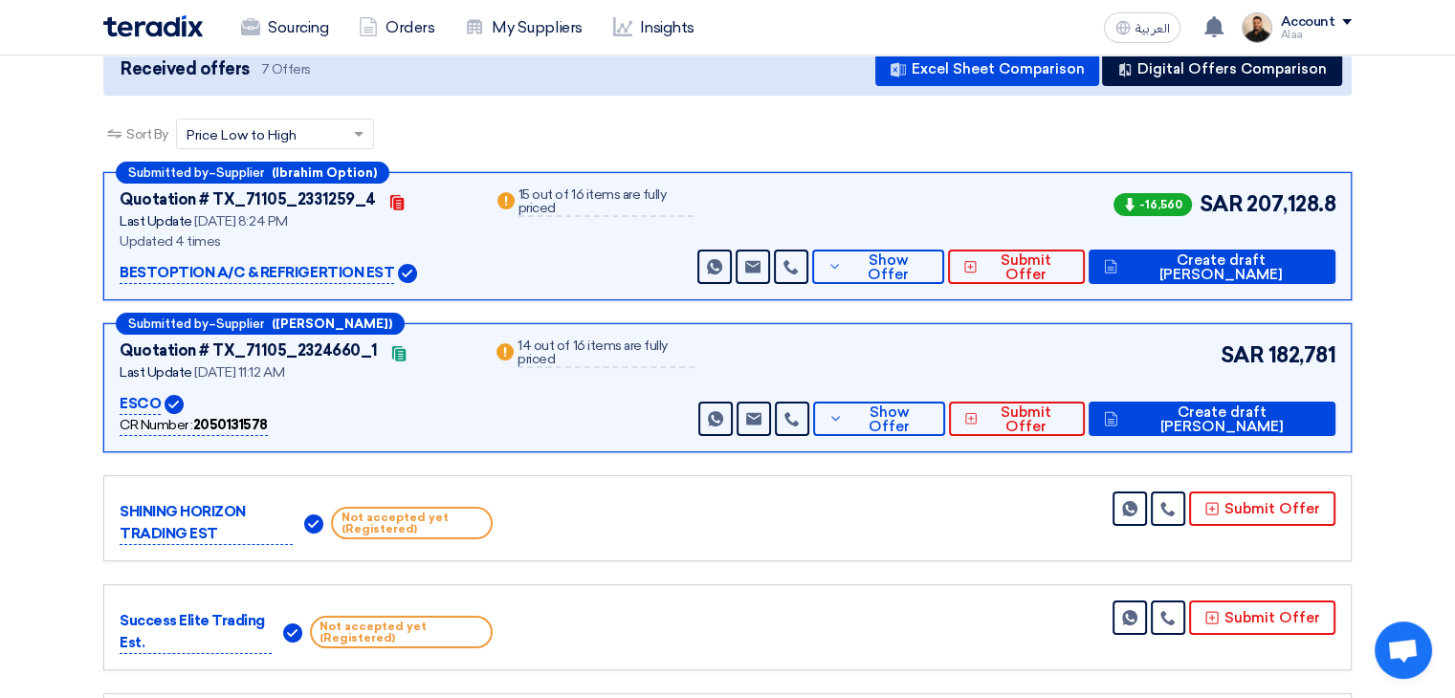
scroll to position [287, 0]
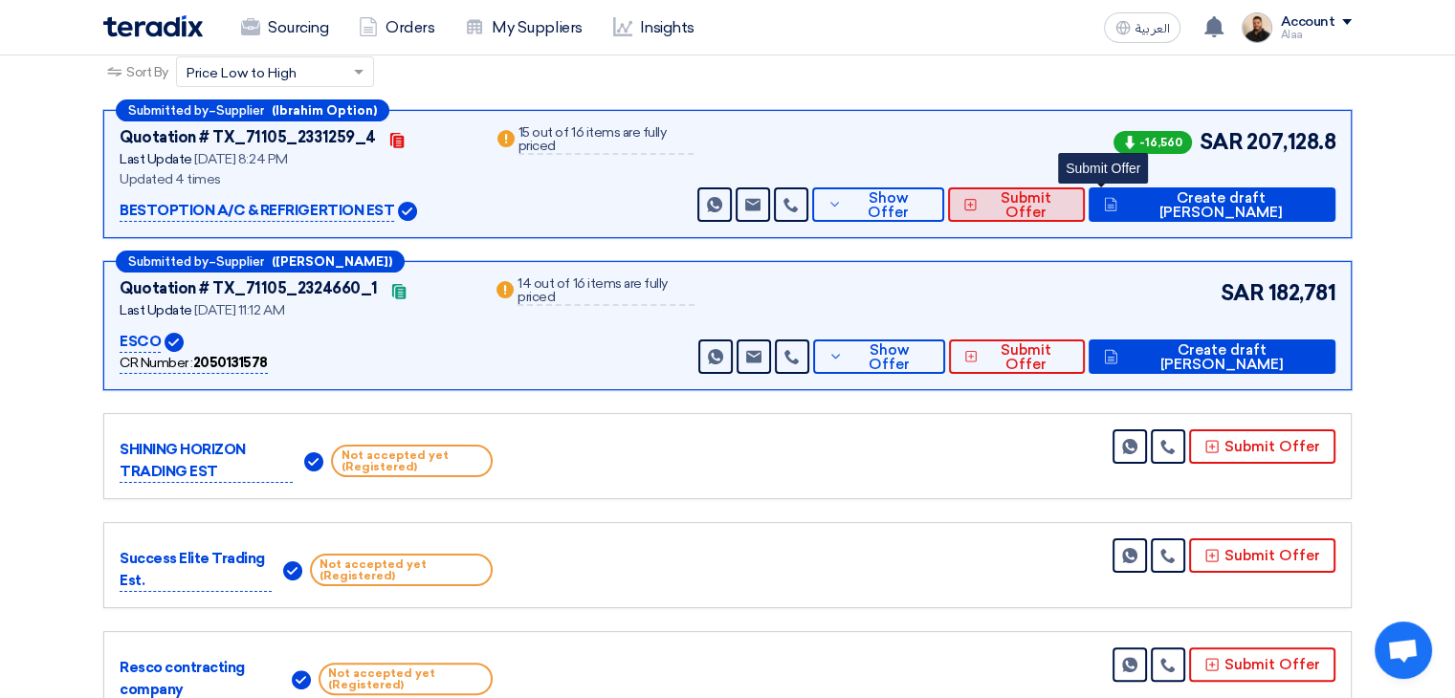
click at [1069, 204] on span "Submit Offer" at bounding box center [1025, 205] width 87 height 29
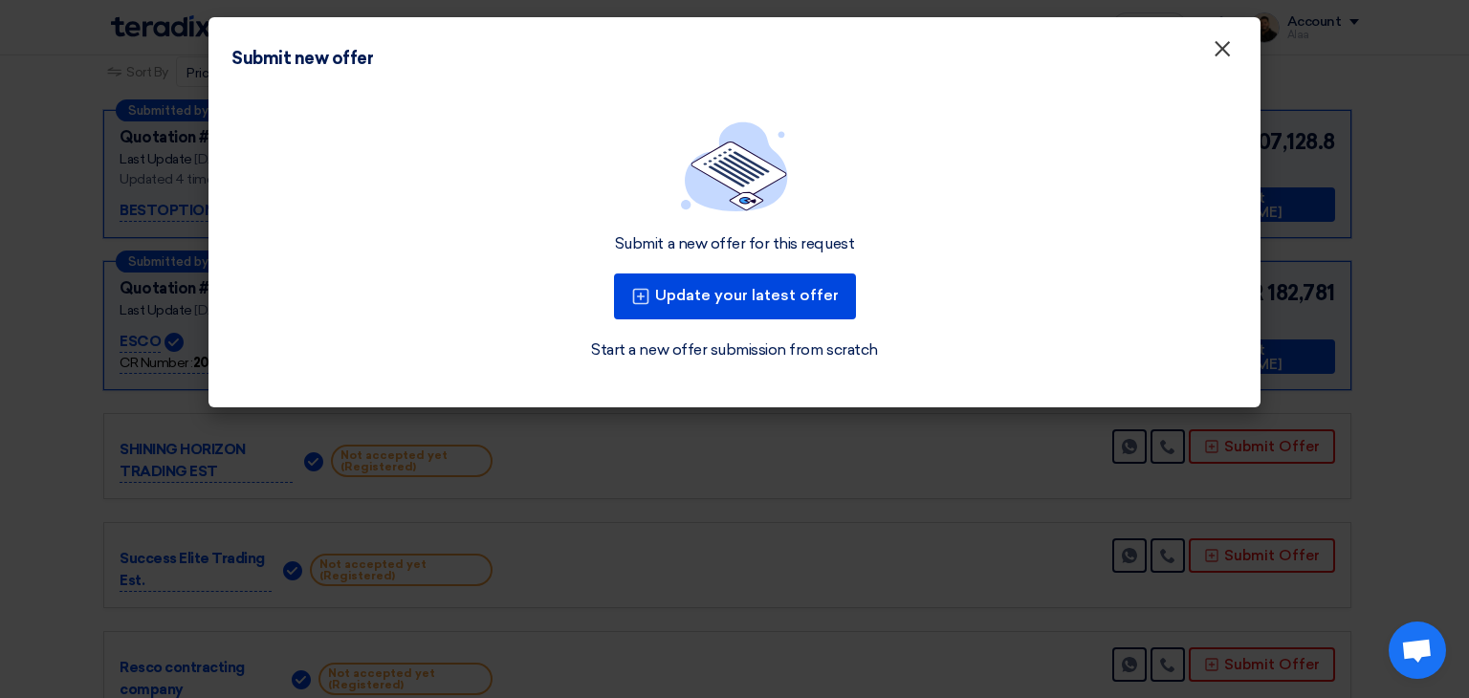
click at [1232, 64] on button "×" at bounding box center [1222, 50] width 50 height 38
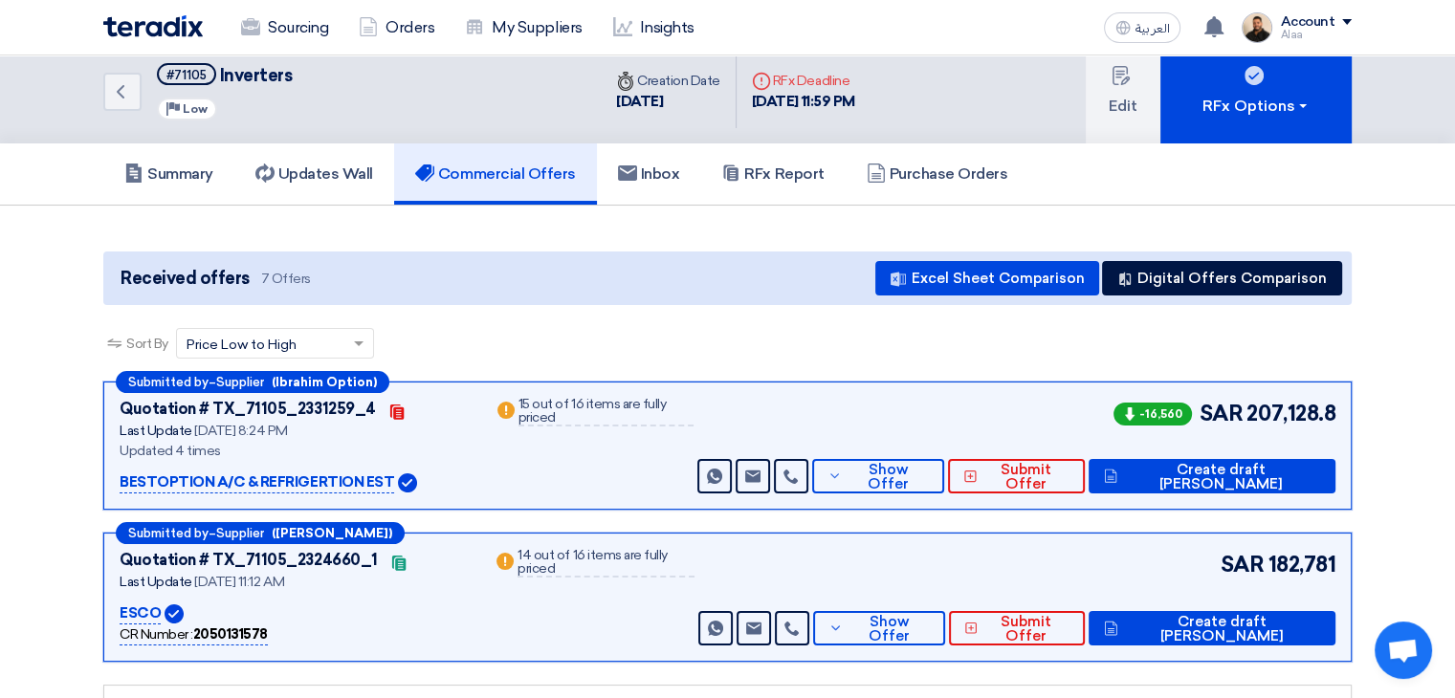
scroll to position [0, 0]
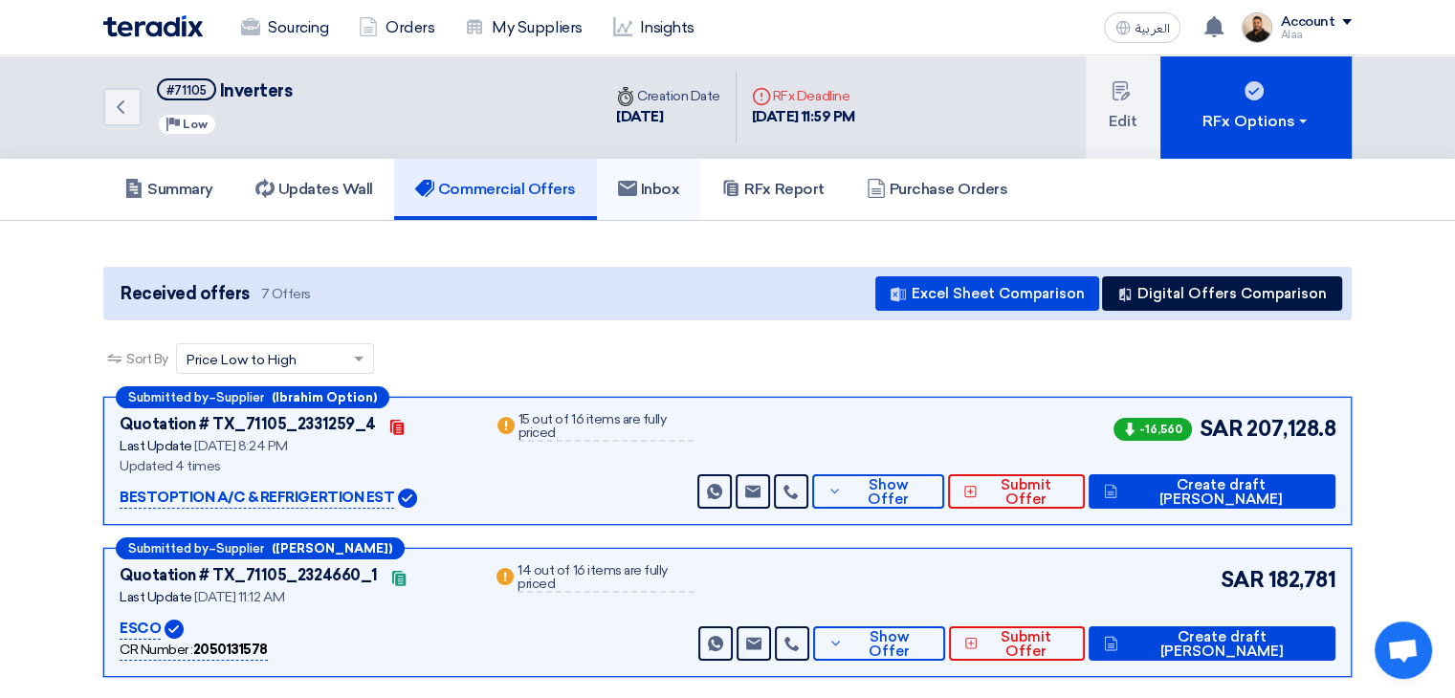
click at [626, 192] on use at bounding box center [627, 188] width 19 height 15
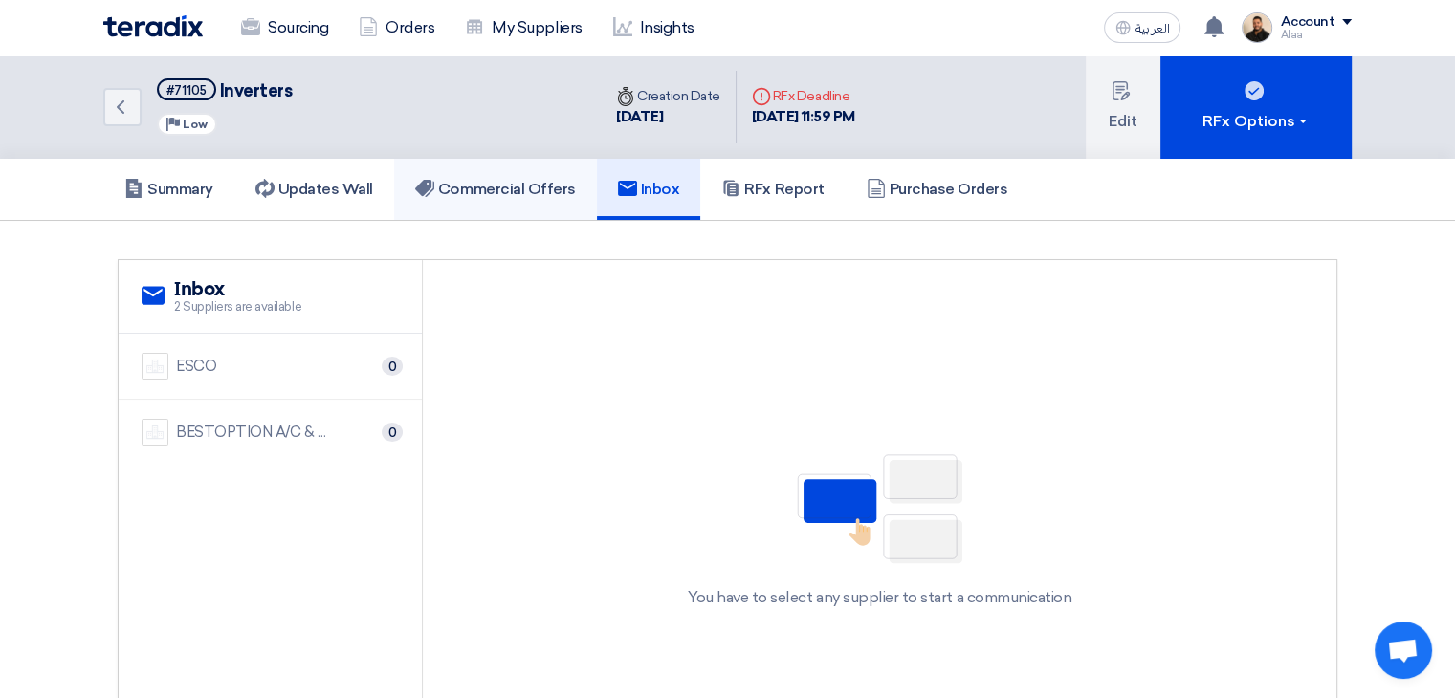
click at [554, 208] on link "Commercial Offers" at bounding box center [495, 189] width 203 height 61
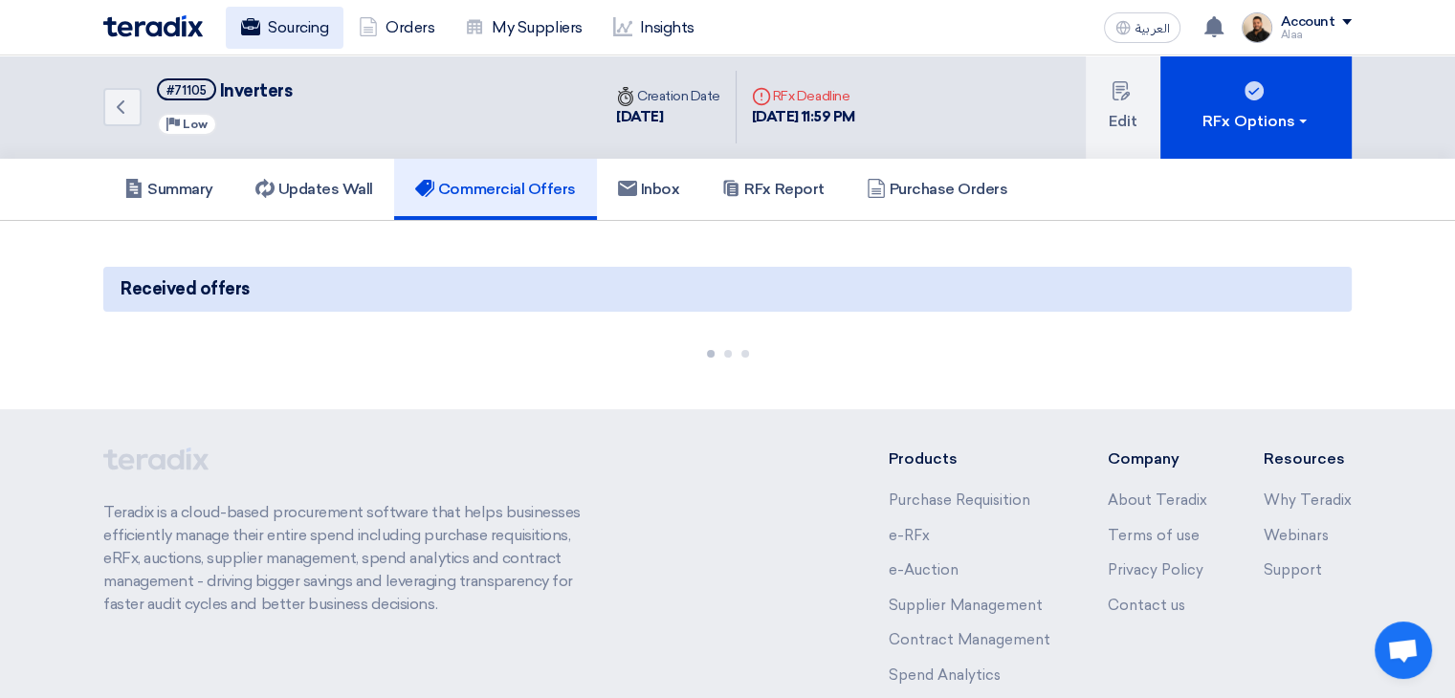
click at [281, 39] on link "Sourcing" at bounding box center [285, 28] width 118 height 42
